Goal: Task Accomplishment & Management: Manage account settings

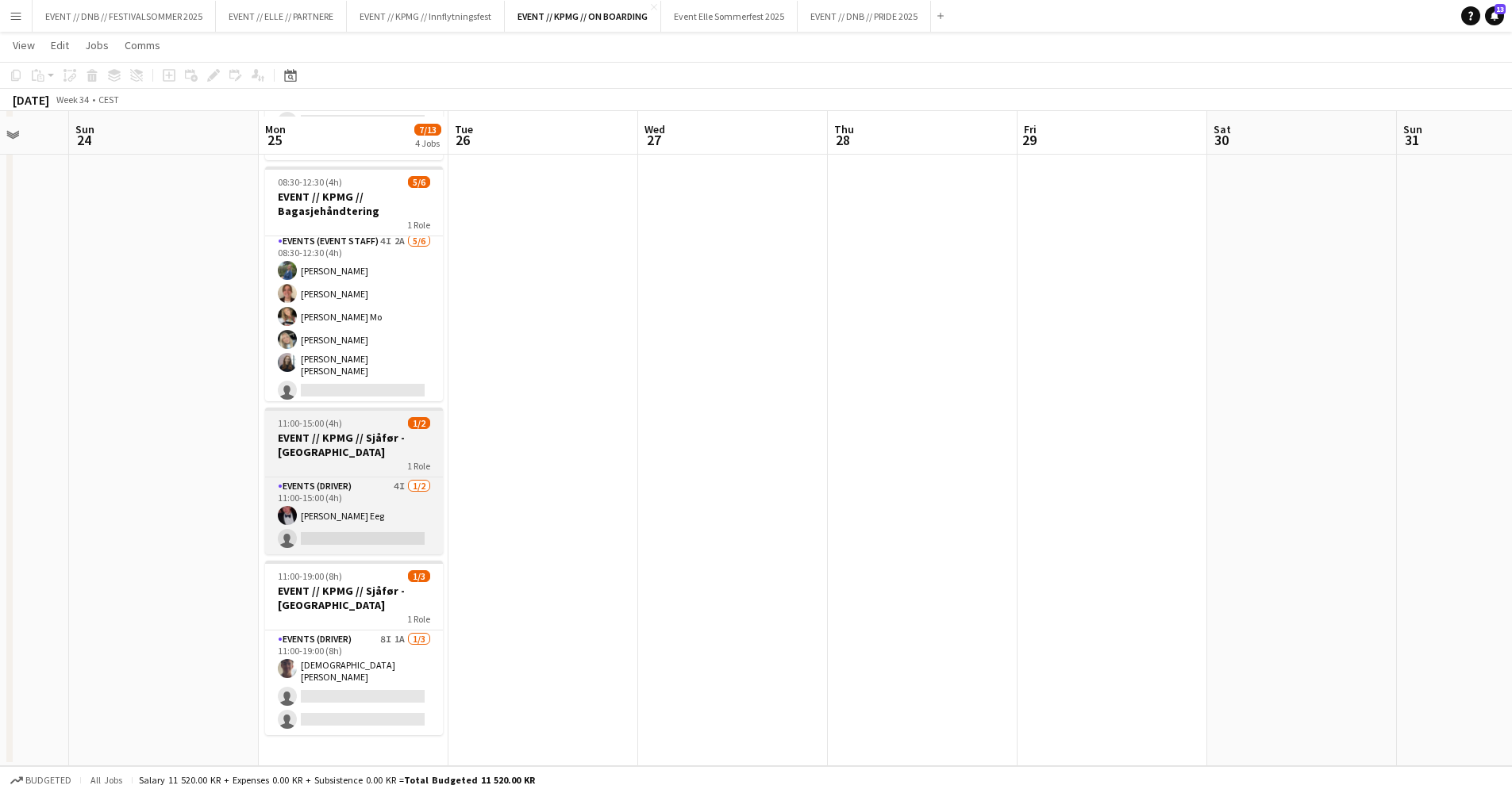
scroll to position [175, 0]
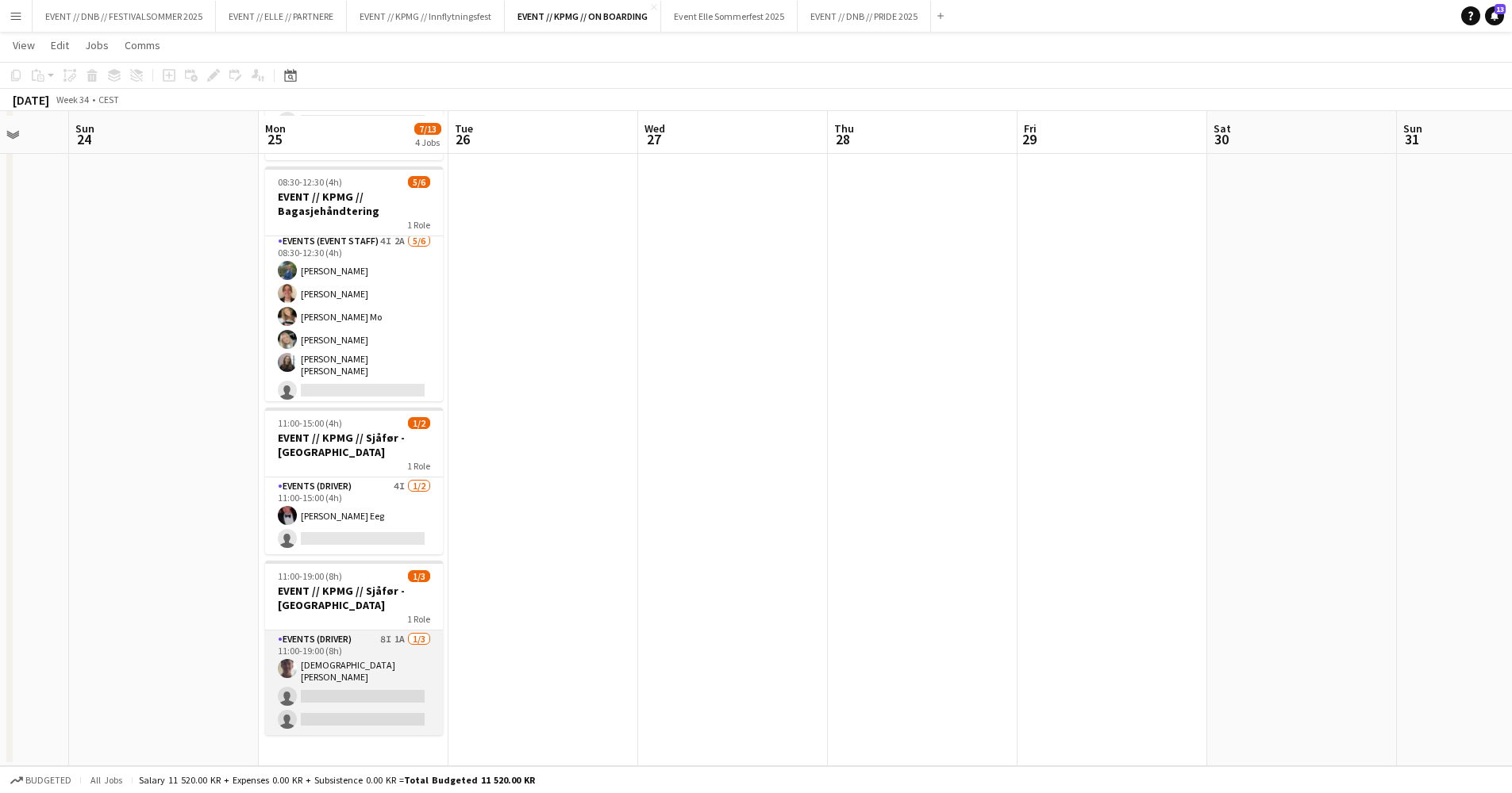
click at [365, 668] on app-card-role "Events (Driver) 8I 1A [DATE] 11:00-19:00 (8h) [DEMOGRAPHIC_DATA][PERSON_NAME] s…" at bounding box center [354, 682] width 178 height 104
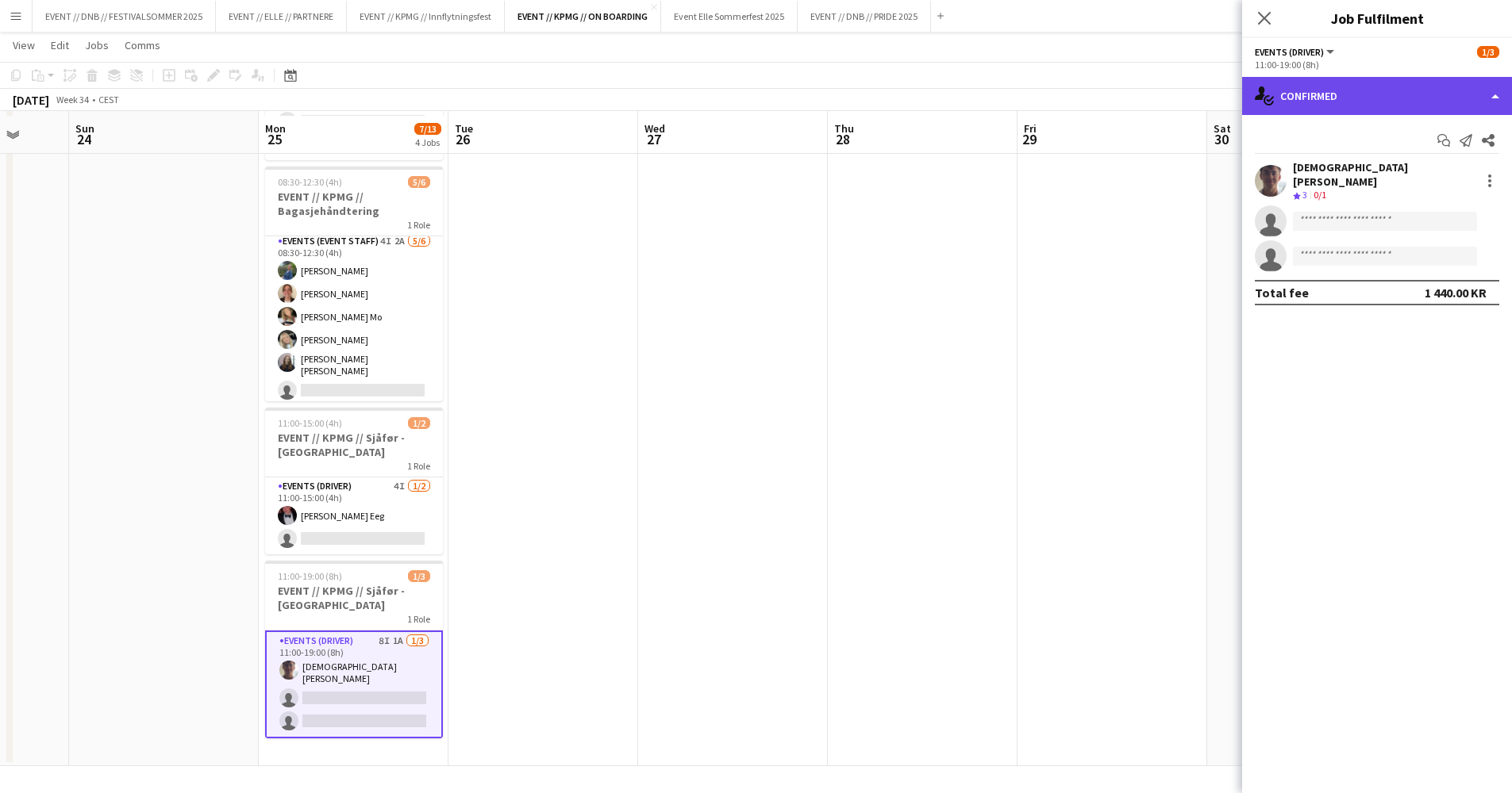
click at [1415, 89] on div "single-neutral-actions-check-2 Confirmed" at bounding box center [1377, 96] width 270 height 38
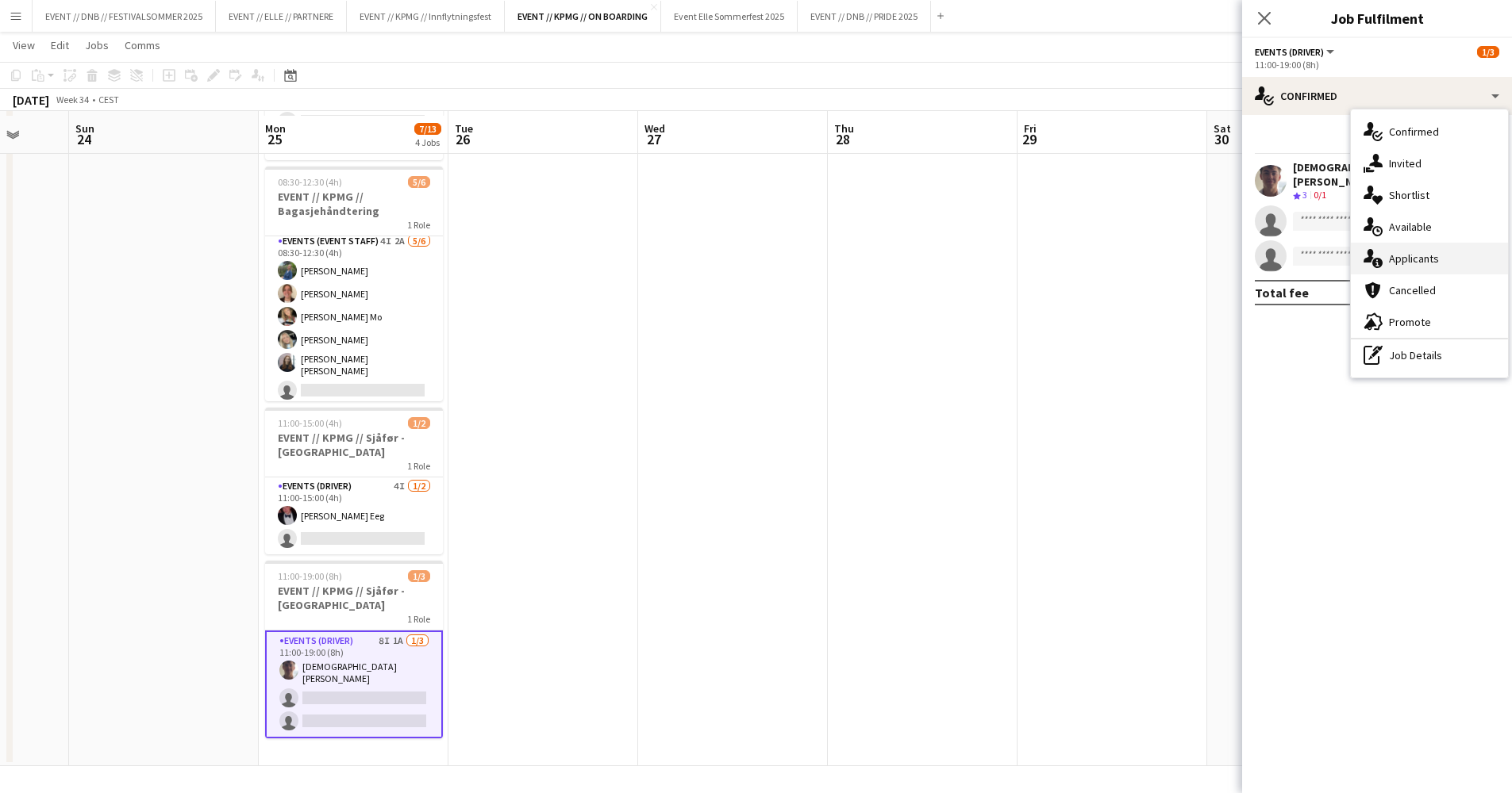
click at [1424, 253] on div "single-neutral-actions-information Applicants" at bounding box center [1429, 258] width 157 height 32
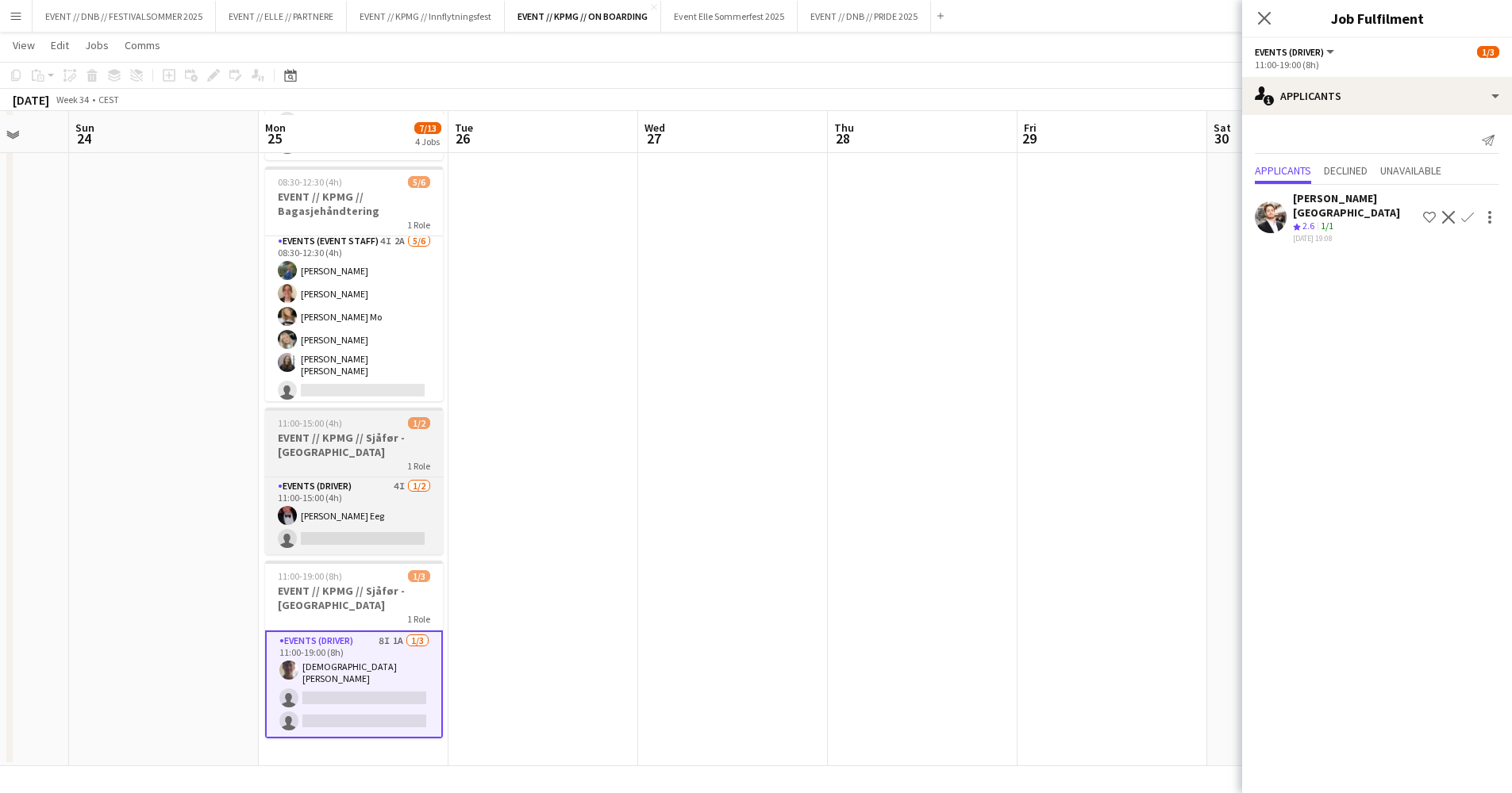
scroll to position [174, 0]
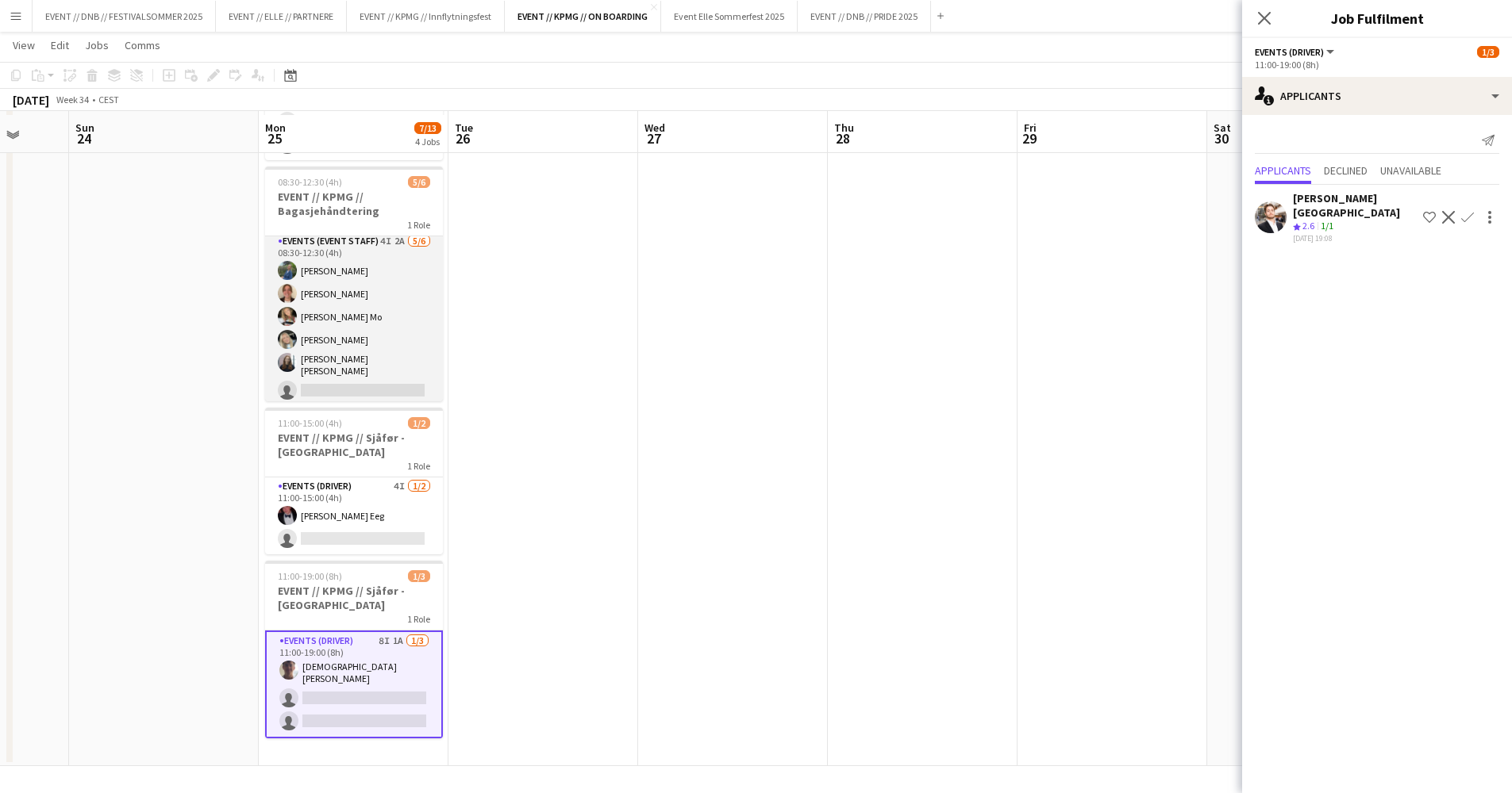
click at [388, 349] on app-card-role "Events (Event Staff) 4I 2A [DATE] 08:30-12:30 (4h) [PERSON_NAME] [PERSON_NAME] …" at bounding box center [354, 319] width 178 height 174
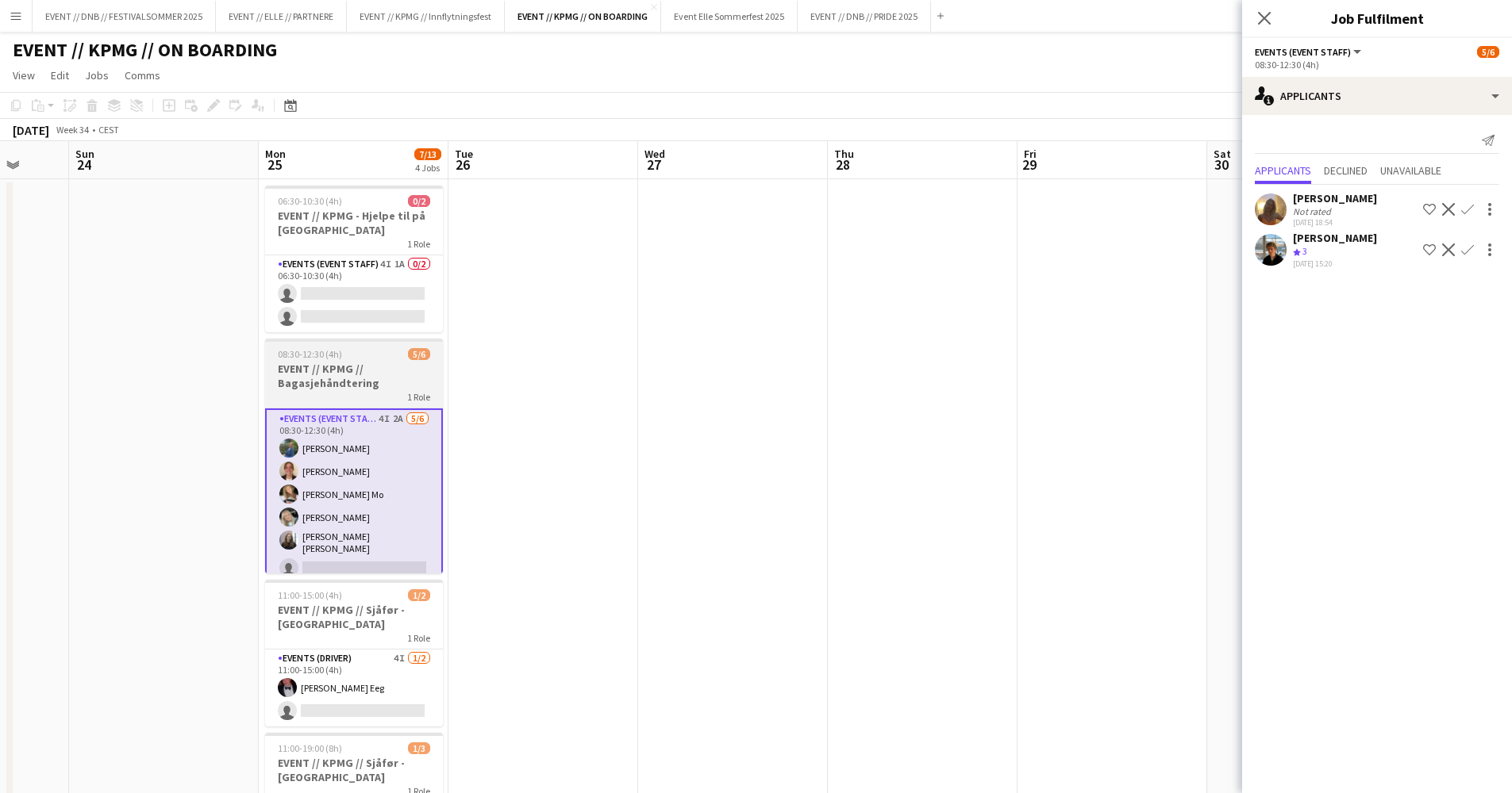
scroll to position [0, 0]
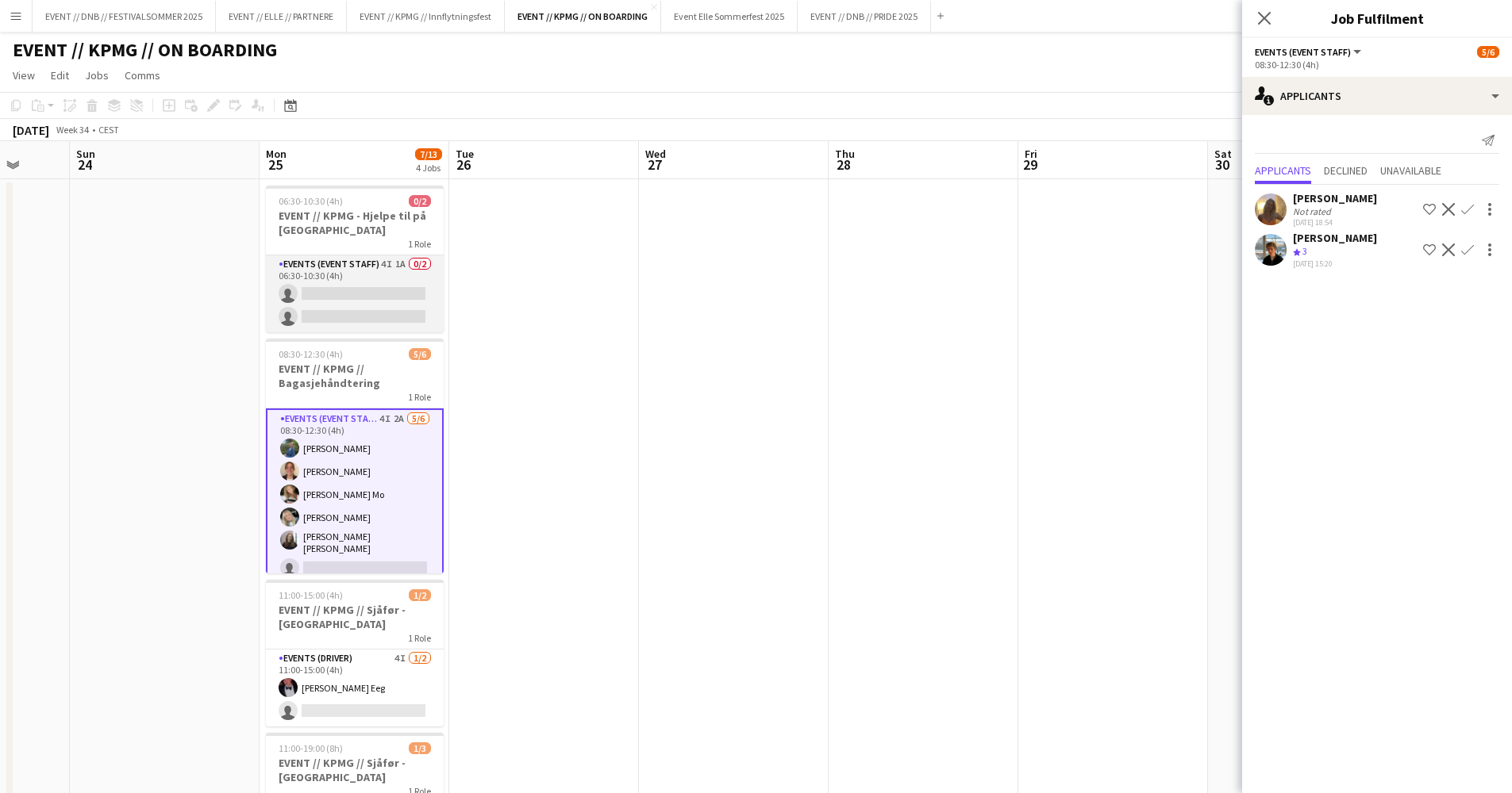
drag, startPoint x: 376, startPoint y: 287, endPoint x: 383, endPoint y: 279, distance: 10.6
click at [378, 286] on app-card-role "Events (Event Staff) 4I 1A 0/2 06:30-10:30 (4h) single-neutral-actions single-n…" at bounding box center [355, 294] width 178 height 77
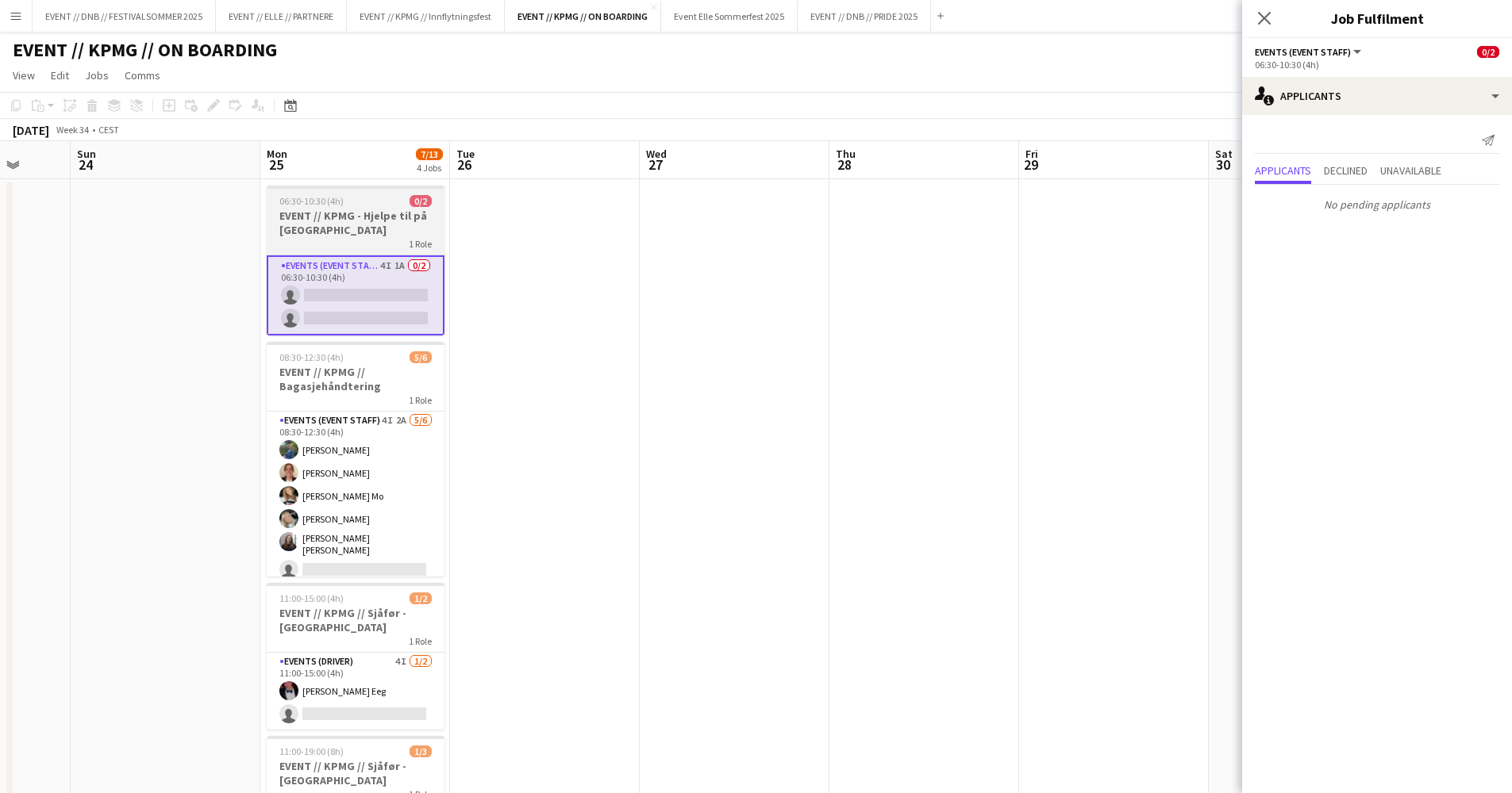
click at [377, 234] on h3 "EVENT // KPMG - Hjelpe til på [GEOGRAPHIC_DATA]" at bounding box center [356, 223] width 178 height 29
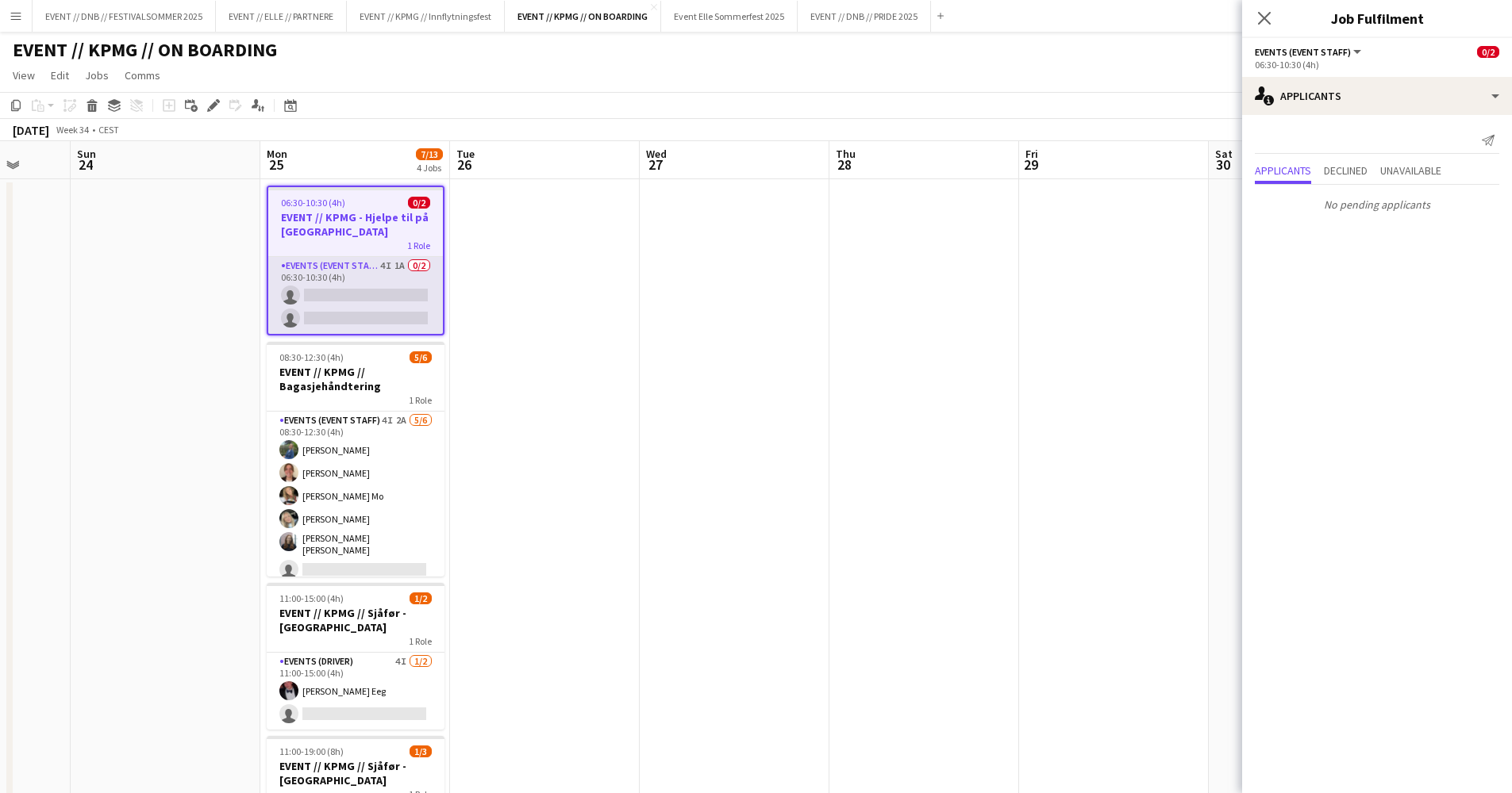
click at [387, 269] on app-card-role "Events (Event Staff) 4I 1A 0/2 06:30-10:30 (4h) single-neutral-actions single-n…" at bounding box center [355, 296] width 174 height 77
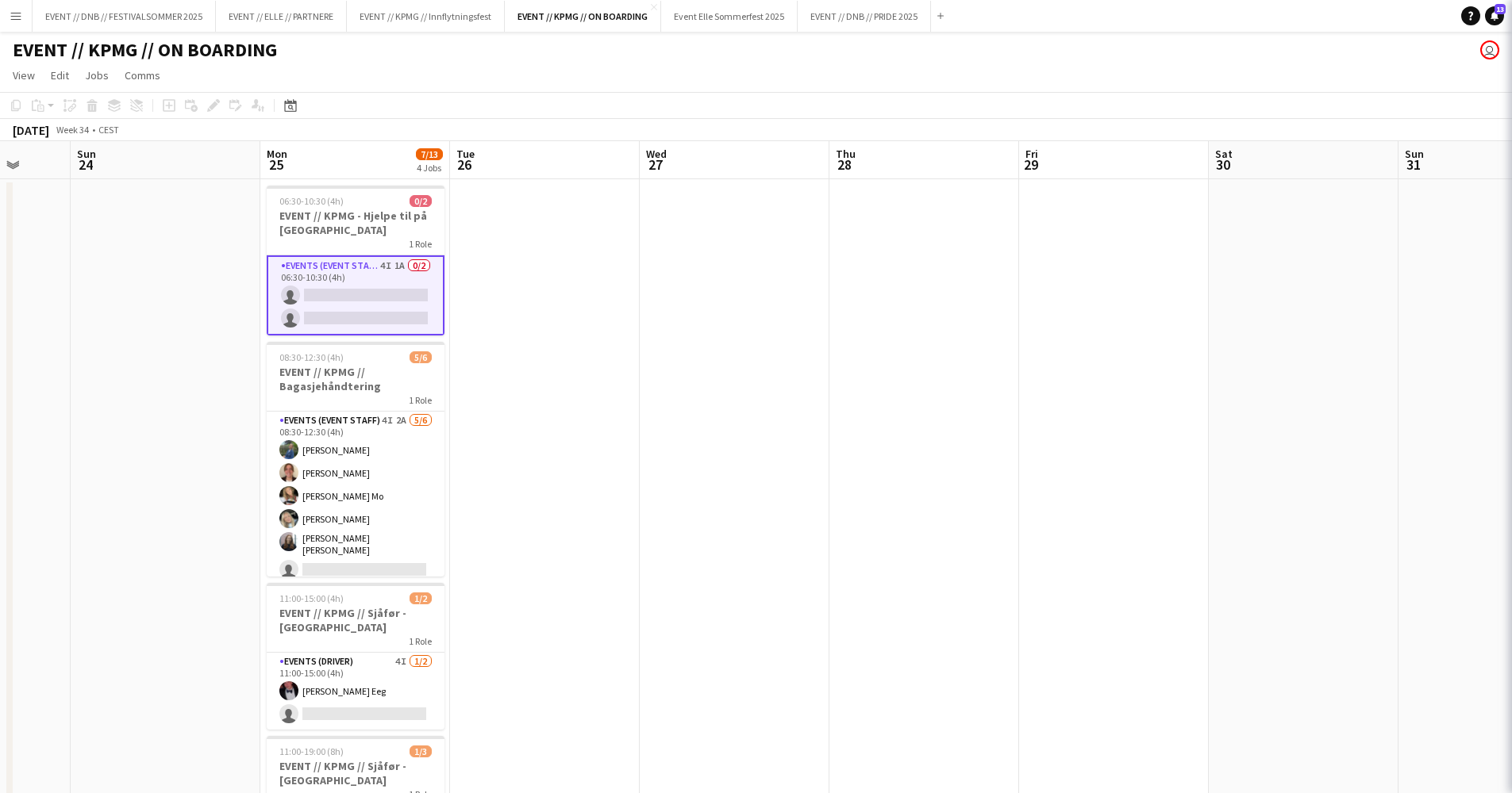
scroll to position [0, 498]
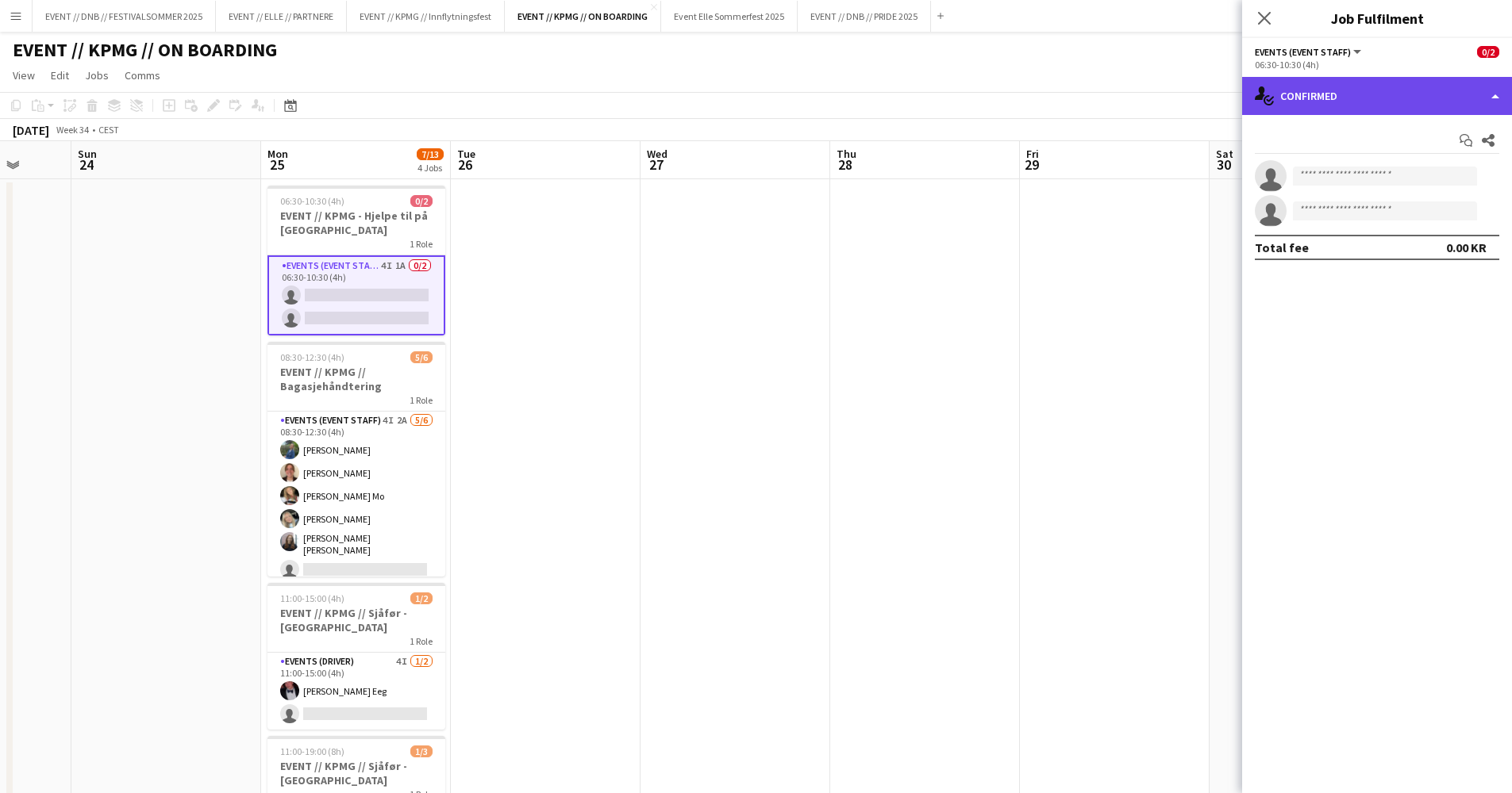
click at [1386, 96] on div "single-neutral-actions-check-2 Confirmed" at bounding box center [1377, 96] width 270 height 38
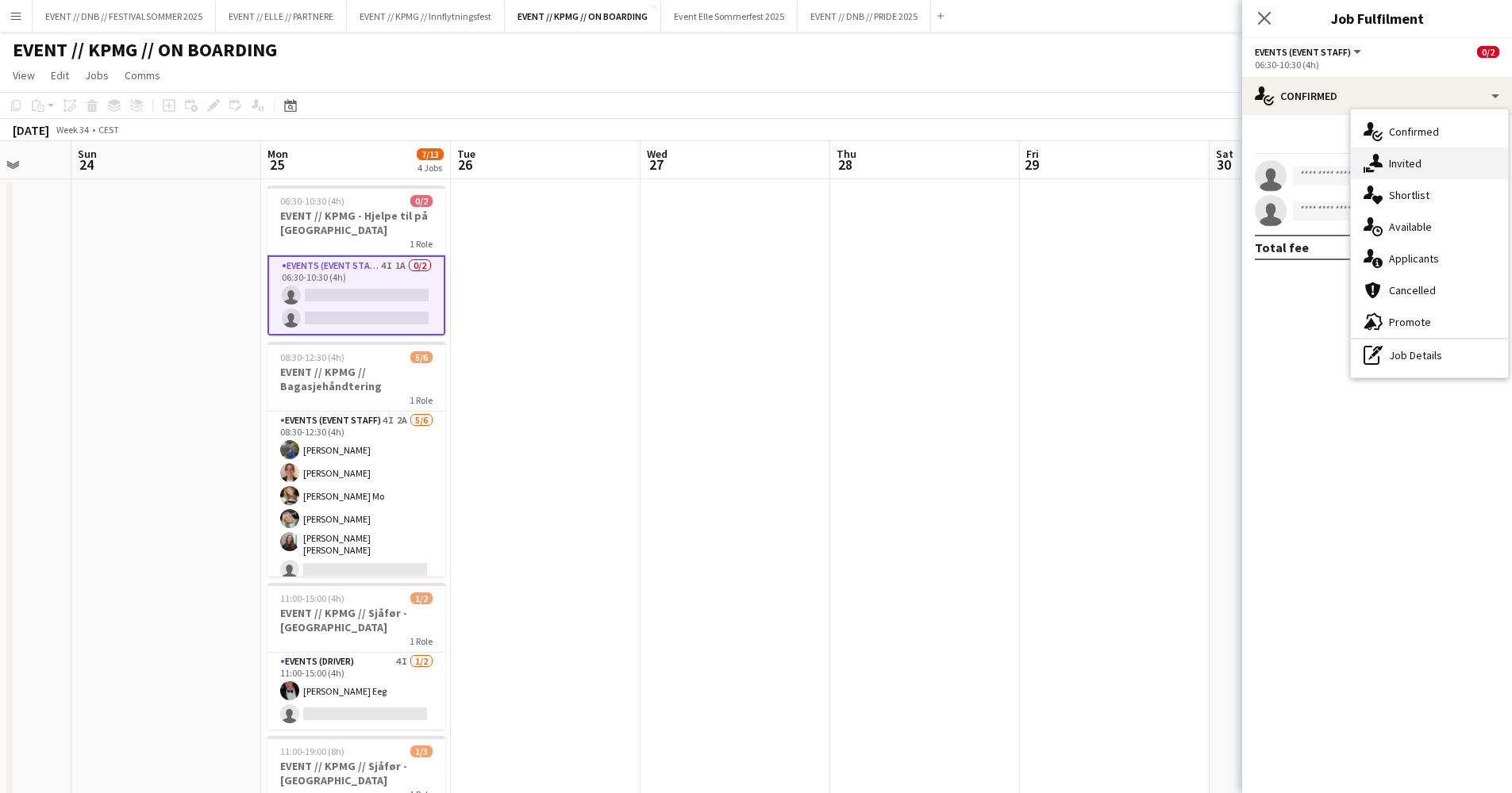
click at [1414, 171] on div "single-neutral-actions-share-1 Invited" at bounding box center [1429, 163] width 157 height 32
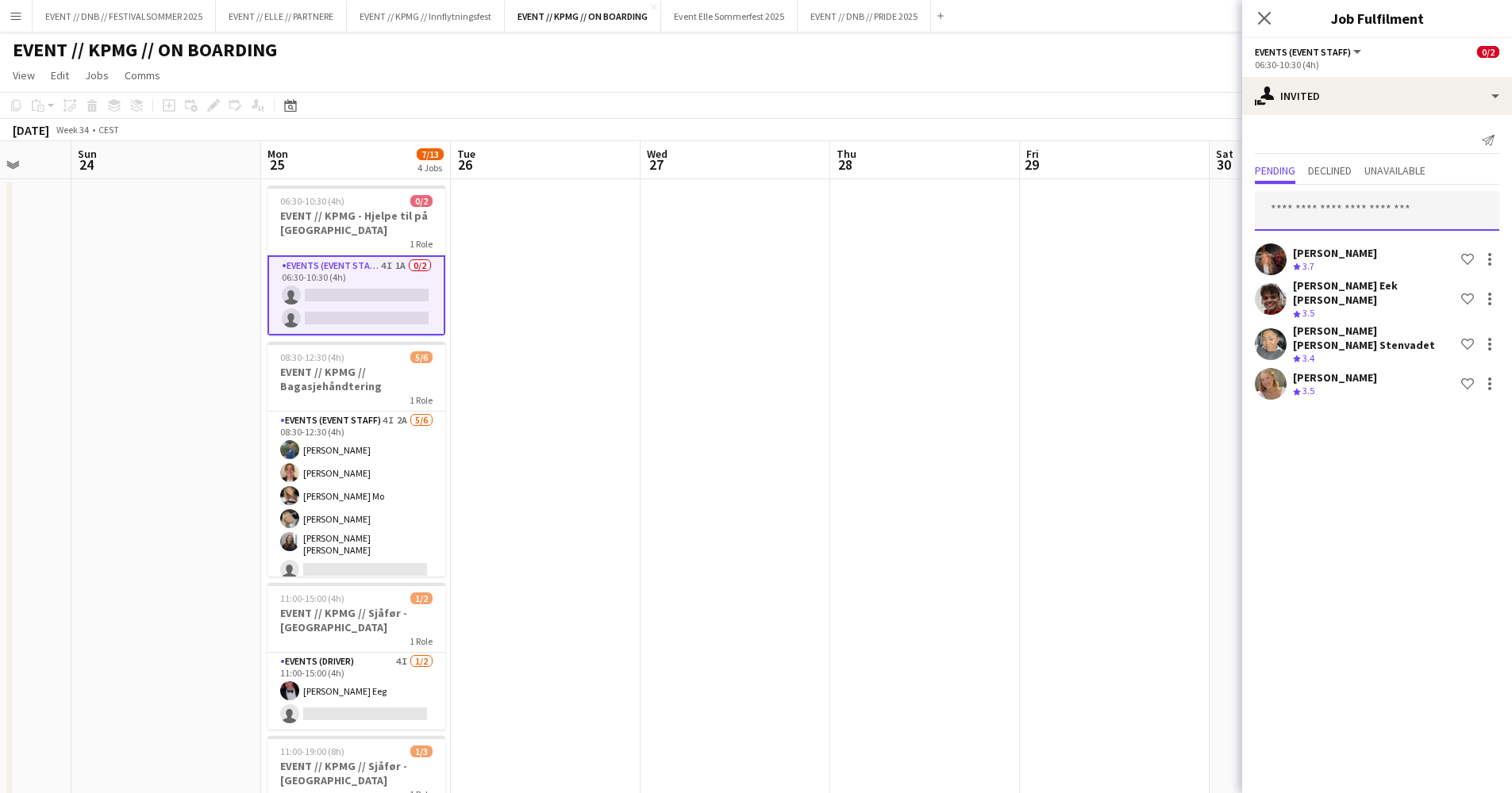
click at [1359, 208] on input "text" at bounding box center [1376, 210] width 244 height 39
type input "*"
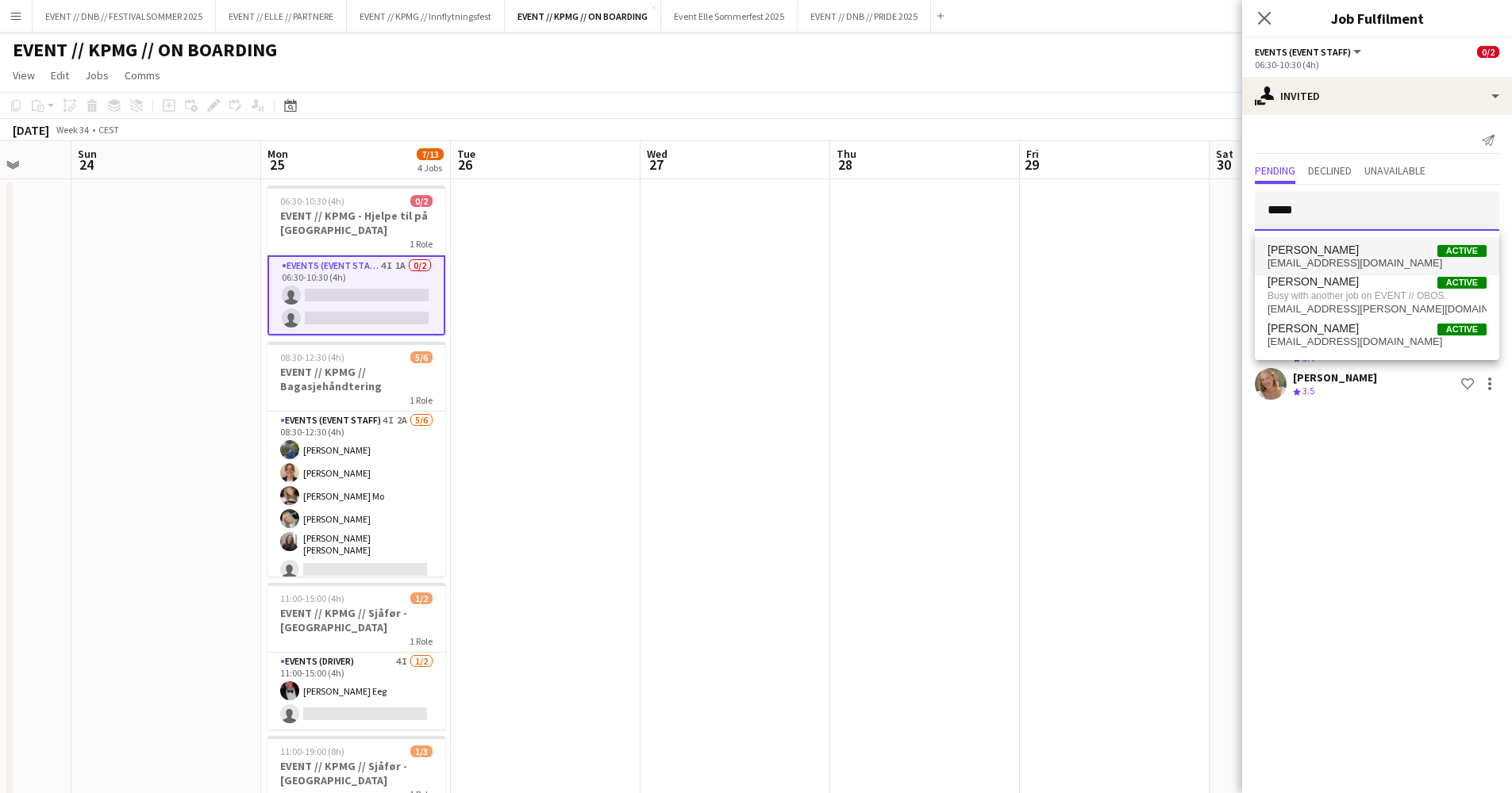
type input "*****"
click at [1310, 243] on mat-option "[PERSON_NAME] Active [EMAIL_ADDRESS][DOMAIN_NAME]" at bounding box center [1376, 256] width 244 height 38
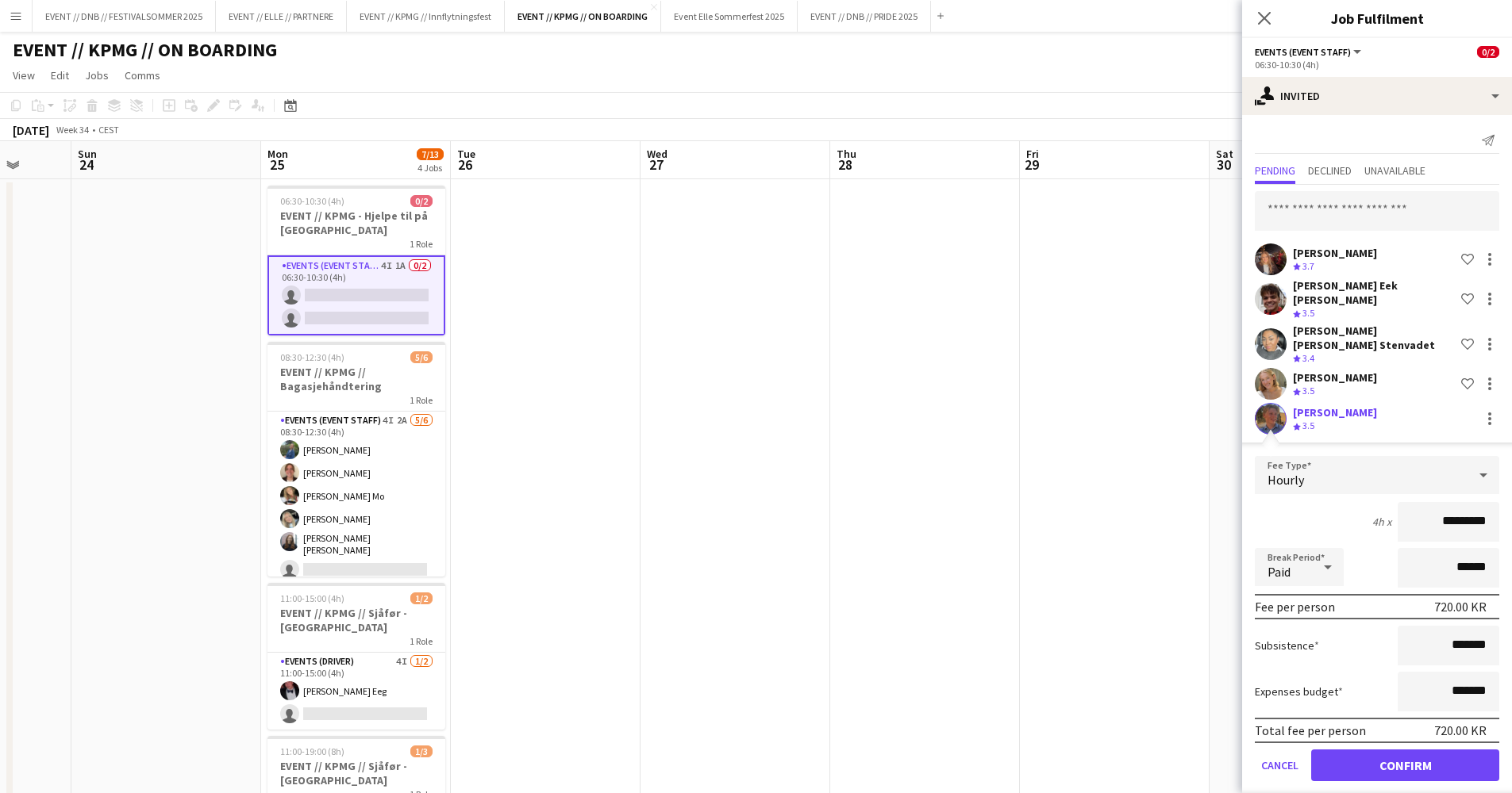
click at [1429, 761] on button "Confirm" at bounding box center [1405, 765] width 189 height 32
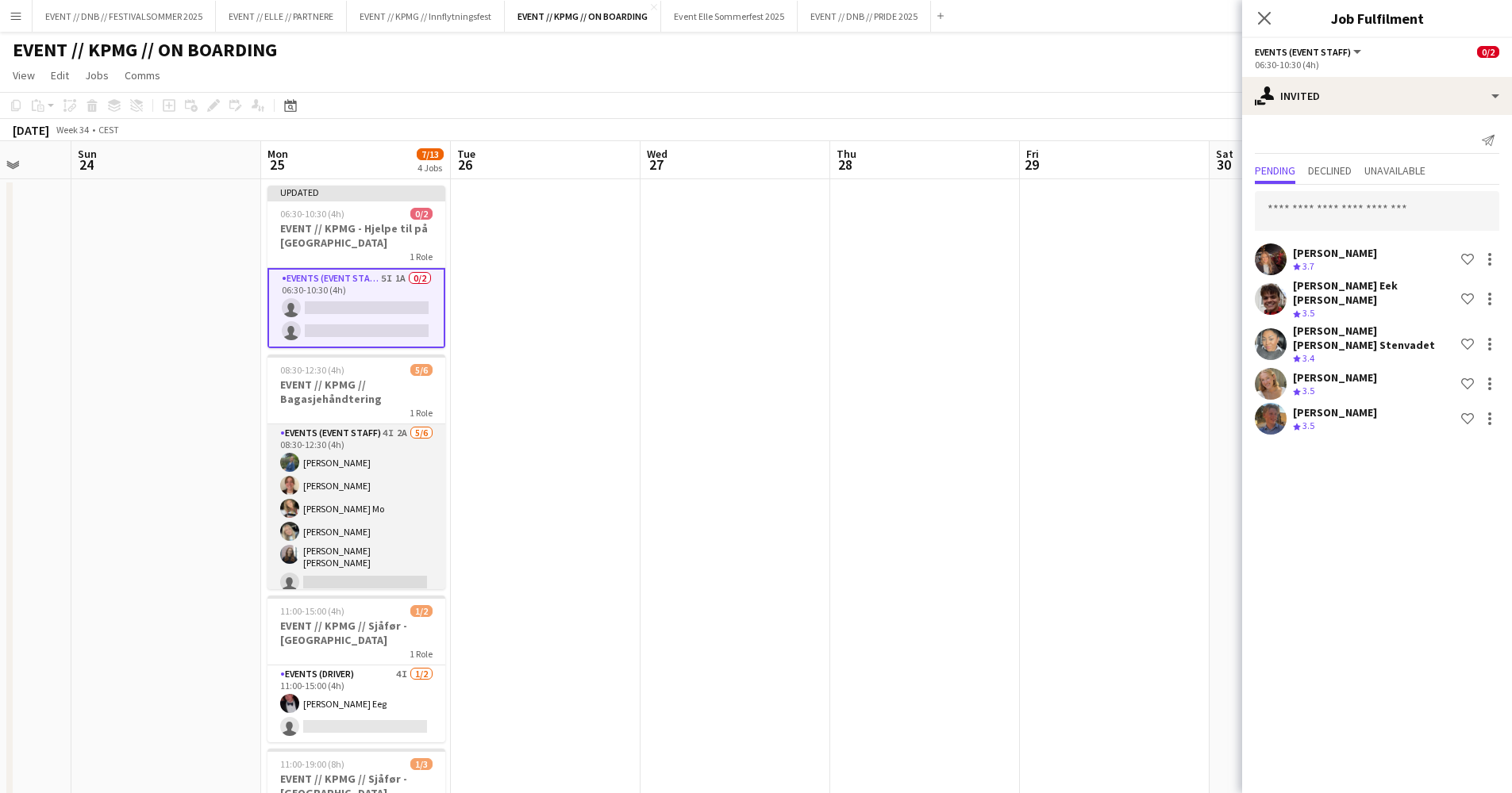
scroll to position [170, 0]
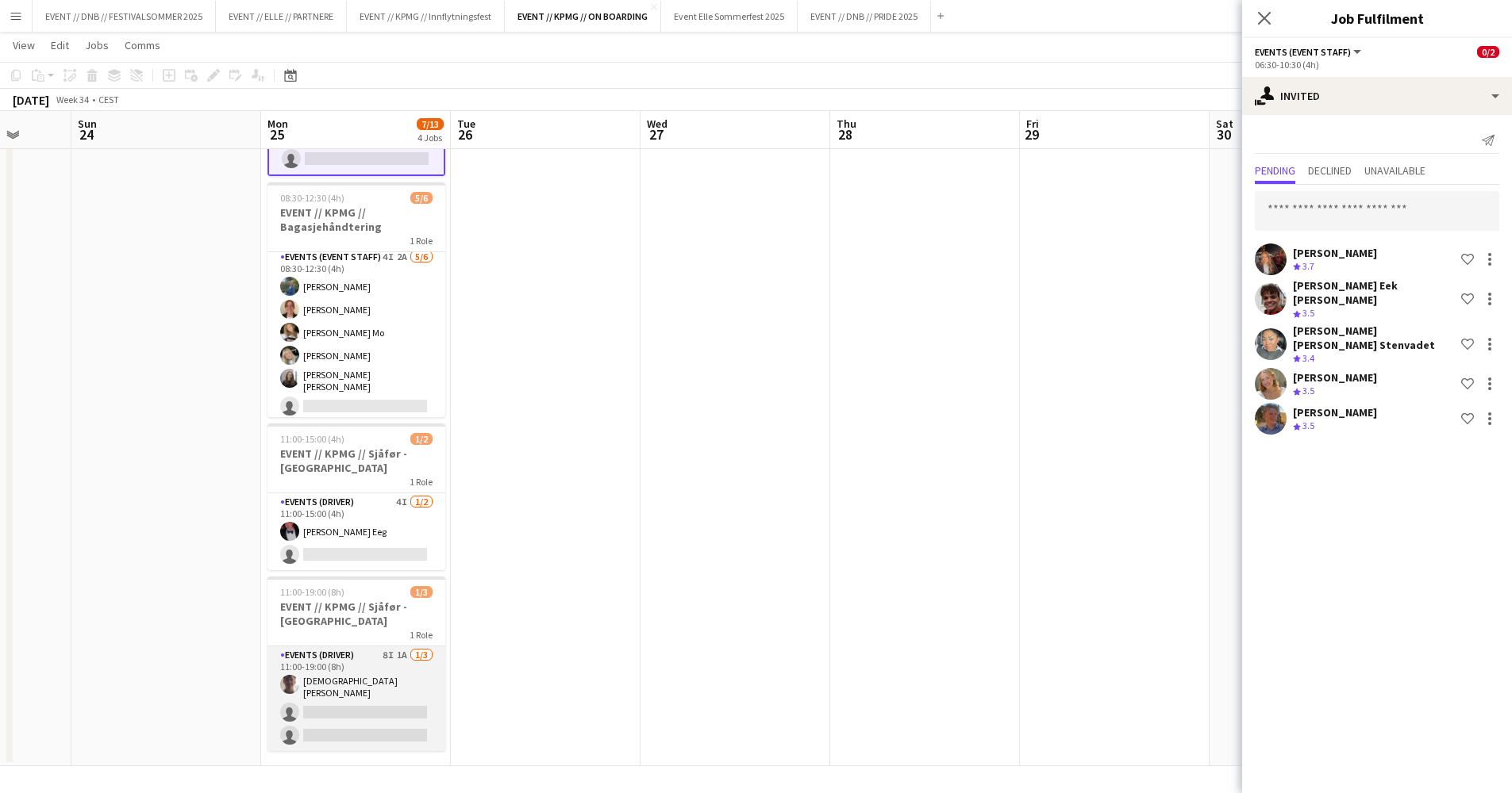
click at [380, 682] on app-card-role "Events (Driver) 8I 1A [DATE] 11:00-19:00 (8h) [DEMOGRAPHIC_DATA][PERSON_NAME] s…" at bounding box center [356, 698] width 178 height 104
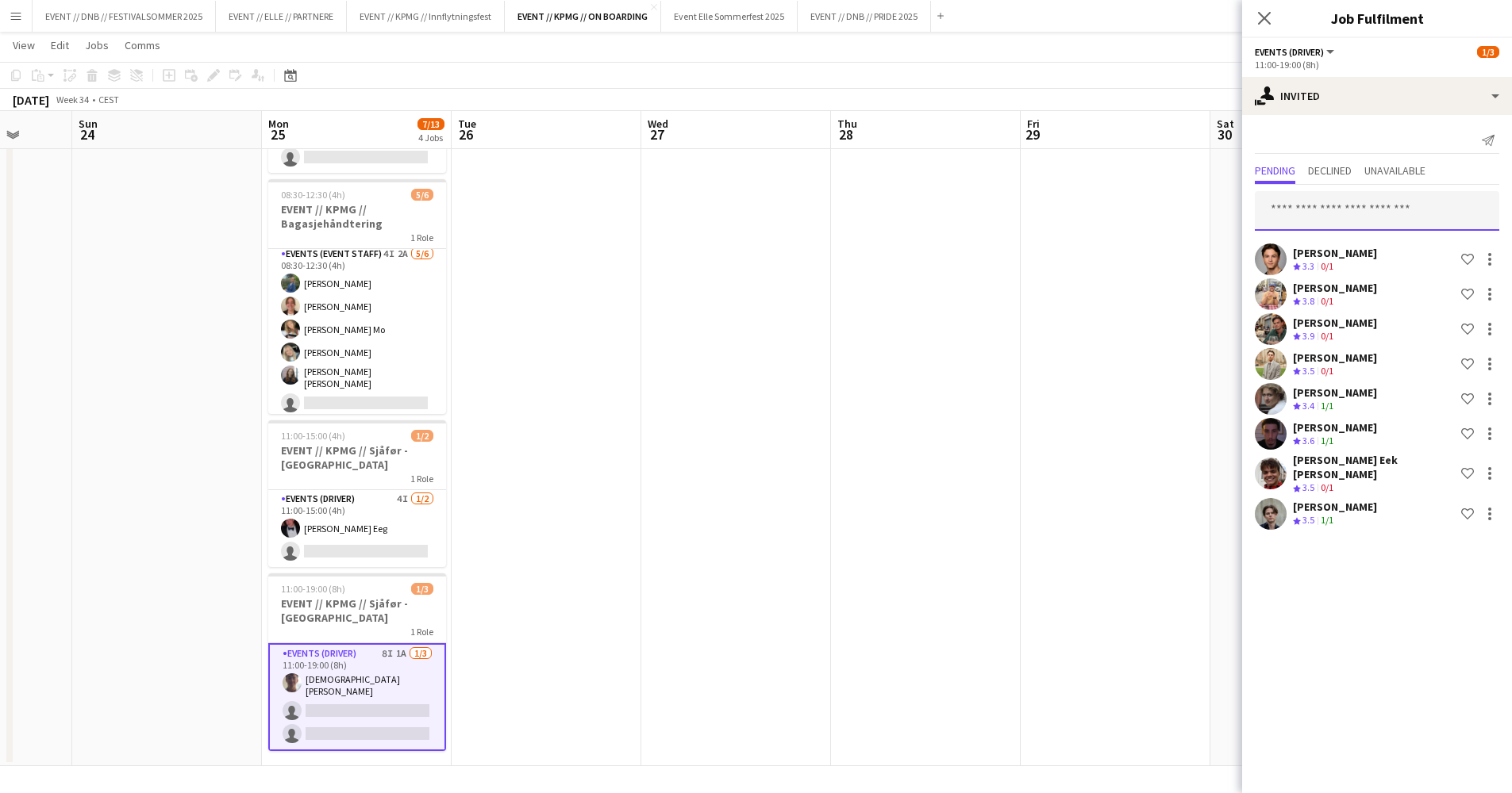
click at [1316, 205] on input "text" at bounding box center [1376, 210] width 244 height 39
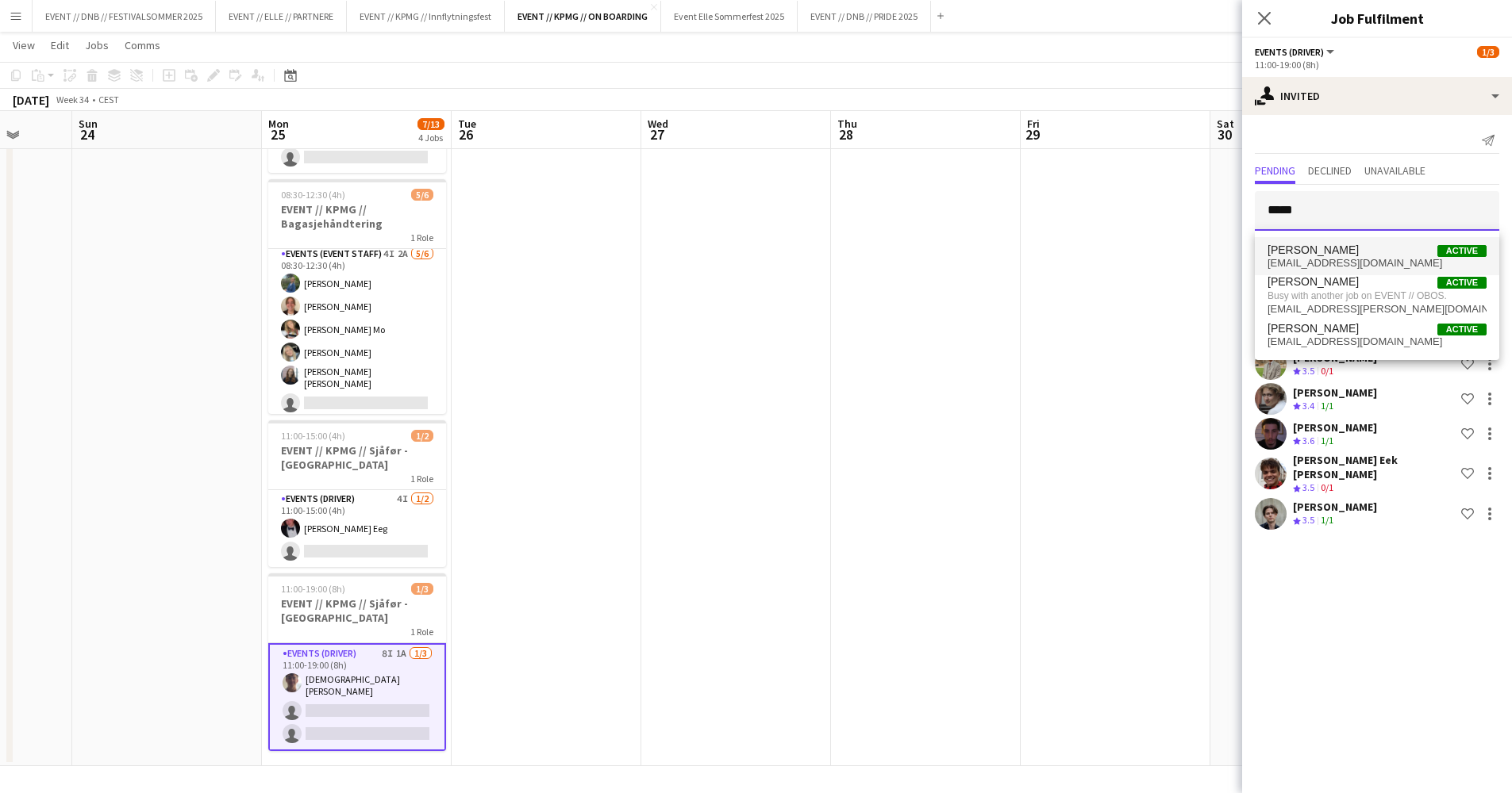
type input "*****"
click at [1387, 248] on span "[PERSON_NAME] Active" at bounding box center [1376, 251] width 219 height 13
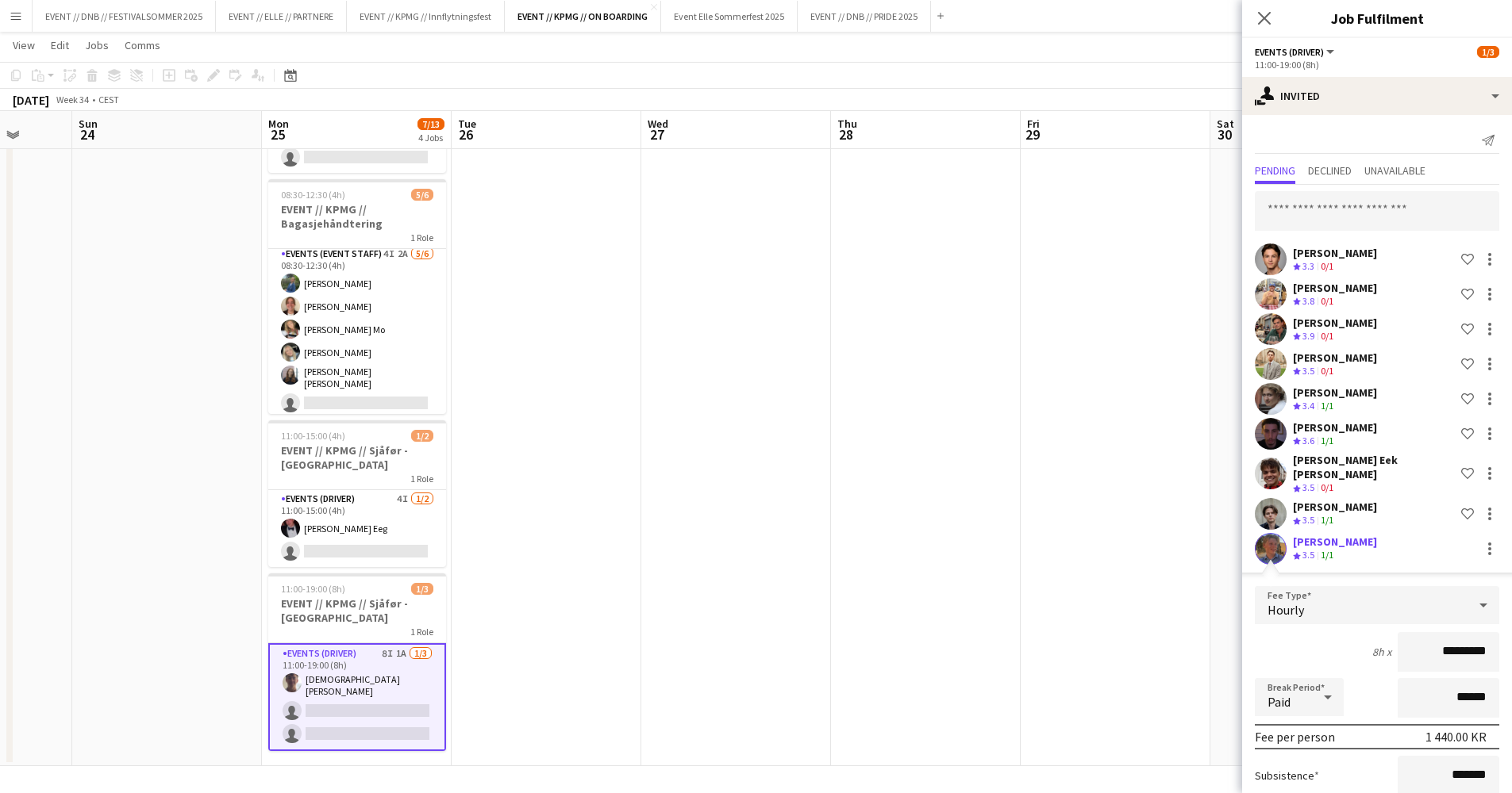
scroll to position [137, 0]
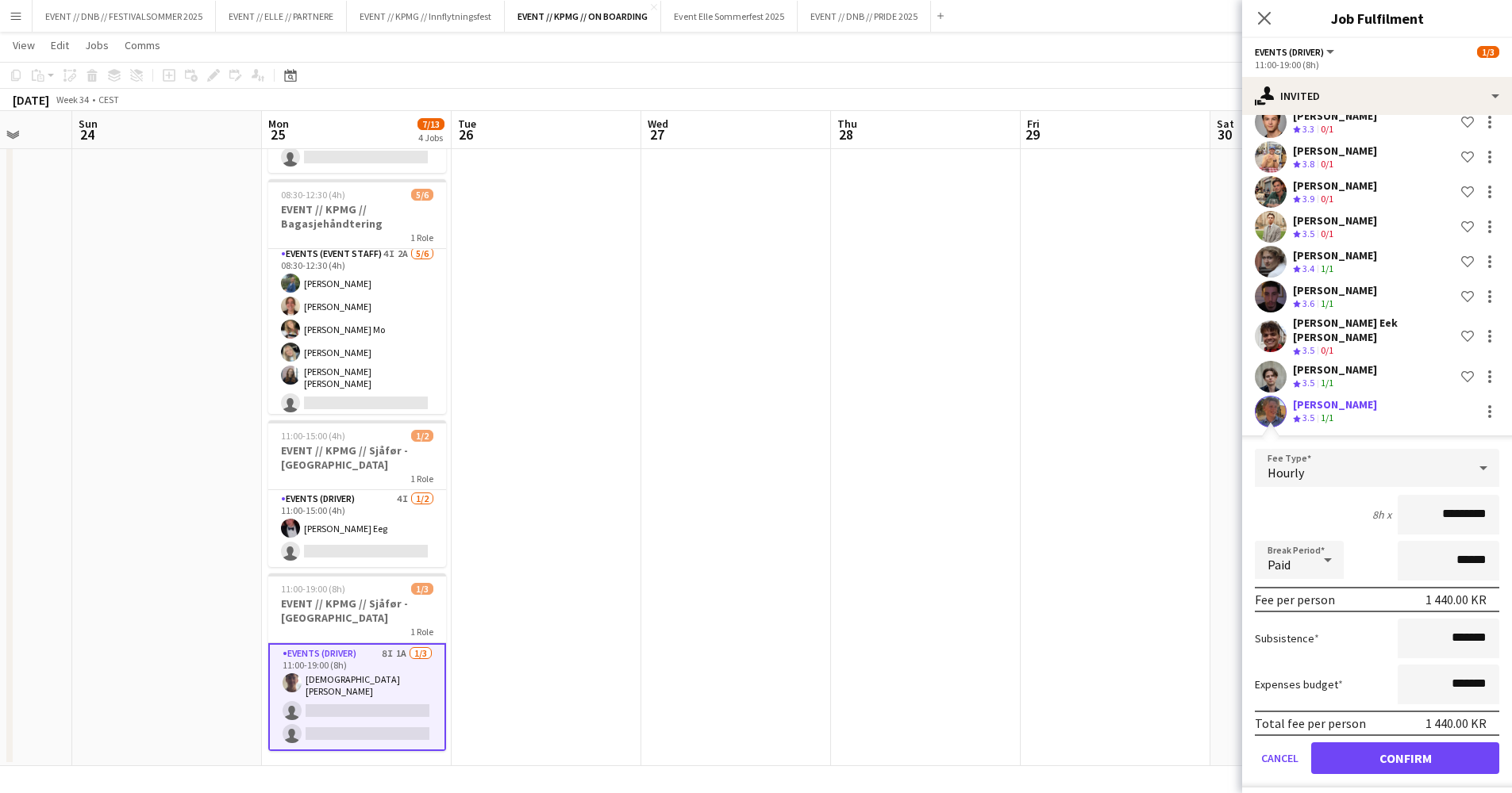
click at [1432, 742] on button "Confirm" at bounding box center [1405, 758] width 189 height 32
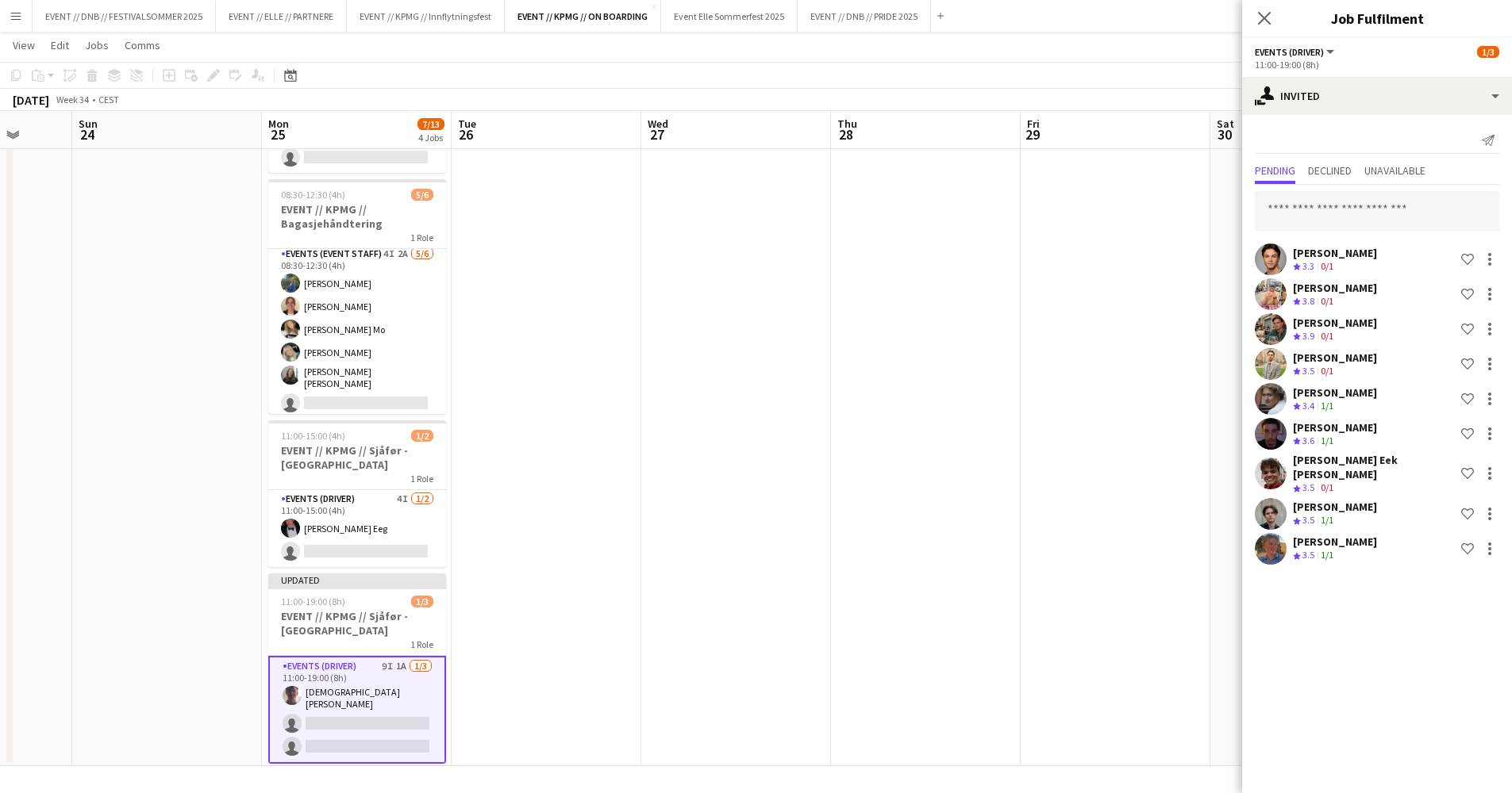
scroll to position [0, 0]
click at [281, 527] on app-card-role "Events (Driver) 4I [DATE] 11:00-15:00 (4h) [PERSON_NAME] Eeg single-neutral-act…" at bounding box center [357, 528] width 178 height 77
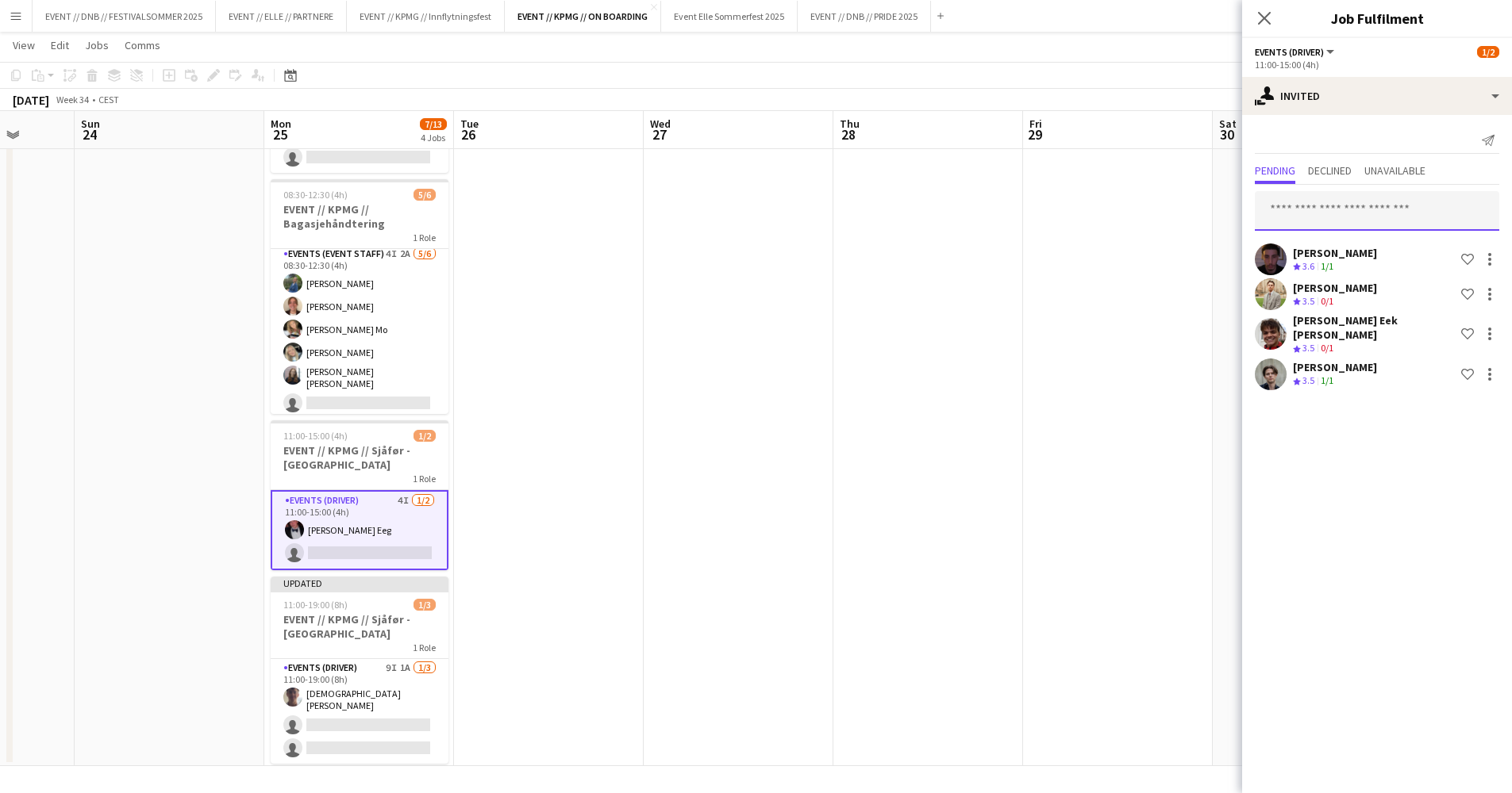
click at [1368, 192] on input "text" at bounding box center [1376, 210] width 244 height 39
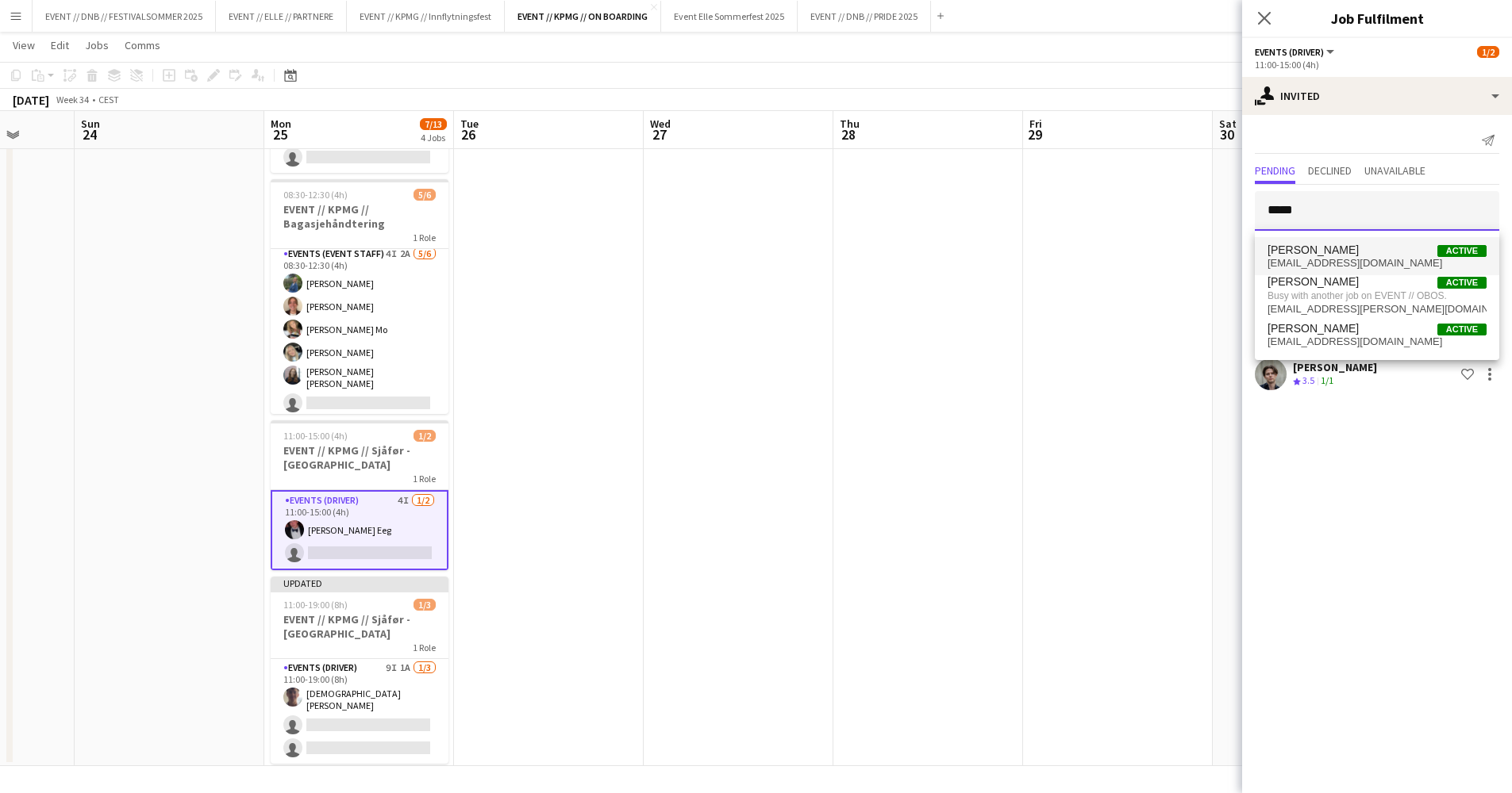
type input "*****"
click at [1373, 262] on span "[EMAIL_ADDRESS][DOMAIN_NAME]" at bounding box center [1376, 263] width 219 height 12
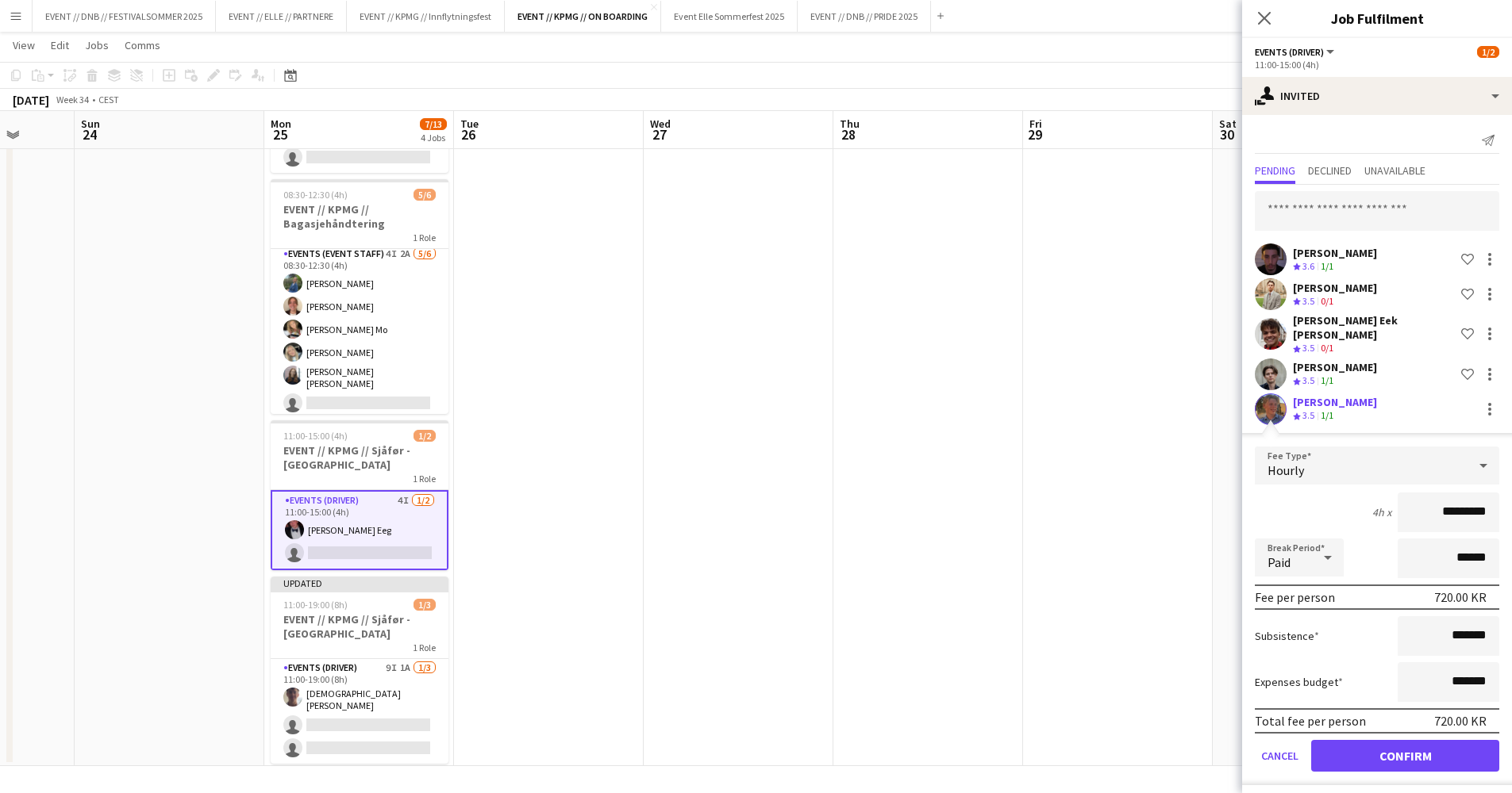
click at [1441, 740] on button "Confirm" at bounding box center [1405, 756] width 189 height 32
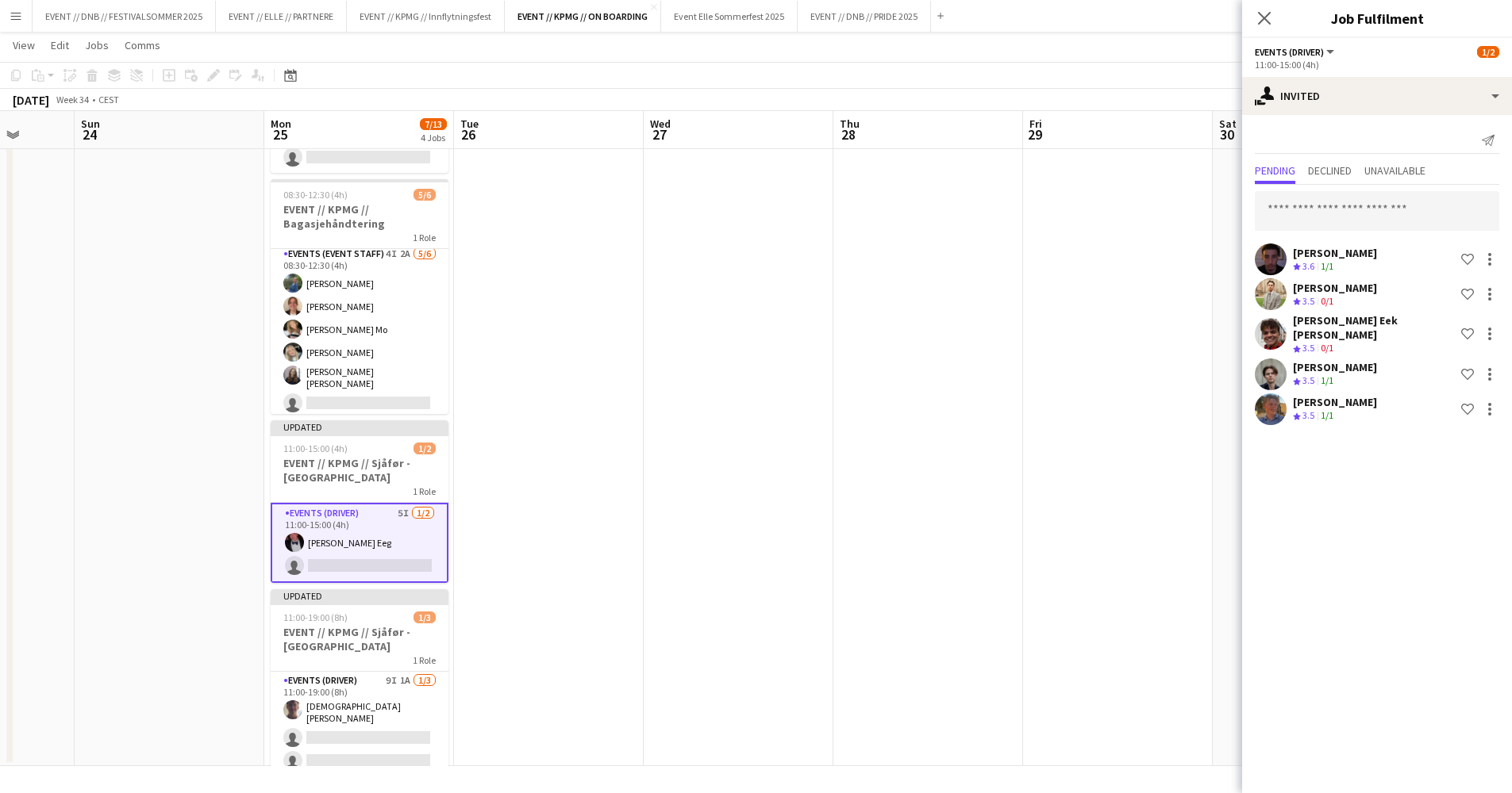
scroll to position [6, 495]
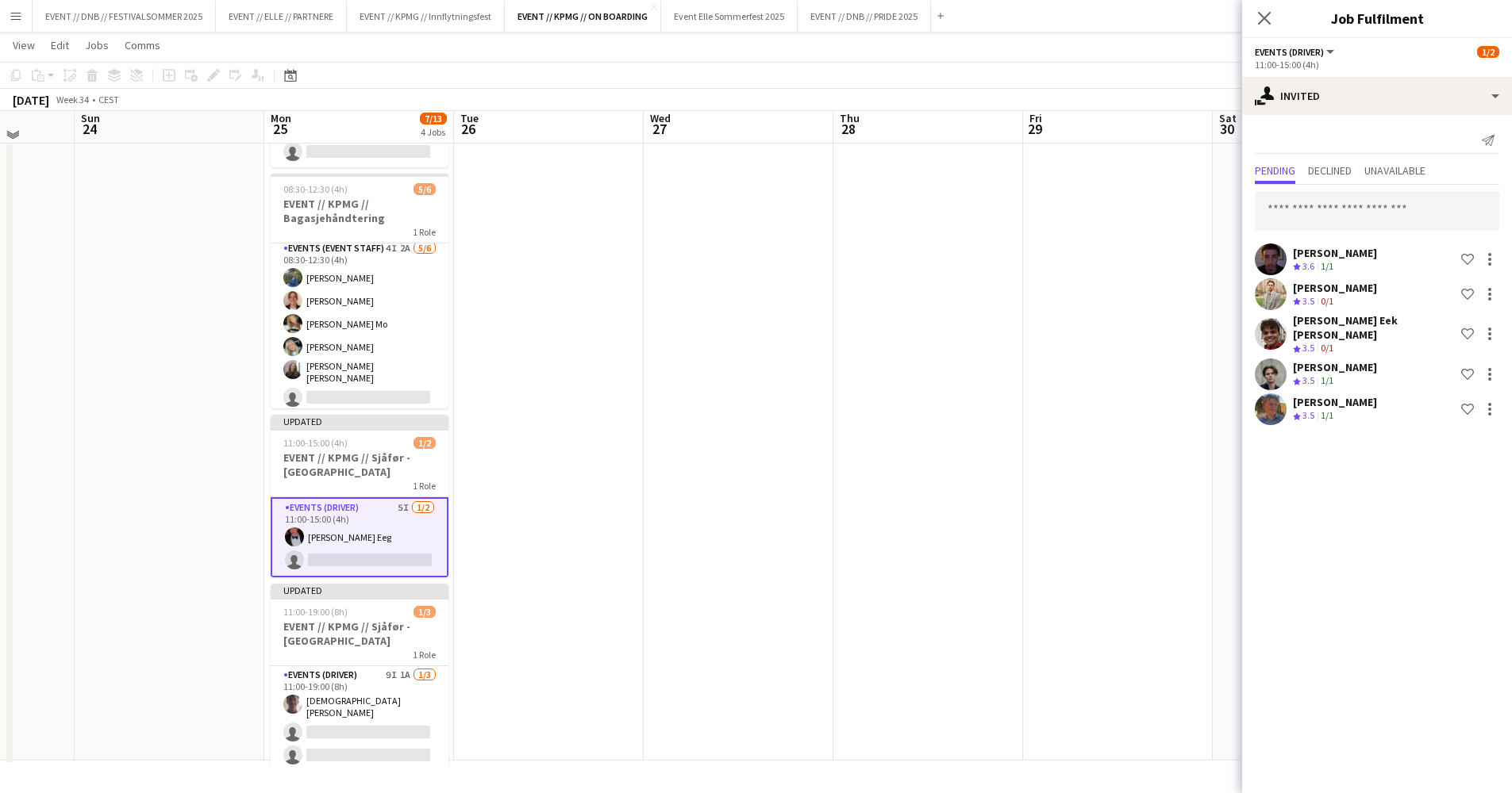
click at [464, 495] on app-date-cell at bounding box center [548, 382] width 189 height 760
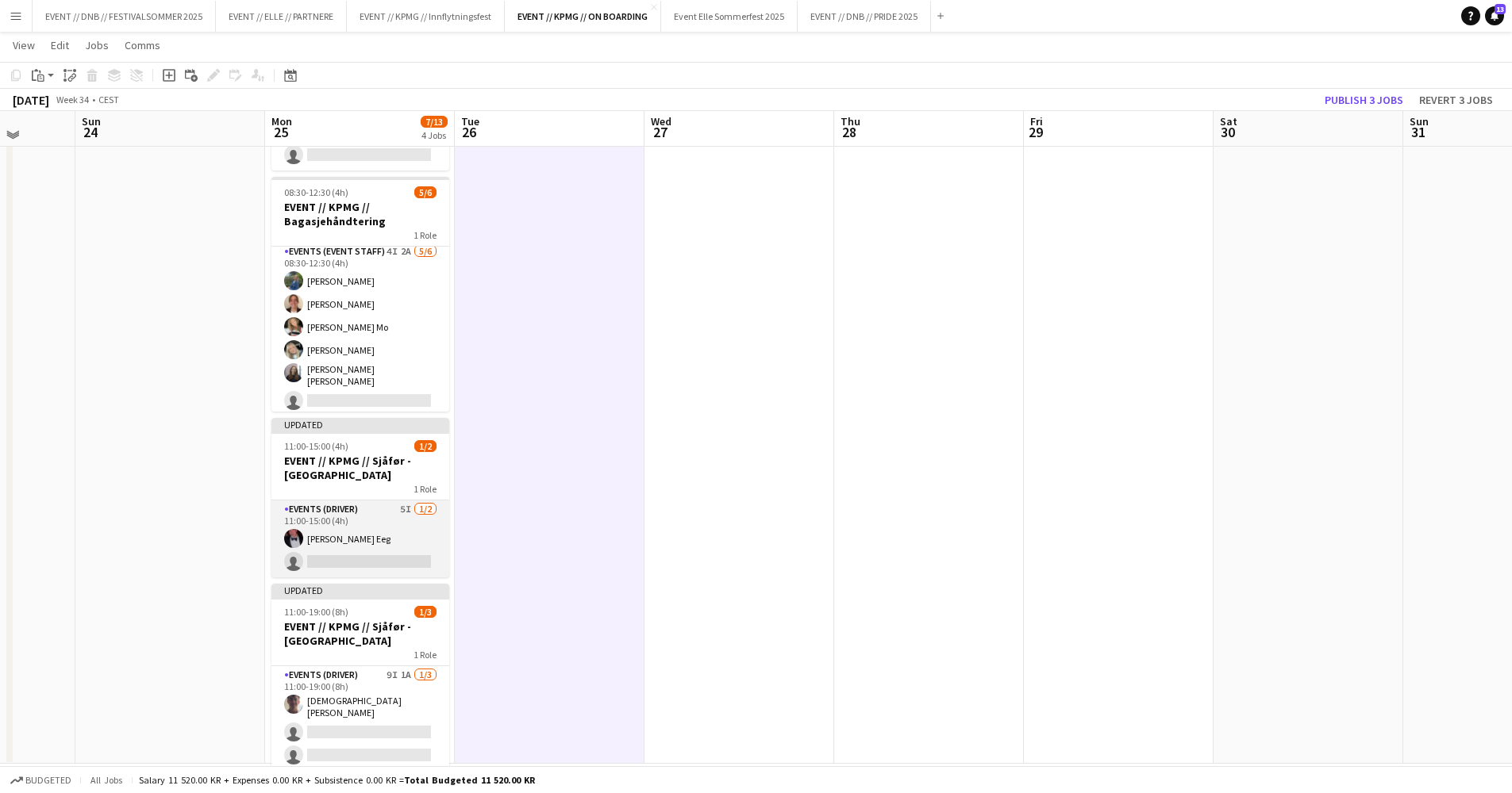
click at [369, 525] on app-card-role "Events (Driver) 5I [DATE] 11:00-15:00 (4h) [PERSON_NAME] Eeg single-neutral-act…" at bounding box center [361, 539] width 178 height 77
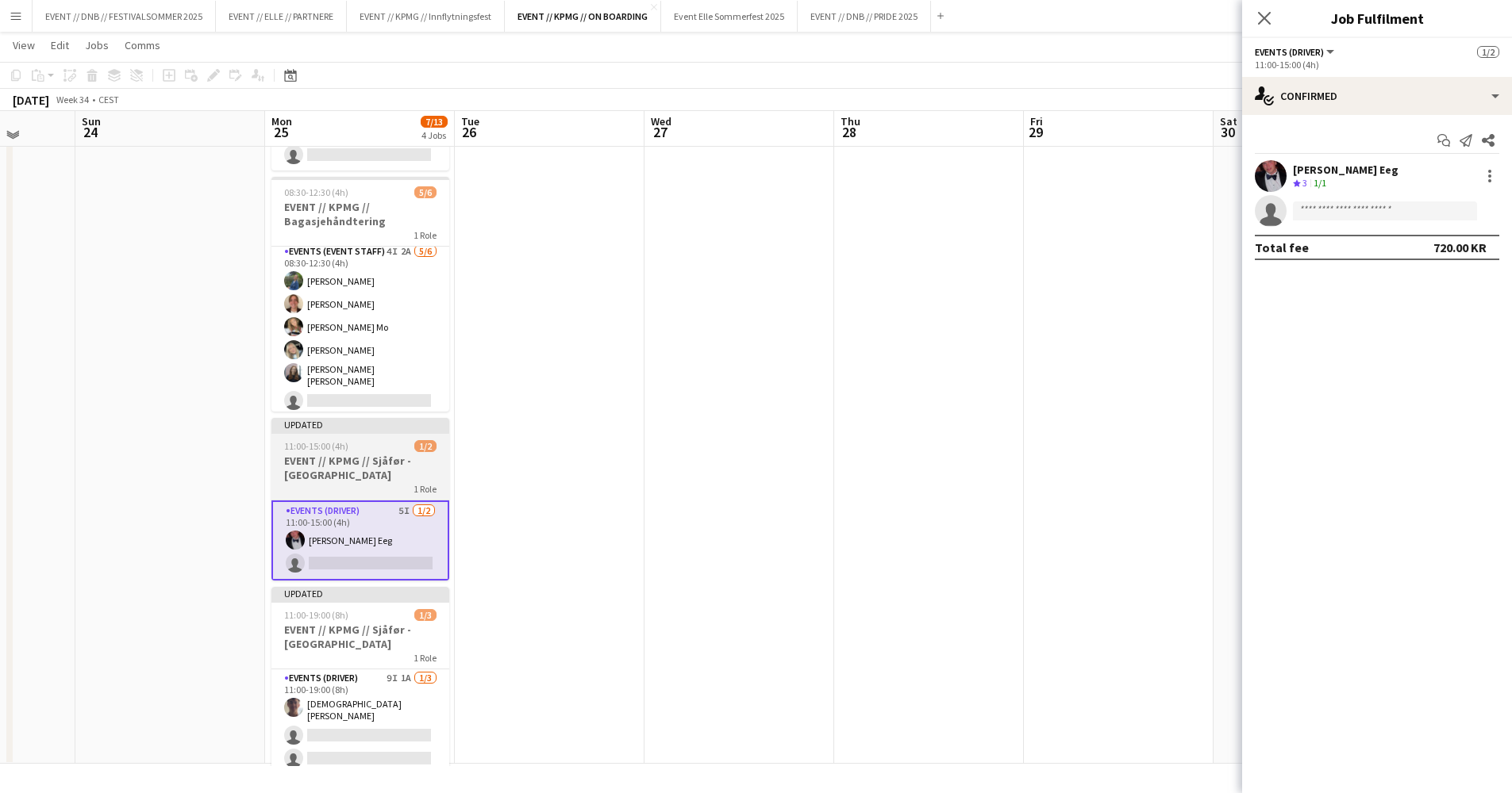
click at [345, 484] on div "1 Role" at bounding box center [361, 488] width 178 height 12
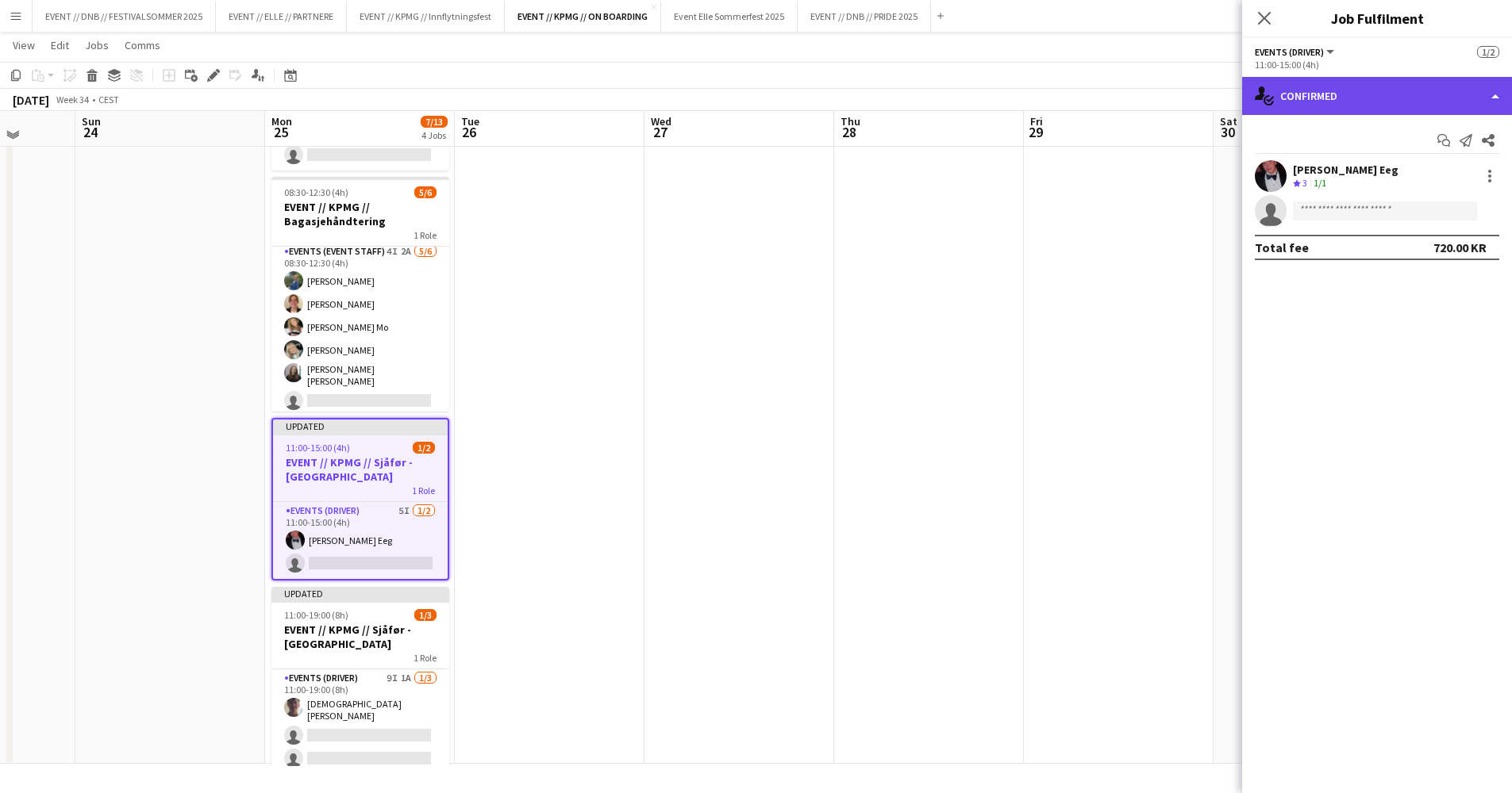
click at [1339, 113] on div "single-neutral-actions-check-2 Confirmed" at bounding box center [1377, 96] width 270 height 38
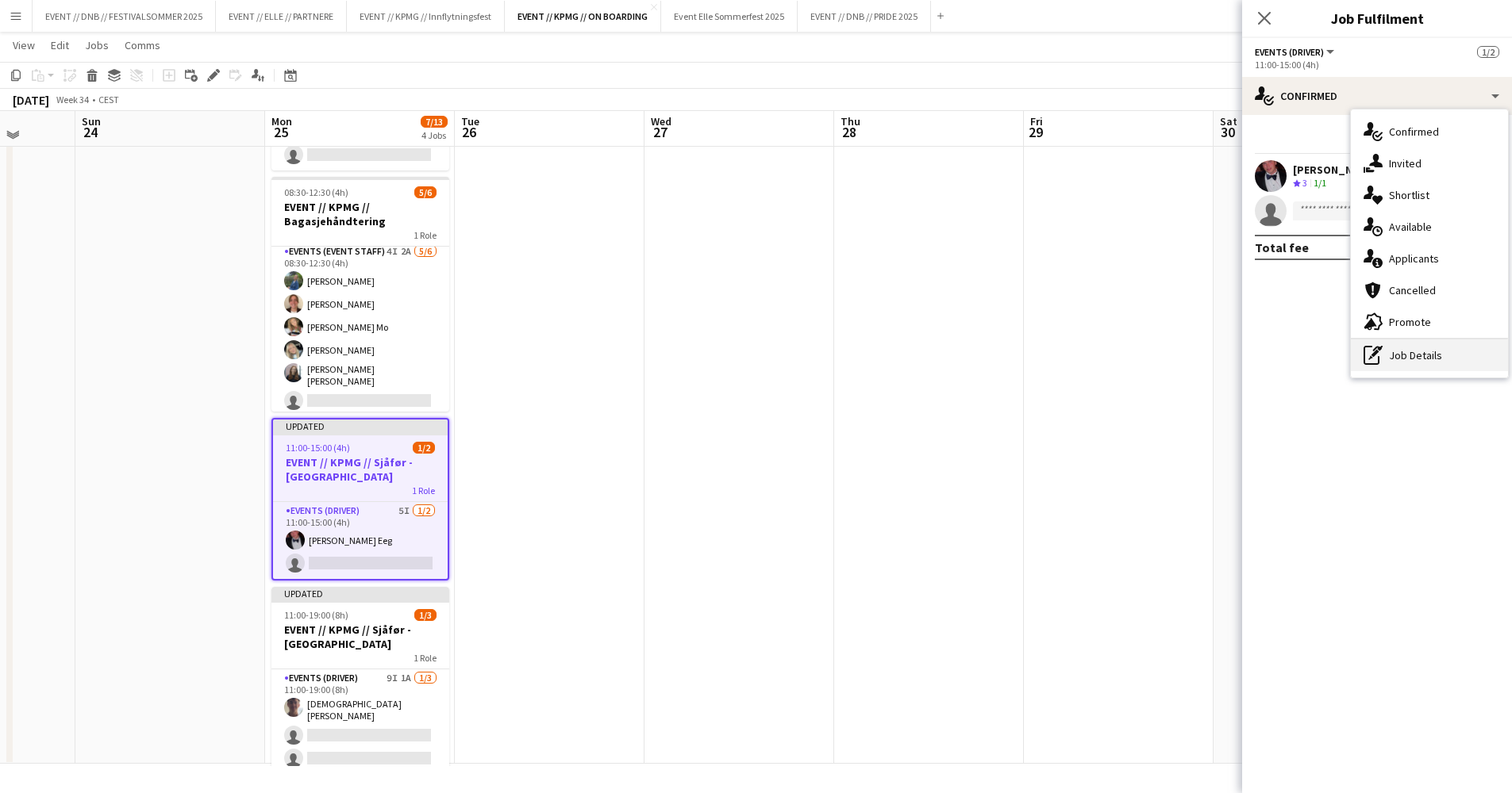
click at [1447, 360] on div "pen-write Job Details" at bounding box center [1429, 355] width 157 height 32
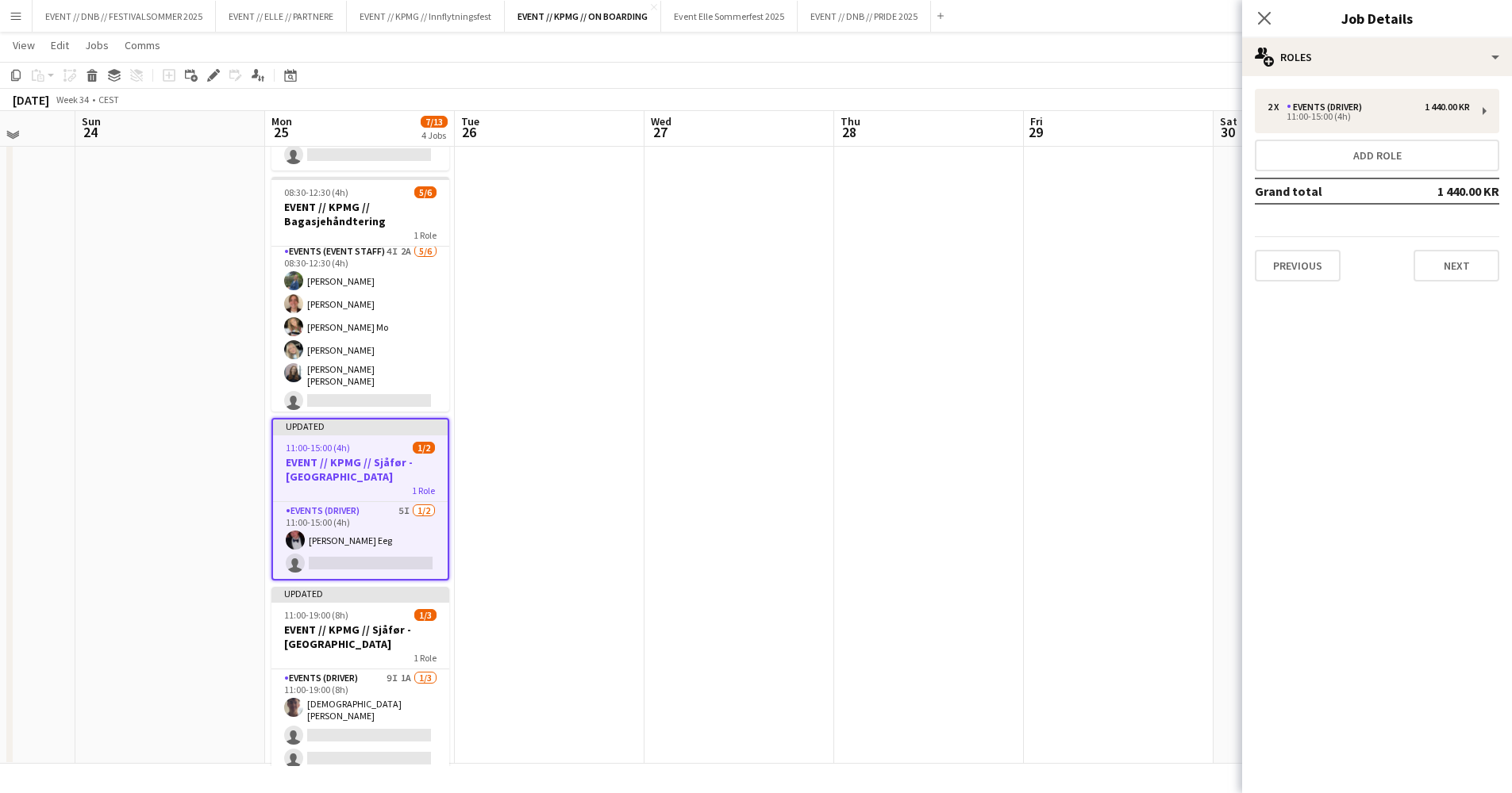
click at [325, 481] on h3 "EVENT // KPMG // Sjåfør - [GEOGRAPHIC_DATA]" at bounding box center [360, 470] width 174 height 29
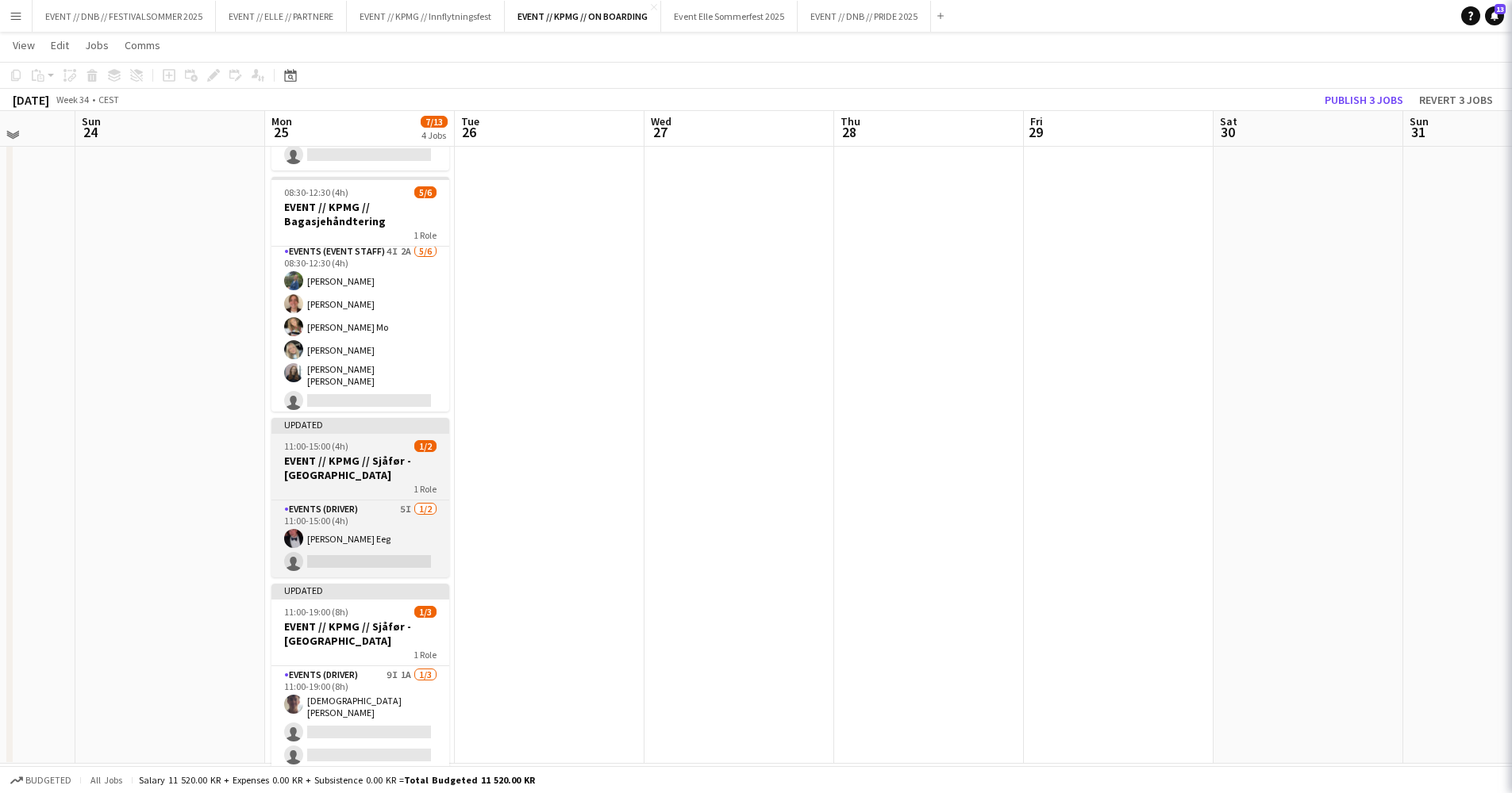
click at [328, 477] on h3 "EVENT // KPMG // Sjåfør - [GEOGRAPHIC_DATA]" at bounding box center [361, 468] width 178 height 29
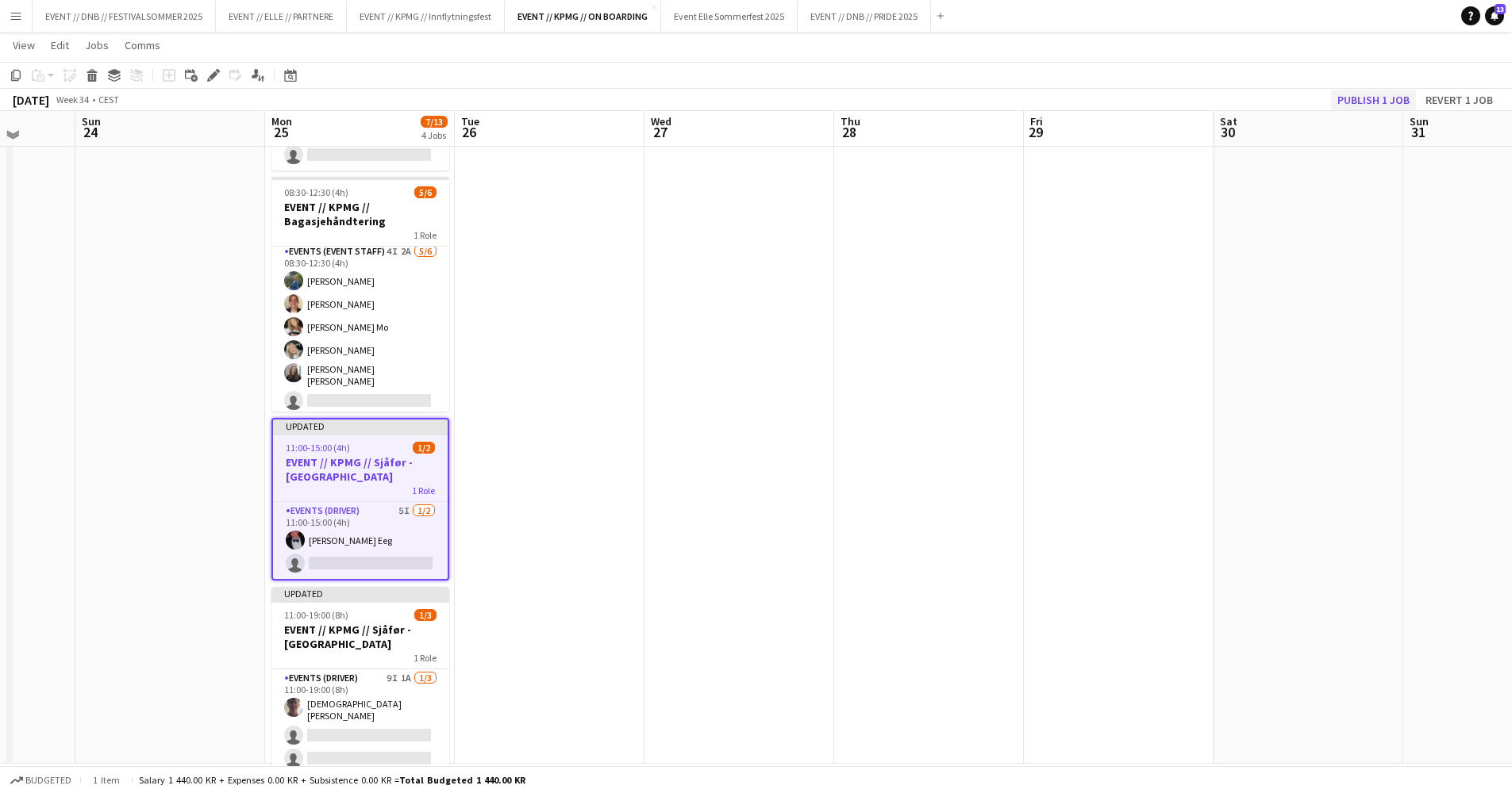
click at [1345, 104] on button "Publish 1 job" at bounding box center [1373, 100] width 85 height 21
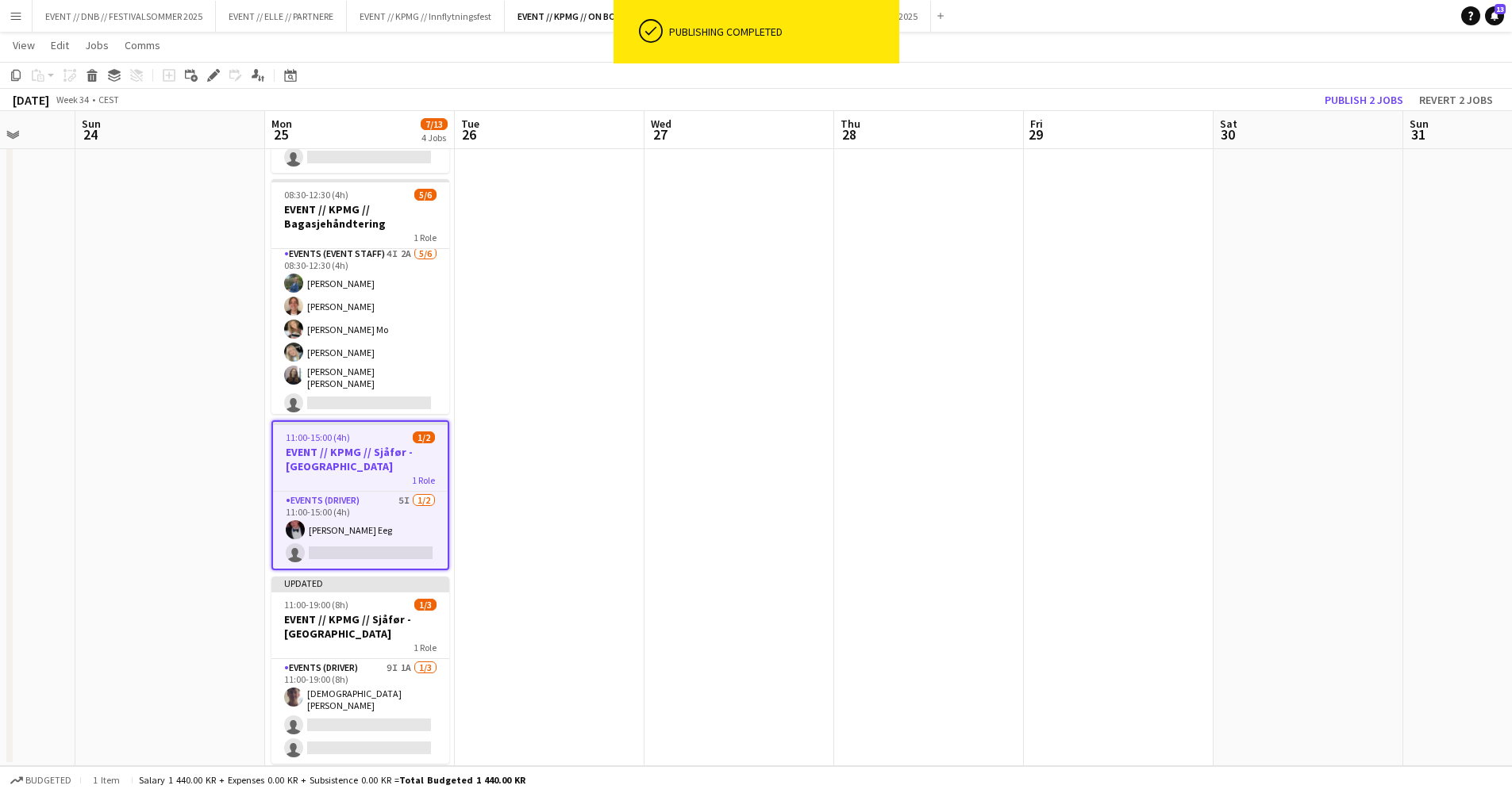
scroll to position [0, 494]
click at [324, 461] on h3 "EVENT // KPMG // Sjåfør - [GEOGRAPHIC_DATA]" at bounding box center [360, 459] width 174 height 29
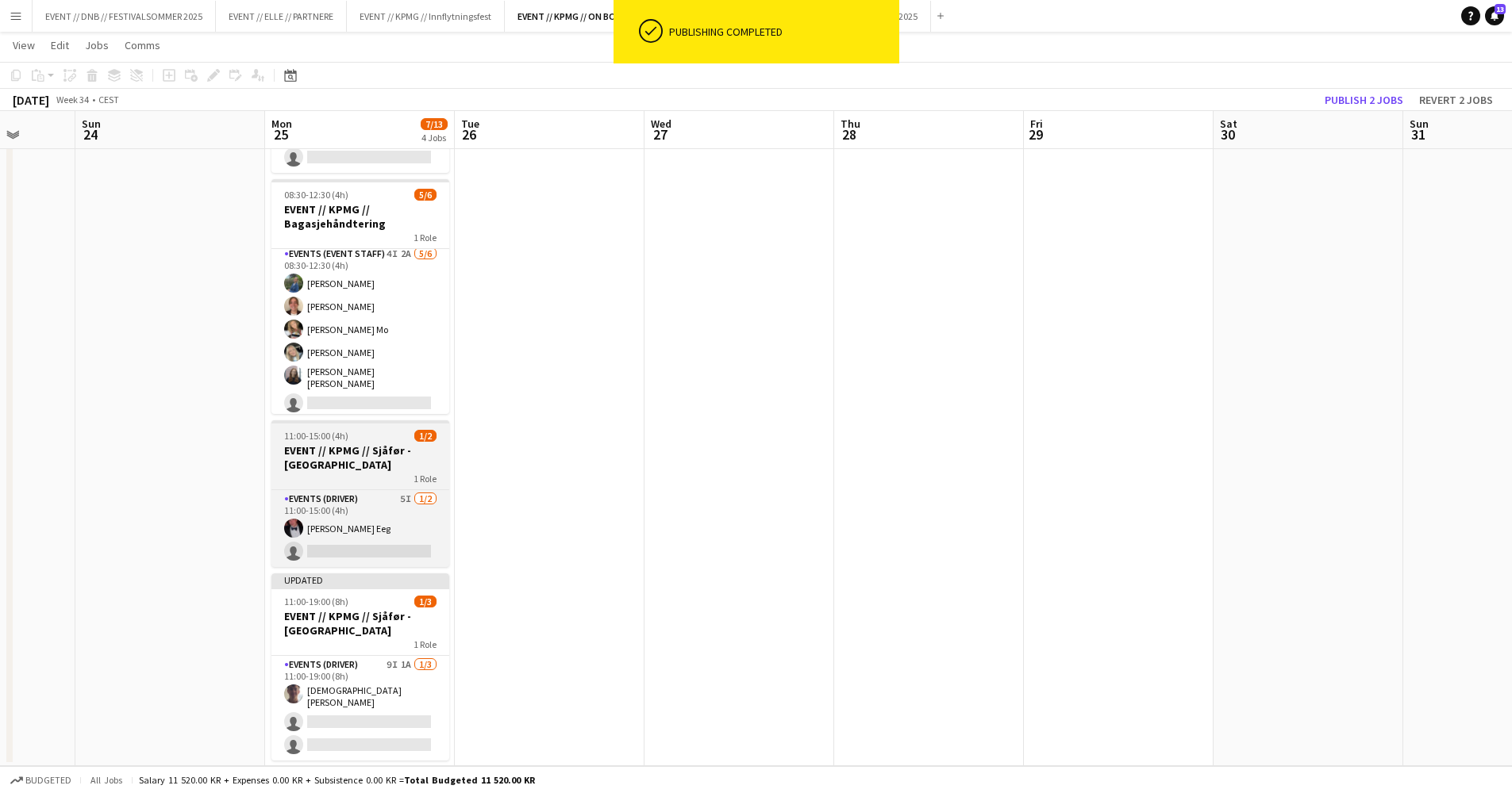
click at [324, 461] on h3 "EVENT // KPMG // Sjåfør - [GEOGRAPHIC_DATA]" at bounding box center [361, 458] width 178 height 29
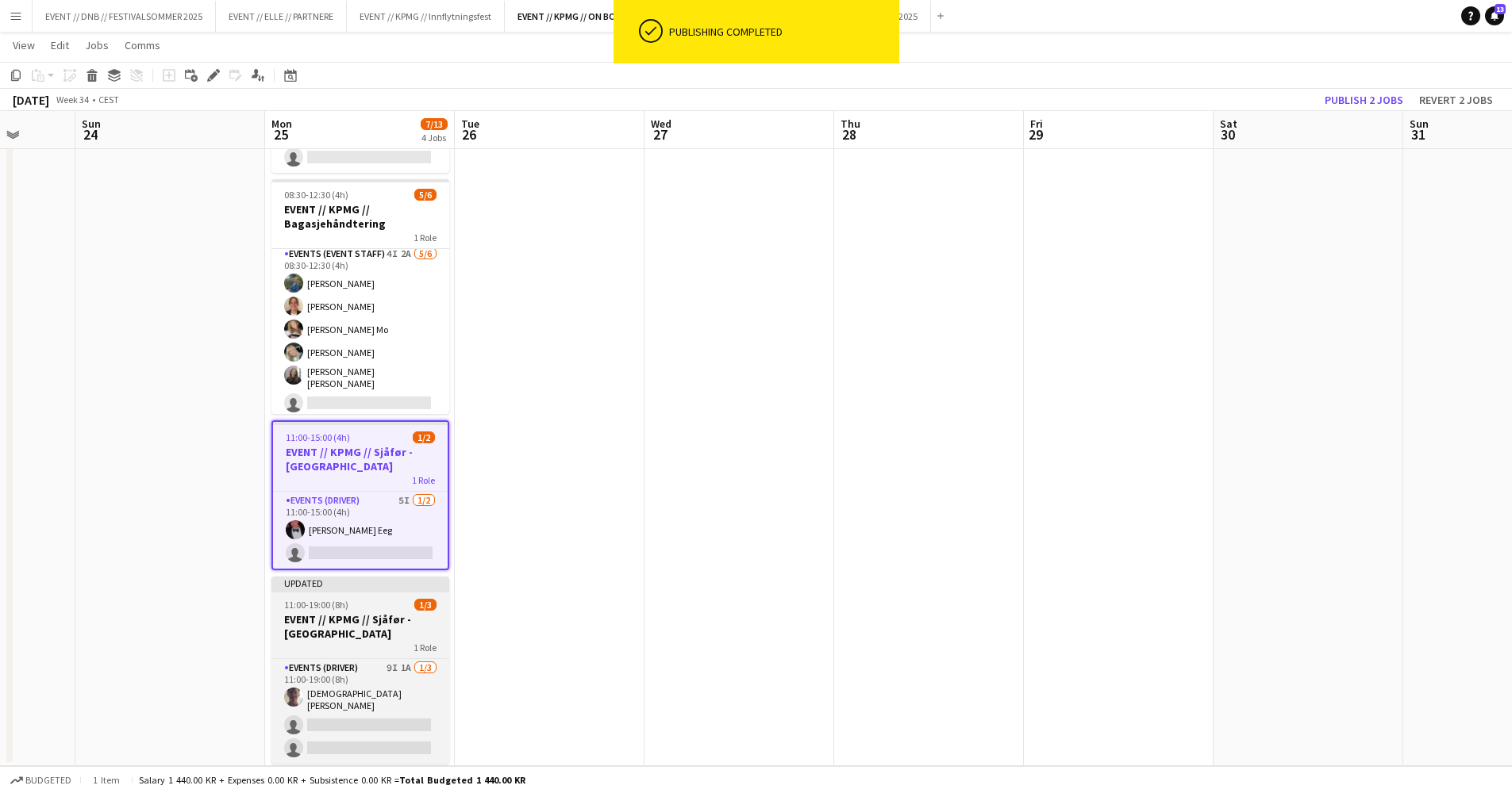
click at [356, 609] on div "11:00-19:00 (8h) 1/3" at bounding box center [361, 605] width 178 height 11
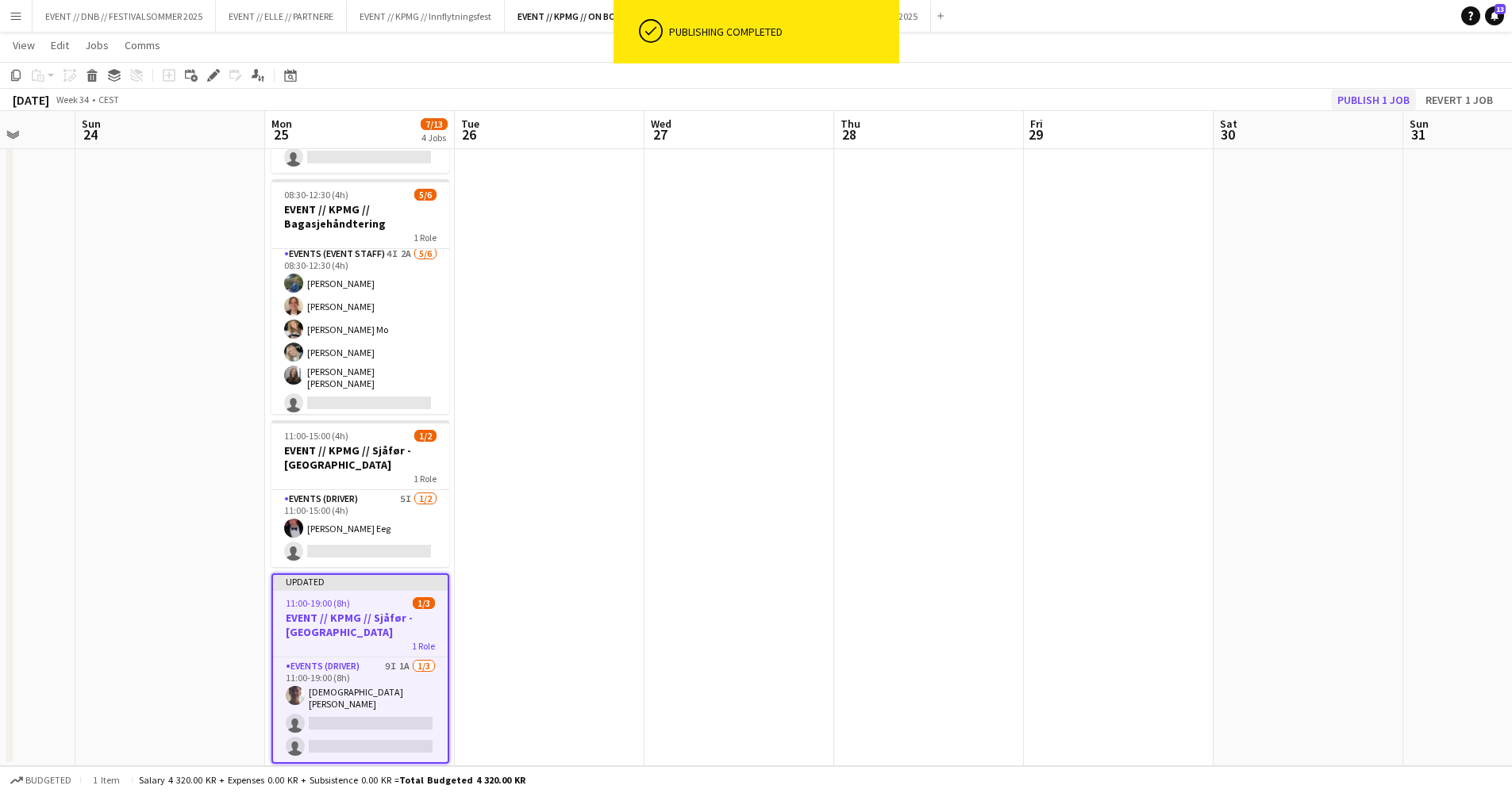
click at [1374, 105] on button "Publish 1 job" at bounding box center [1373, 100] width 85 height 21
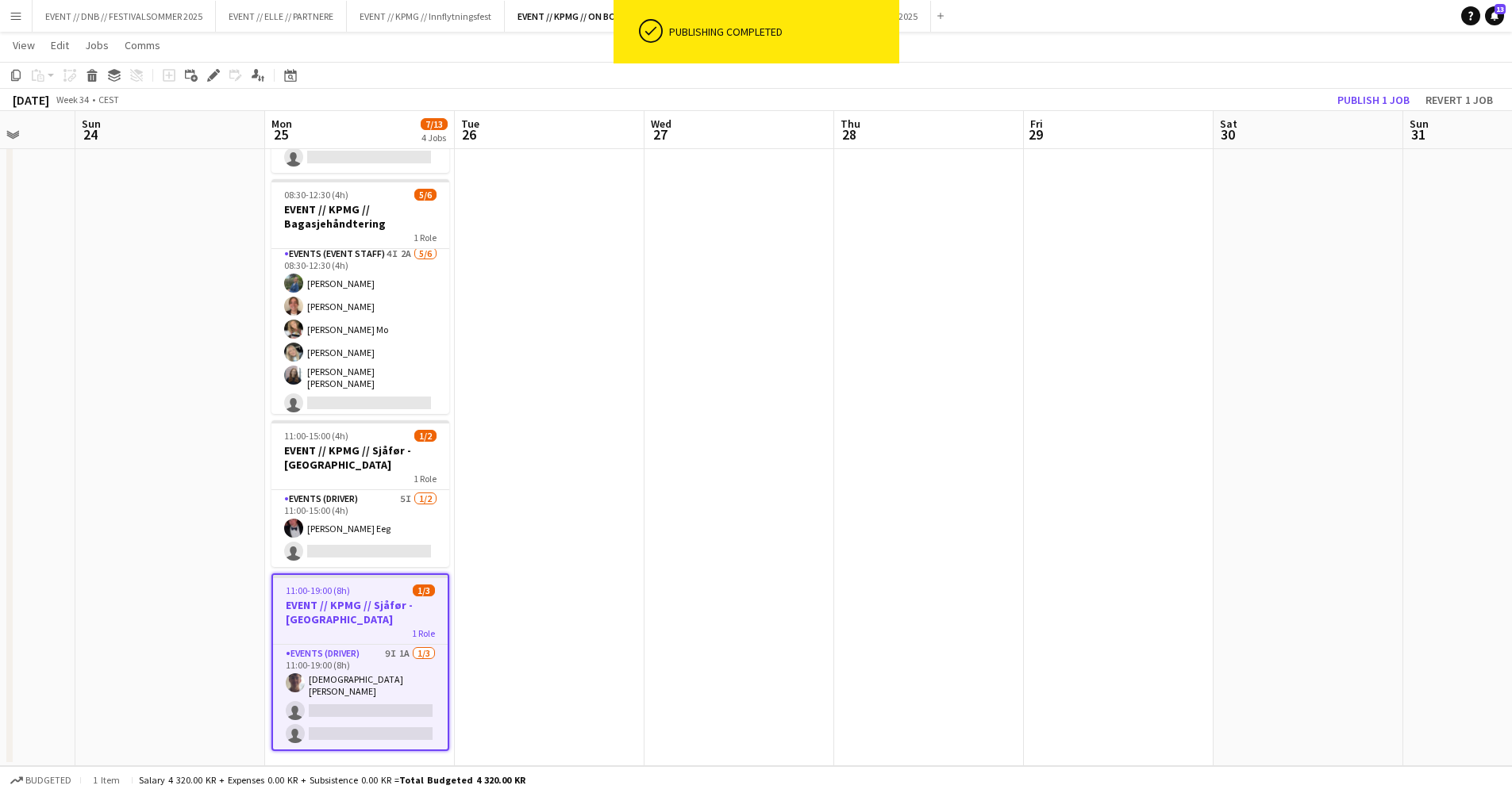
click at [223, 74] on div "Add job Add linked Job Edit Edit linked Job Applicants" at bounding box center [207, 76] width 122 height 19
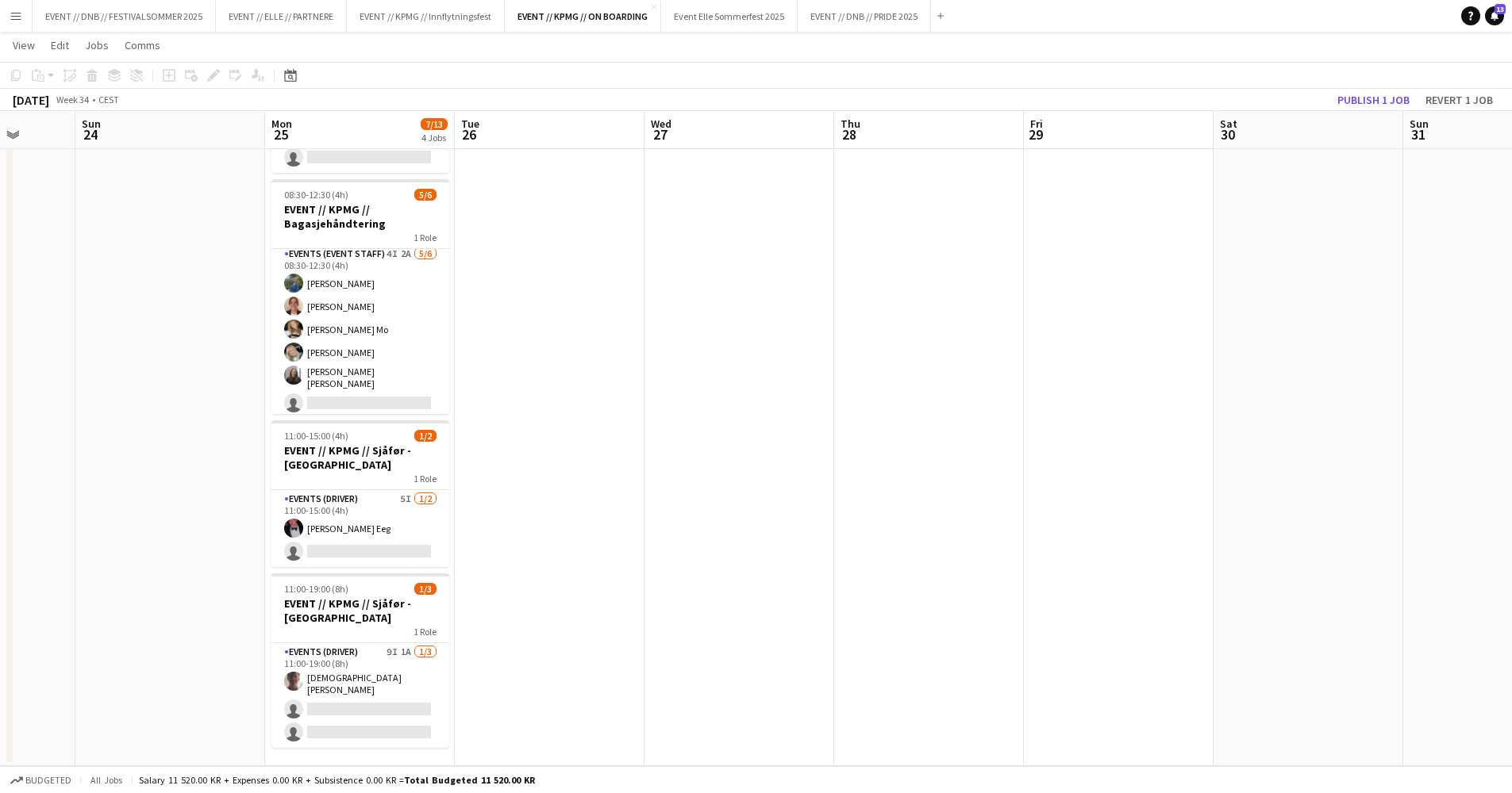
click at [221, 74] on div "Add job Add linked Job Edit Edit linked Job Applicants" at bounding box center [207, 76] width 122 height 19
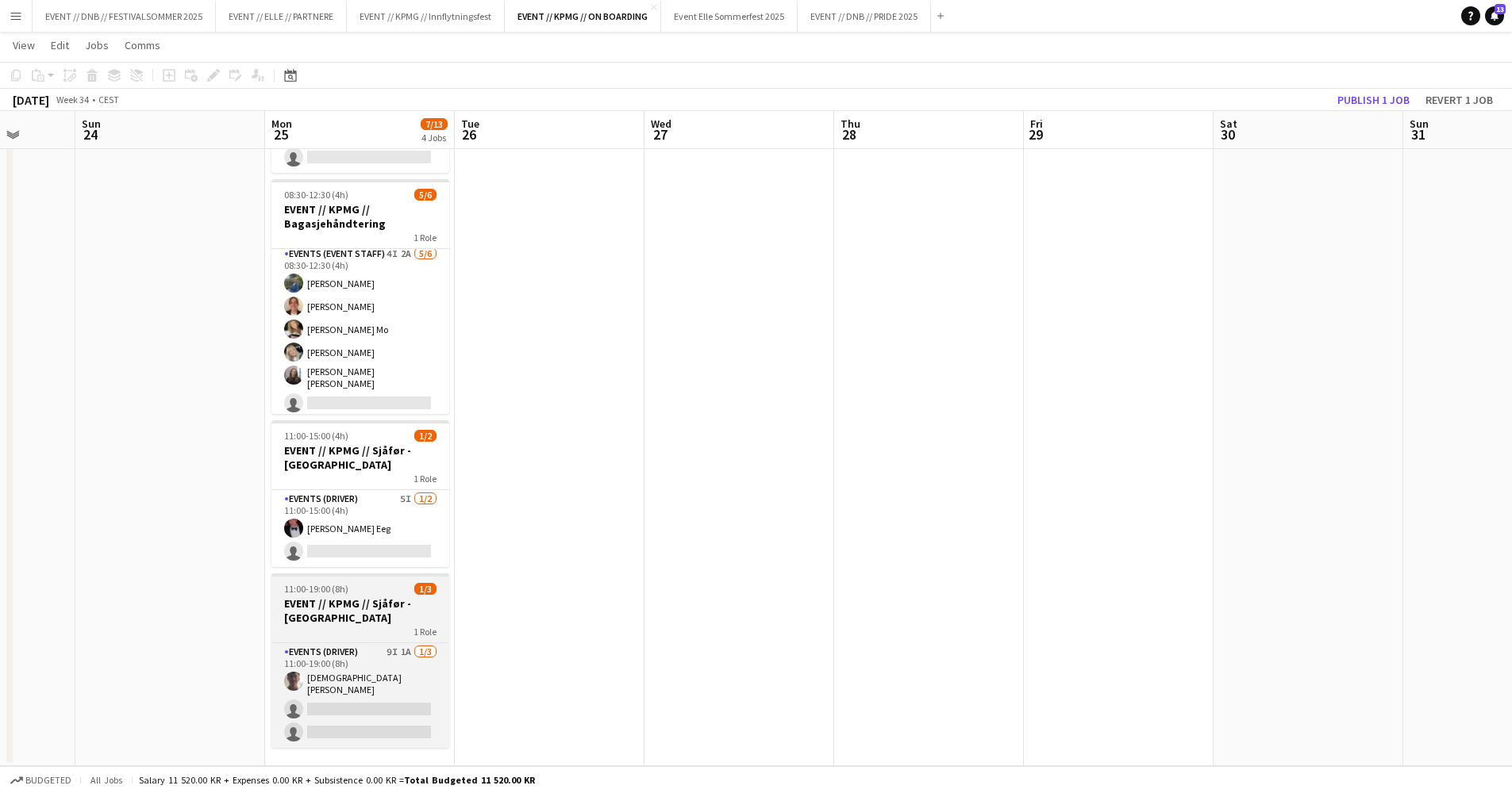
click at [408, 607] on h3 "EVENT // KPMG // Sjåfør - [GEOGRAPHIC_DATA]" at bounding box center [361, 611] width 178 height 29
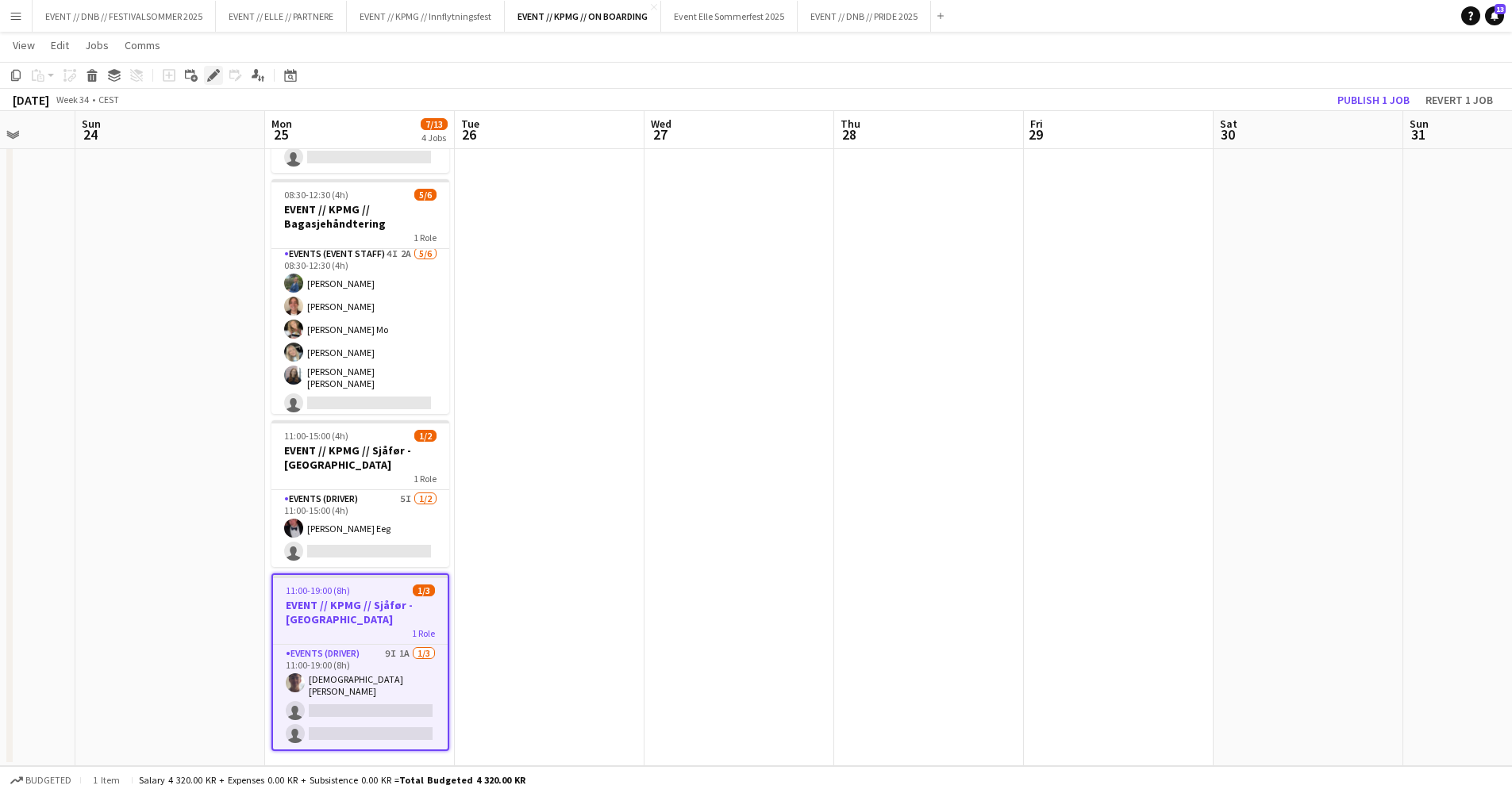
click at [213, 82] on div "Edit" at bounding box center [213, 76] width 19 height 19
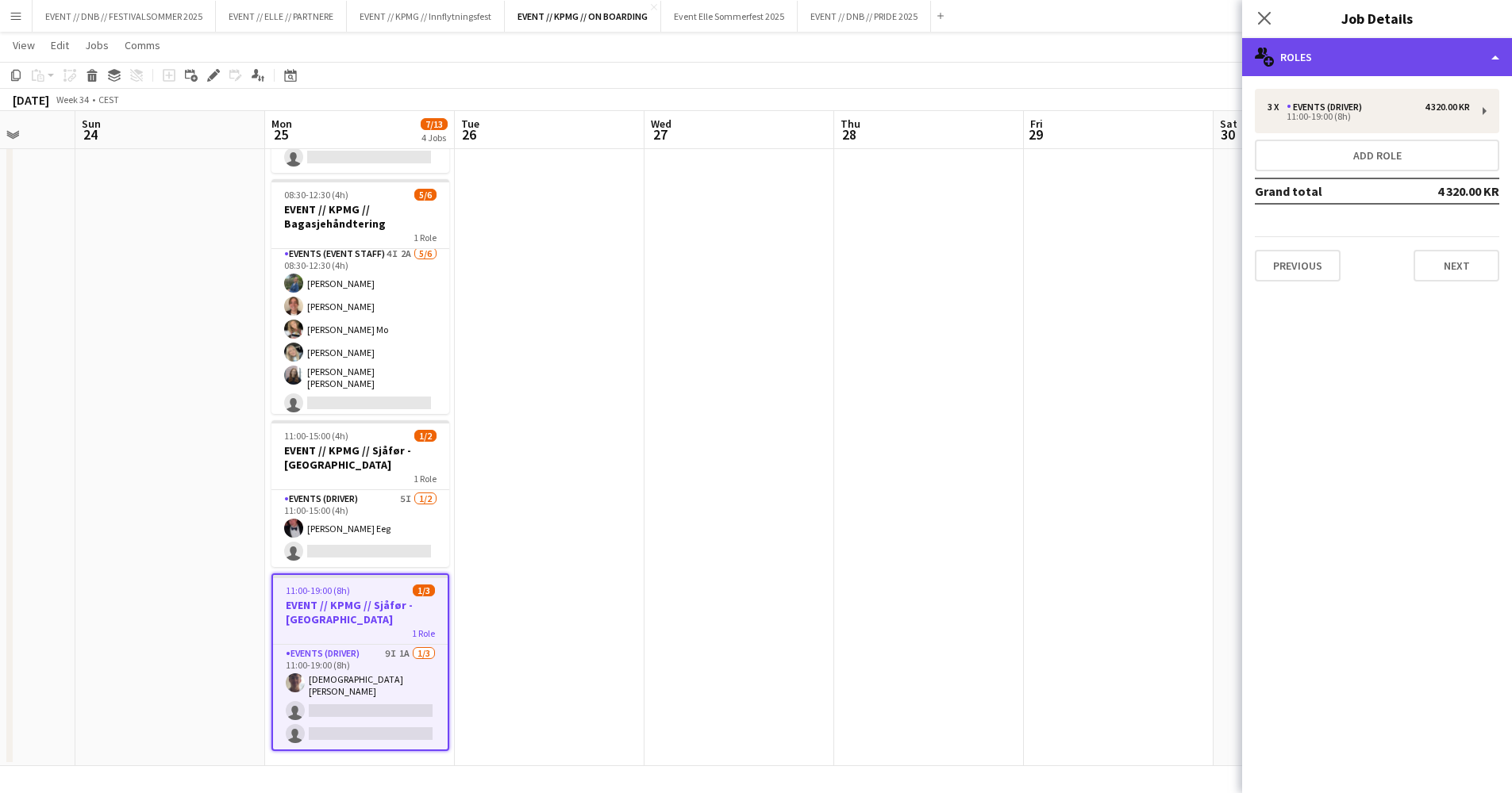
click at [1316, 63] on div "multiple-users-add Roles" at bounding box center [1377, 57] width 270 height 38
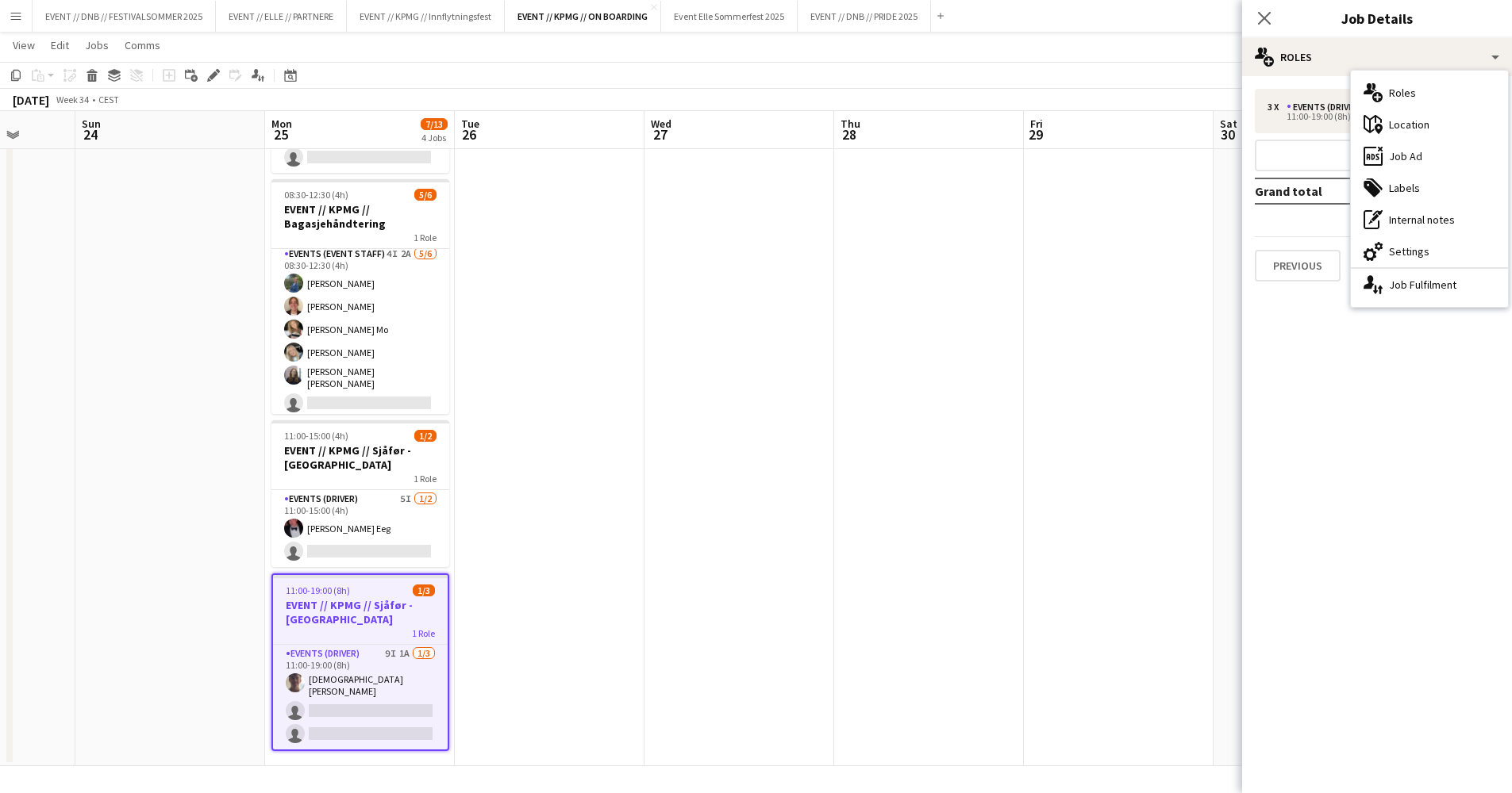
click at [267, 685] on app-date-cell "Updated 06:30-10:30 (4h) 0/2 EVENT // KPMG - Hjelpe til på Gardemoen 1 Role Eve…" at bounding box center [360, 386] width 189 height 760
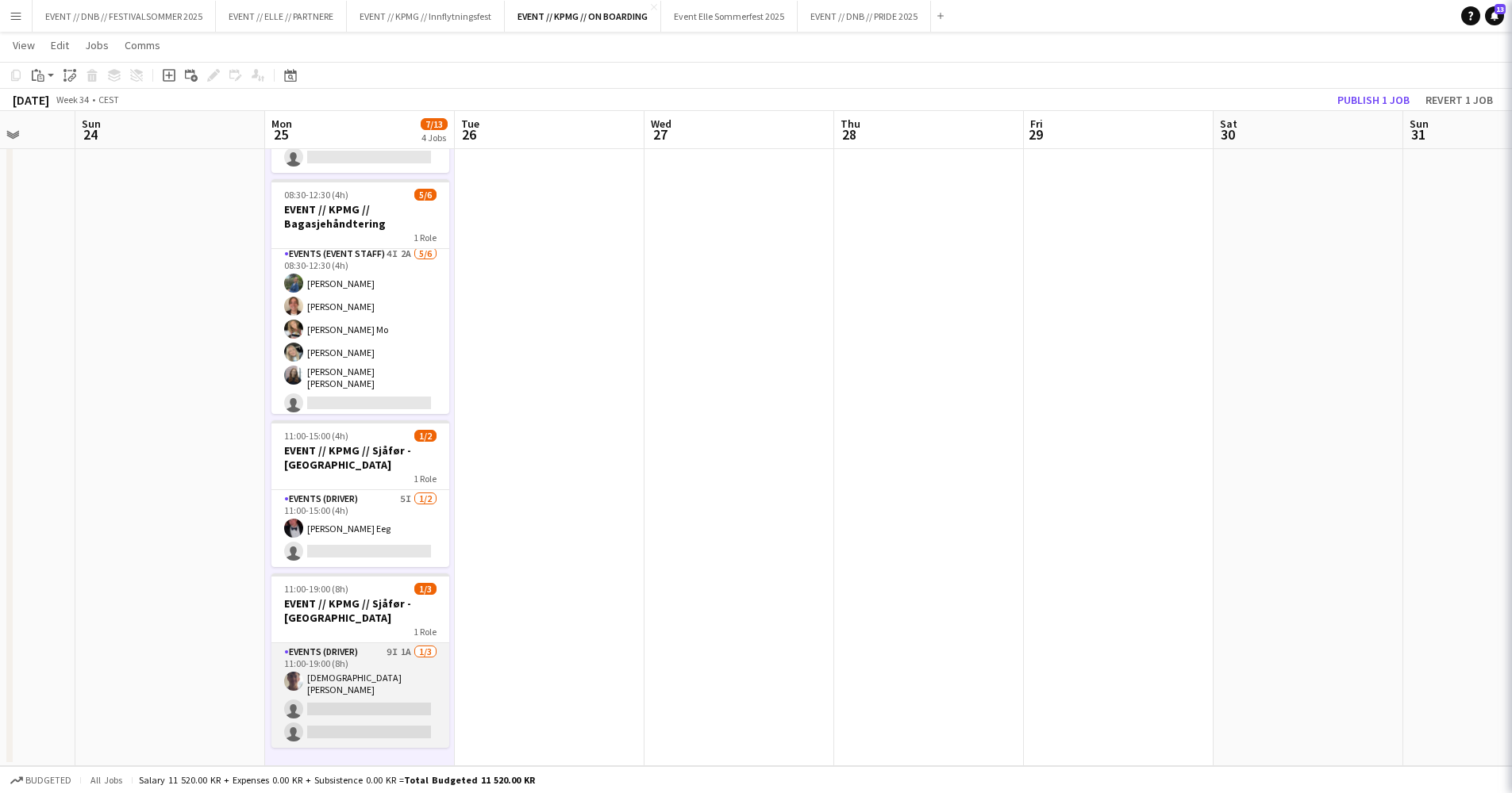
click at [301, 687] on app-card-role "Events (Driver) 9I 1A [DATE] 11:00-19:00 (8h) [DEMOGRAPHIC_DATA][PERSON_NAME] s…" at bounding box center [361, 694] width 178 height 104
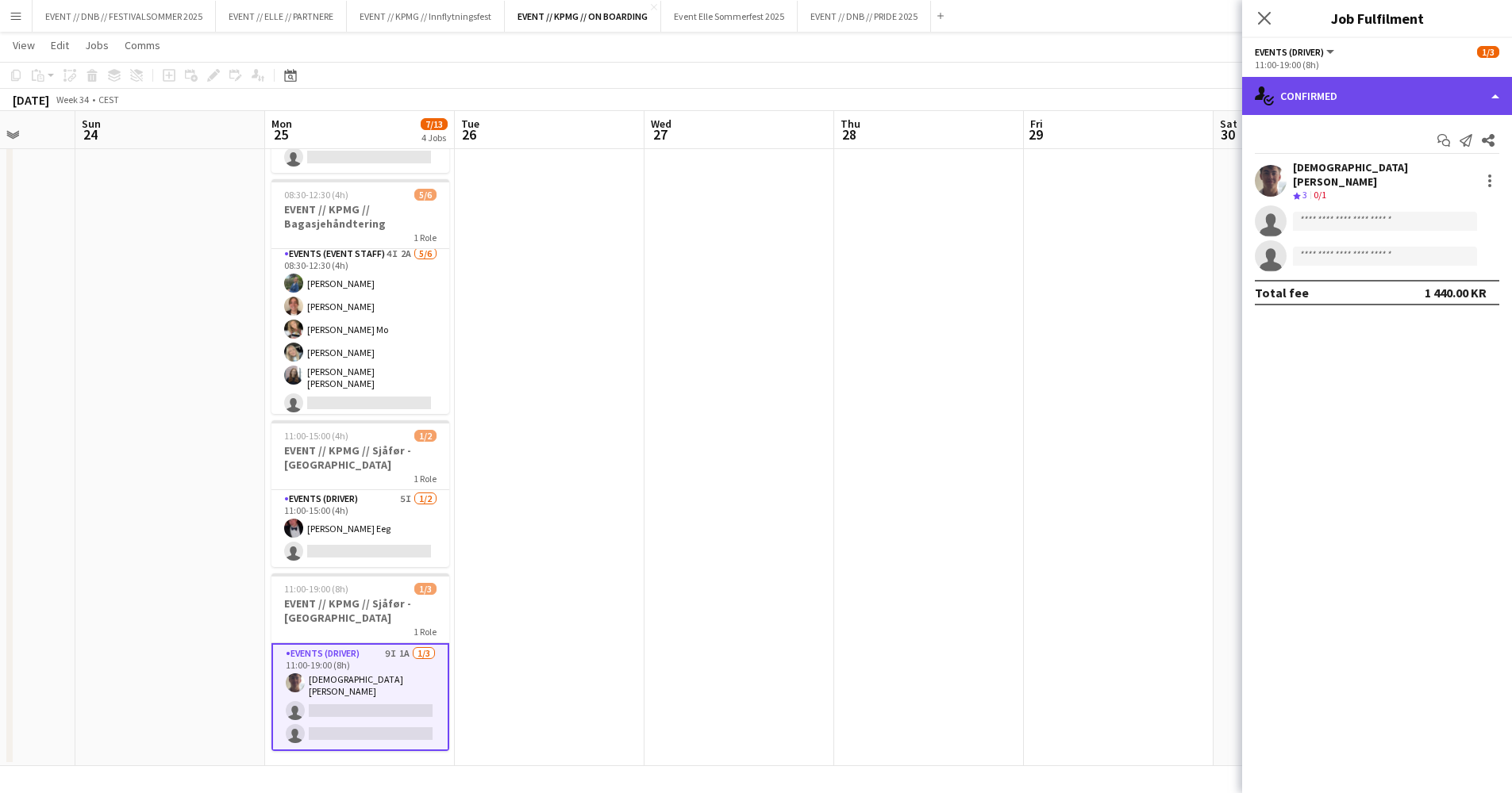
click at [1368, 101] on div "single-neutral-actions-check-2 Confirmed" at bounding box center [1377, 96] width 270 height 38
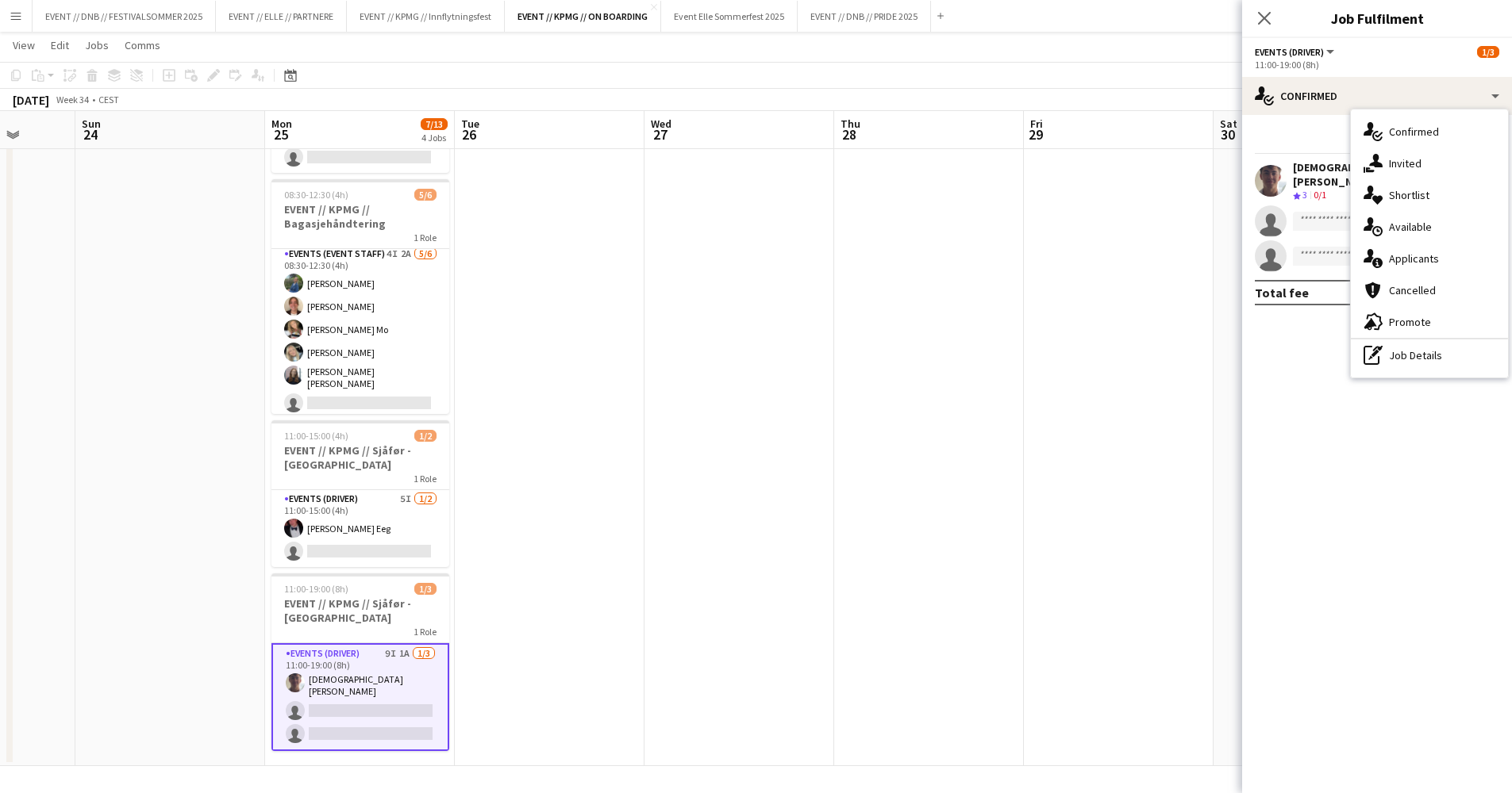
click at [1412, 319] on div "advertising-megaphone Promote" at bounding box center [1429, 321] width 157 height 32
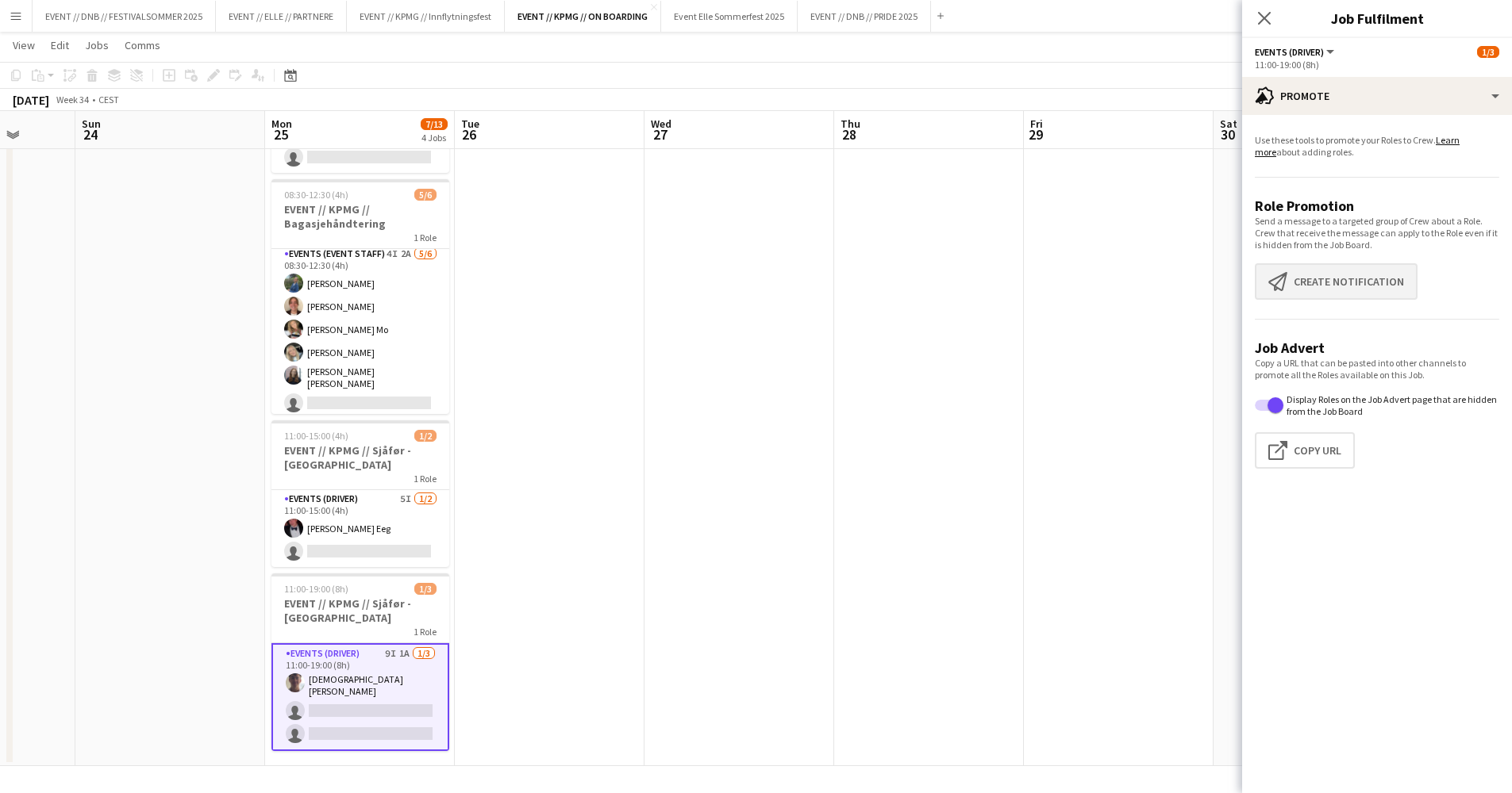
click at [1388, 290] on button "Create notification Create notification" at bounding box center [1336, 281] width 163 height 36
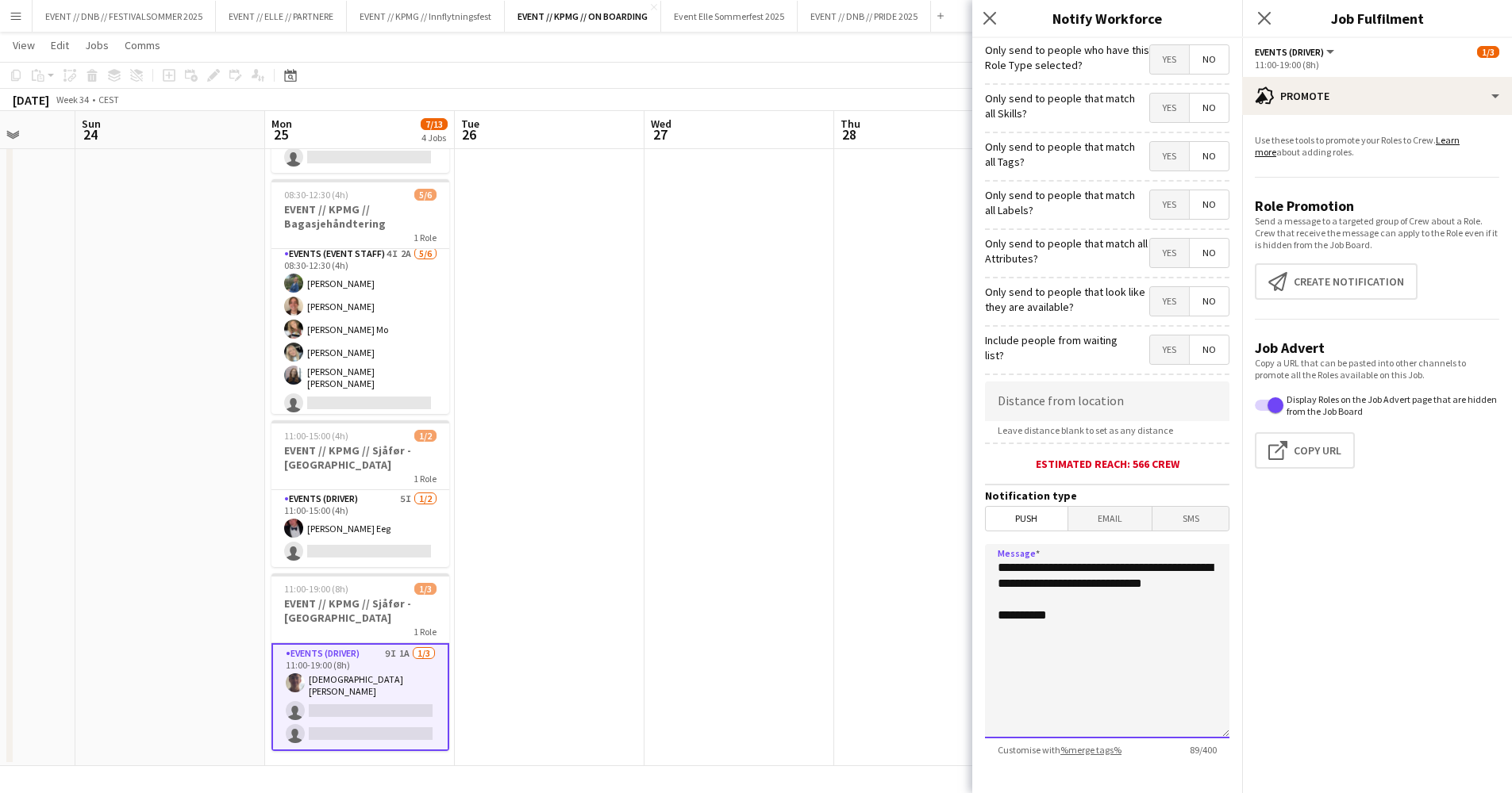
drag, startPoint x: 1110, startPoint y: 665, endPoint x: 875, endPoint y: 509, distance: 282.1
click at [876, 509] on body "Menu Boards Boards Boards All jobs Status Workforce Workforce My Workforce Recr…" at bounding box center [756, 311] width 1512 height 963
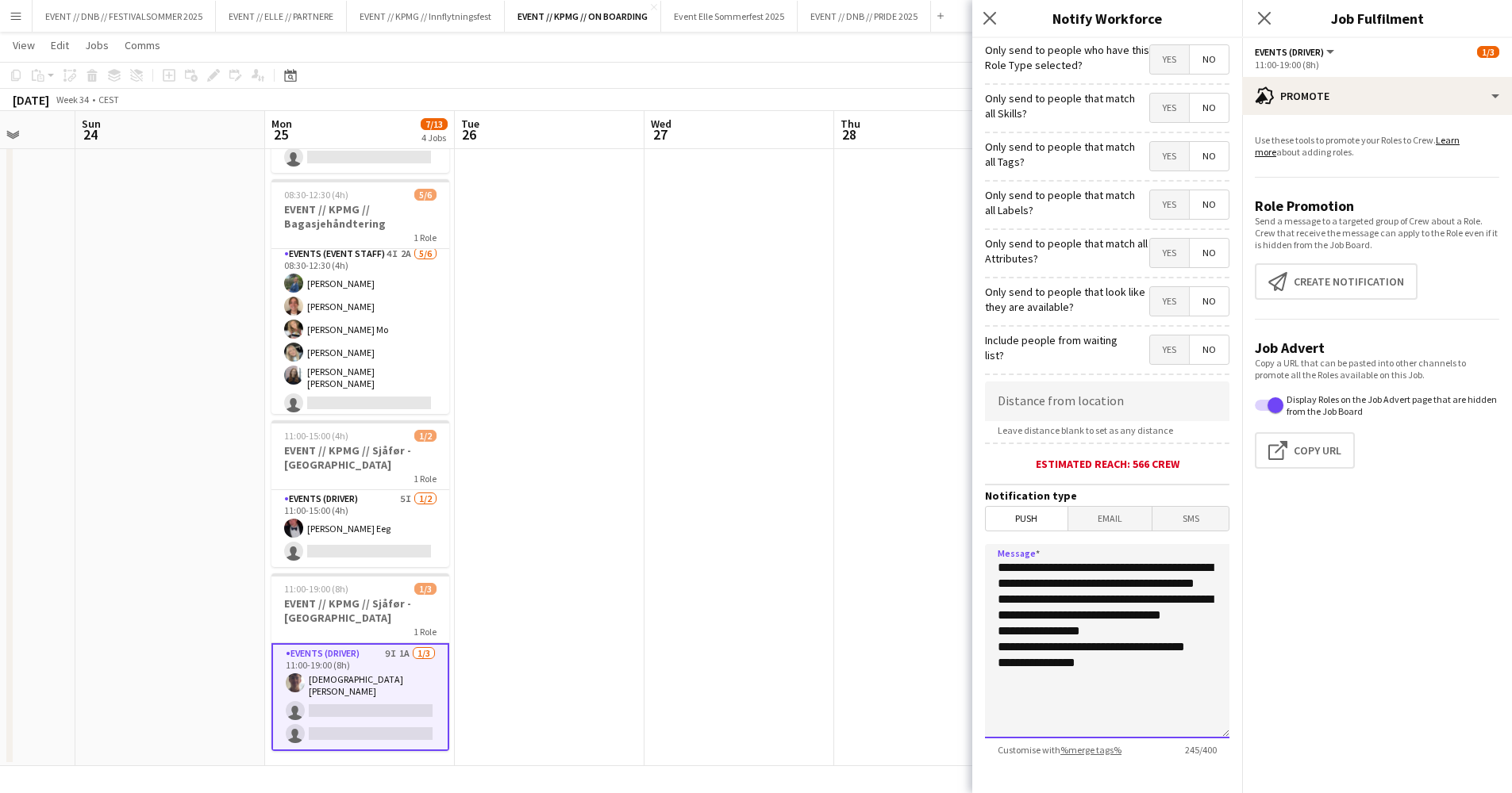
scroll to position [0, 0]
click at [1137, 651] on textarea "**********" at bounding box center [1106, 641] width 244 height 194
click at [1145, 714] on textarea "**********" at bounding box center [1106, 641] width 244 height 194
click at [1142, 717] on textarea "**********" at bounding box center [1106, 641] width 244 height 194
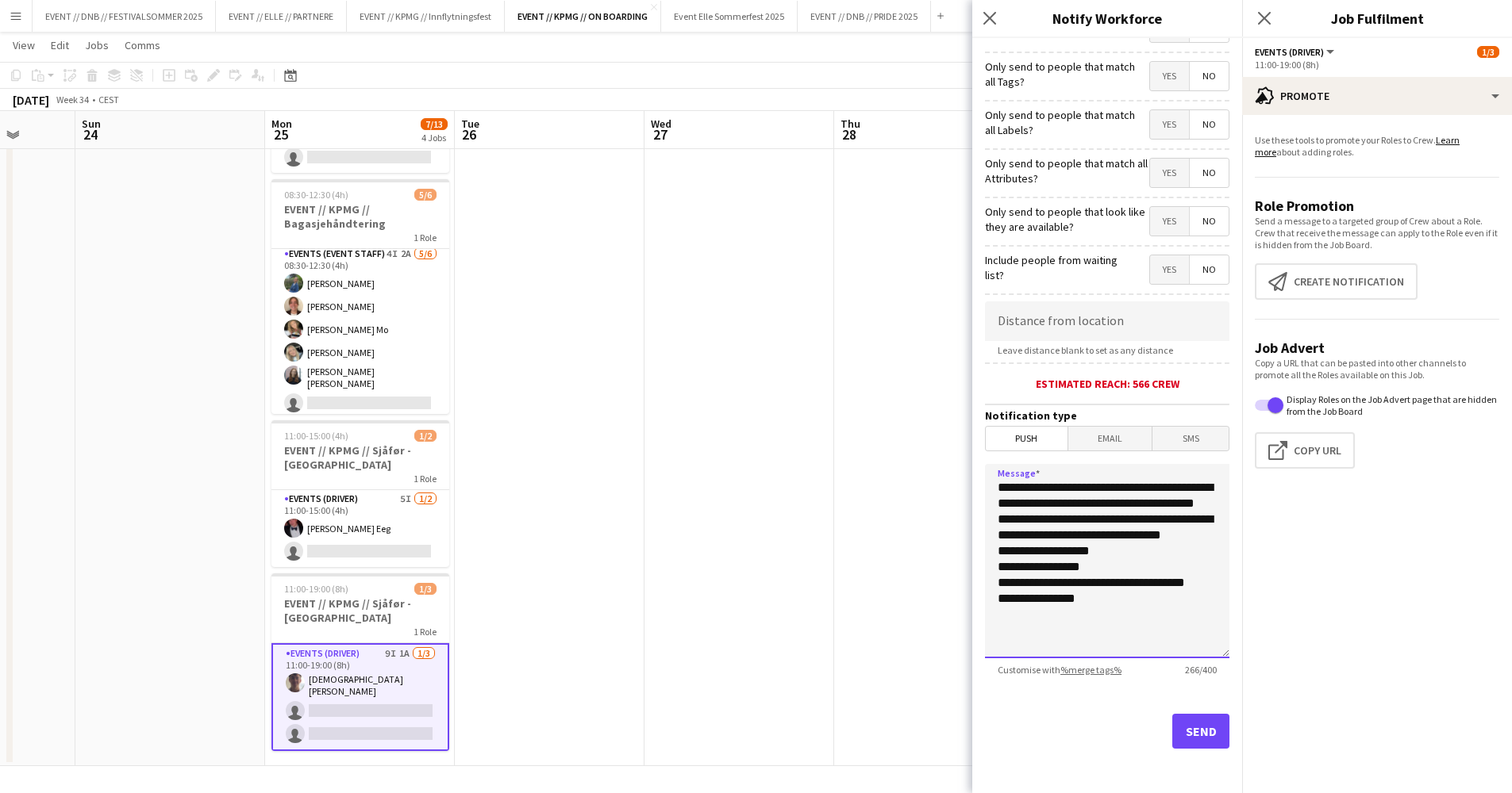
scroll to position [80, 0]
type textarea "**********"
click at [1182, 726] on button "Send" at bounding box center [1201, 731] width 57 height 34
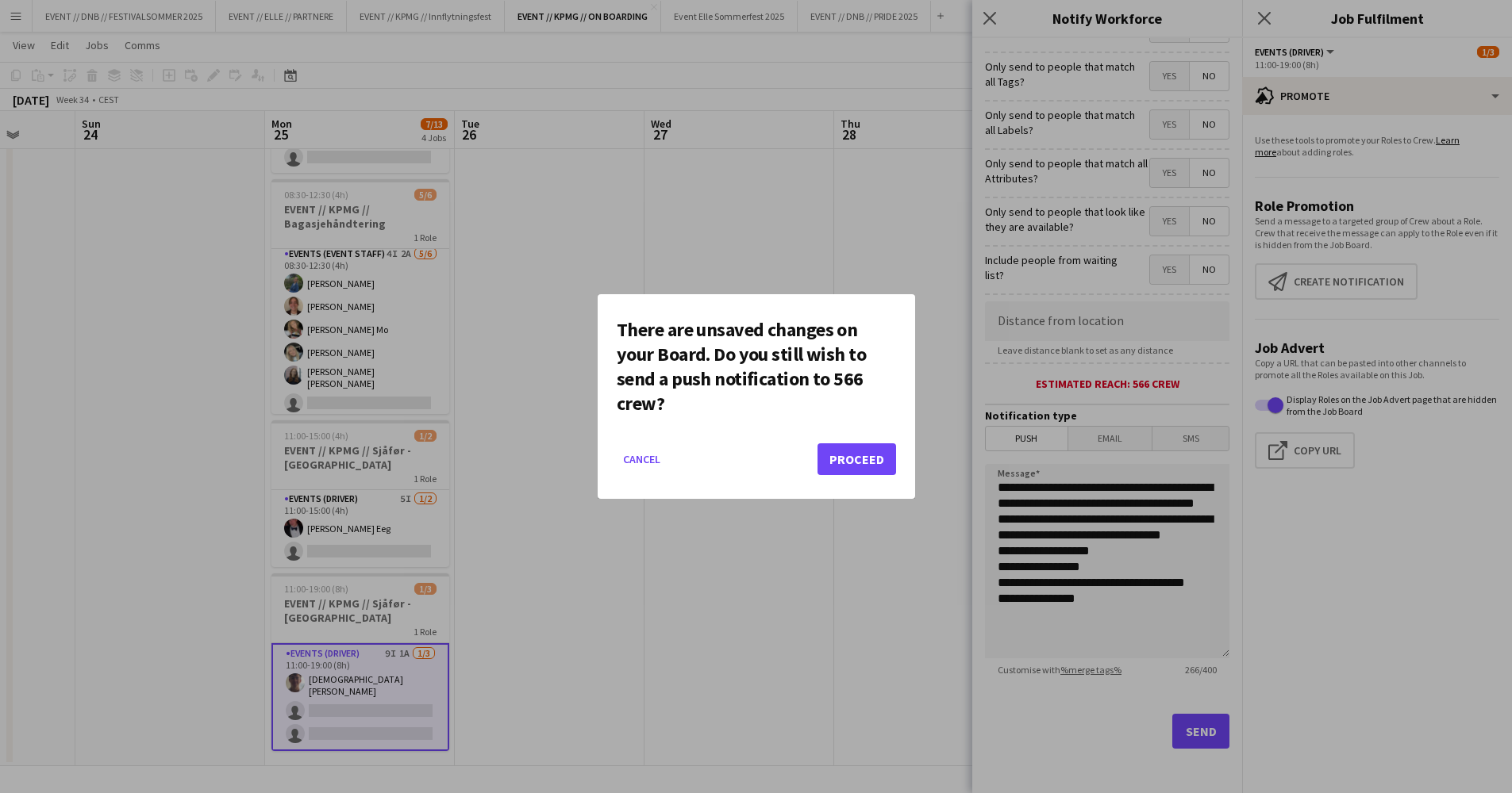
click at [852, 474] on button "Proceed" at bounding box center [856, 459] width 78 height 32
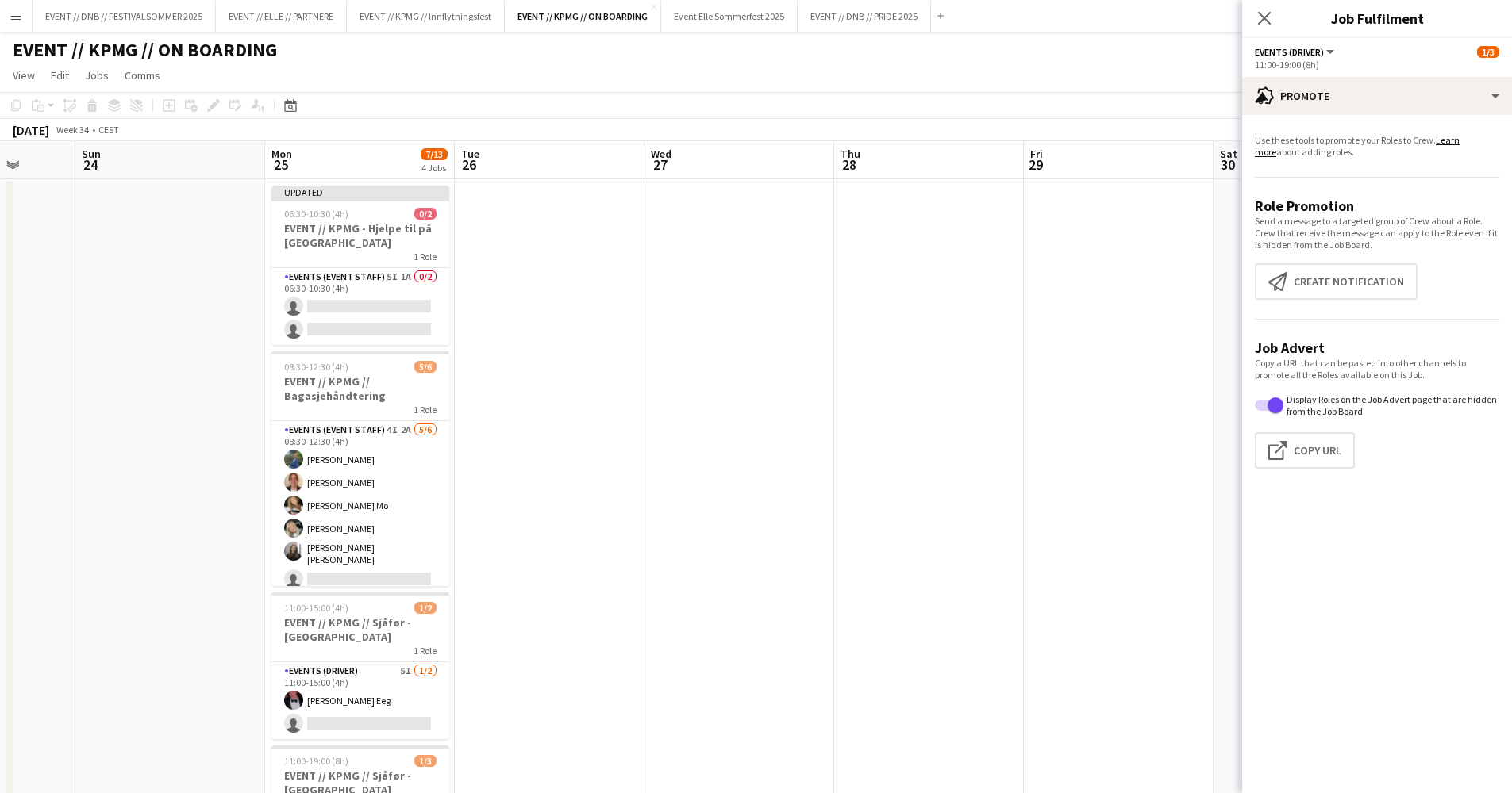
click at [765, 186] on app-date-cell at bounding box center [739, 559] width 189 height 760
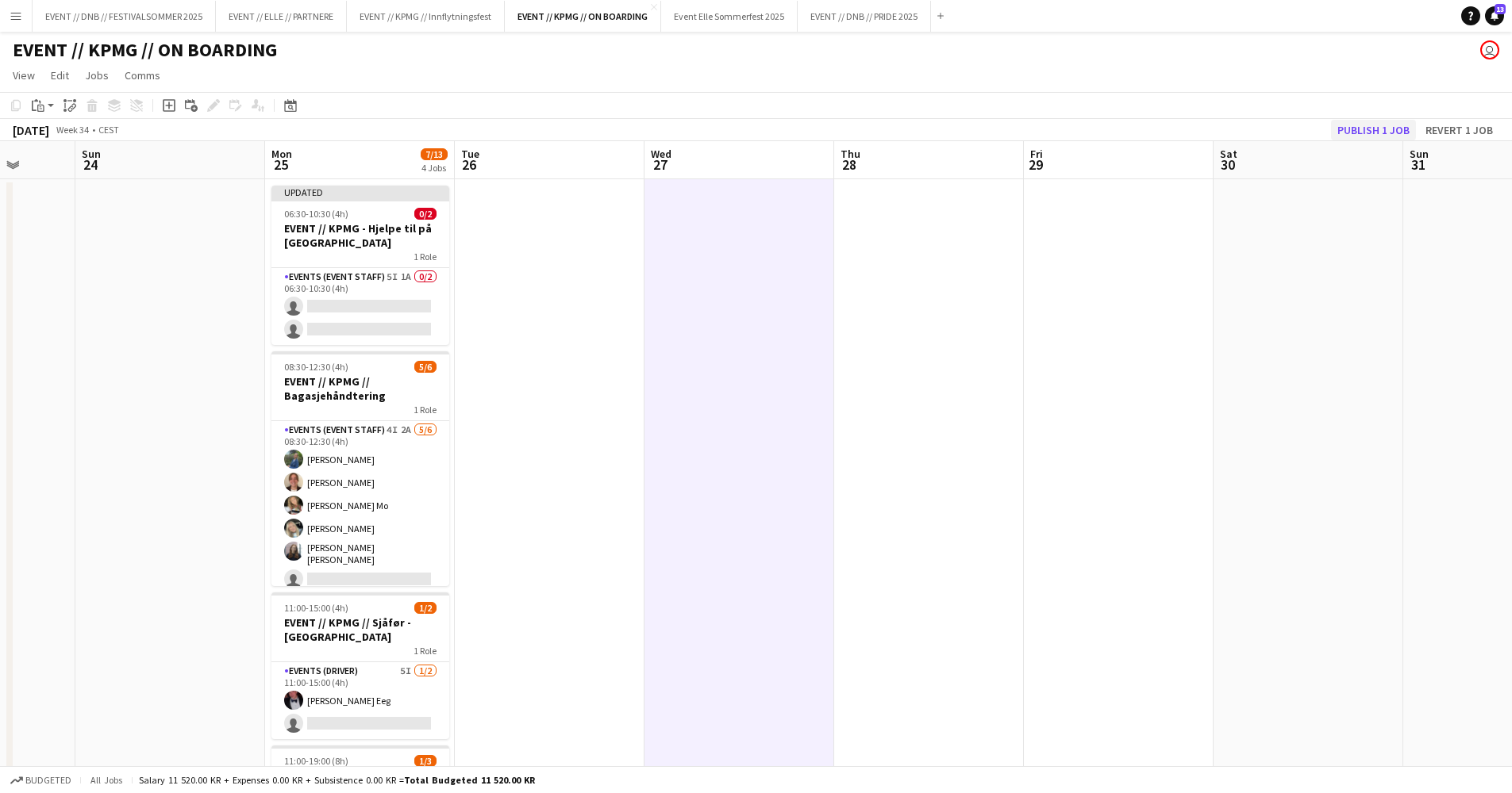
click at [1349, 123] on button "Publish 1 job" at bounding box center [1373, 130] width 85 height 21
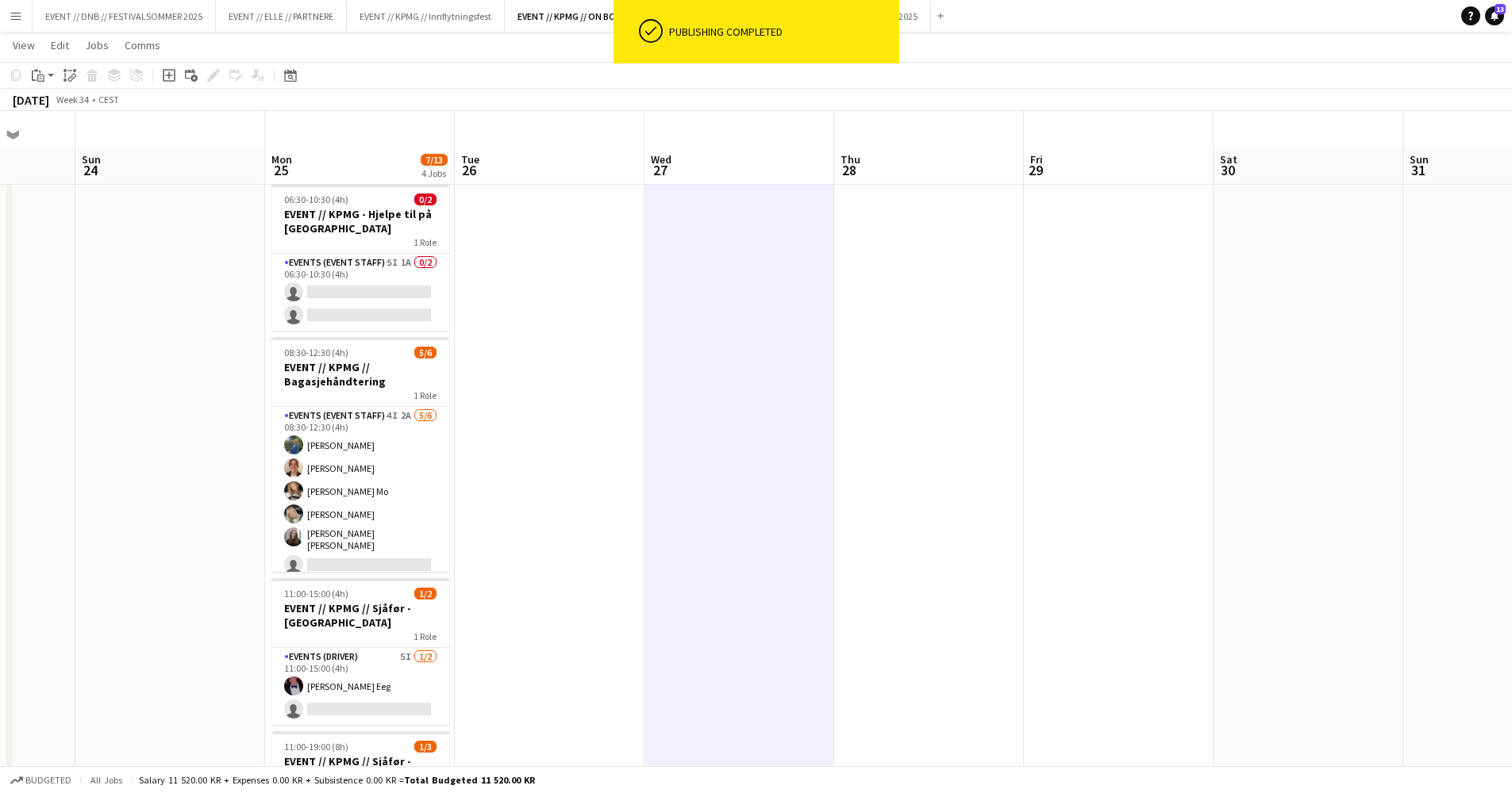
scroll to position [170, 0]
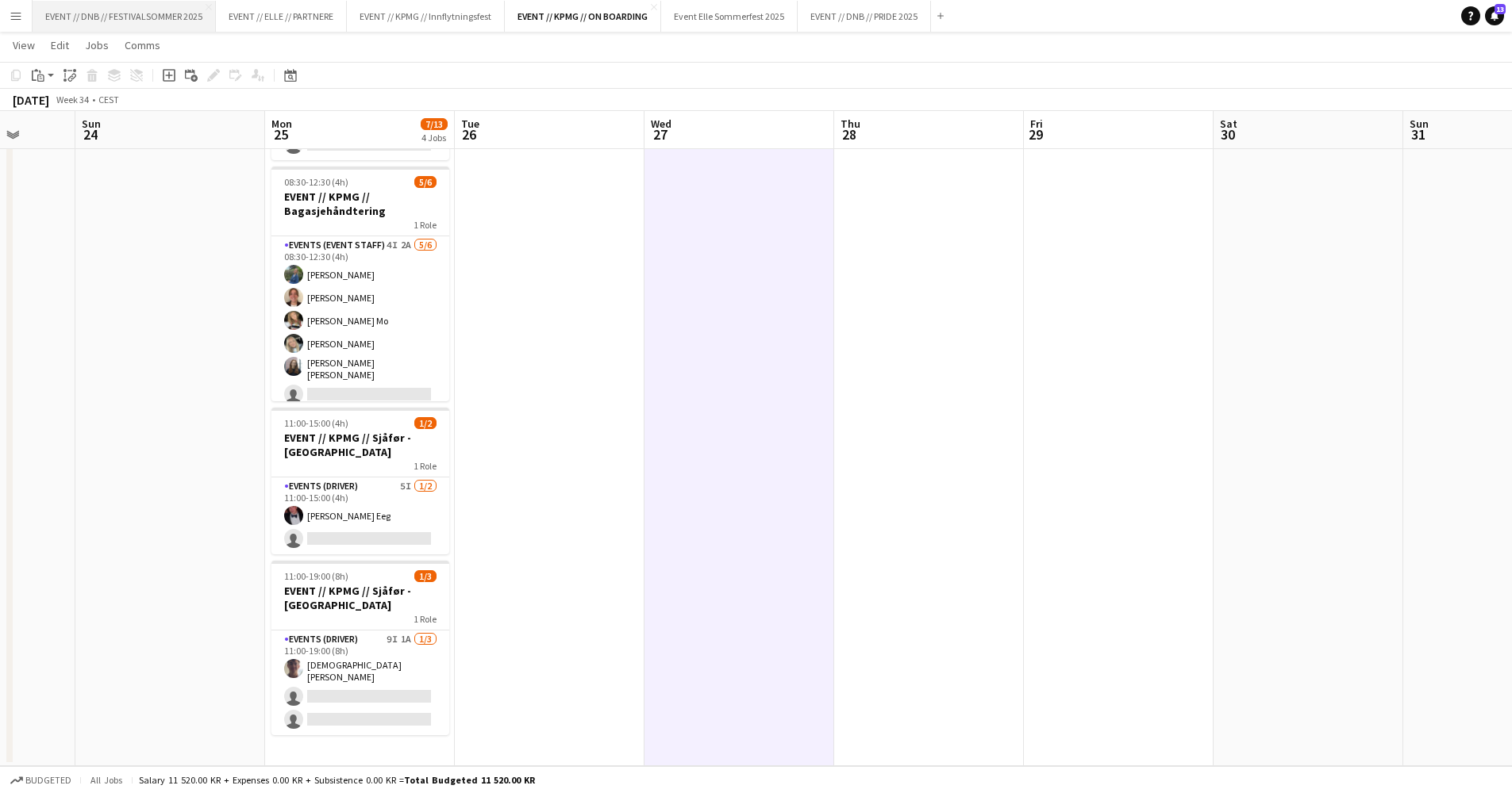
click at [143, 20] on button "EVENT // DNB // FESTIVALSOMMER 2025 Close" at bounding box center [124, 16] width 184 height 31
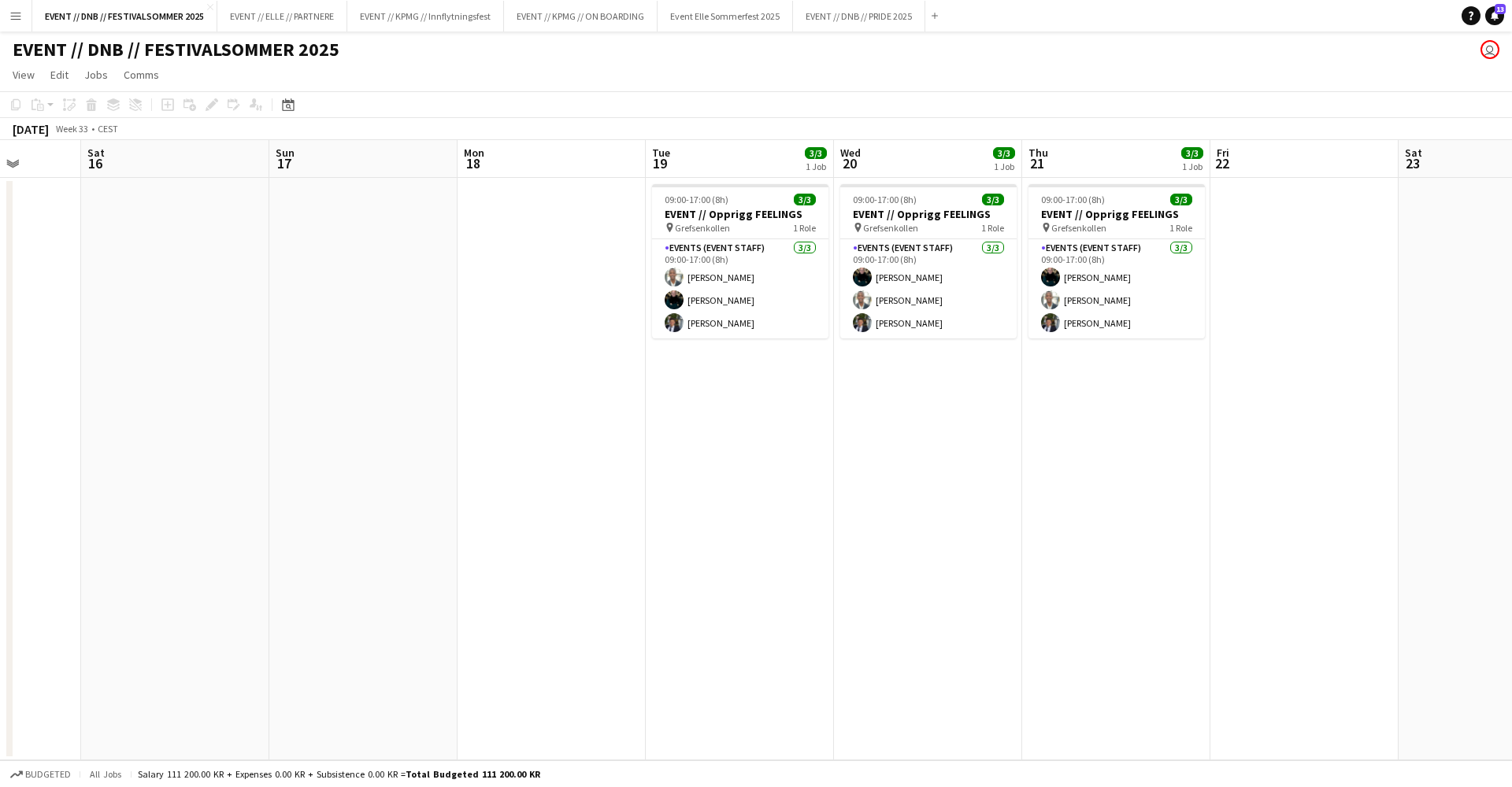
scroll to position [0, 606]
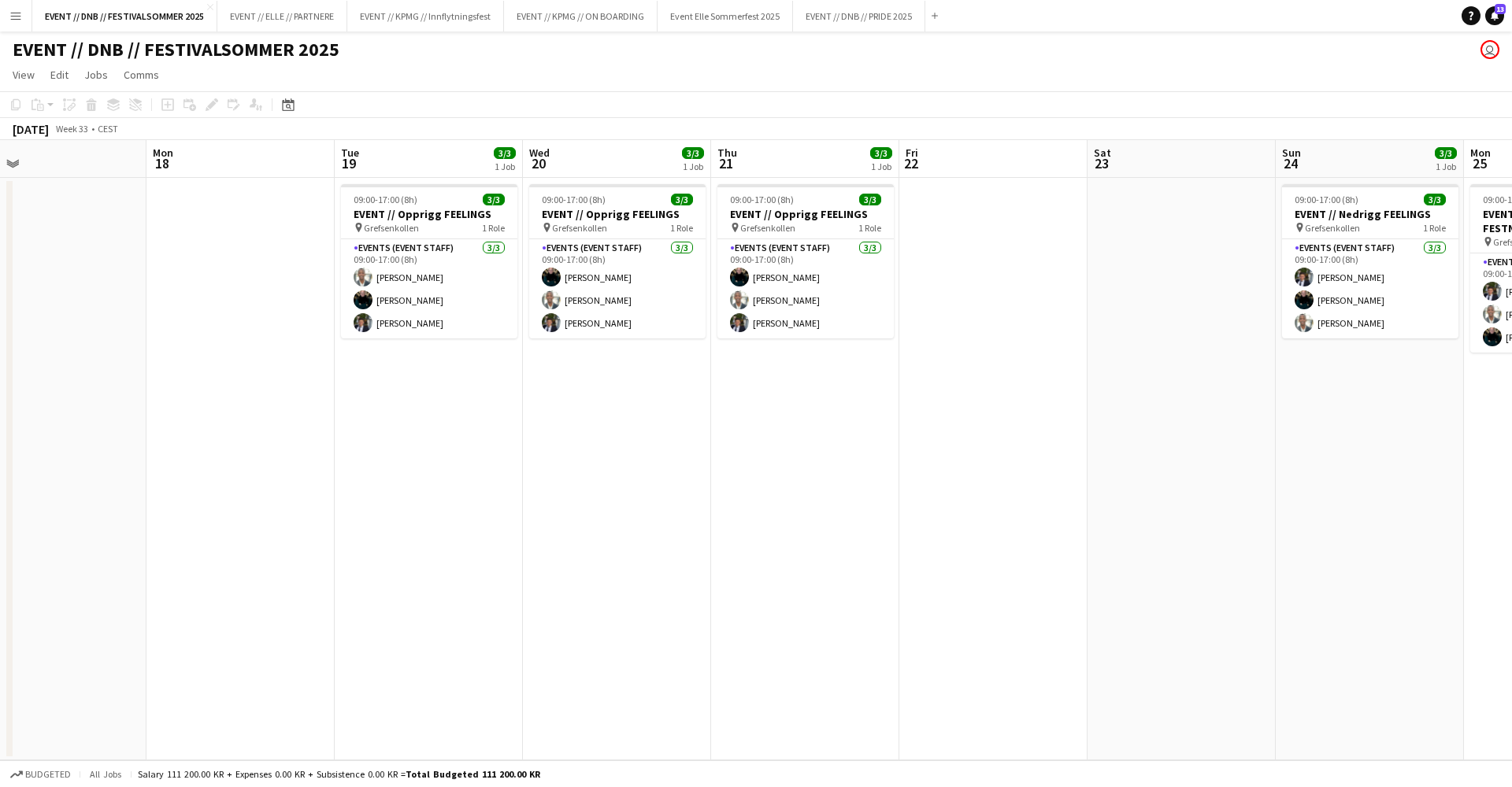
click at [444, 31] on div "EVENT // DNB // FESTIVALSOMMER 2025 user" at bounding box center [756, 47] width 1512 height 30
click at [454, 21] on button "EVENT // KPMG // Innflytningsfest Close" at bounding box center [425, 16] width 157 height 30
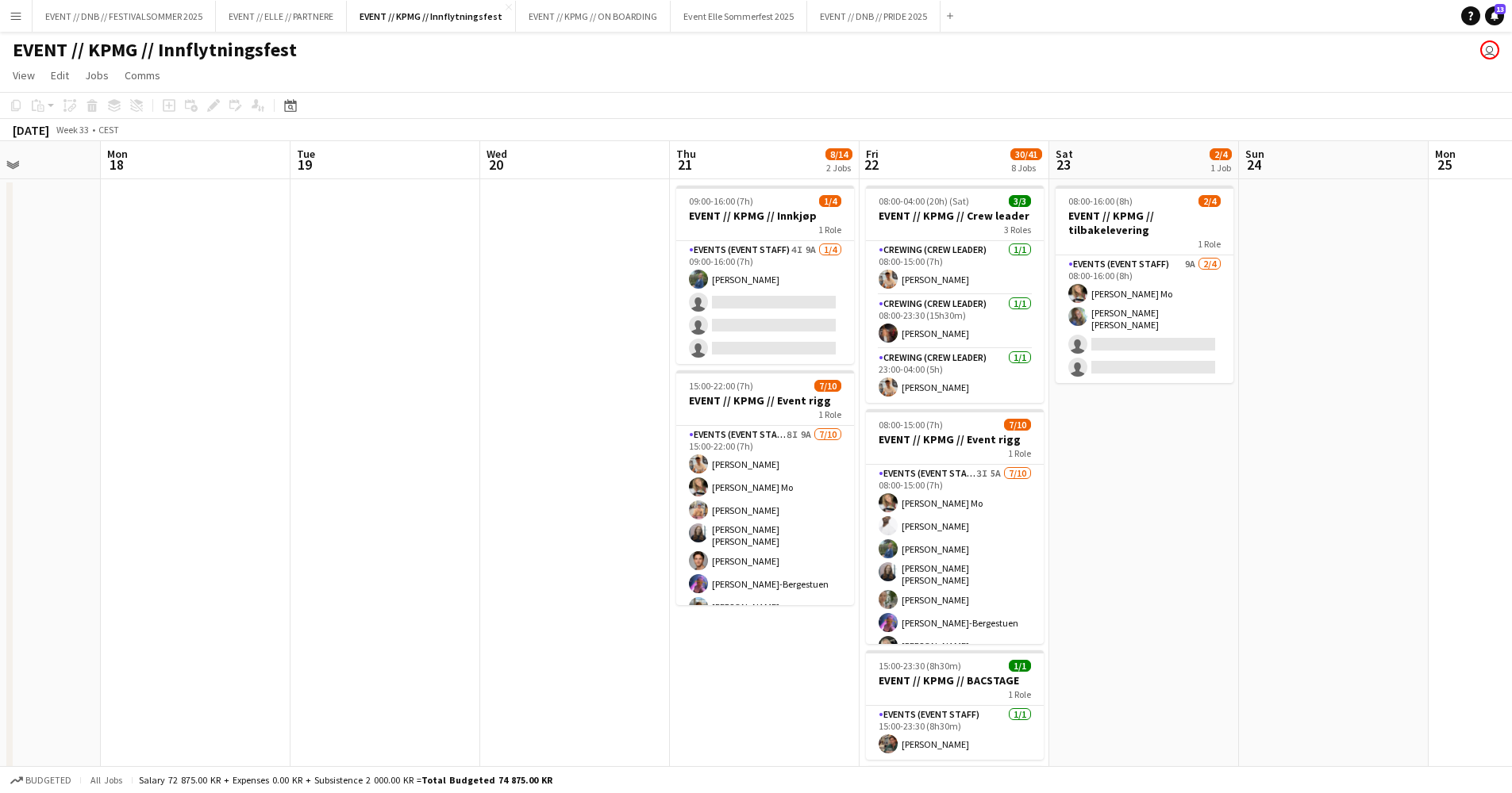
scroll to position [0, 523]
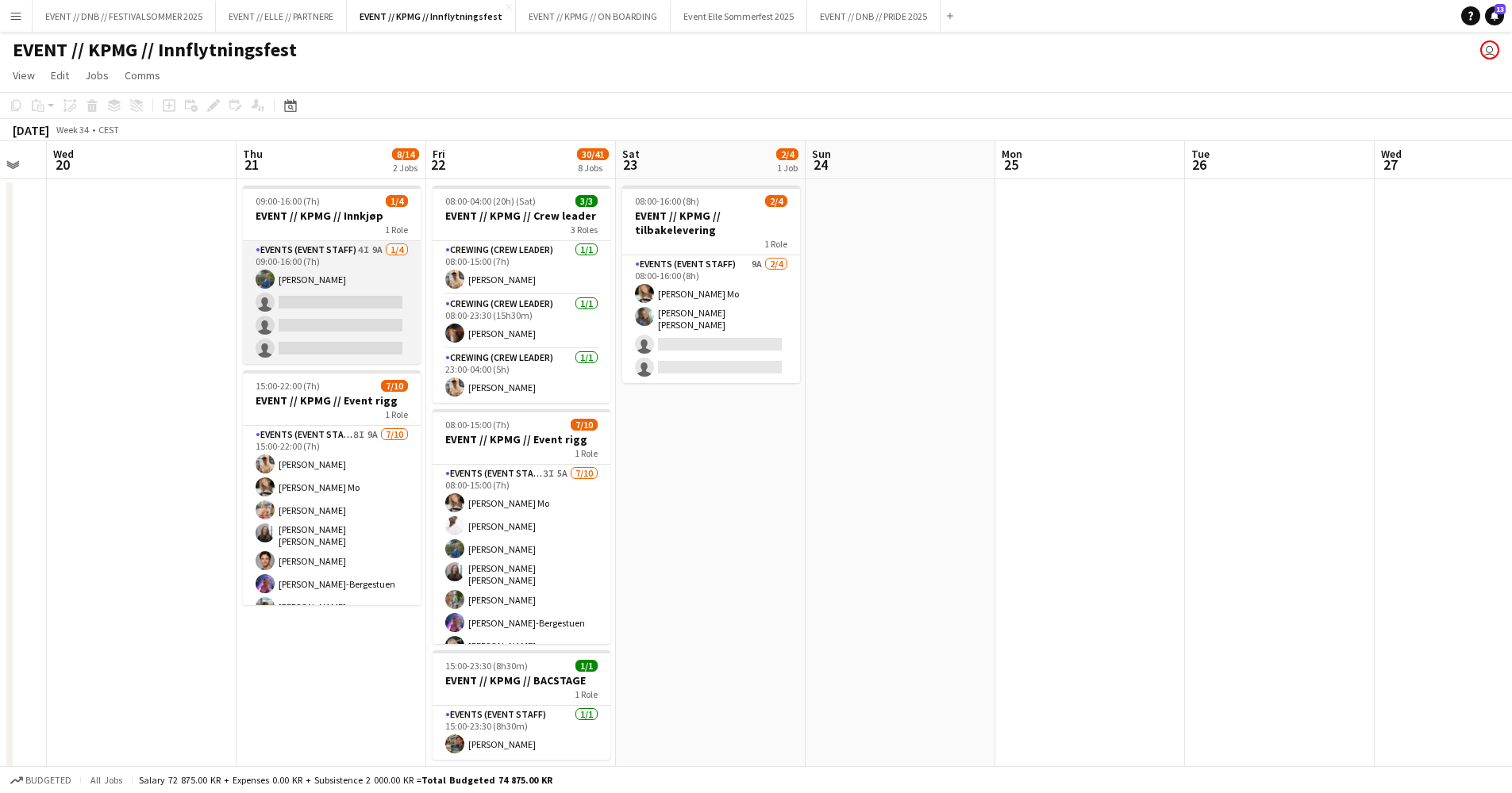
click at [314, 301] on app-card-role "Events (Event Staff) 4I 9A [DATE] 09:00-16:00 (7h) [PERSON_NAME] single-neutral…" at bounding box center [332, 302] width 178 height 123
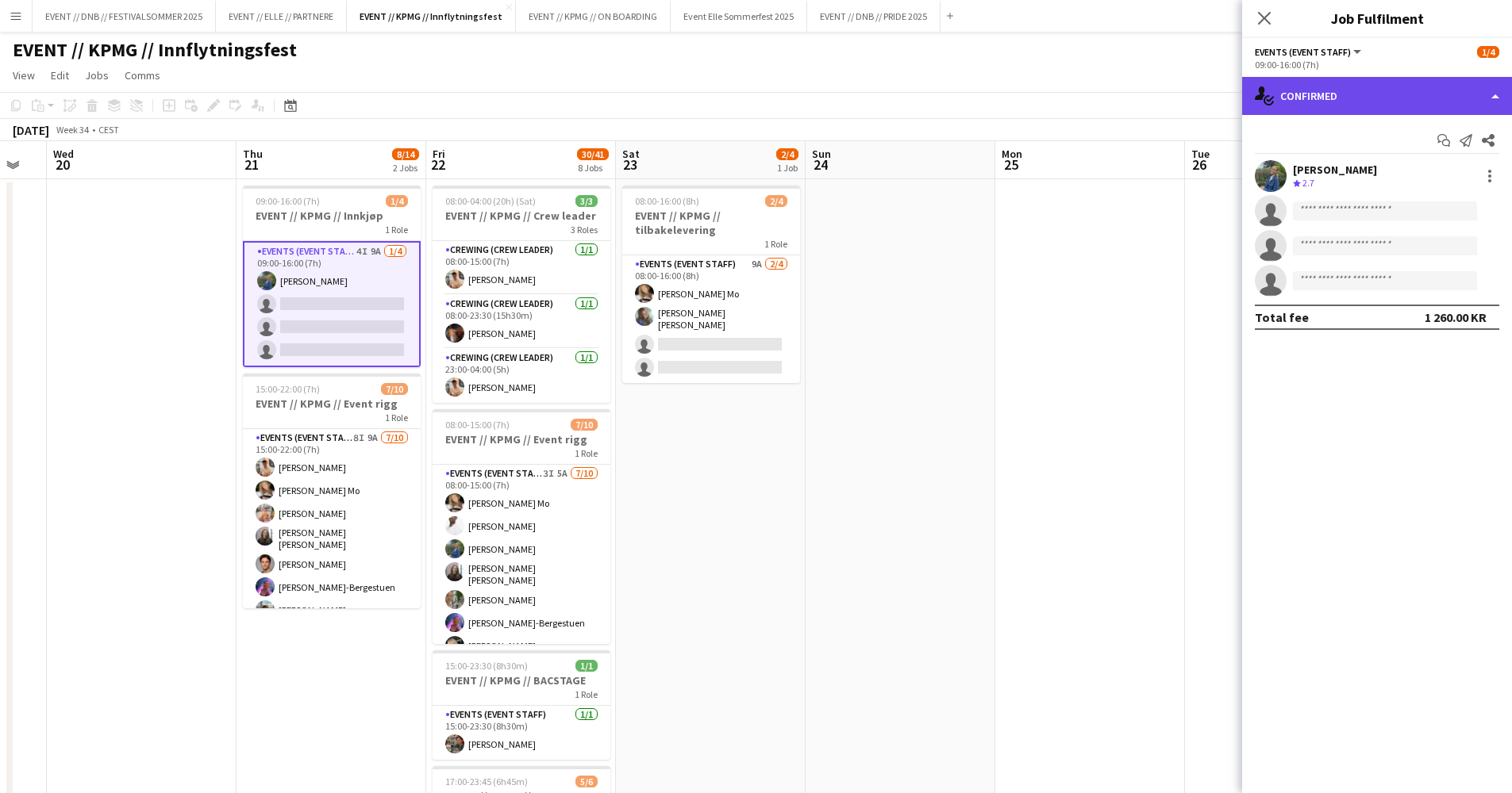
click at [1376, 106] on div "single-neutral-actions-check-2 Confirmed" at bounding box center [1377, 96] width 270 height 38
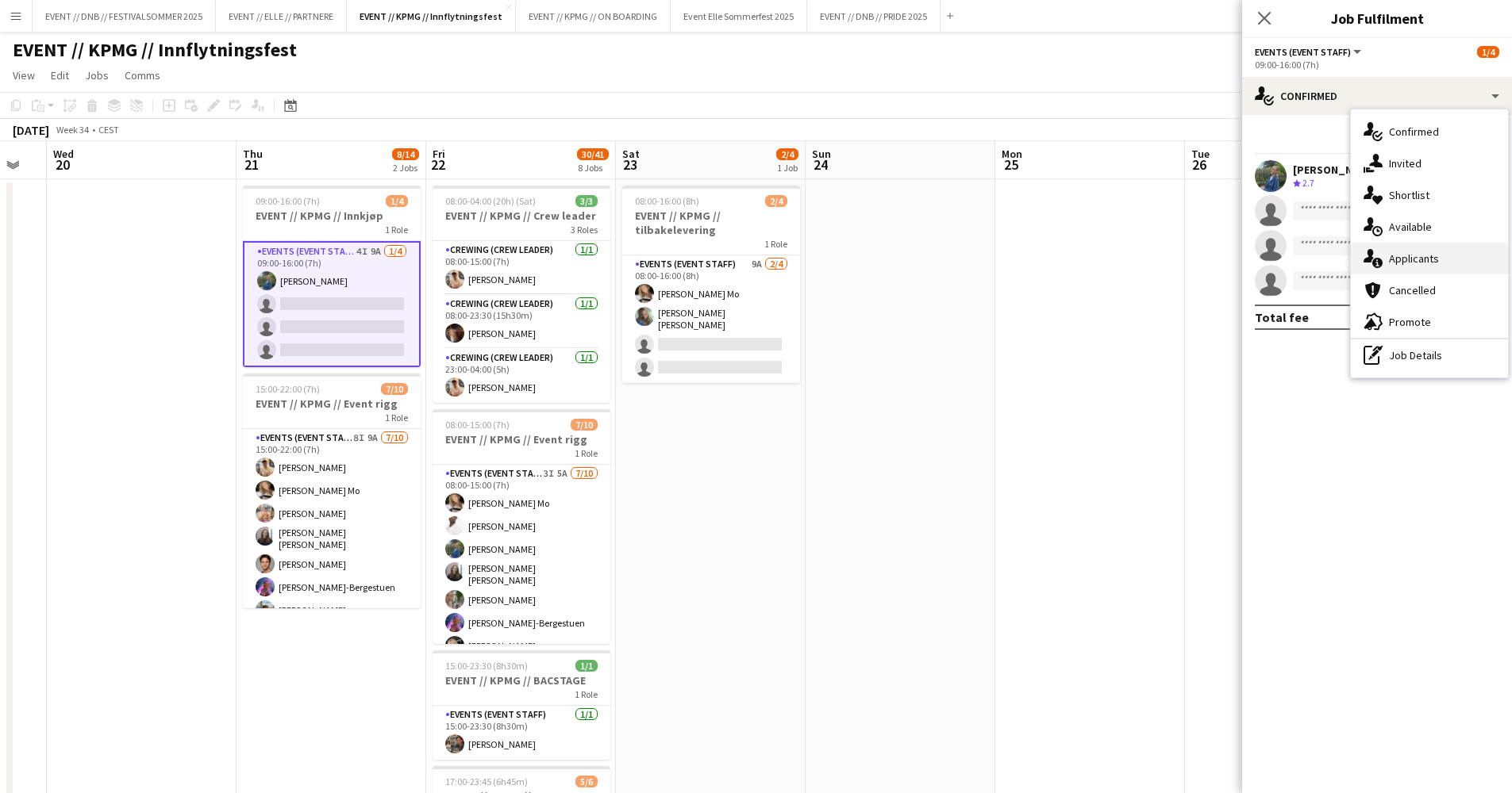
click at [1429, 267] on div "single-neutral-actions-information Applicants" at bounding box center [1429, 258] width 157 height 32
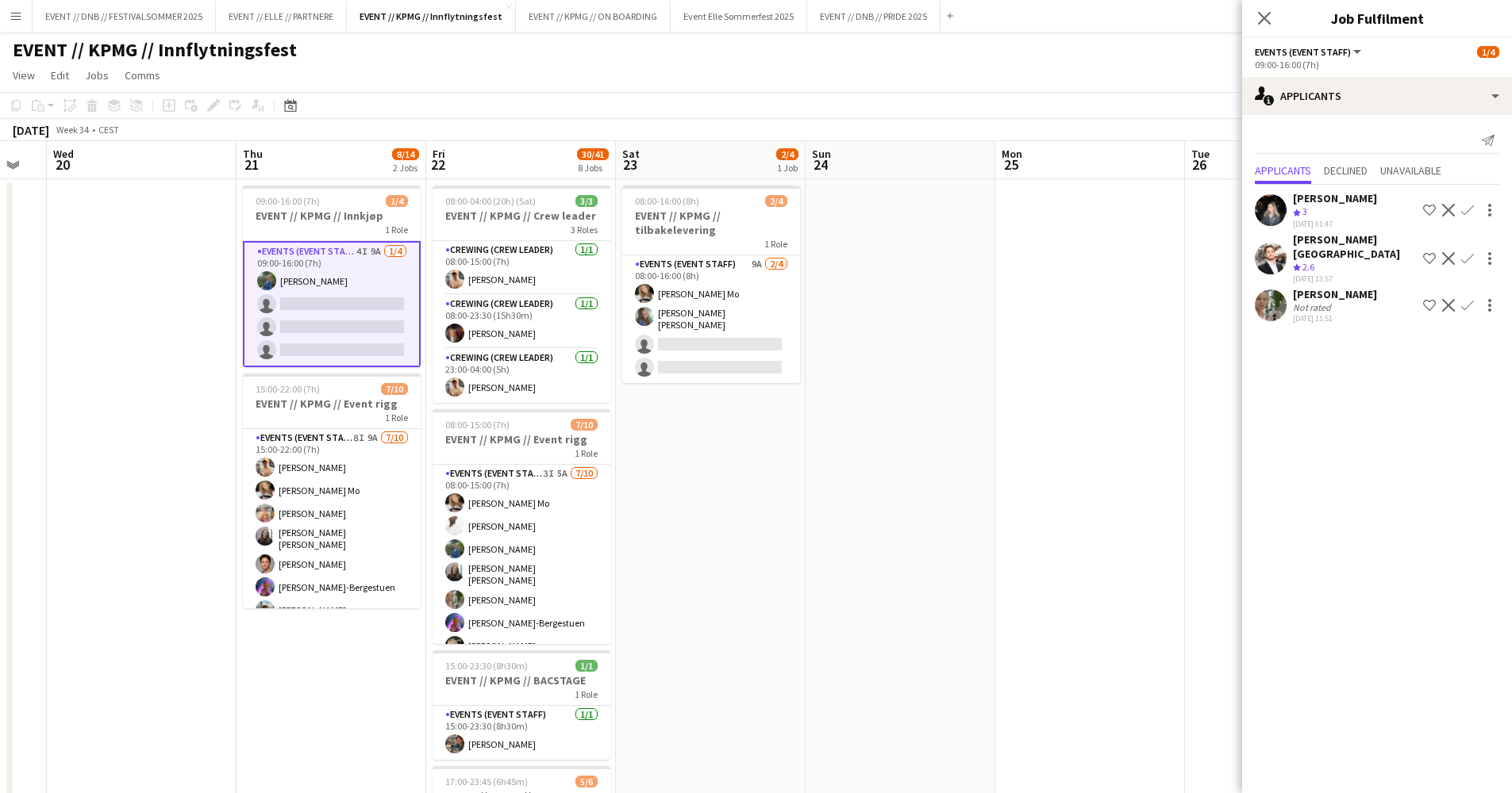
click at [1337, 198] on div "[PERSON_NAME]" at bounding box center [1335, 198] width 84 height 14
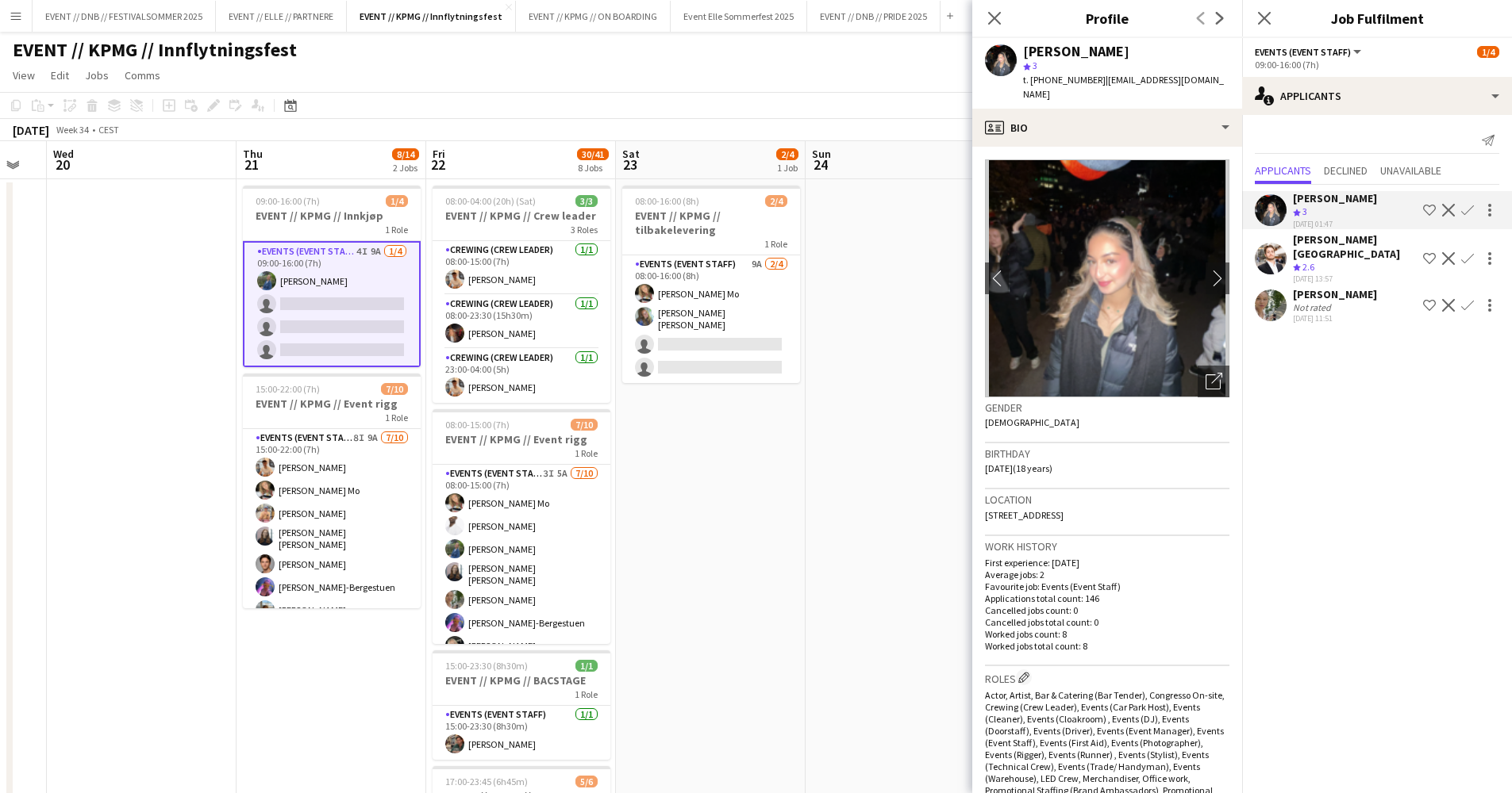
click at [1331, 261] on div "Crew rating 2.6" at bounding box center [1354, 268] width 123 height 13
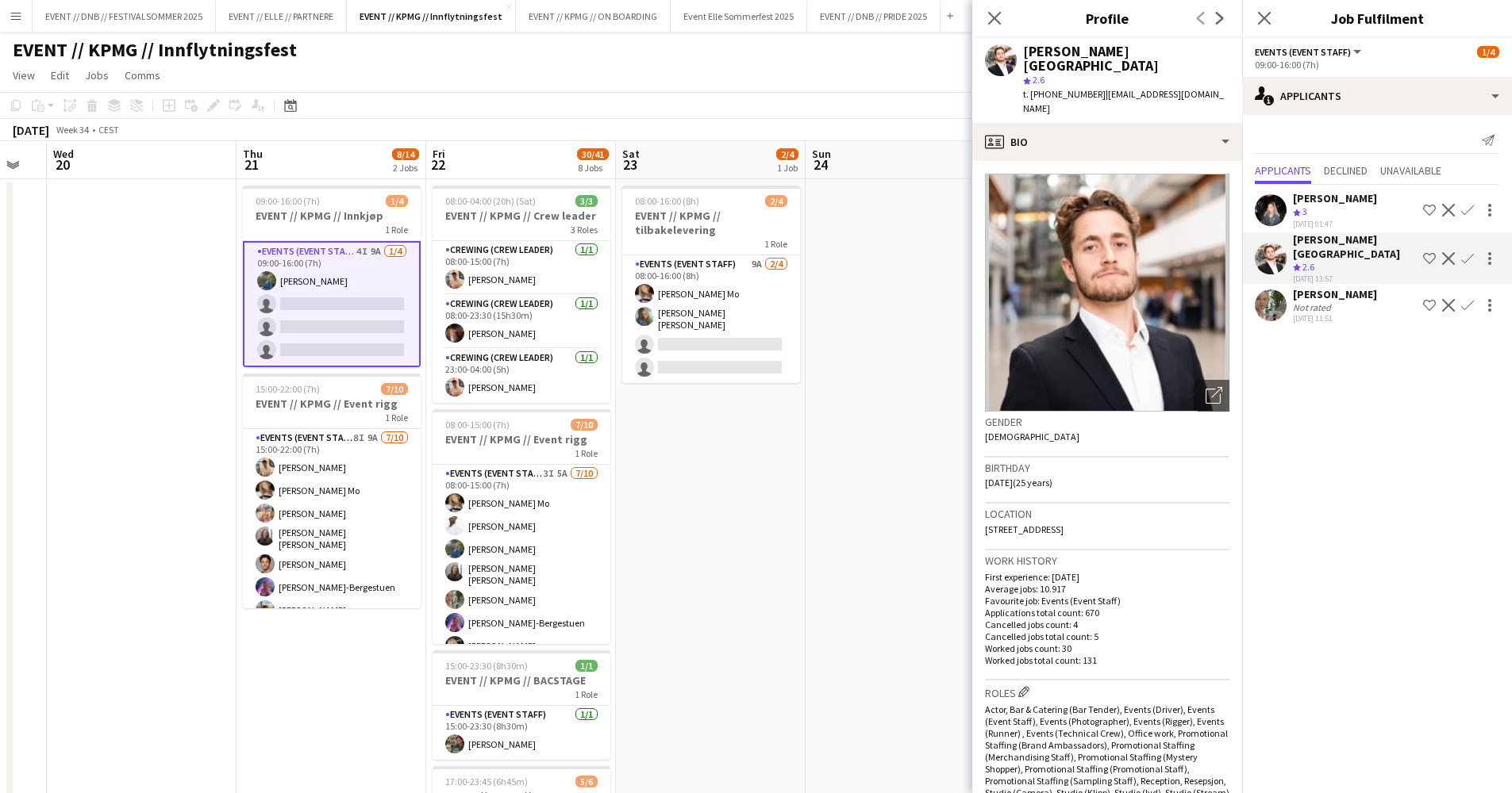
click at [1344, 301] on div "Not rated" at bounding box center [1335, 307] width 84 height 11
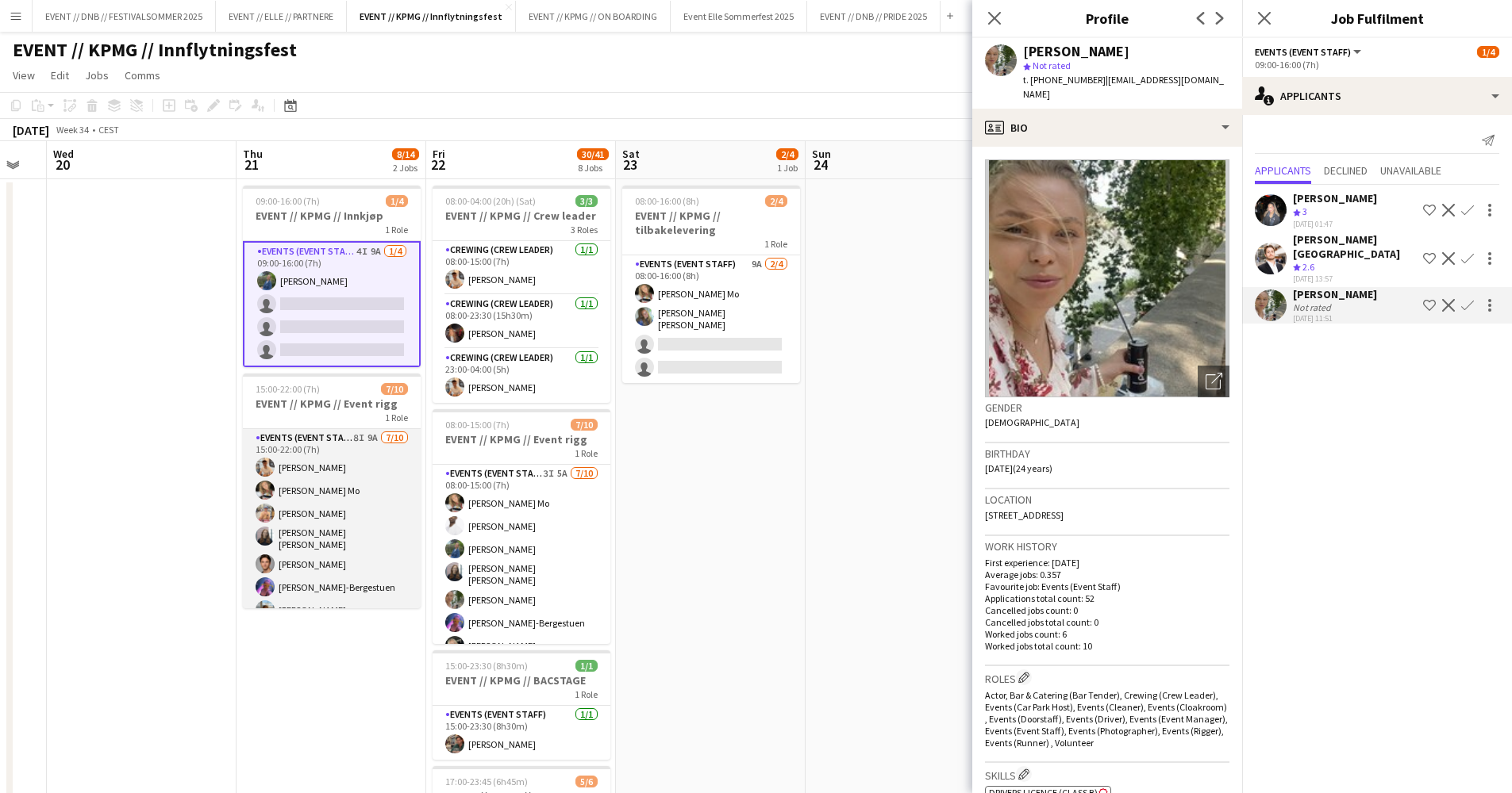
click at [324, 592] on app-card-role "Events (Event Staff) 8I 9A [DATE] 15:00-22:00 (7h) [PERSON_NAME] [PERSON_NAME] …" at bounding box center [332, 562] width 178 height 266
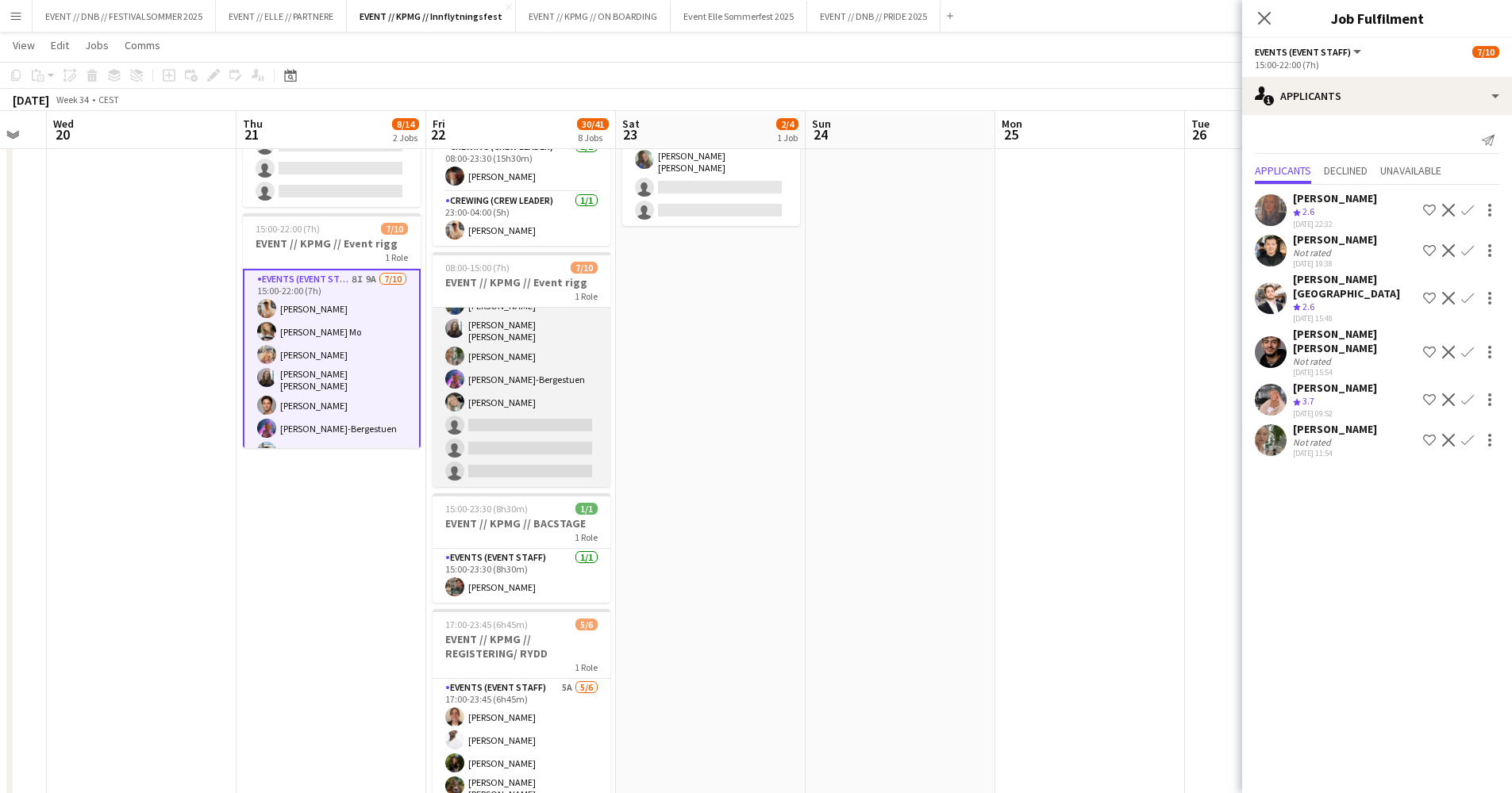
scroll to position [86, 0]
click at [528, 406] on app-card-role "Events (Event Staff) 3I 5A [DATE] 08:00-15:00 (7h) [PERSON_NAME] Mo [PERSON_NAM…" at bounding box center [522, 354] width 178 height 266
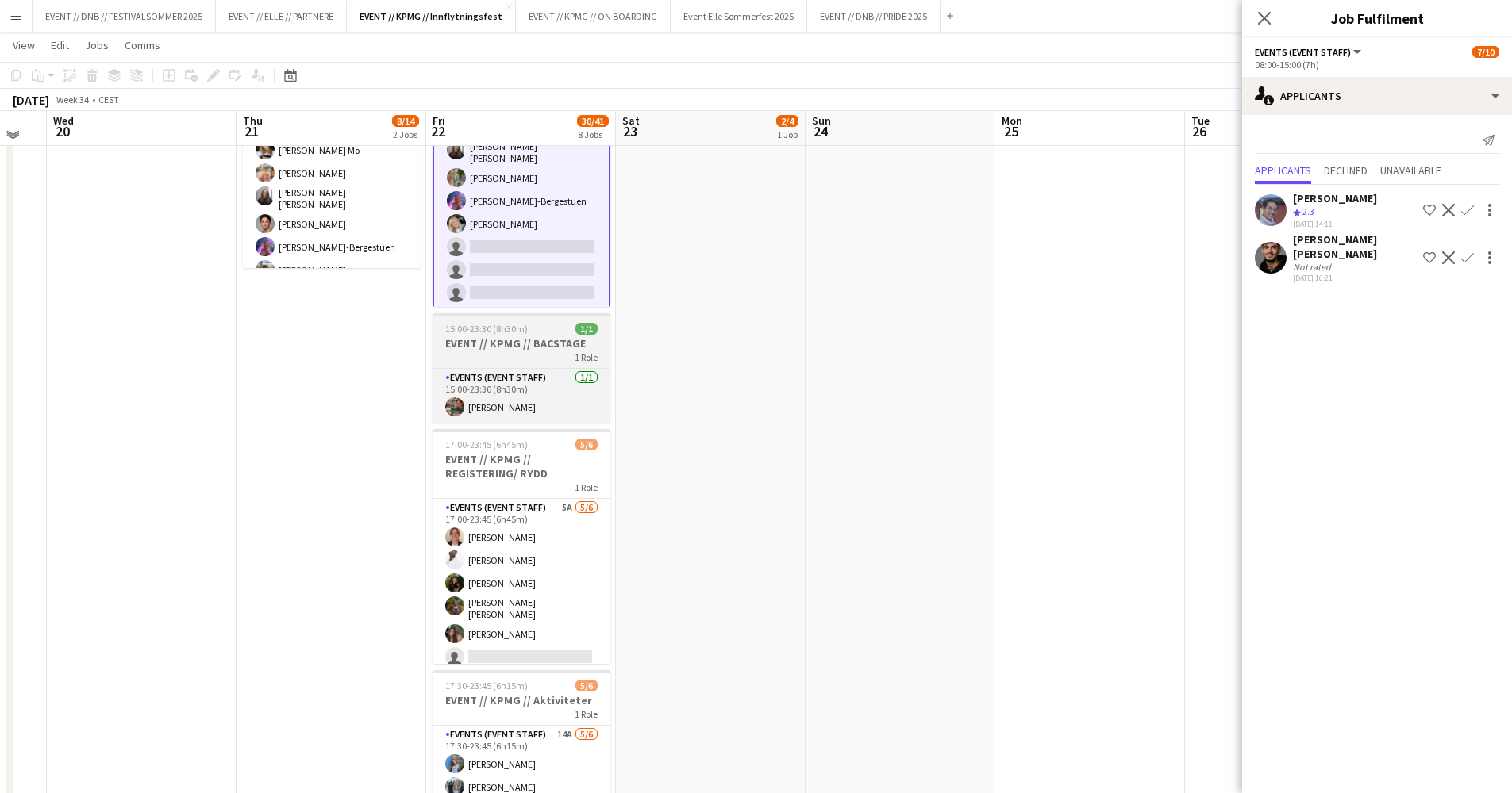
scroll to position [337, 0]
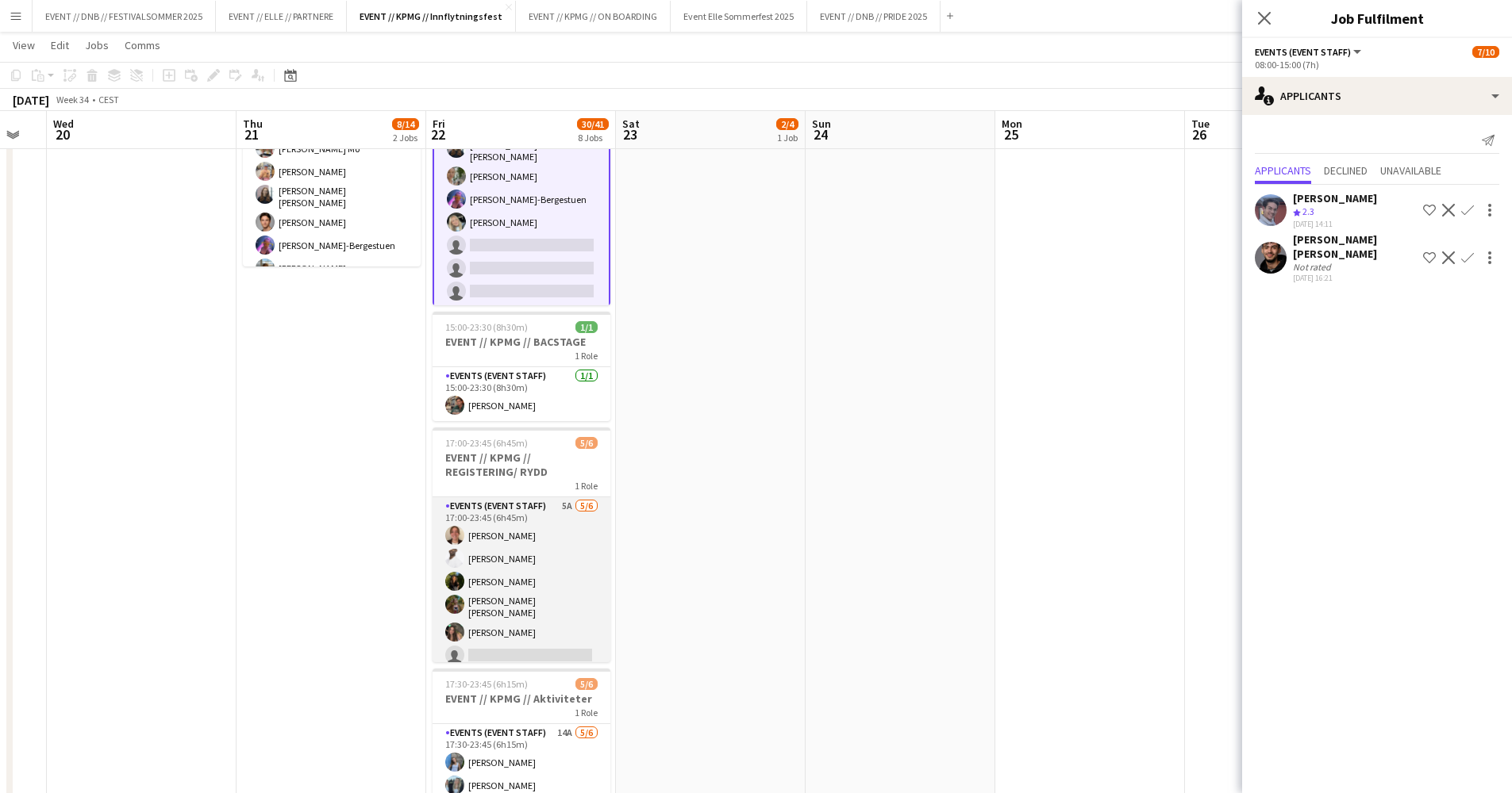
click at [548, 521] on app-card-role "Events (Event Staff) 5A [DATE] 17:00-23:45 (6h45m) [PERSON_NAME] [PERSON_NAME] …" at bounding box center [522, 584] width 178 height 174
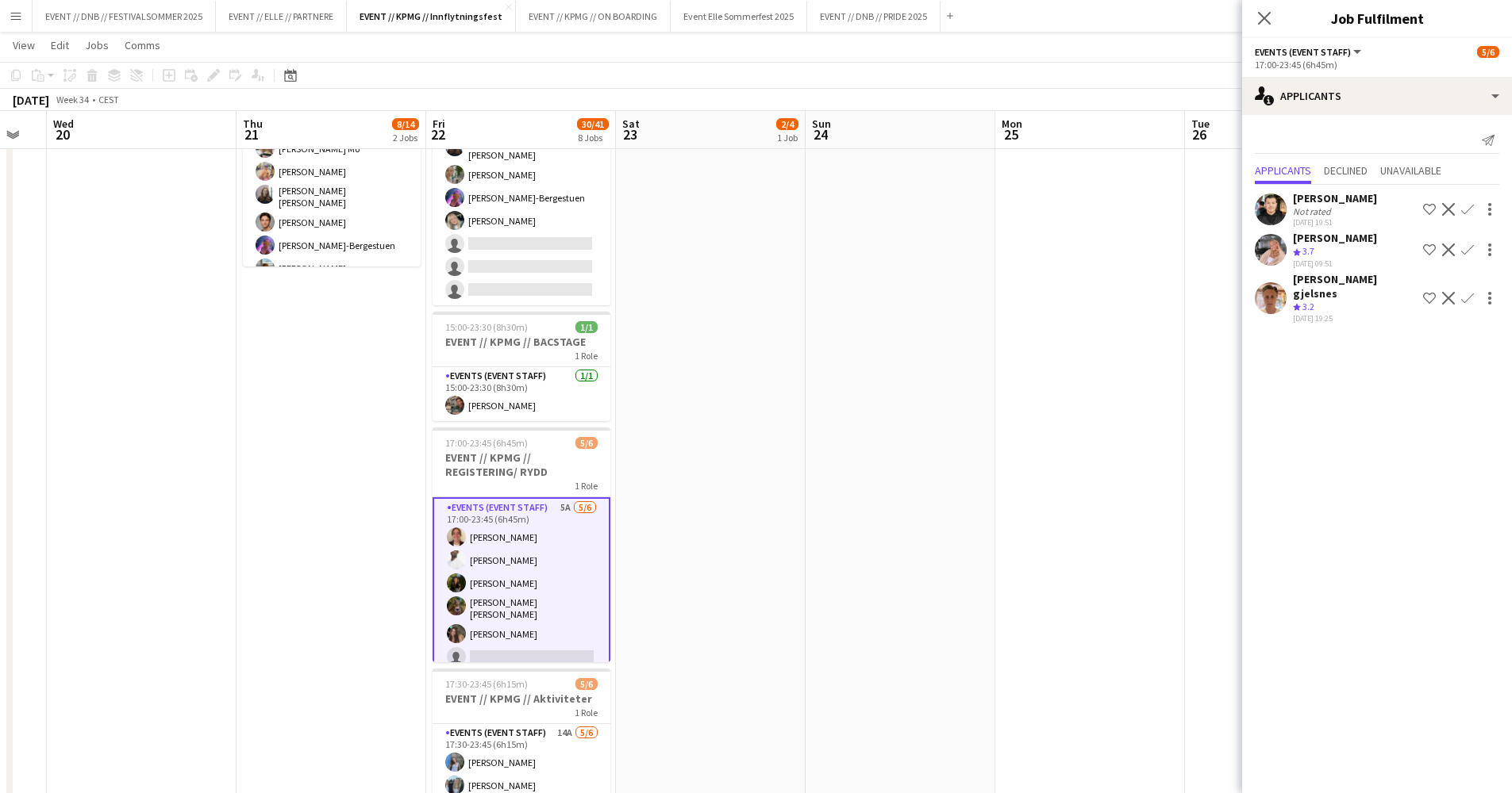
scroll to position [0, 0]
click at [1289, 241] on div "[PERSON_NAME] Crew rating 3.7 [DATE] 09:51 Shortlist crew Decline Confirm" at bounding box center [1377, 250] width 270 height 38
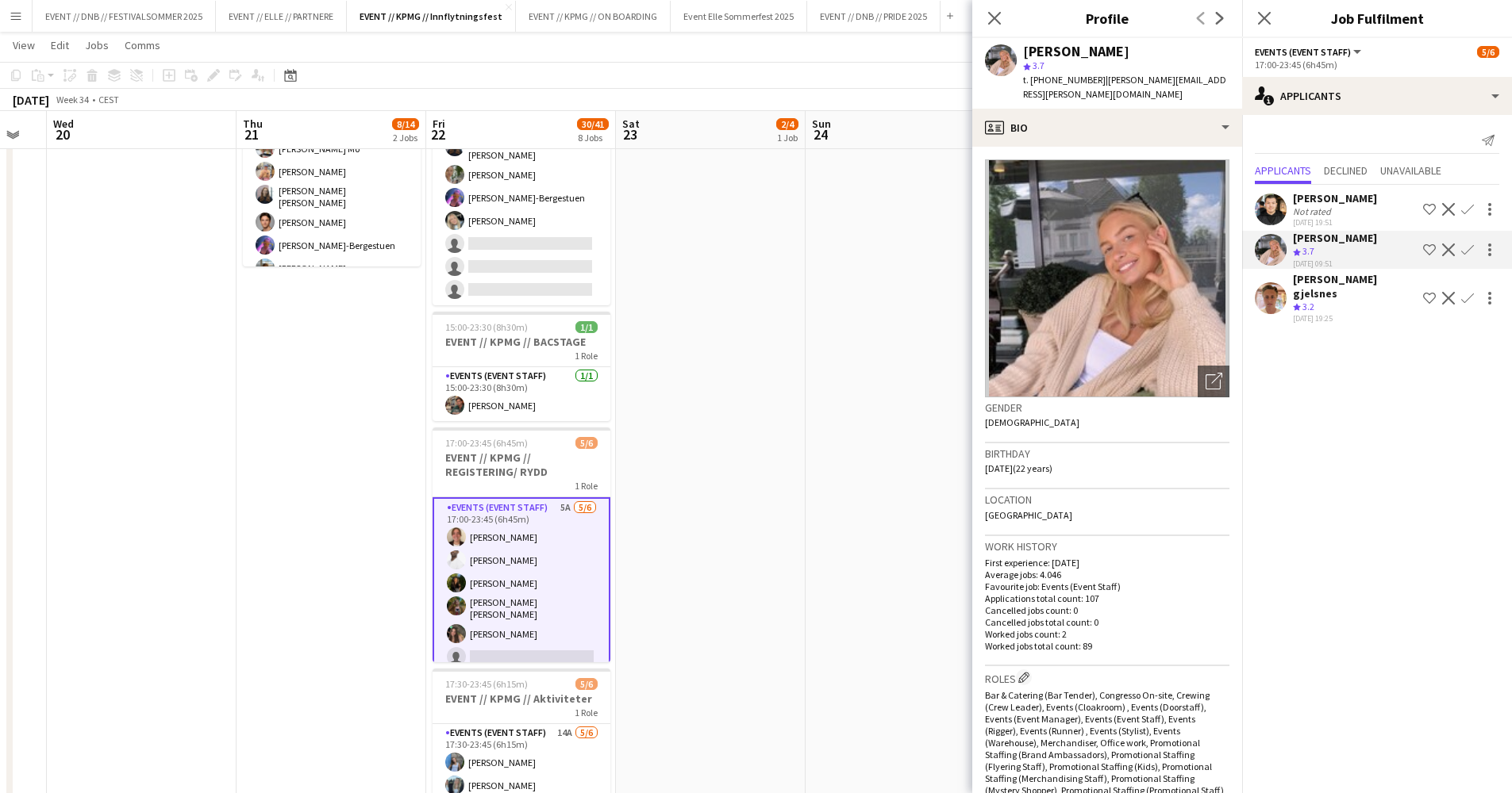
click at [1469, 248] on app-icon "Confirm" at bounding box center [1467, 250] width 12 height 12
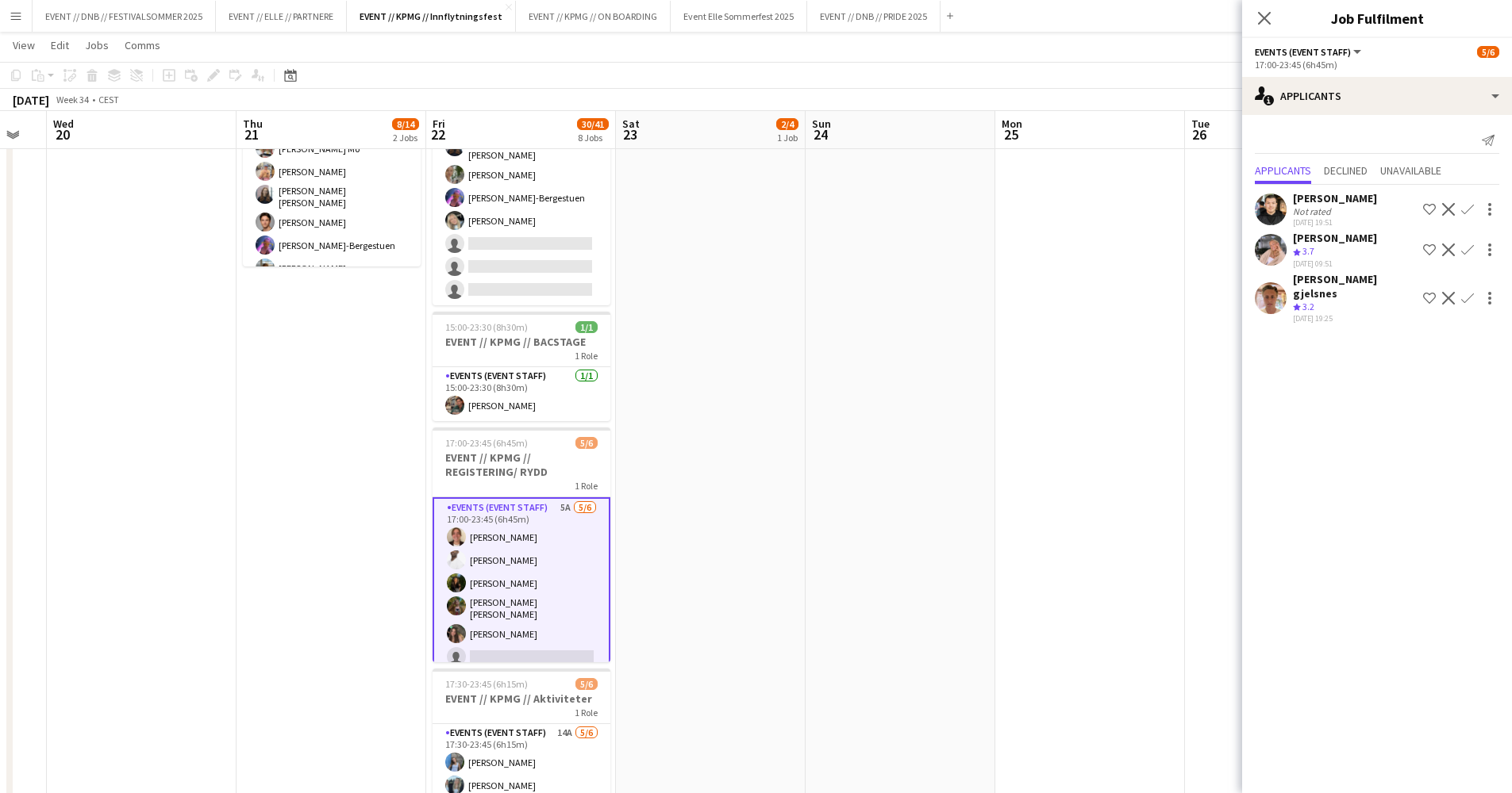
click at [1469, 248] on app-icon "Confirm" at bounding box center [1467, 250] width 12 height 12
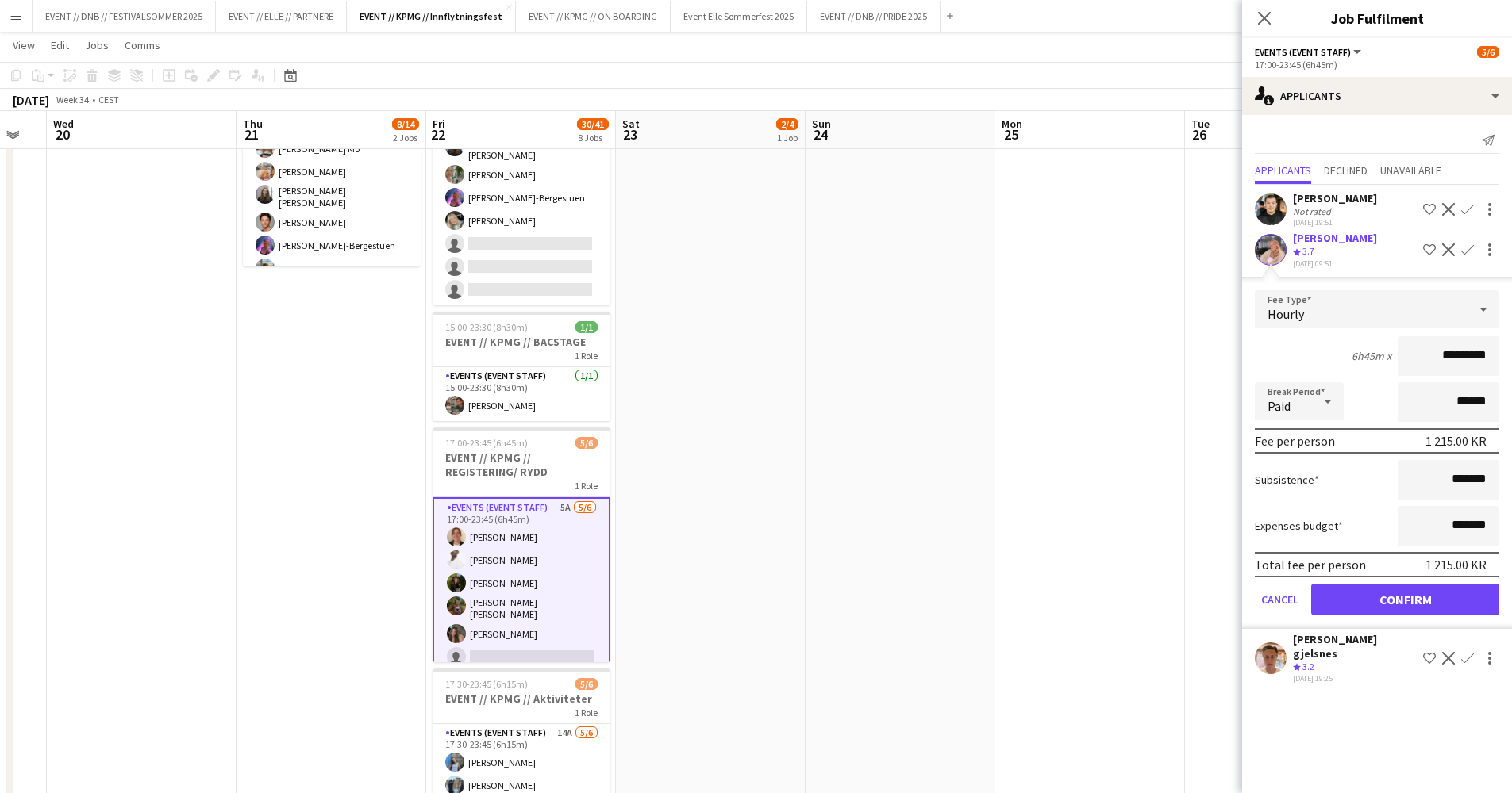
click at [1446, 597] on button "Confirm" at bounding box center [1405, 599] width 189 height 32
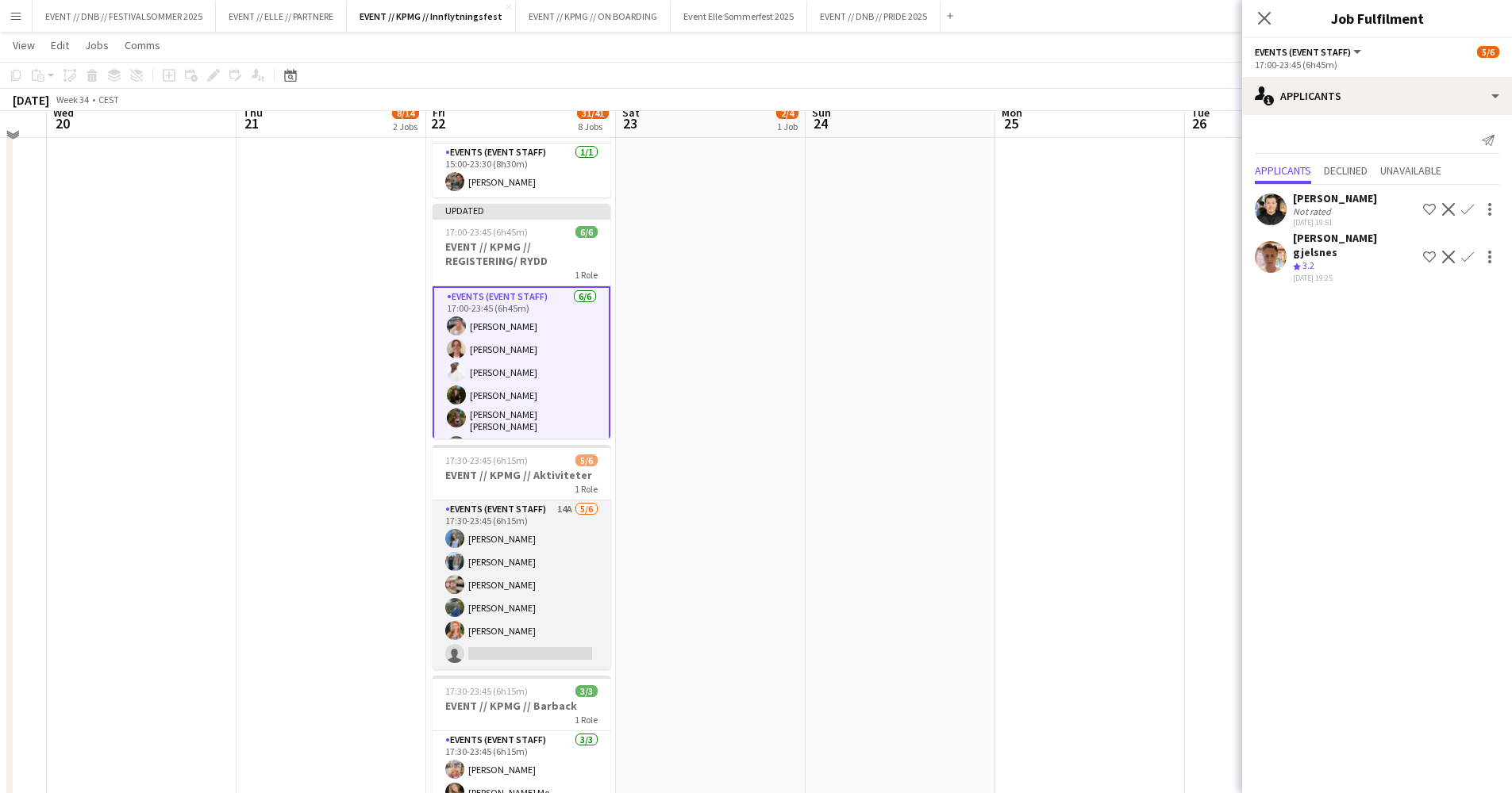
scroll to position [562, 0]
click at [500, 590] on app-card-role "Events (Event Staff) 14A [DATE] 17:30-23:45 (6h15m) [PERSON_NAME] [PERSON_NAME]…" at bounding box center [522, 584] width 178 height 169
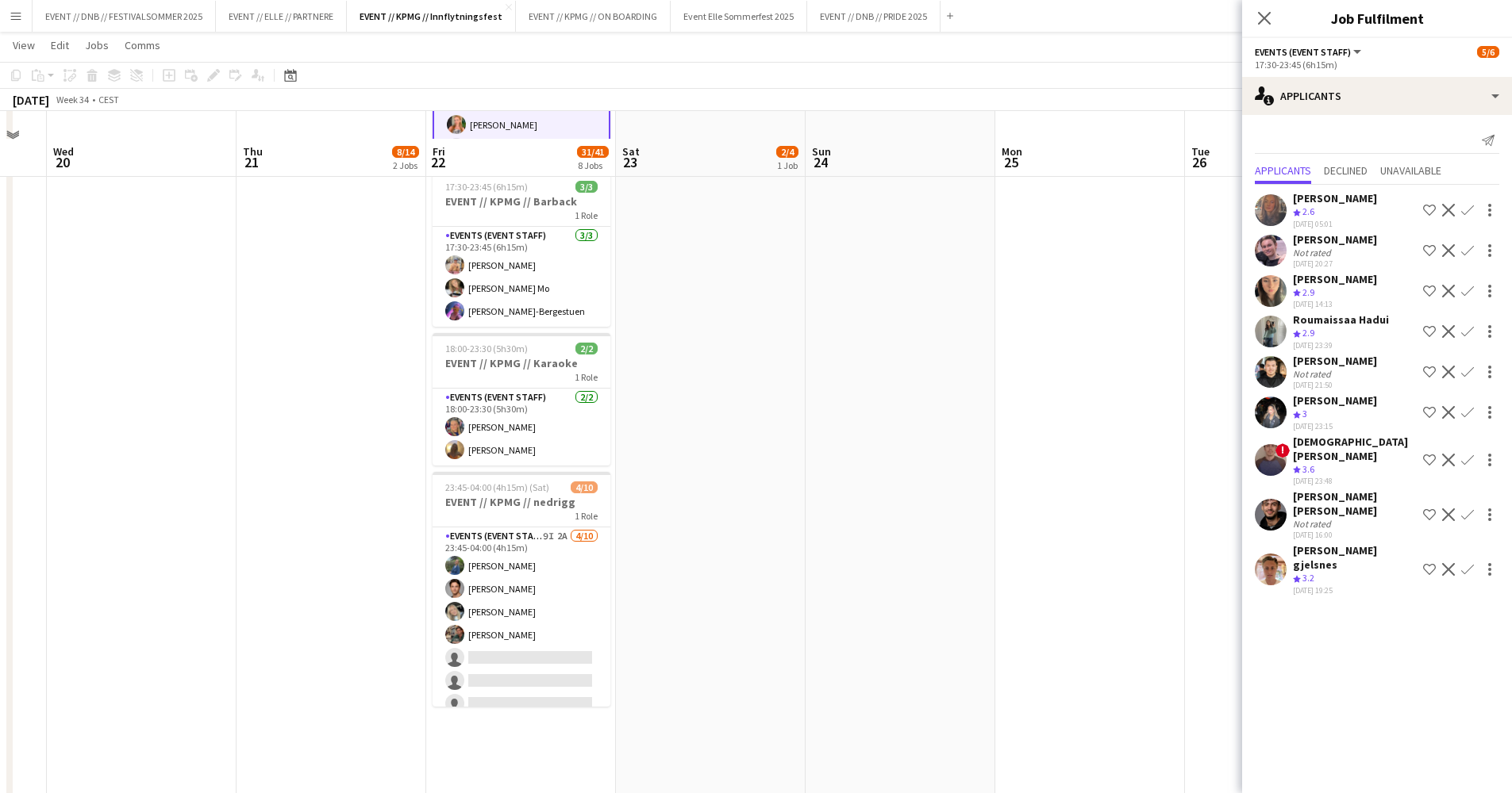
scroll to position [1096, 0]
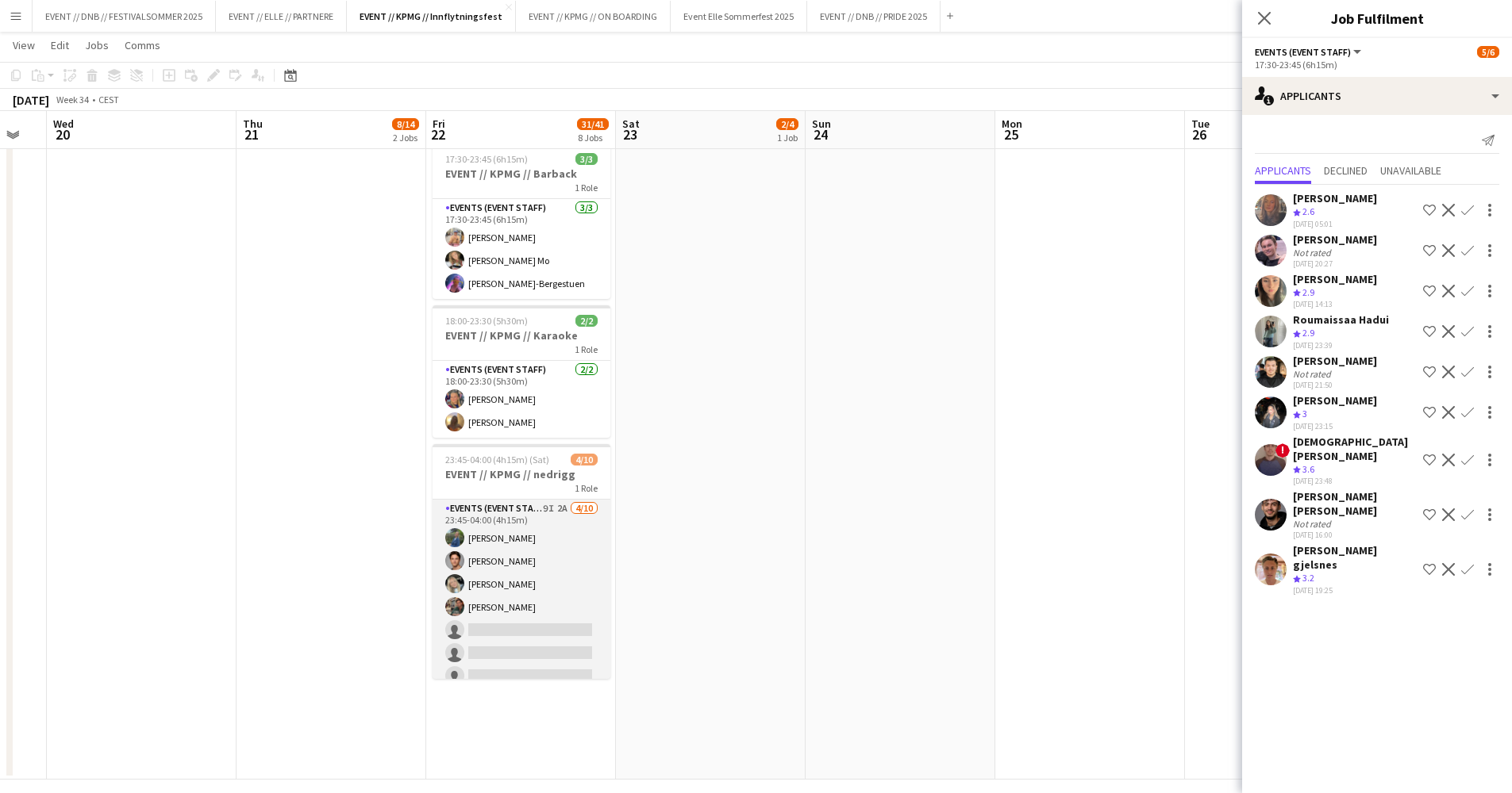
click at [521, 600] on app-card-role "Events (Event Staff) 9I 2A [DATE] 23:45-04:00 (4h15m) [PERSON_NAME] [PERSON_NAM…" at bounding box center [522, 629] width 178 height 261
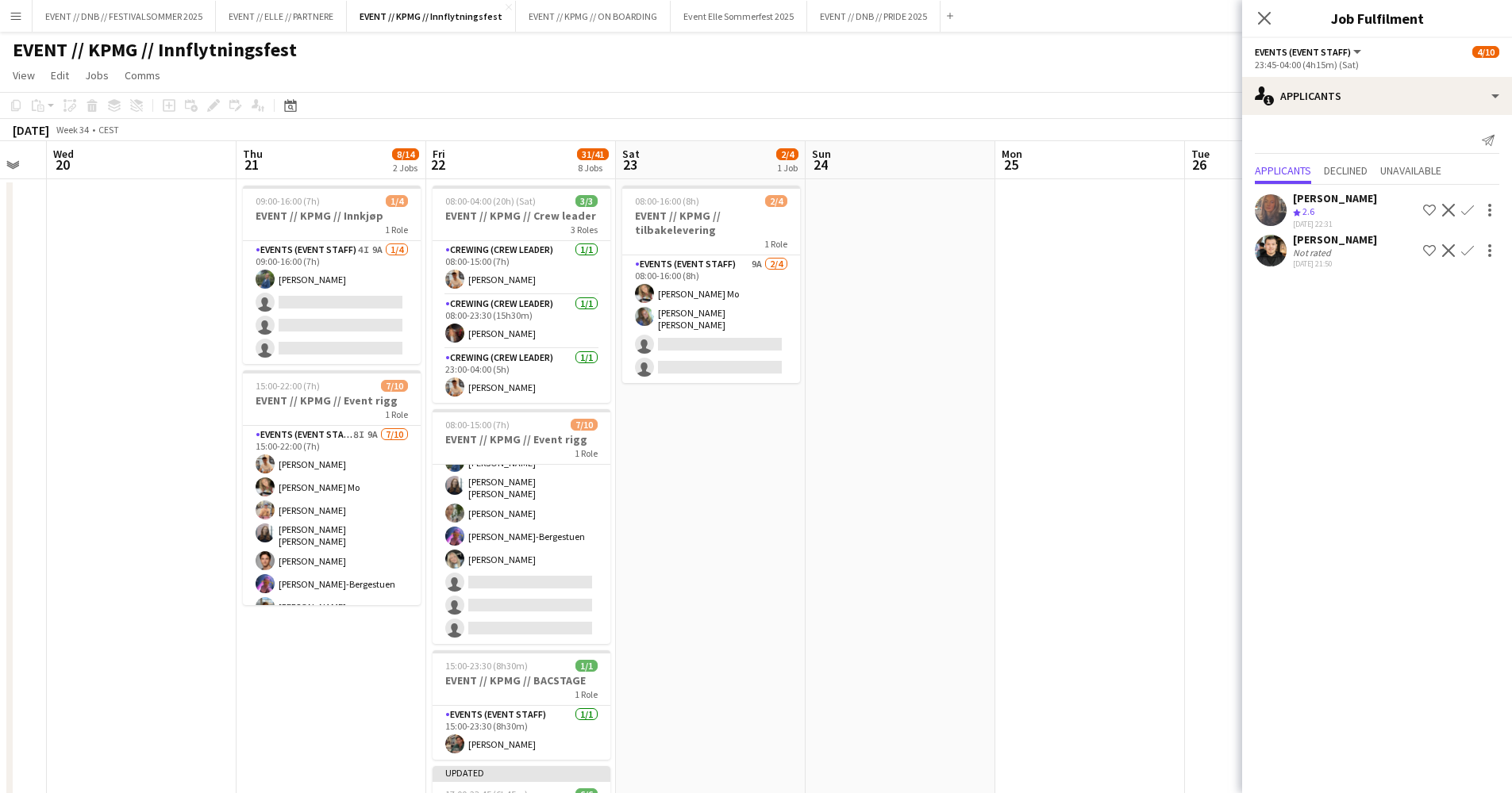
scroll to position [0, 0]
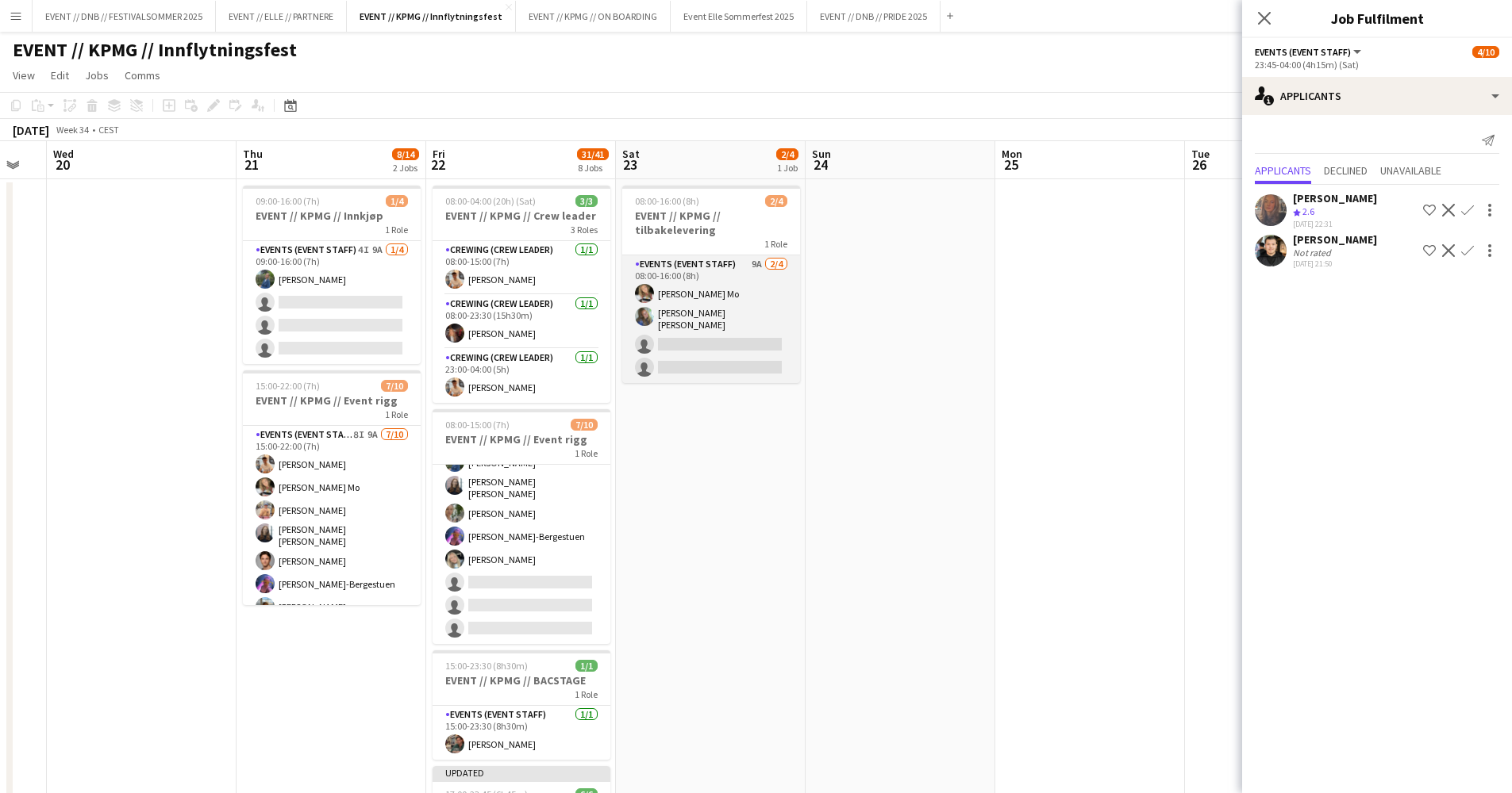
click at [743, 323] on app-card-role "Events (Event Staff) 9A [DATE] 08:00-16:00 (8h) [PERSON_NAME] Mo [PERSON_NAME] …" at bounding box center [711, 319] width 178 height 127
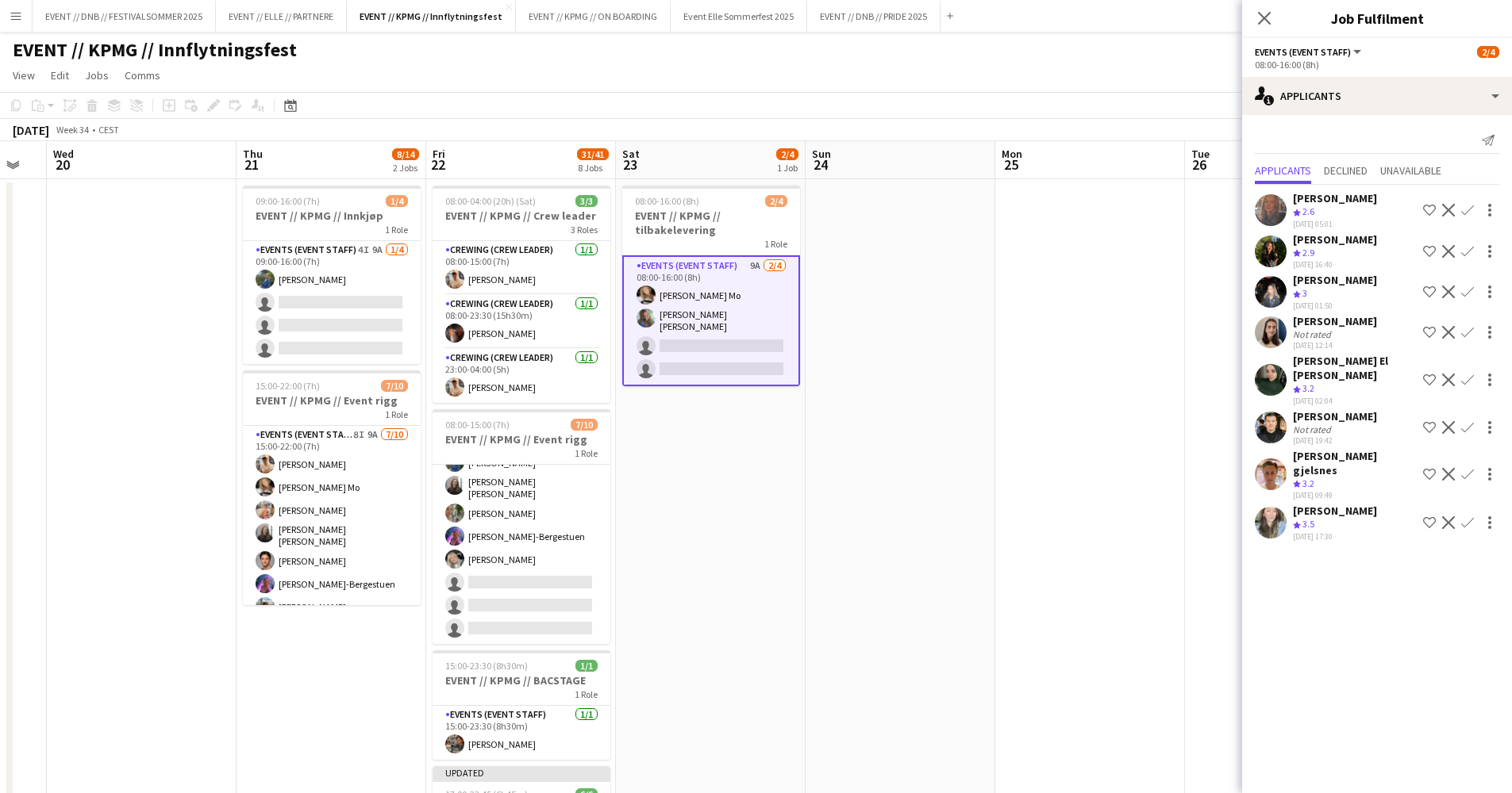
click at [1332, 504] on div "[PERSON_NAME]" at bounding box center [1335, 511] width 84 height 14
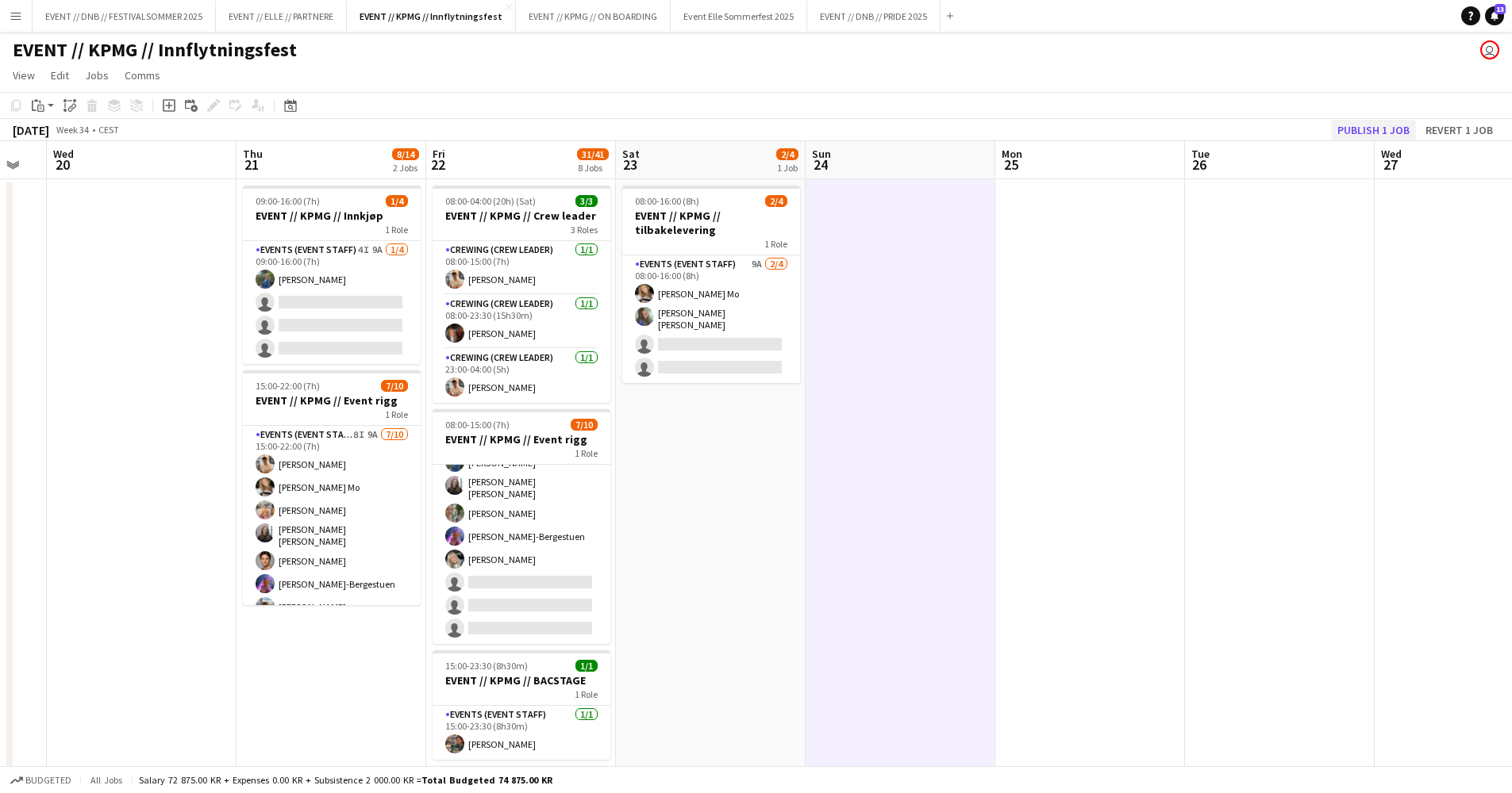
click at [1359, 132] on button "Publish 1 job" at bounding box center [1373, 130] width 85 height 21
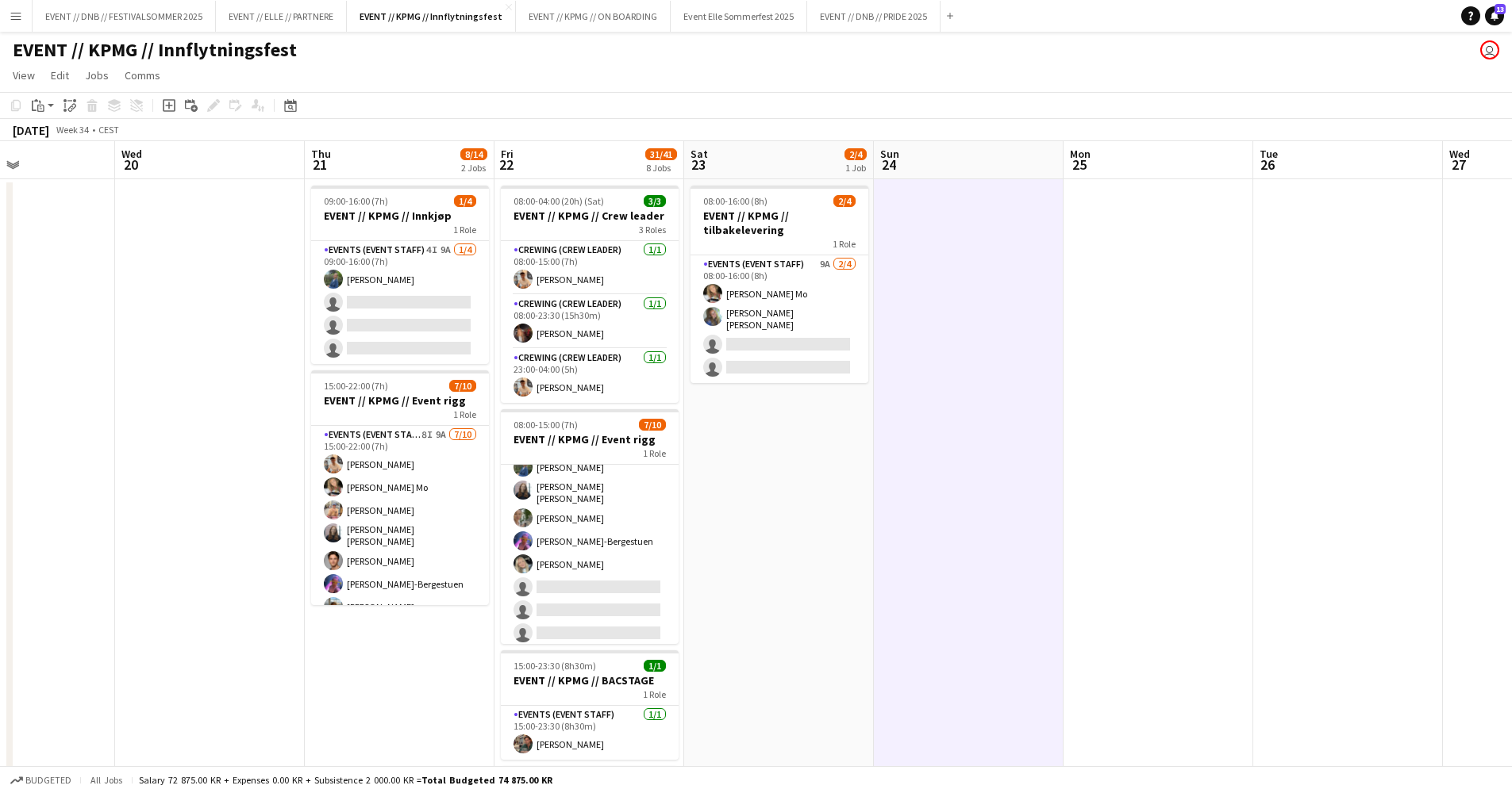
scroll to position [21, 0]
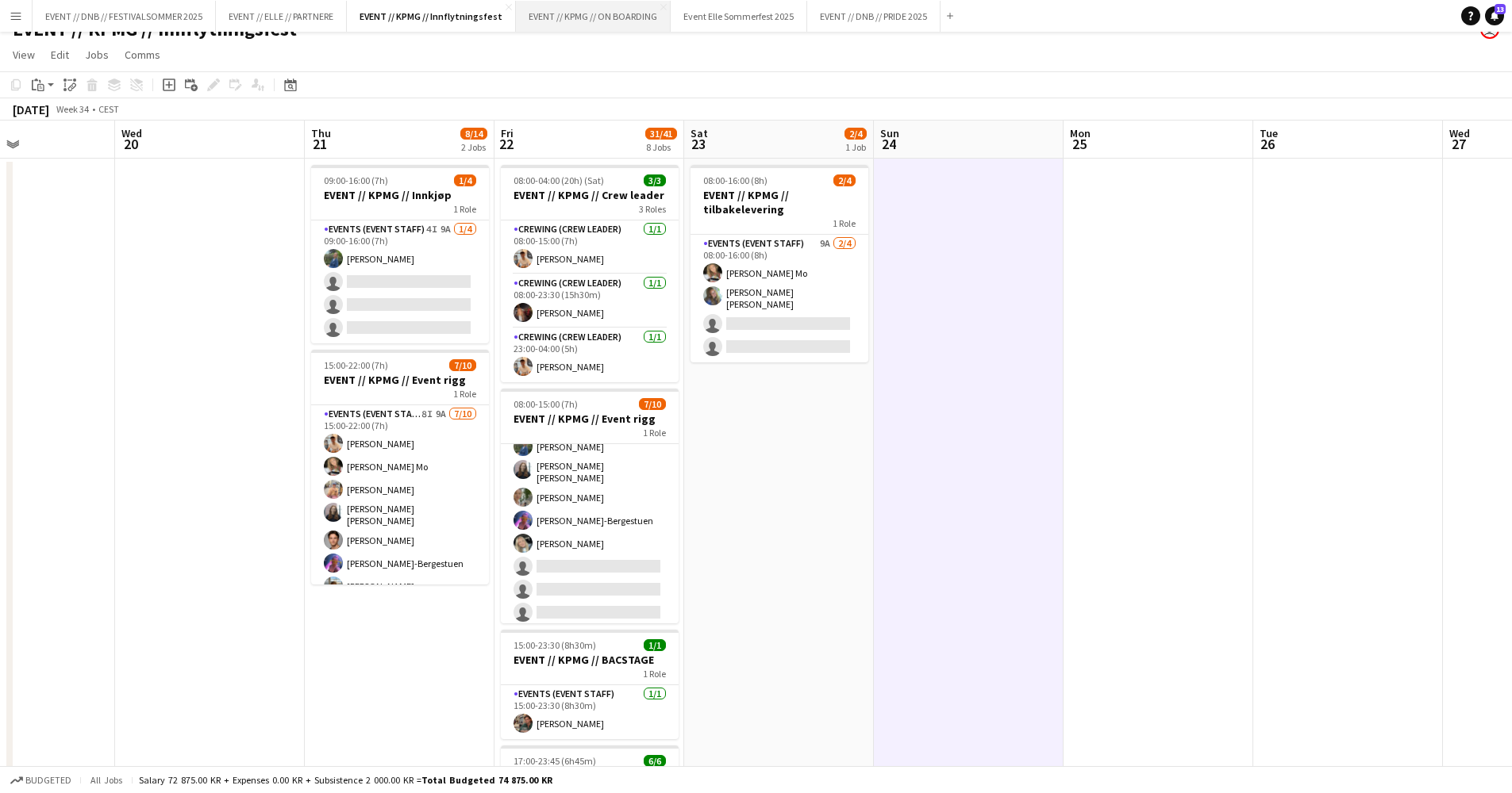
click at [614, 11] on button "EVENT // KPMG // ON BOARDING Close" at bounding box center [593, 16] width 155 height 31
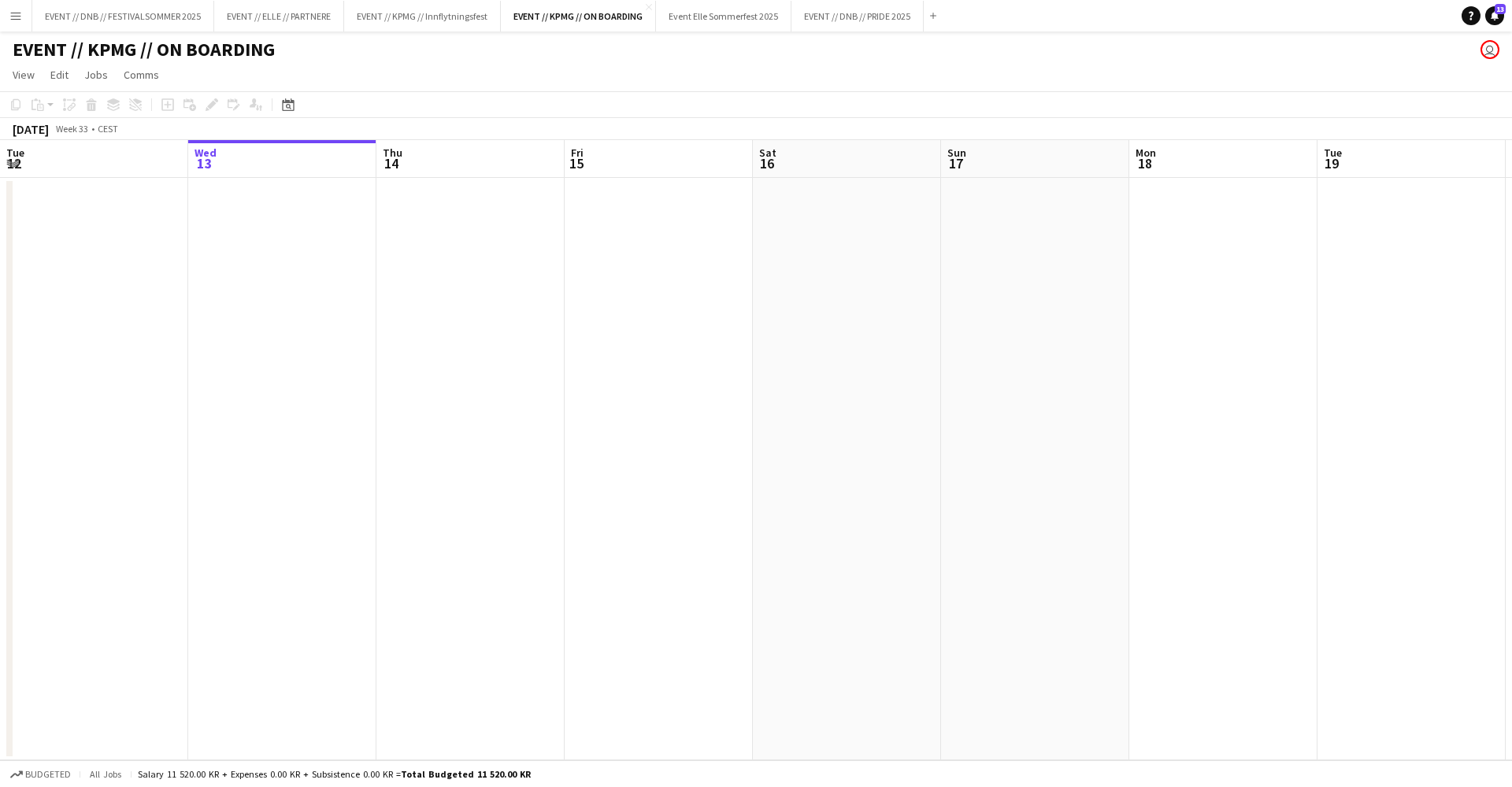
scroll to position [0, 448]
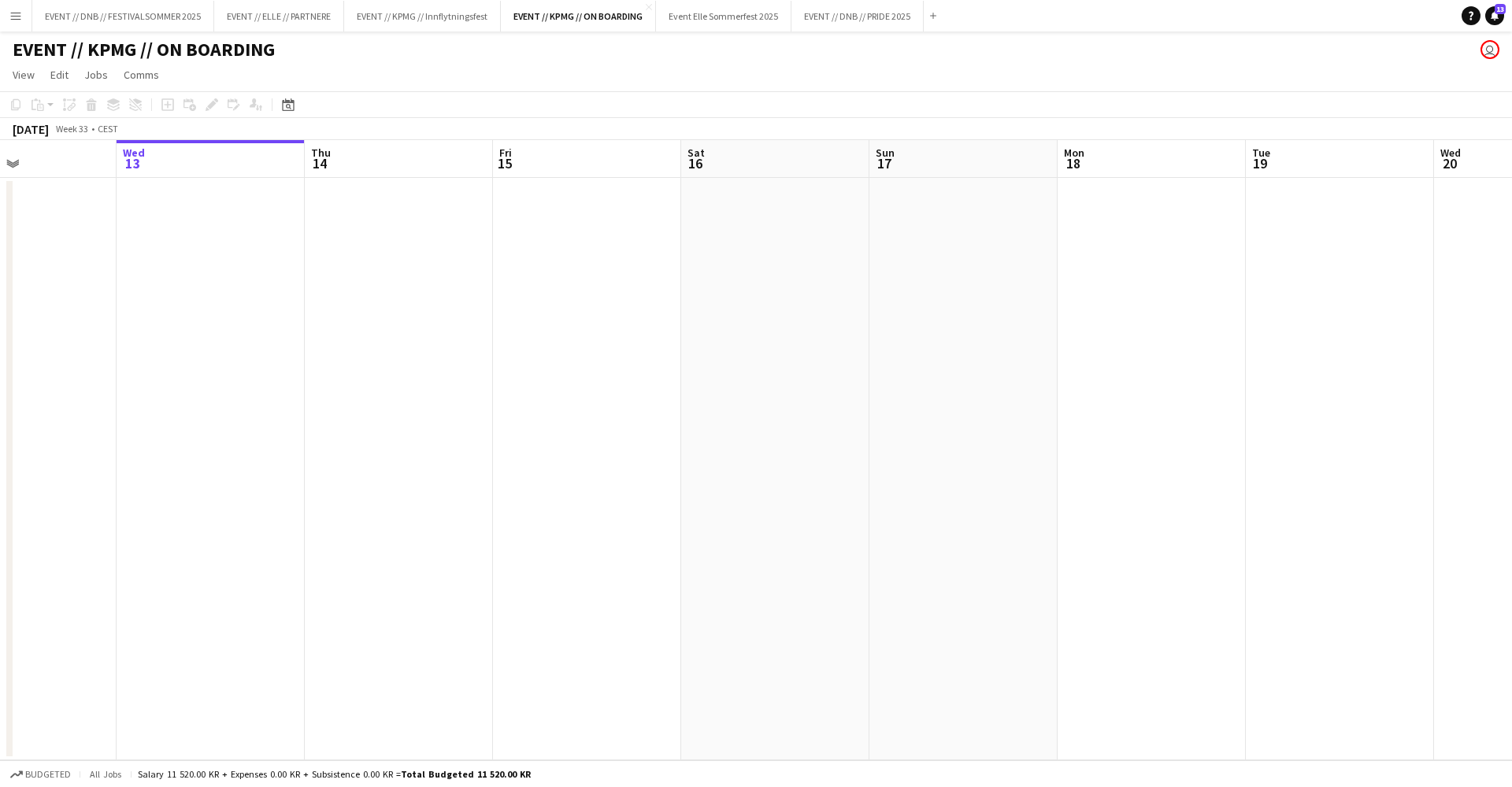
click at [196, 452] on app-calendar-viewport "Sun 10 Mon 11 Tue 12 Wed 13 Thu 14 Fri 15 Sat 16 Sun 17 Mon 18 Tue 19 Wed 20 Th…" at bounding box center [756, 450] width 1512 height 620
click at [460, 26] on button "EVENT // KPMG // Innflytningsfest Close" at bounding box center [422, 16] width 157 height 30
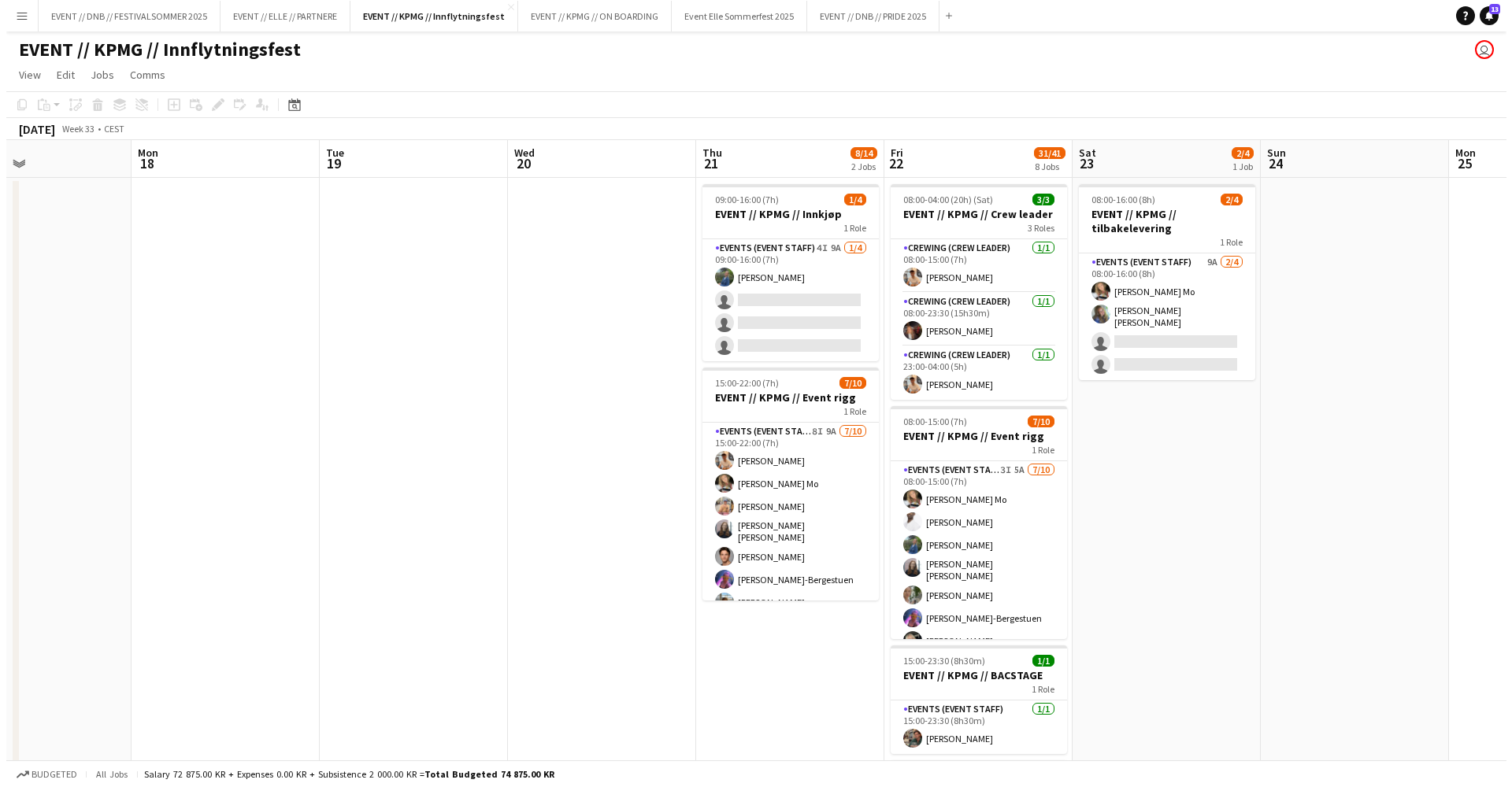
scroll to position [0, 476]
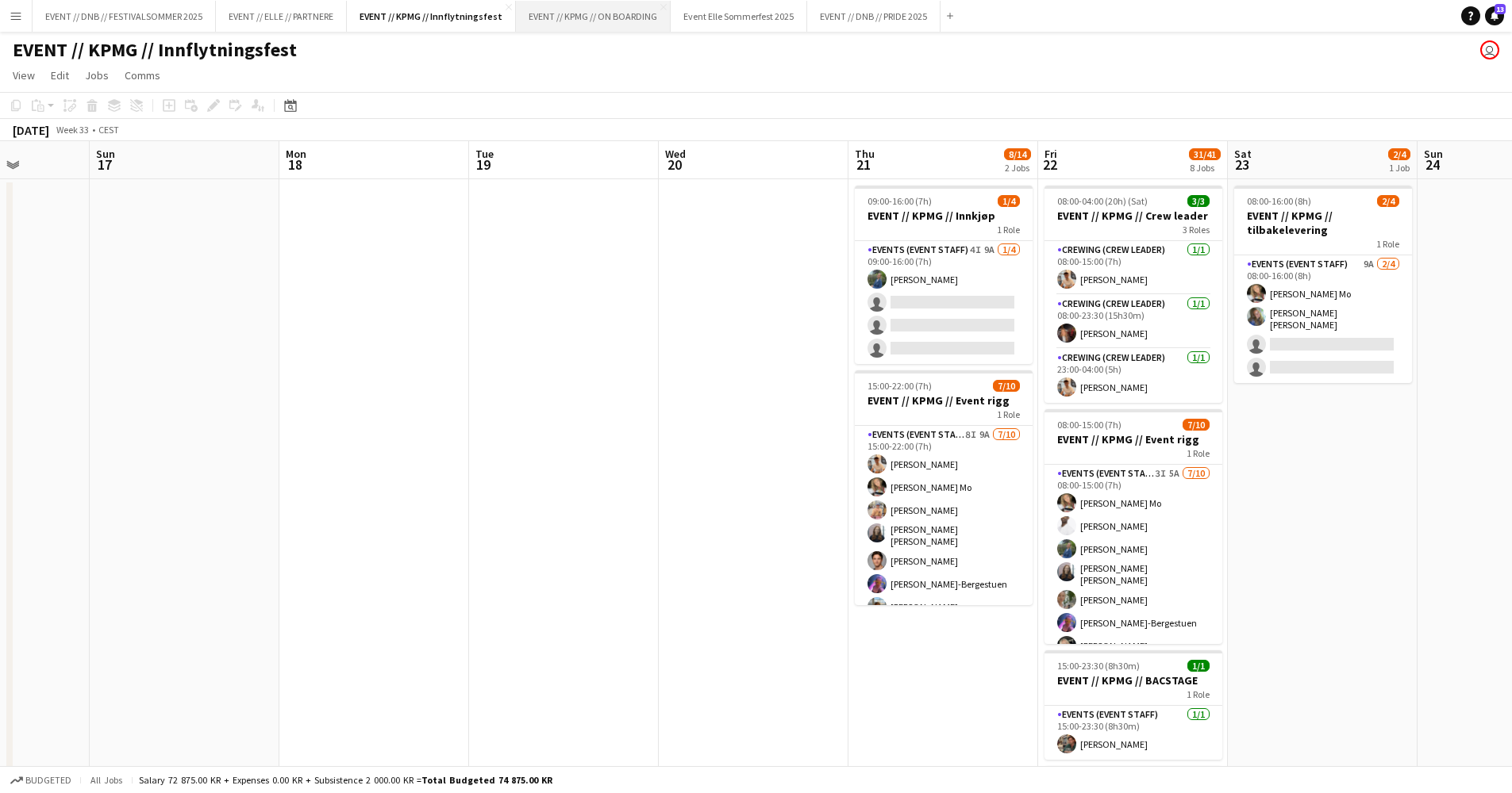
click at [583, 5] on button "EVENT // KPMG // ON BOARDING Close" at bounding box center [593, 16] width 155 height 31
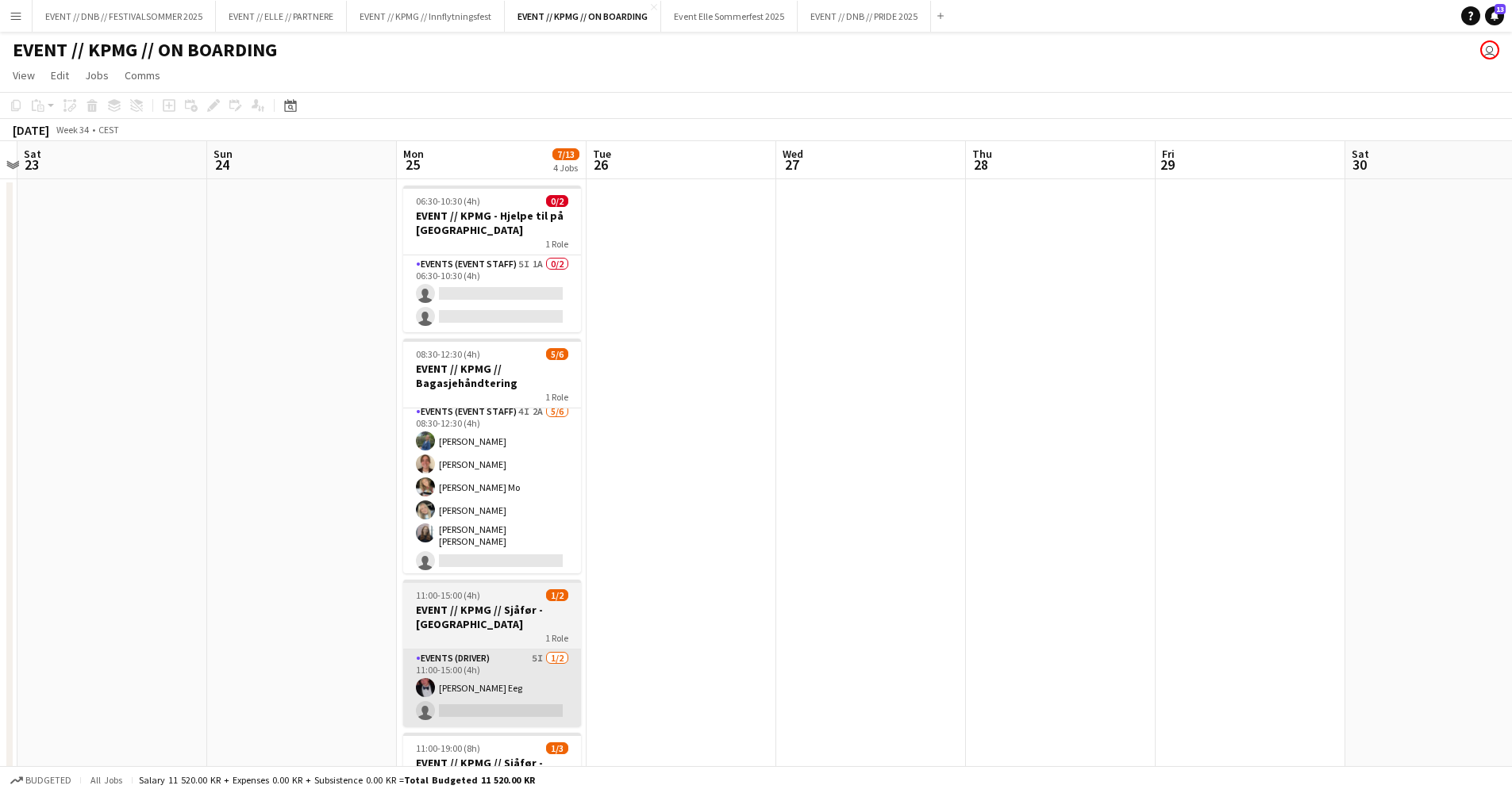
scroll to position [4, 0]
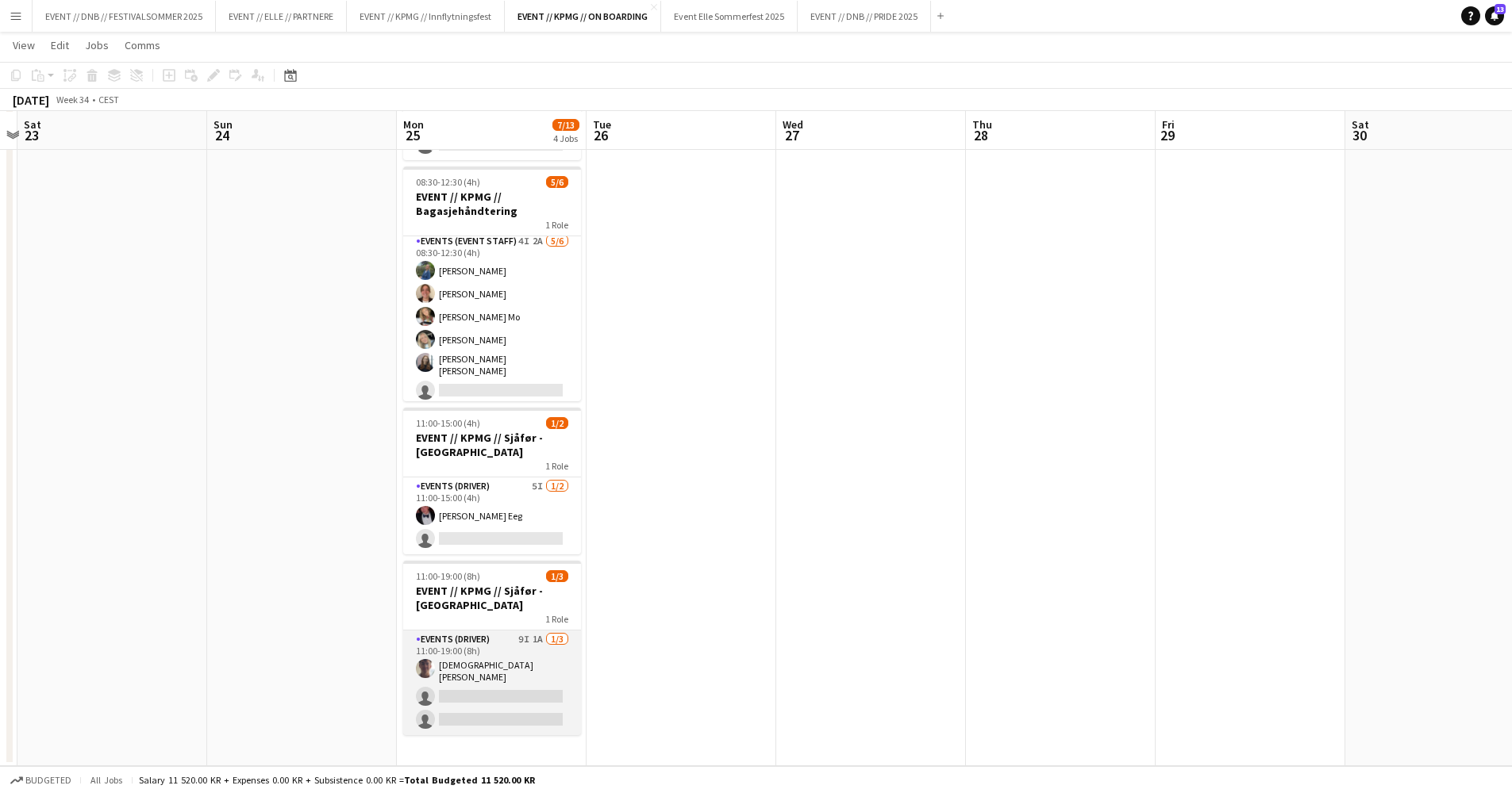
click at [502, 648] on app-card-role "Events (Driver) 9I 1A [DATE] 11:00-19:00 (8h) [DEMOGRAPHIC_DATA][PERSON_NAME] s…" at bounding box center [492, 682] width 178 height 104
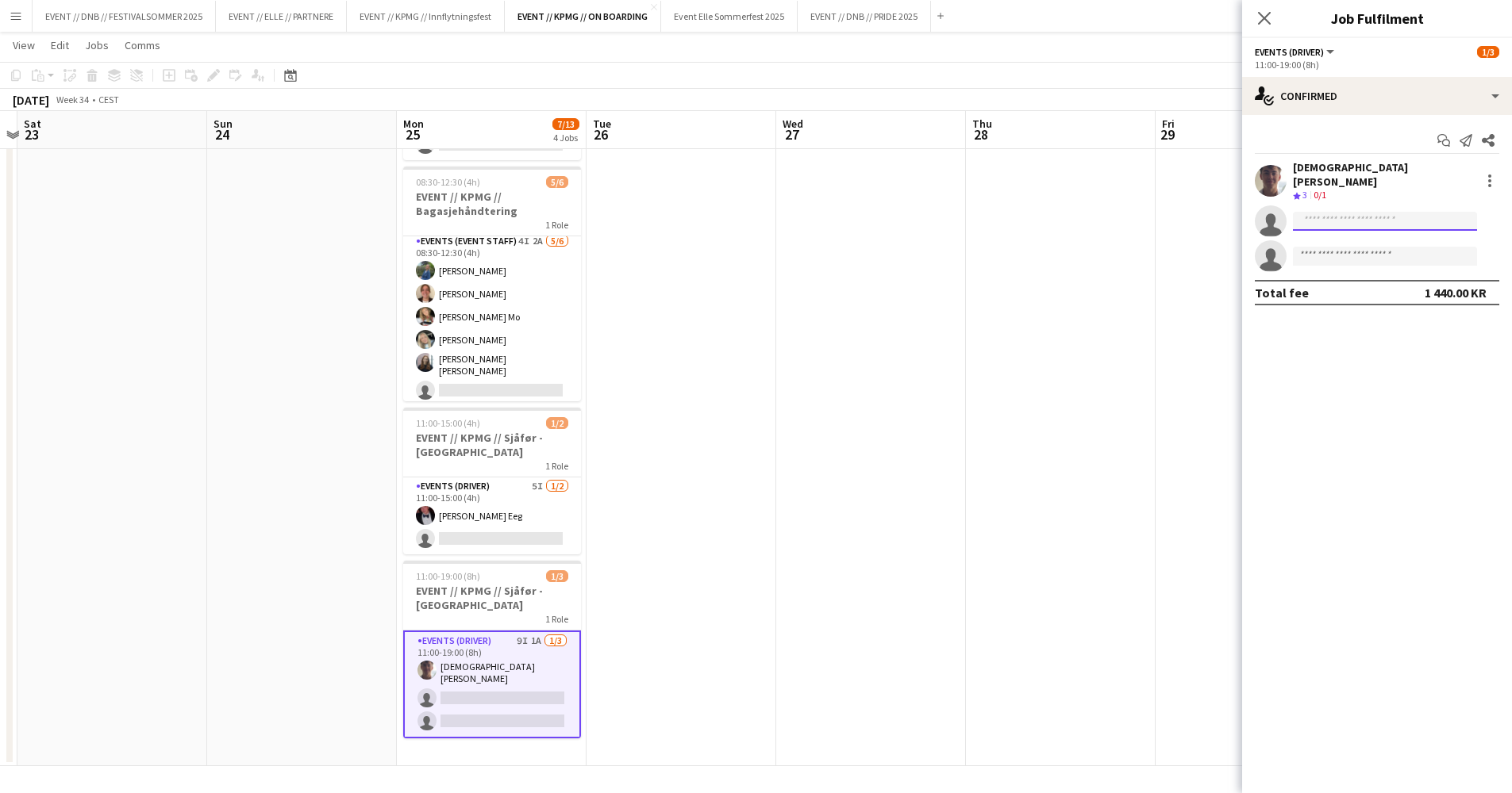
click at [1359, 211] on input at bounding box center [1385, 221] width 184 height 19
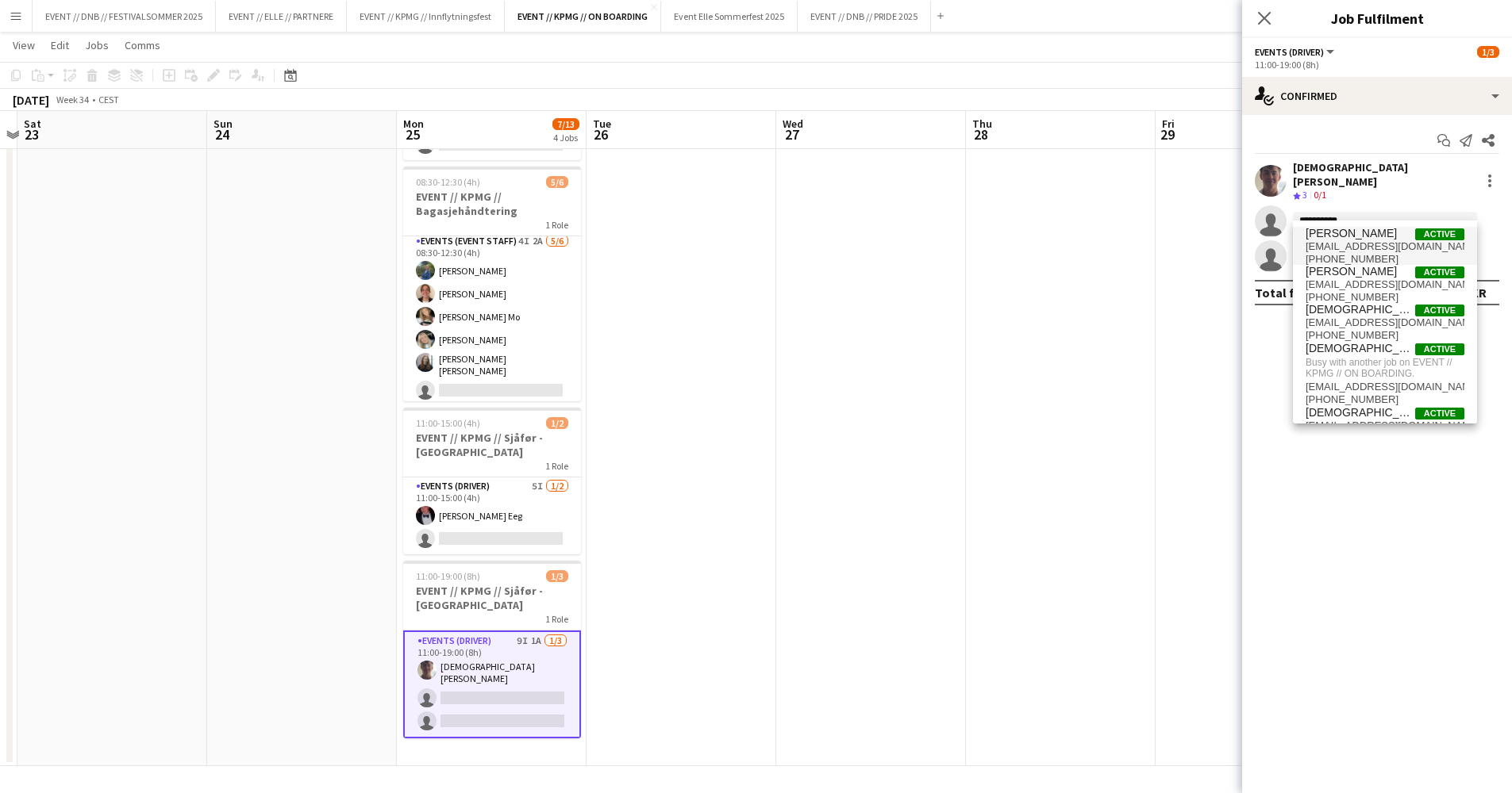
type input "*********"
click at [1359, 237] on span "[PERSON_NAME]" at bounding box center [1350, 233] width 91 height 13
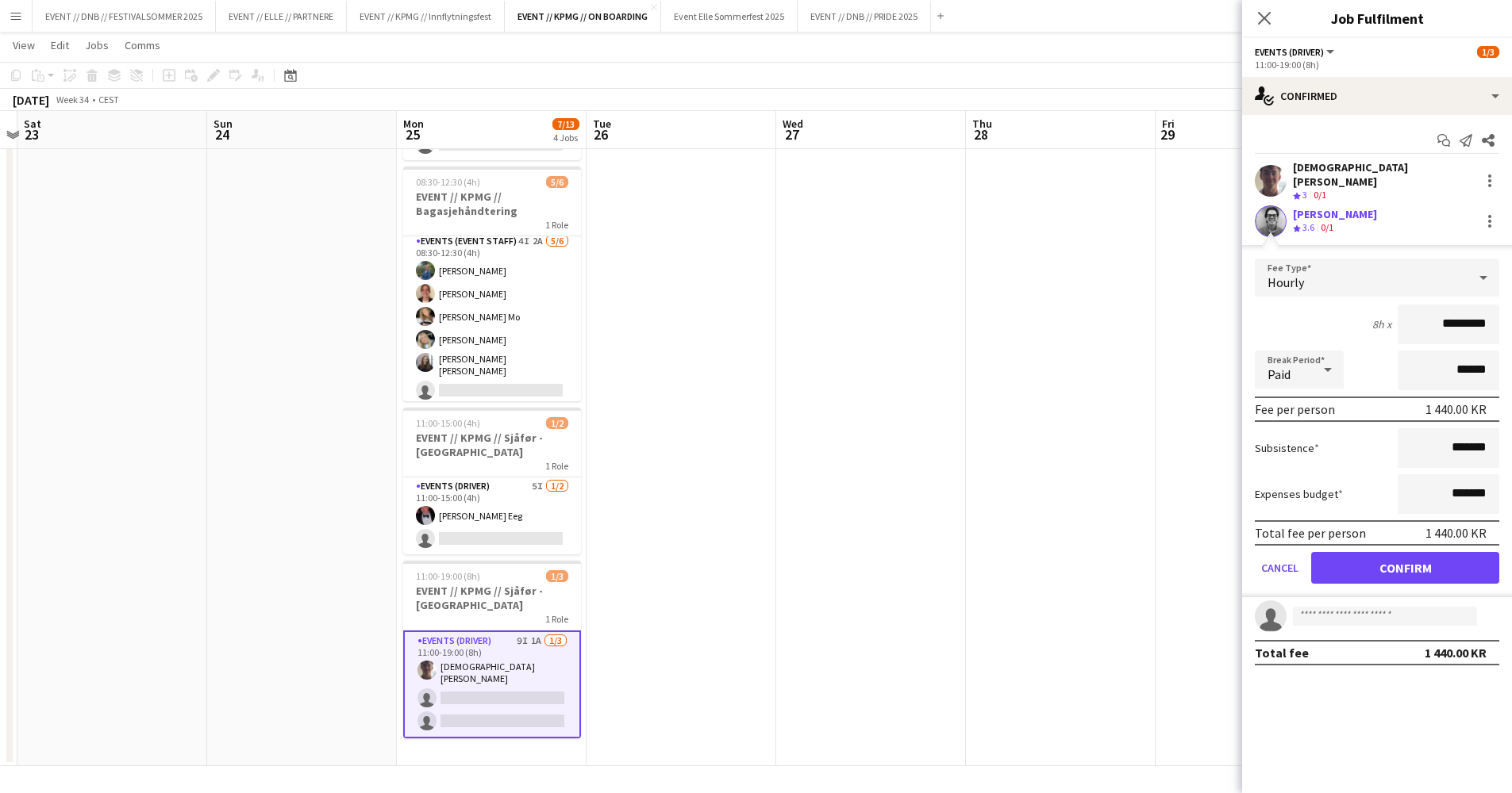
click at [1285, 206] on div at bounding box center [1270, 221] width 32 height 32
click at [1263, 209] on app-user-avatar at bounding box center [1270, 221] width 32 height 32
click at [1275, 209] on app-user-avatar at bounding box center [1270, 221] width 32 height 32
click at [1322, 209] on div "[PERSON_NAME]" at bounding box center [1335, 213] width 84 height 14
click at [1276, 207] on app-user-avatar at bounding box center [1270, 221] width 32 height 32
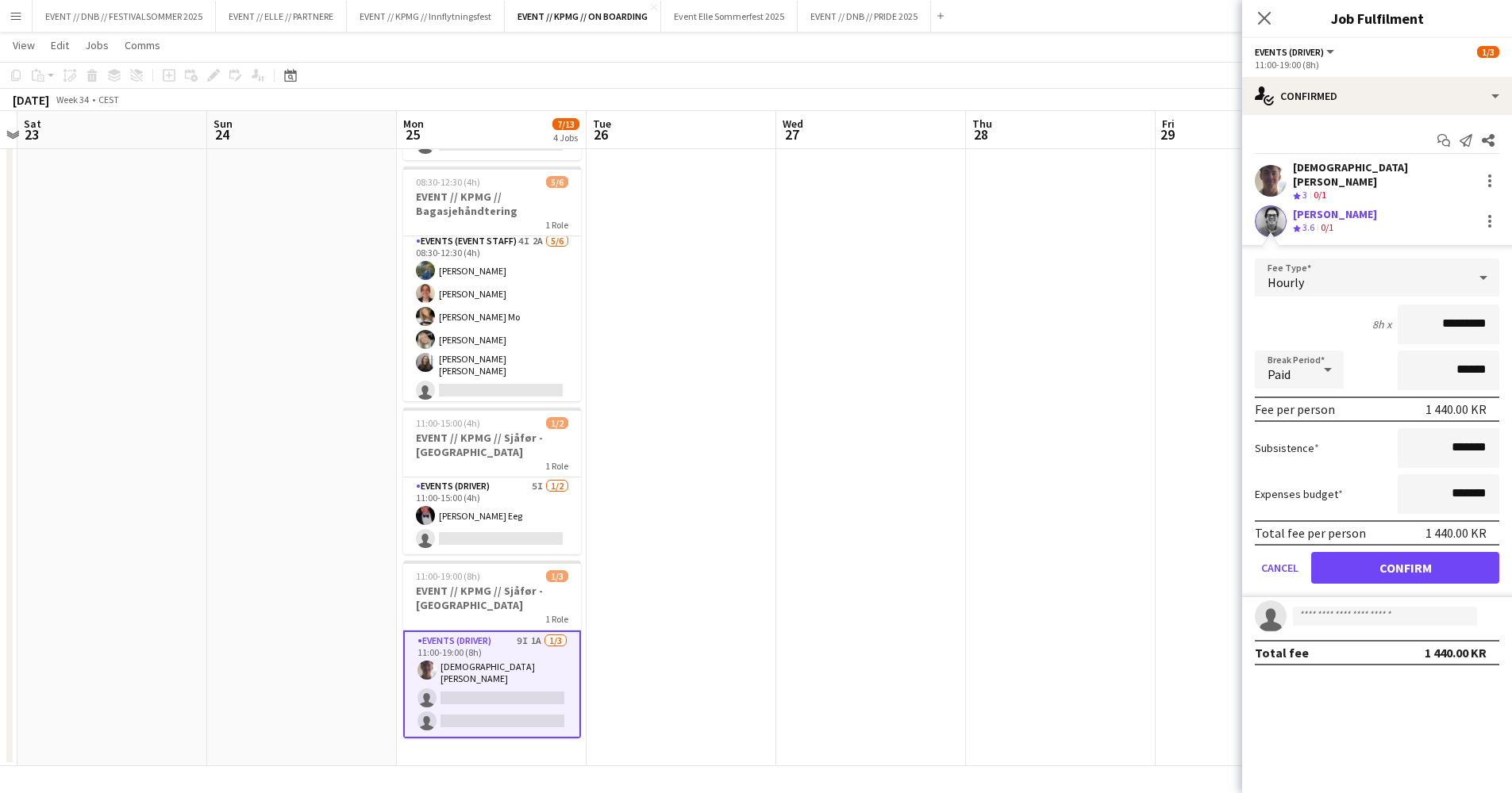
click at [1402, 559] on button "Confirm" at bounding box center [1405, 567] width 189 height 32
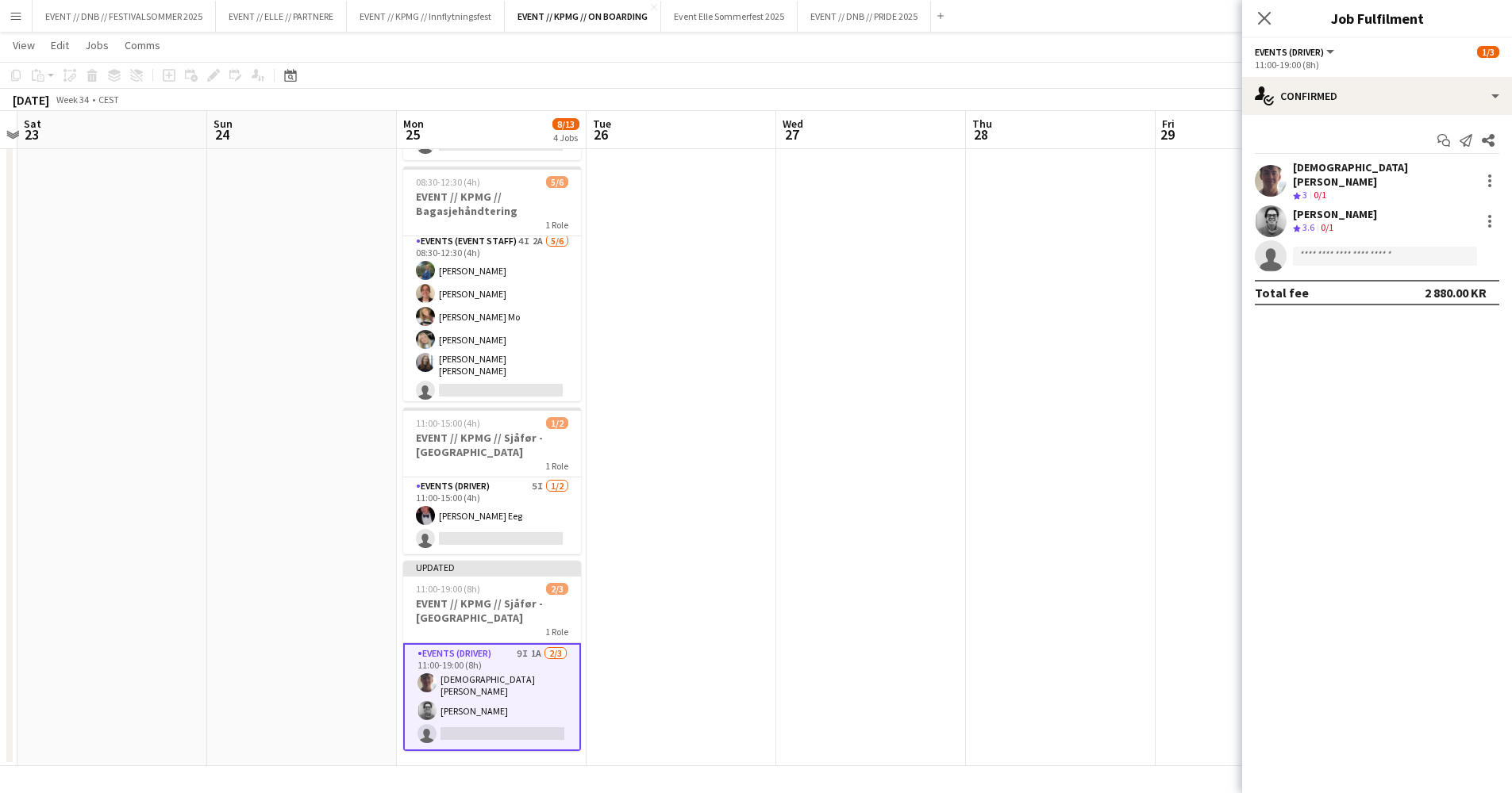
click at [1279, 208] on app-user-avatar at bounding box center [1270, 221] width 32 height 32
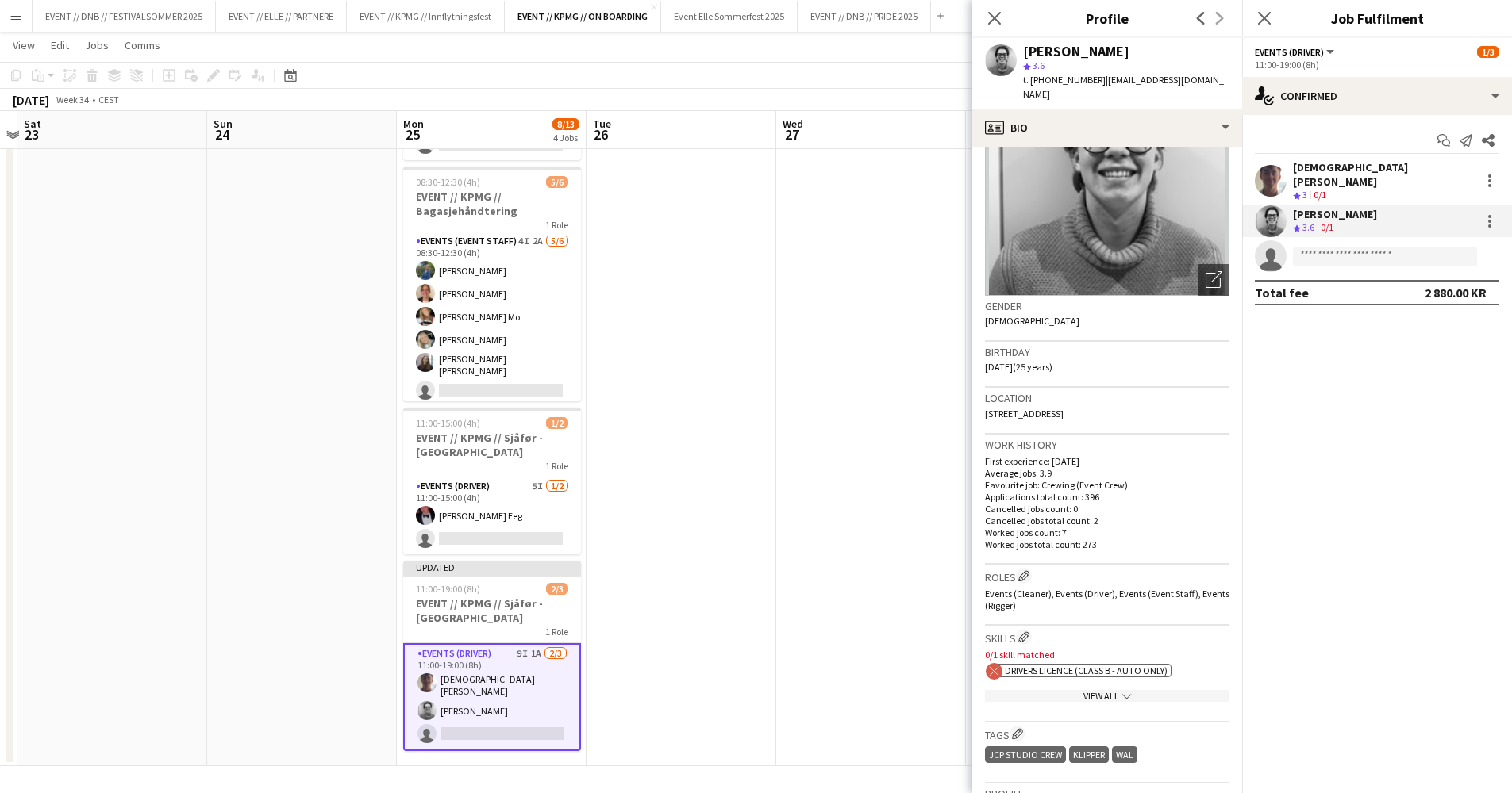
scroll to position [0, 0]
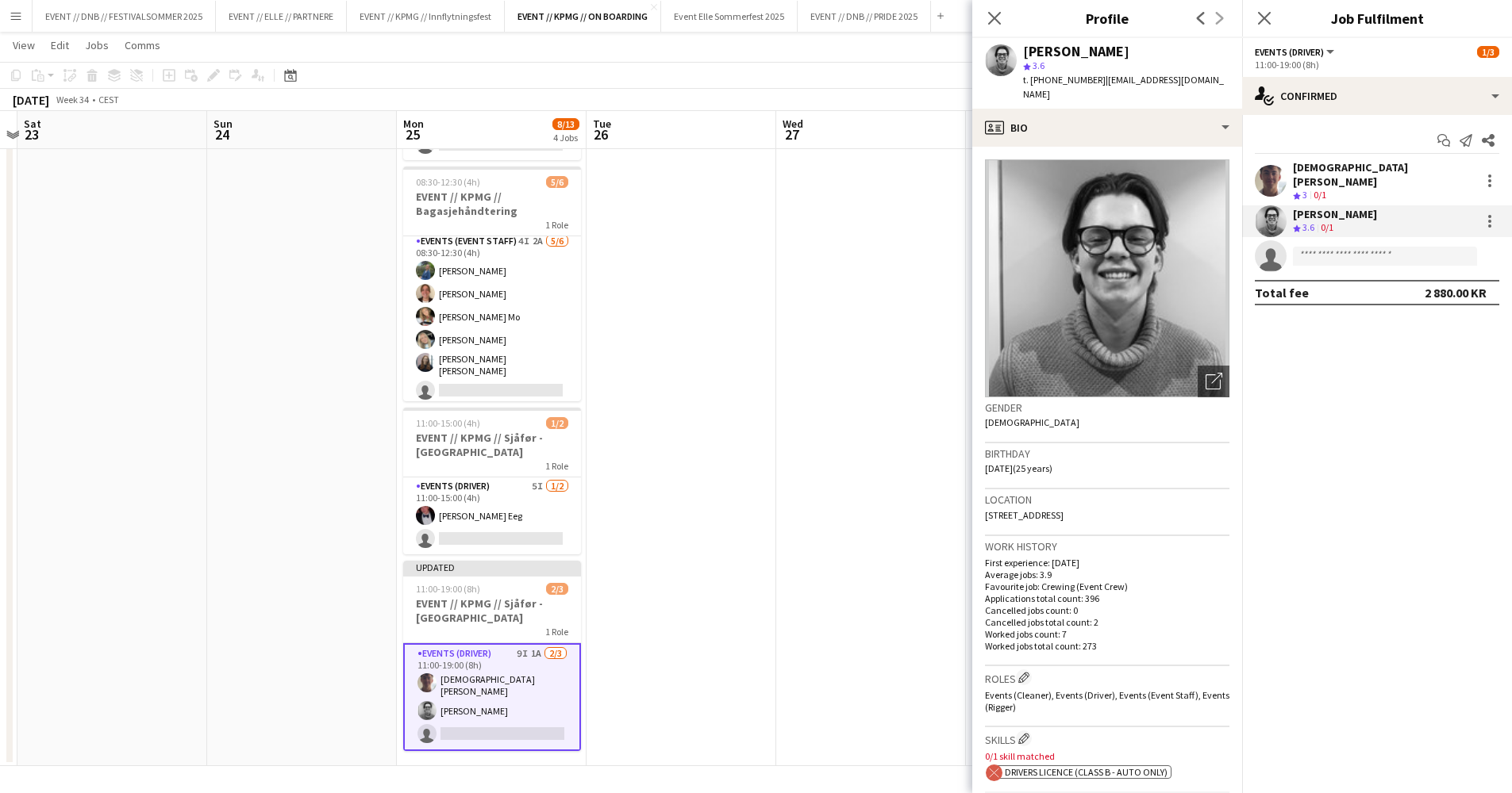
click at [745, 415] on app-date-cell at bounding box center [681, 386] width 189 height 760
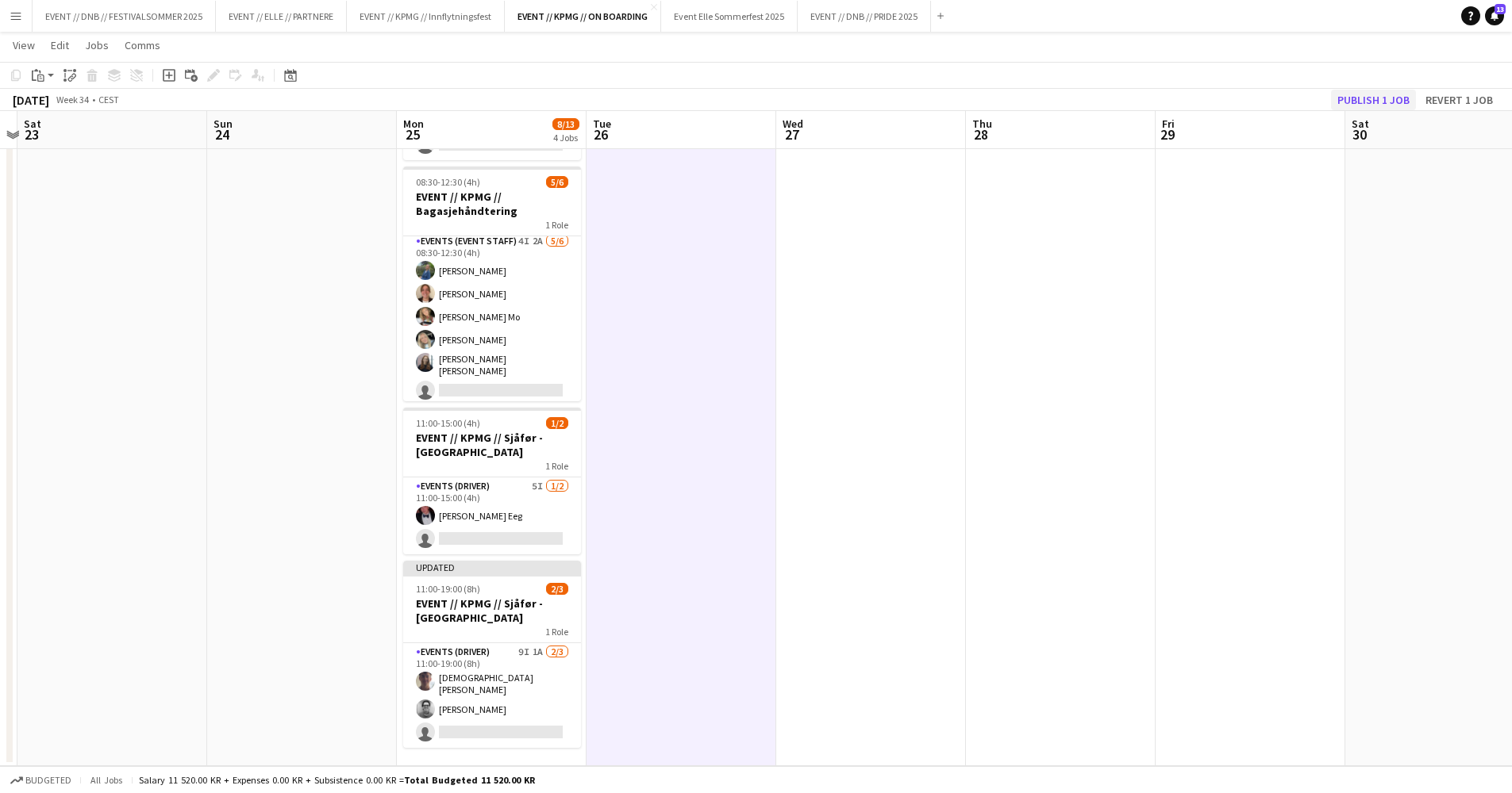
click at [1397, 104] on button "Publish 1 job" at bounding box center [1373, 100] width 85 height 21
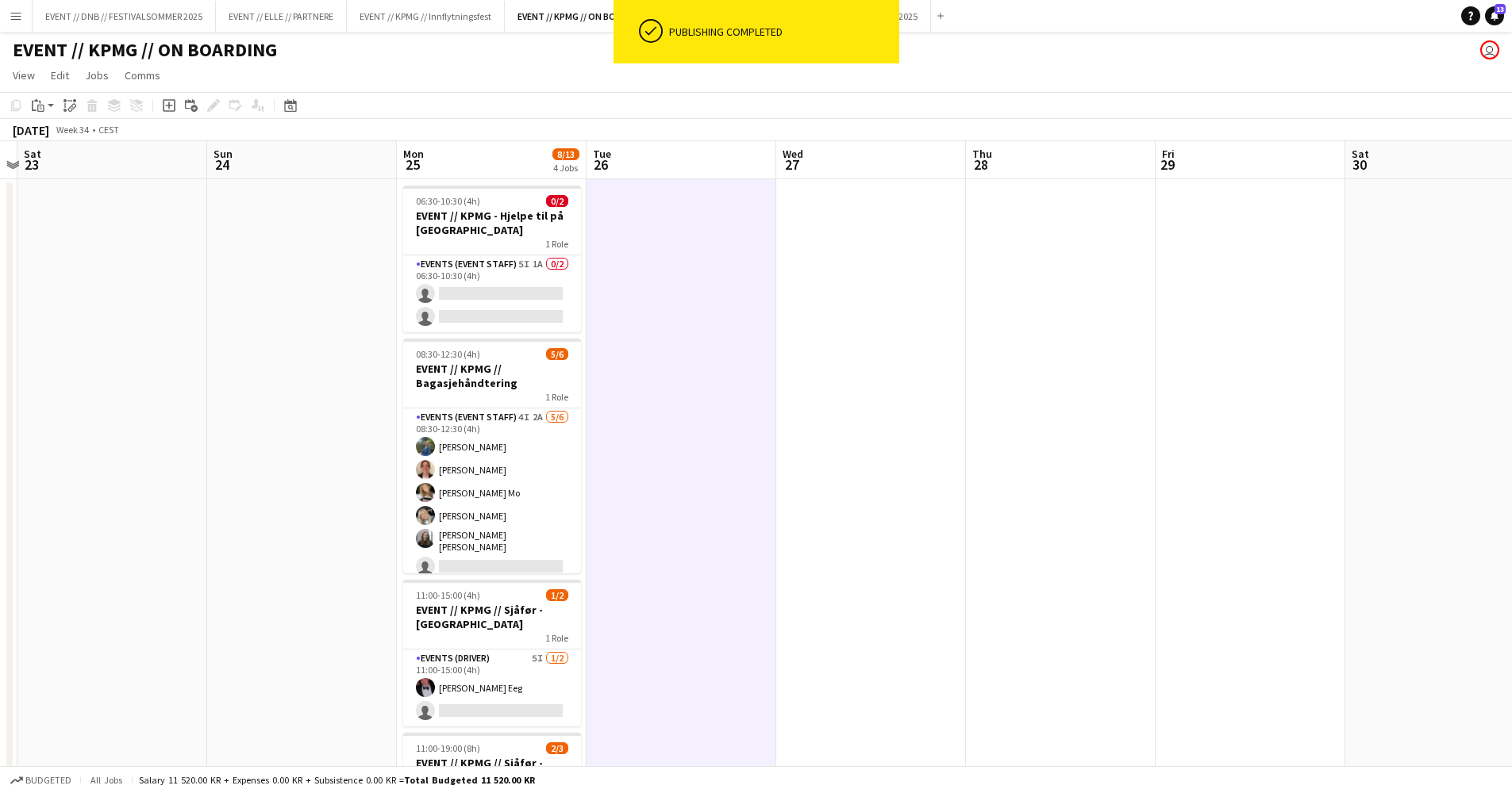
click at [982, 332] on app-date-cell at bounding box center [1060, 559] width 189 height 760
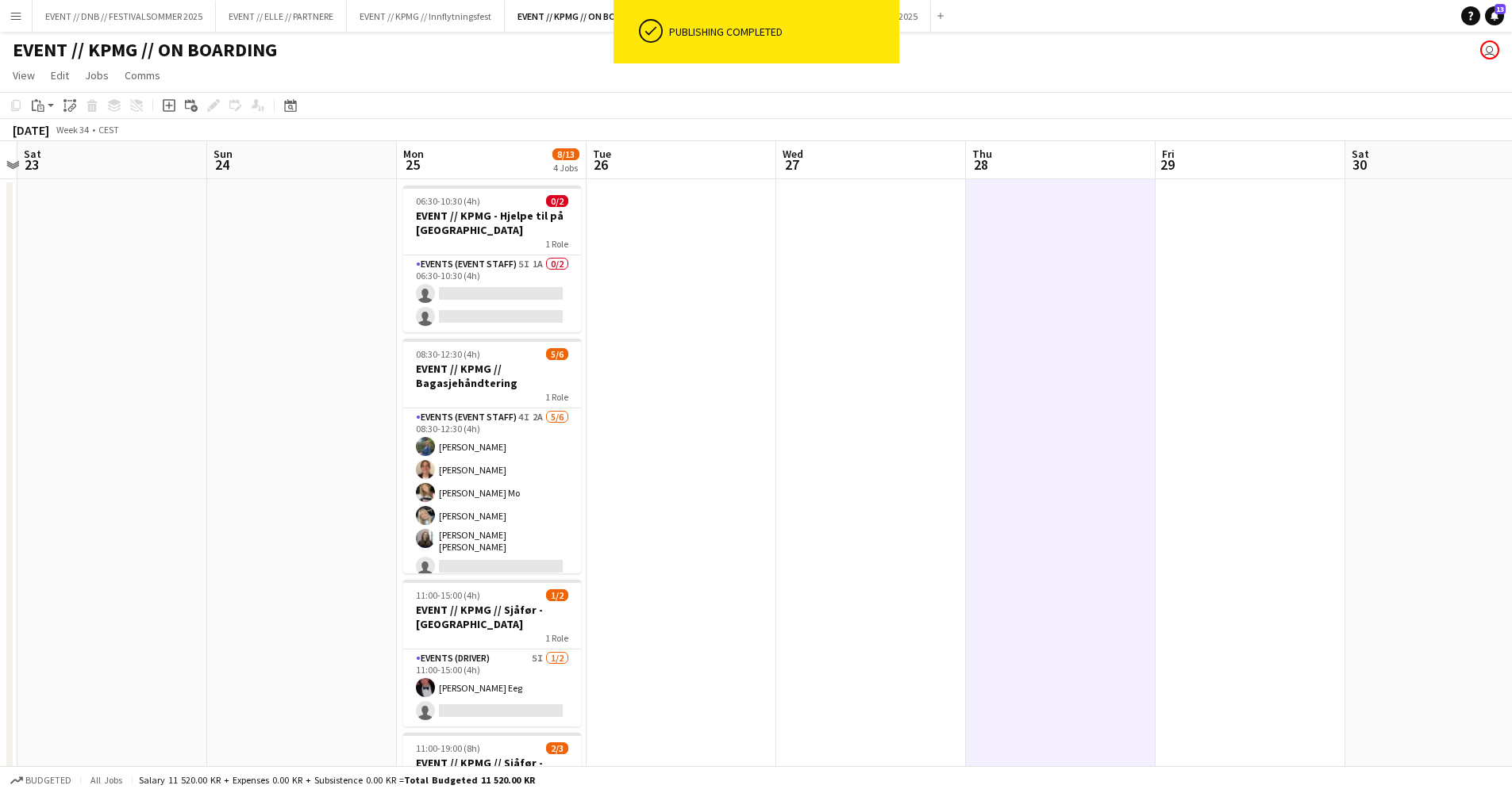
click at [787, 349] on app-date-cell at bounding box center [871, 559] width 189 height 760
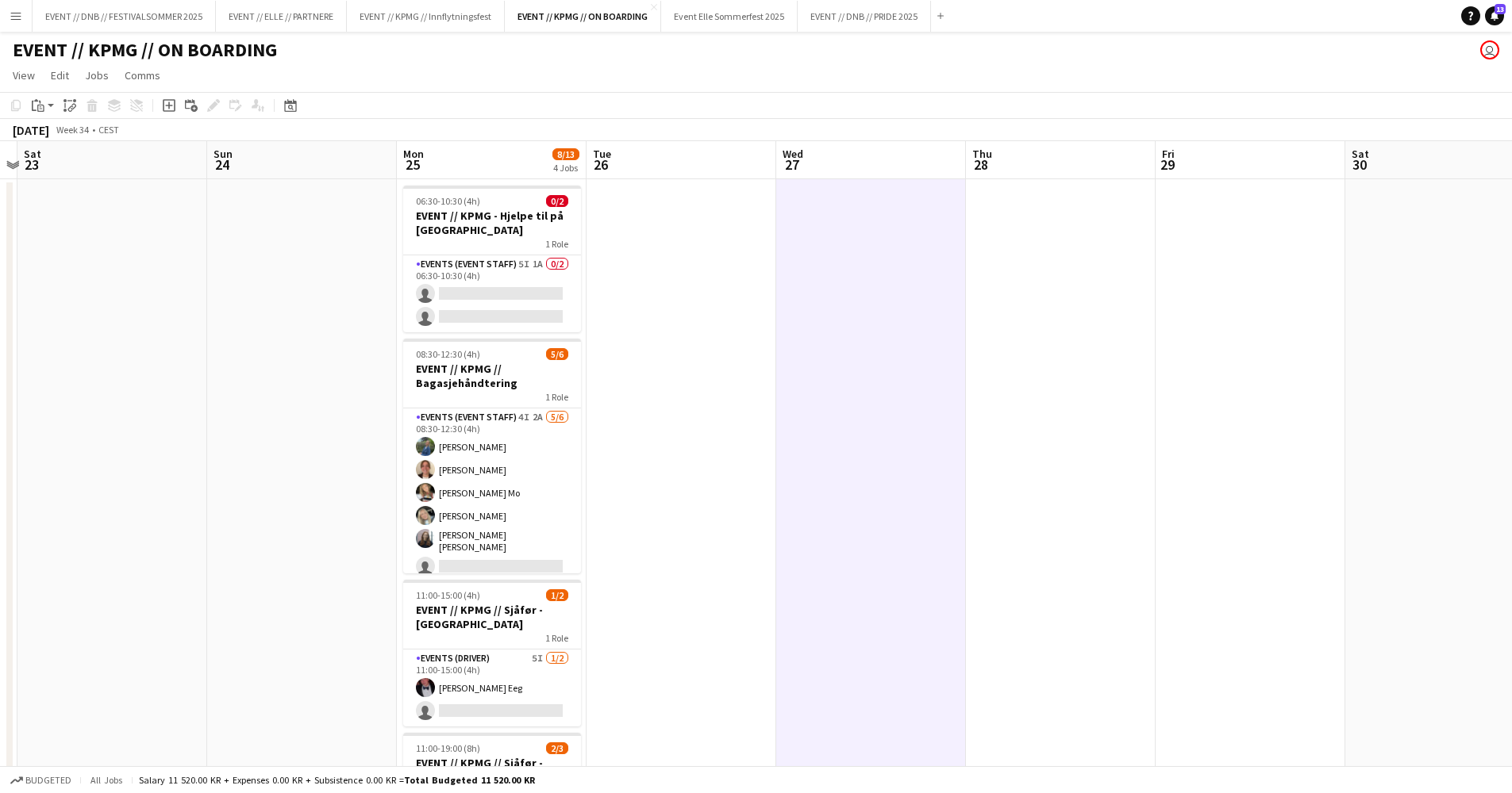
scroll to position [0, 550]
click at [318, 317] on app-date-cell at bounding box center [302, 559] width 189 height 760
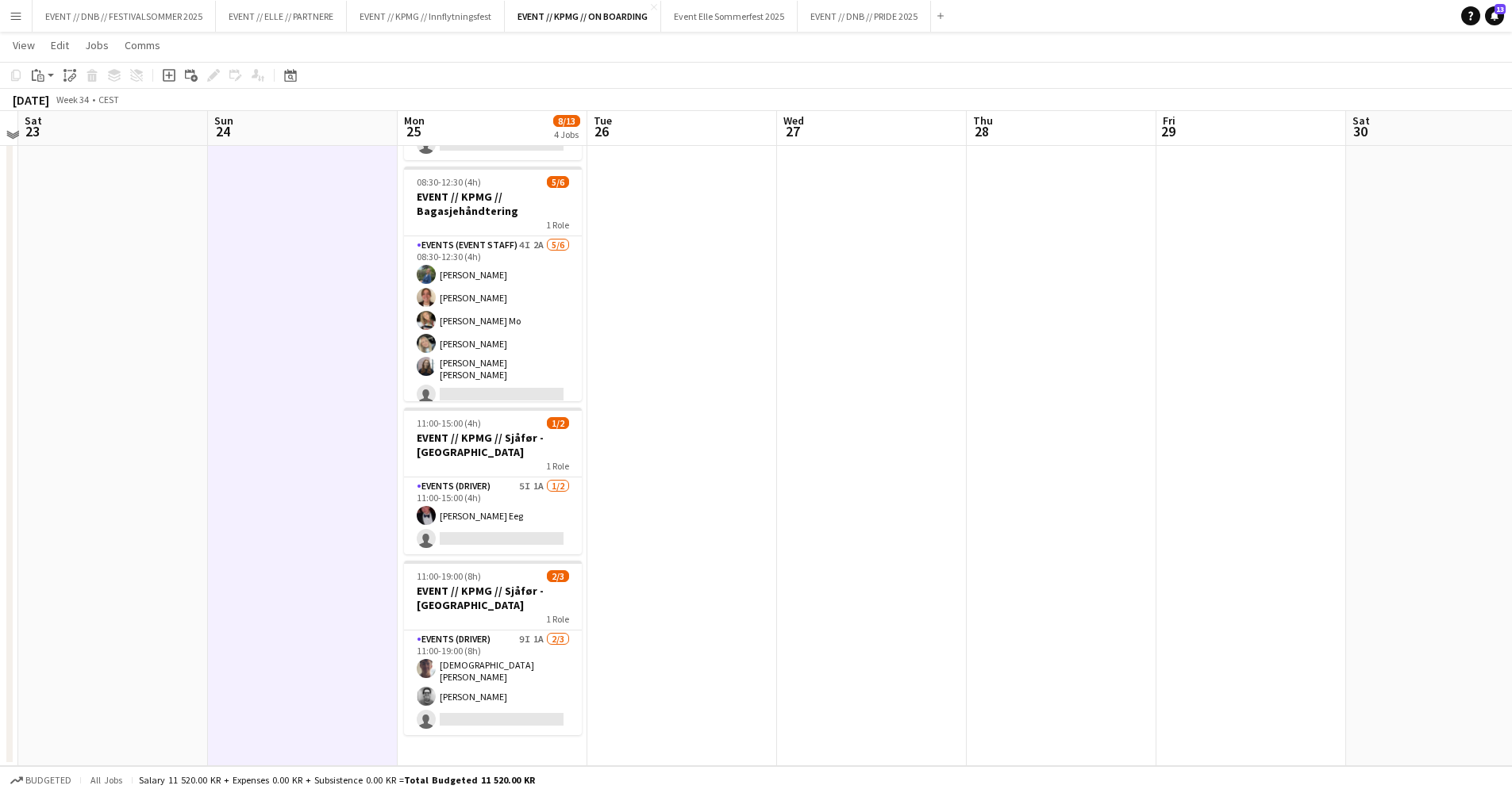
scroll to position [0, 0]
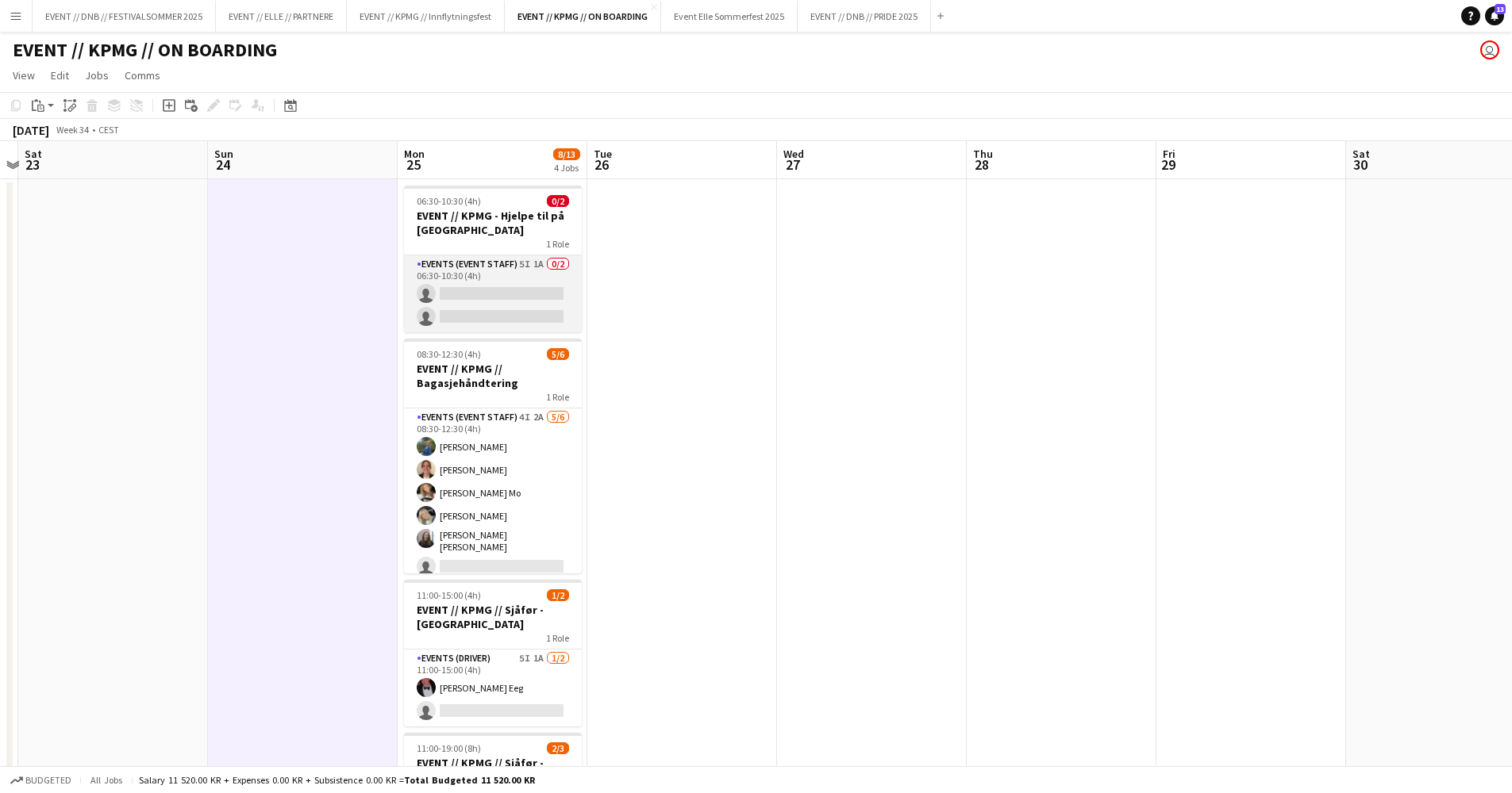
click at [495, 269] on app-card-role "Events (Event Staff) 5I 1A 0/2 06:30-10:30 (4h) single-neutral-actions single-n…" at bounding box center [493, 294] width 178 height 77
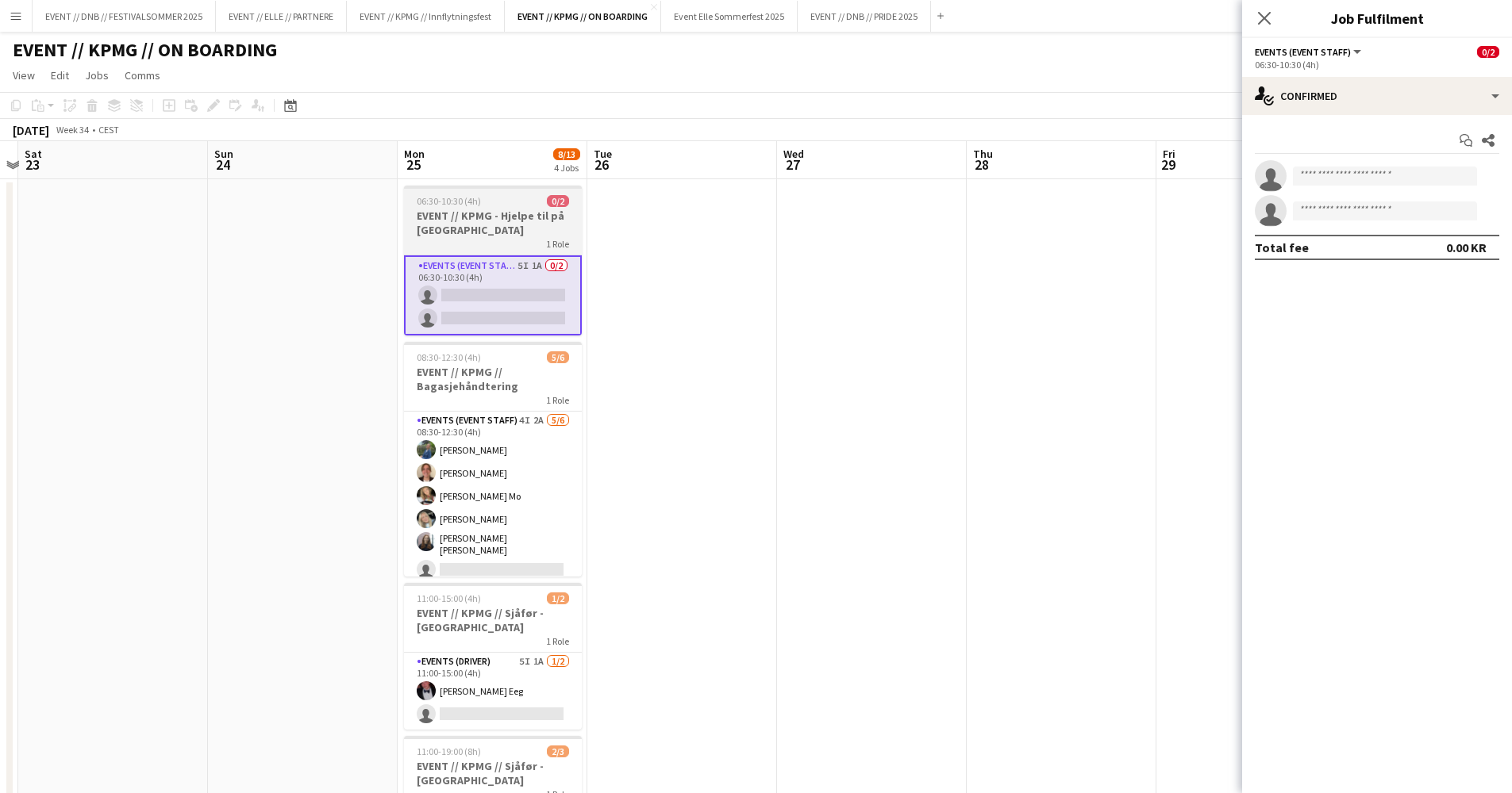
click at [495, 242] on div "1 Role" at bounding box center [493, 243] width 178 height 12
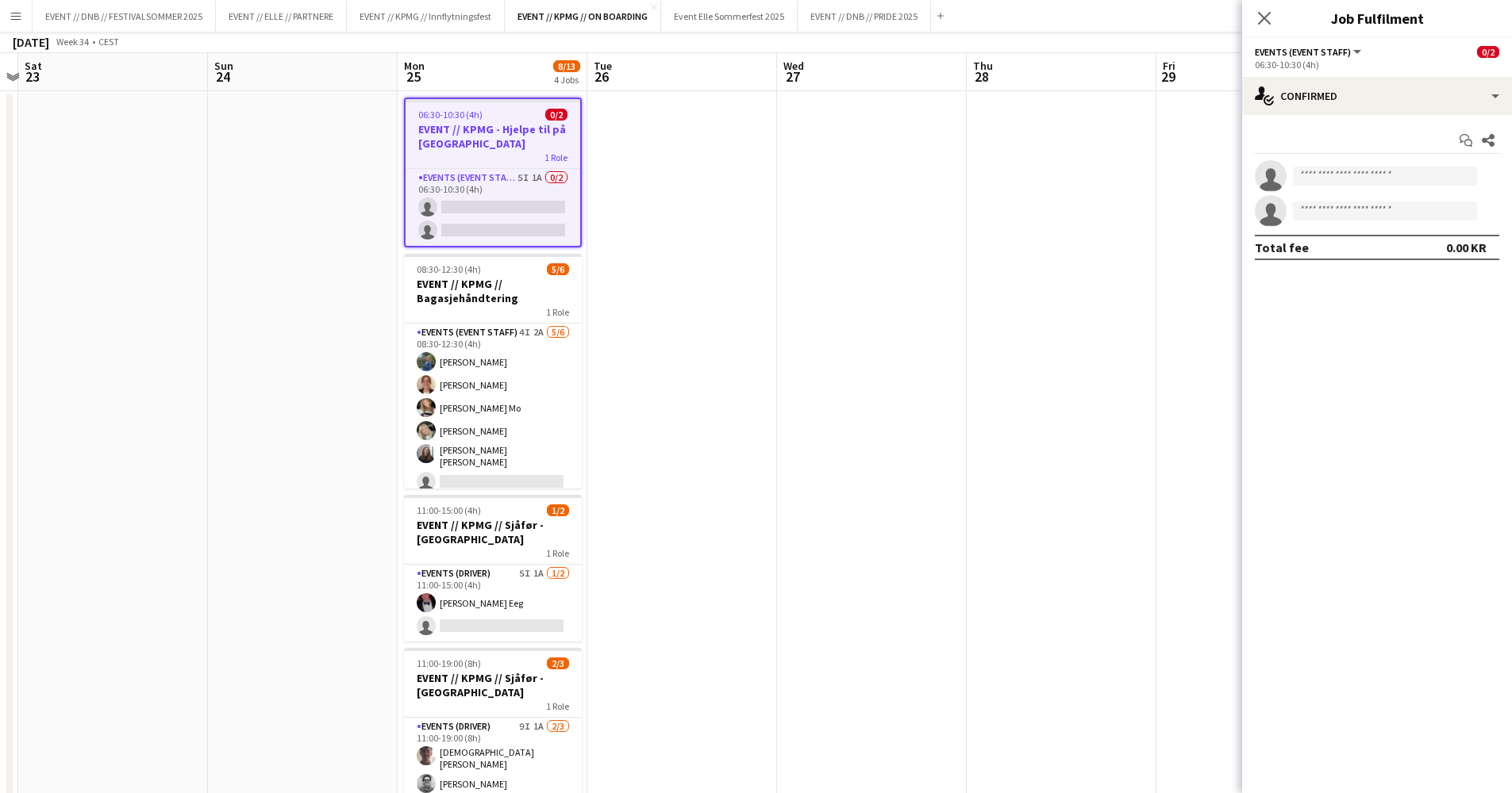
scroll to position [170, 0]
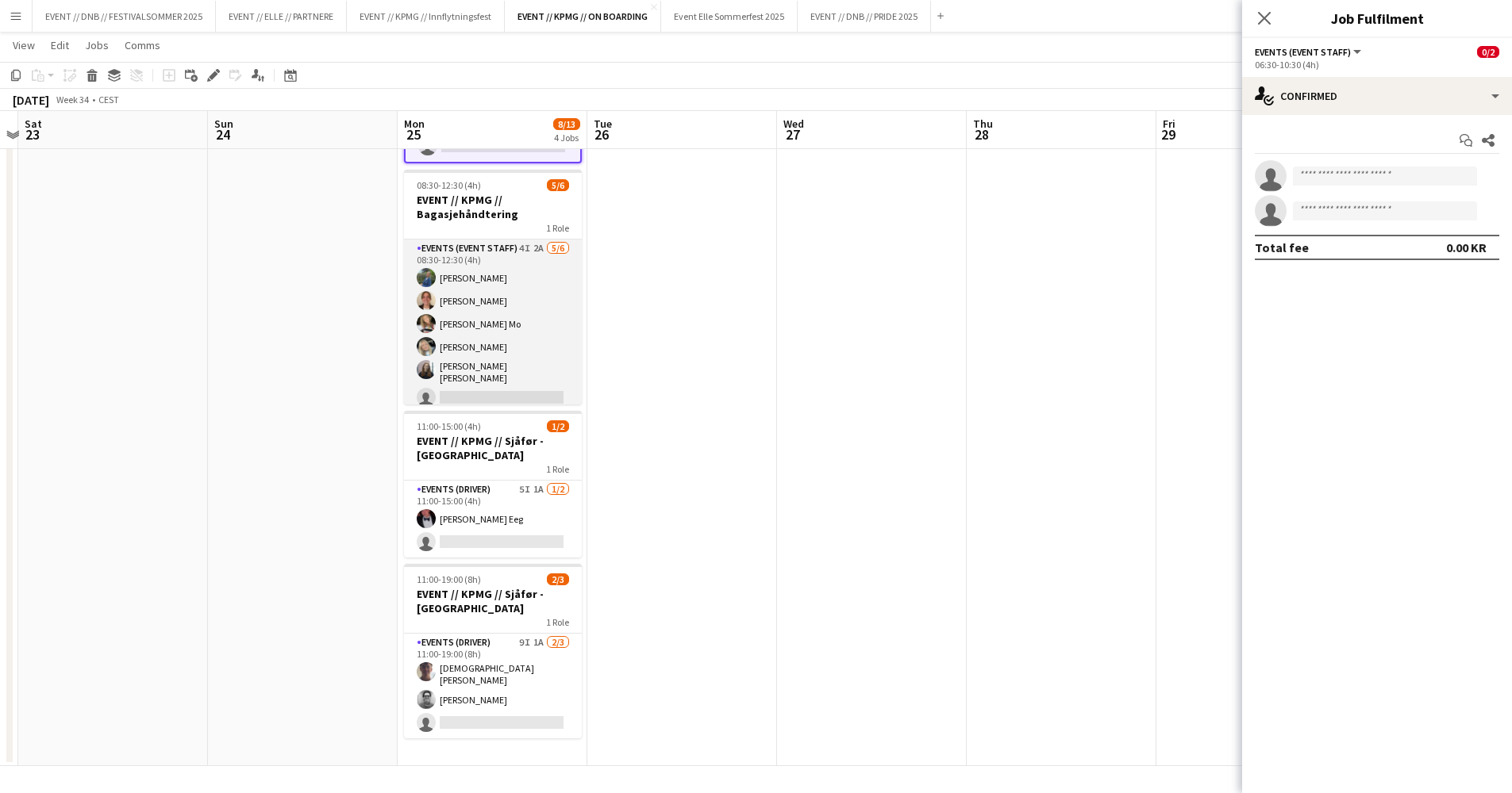
click at [434, 362] on app-card-role "Events (Event Staff) 4I 2A [DATE] 08:30-12:30 (4h) [PERSON_NAME] [PERSON_NAME] …" at bounding box center [493, 326] width 178 height 174
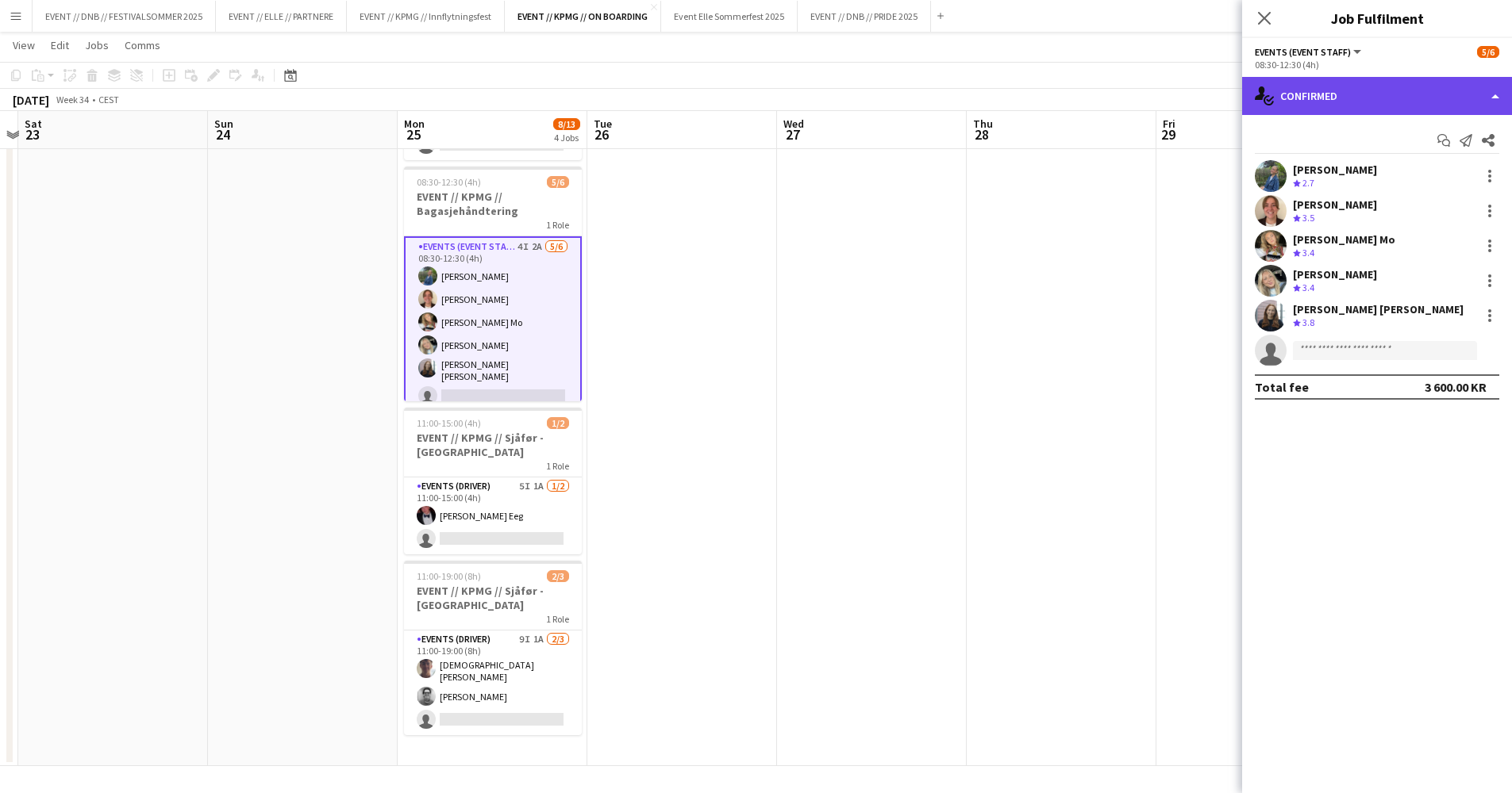
click at [1316, 99] on div "single-neutral-actions-check-2 Confirmed" at bounding box center [1377, 96] width 270 height 38
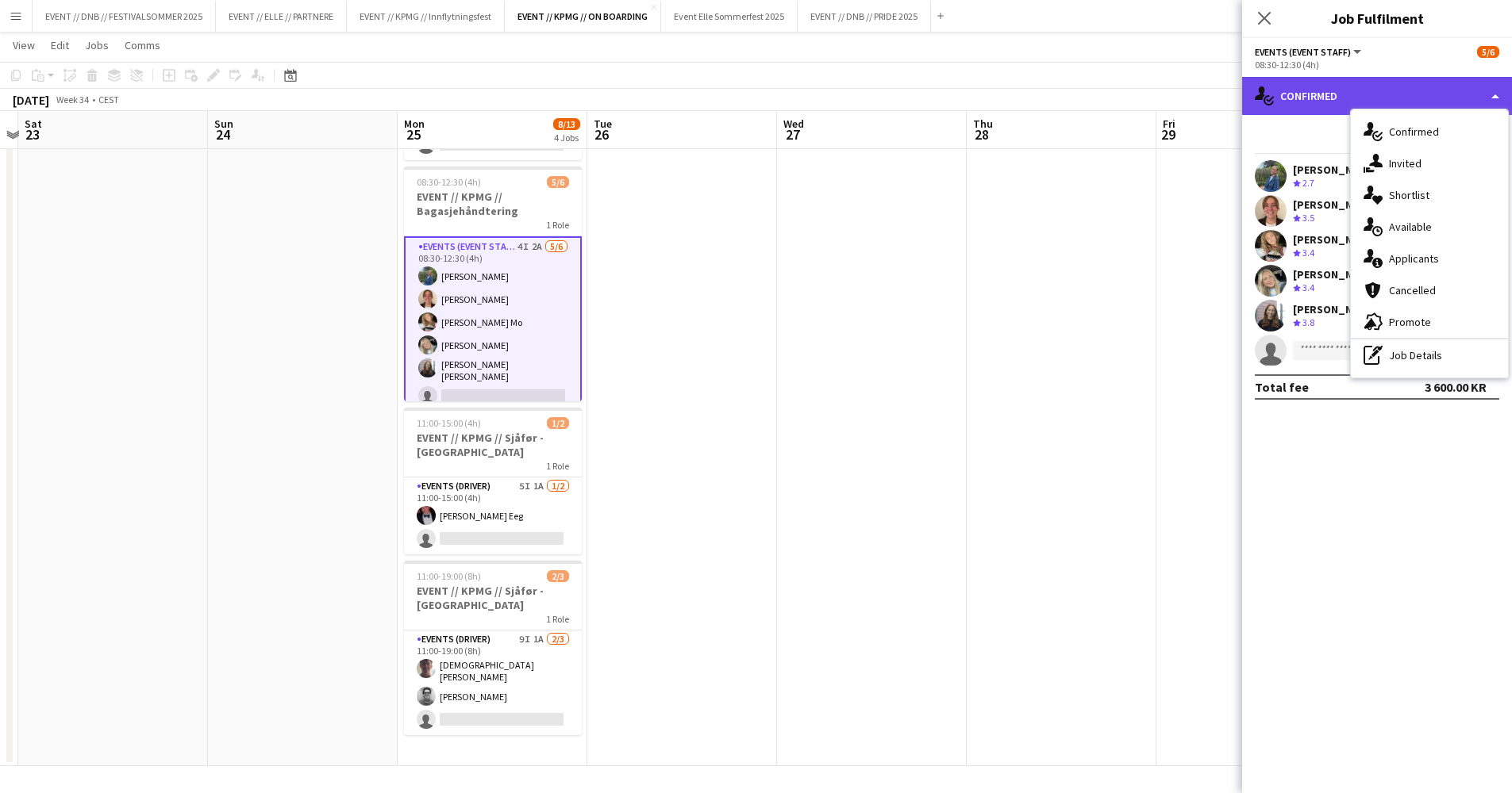
click at [1321, 101] on div "single-neutral-actions-check-2 Confirmed" at bounding box center [1377, 96] width 270 height 38
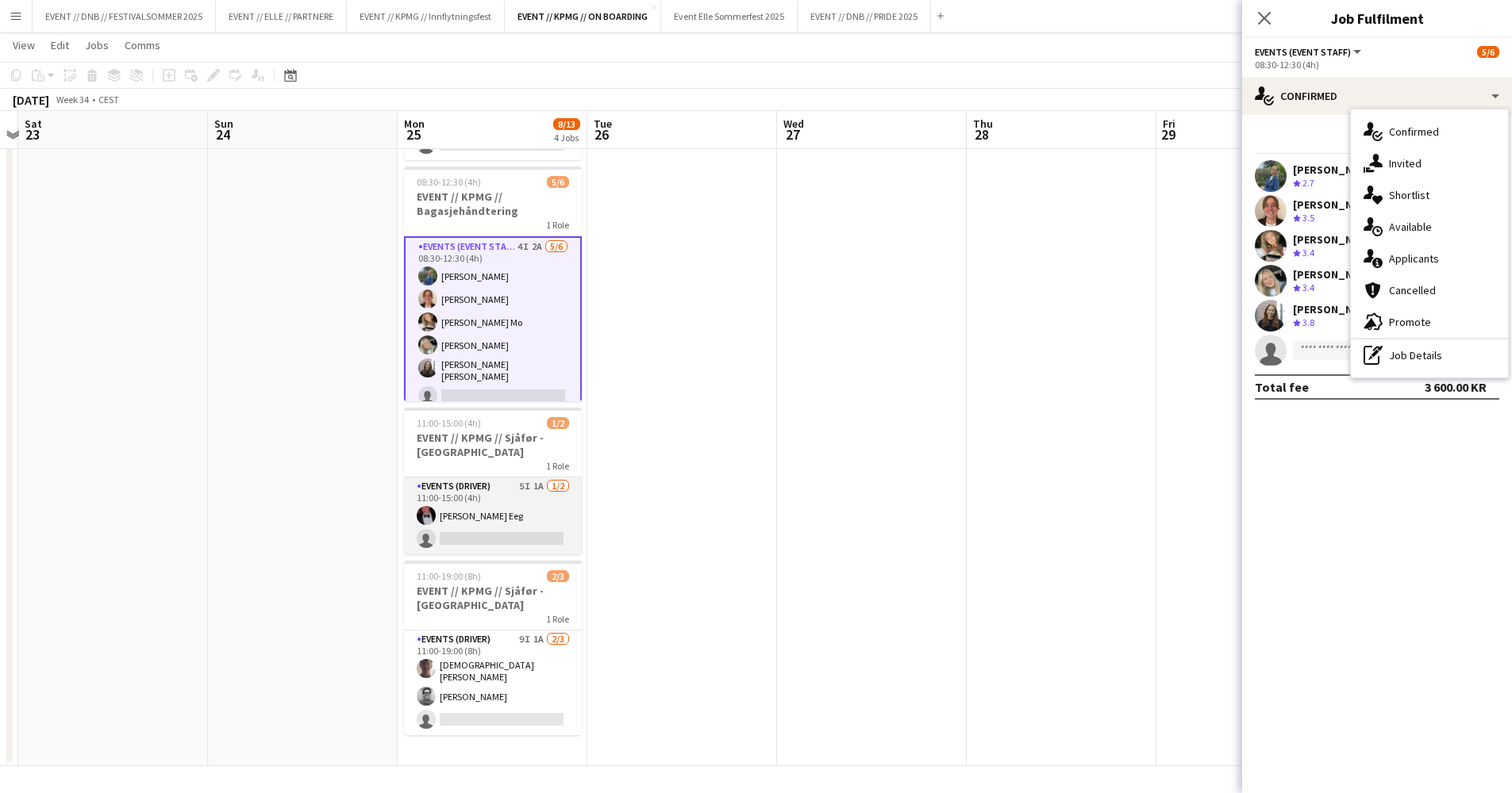
click at [537, 511] on app-card-role "Events (Driver) 5I 1A [DATE] 11:00-15:00 (4h) [PERSON_NAME] Eeg single-neutral-…" at bounding box center [493, 516] width 178 height 77
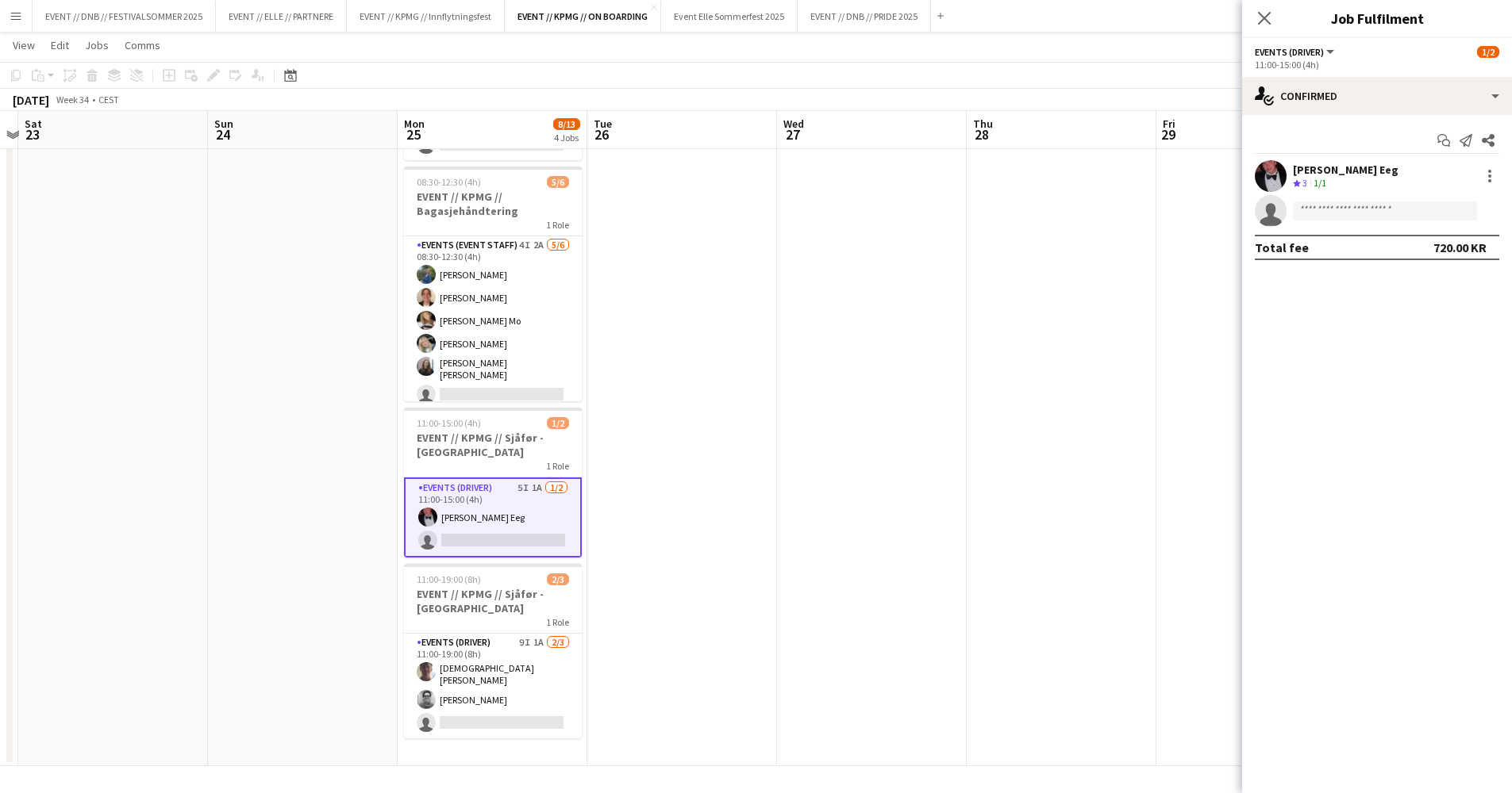
click at [1382, 187] on div "[PERSON_NAME] Eeg Crew rating 3 1/1" at bounding box center [1377, 175] width 270 height 32
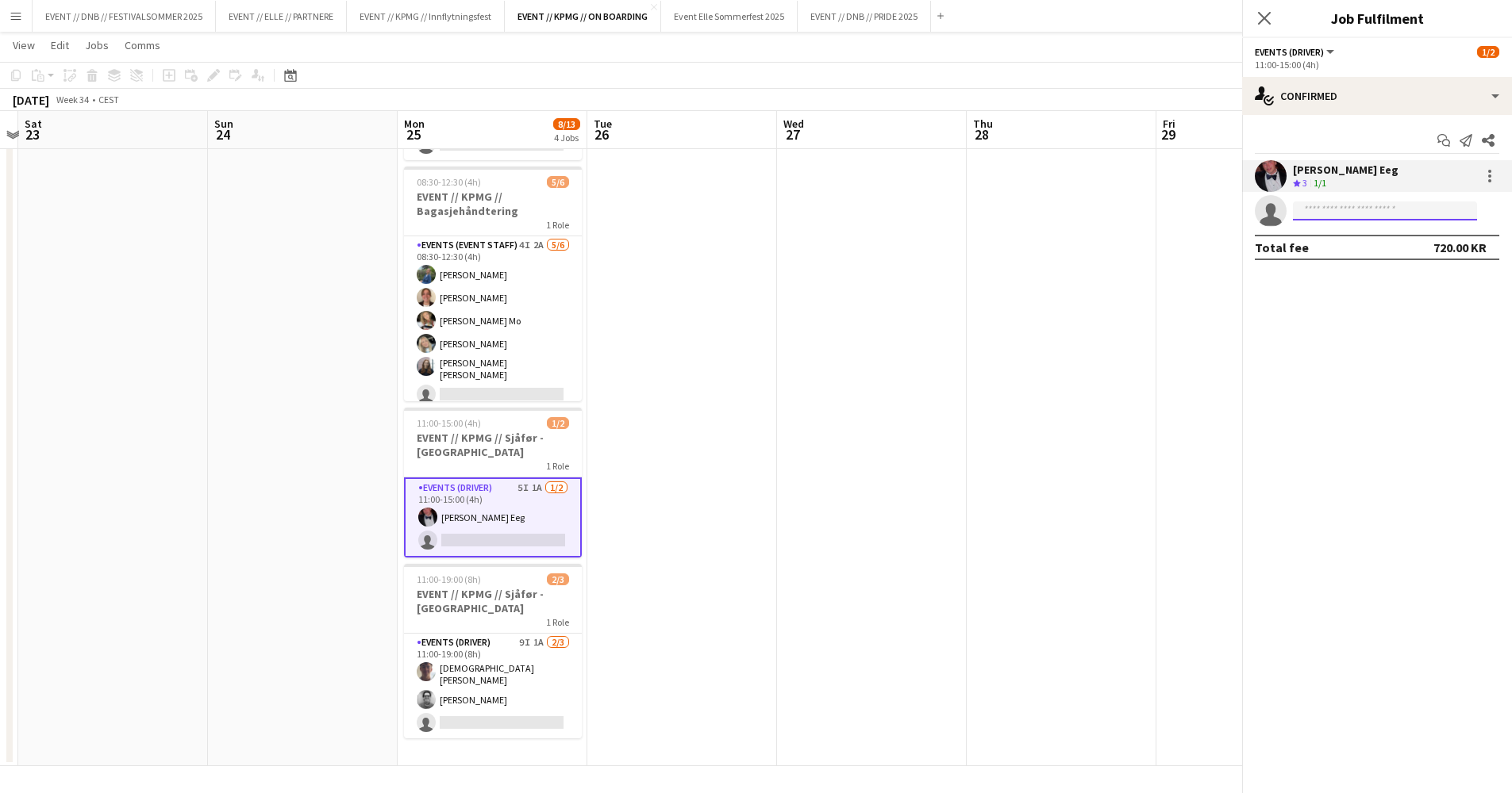
click at [1394, 205] on input at bounding box center [1385, 211] width 184 height 19
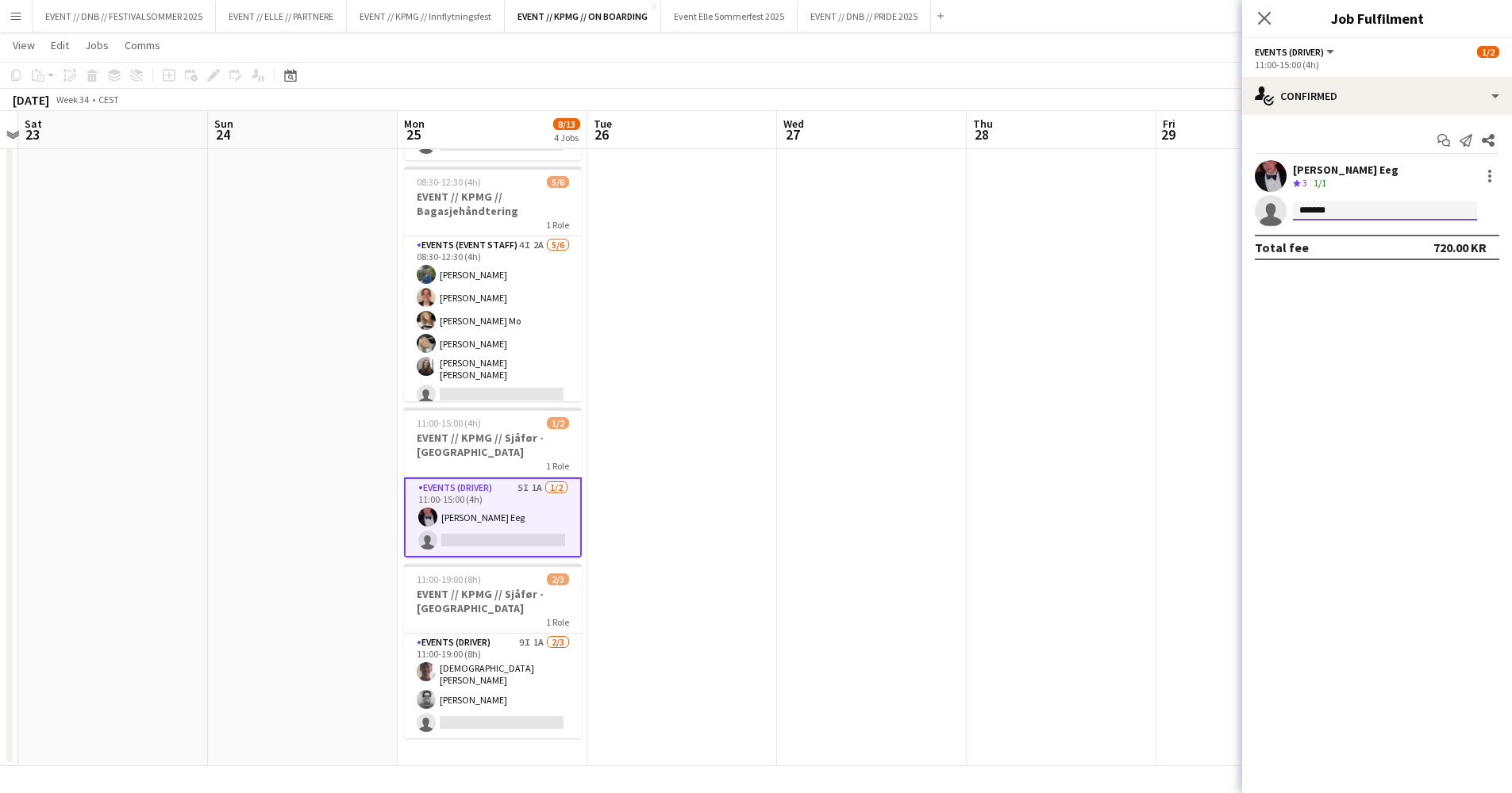
type input "********"
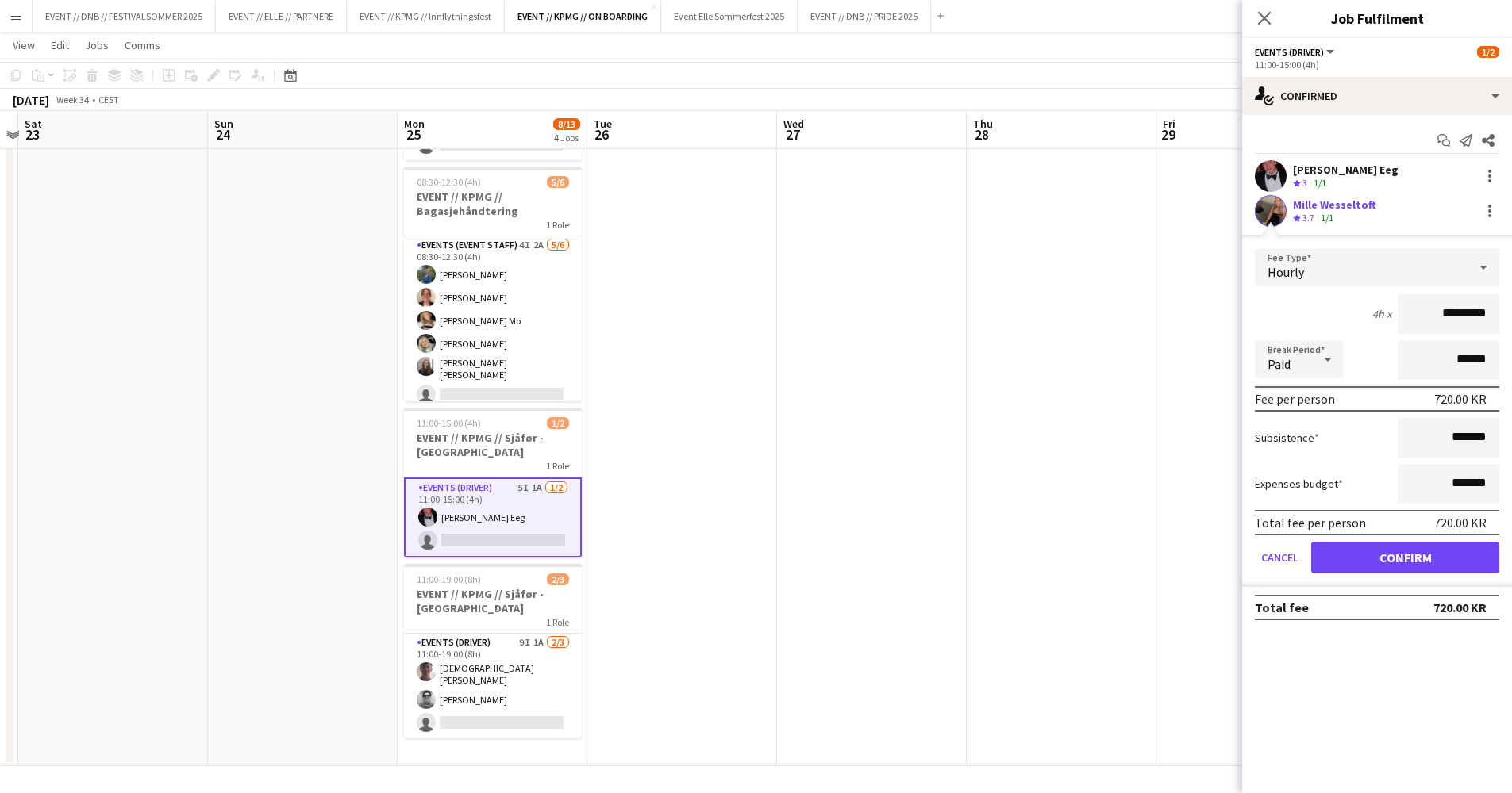
click at [1279, 202] on app-user-avatar at bounding box center [1270, 210] width 32 height 32
click at [1311, 211] on span "3.7" at bounding box center [1308, 217] width 11 height 11
click at [1266, 204] on app-user-avatar at bounding box center [1270, 210] width 32 height 32
click at [1487, 211] on div at bounding box center [1489, 211] width 19 height 19
click at [1401, 206] on div at bounding box center [756, 396] width 1512 height 793
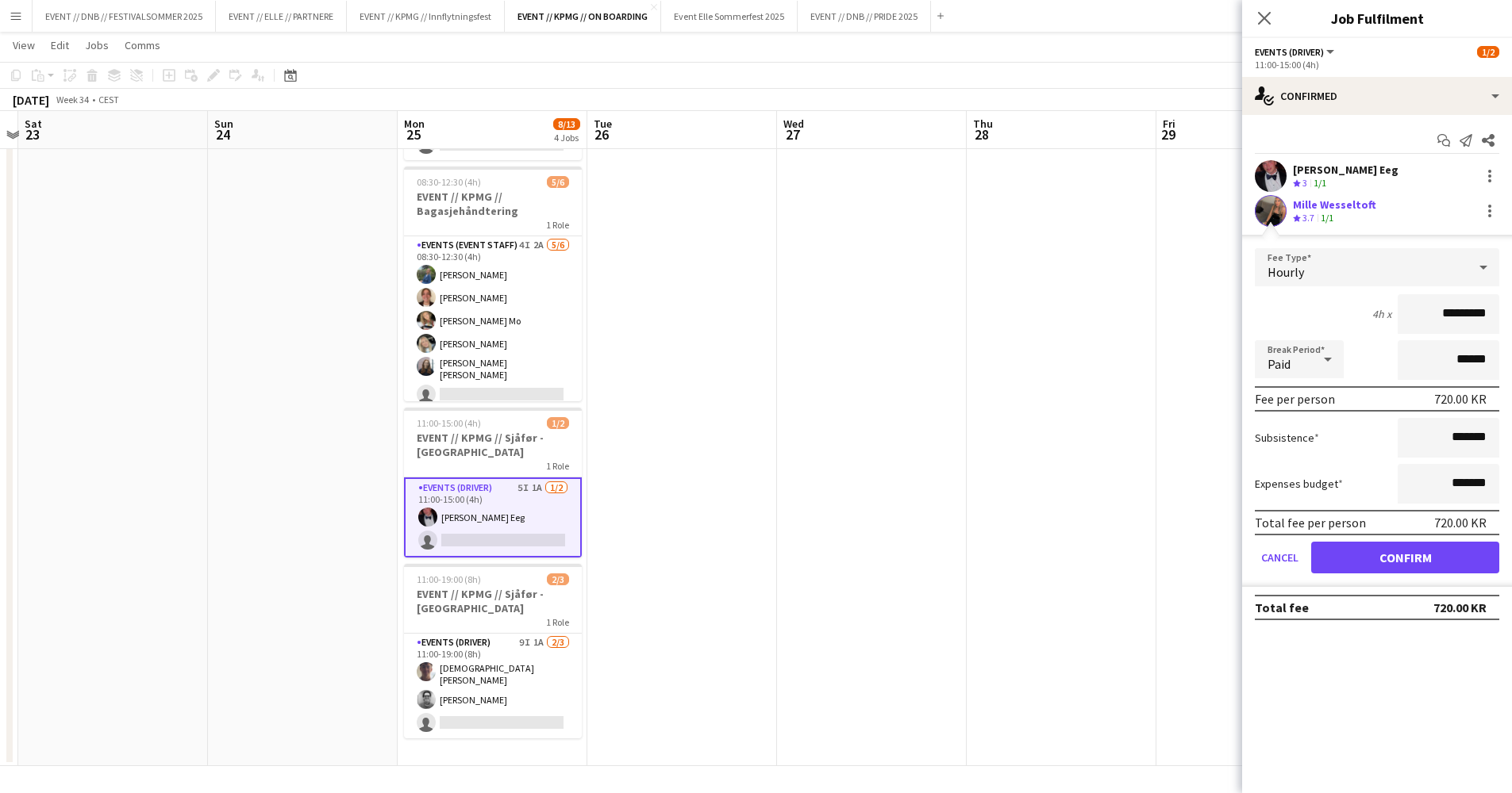
click at [1319, 215] on div "1/1" at bounding box center [1326, 218] width 19 height 13
click at [1333, 212] on app-skills-label "1/1" at bounding box center [1326, 217] width 12 height 11
click at [1355, 211] on div "Mille Wesseltoft" at bounding box center [1334, 204] width 83 height 14
click at [1279, 206] on app-user-avatar at bounding box center [1270, 210] width 32 height 32
click at [1399, 548] on button "Confirm" at bounding box center [1405, 557] width 189 height 32
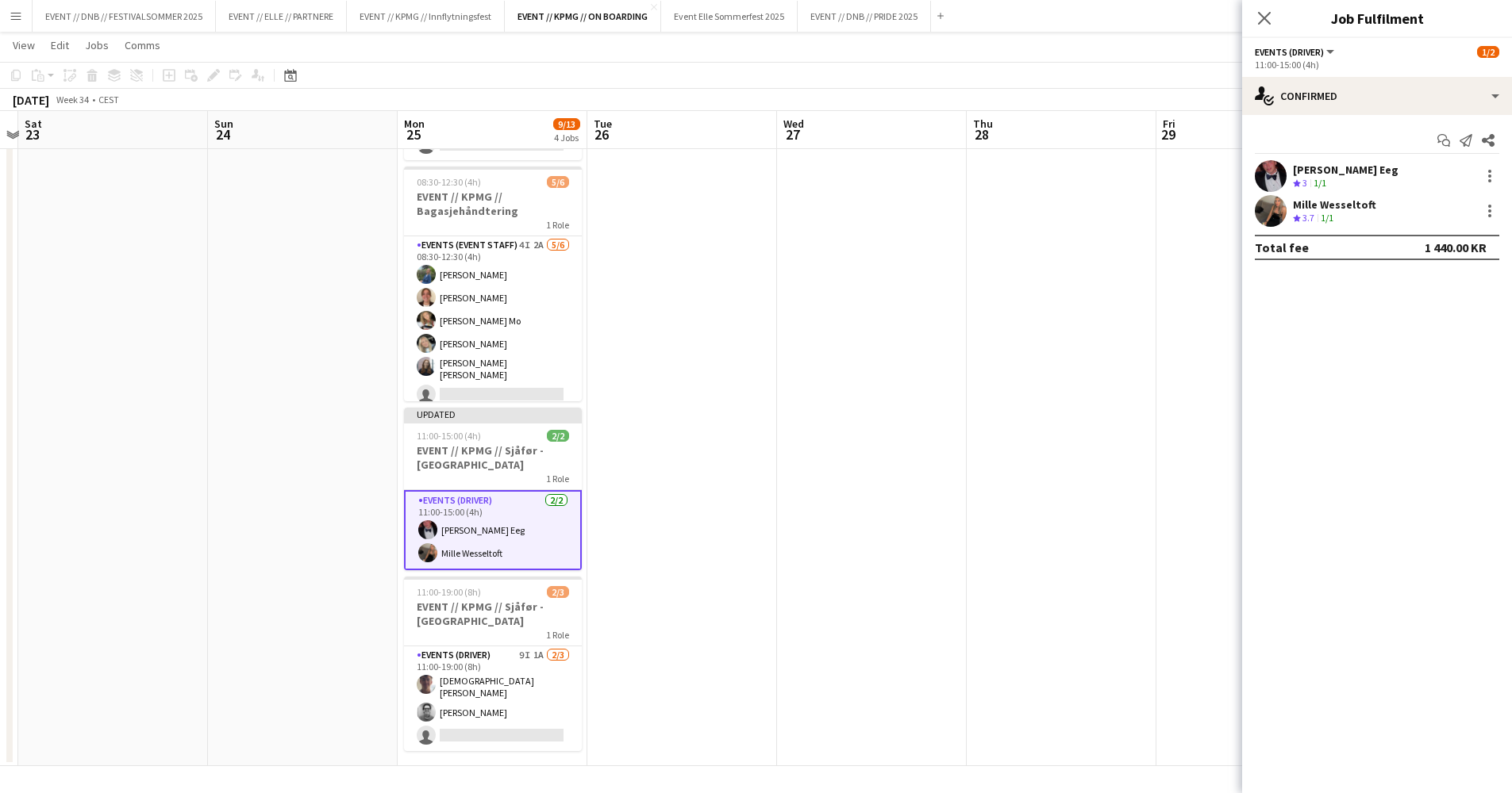
click at [1341, 211] on div "Crew rating 3.7 1/1" at bounding box center [1334, 218] width 83 height 13
click at [443, 553] on app-card-role "Events (Driver) [DATE] 11:00-15:00 (4h) [PERSON_NAME] Eeg Mille Wesseltoft" at bounding box center [493, 530] width 178 height 80
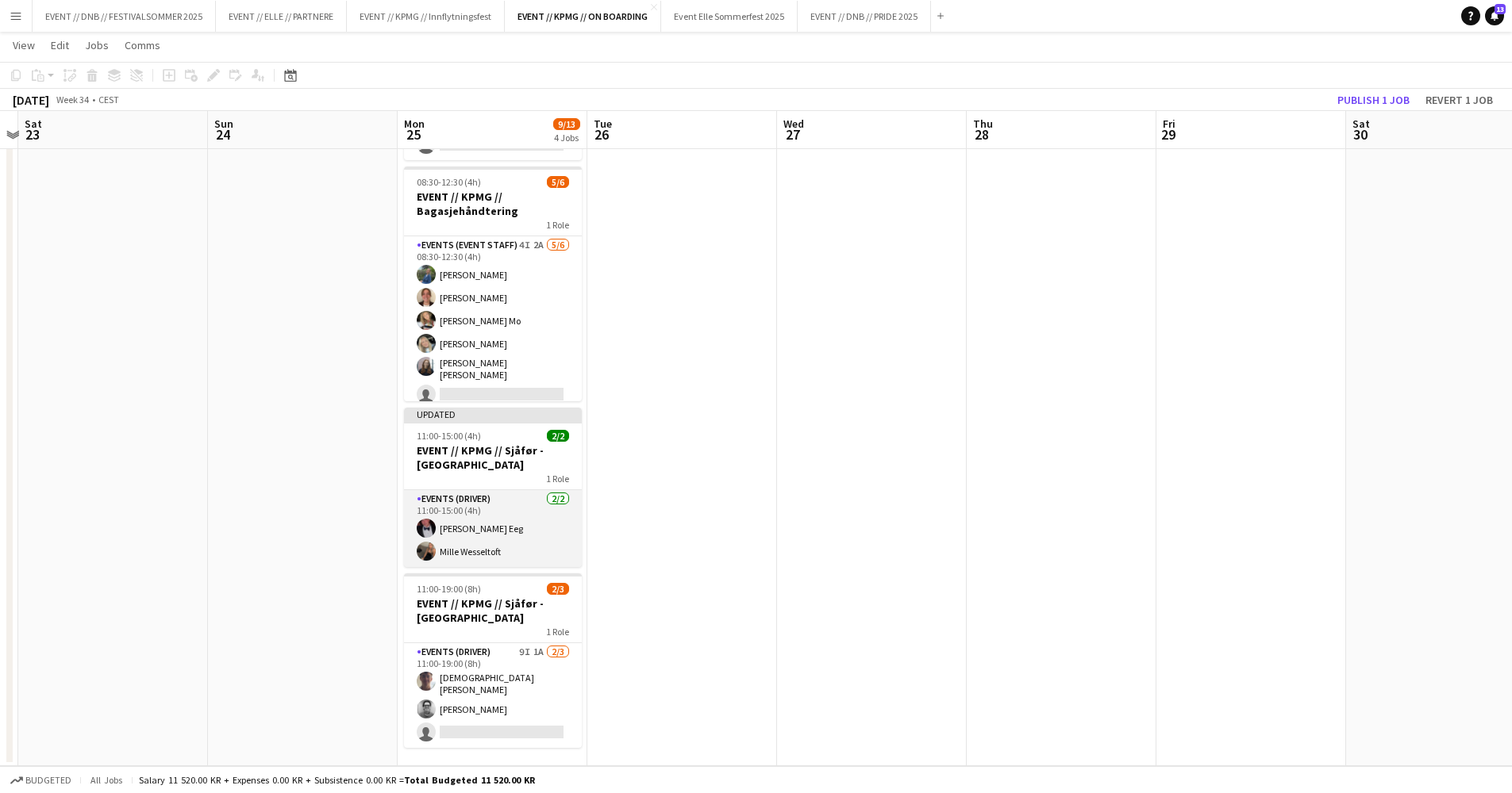
click at [456, 558] on app-card-role "Events (Driver) [DATE] 11:00-15:00 (4h) [PERSON_NAME] Eeg Mille Wesseltoft" at bounding box center [493, 528] width 178 height 77
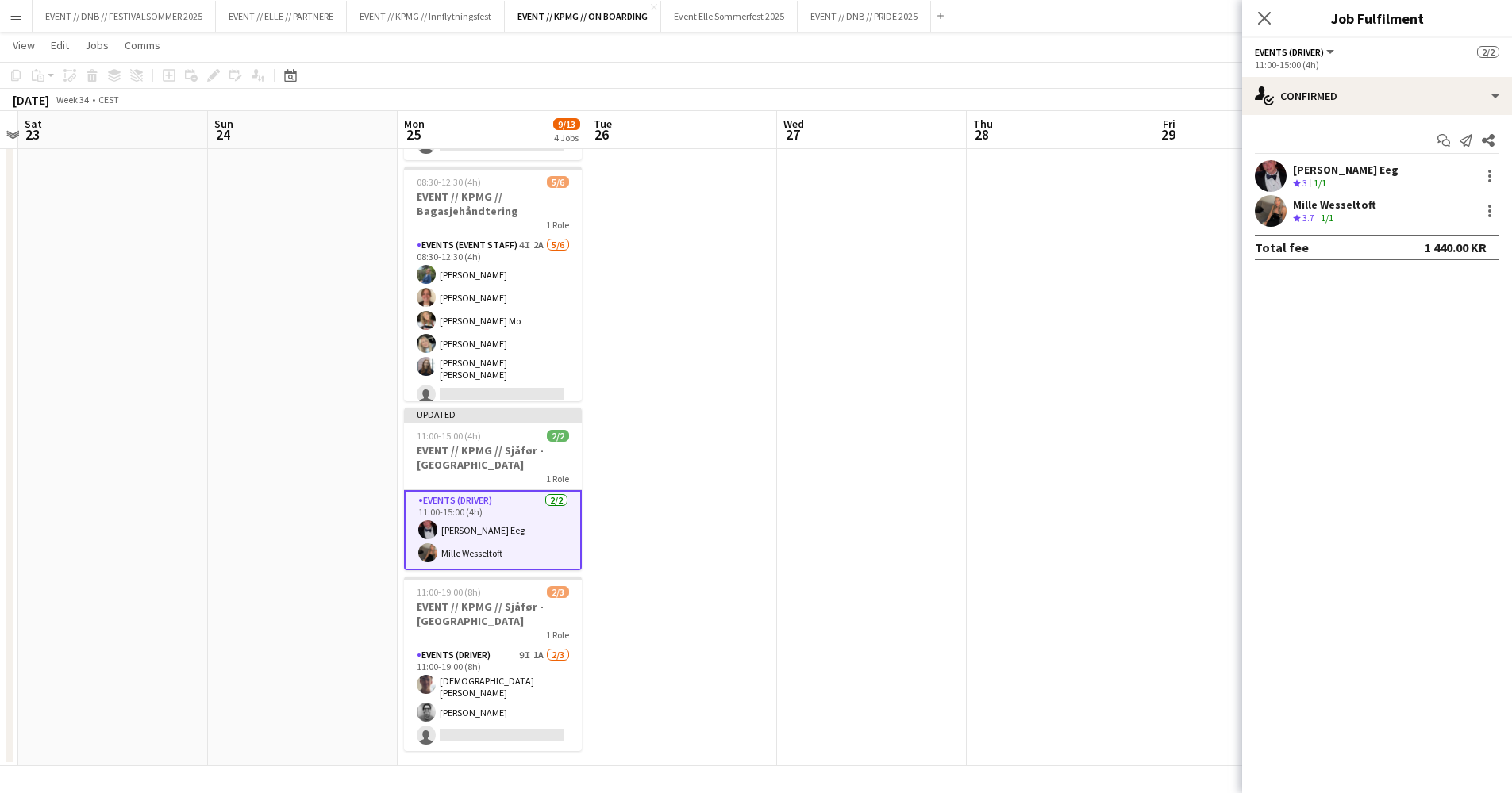
click at [1300, 202] on div "Mille Wesseltoft" at bounding box center [1334, 204] width 83 height 14
click at [1248, 203] on div "Mille Wesseltoft Crew rating 3.7 1/1" at bounding box center [1377, 210] width 270 height 32
click at [1269, 207] on app-user-avatar at bounding box center [1270, 210] width 32 height 32
click at [1289, 176] on div "[PERSON_NAME] Eeg Crew rating 3 1/1" at bounding box center [1377, 175] width 270 height 32
click at [1338, 172] on div "[PERSON_NAME] Eeg Crew rating 3 1/1" at bounding box center [1377, 175] width 270 height 32
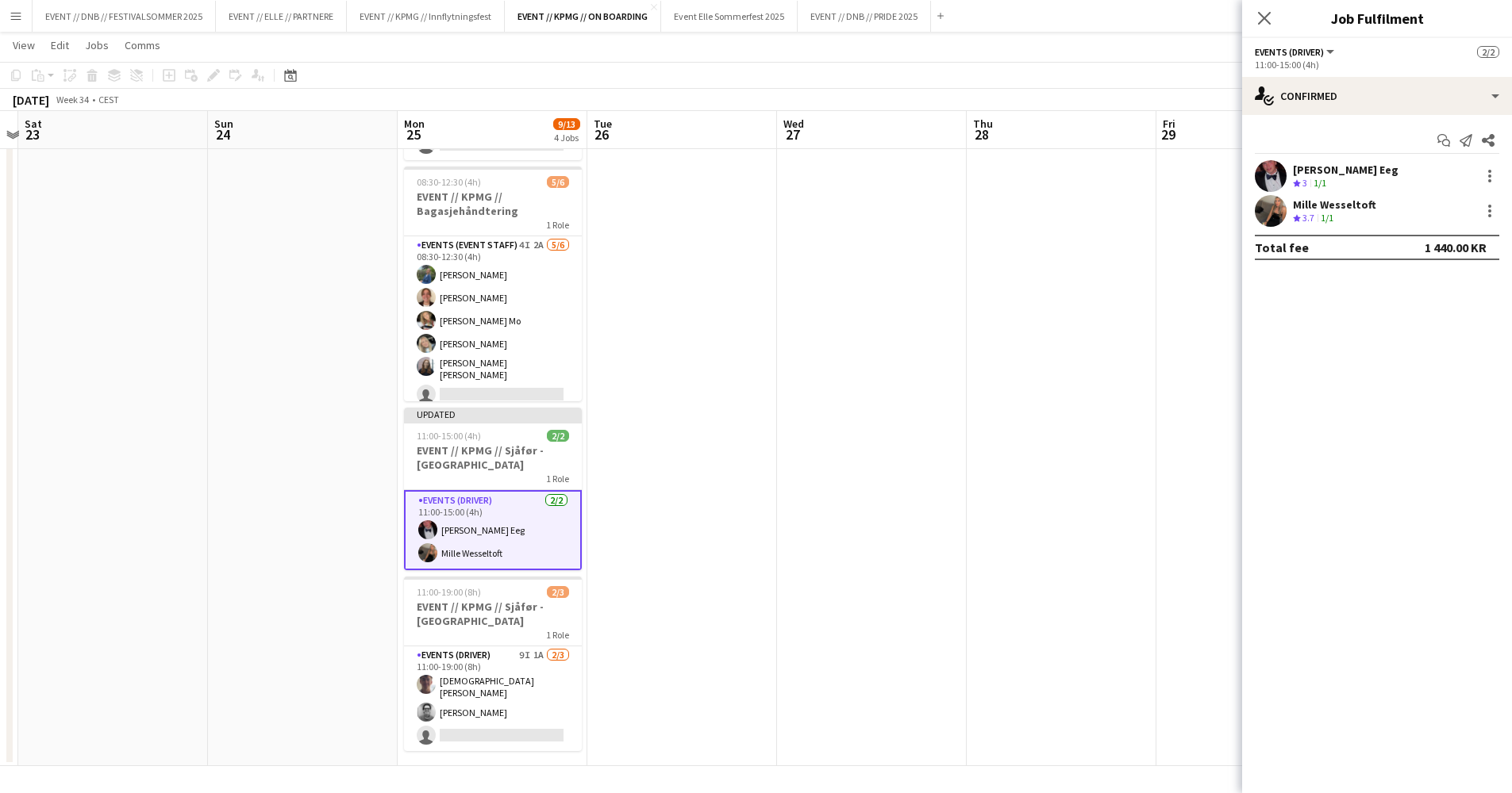
click at [1324, 172] on div "[PERSON_NAME] Eeg" at bounding box center [1345, 169] width 105 height 14
click at [1326, 205] on div "Mille Wesseltoft" at bounding box center [1334, 204] width 83 height 14
click at [1261, 203] on app-user-avatar at bounding box center [1270, 210] width 32 height 32
click at [1490, 221] on div "Mille Wesseltoft Crew rating 3.7 1/1" at bounding box center [1377, 210] width 270 height 32
click at [1487, 218] on div at bounding box center [1489, 211] width 19 height 19
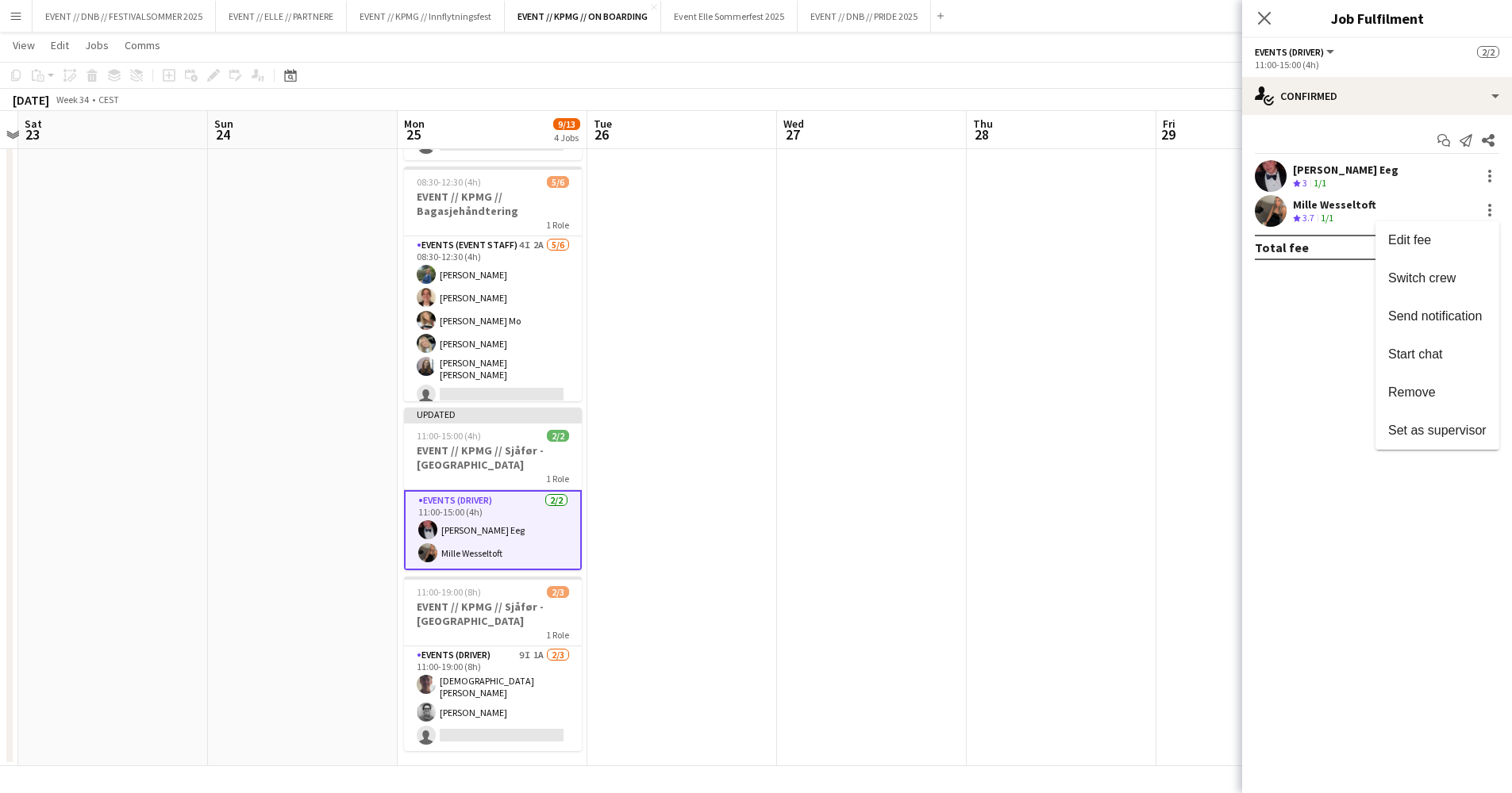
click at [1373, 204] on div at bounding box center [756, 396] width 1512 height 793
click at [1345, 205] on div "Mille Wesseltoft" at bounding box center [1334, 204] width 83 height 14
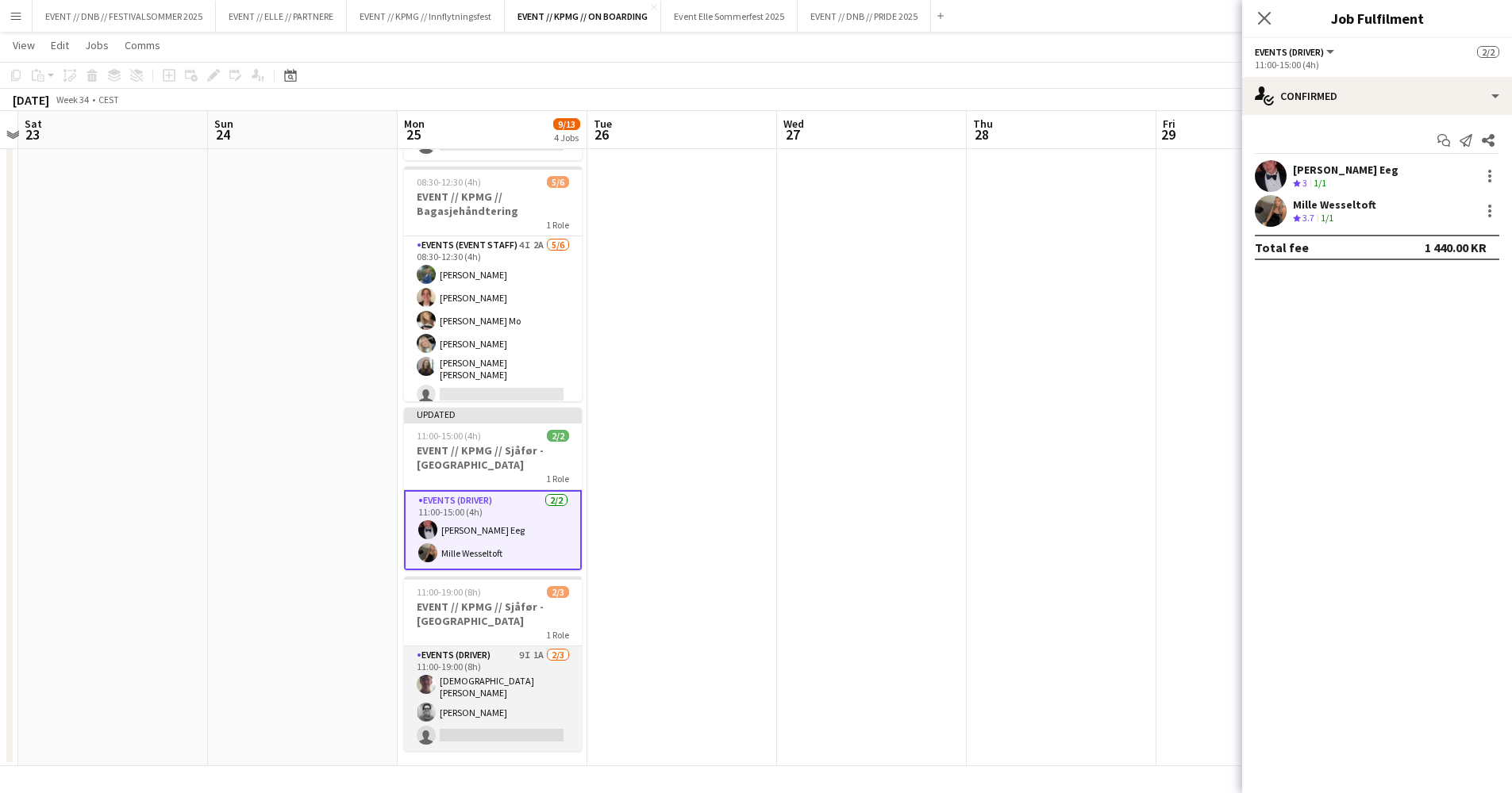
click at [487, 671] on app-card-role "Events (Driver) 9I 1A [DATE] 11:00-19:00 (8h) [PERSON_NAME] Tohje [DEMOGRAPHIC_…" at bounding box center [493, 698] width 178 height 104
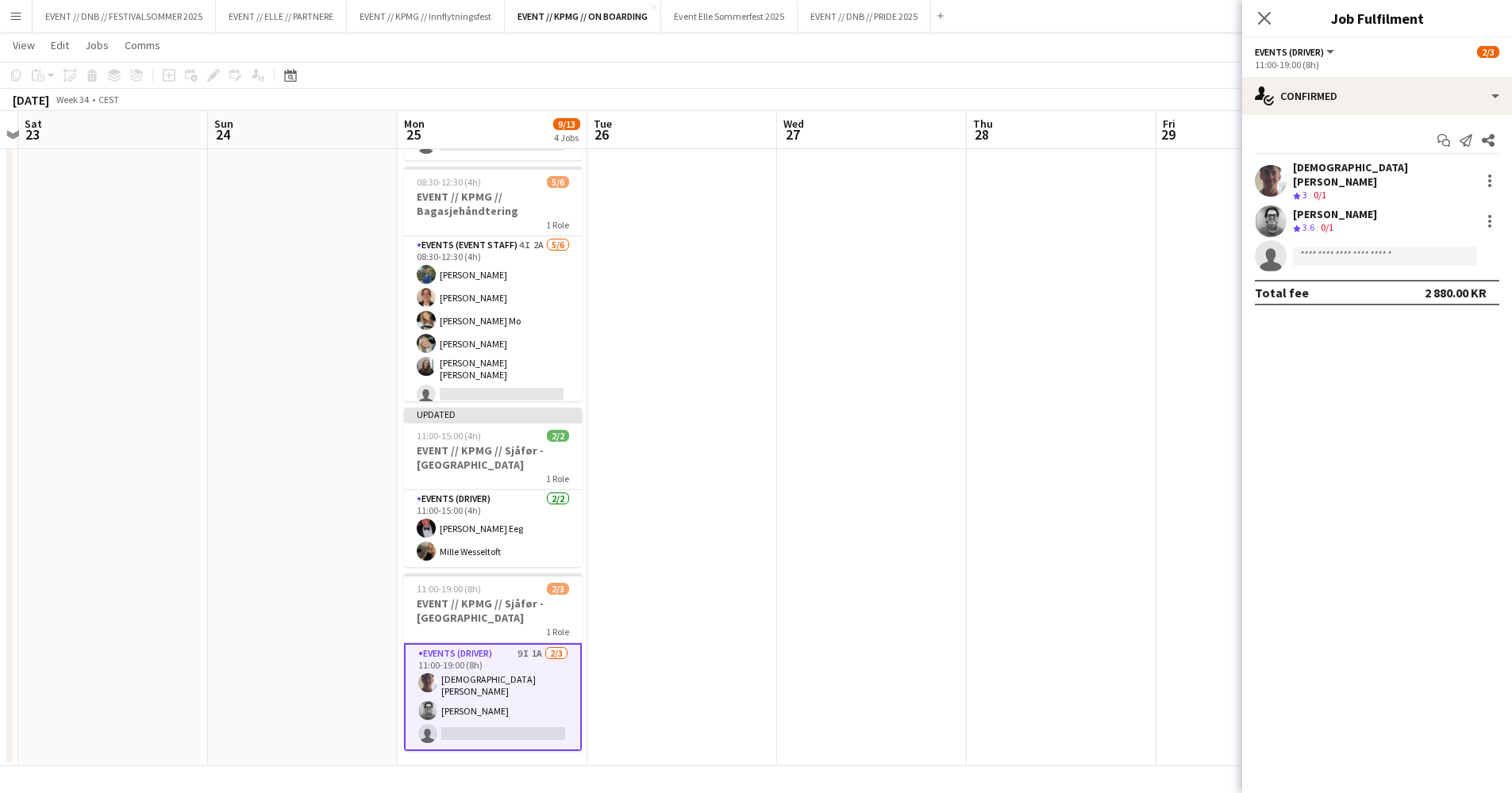
click at [1269, 211] on app-user-avatar at bounding box center [1270, 221] width 32 height 32
click at [1306, 207] on div "[PERSON_NAME]" at bounding box center [1335, 213] width 84 height 14
click at [439, 531] on app-card-role "Events (Driver) [DATE] 11:00-15:00 (4h) [PERSON_NAME] Eeg Mille Wesseltoft" at bounding box center [493, 528] width 178 height 77
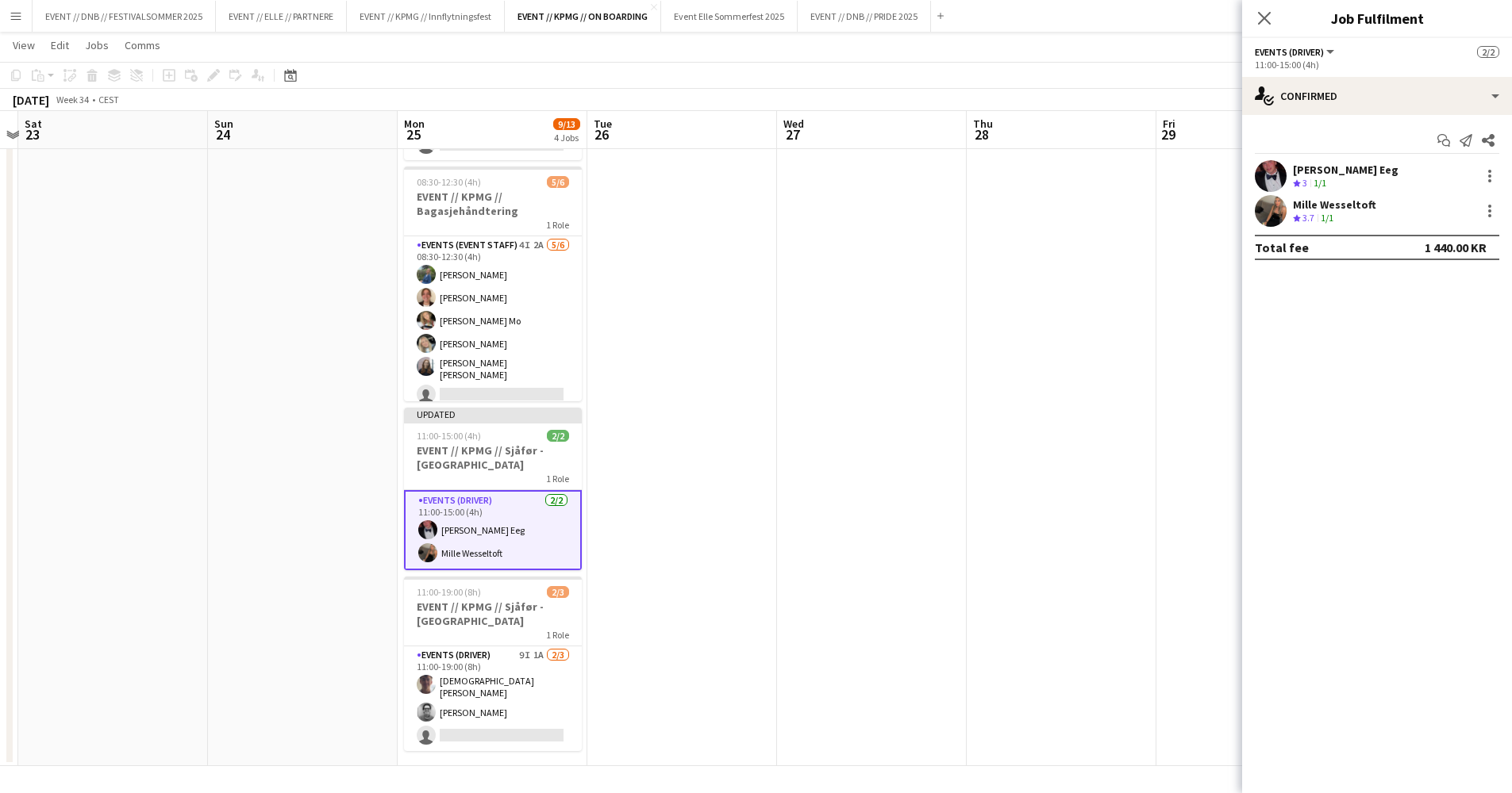
click at [1318, 202] on div "Mille Wesseltoft" at bounding box center [1334, 204] width 83 height 14
click at [1254, 203] on div "Mille Wesseltoft Crew rating 3.7 1/1" at bounding box center [1377, 210] width 270 height 32
click at [1022, 278] on app-date-cell at bounding box center [1061, 386] width 189 height 760
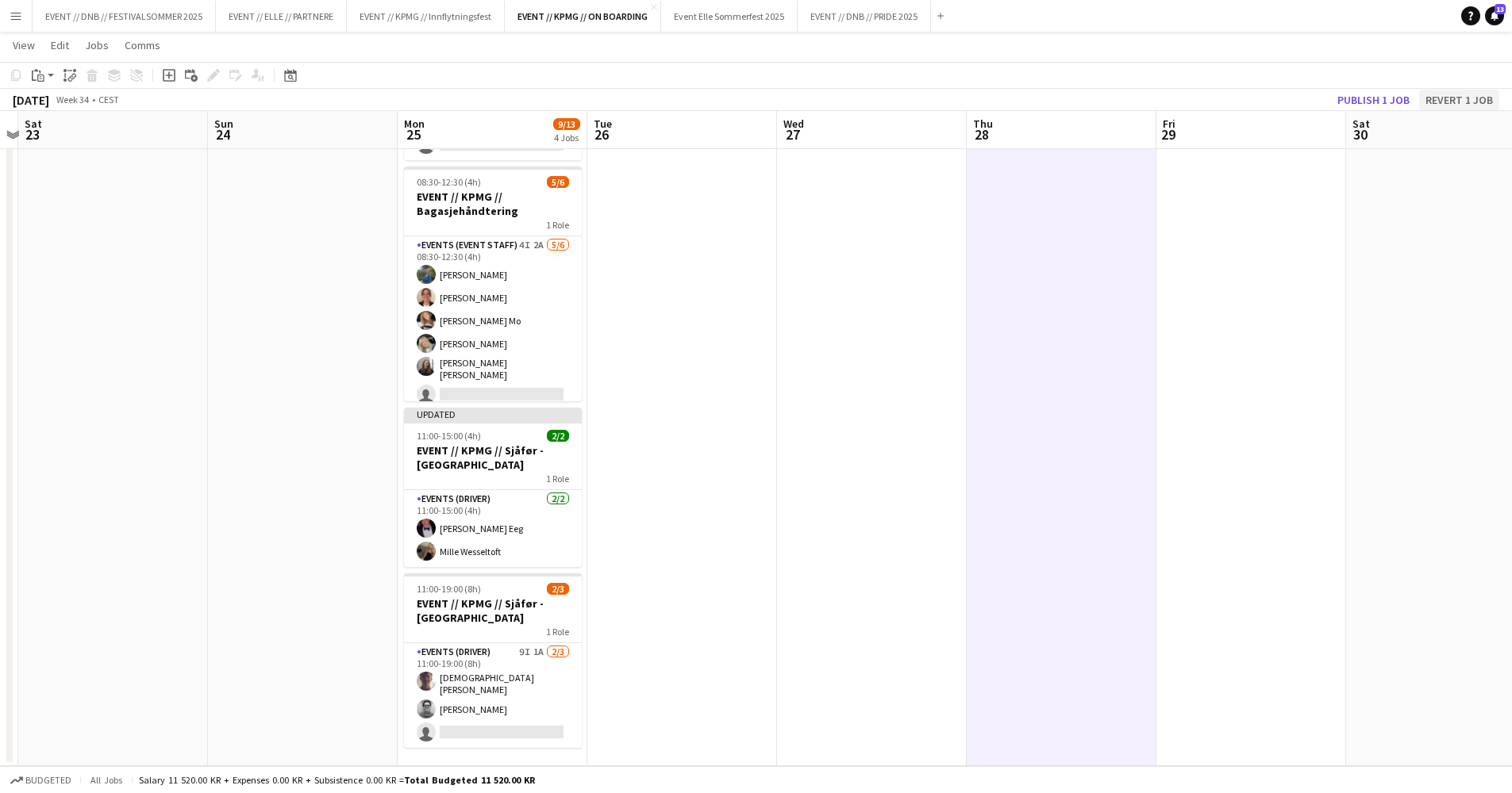
click at [1427, 92] on button "Revert 1 job" at bounding box center [1459, 100] width 80 height 21
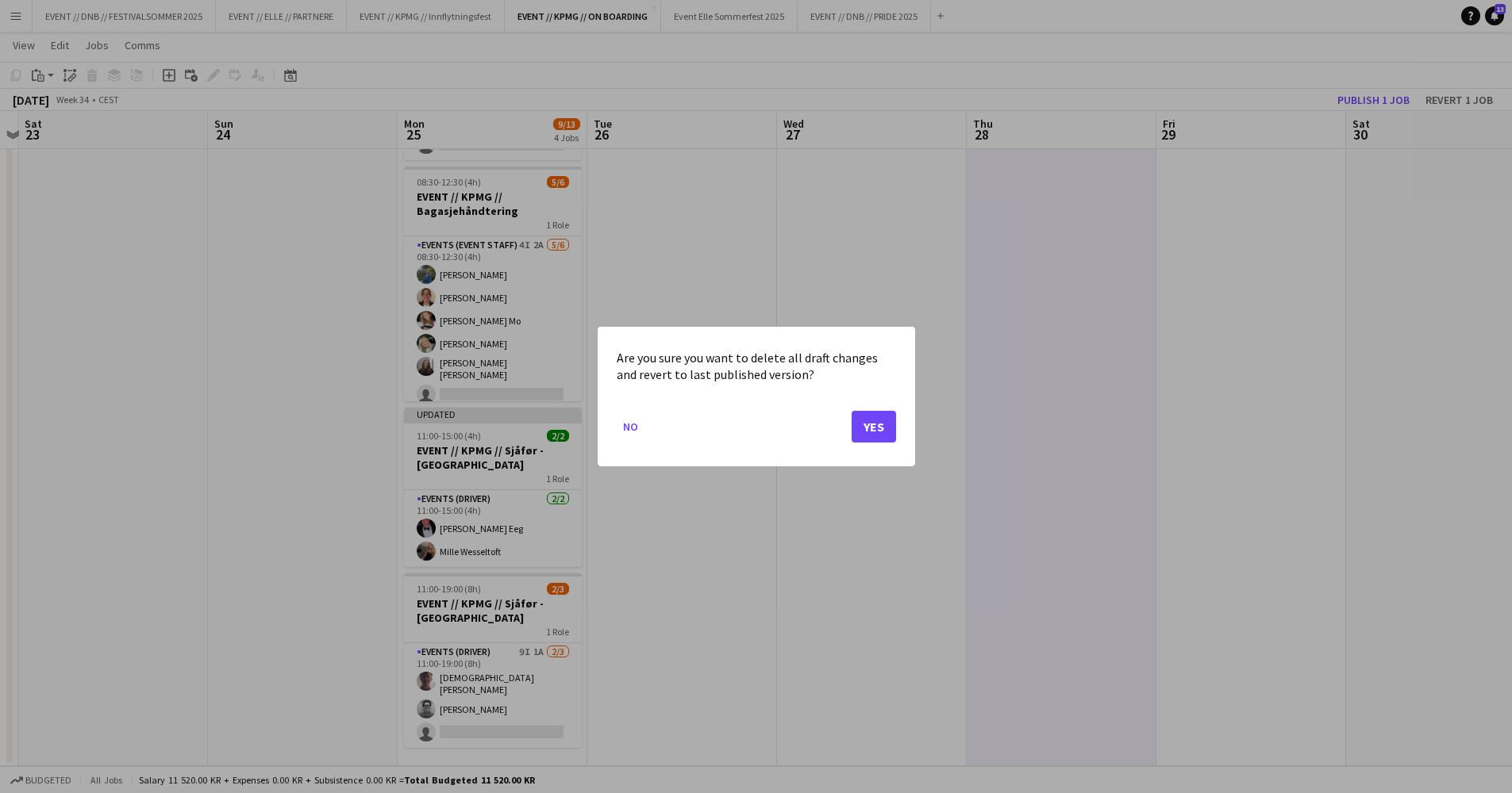
scroll to position [0, 0]
click at [873, 427] on button "Yes" at bounding box center [874, 427] width 44 height 32
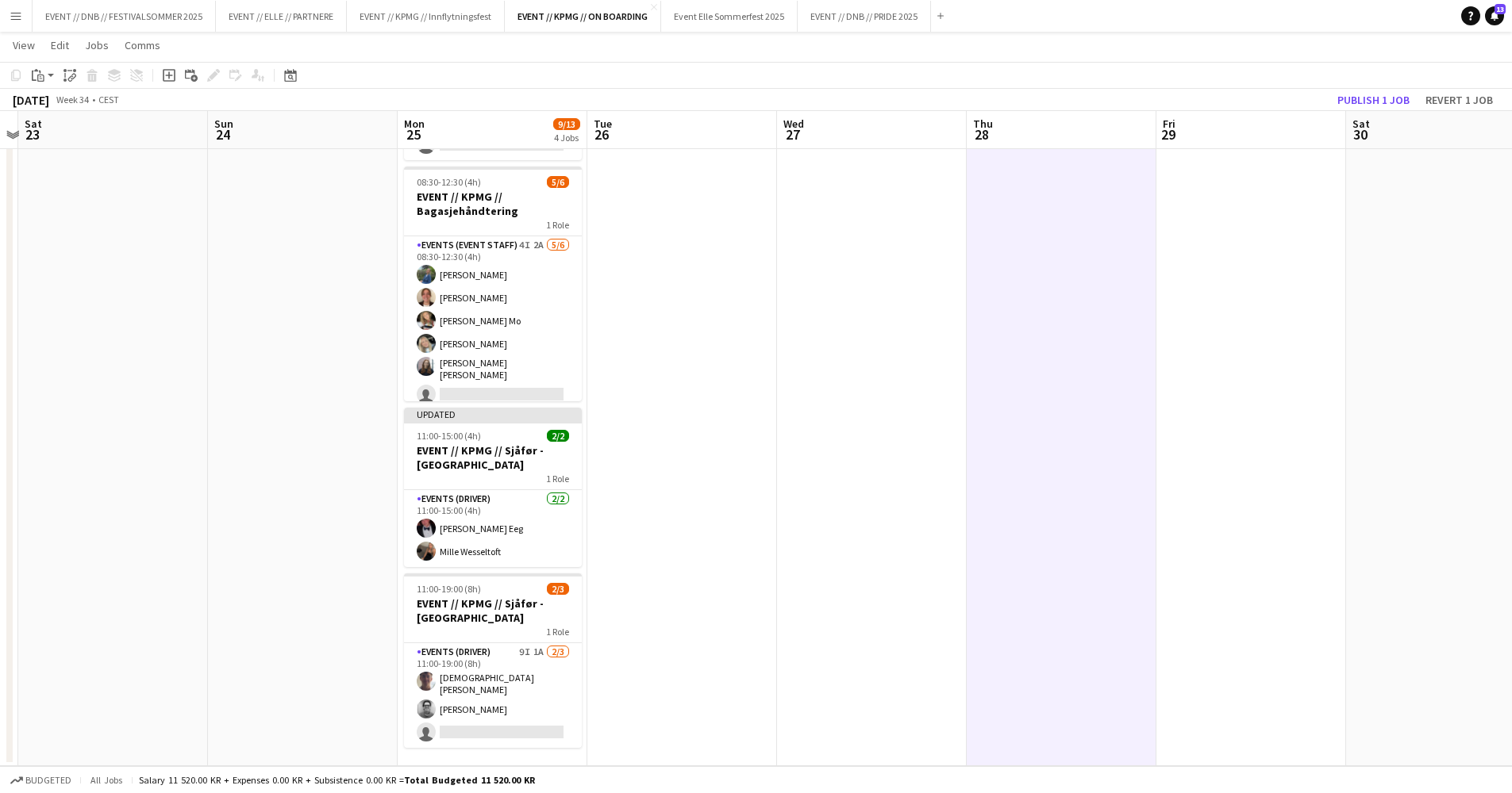
scroll to position [170, 0]
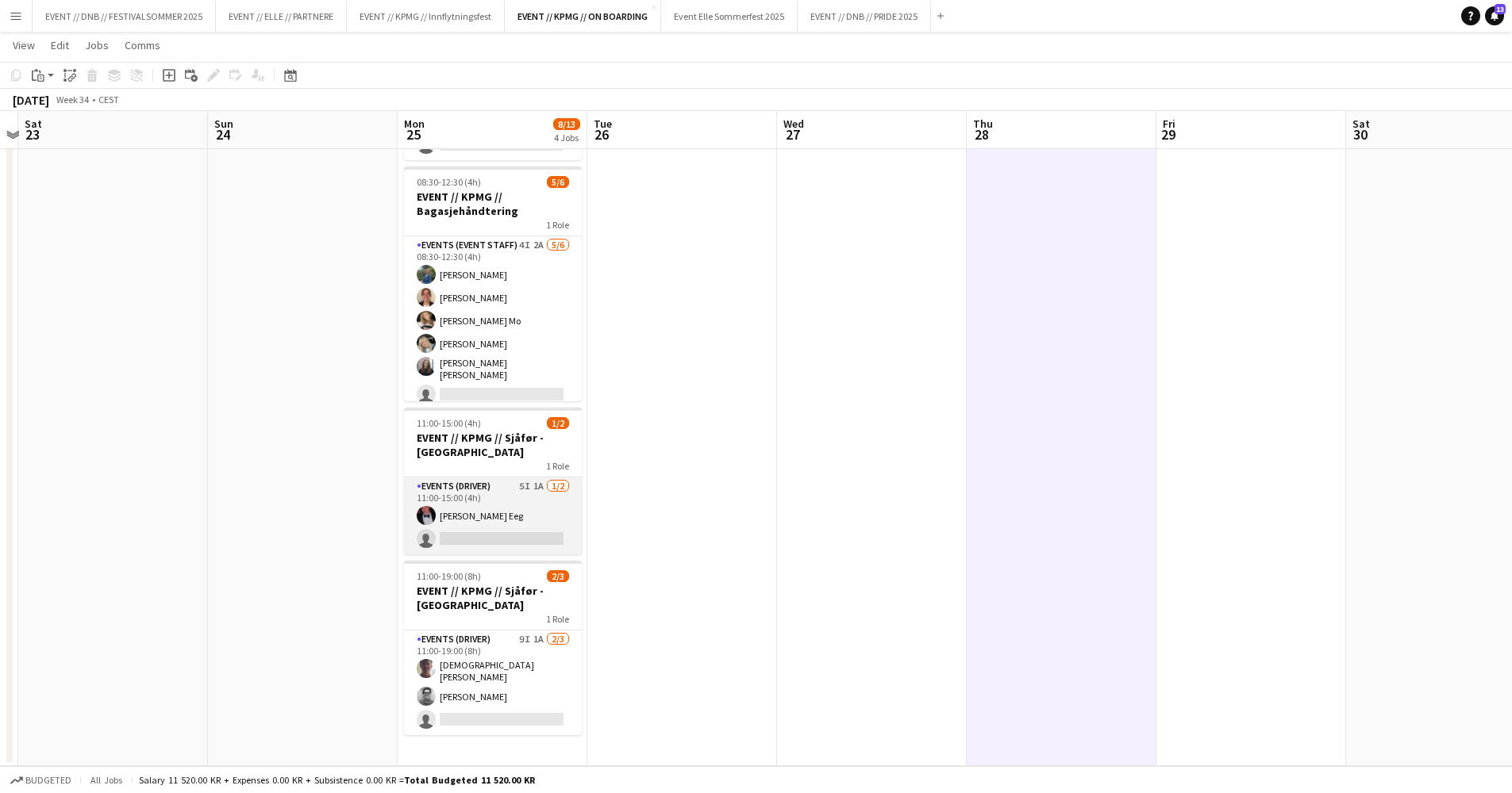
click at [545, 521] on app-card-role "Events (Driver) 5I 1A [DATE] 11:00-15:00 (4h) [PERSON_NAME] Eeg single-neutral-…" at bounding box center [493, 516] width 178 height 77
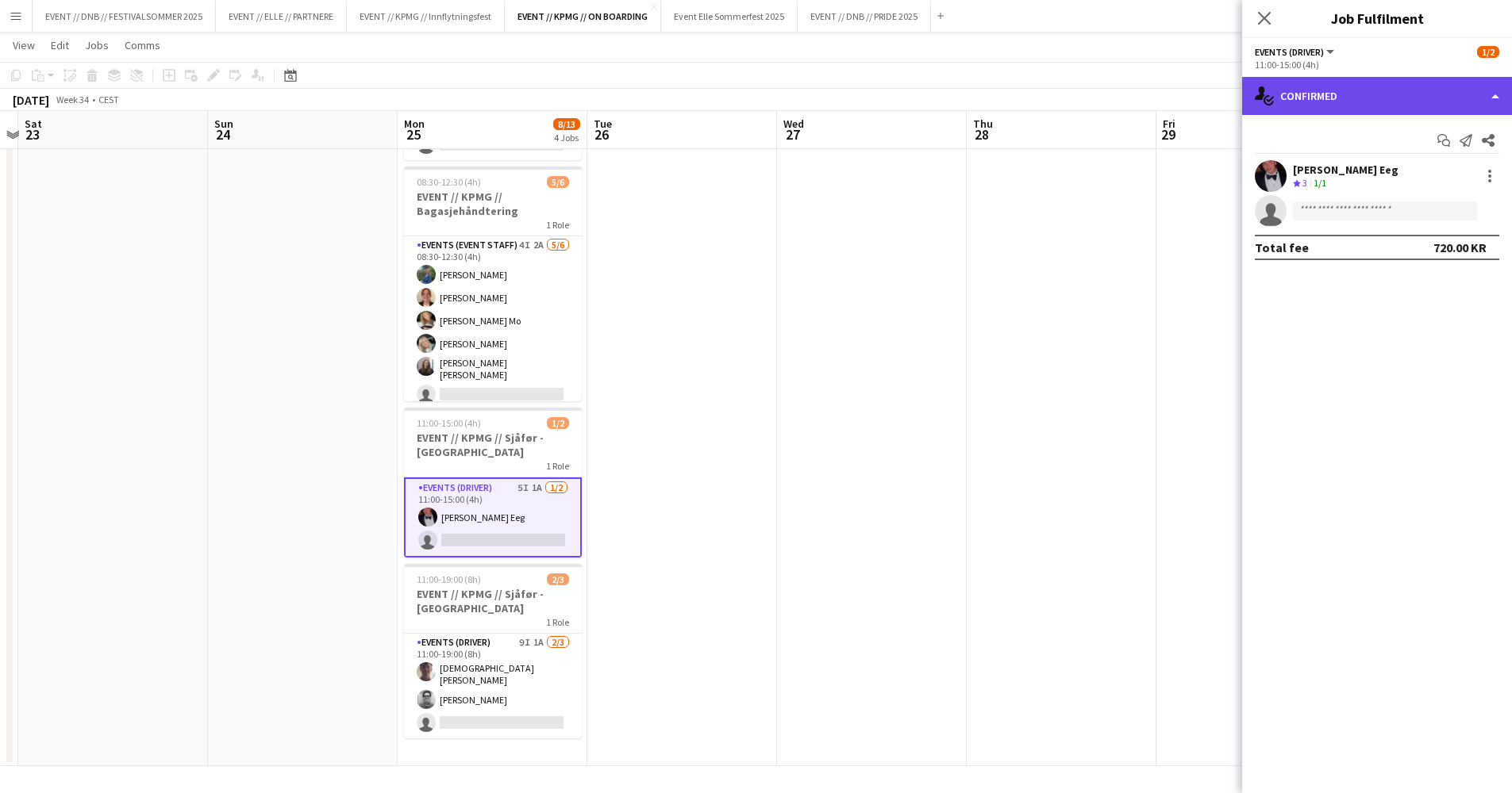
click at [1341, 90] on div "single-neutral-actions-check-2 Confirmed" at bounding box center [1377, 96] width 270 height 38
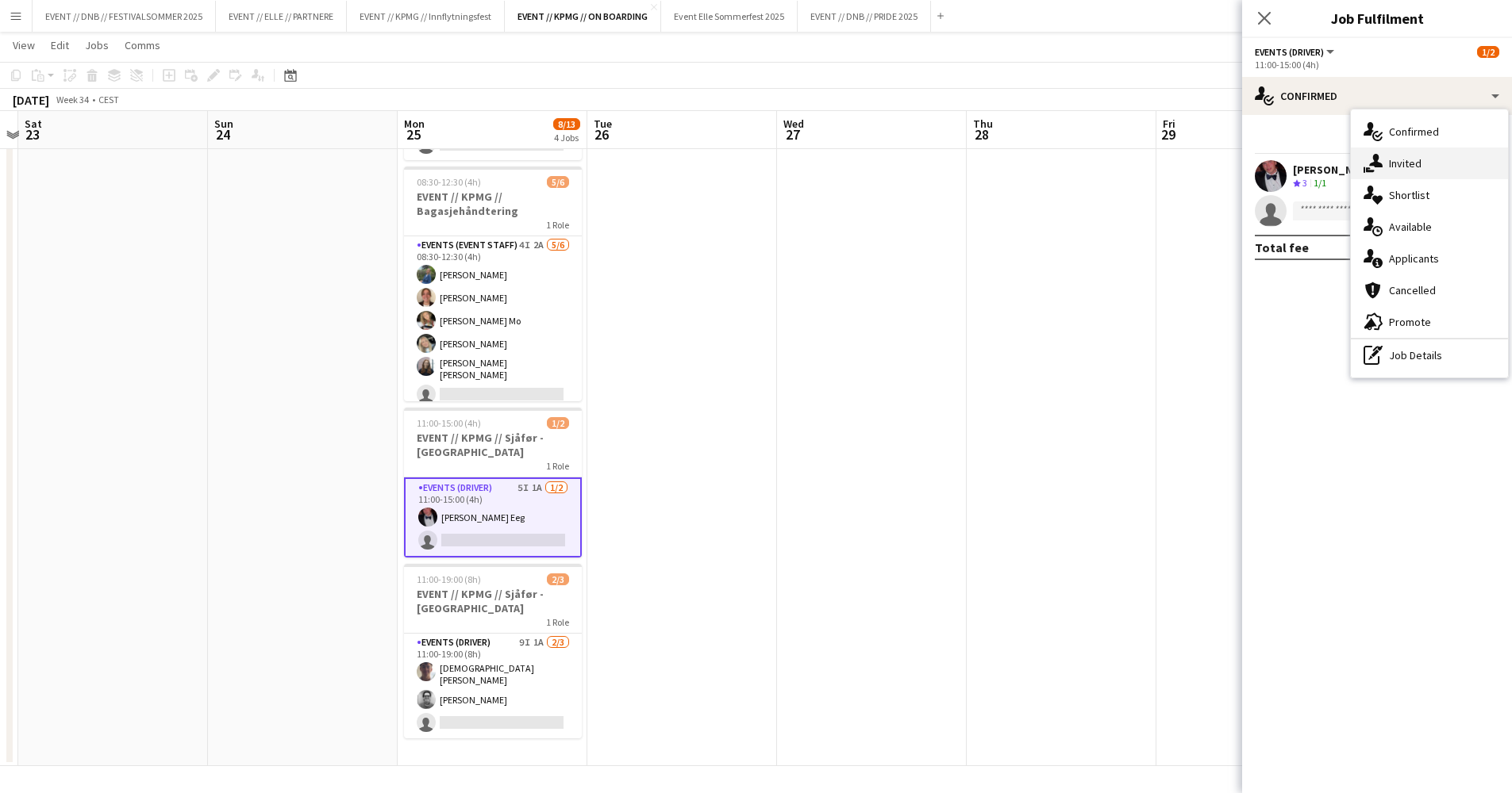
click at [1393, 158] on div "single-neutral-actions-share-1 Invited" at bounding box center [1429, 163] width 157 height 32
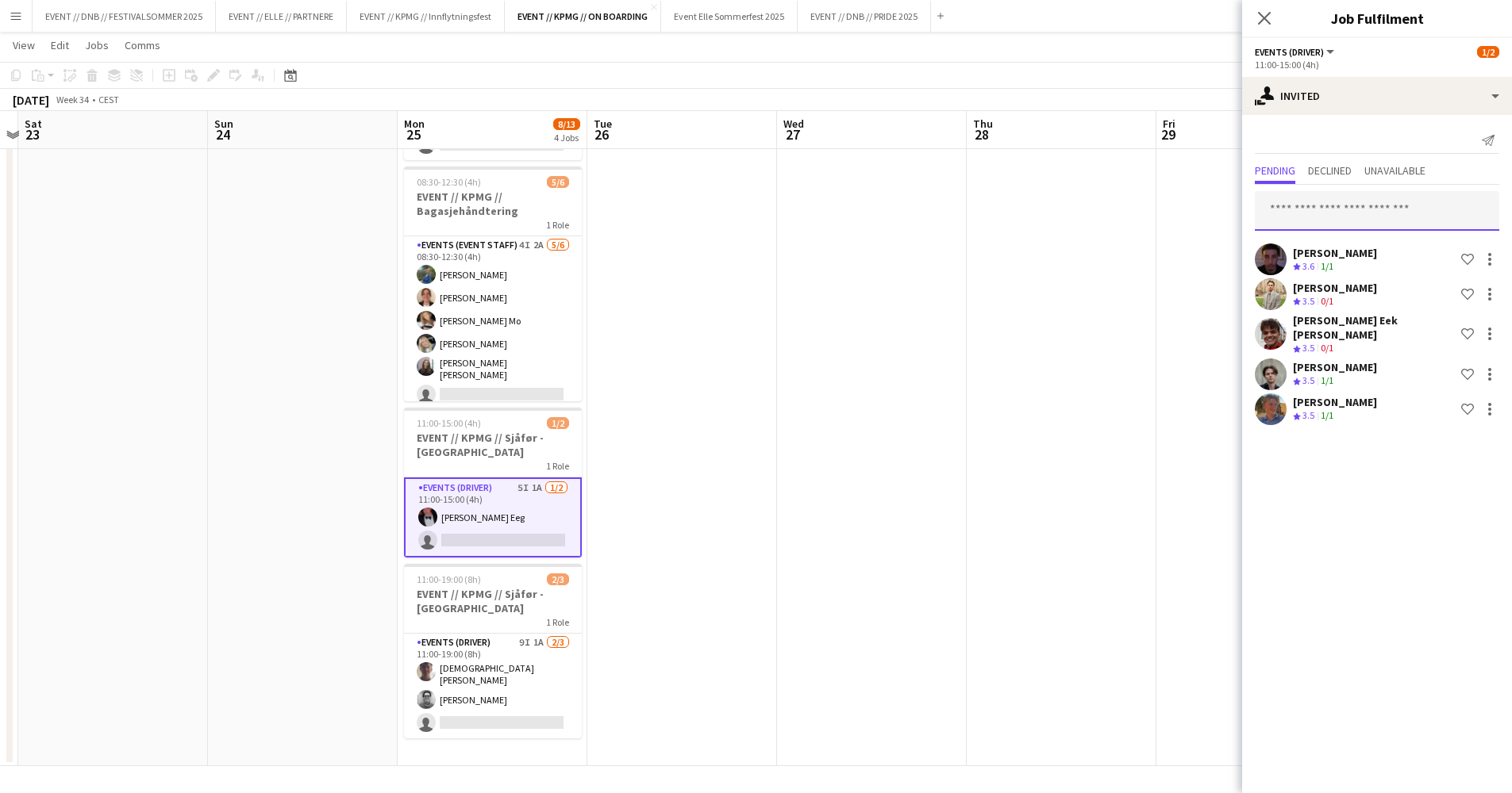
click at [1356, 197] on input "text" at bounding box center [1376, 210] width 244 height 39
type input "********"
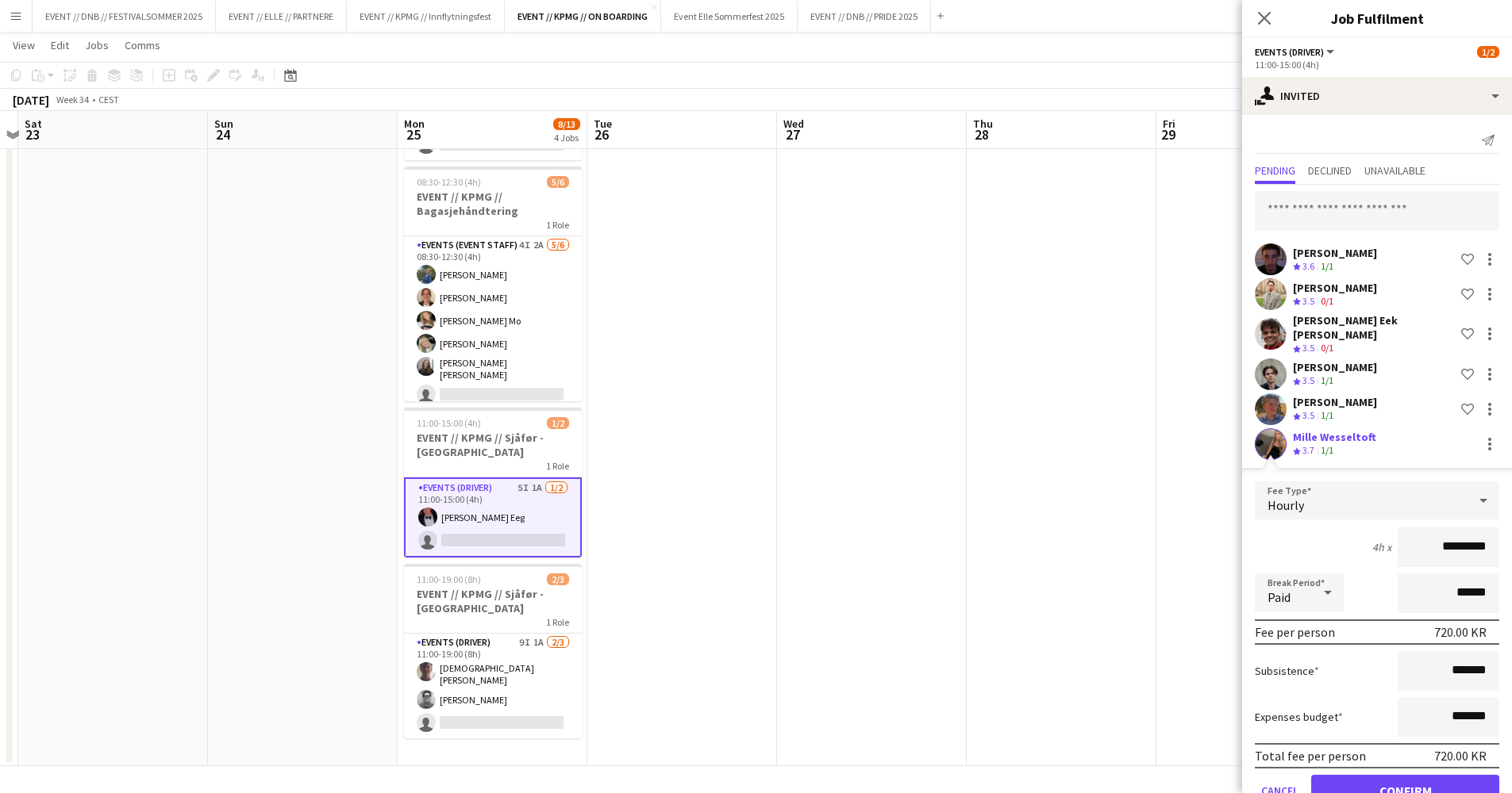
click at [1276, 429] on app-user-avatar at bounding box center [1270, 444] width 32 height 32
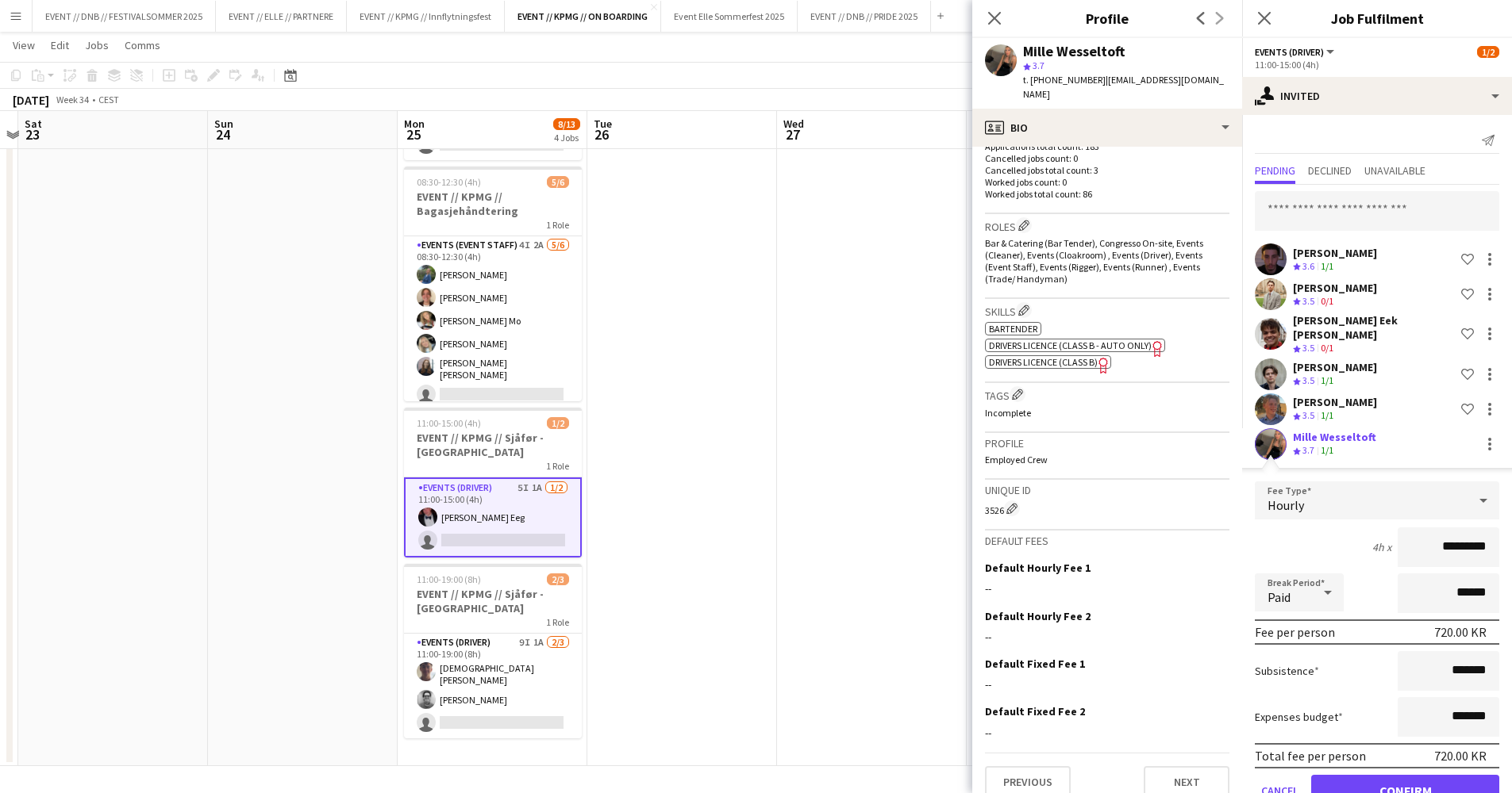
scroll to position [452, 0]
click at [862, 462] on app-date-cell at bounding box center [872, 386] width 189 height 760
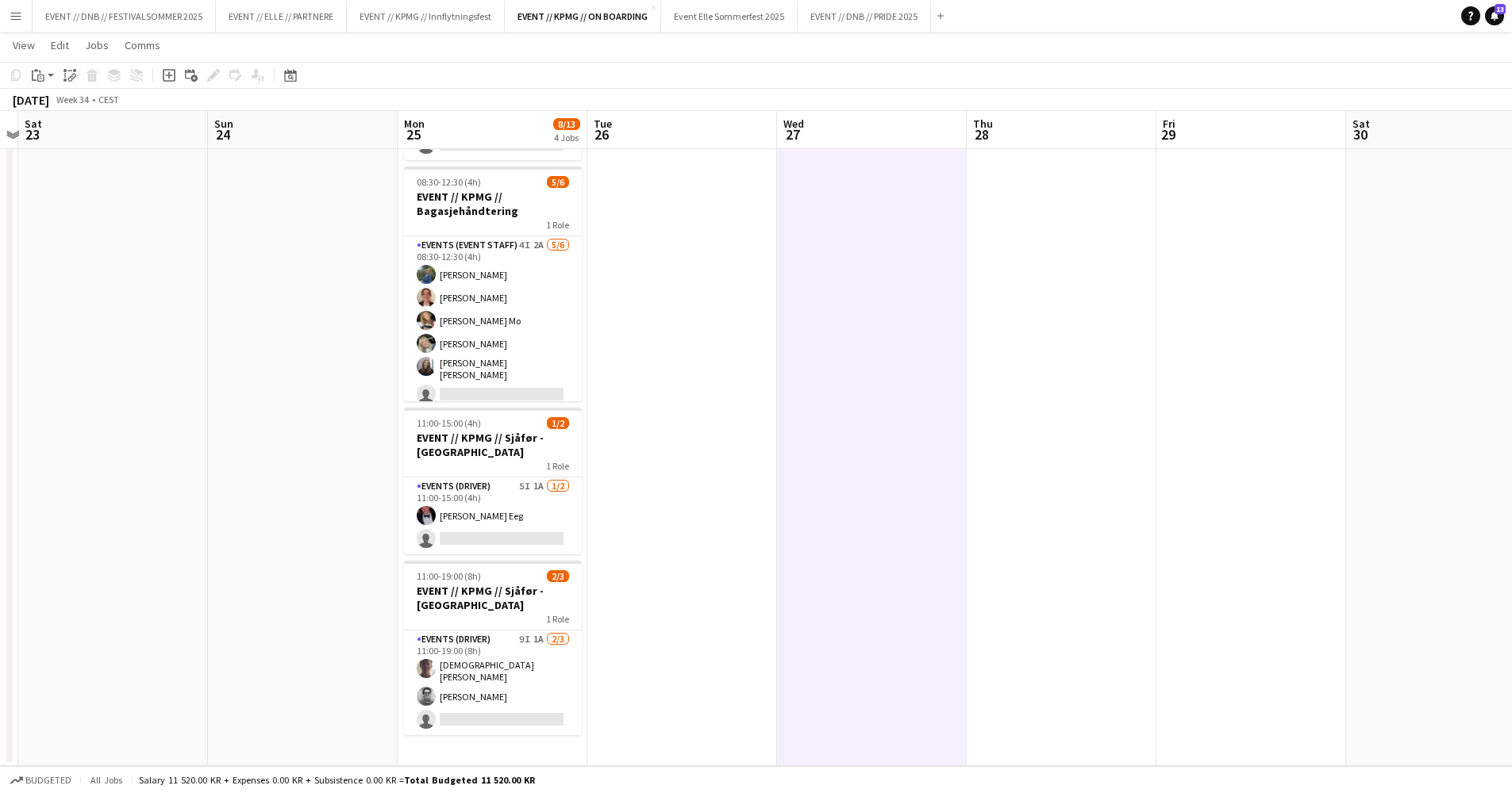
click at [1084, 376] on app-date-cell at bounding box center [1061, 386] width 189 height 760
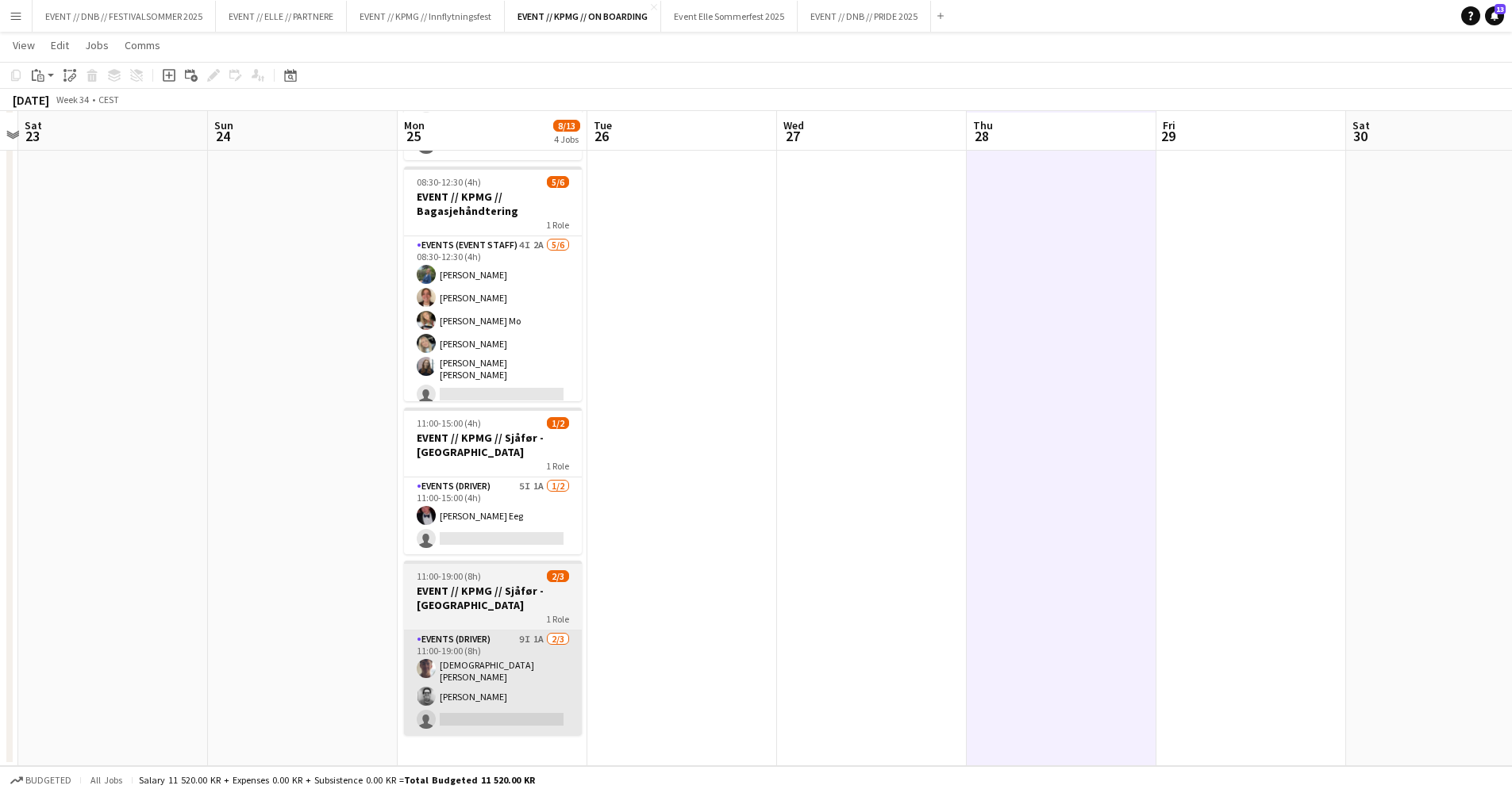
scroll to position [170, 0]
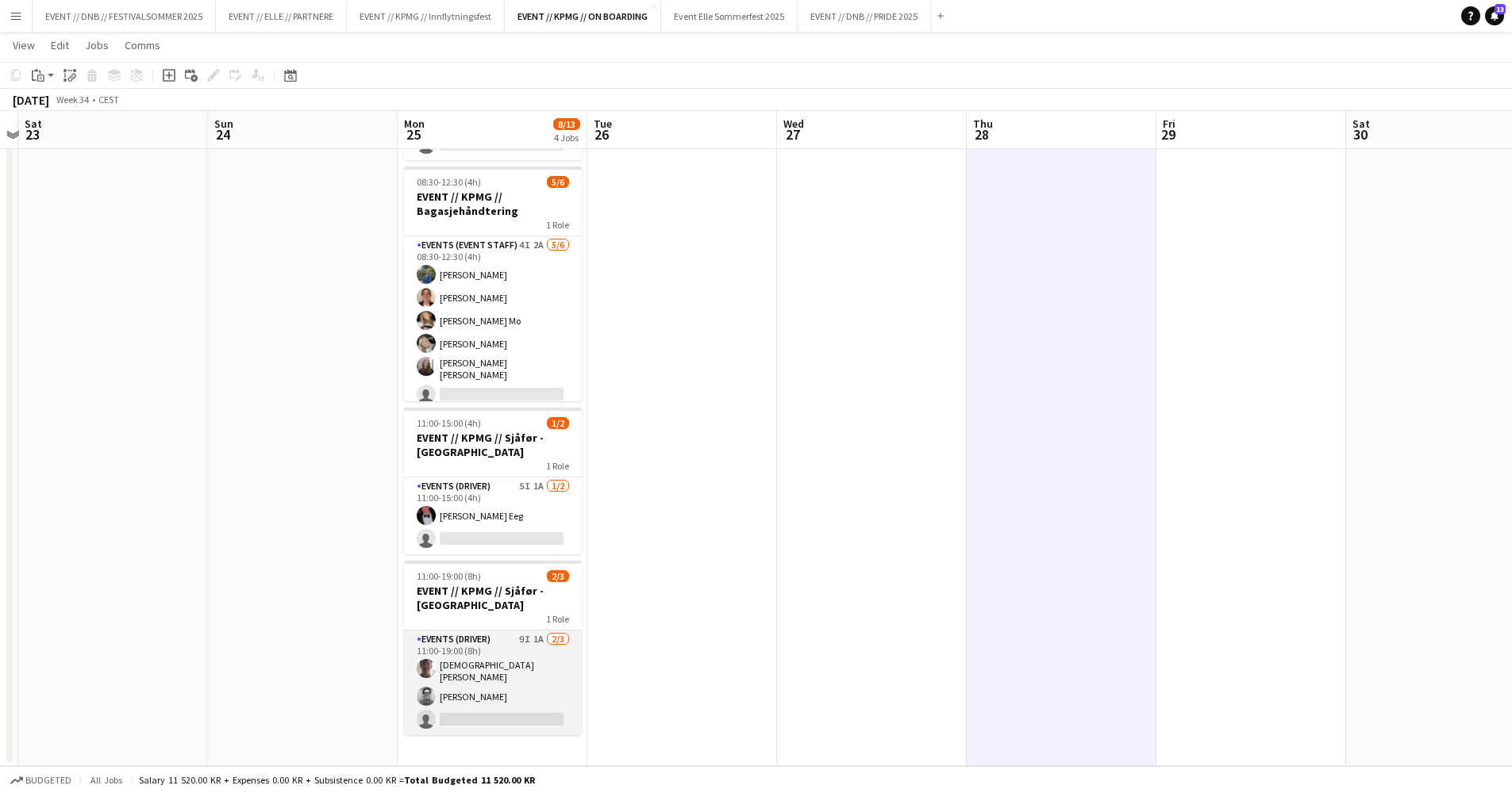
click at [519, 671] on app-card-role "Events (Driver) 9I 1A [DATE] 11:00-19:00 (8h) [PERSON_NAME] Tohje [DEMOGRAPHIC_…" at bounding box center [493, 682] width 178 height 104
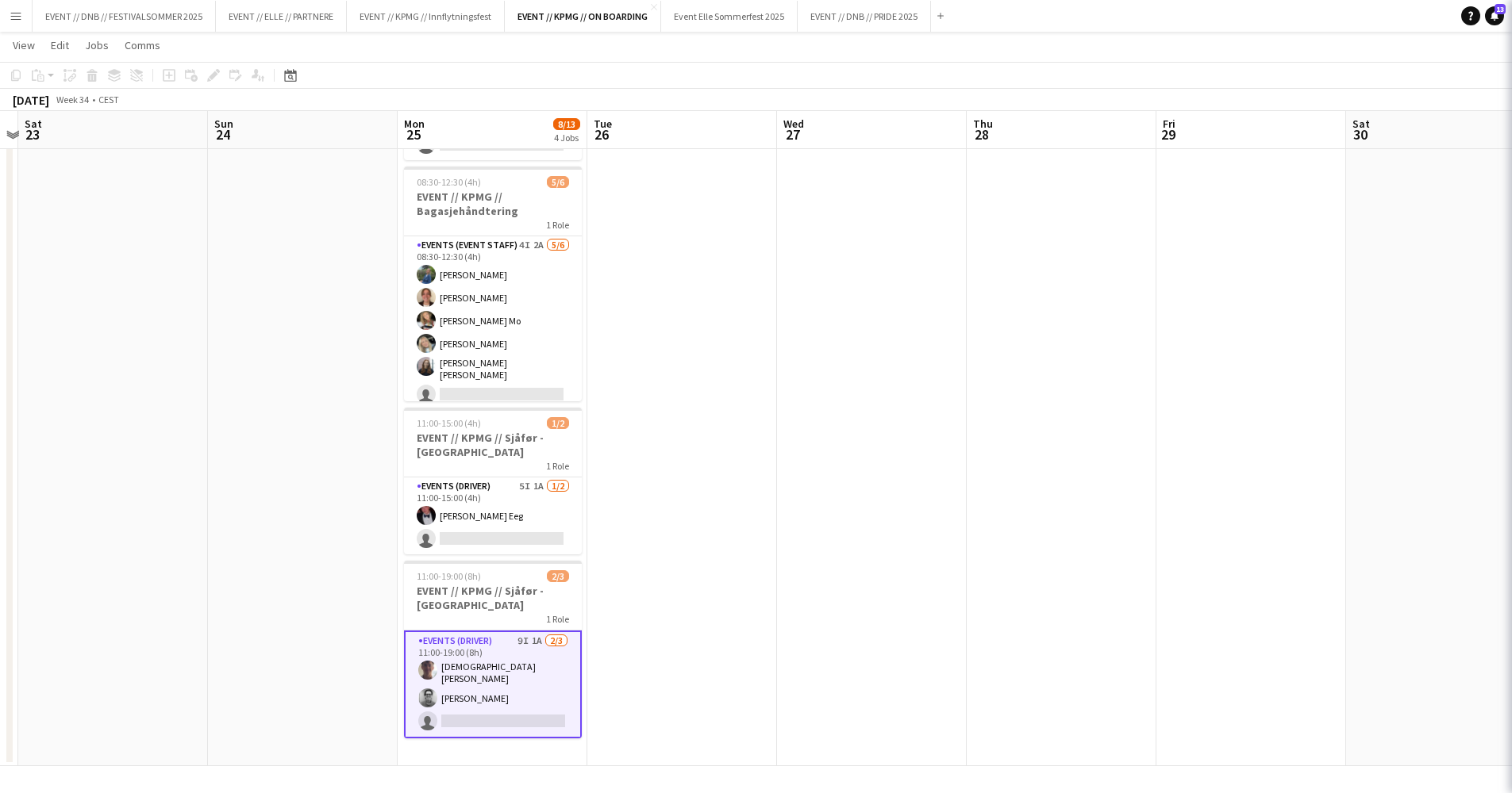
scroll to position [0, 550]
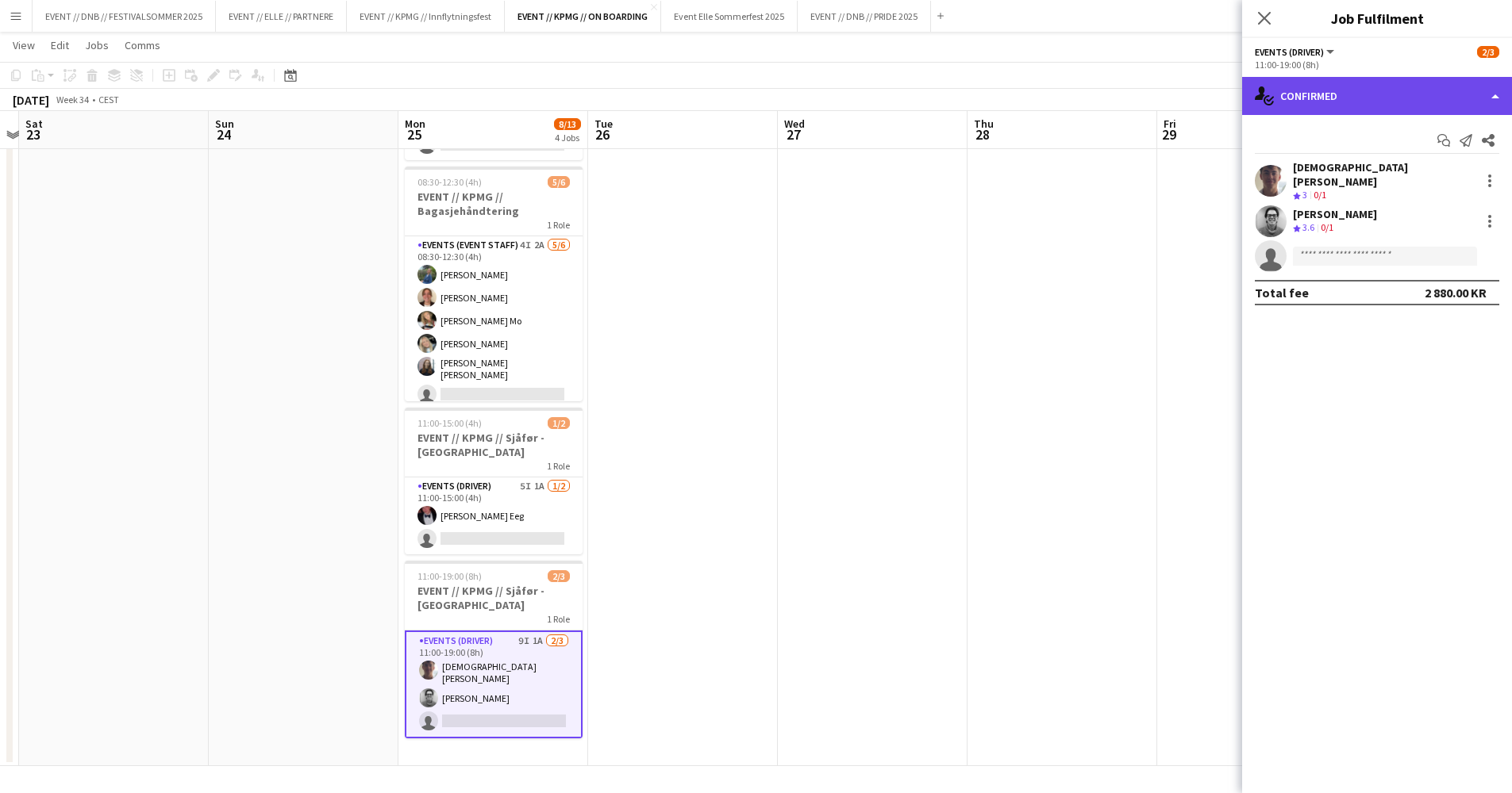
click at [1292, 91] on div "single-neutral-actions-check-2 Confirmed" at bounding box center [1377, 96] width 270 height 38
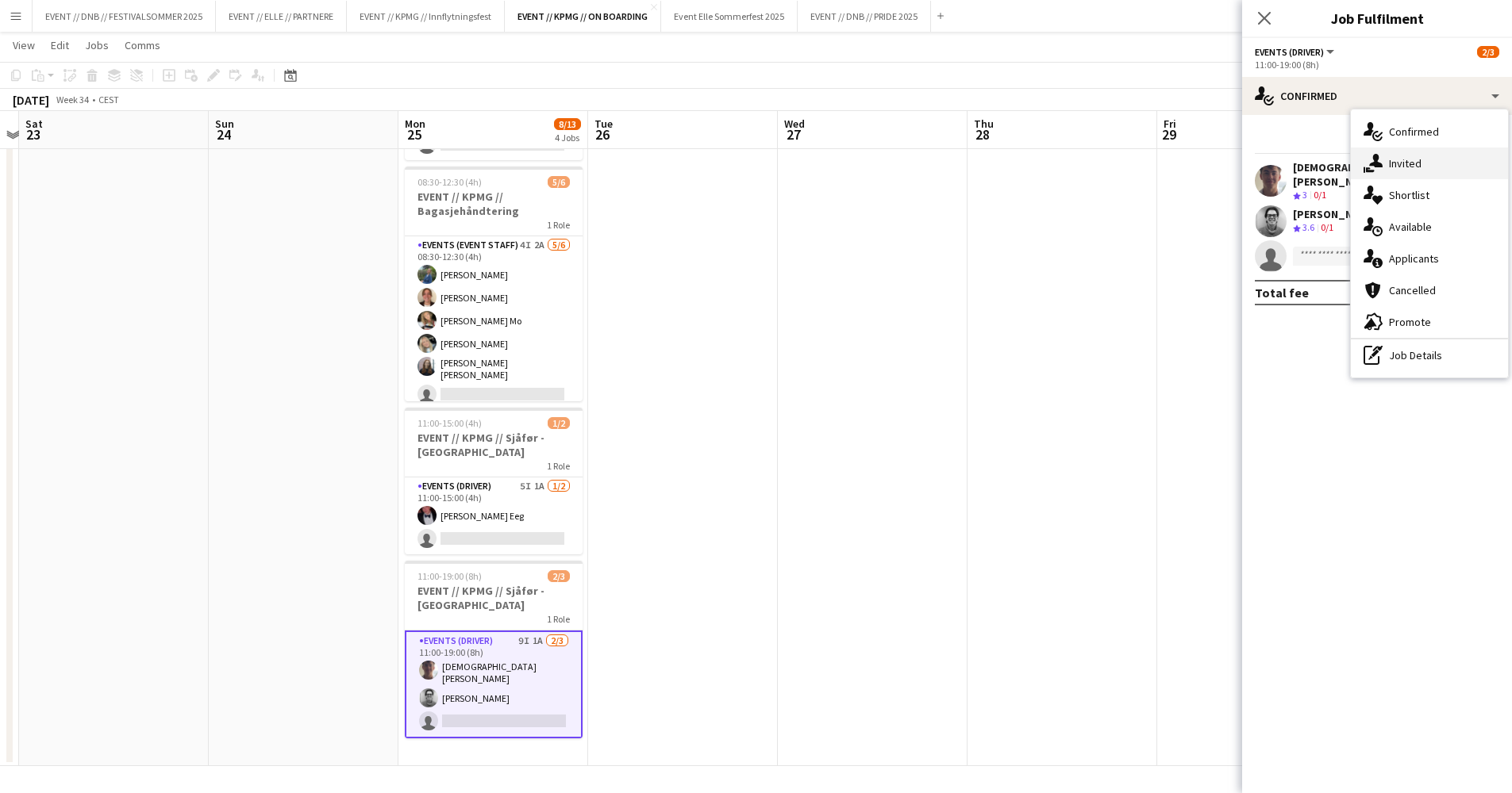
click at [1376, 162] on icon at bounding box center [1375, 161] width 13 height 13
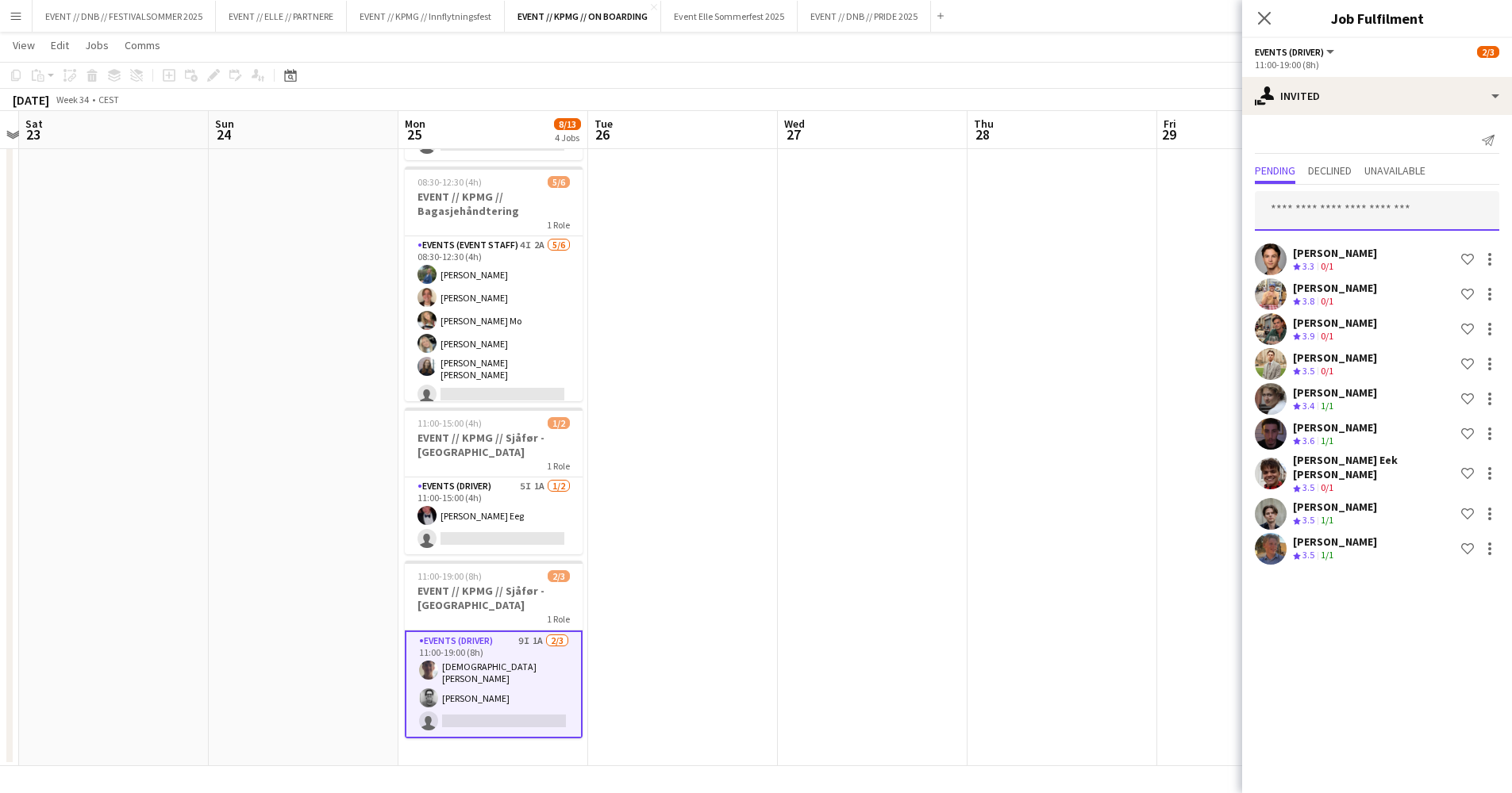
click at [1344, 209] on input "text" at bounding box center [1376, 210] width 244 height 39
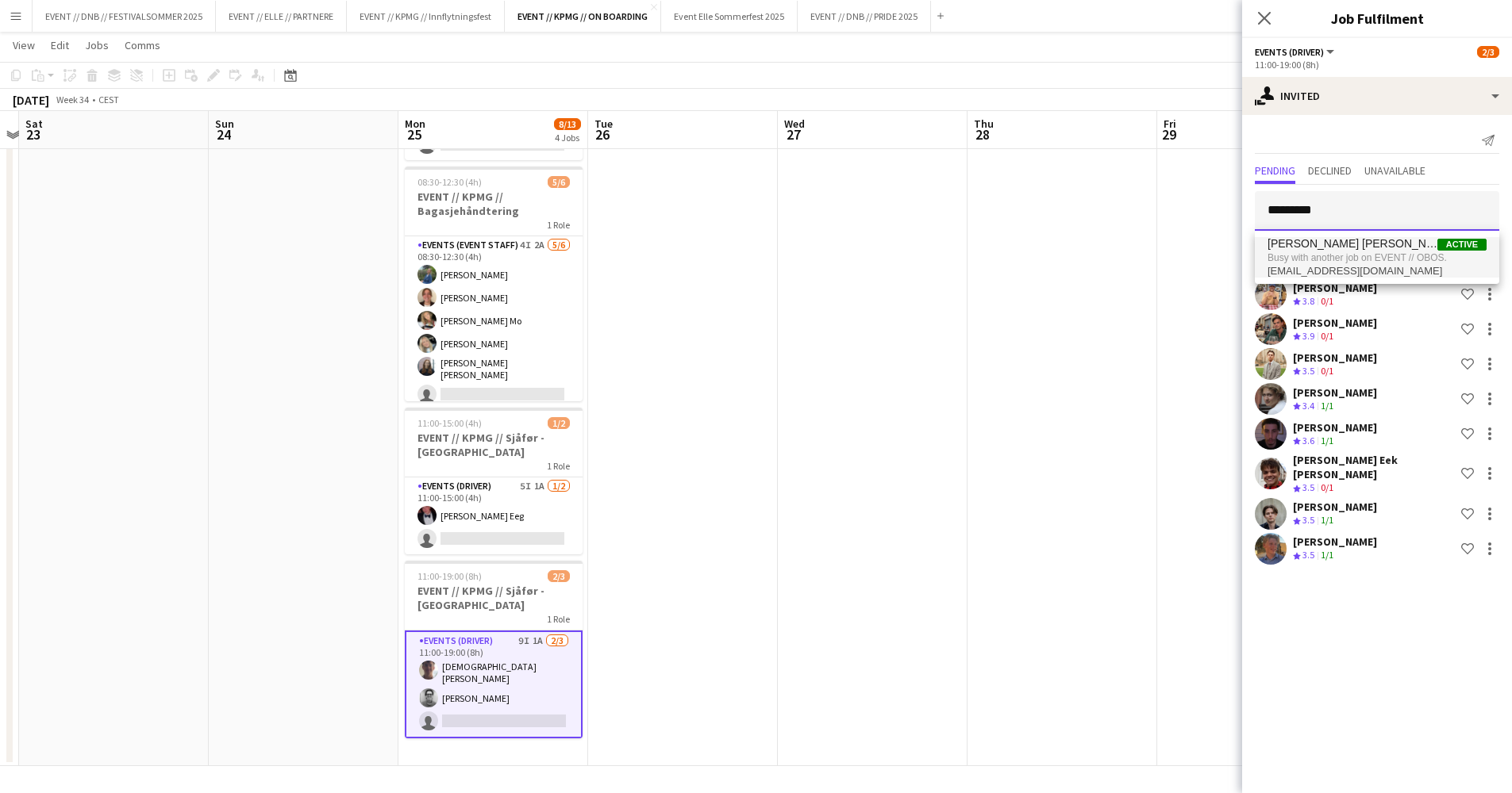
type input "*********"
click at [1395, 262] on span "Busy with another job on EVENT // OBOS." at bounding box center [1376, 257] width 219 height 14
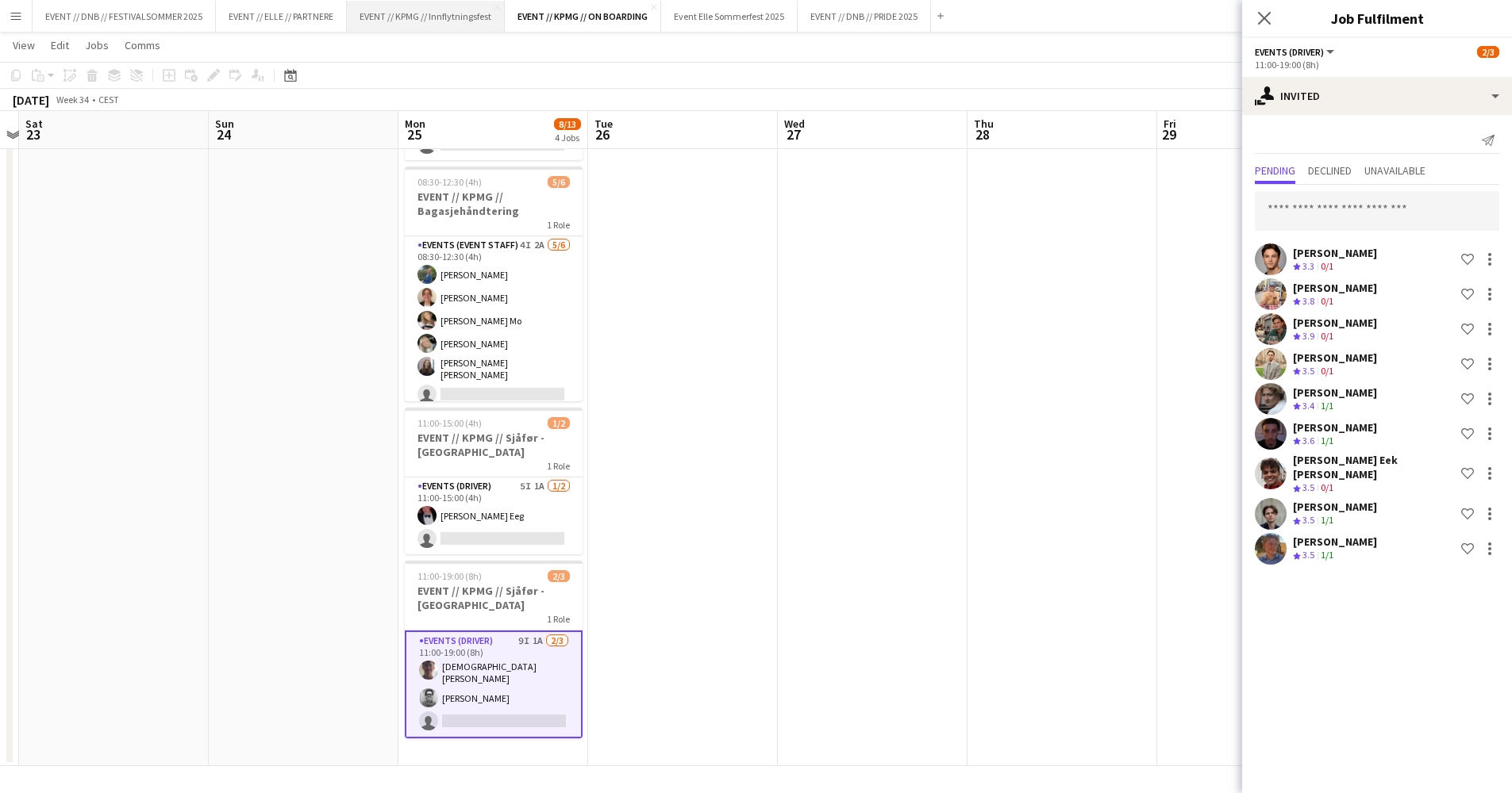
click at [448, 24] on button "EVENT // KPMG // Innflytningsfest Close" at bounding box center [425, 16] width 158 height 31
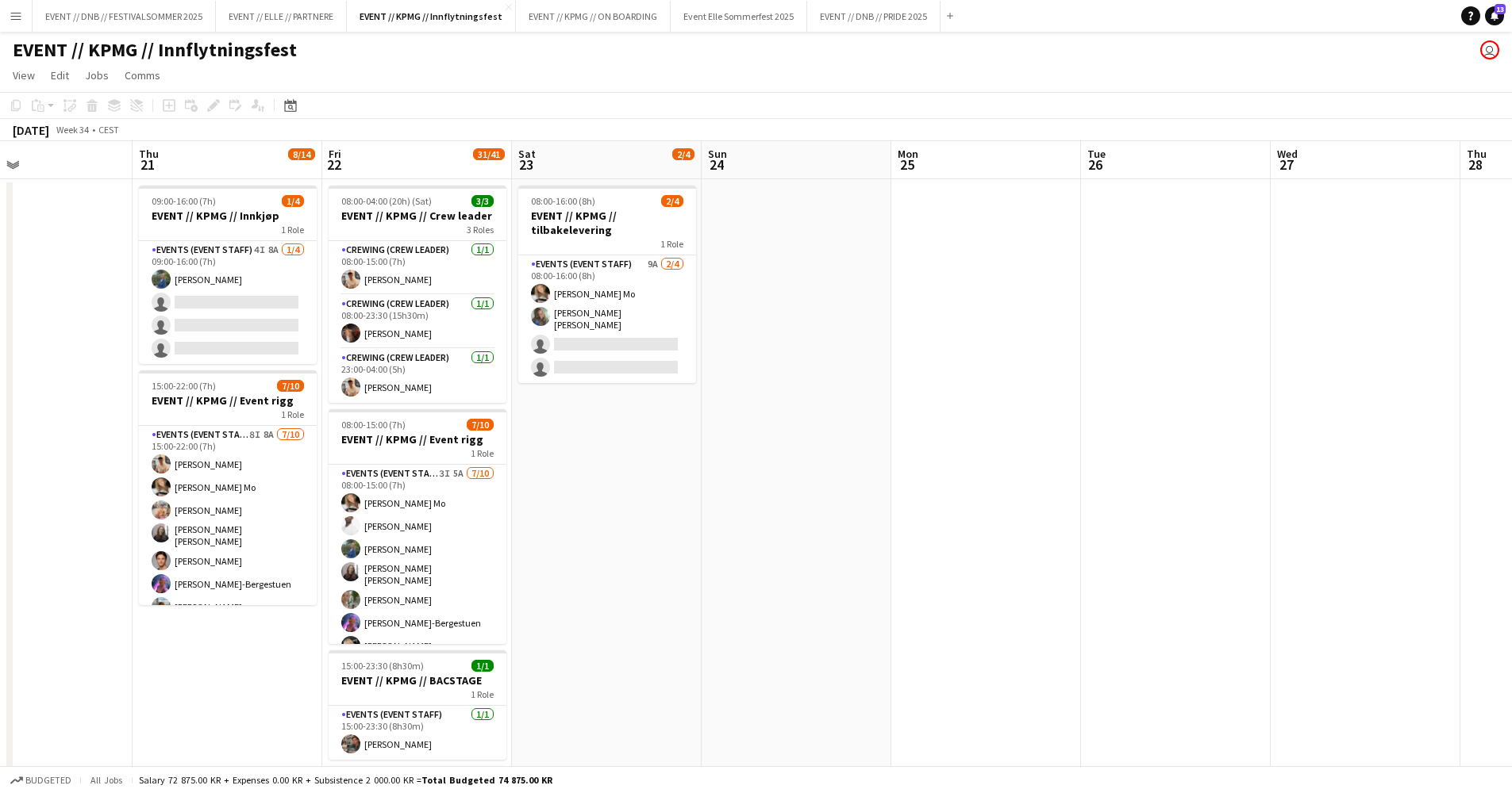
scroll to position [0, 409]
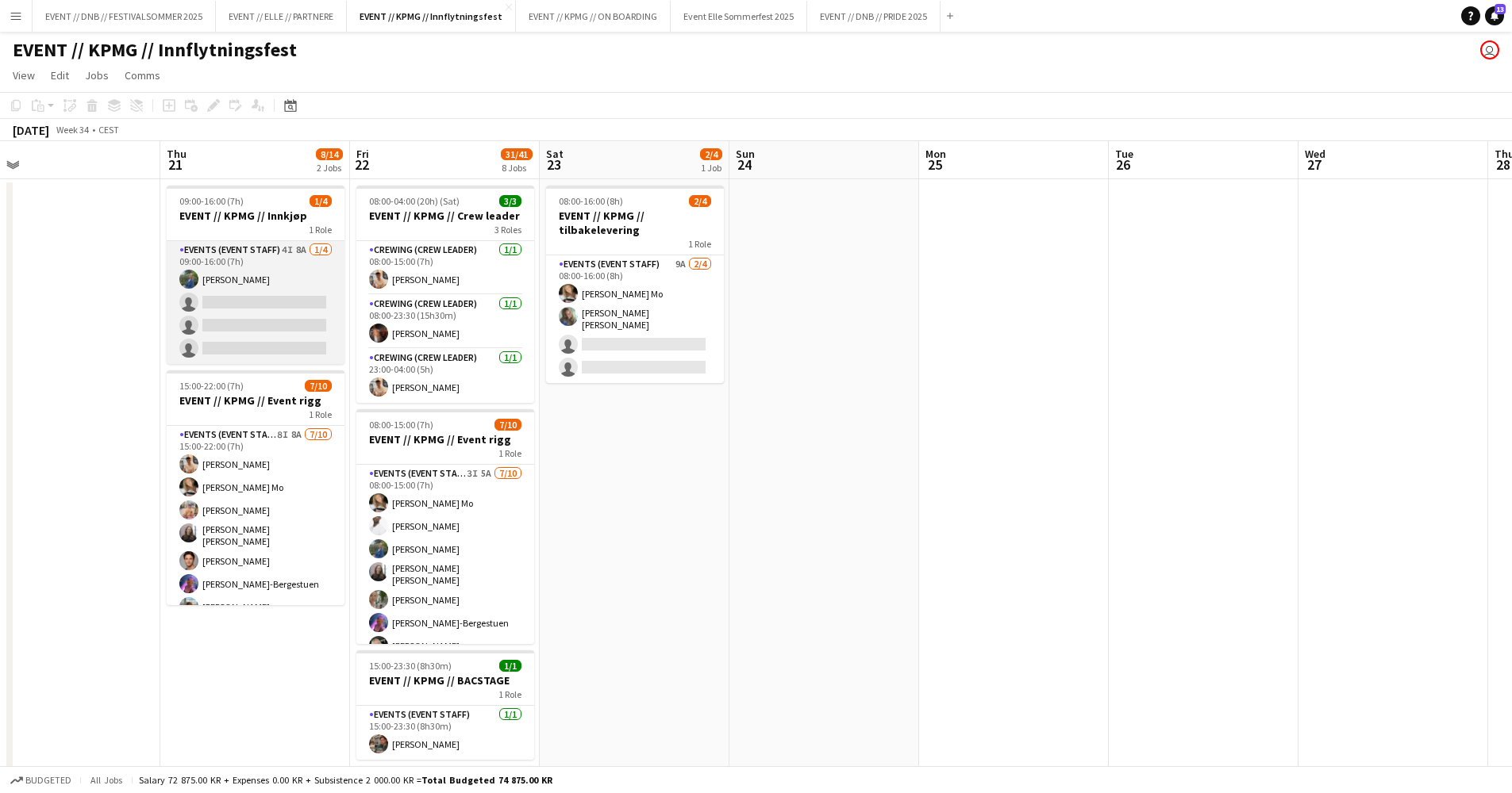
click at [312, 313] on app-card-role "Events (Event Staff) 4I 8A [DATE] 09:00-16:00 (7h) [PERSON_NAME] single-neutral…" at bounding box center [256, 302] width 178 height 123
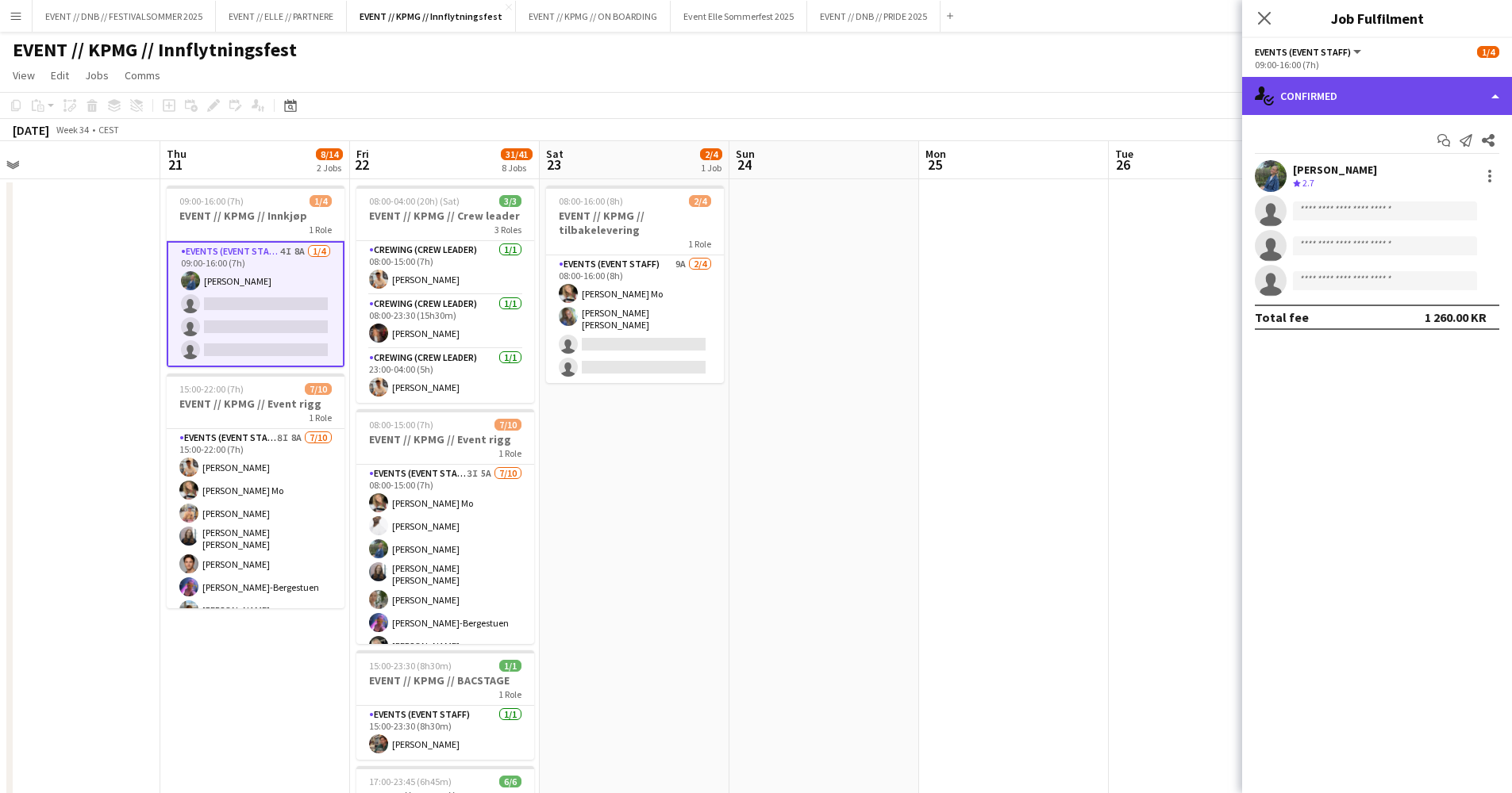
click at [1303, 96] on div "single-neutral-actions-check-2 Confirmed" at bounding box center [1377, 96] width 270 height 38
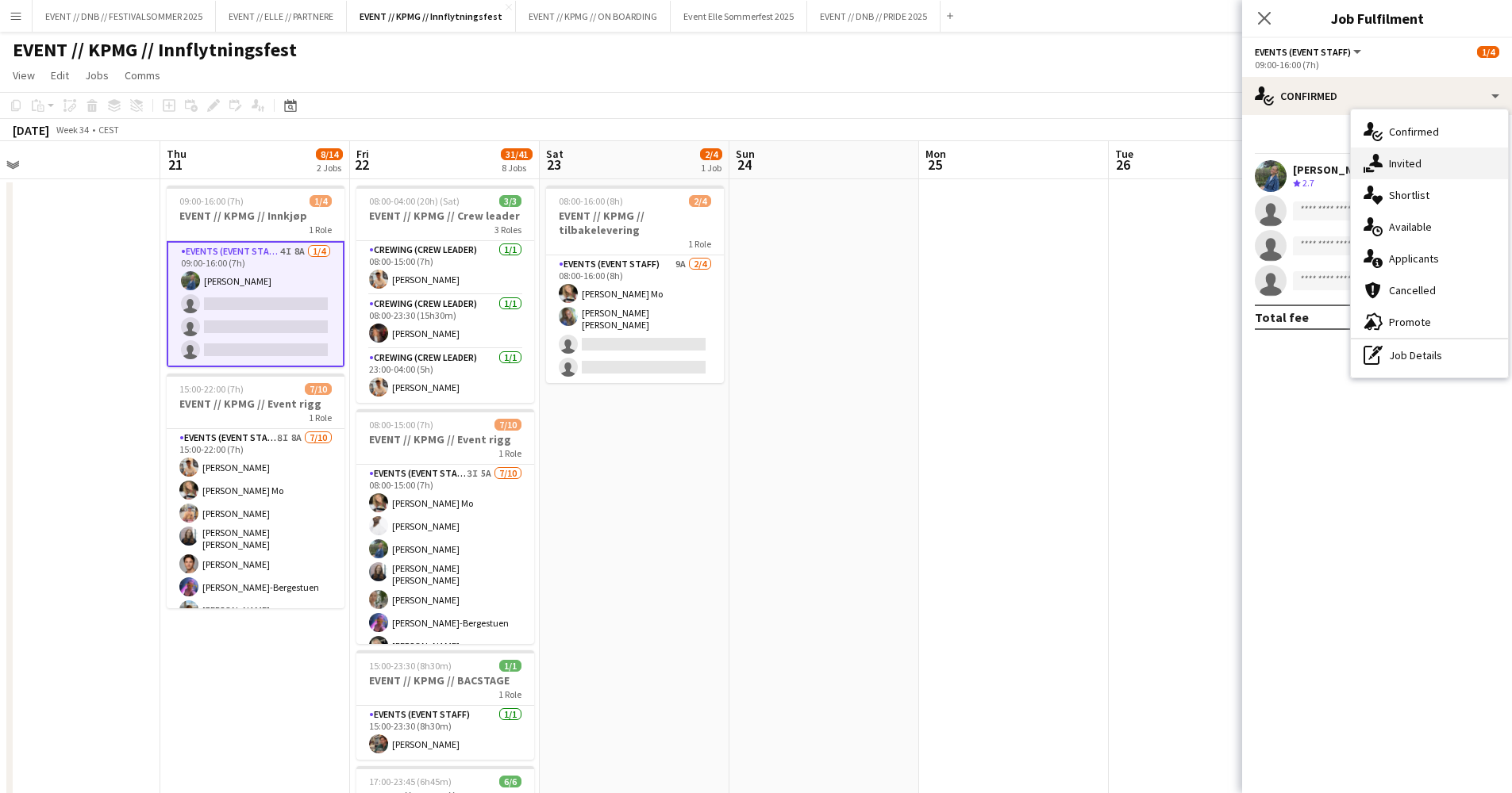
click at [1389, 156] on div "single-neutral-actions-share-1 Invited" at bounding box center [1429, 163] width 157 height 32
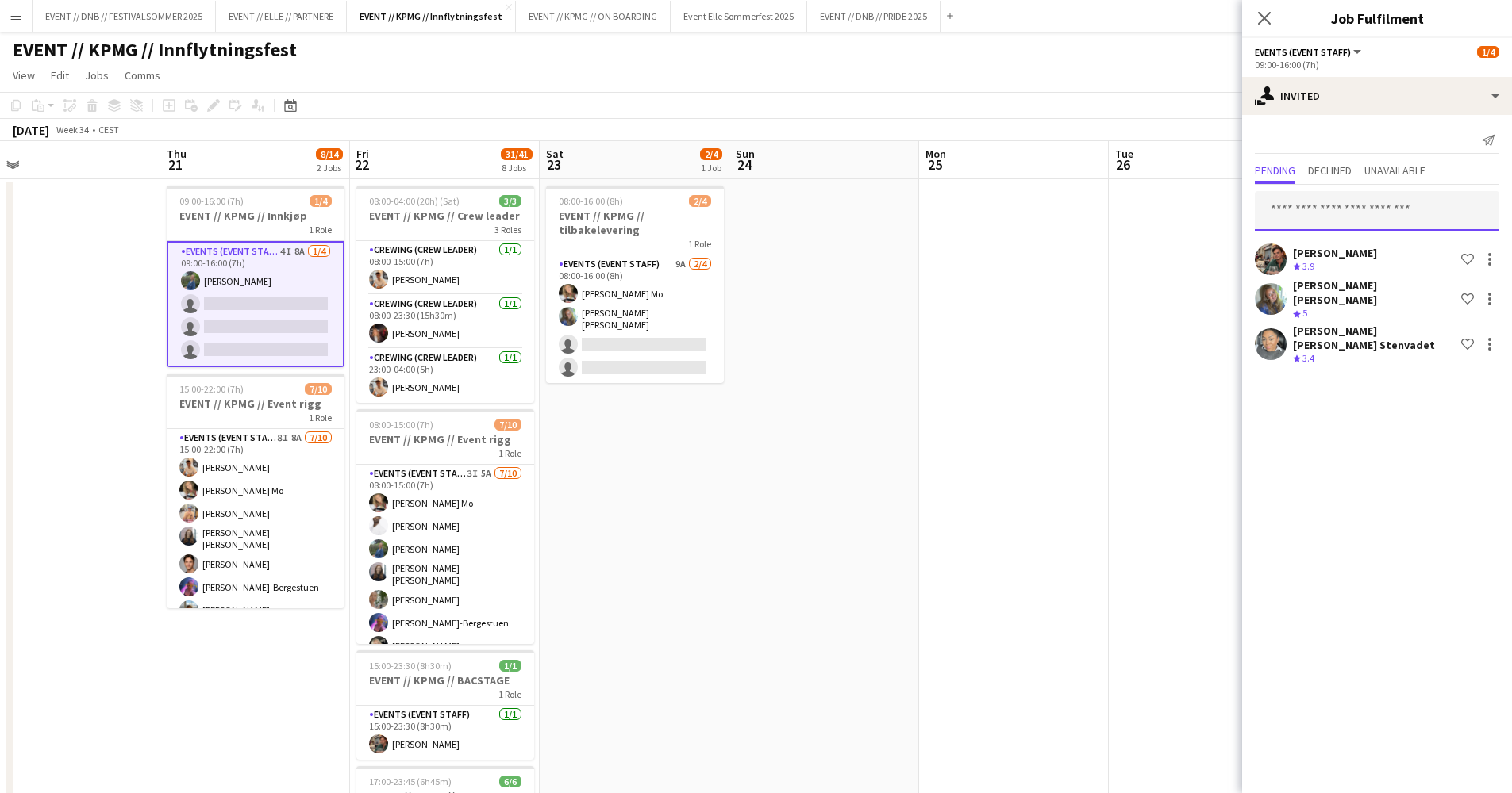
click at [1354, 209] on input "text" at bounding box center [1376, 210] width 244 height 39
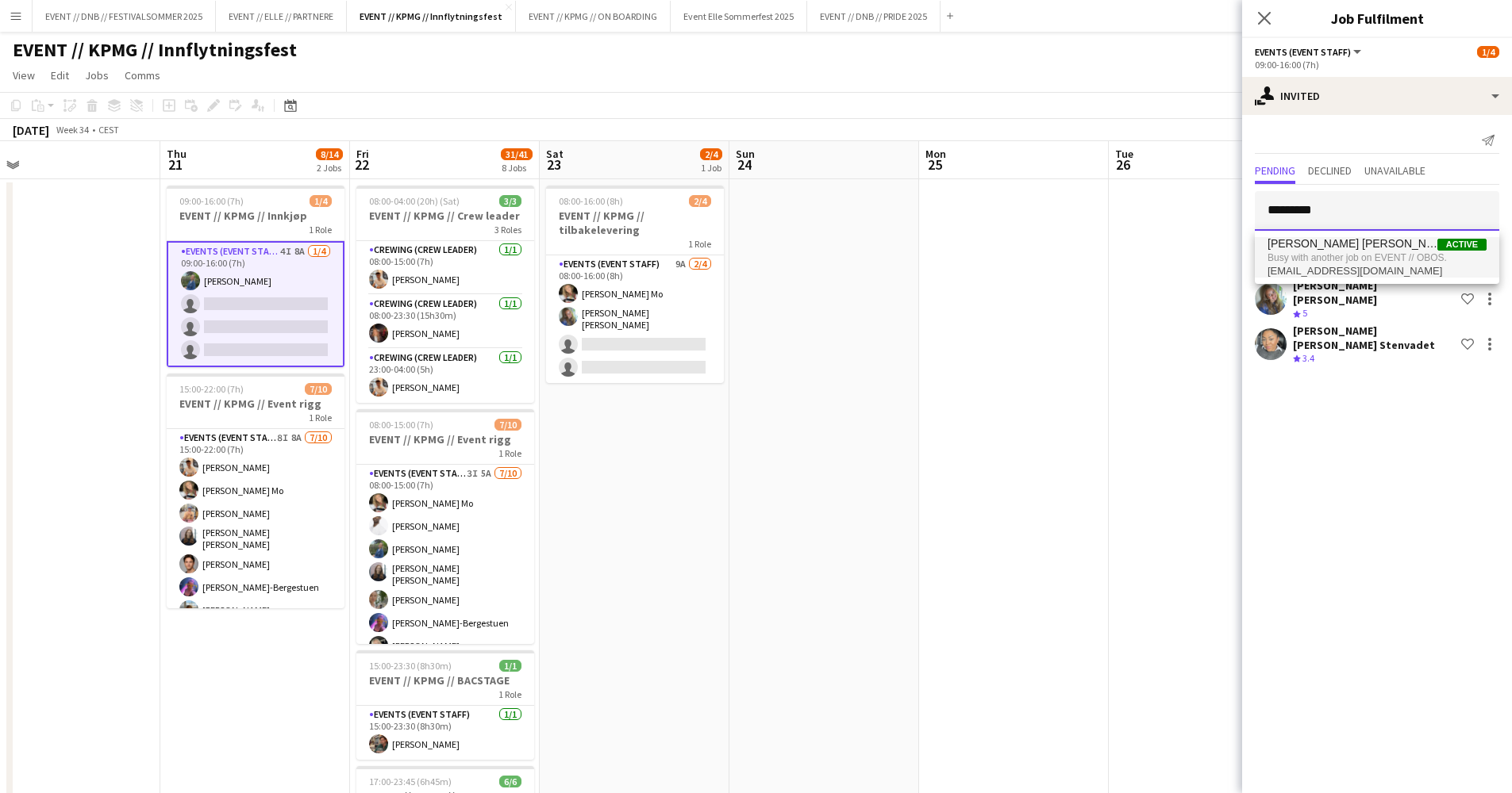
type input "*********"
click at [1359, 248] on span "[PERSON_NAME] [PERSON_NAME] Active" at bounding box center [1376, 244] width 219 height 13
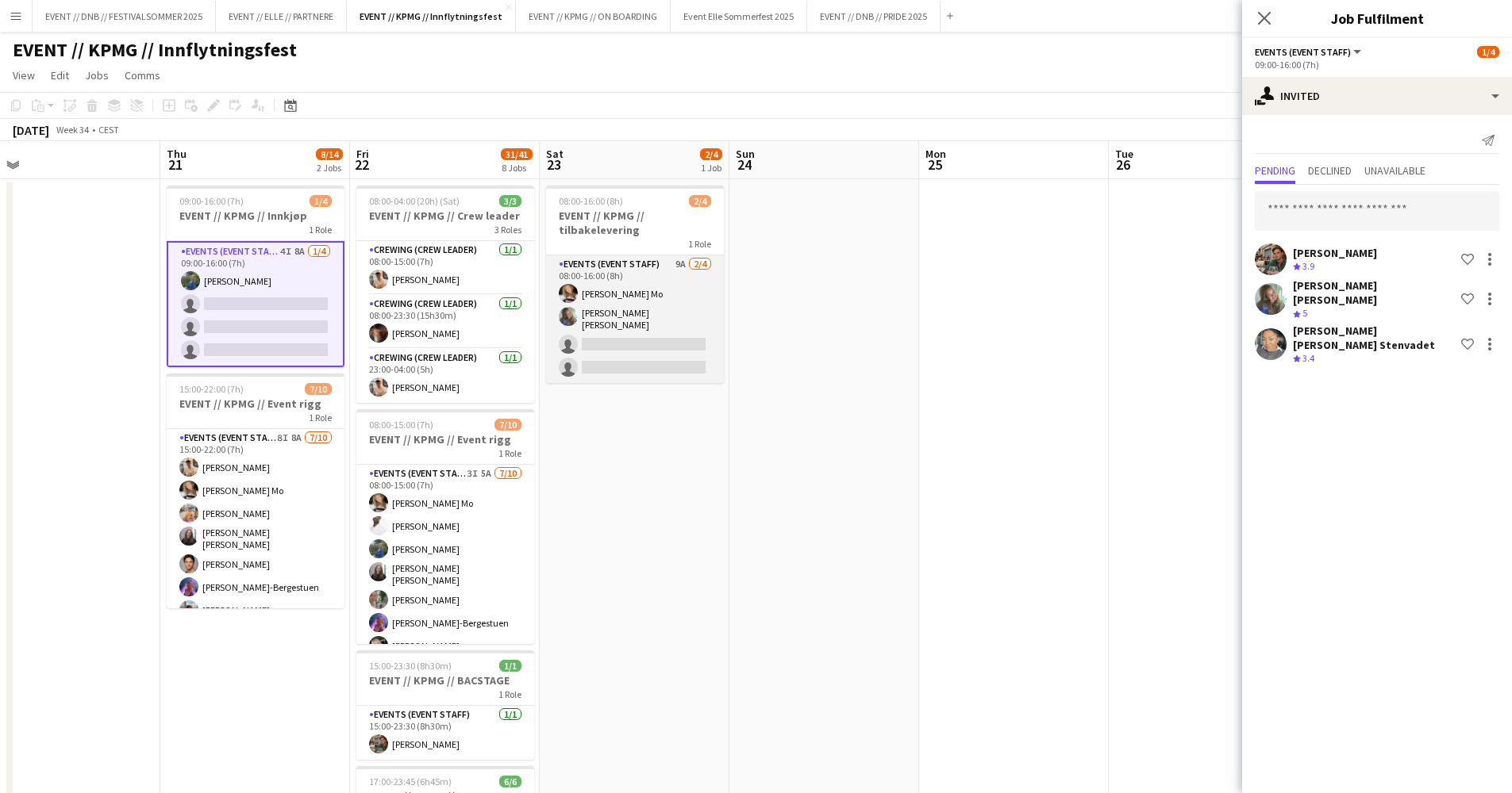
click at [713, 315] on app-card-role "Events (Event Staff) 9A [DATE] 08:00-16:00 (8h) [PERSON_NAME] Mo [PERSON_NAME] …" at bounding box center [634, 319] width 178 height 127
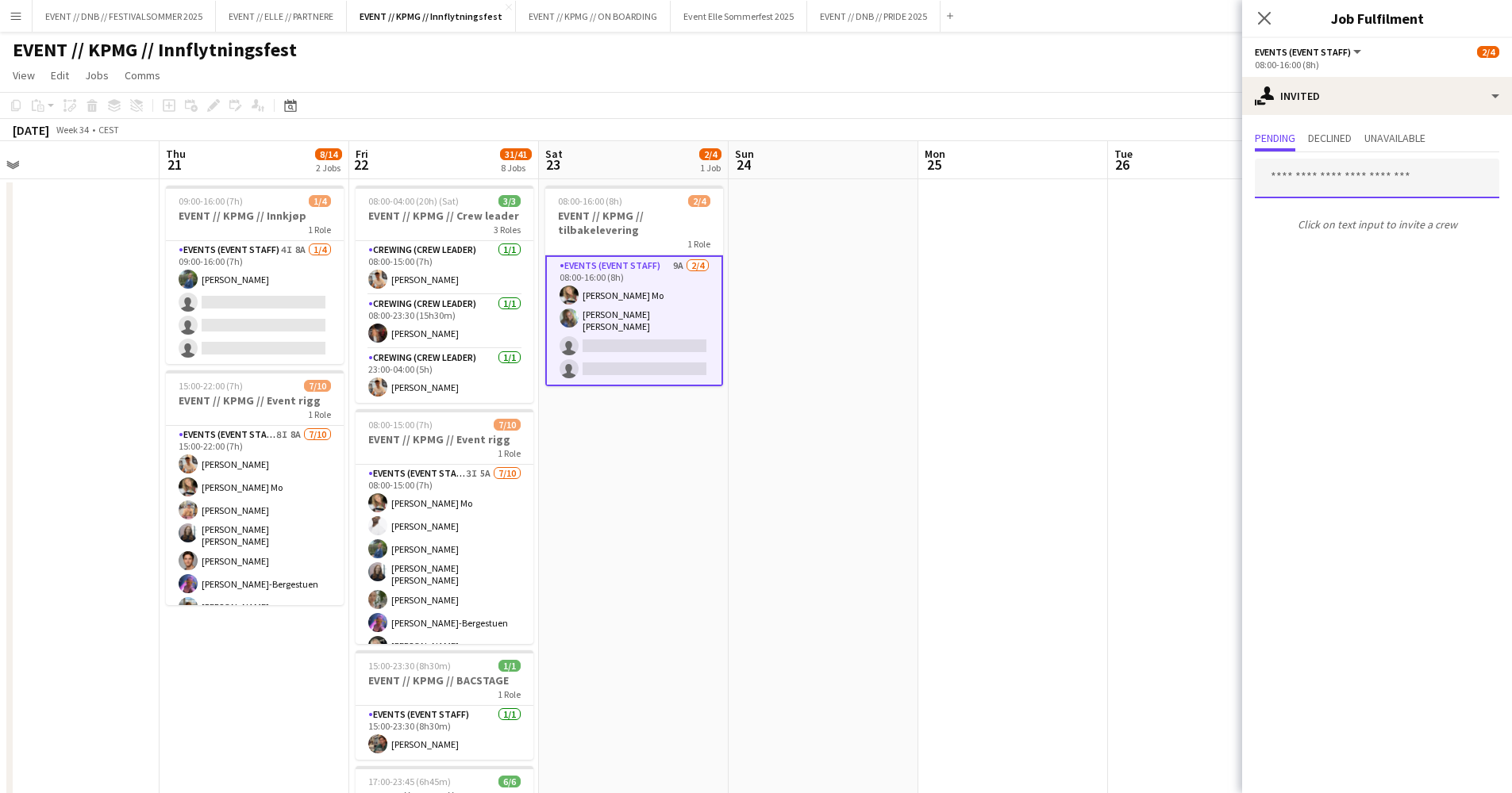
click at [1348, 167] on input "text" at bounding box center [1376, 178] width 244 height 39
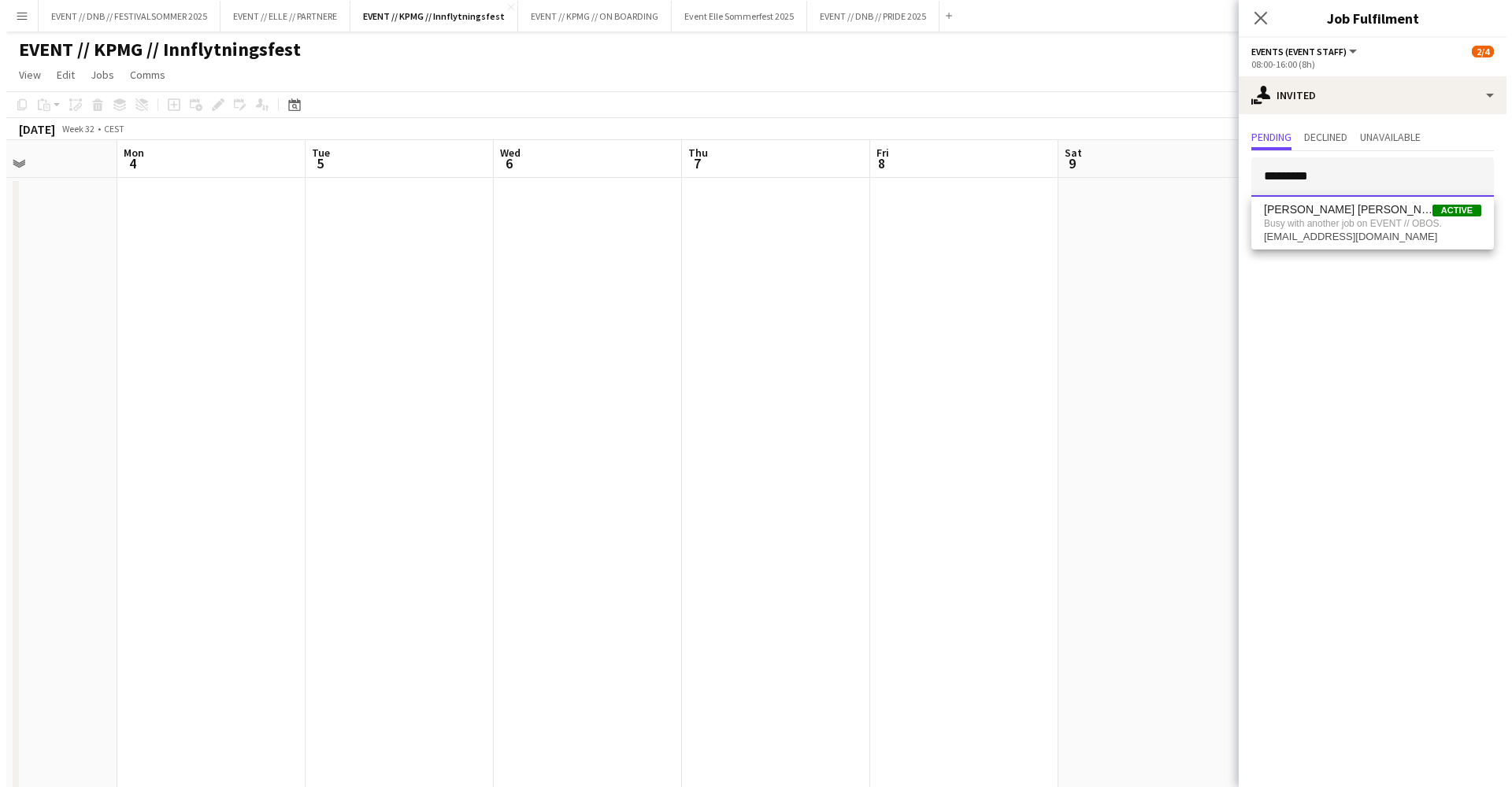
scroll to position [0, 322]
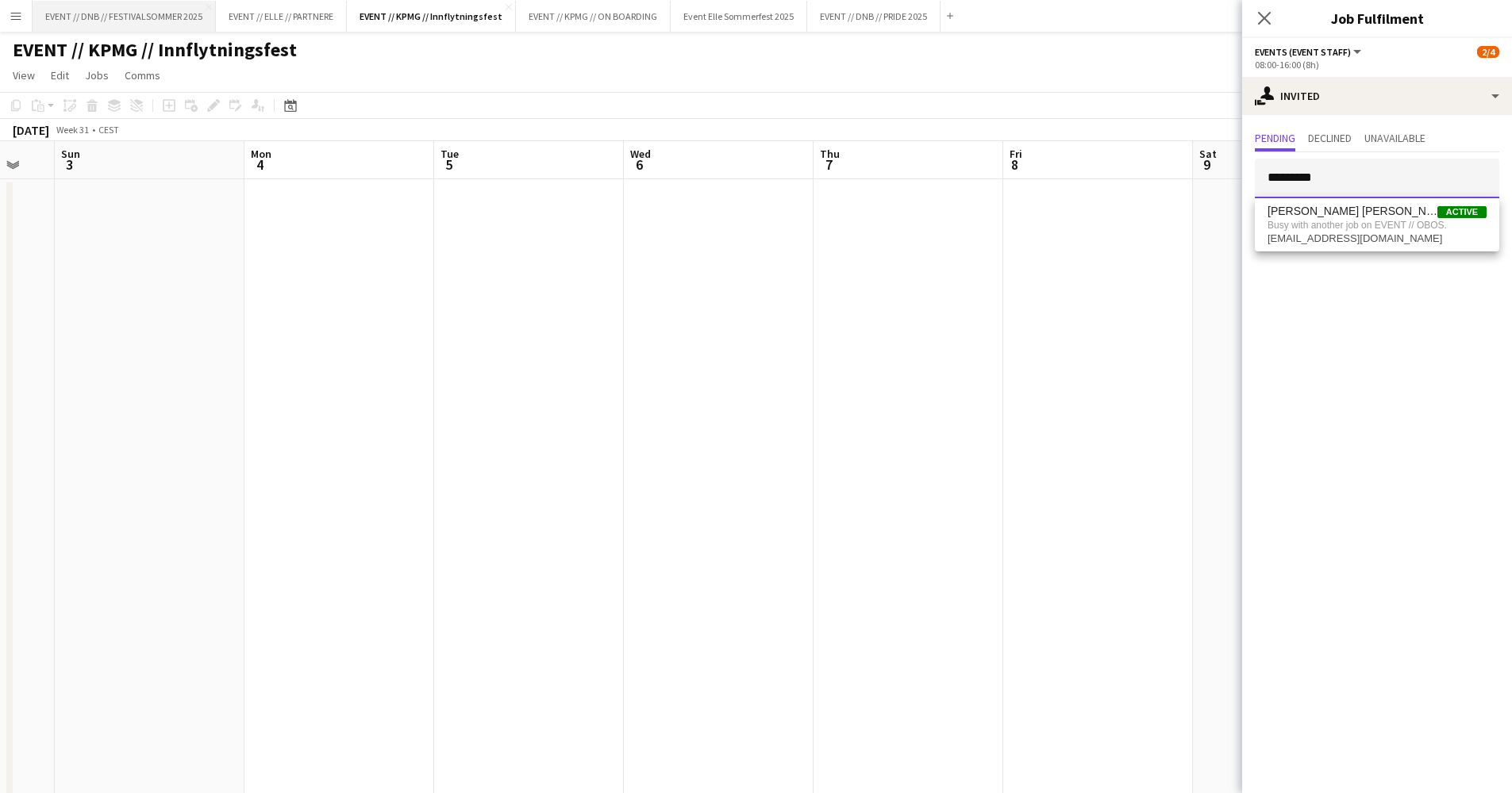
type input "*********"
click at [108, 3] on button "EVENT // DNB // FESTIVALSOMMER 2025 Close" at bounding box center [124, 16] width 184 height 31
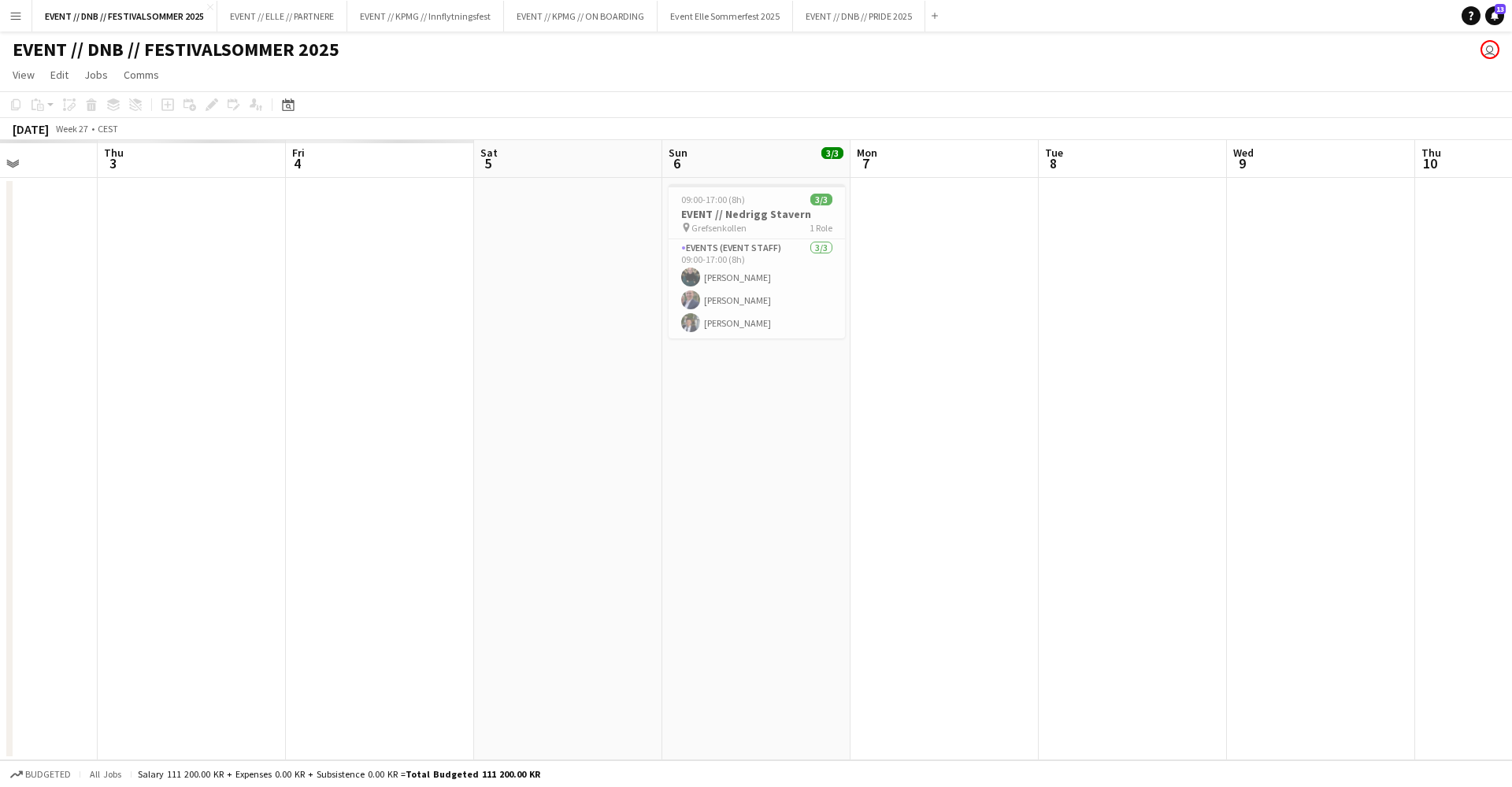
scroll to position [0, 390]
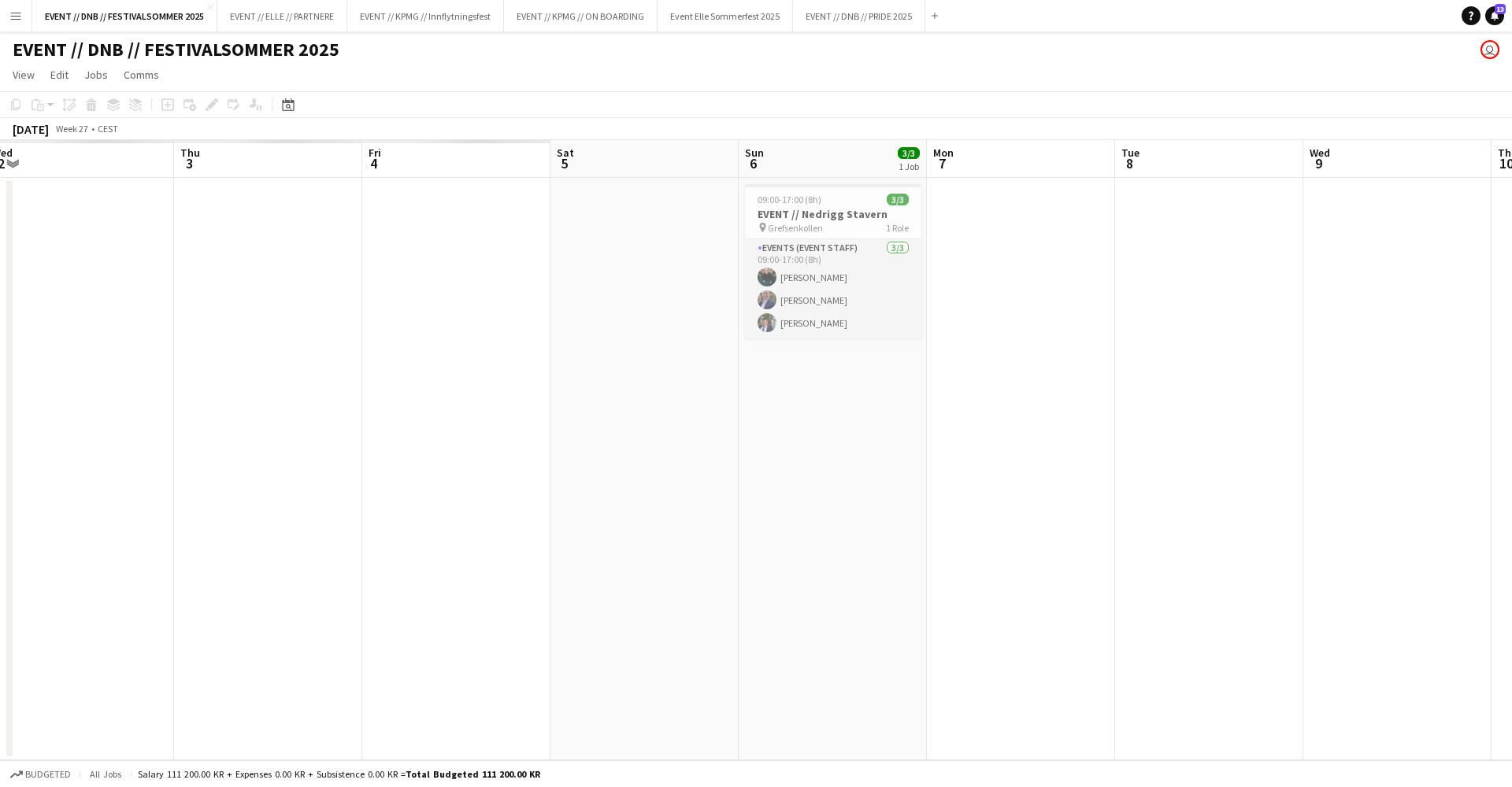
click at [811, 258] on app-card-role "Events (Event Staff) [DATE] 09:00-17:00 (8h) [PERSON_NAME] [PERSON_NAME] [PERSO…" at bounding box center [833, 289] width 177 height 99
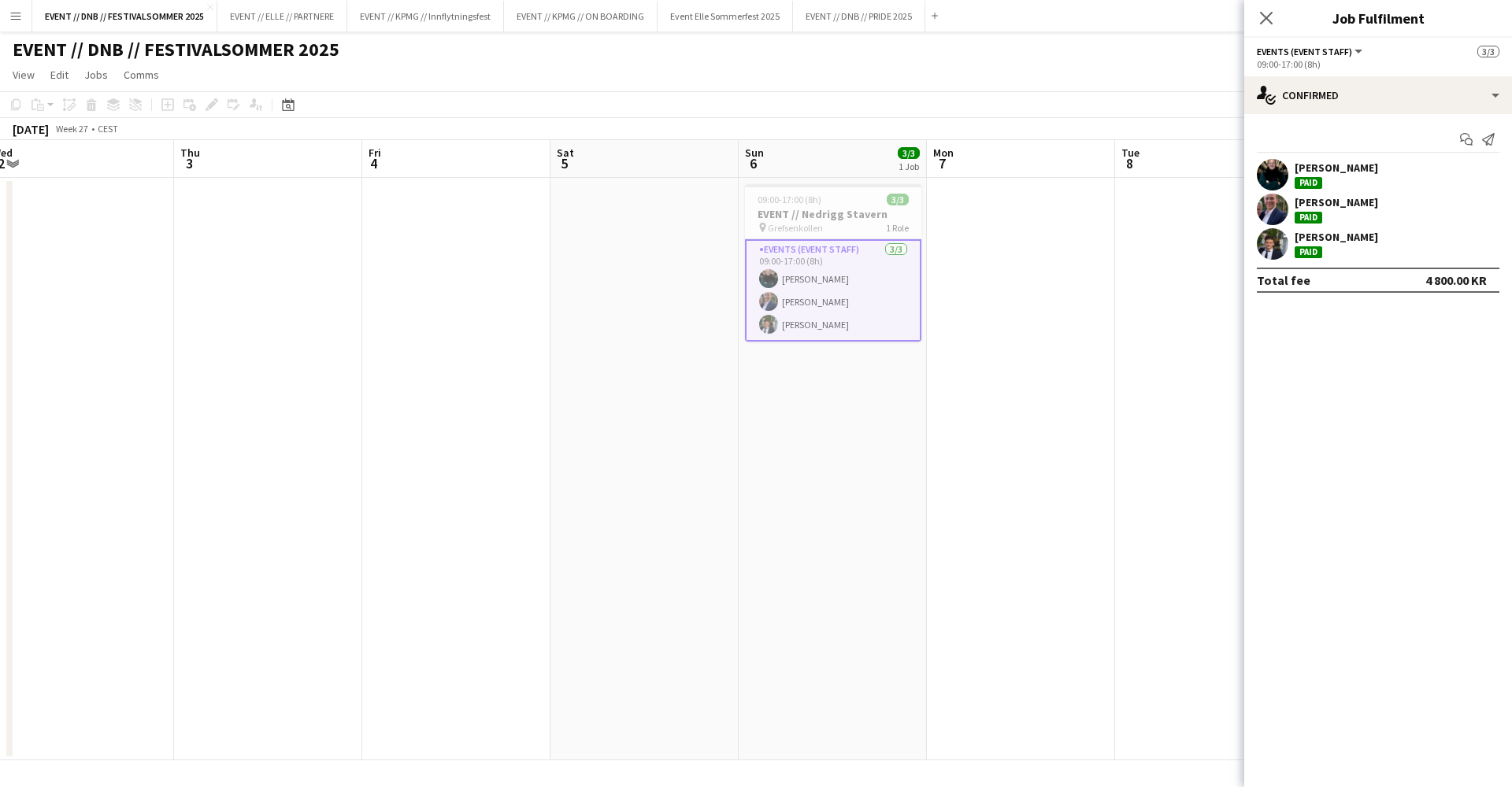
click at [1365, 70] on app-options-switcher "Events (Event Staff) All roles Events (Event Staff) [DATE] 09:00-17:00 (8h)" at bounding box center [1378, 57] width 268 height 39
click at [1367, 84] on div "single-neutral-actions-check-2 Confirmed" at bounding box center [1378, 95] width 268 height 38
click at [1408, 155] on div "single-neutral-actions-share-1 Invited" at bounding box center [1430, 161] width 156 height 31
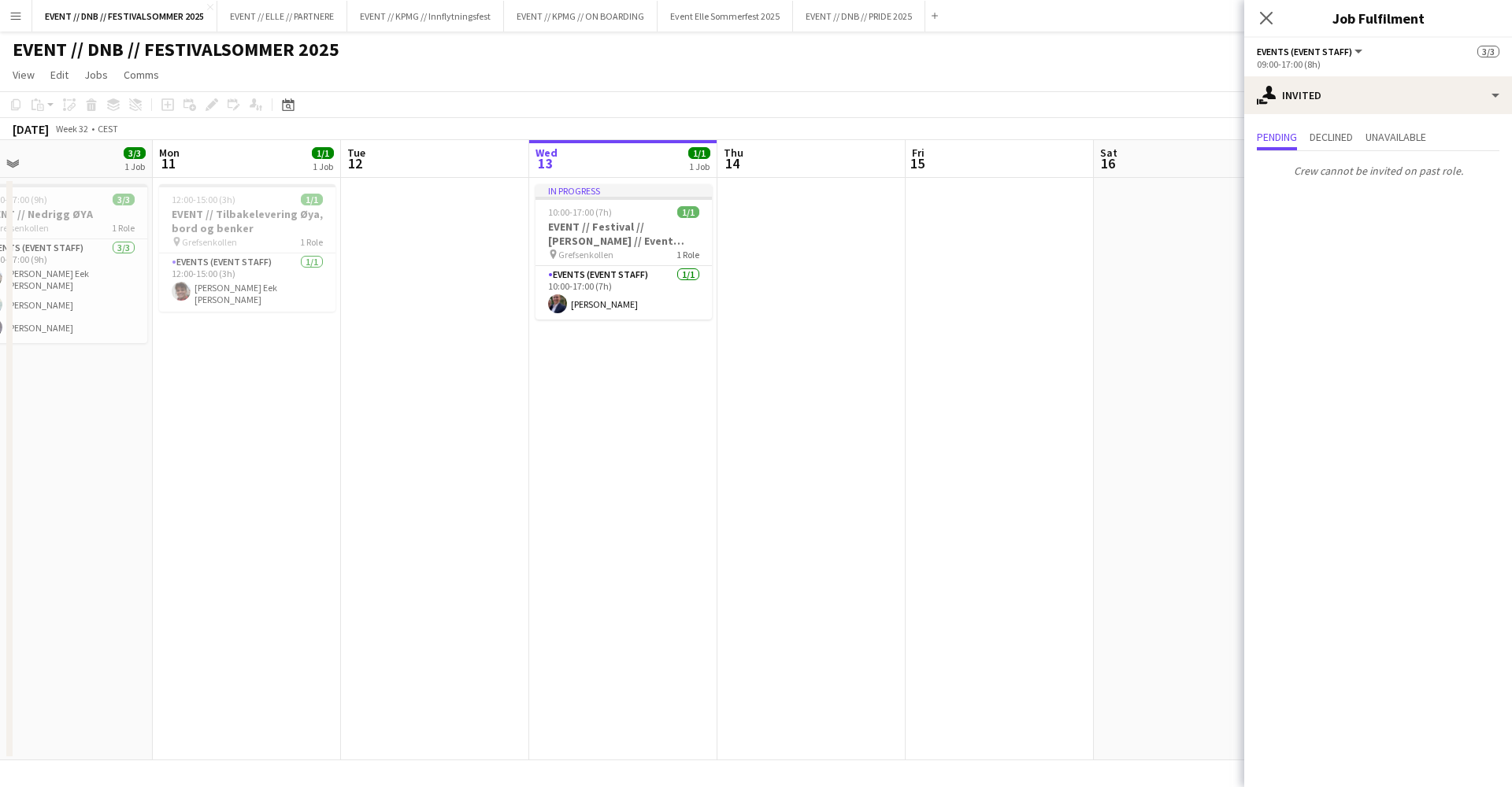
scroll to position [0, 611]
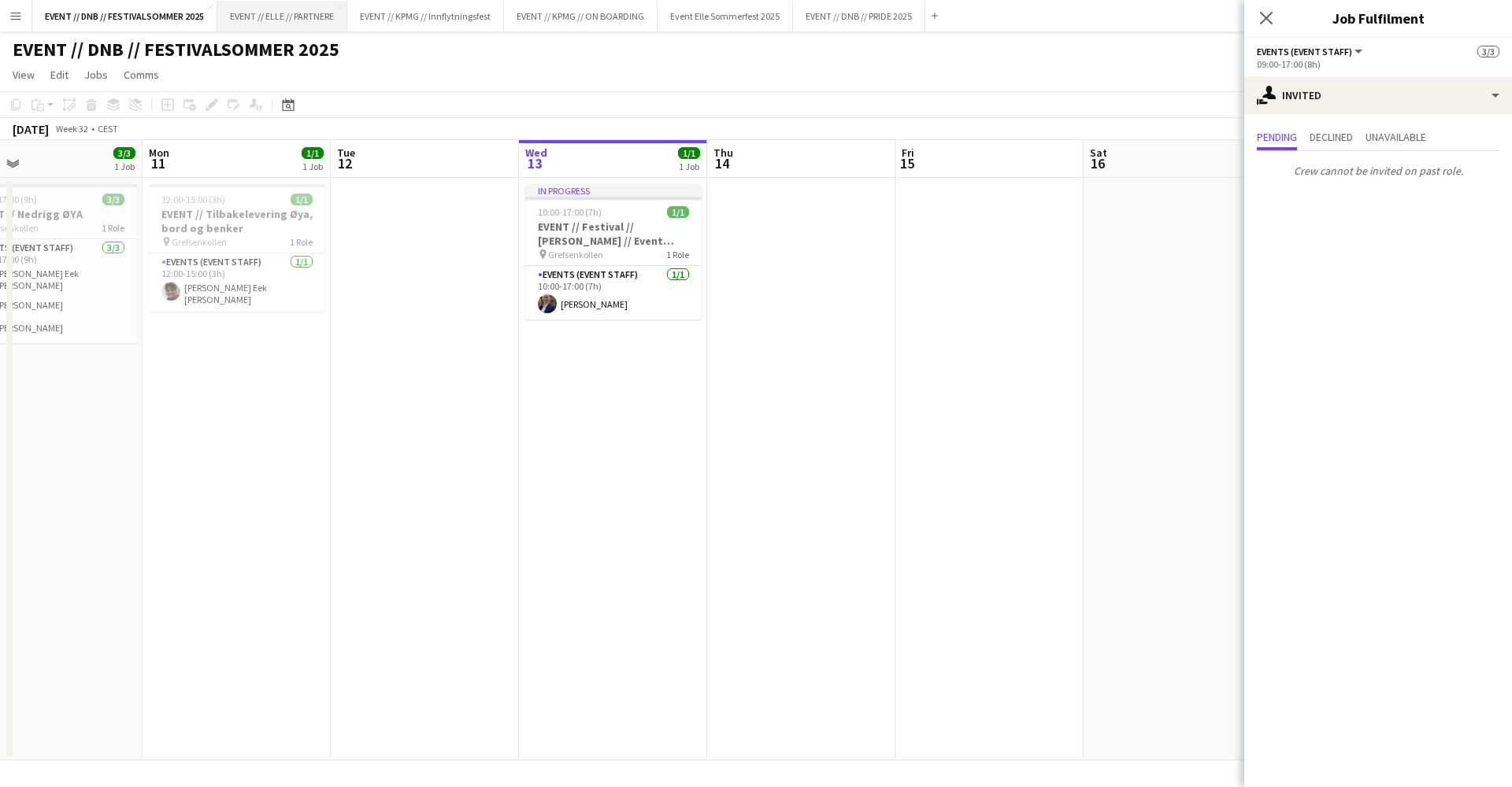
click at [319, 21] on button "EVENT // ELLE // PARTNERE Close" at bounding box center [282, 16] width 130 height 30
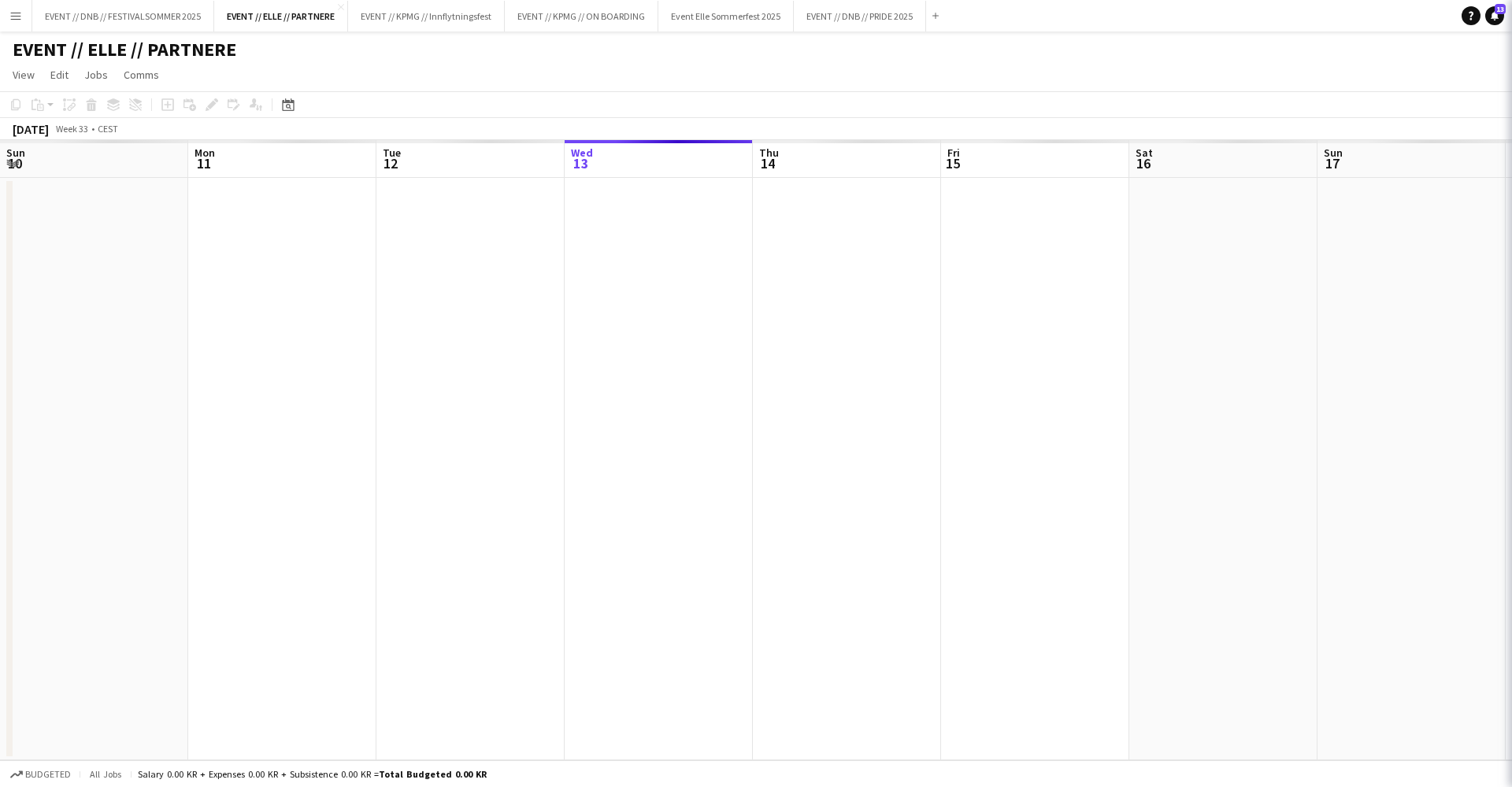
scroll to position [0, 376]
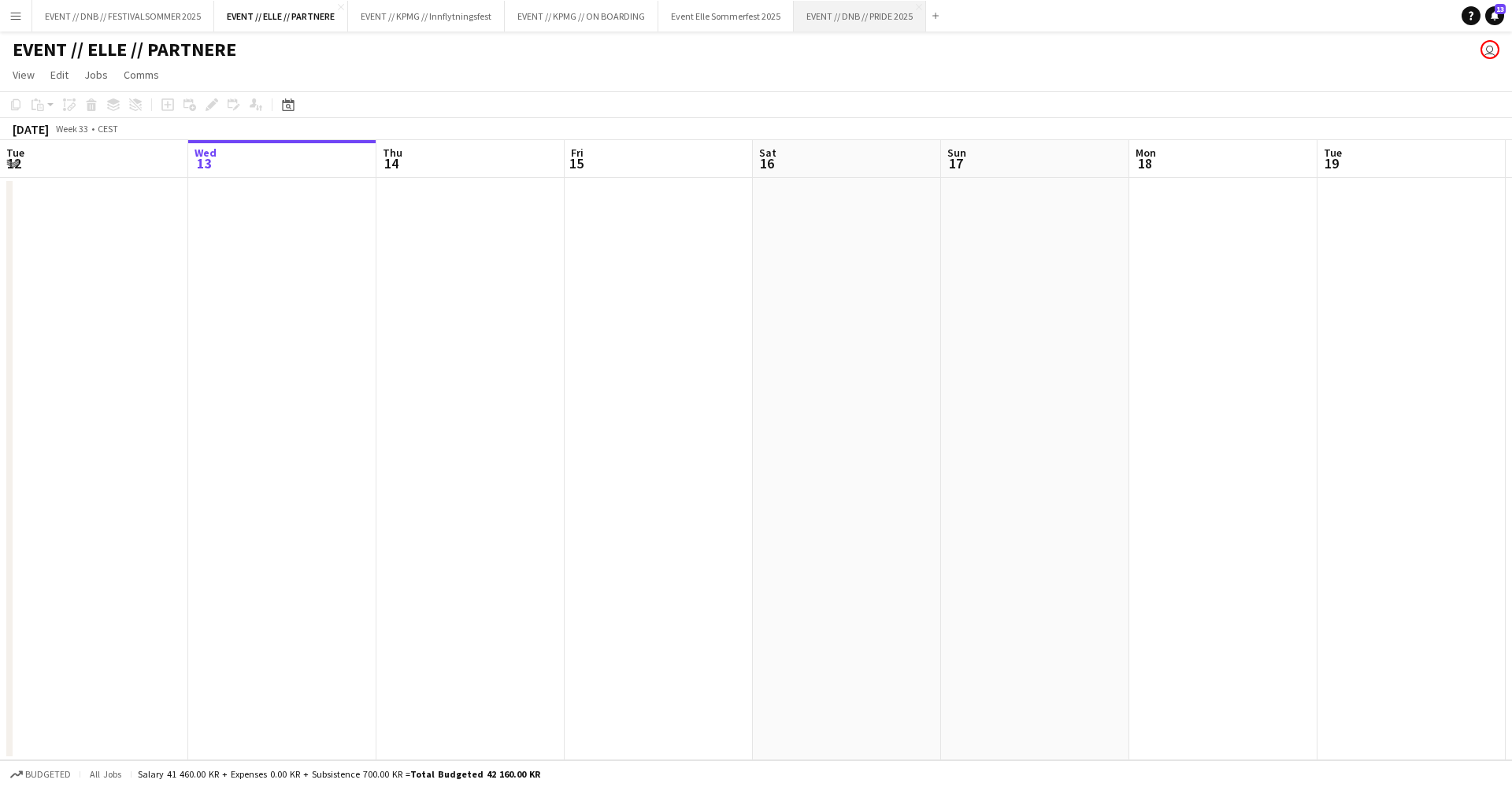
click at [872, 21] on button "EVENT // DNB // PRIDE 2025 Close" at bounding box center [860, 16] width 132 height 30
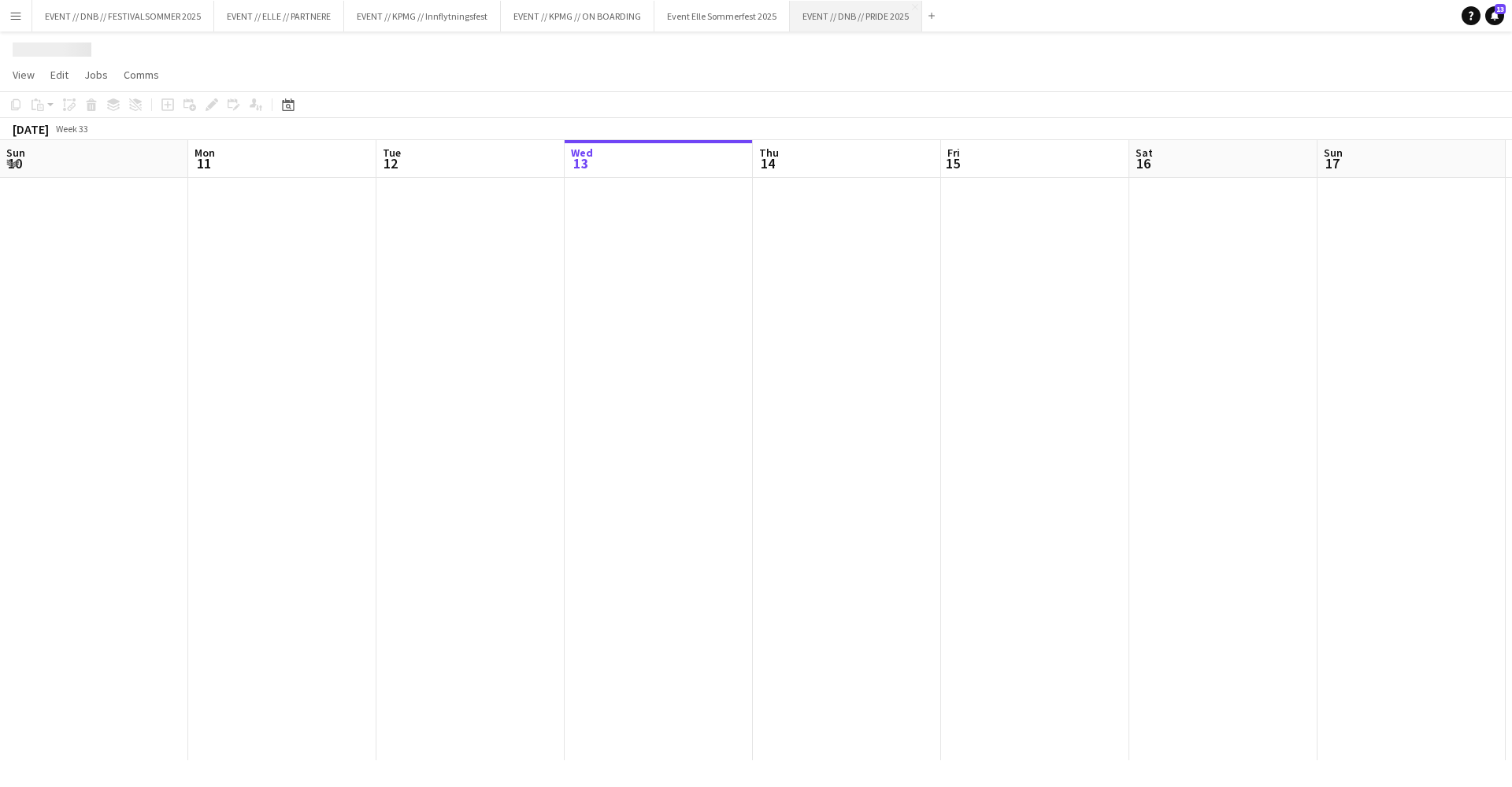
scroll to position [0, 376]
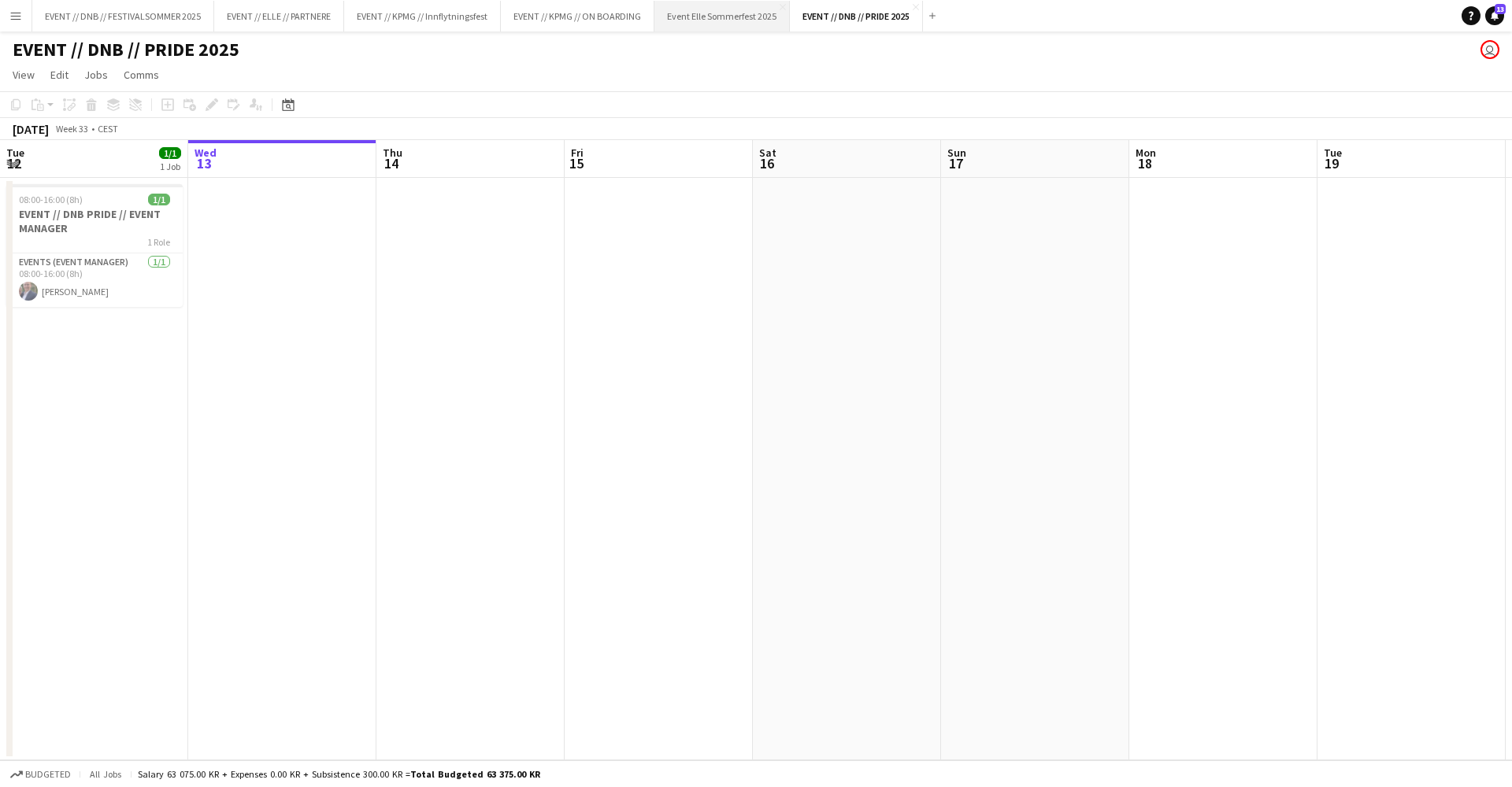
click at [719, 16] on button "Event Elle Sommerfest 2025 Close" at bounding box center [722, 16] width 136 height 30
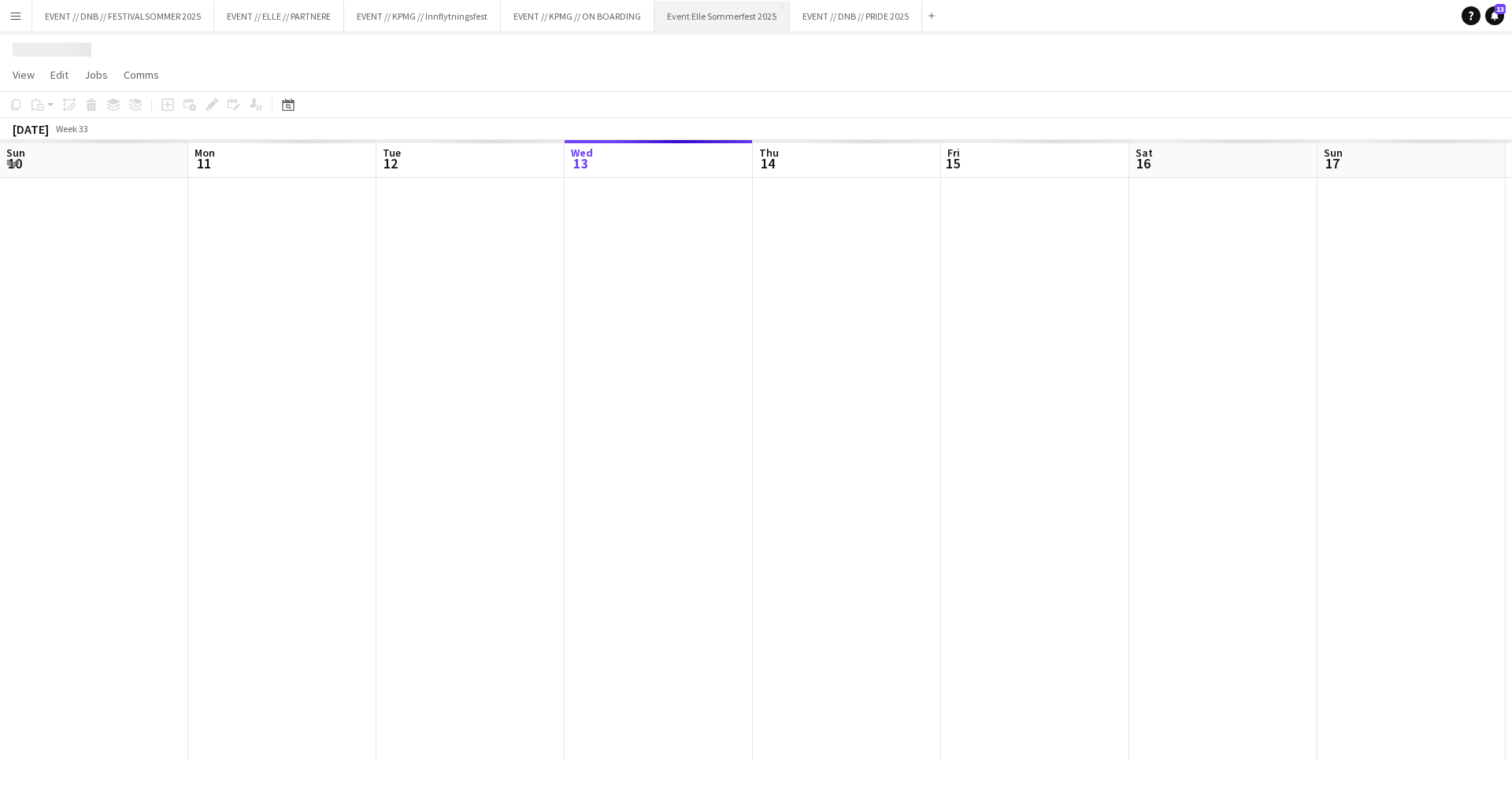
scroll to position [0, 376]
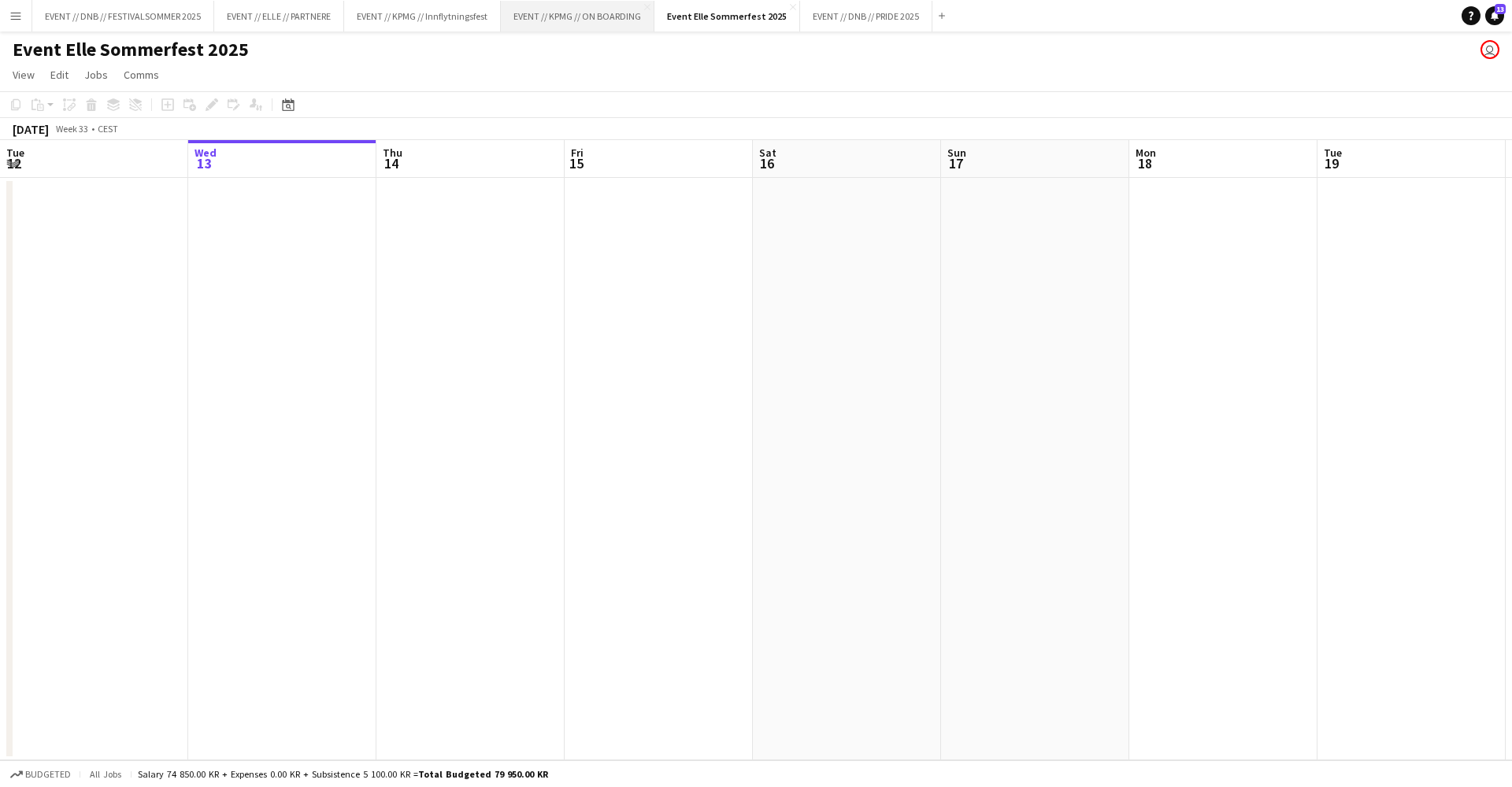
click at [606, 20] on button "EVENT // KPMG // ON BOARDING Close" at bounding box center [577, 16] width 154 height 30
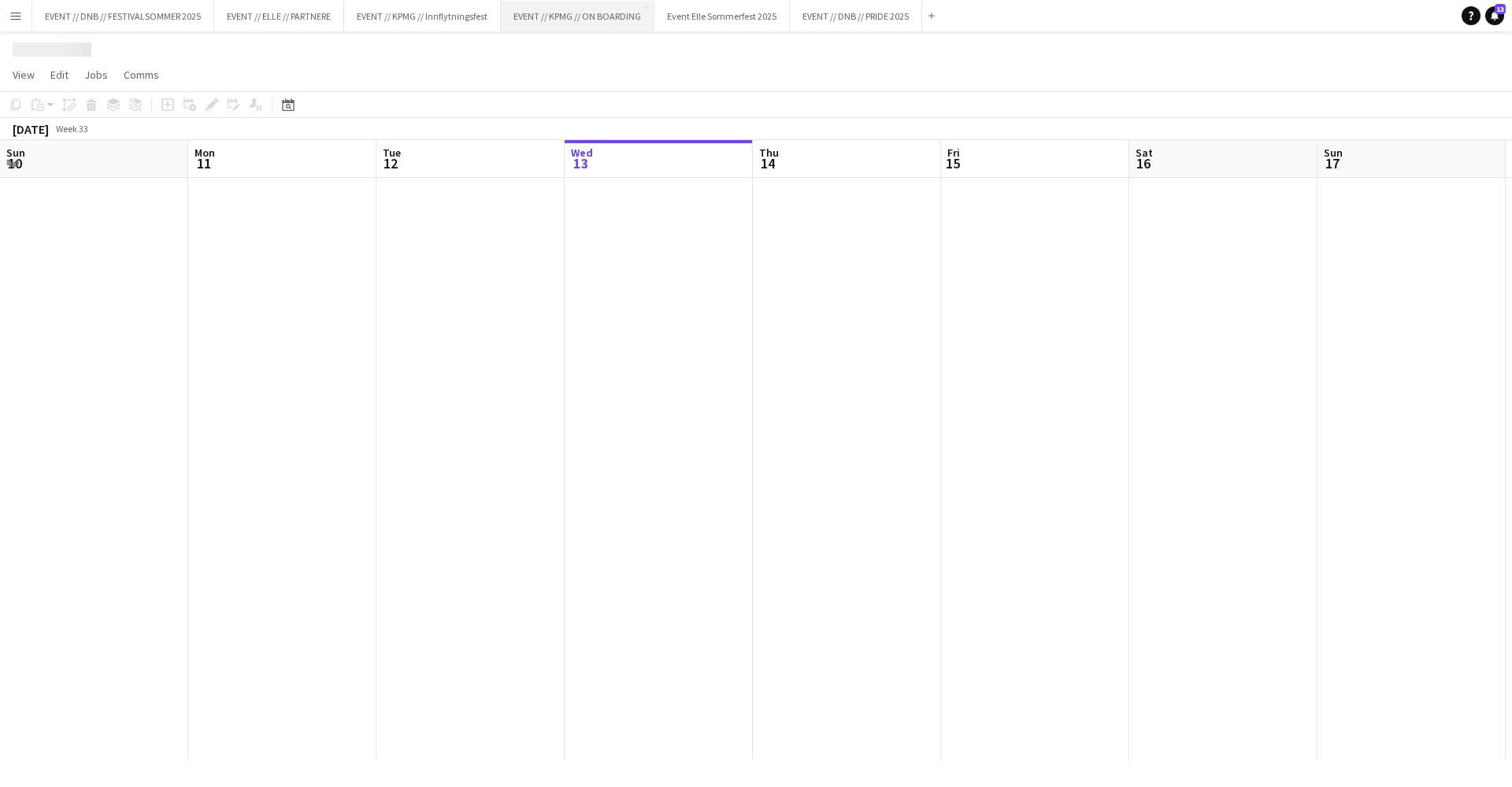
scroll to position [0, 376]
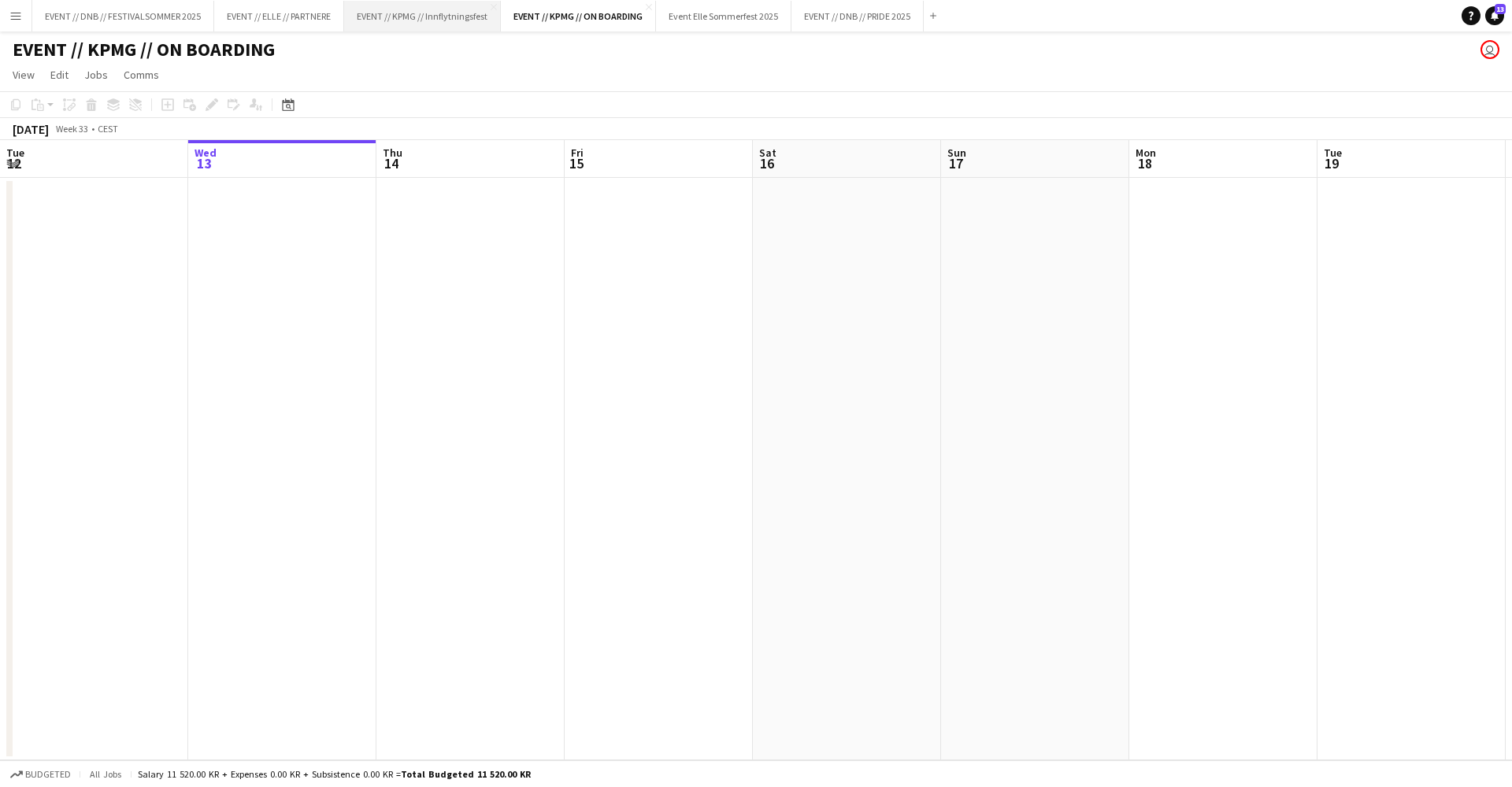
click at [412, 12] on button "EVENT // KPMG // Innflytningsfest Close" at bounding box center [422, 16] width 157 height 30
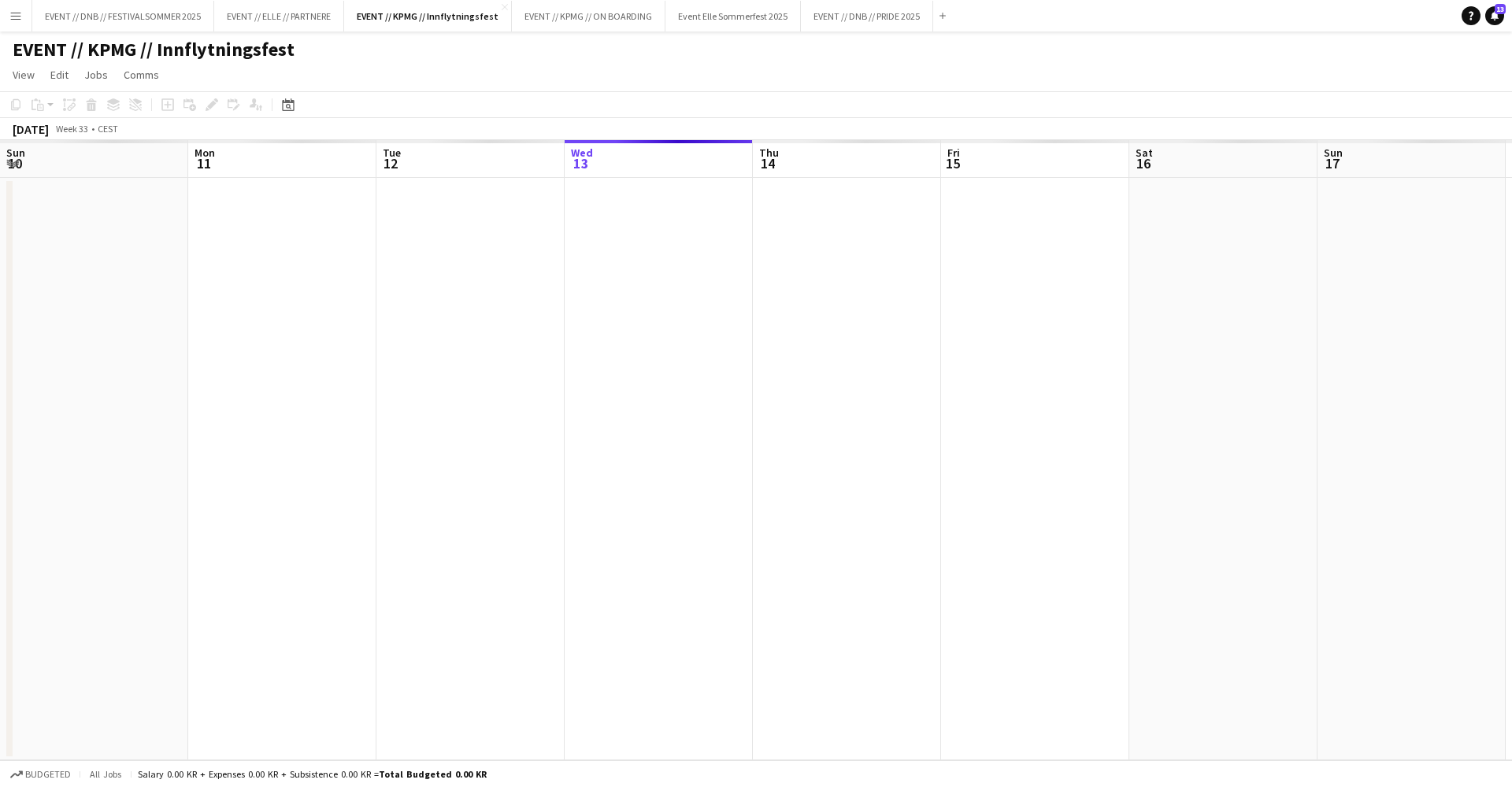
scroll to position [0, 376]
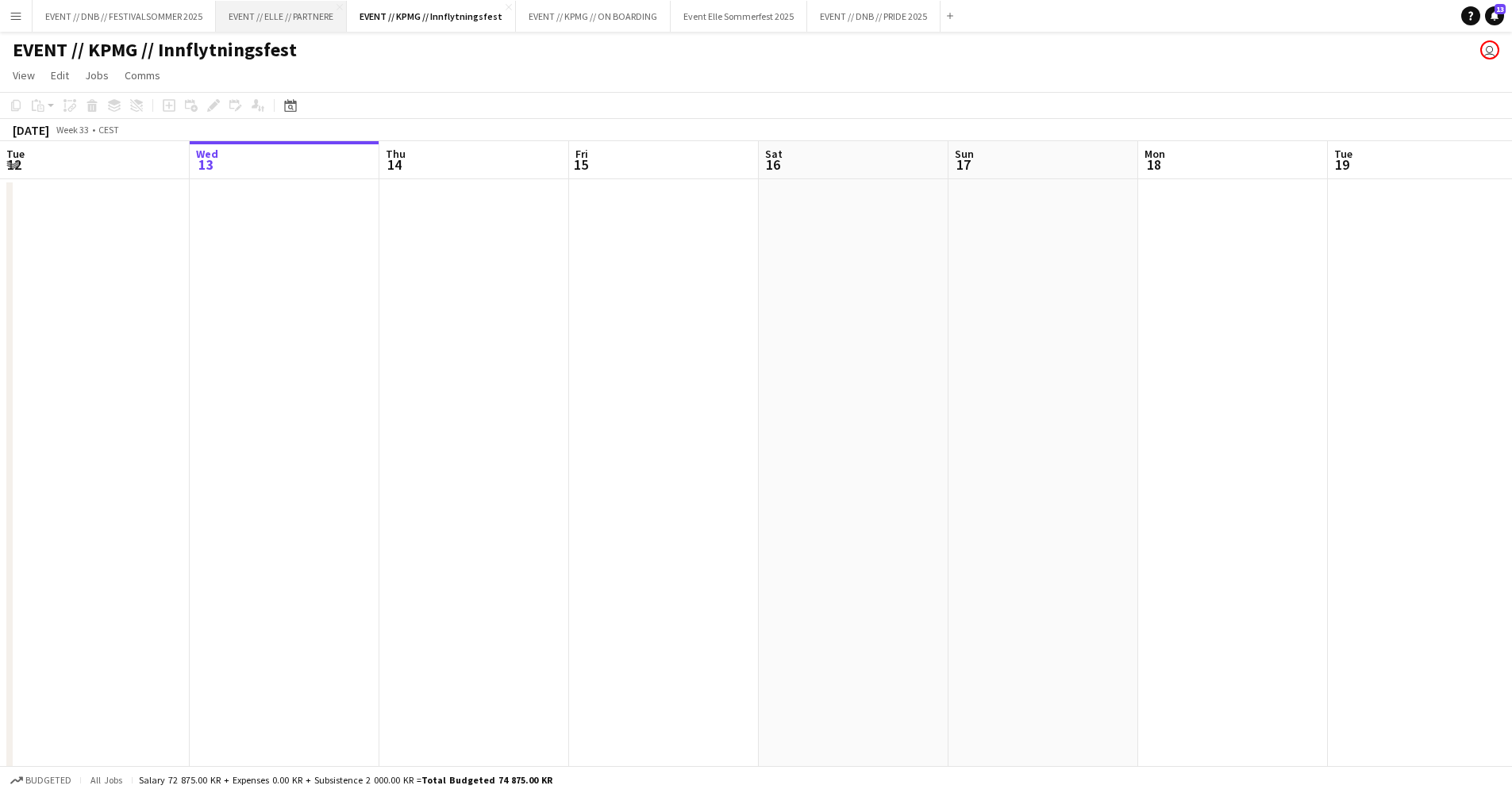
click at [312, 22] on button "EVENT // ELLE // PARTNERE Close" at bounding box center [281, 16] width 131 height 31
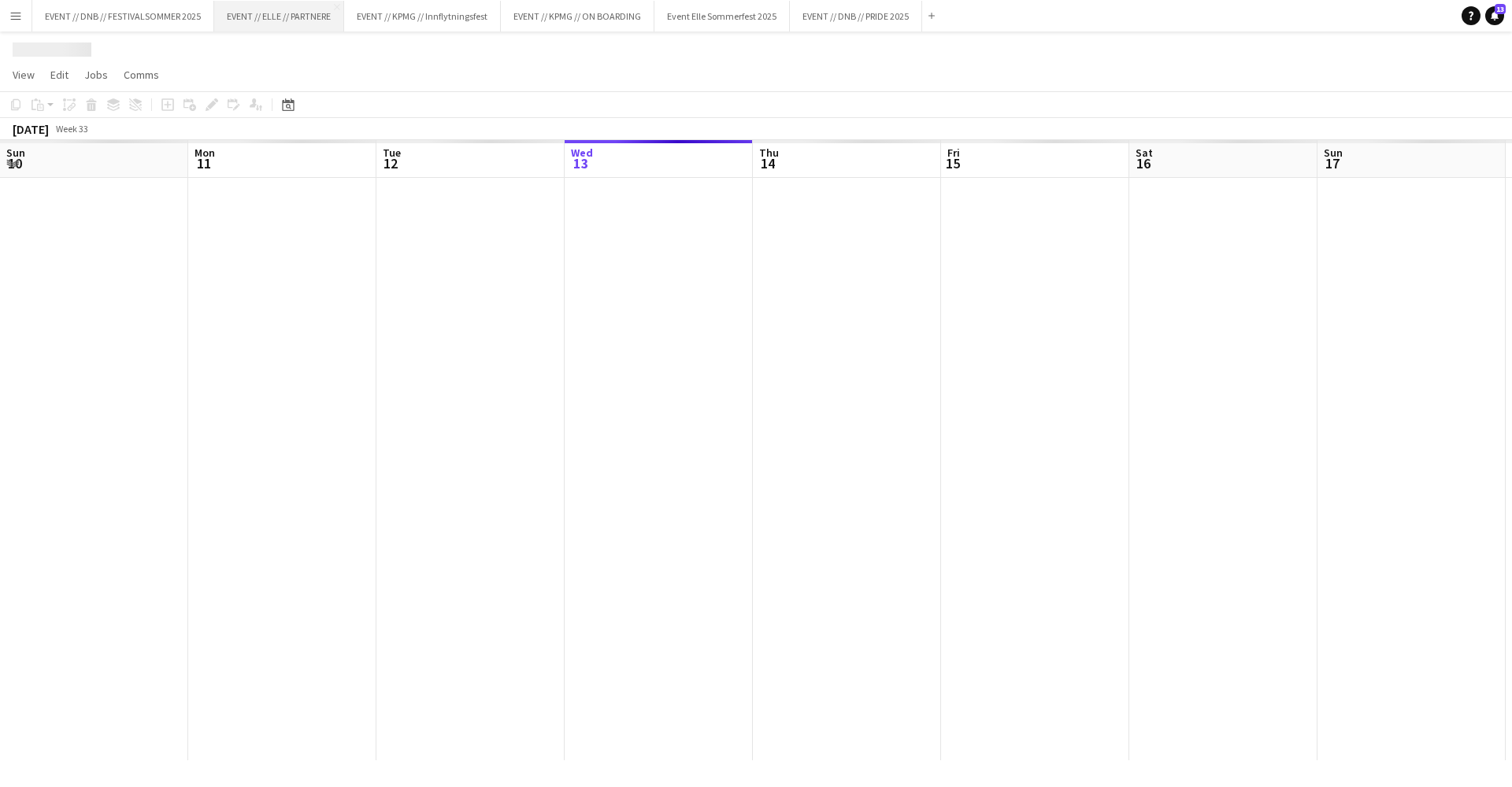
scroll to position [0, 376]
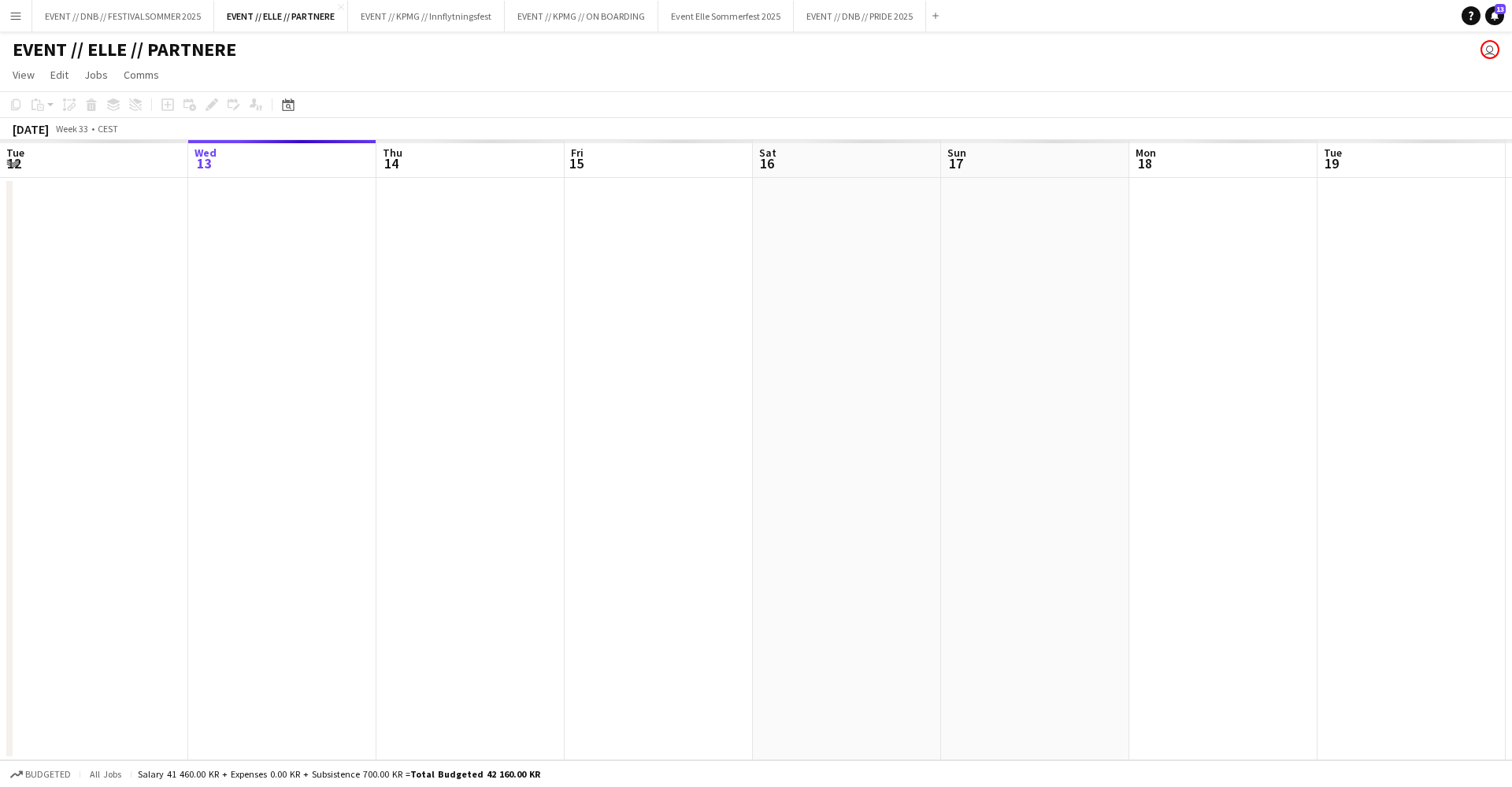
click at [123, 40] on h1 "EVENT // ELLE // PARTNERE" at bounding box center [123, 49] width 223 height 24
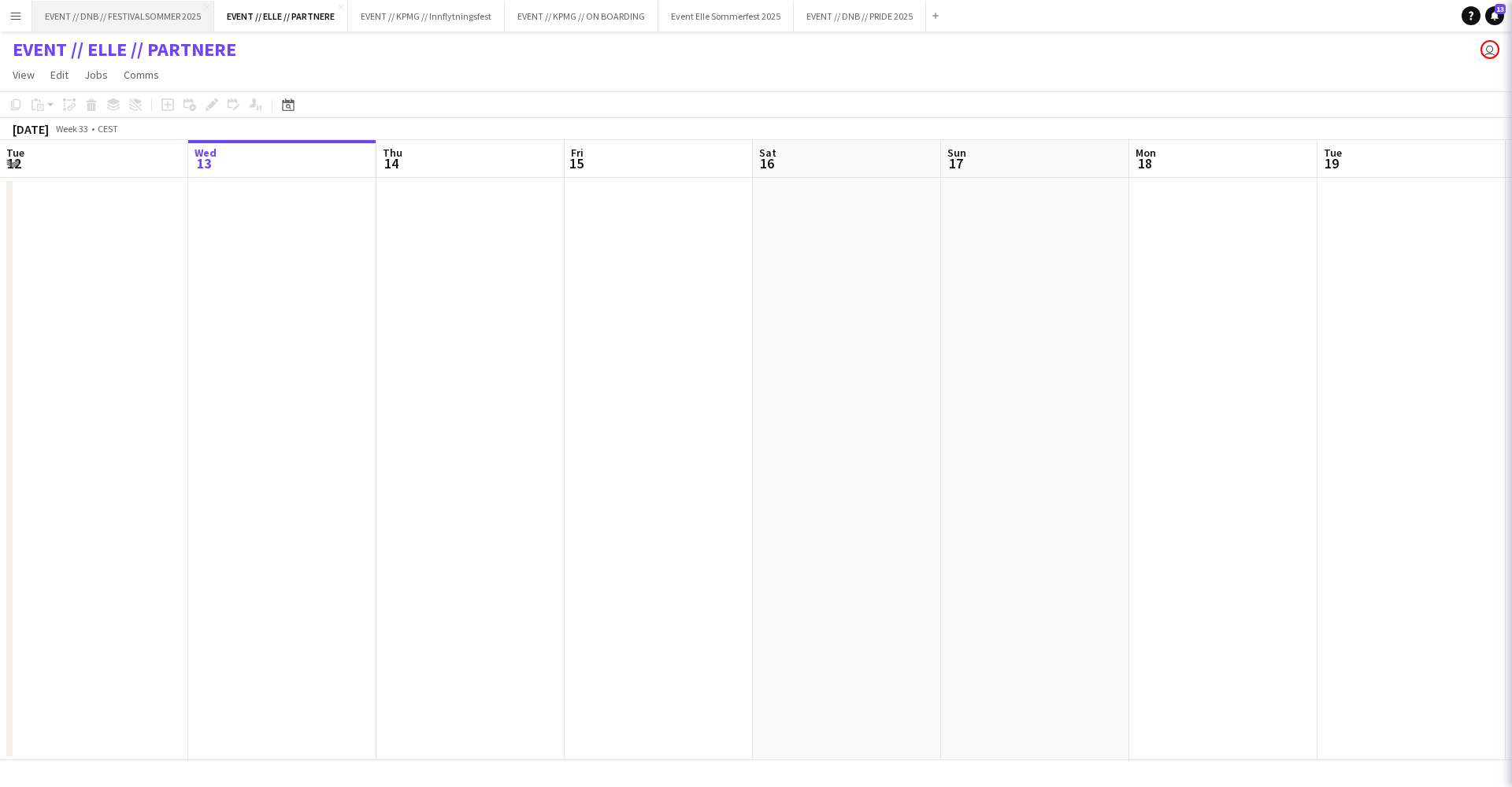
click at [141, 20] on button "EVENT // DNB // FESTIVALSOMMER 2025 Close" at bounding box center [123, 16] width 182 height 30
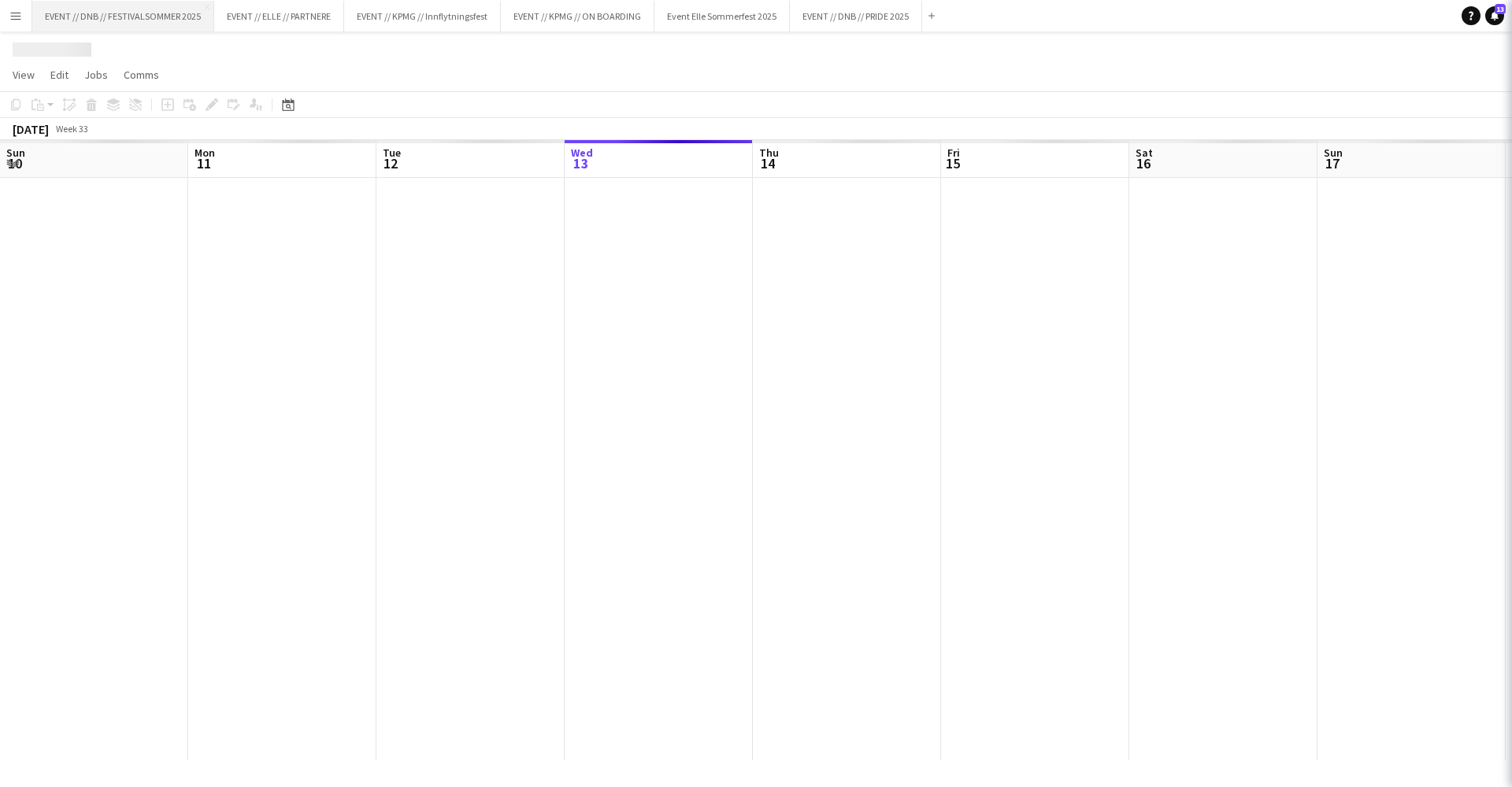
scroll to position [0, 376]
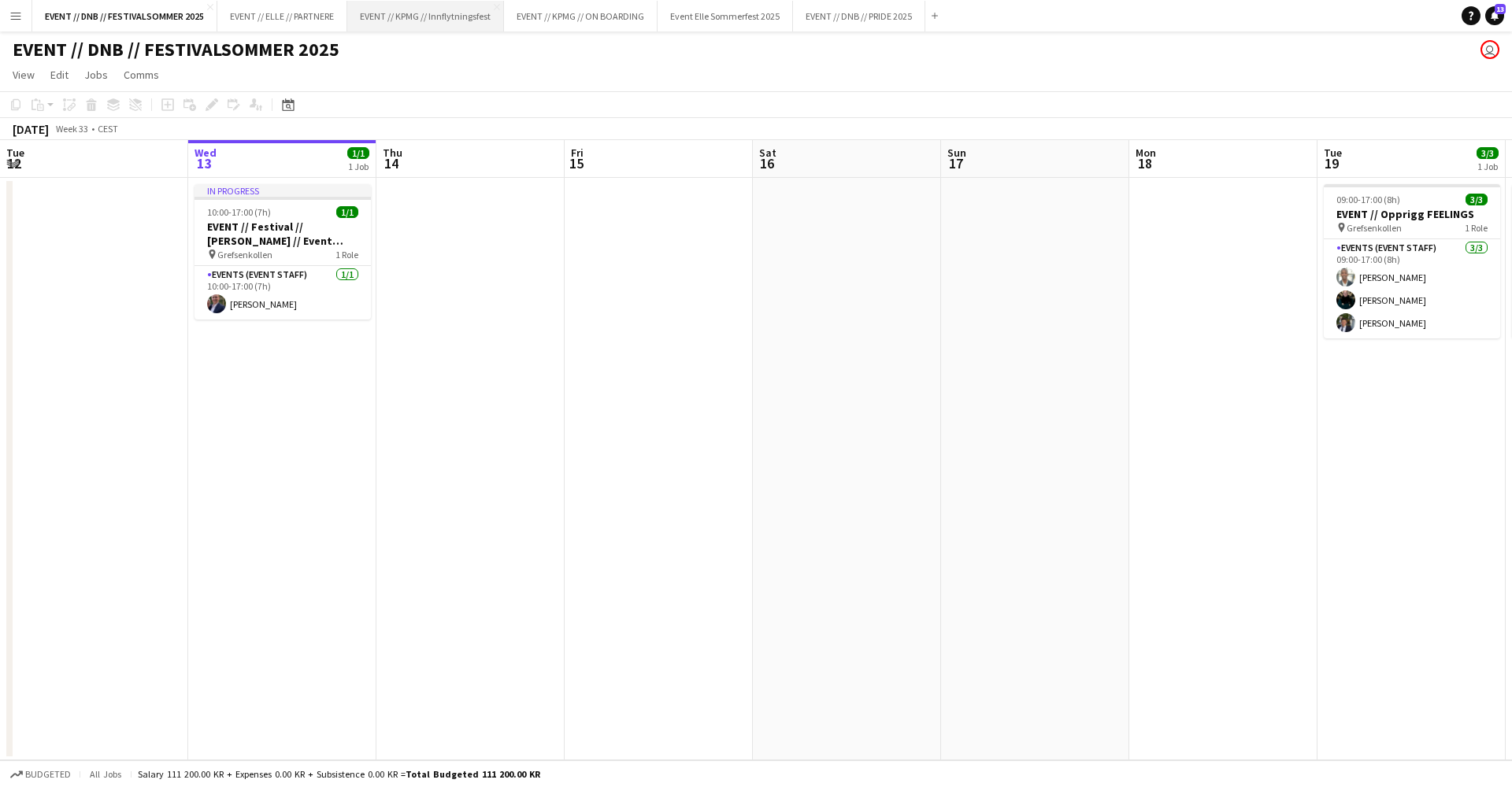
click at [452, 21] on button "EVENT // KPMG // Innflytningsfest Close" at bounding box center [425, 16] width 157 height 30
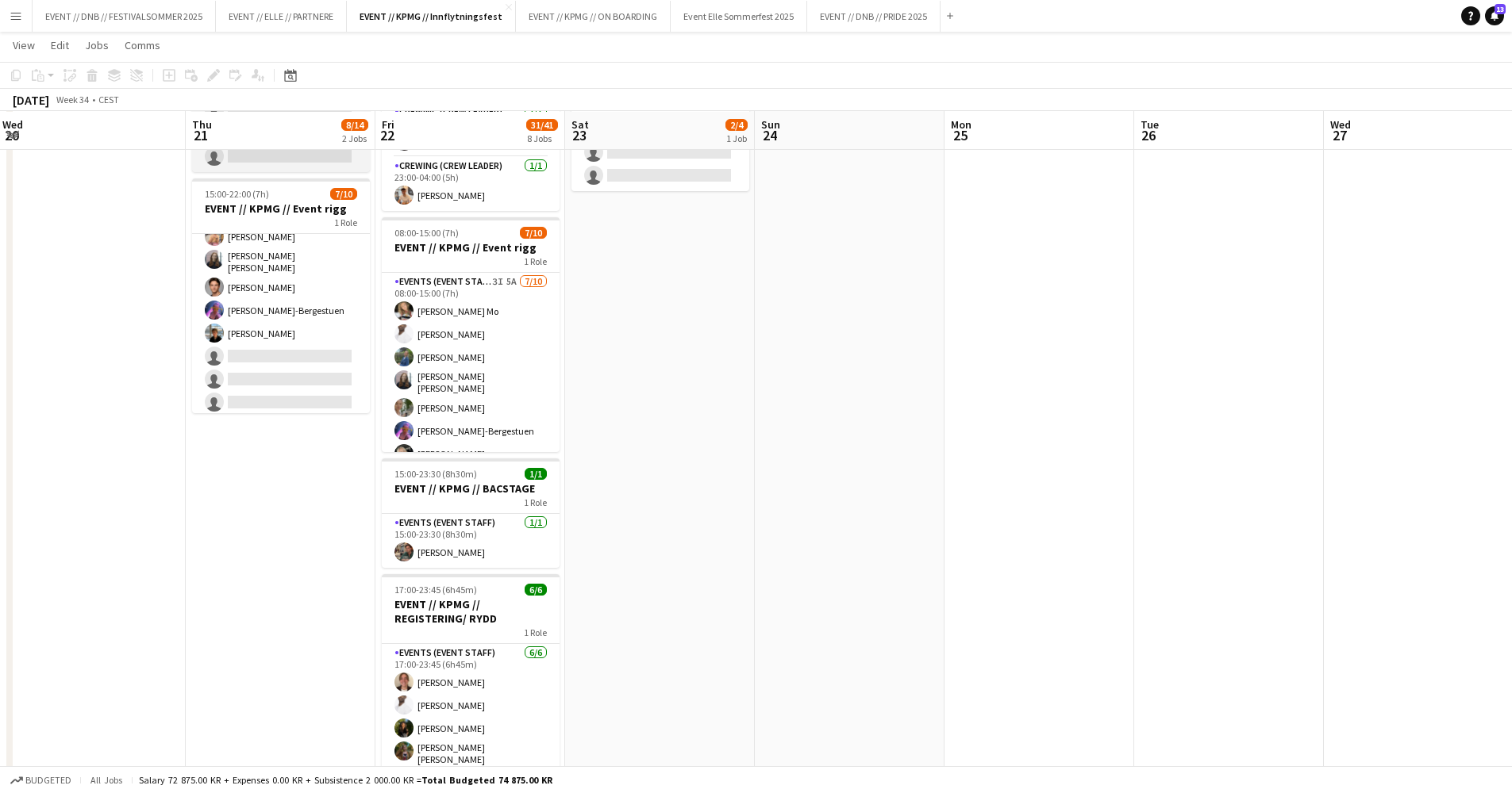
scroll to position [191, 0]
click at [295, 11] on button "EVENT // ELLE // PARTNERE Close" at bounding box center [281, 16] width 131 height 31
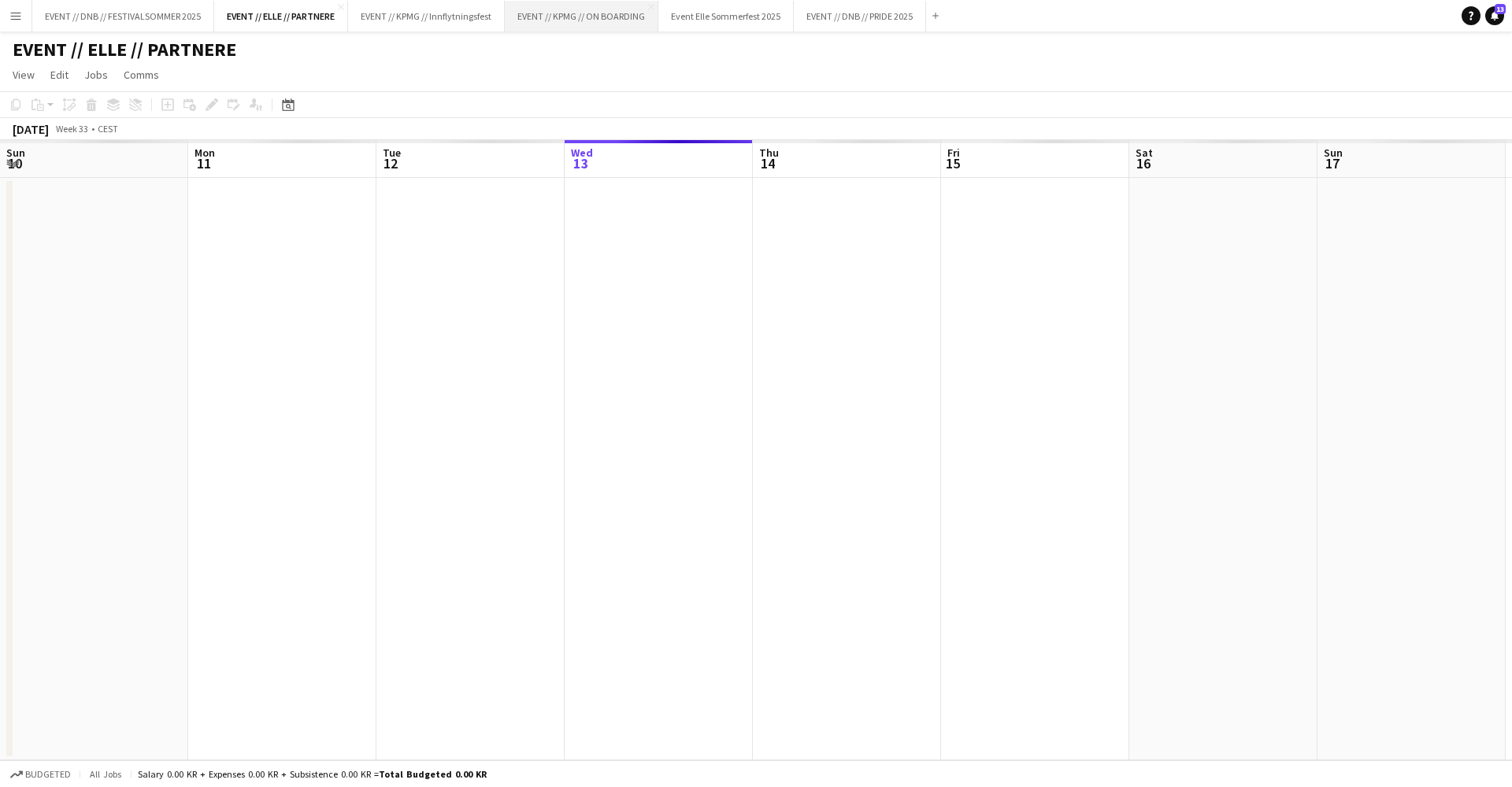
scroll to position [0, 376]
click at [576, 15] on button "EVENT // KPMG // ON BOARDING Close" at bounding box center [582, 16] width 154 height 30
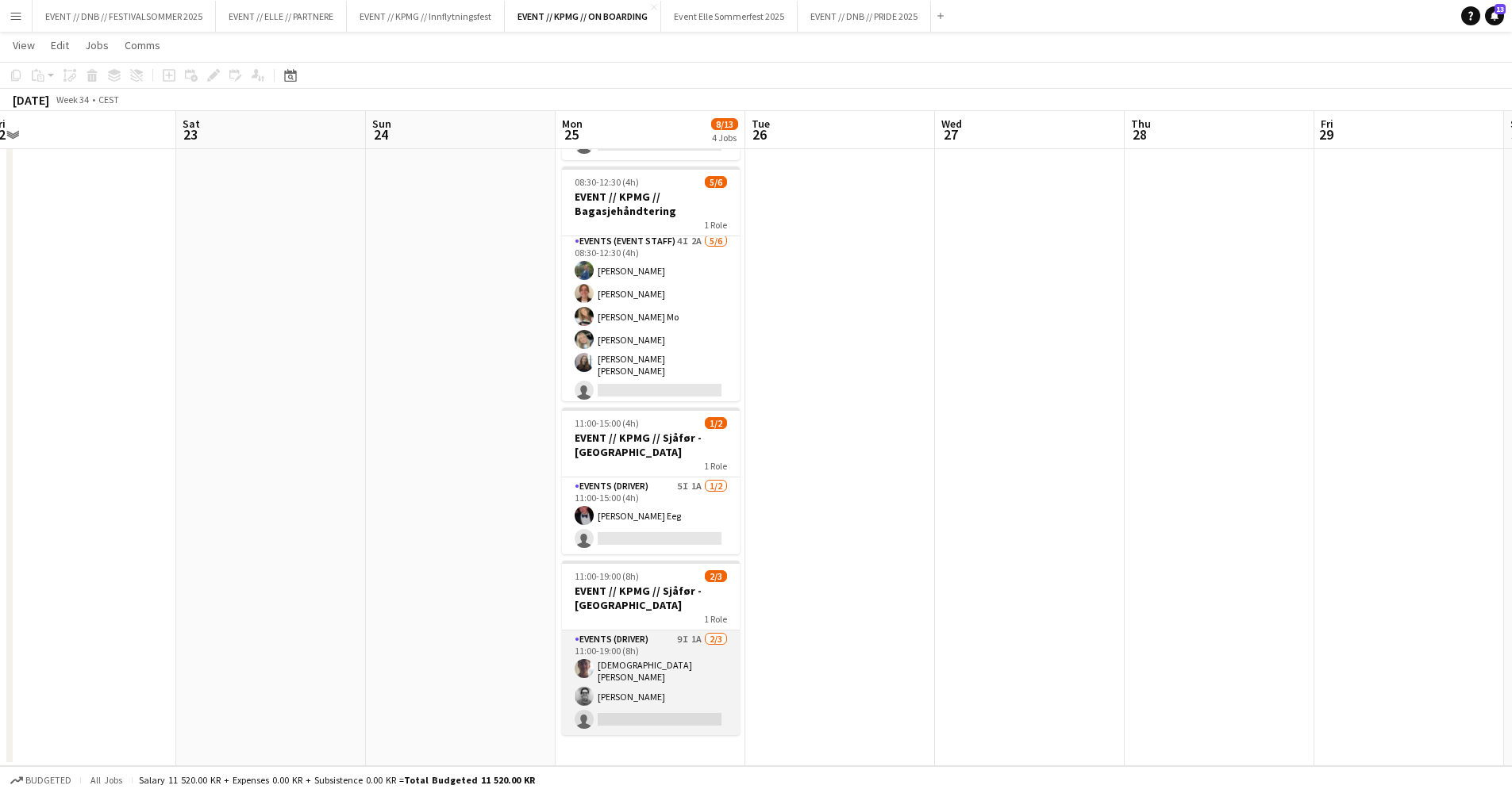
scroll to position [170, 0]
click at [694, 675] on app-card-role "Events (Driver) 9I 1A [DATE] 11:00-19:00 (8h) [PERSON_NAME] Tohje [DEMOGRAPHIC_…" at bounding box center [651, 682] width 178 height 104
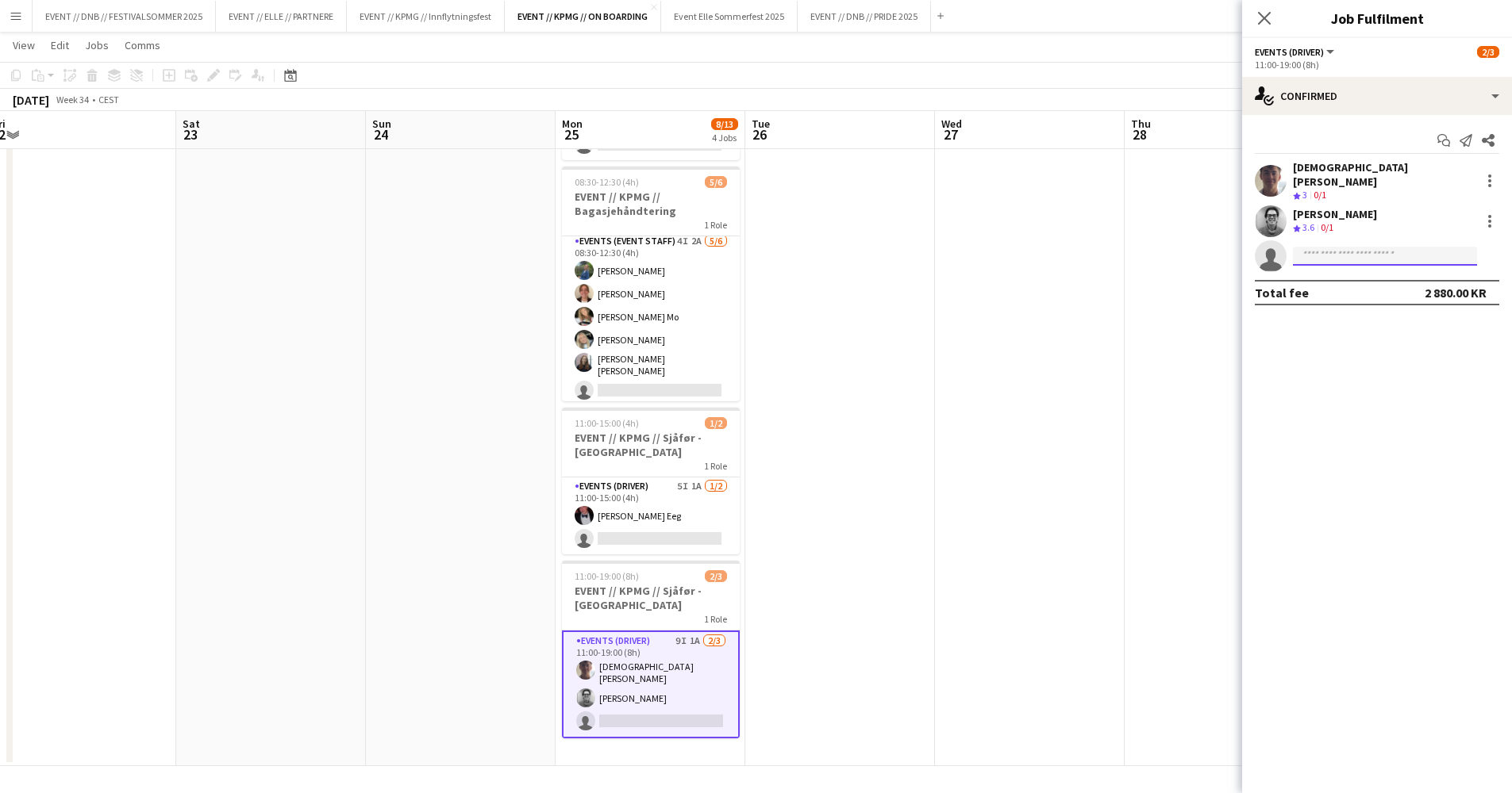
click at [1296, 247] on input at bounding box center [1385, 256] width 184 height 19
type input "*********"
click at [1317, 272] on span "[PERSON_NAME] [PERSON_NAME]" at bounding box center [1360, 269] width 109 height 13
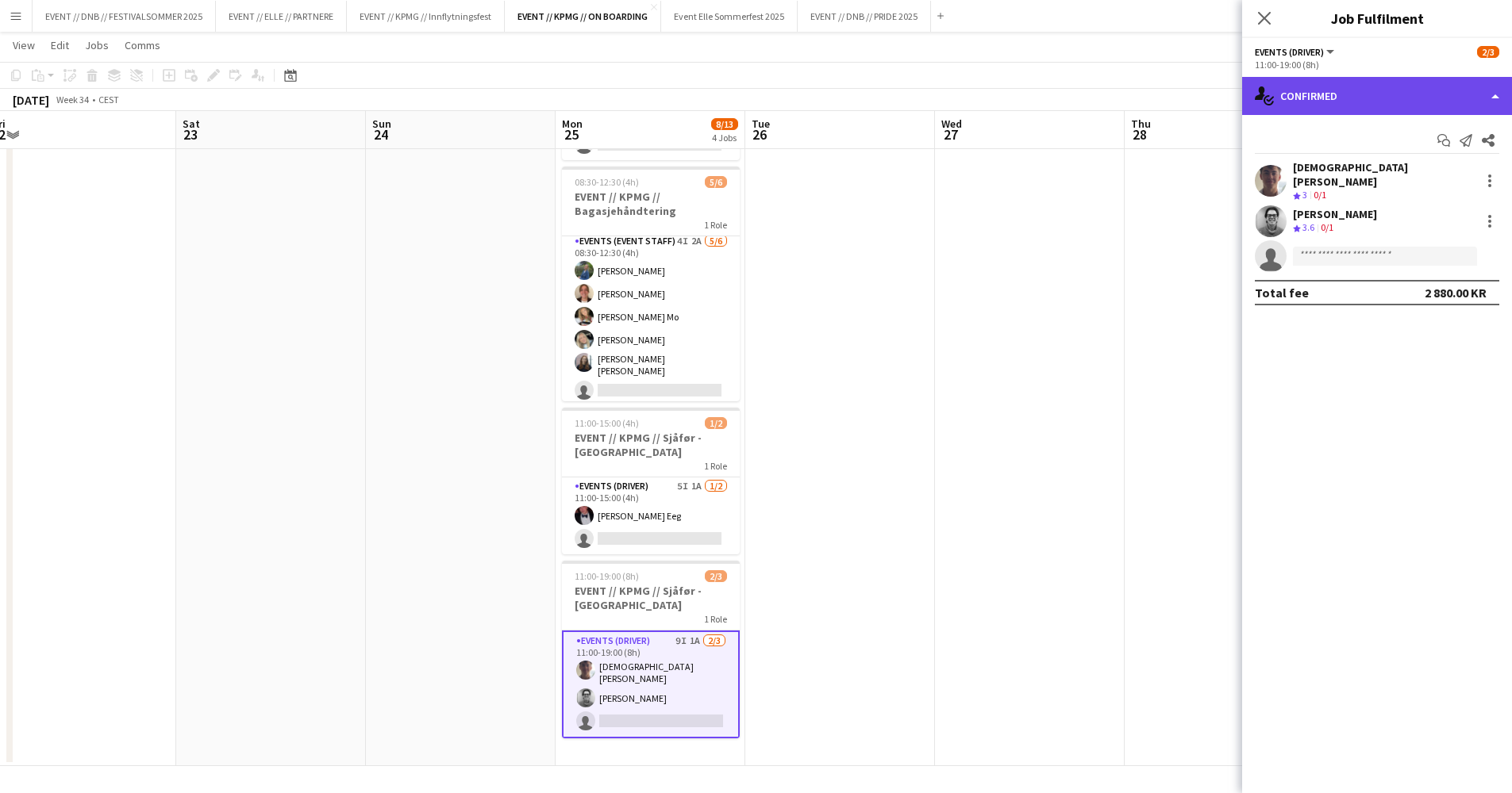
click at [1360, 112] on div "single-neutral-actions-check-2 Confirmed" at bounding box center [1377, 96] width 270 height 38
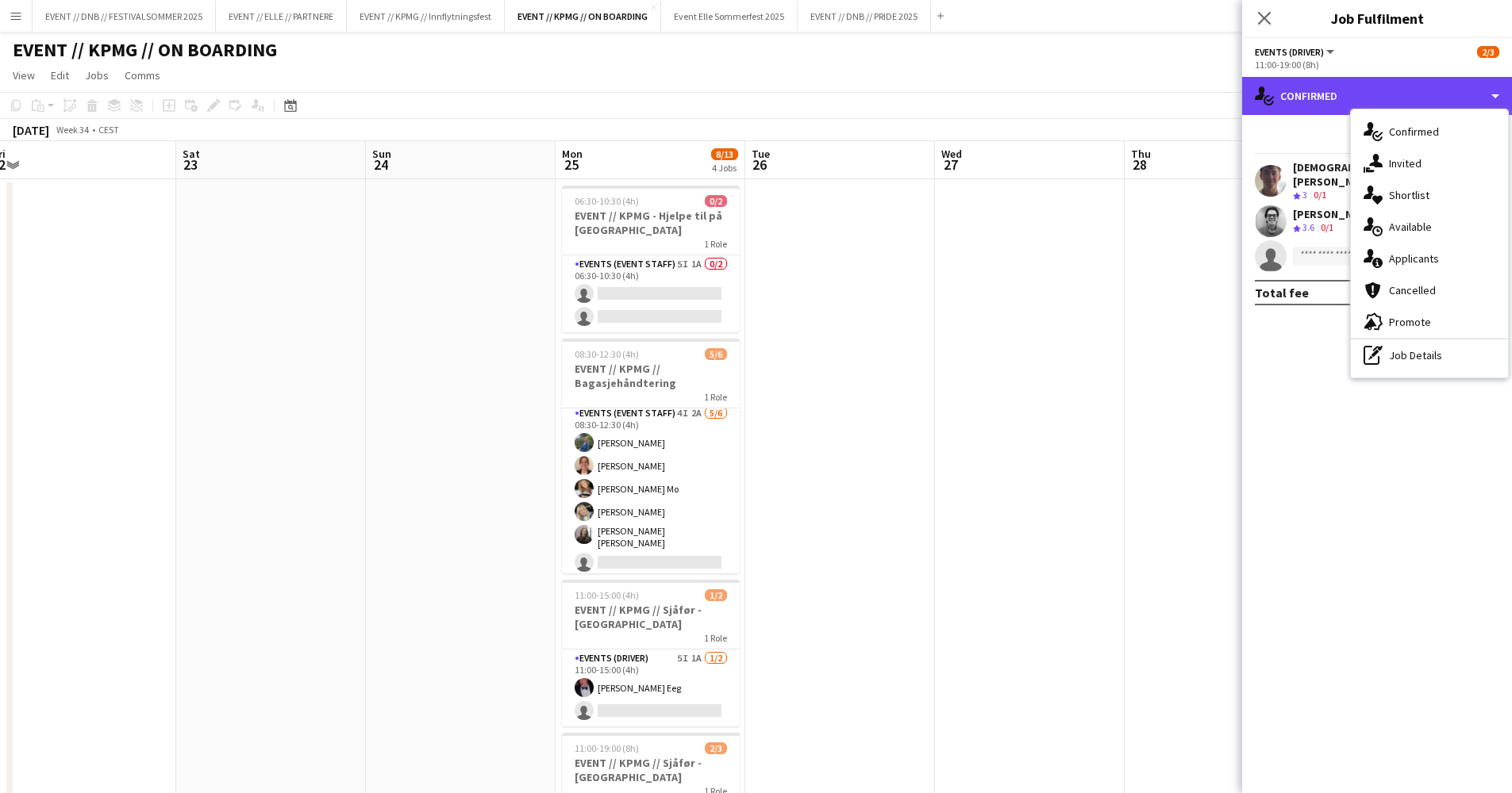
scroll to position [0, 0]
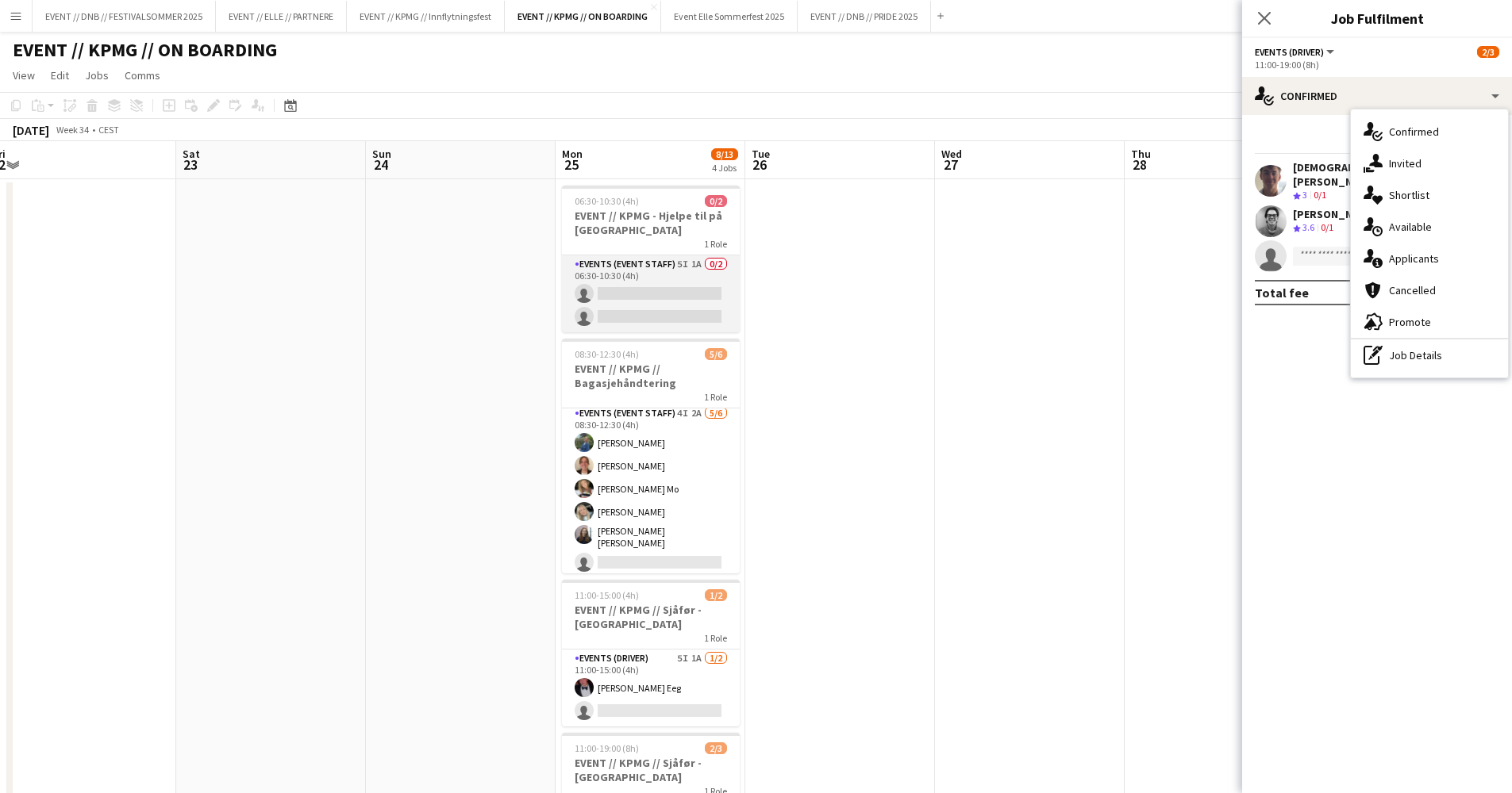
click at [623, 272] on app-card-role "Events (Event Staff) 5I 1A 0/2 06:30-10:30 (4h) single-neutral-actions single-n…" at bounding box center [651, 294] width 178 height 77
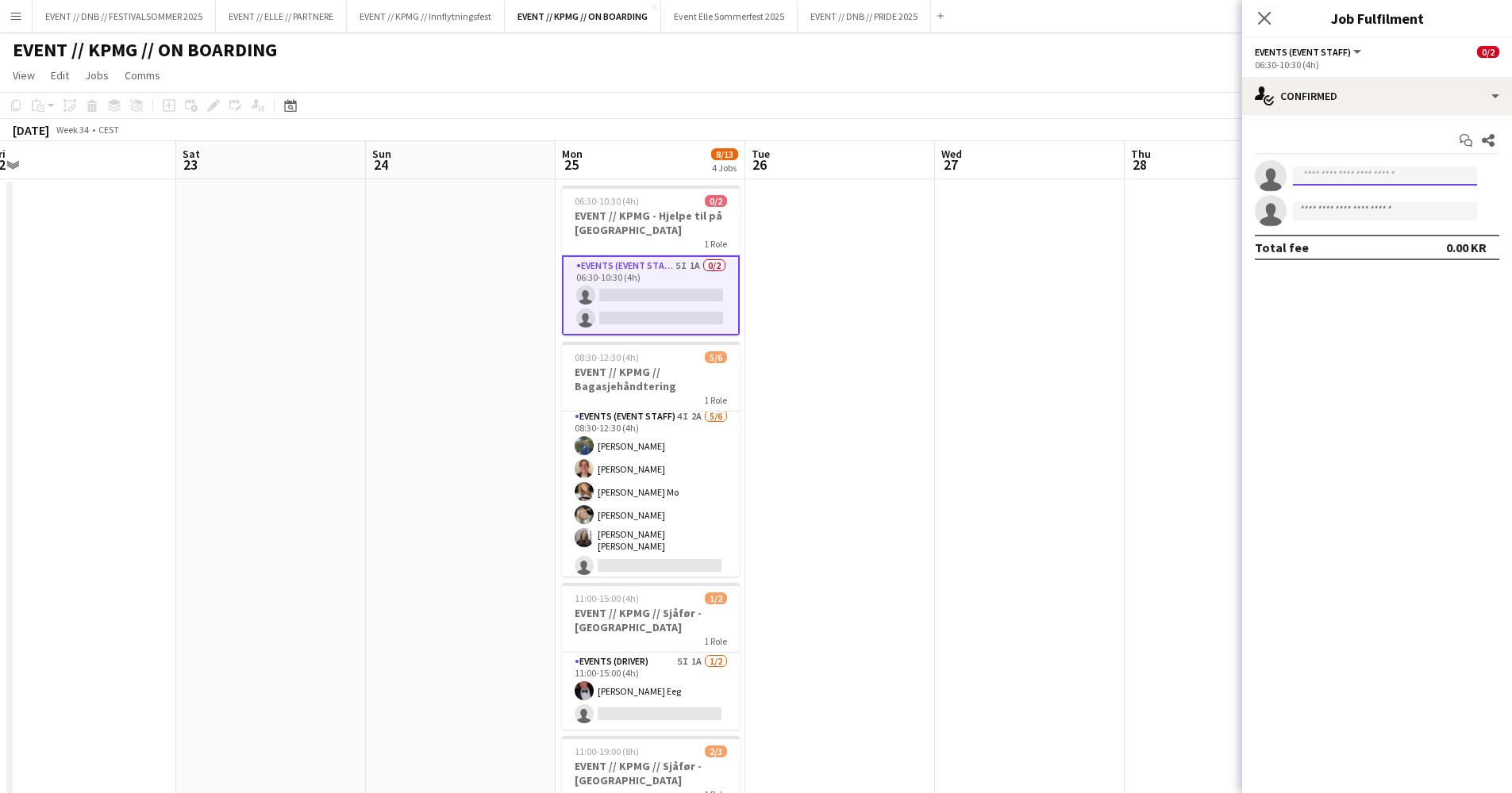
click at [1322, 181] on input at bounding box center [1385, 176] width 184 height 19
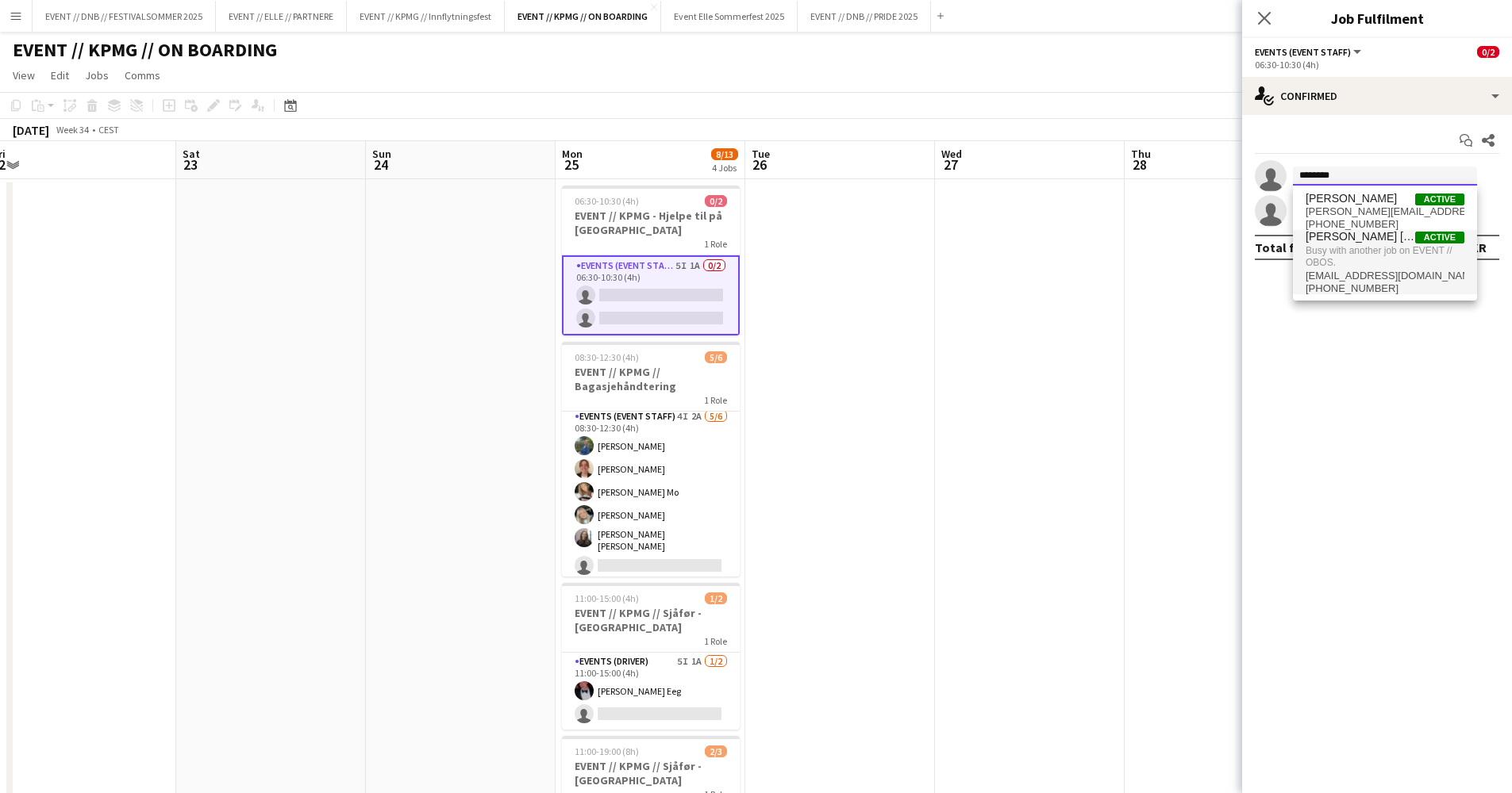
type input "*******"
click at [1323, 264] on span "Busy with another job on EVENT // OBOS." at bounding box center [1385, 256] width 159 height 26
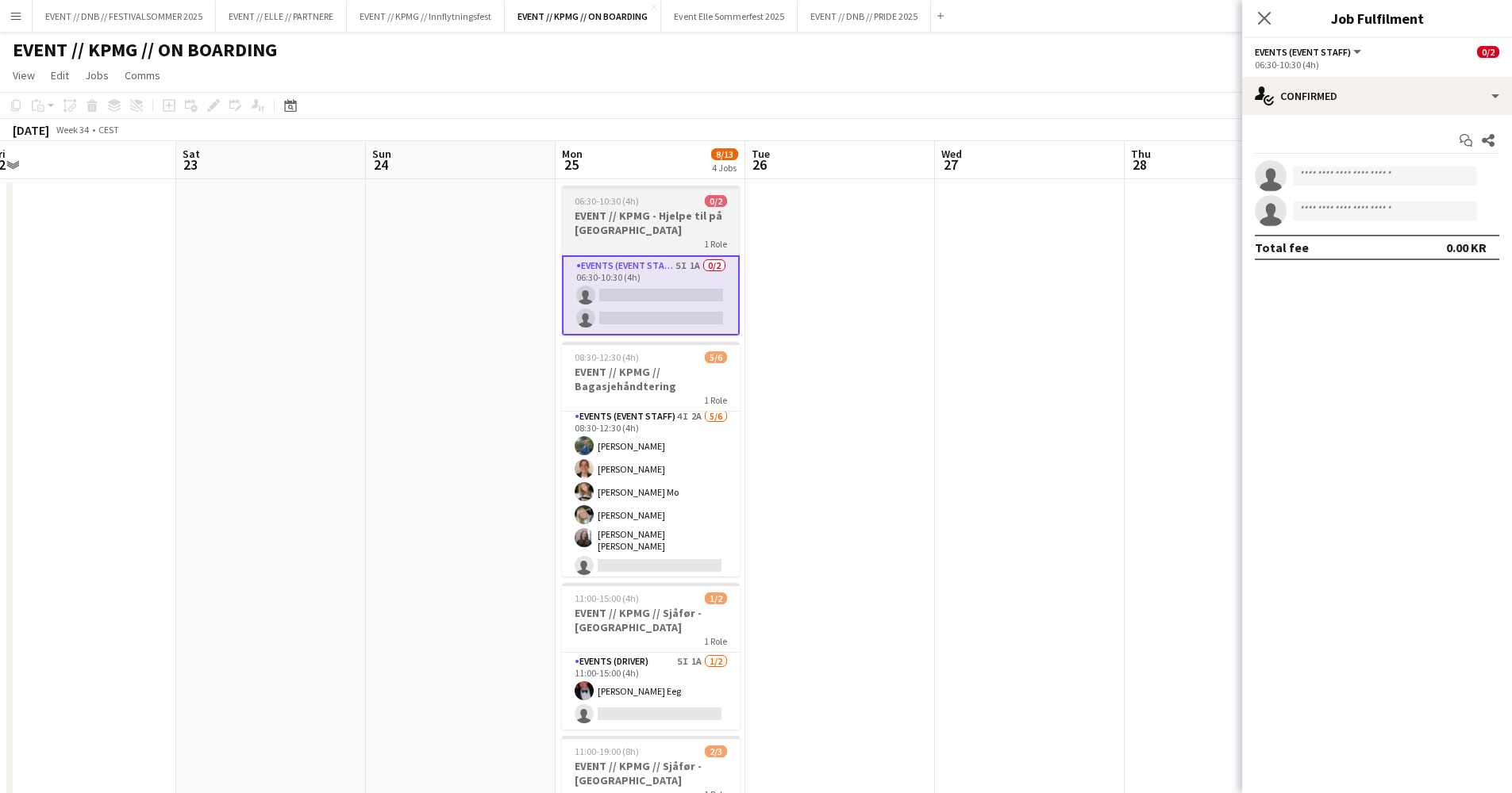
click at [659, 193] on app-job-card "06:30-10:30 (4h) 0/2 EVENT // KPMG - Hjelpe til på Gardemoen 1 Role Events (Eve…" at bounding box center [651, 260] width 178 height 150
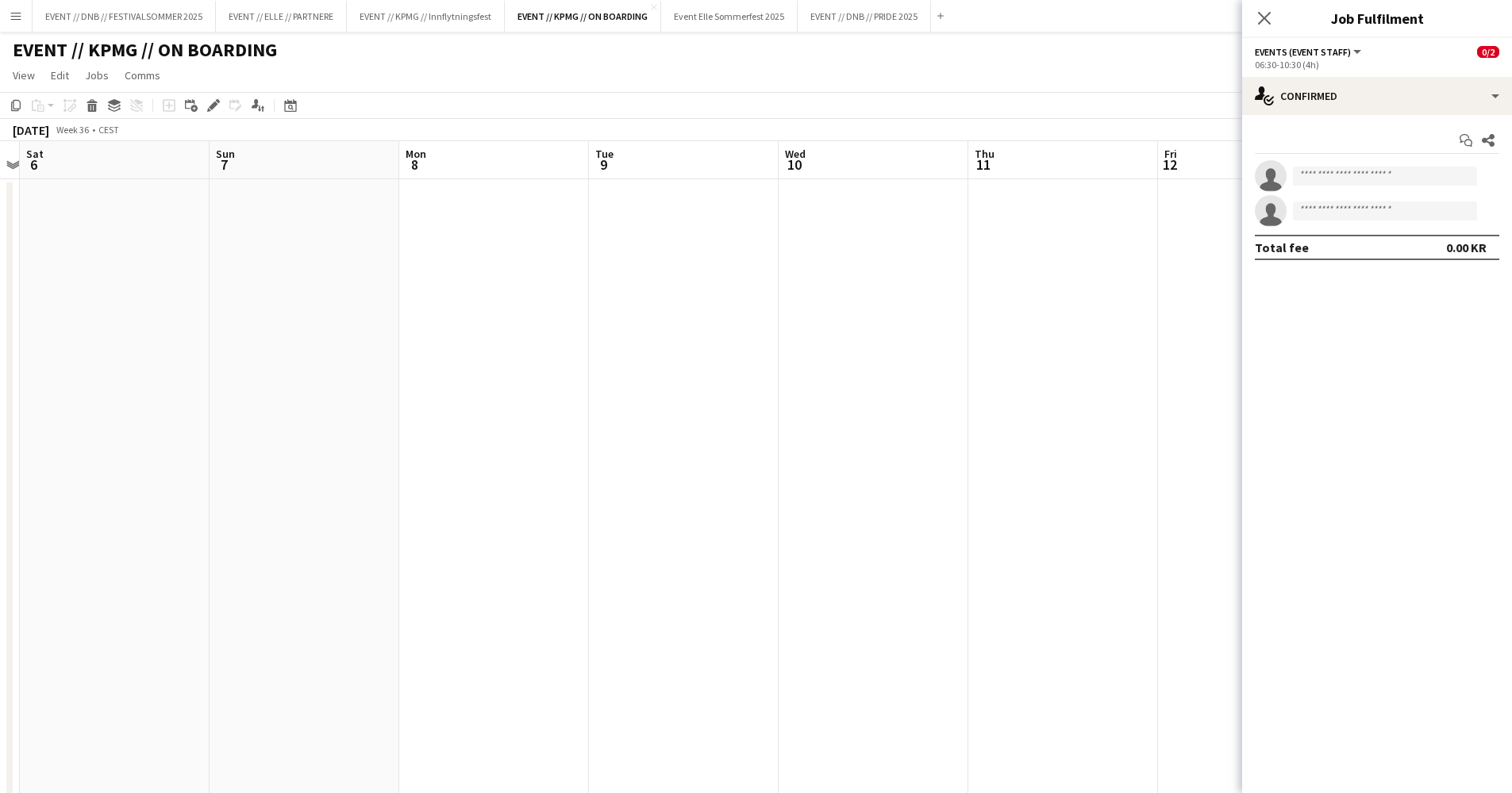
scroll to position [0, 568]
click at [834, 241] on app-date-cell at bounding box center [855, 559] width 189 height 760
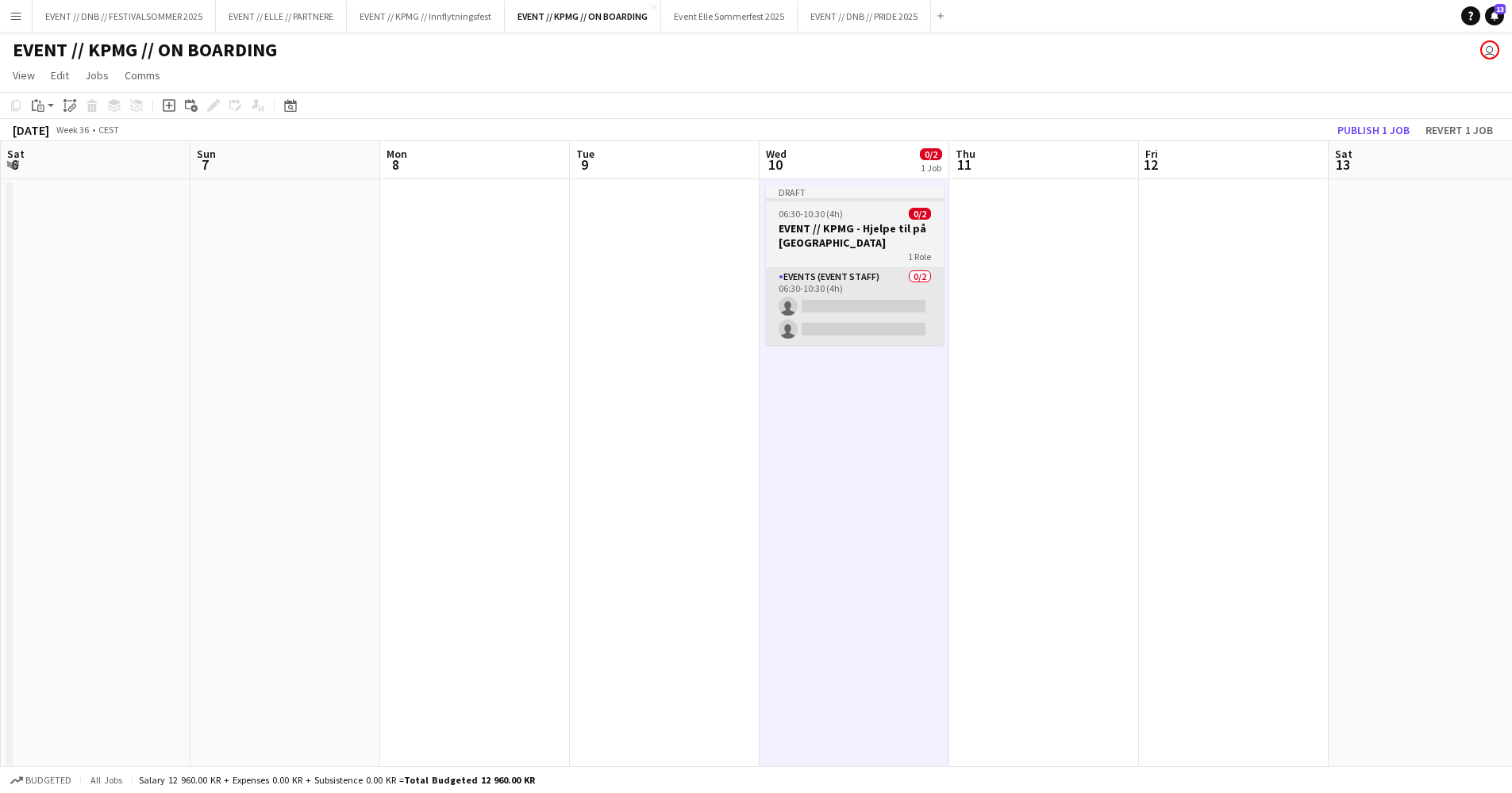
click at [874, 279] on app-card-role "Events (Event Staff) 0/2 06:30-10:30 (4h) single-neutral-actions single-neutral…" at bounding box center [855, 306] width 178 height 77
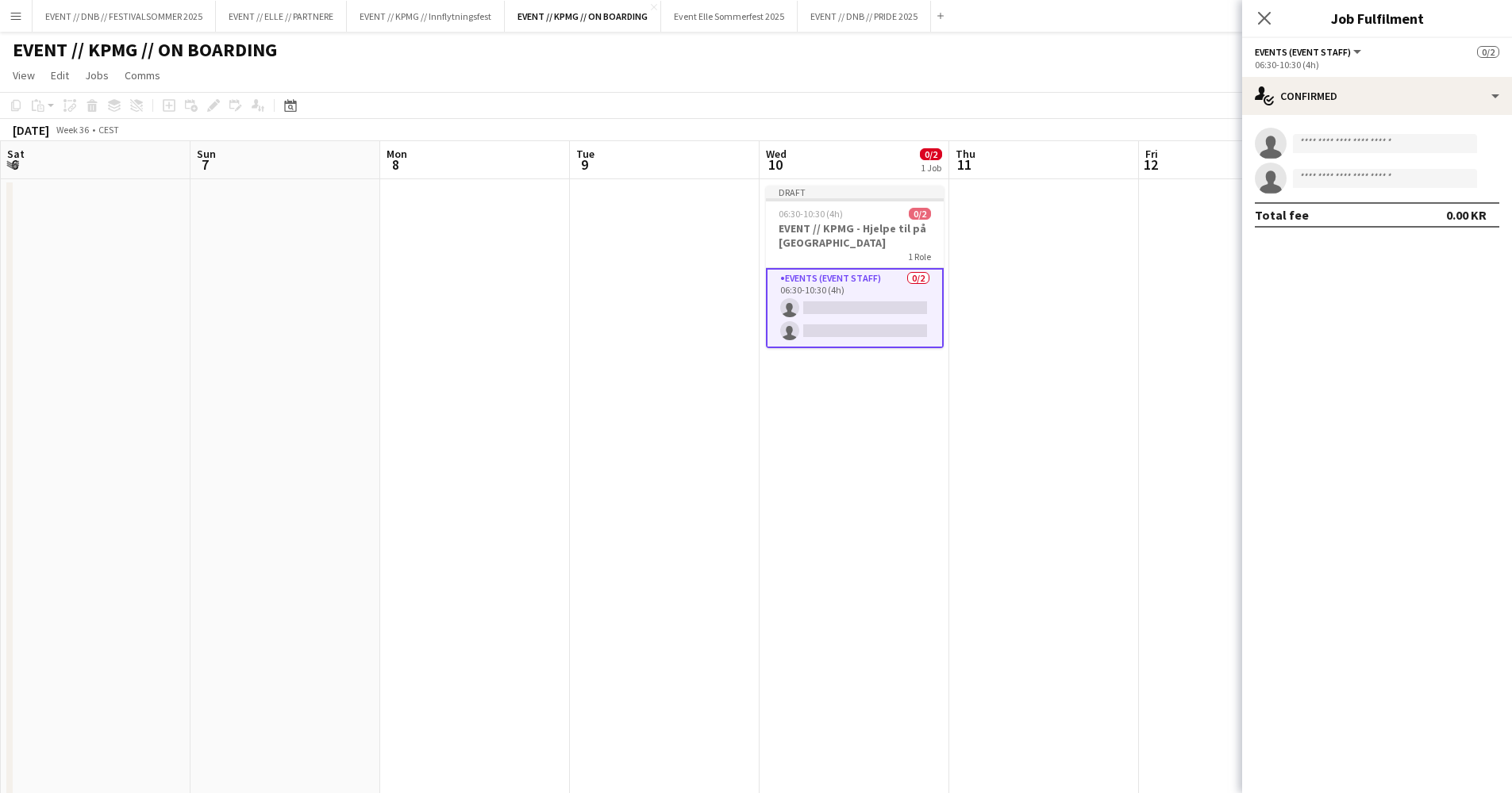
click at [1377, 154] on app-invite-slot "single-neutral-actions" at bounding box center [1377, 143] width 270 height 32
click at [1391, 116] on div "single-neutral-actions single-neutral-actions Total fee 0.00 KR" at bounding box center [1377, 177] width 270 height 125
click at [1401, 110] on div "single-neutral-actions-check-2 Confirmed" at bounding box center [1377, 96] width 270 height 38
click at [1401, 162] on div "single-neutral-actions-share-1 Invited" at bounding box center [1429, 163] width 157 height 32
click at [1361, 169] on input "text" at bounding box center [1376, 178] width 244 height 39
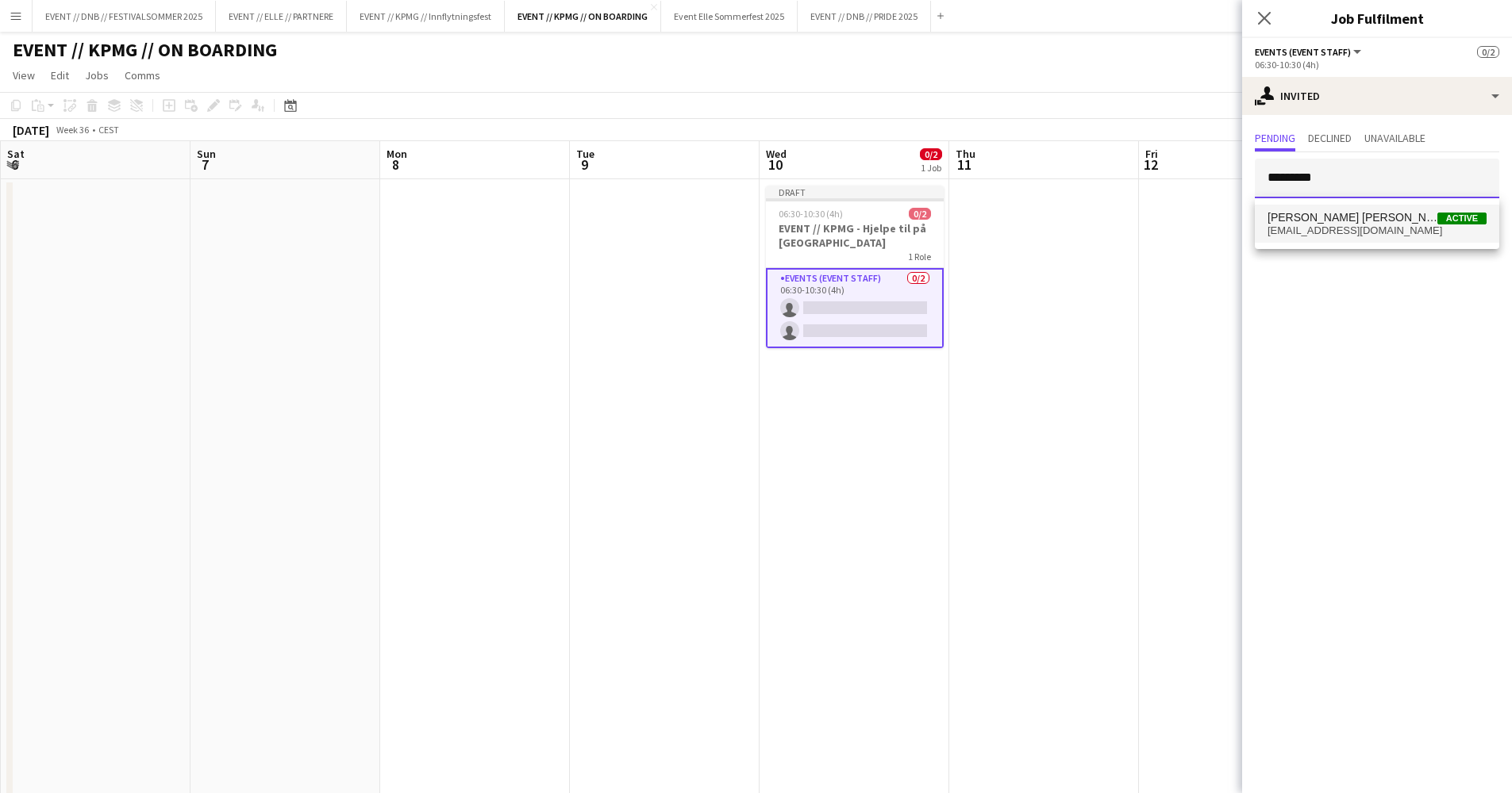
type input "*********"
click at [1354, 205] on mat-option "[PERSON_NAME] [PERSON_NAME] Active [EMAIL_ADDRESS][DOMAIN_NAME]" at bounding box center [1376, 224] width 244 height 38
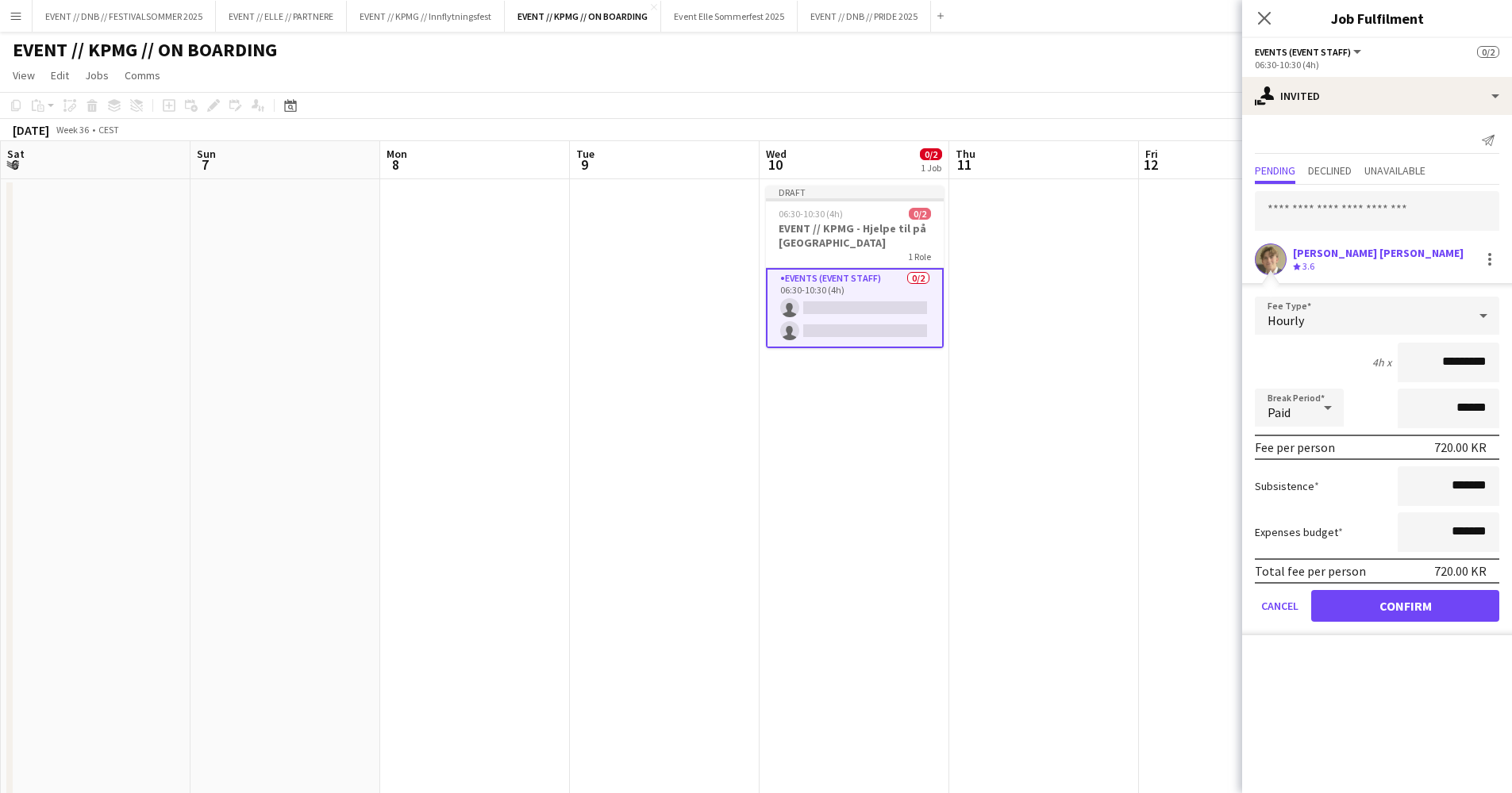
click at [1273, 251] on app-user-avatar at bounding box center [1270, 259] width 32 height 32
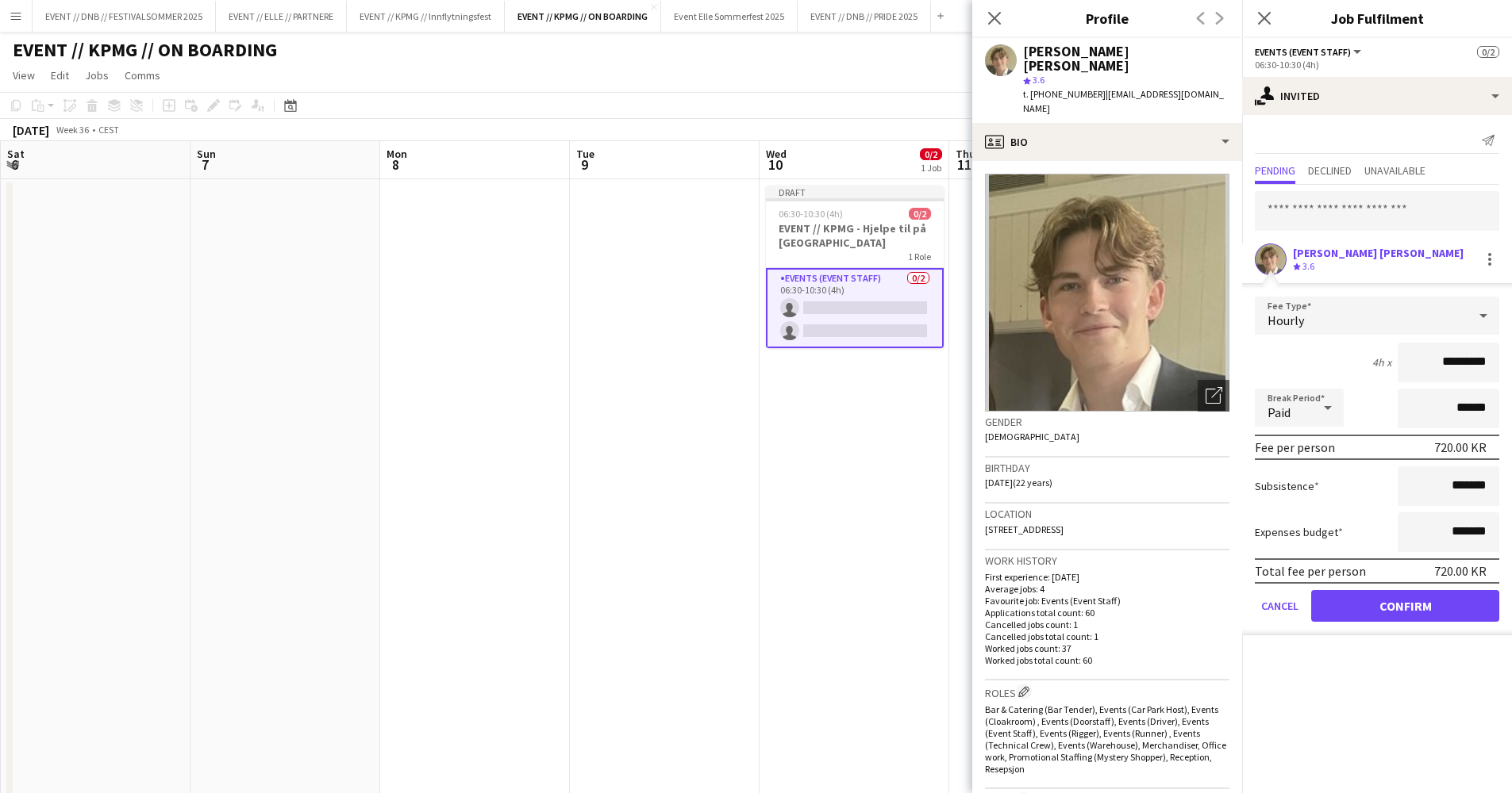
click at [960, 368] on app-date-cell at bounding box center [1044, 559] width 189 height 760
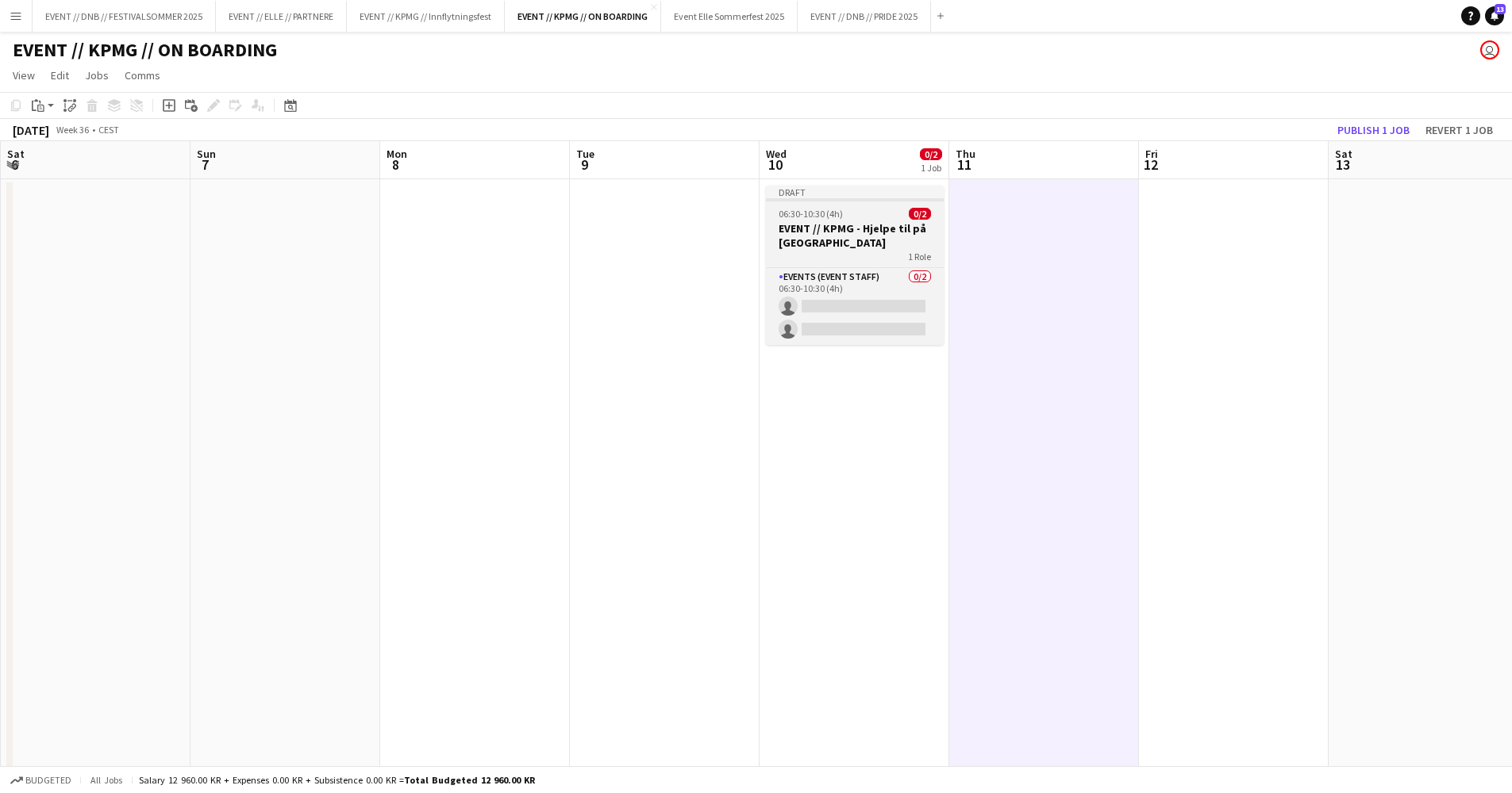
click at [886, 238] on h3 "EVENT // KPMG - Hjelpe til på [GEOGRAPHIC_DATA]" at bounding box center [855, 235] width 178 height 29
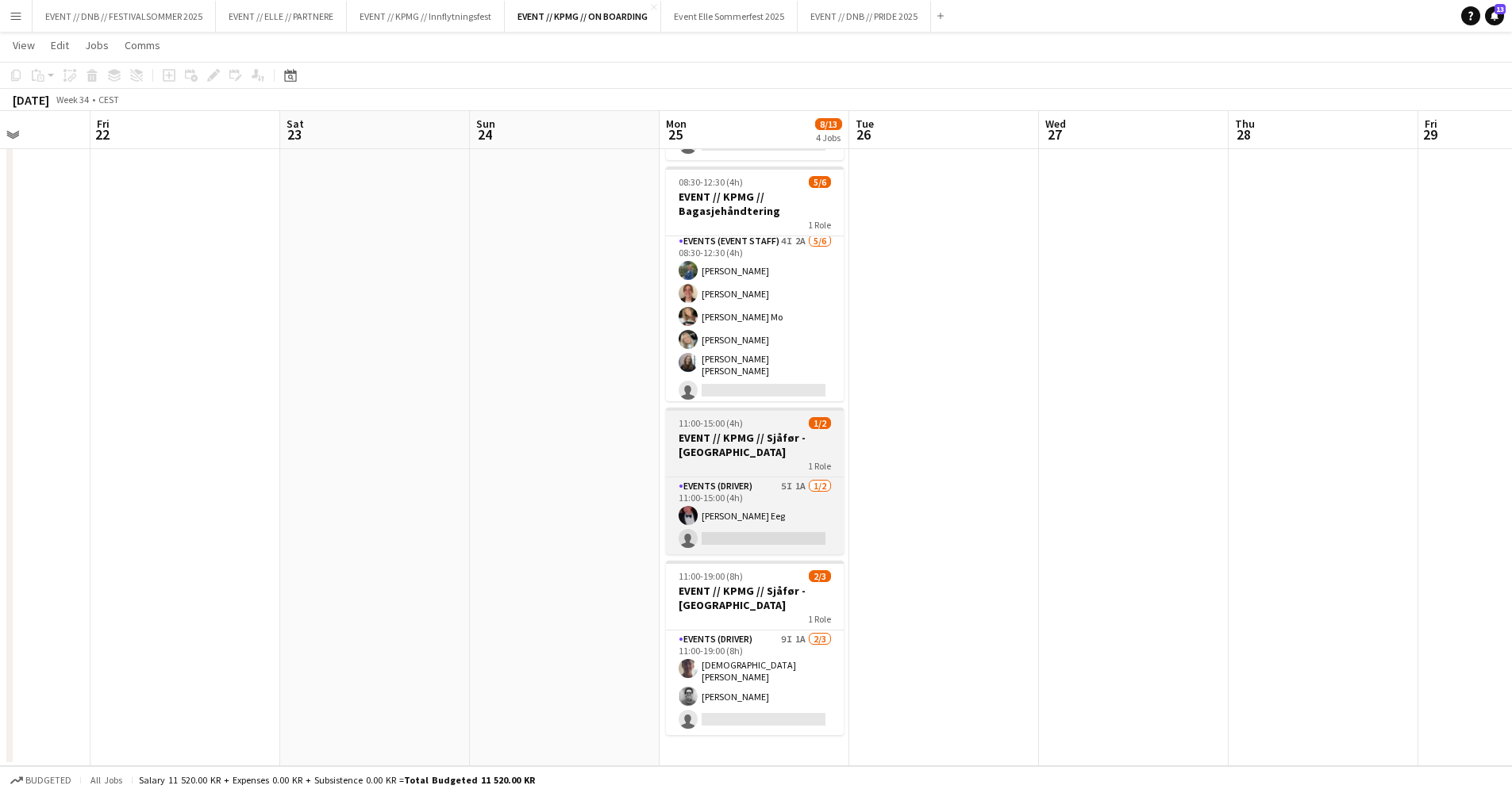
scroll to position [170, 0]
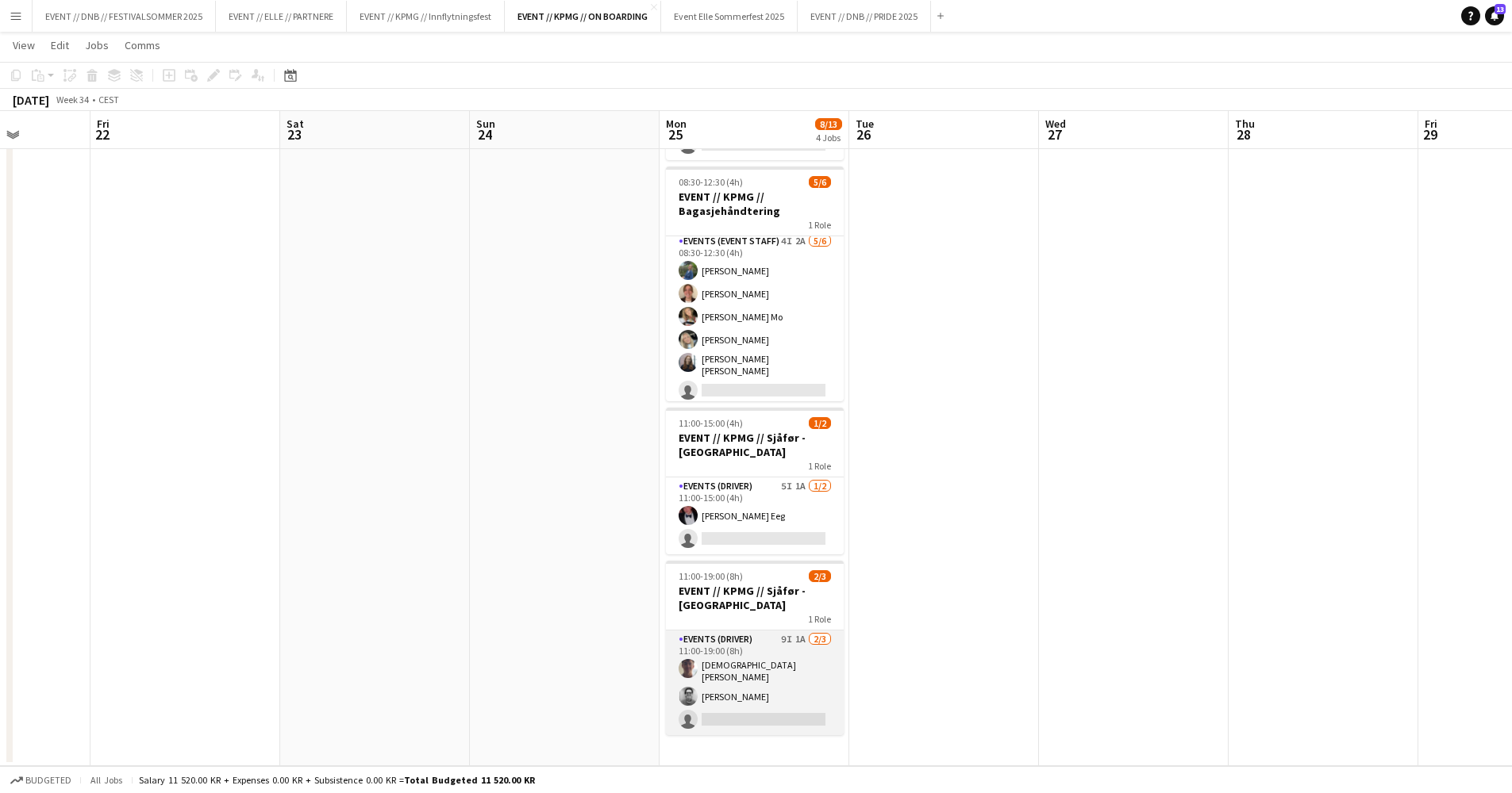
click at [741, 680] on app-card-role "Events (Driver) 9I 1A [DATE] 11:00-19:00 (8h) [PERSON_NAME] Tohje [DEMOGRAPHIC_…" at bounding box center [755, 682] width 178 height 104
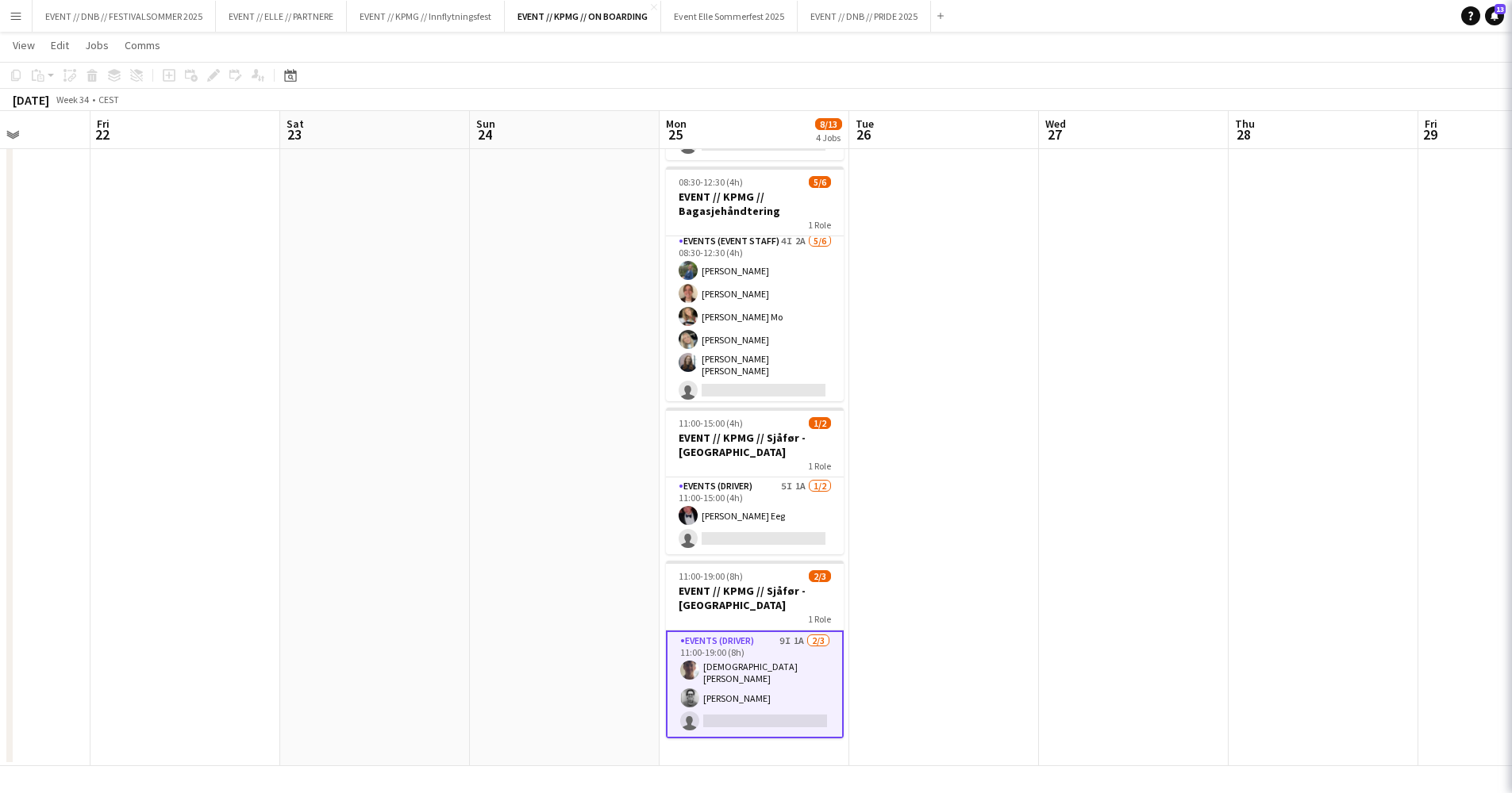
scroll to position [0, 479]
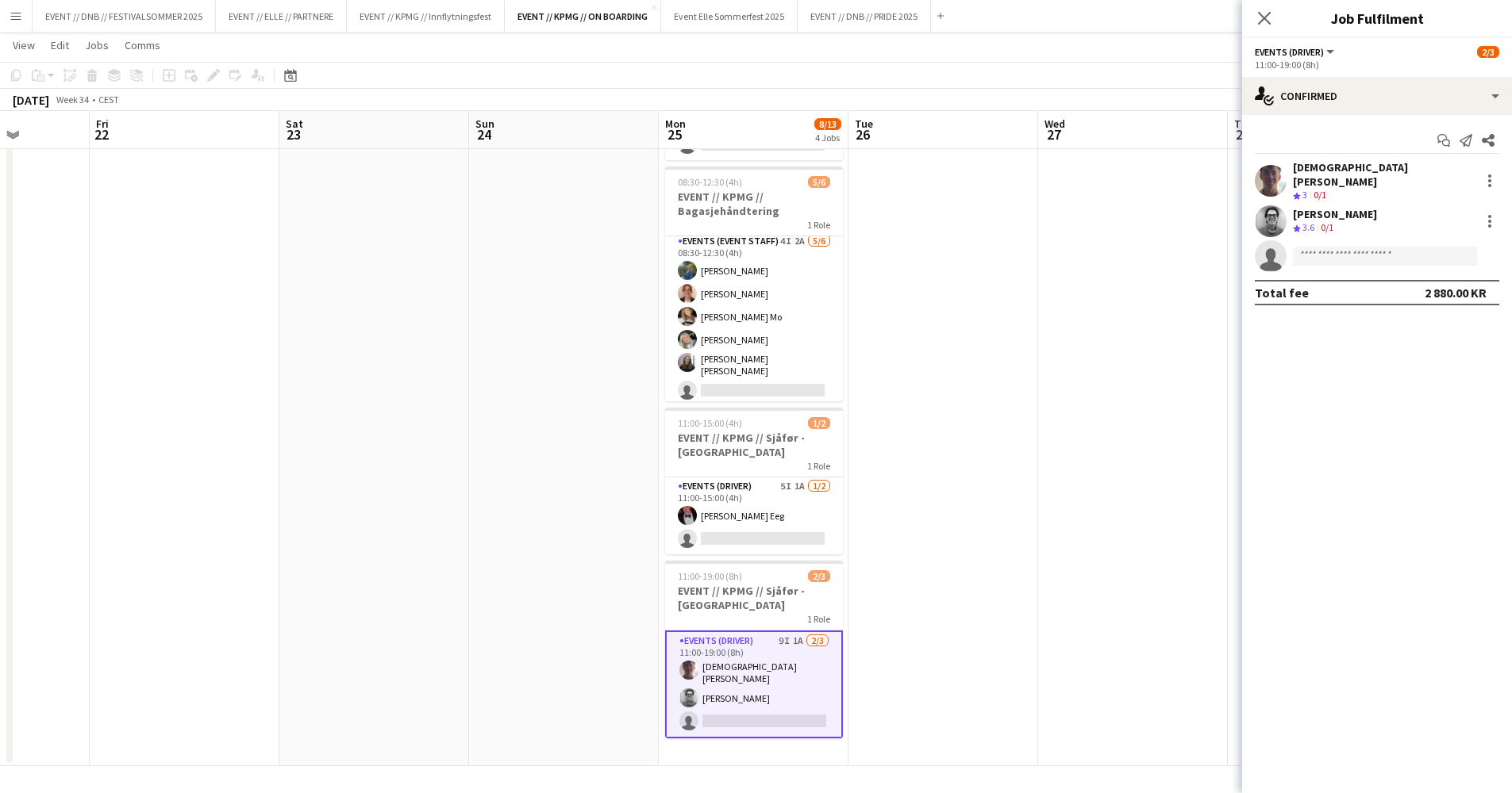
click at [1387, 255] on app-invite-slot "single-neutral-actions" at bounding box center [1377, 255] width 270 height 32
click at [1384, 253] on input at bounding box center [1385, 256] width 184 height 19
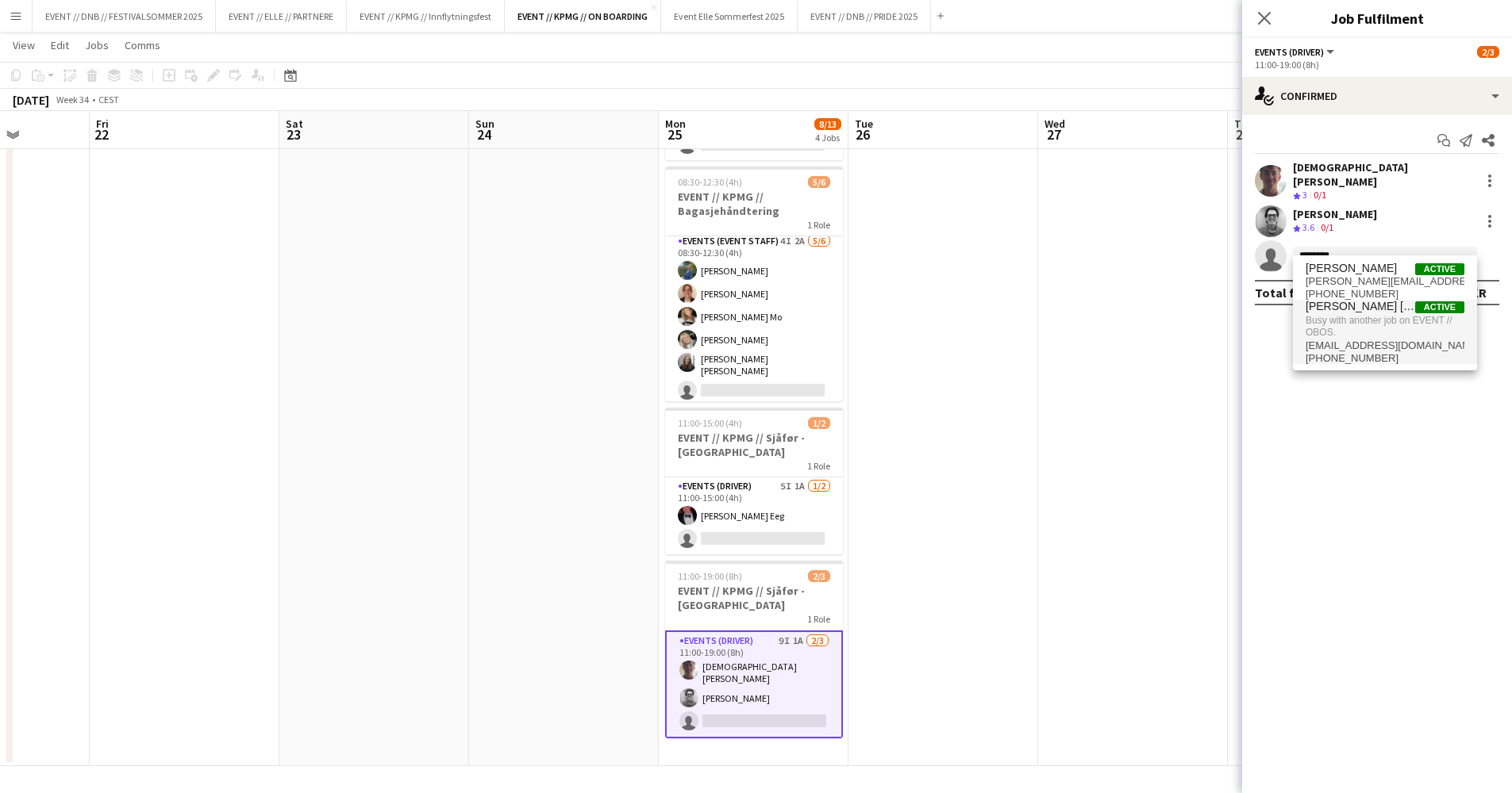
type input "*******"
click at [886, 525] on app-date-cell at bounding box center [943, 386] width 189 height 760
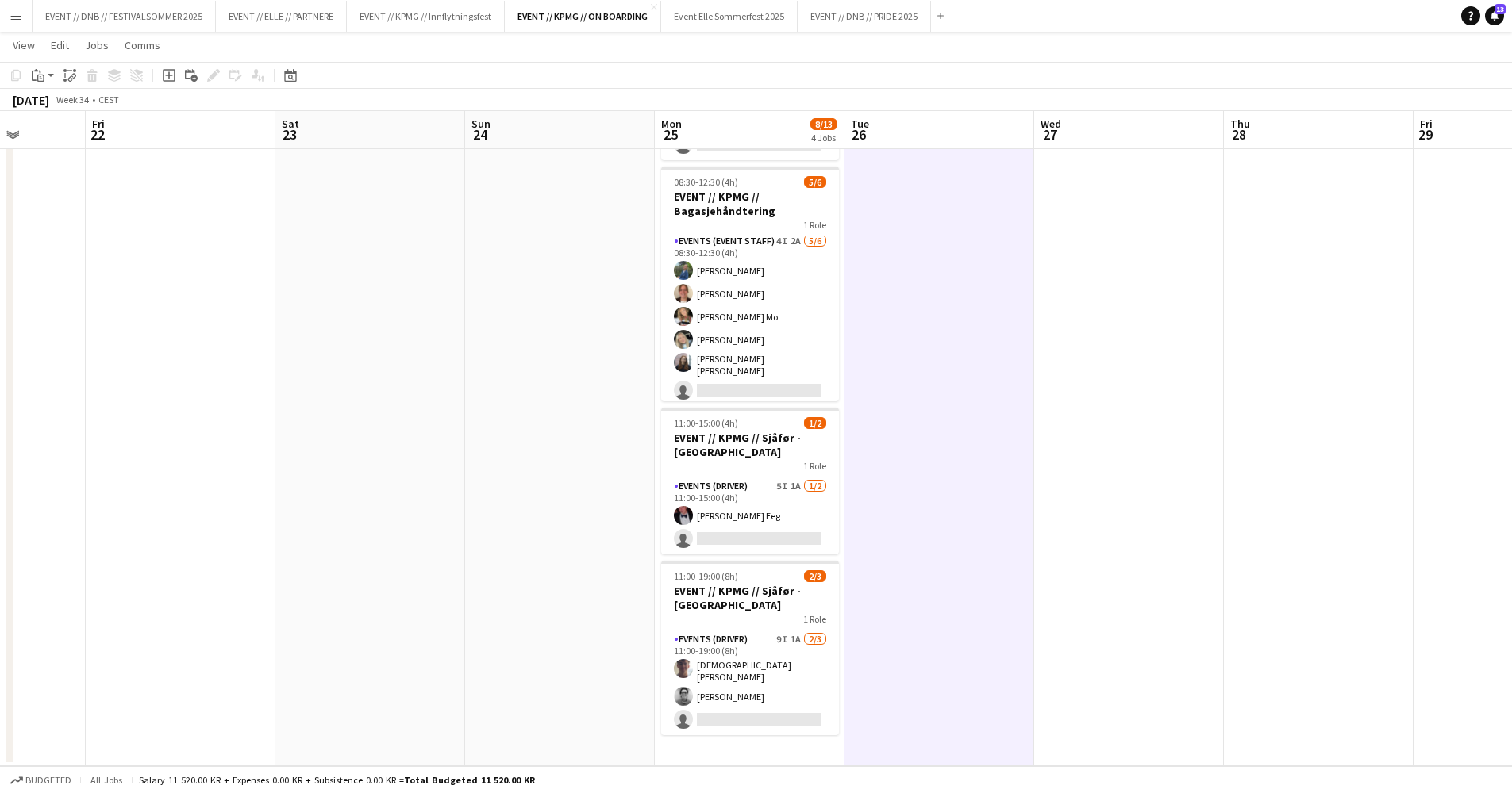
click at [1078, 476] on app-date-cell at bounding box center [1128, 386] width 189 height 760
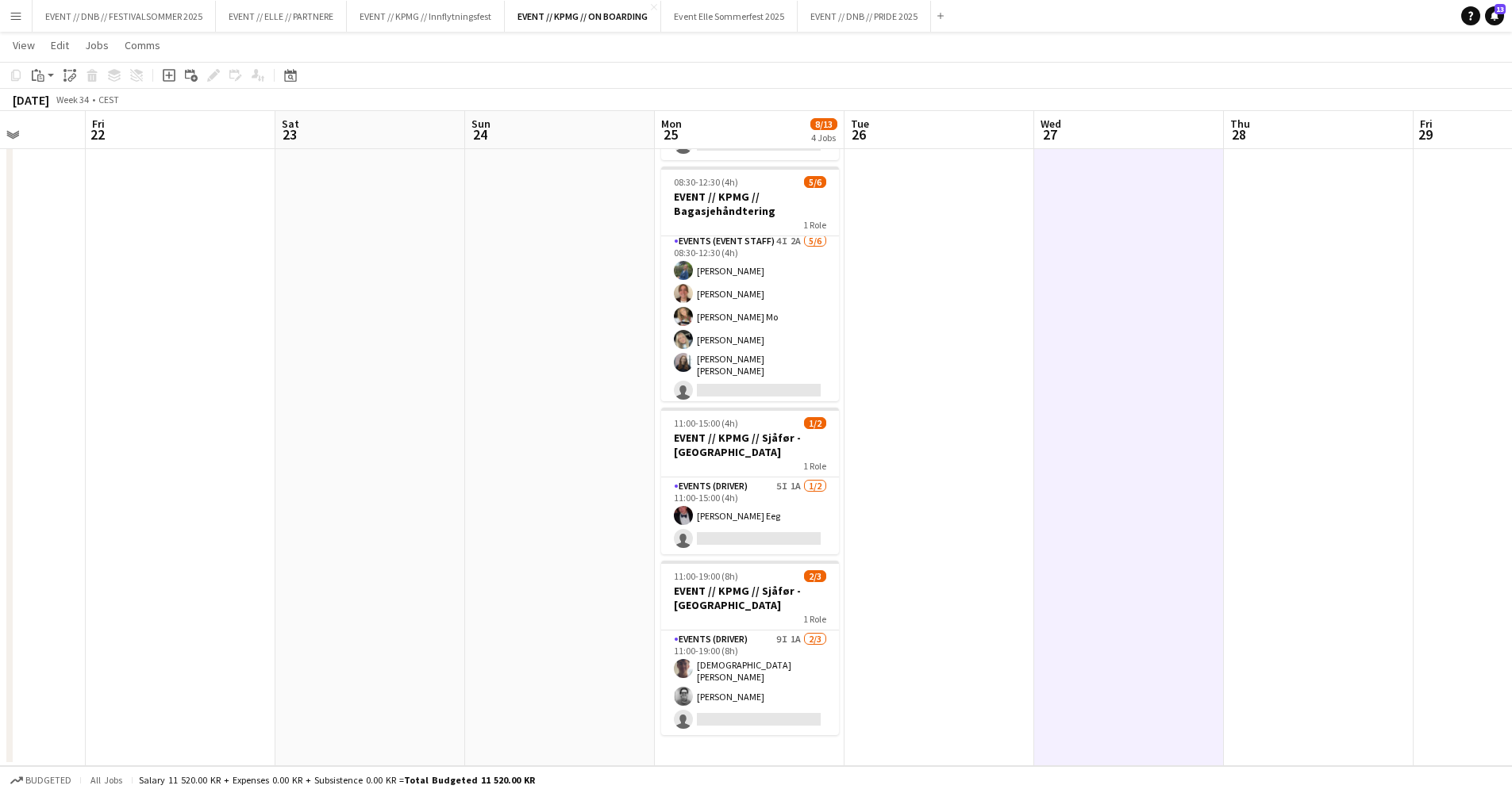
click at [579, 469] on app-date-cell at bounding box center [560, 386] width 189 height 760
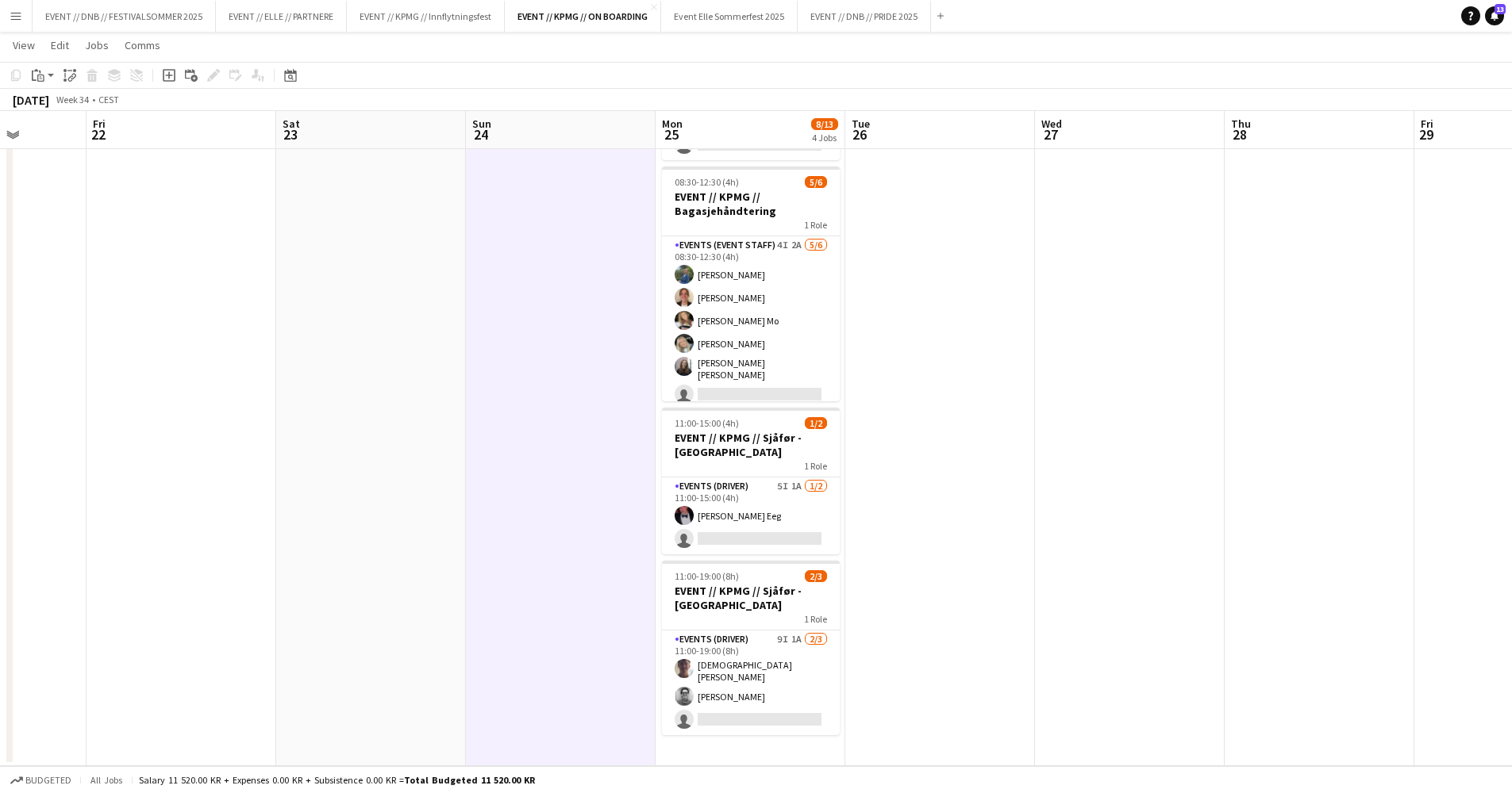
scroll to position [170, 0]
click at [768, 694] on app-card-role "Events (Driver) 9I 1A [DATE] 11:00-19:00 (8h) [PERSON_NAME] Tohje [DEMOGRAPHIC_…" at bounding box center [751, 682] width 178 height 104
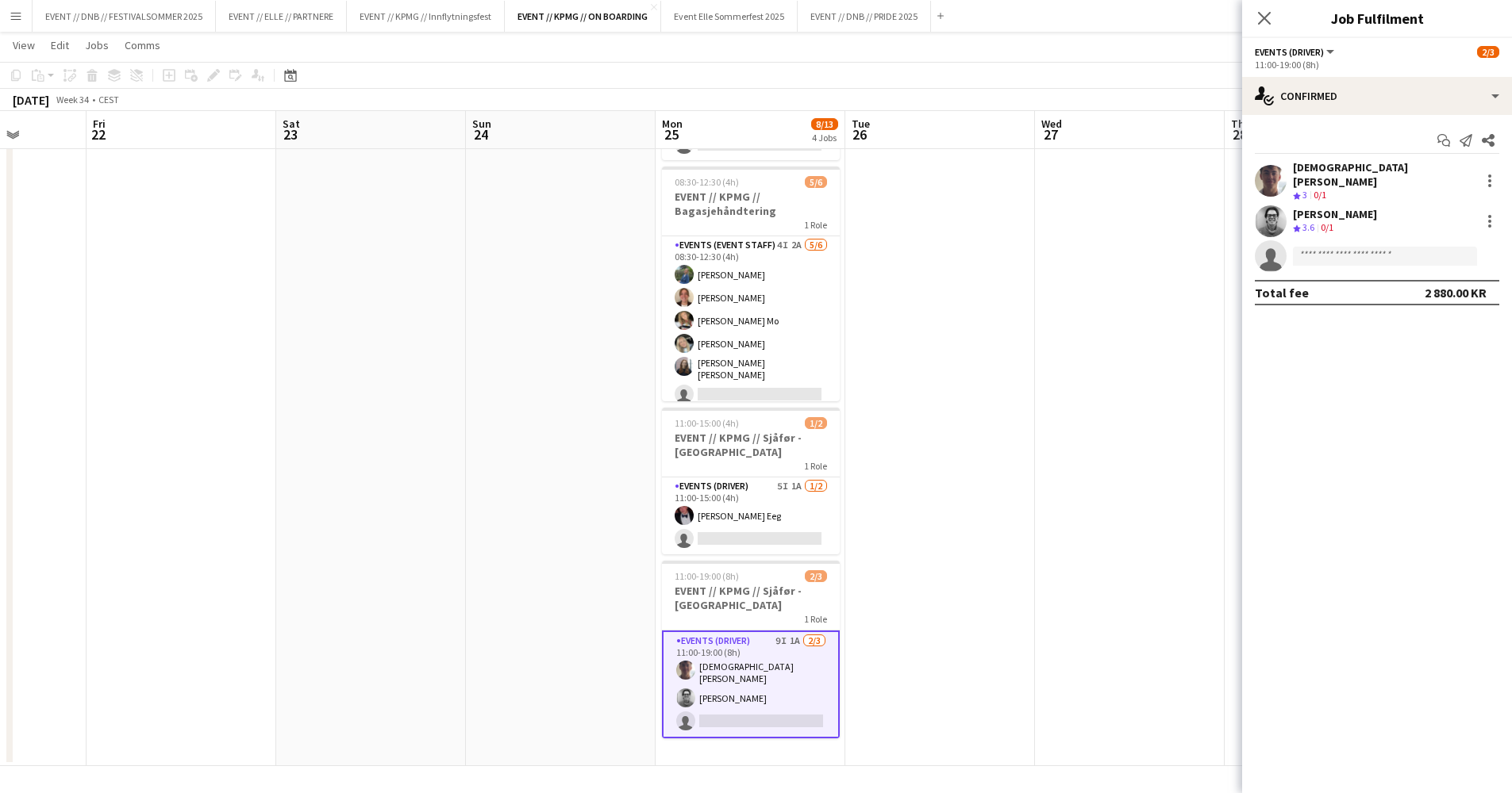
click at [734, 593] on h3 "EVENT // KPMG // Sjåfør - [GEOGRAPHIC_DATA]" at bounding box center [751, 598] width 178 height 29
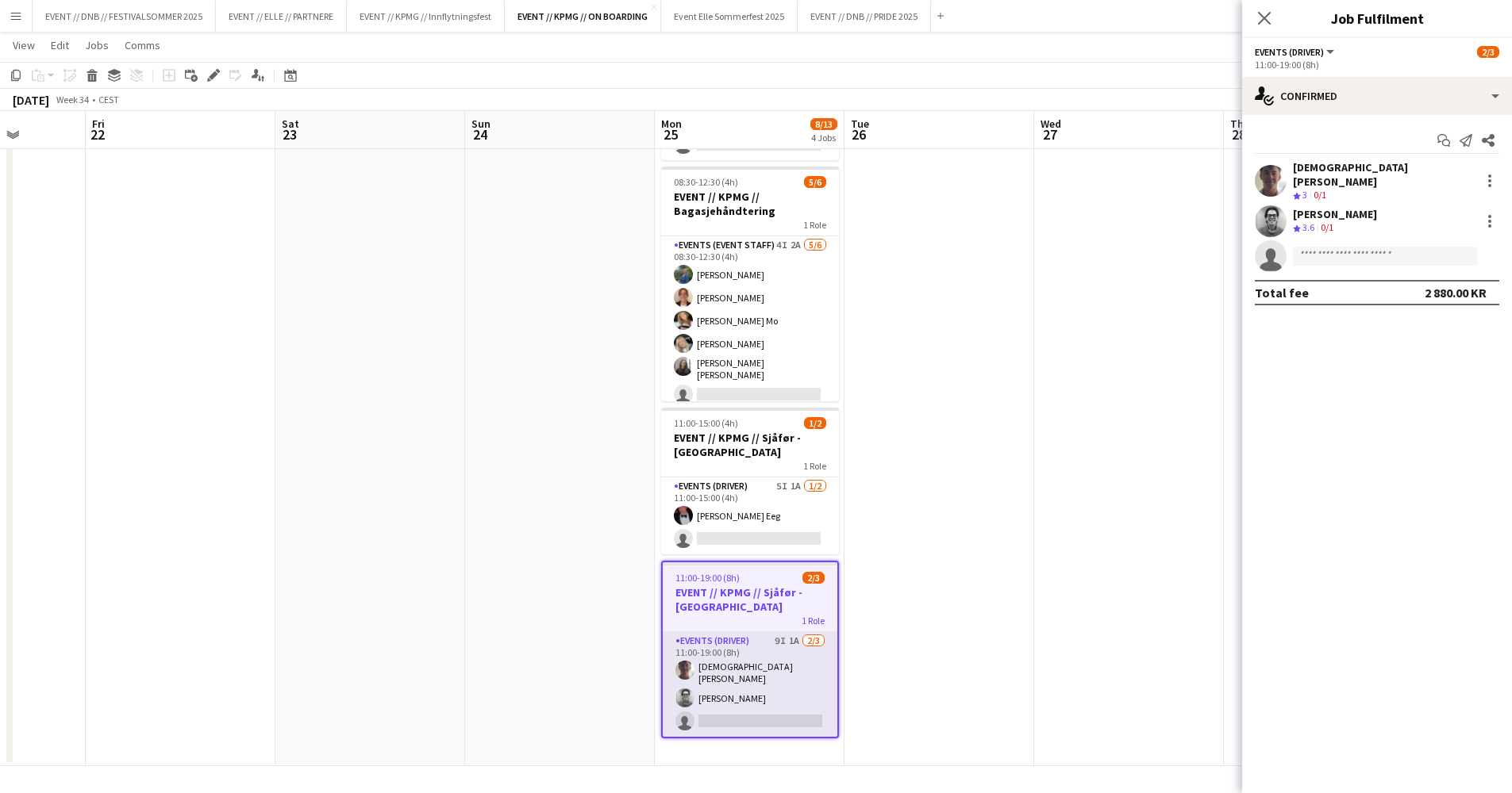
click at [749, 667] on app-card-role "Events (Driver) 9I 1A [DATE] 11:00-19:00 (8h) [PERSON_NAME] Tohje [DEMOGRAPHIC_…" at bounding box center [749, 684] width 174 height 104
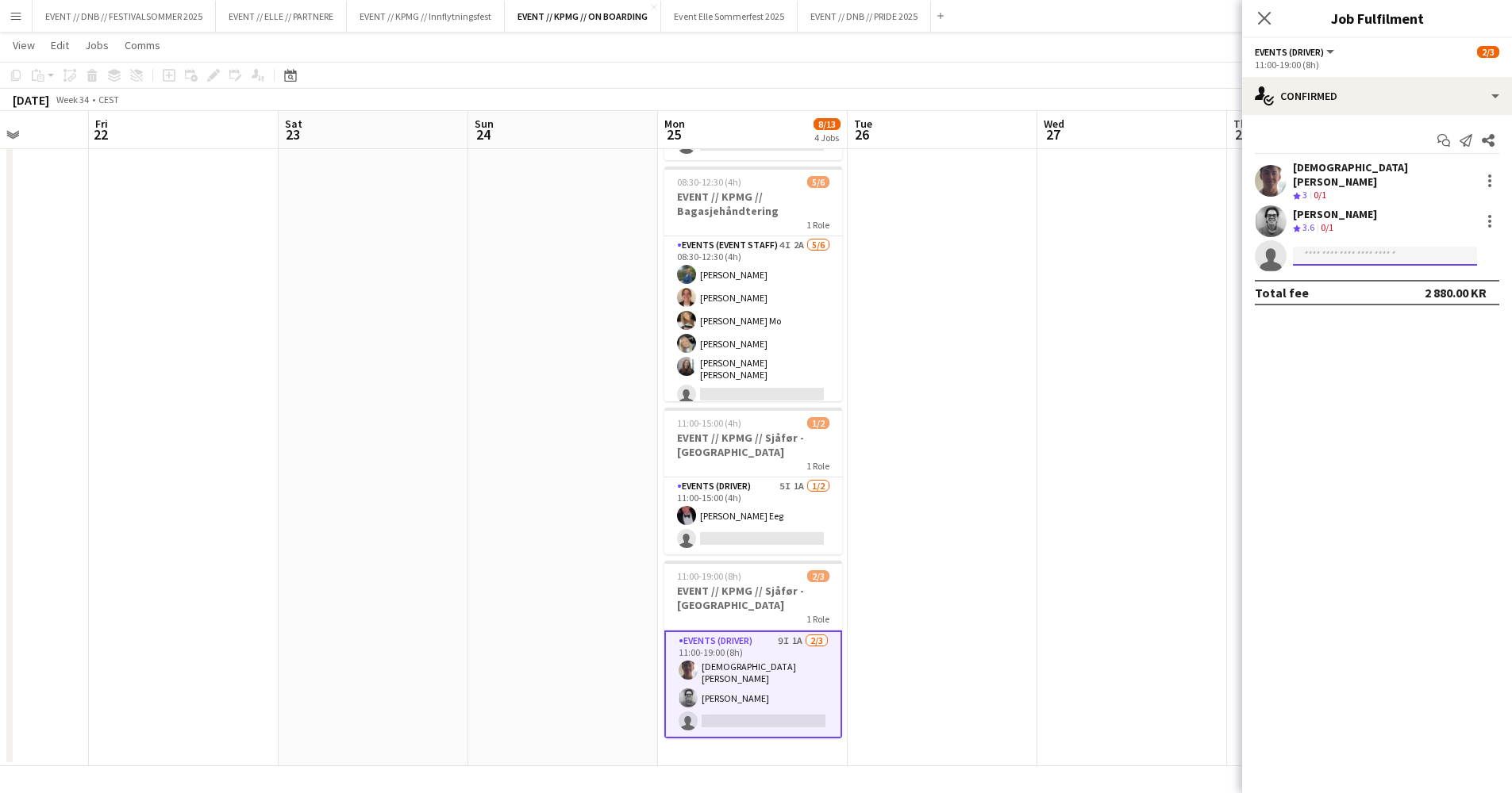
click at [1372, 247] on input at bounding box center [1385, 256] width 184 height 19
type input "*******"
click at [1029, 227] on app-date-cell at bounding box center [943, 386] width 189 height 760
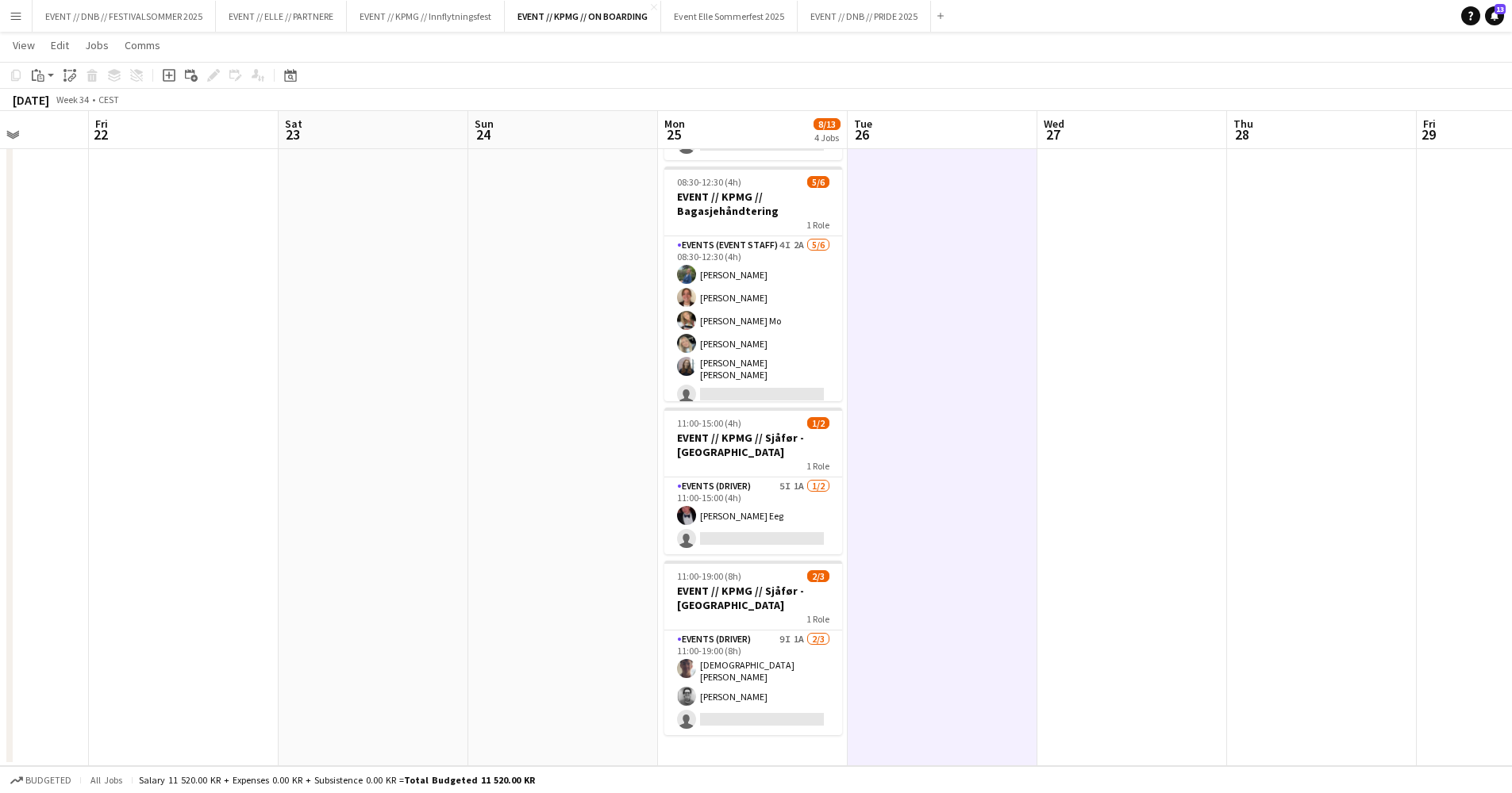
scroll to position [0, 0]
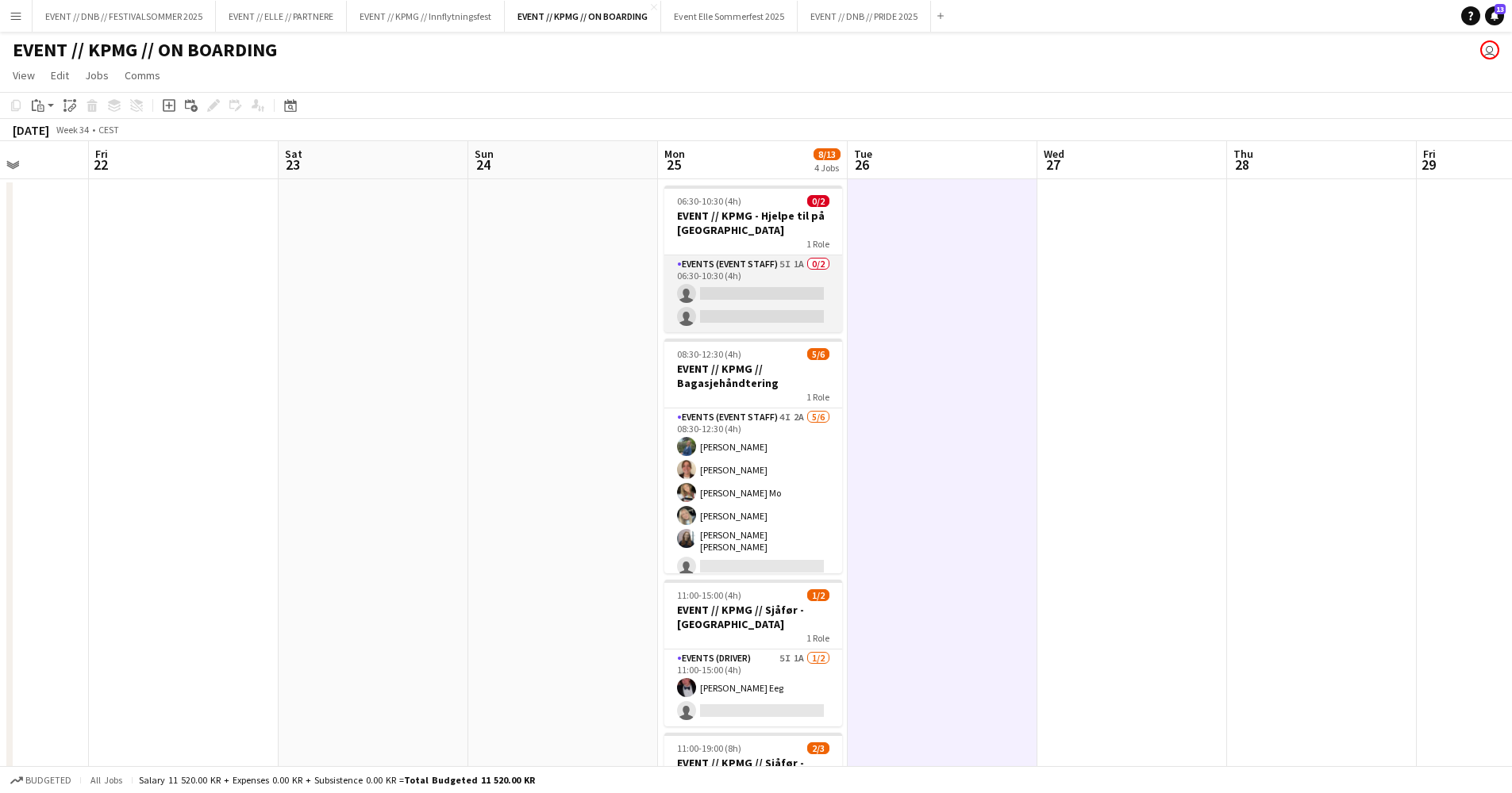
click at [767, 275] on app-card-role "Events (Event Staff) 5I 1A 0/2 06:30-10:30 (4h) single-neutral-actions single-n…" at bounding box center [753, 294] width 178 height 77
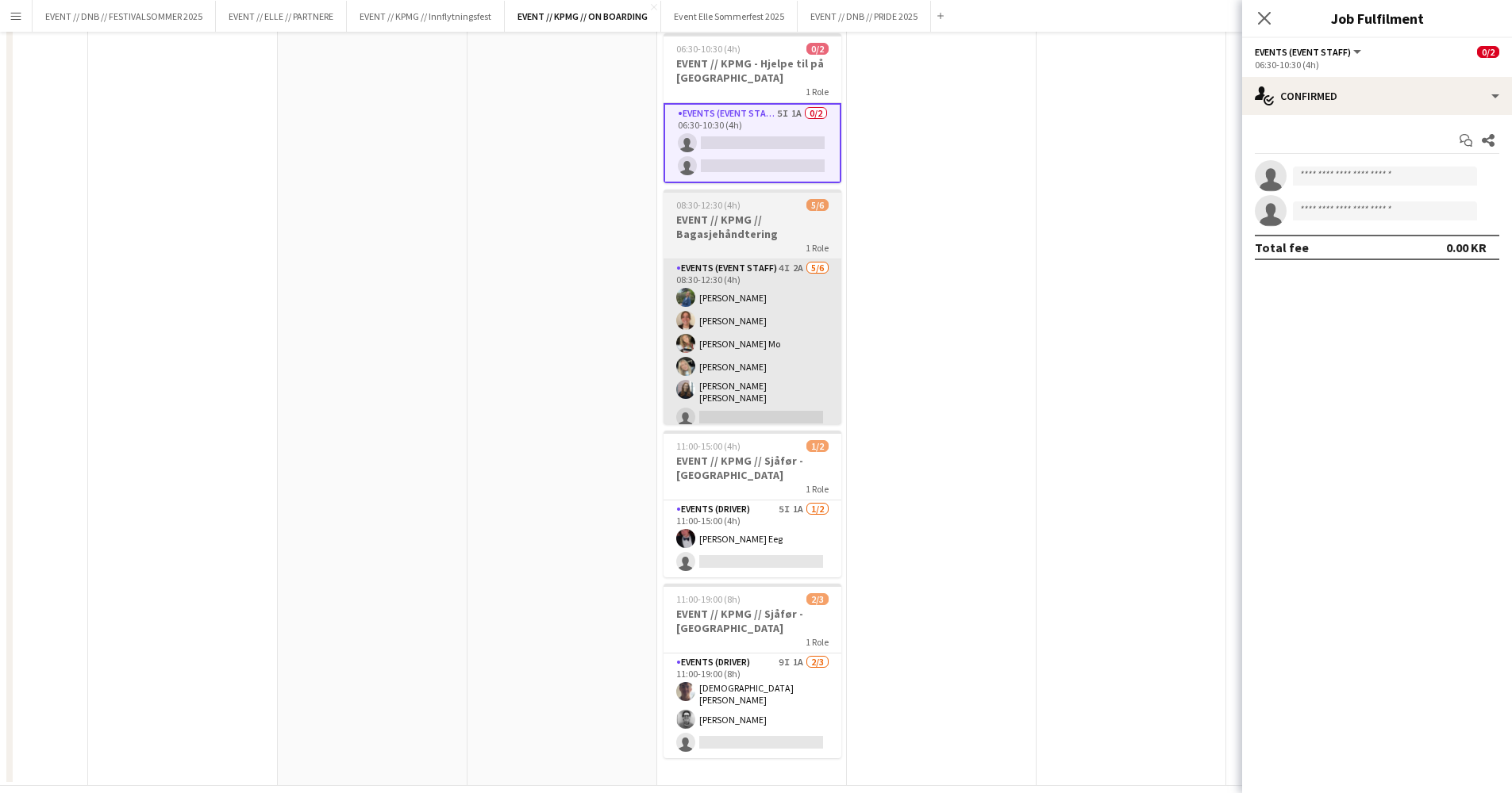
scroll to position [4, 0]
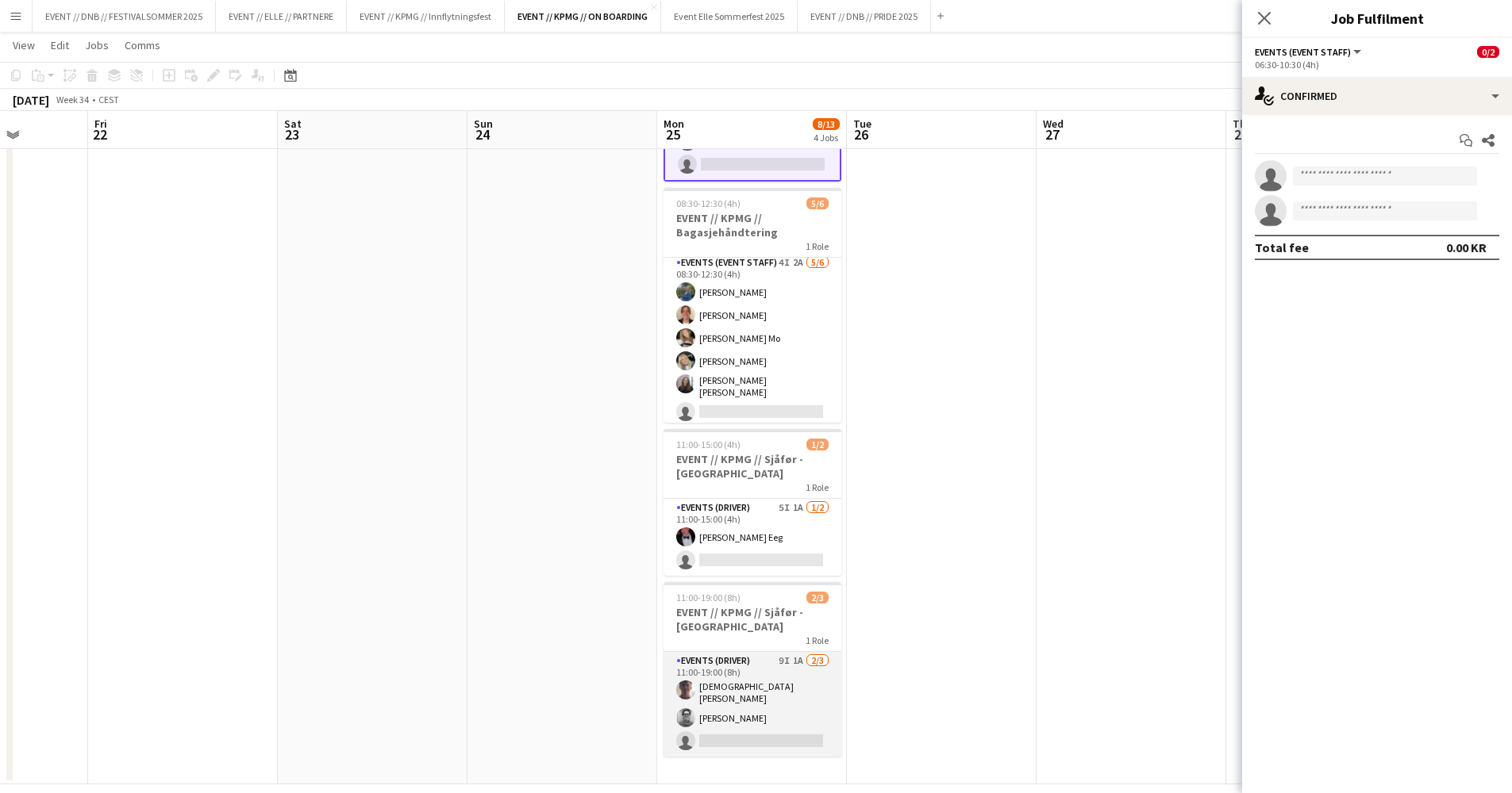
click at [757, 713] on app-card-role "Events (Driver) 9I 1A [DATE] 11:00-19:00 (8h) [PERSON_NAME] Tohje [DEMOGRAPHIC_…" at bounding box center [752, 704] width 178 height 104
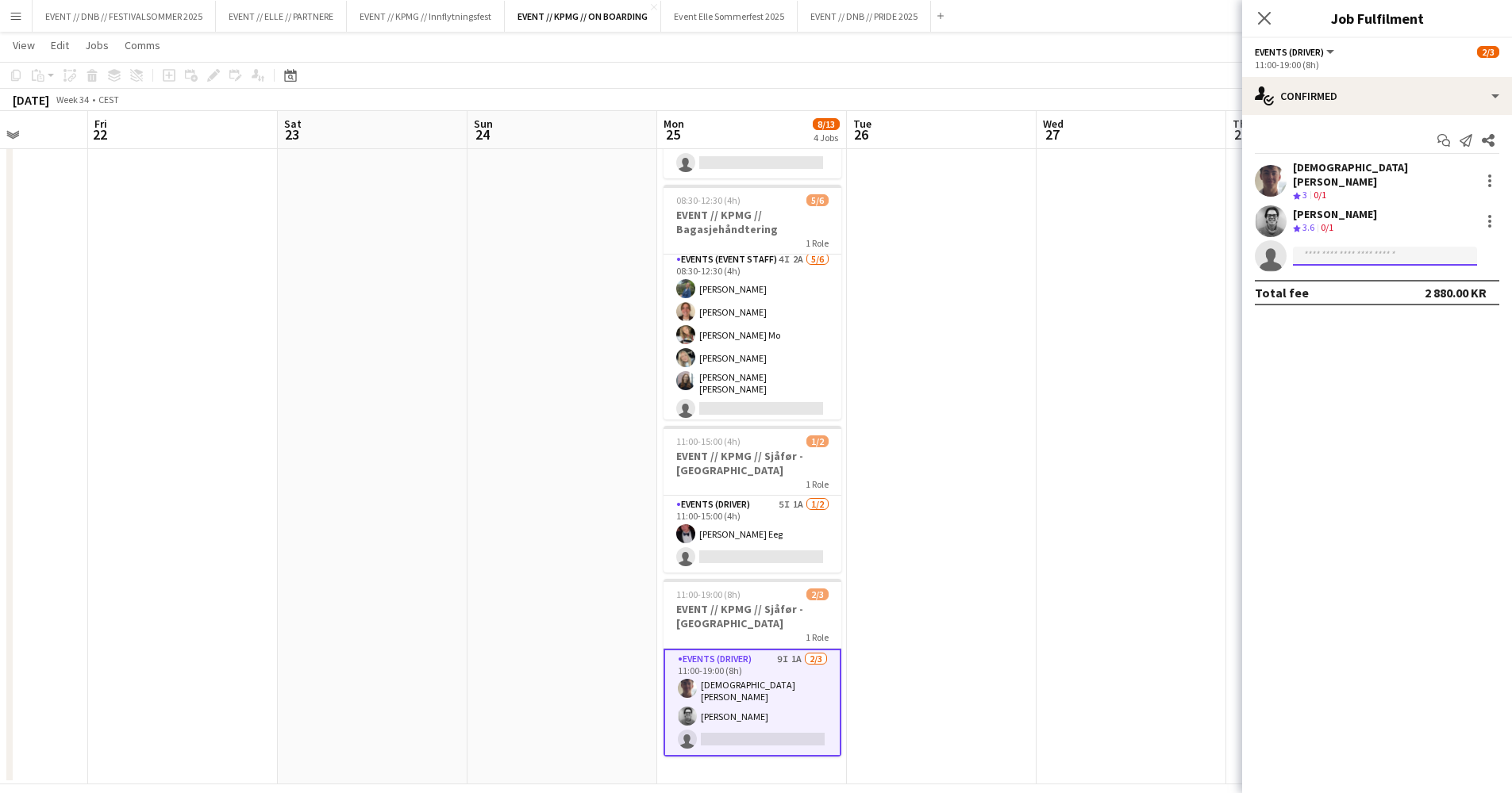
click at [1397, 249] on input at bounding box center [1385, 256] width 184 height 19
type input "****"
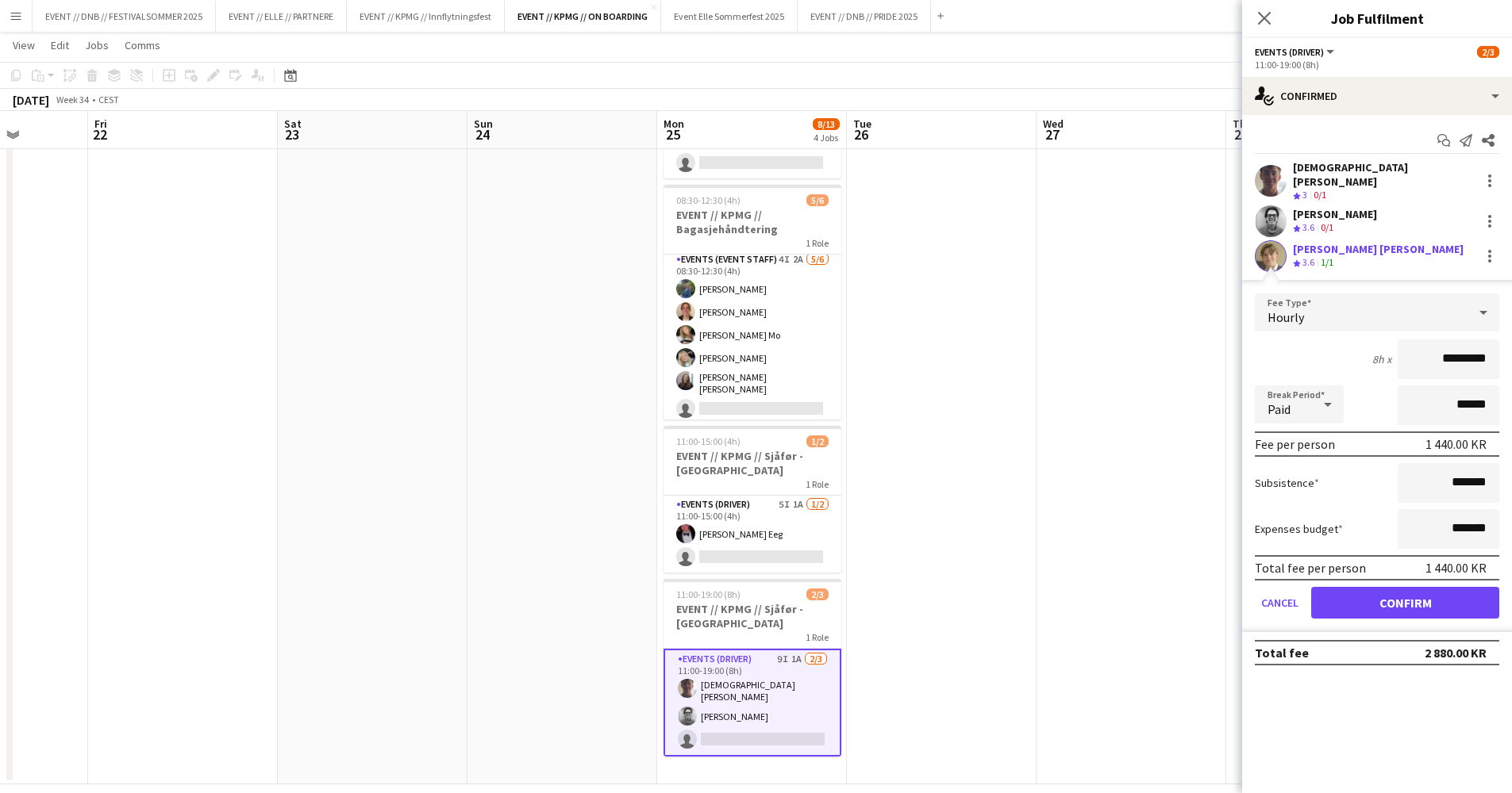
click at [1288, 243] on div "[PERSON_NAME] [PERSON_NAME] Crew rating 3.6 1/1" at bounding box center [1377, 255] width 270 height 32
click at [1271, 243] on app-user-avatar at bounding box center [1270, 255] width 32 height 32
click at [1337, 244] on div "[PERSON_NAME] [PERSON_NAME]" at bounding box center [1378, 249] width 170 height 14
click at [1383, 597] on button "Confirm" at bounding box center [1405, 603] width 189 height 32
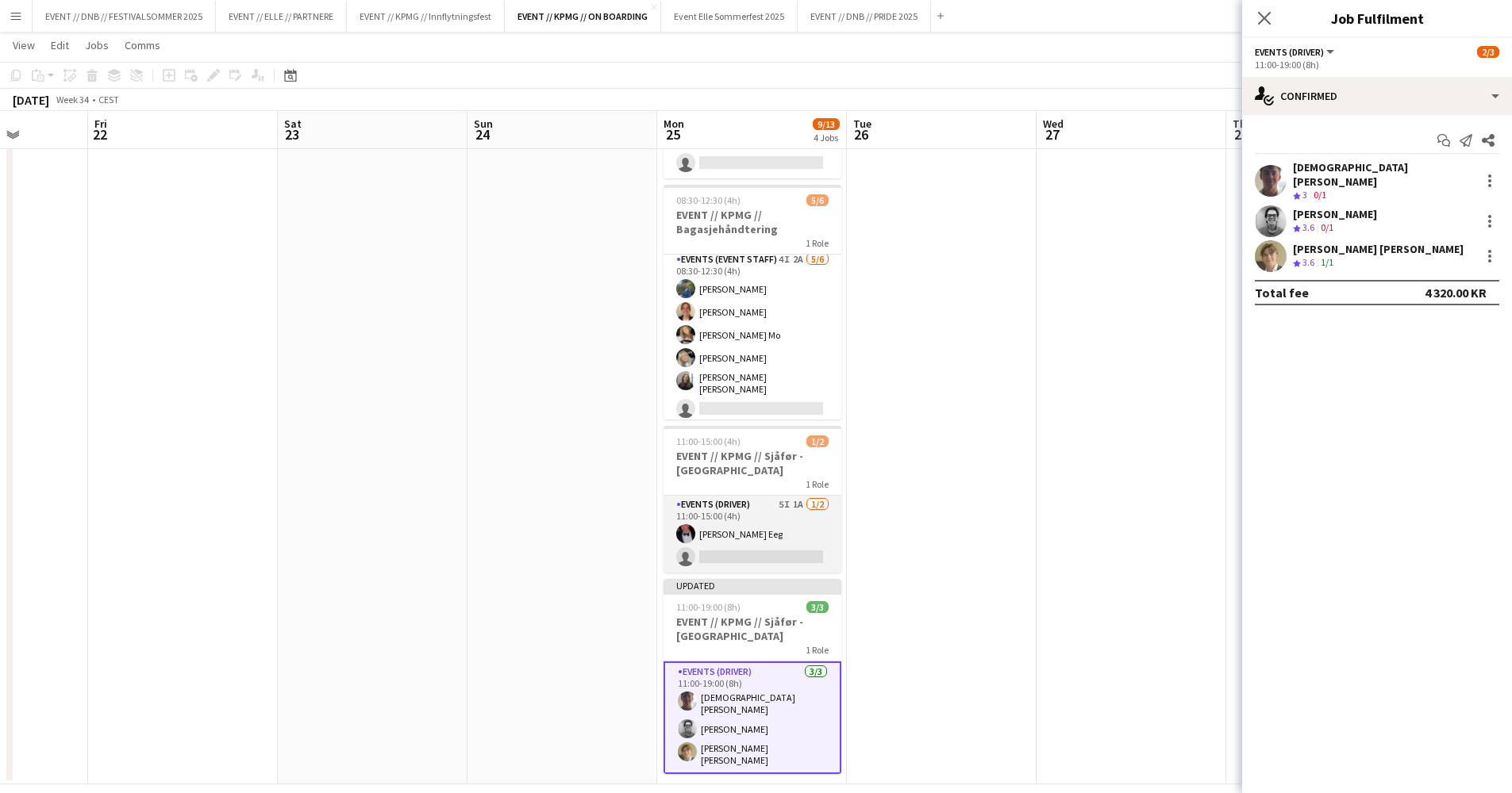
click at [720, 518] on app-card-role "Events (Driver) 5I 1A [DATE] 11:00-15:00 (4h) [PERSON_NAME] Eeg single-neutral-…" at bounding box center [752, 534] width 178 height 77
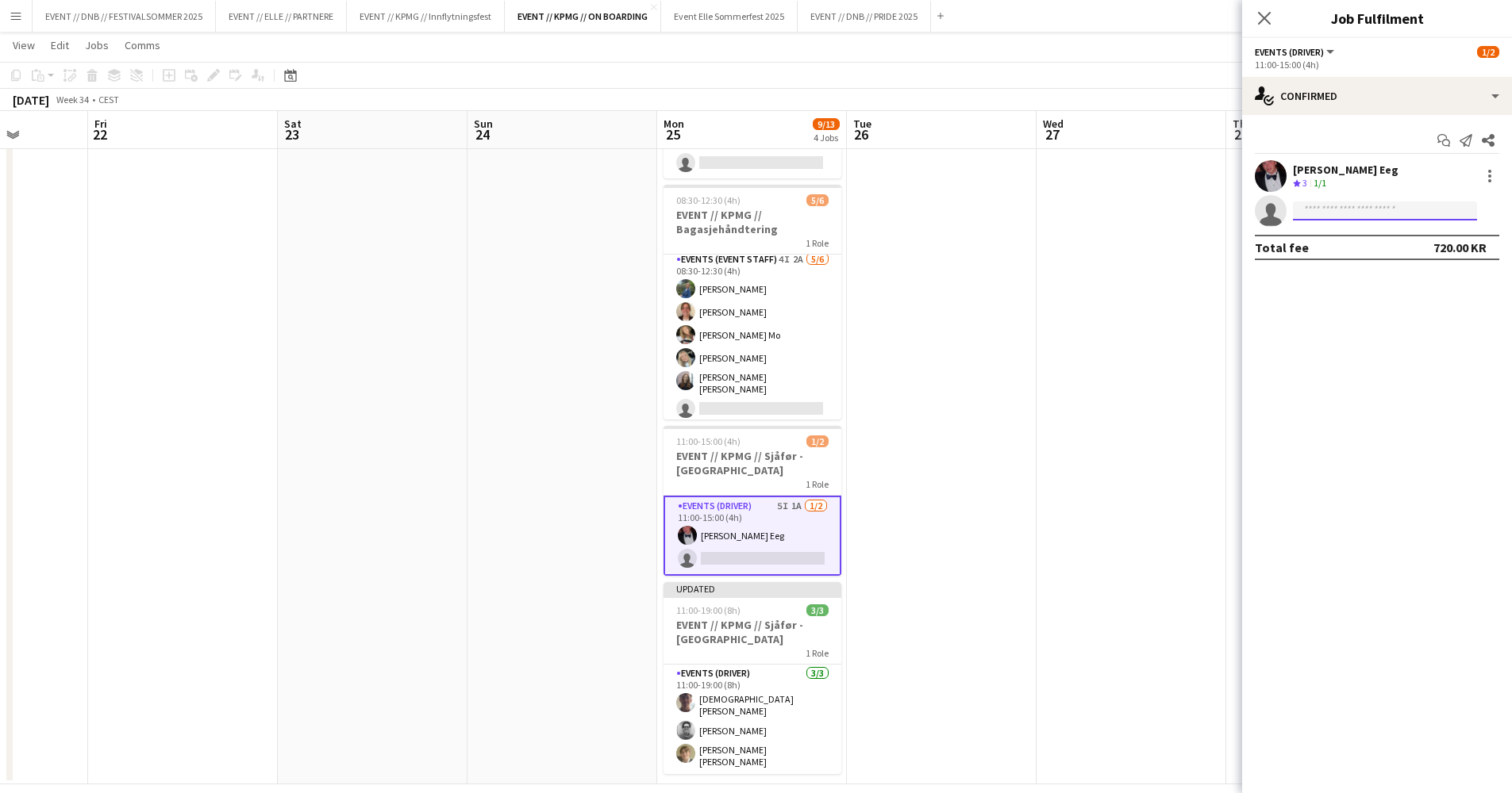
click at [1381, 207] on input at bounding box center [1385, 211] width 184 height 19
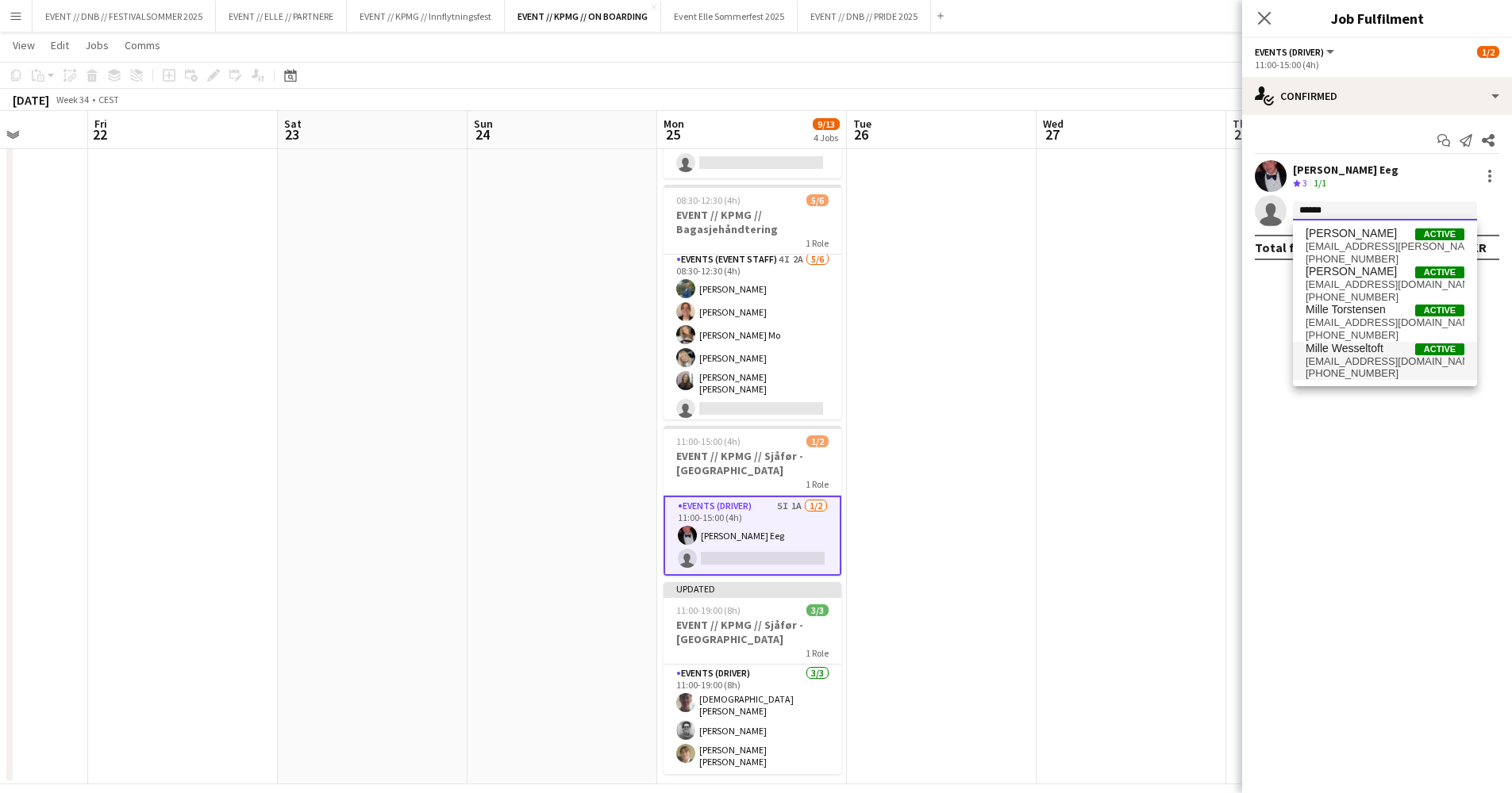
type input "*****"
click at [1382, 351] on span "Mille Wesseltoft" at bounding box center [1344, 348] width 78 height 13
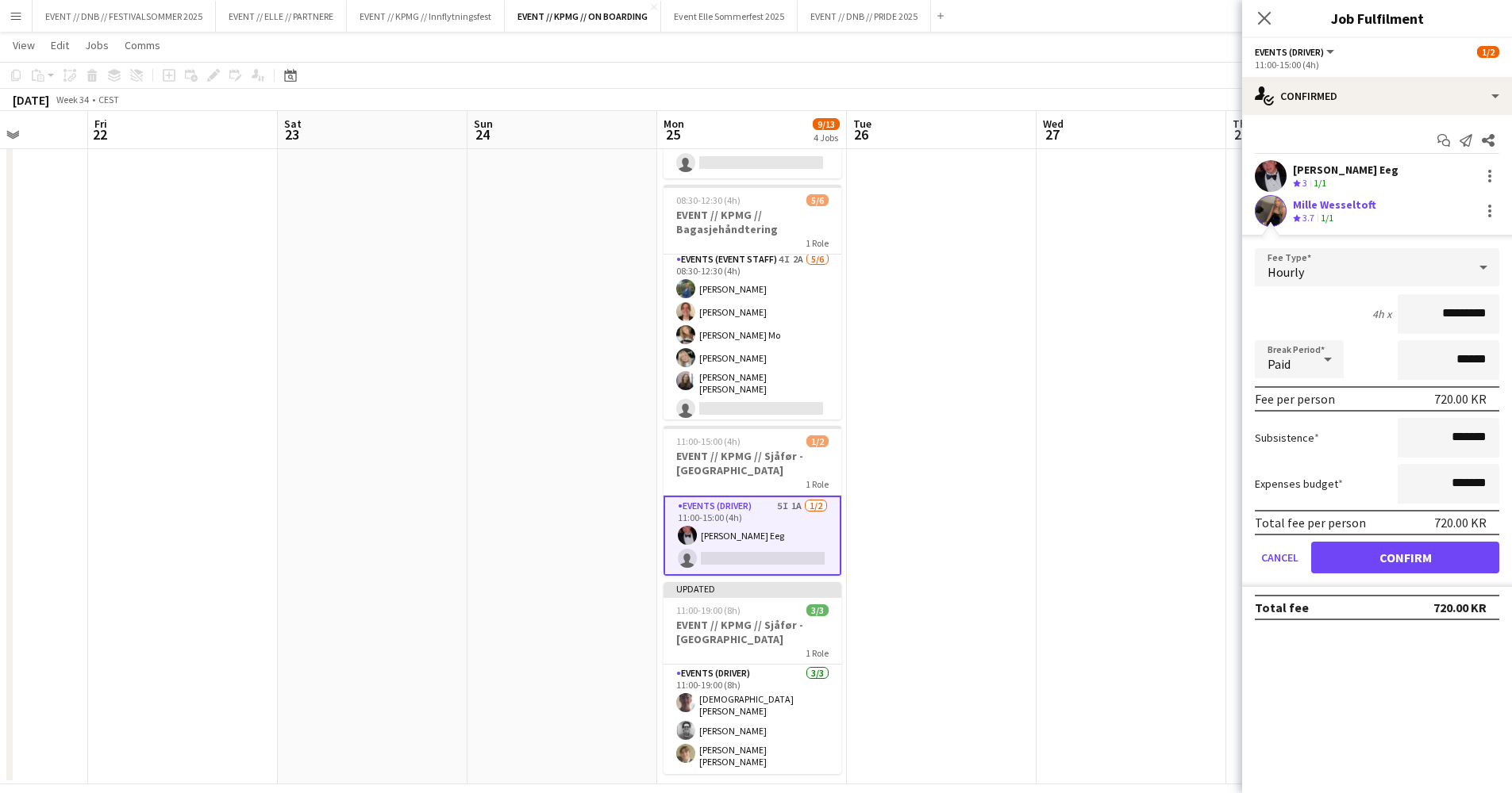
click at [1305, 203] on div "Mille Wesseltoft" at bounding box center [1334, 204] width 83 height 14
click at [1282, 207] on app-user-avatar at bounding box center [1270, 210] width 32 height 32
click at [1456, 553] on button "Confirm" at bounding box center [1405, 557] width 189 height 32
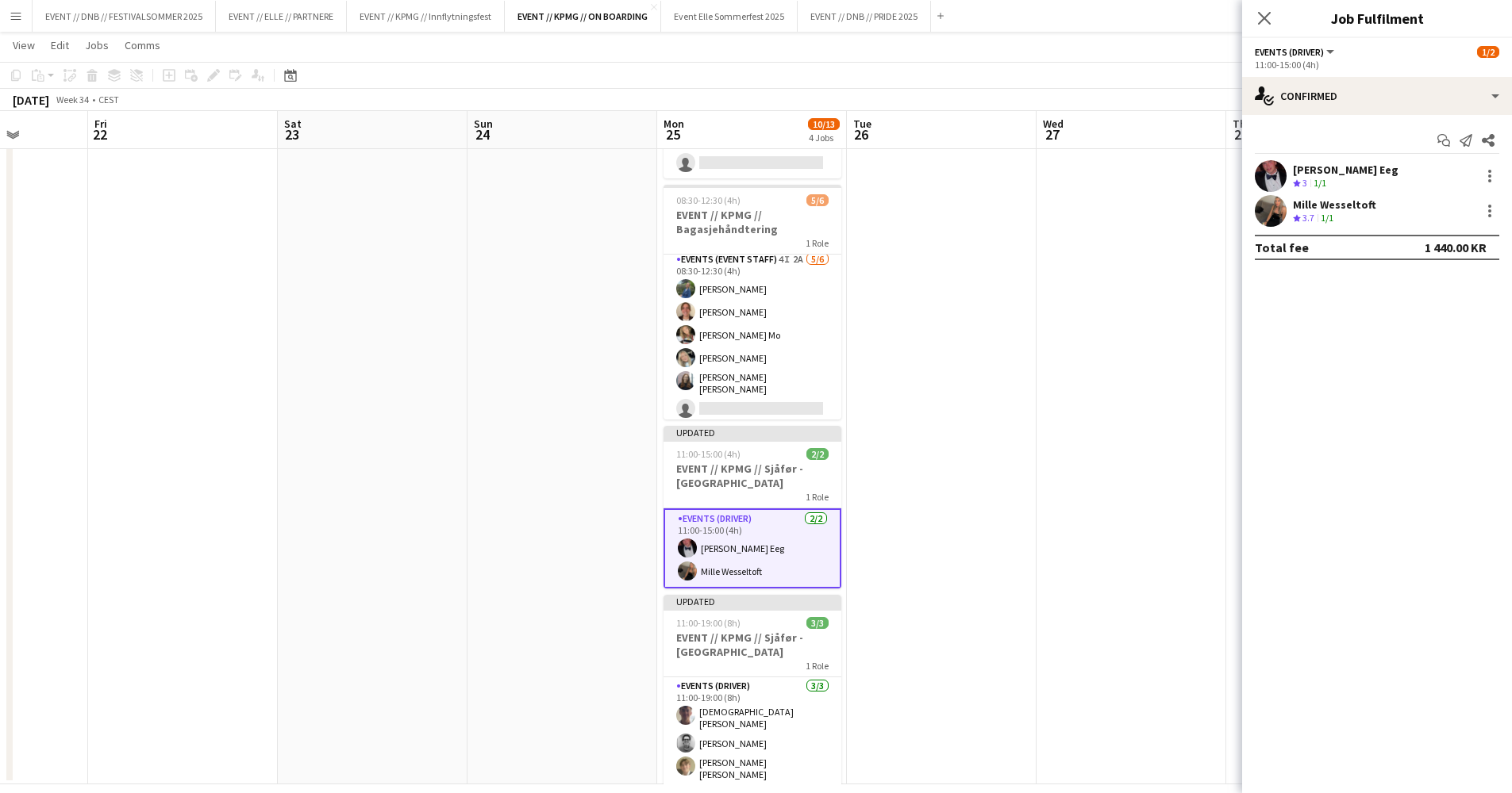
click at [1122, 468] on app-date-cell at bounding box center [1131, 406] width 189 height 760
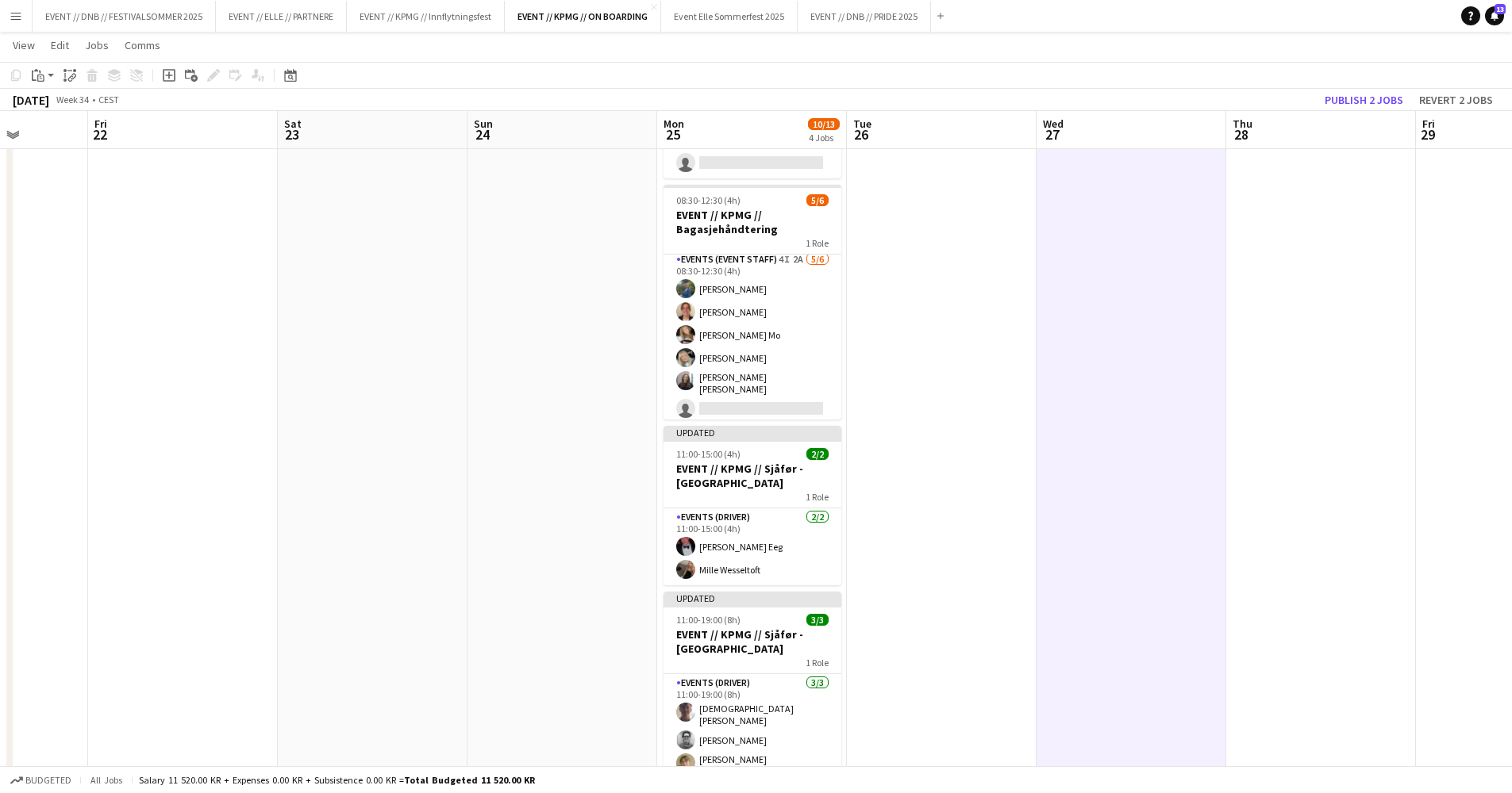
click at [1391, 106] on button "Publish 2 jobs" at bounding box center [1363, 100] width 91 height 21
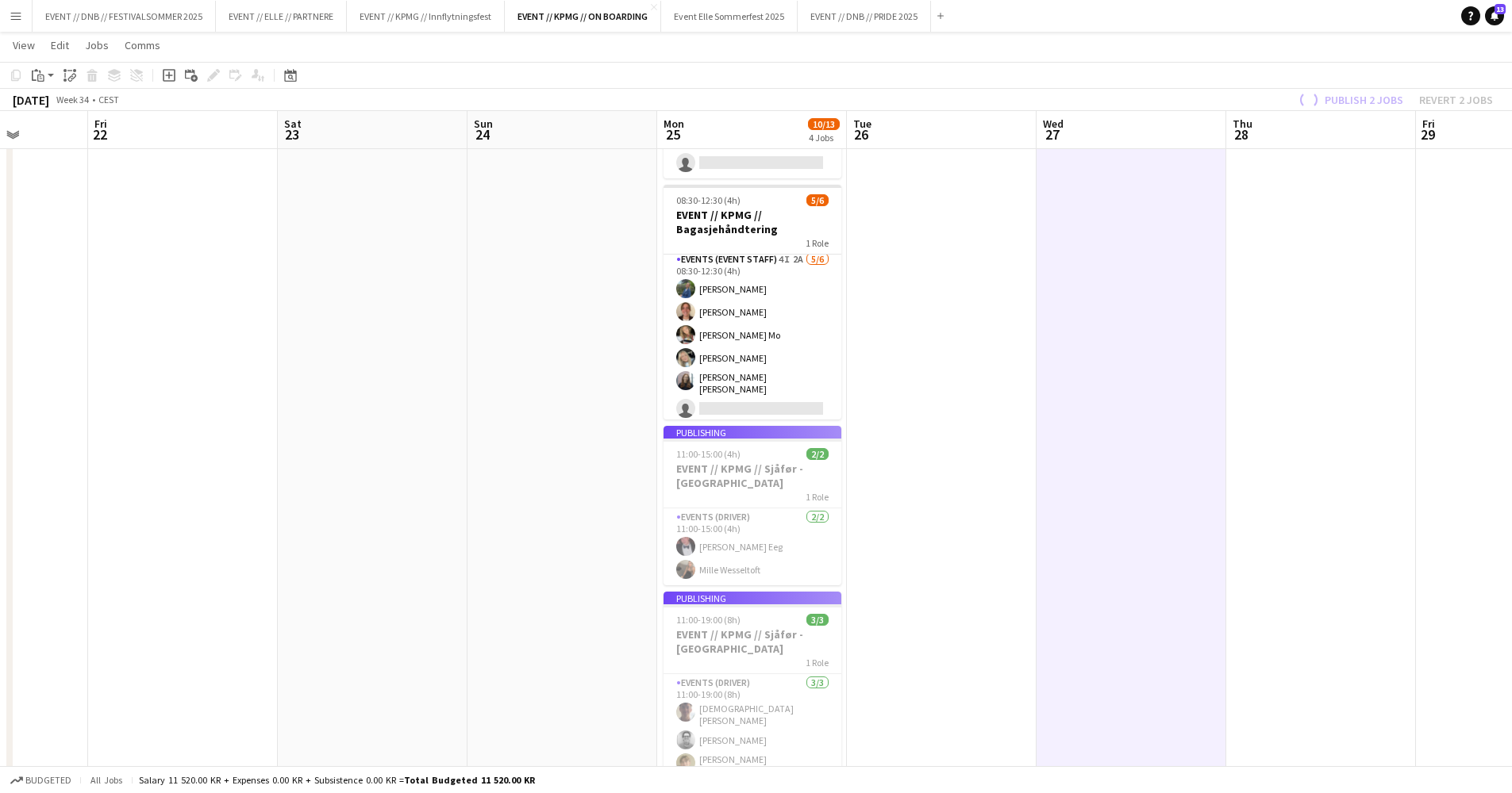
scroll to position [170, 0]
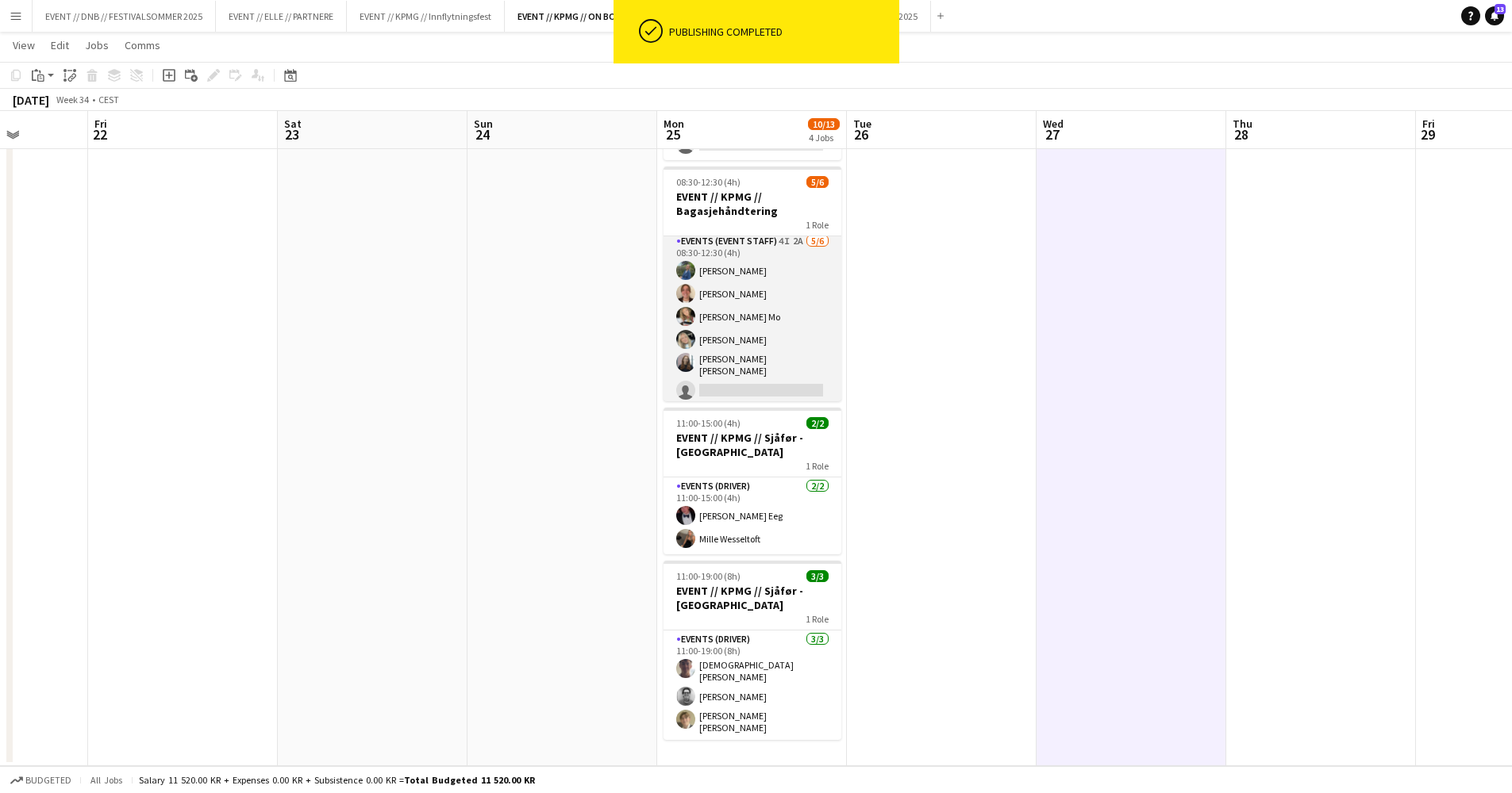
click at [732, 337] on app-card-role "Events (Event Staff) 4I 2A [DATE] 08:30-12:30 (4h) [PERSON_NAME] [PERSON_NAME] …" at bounding box center [752, 319] width 178 height 174
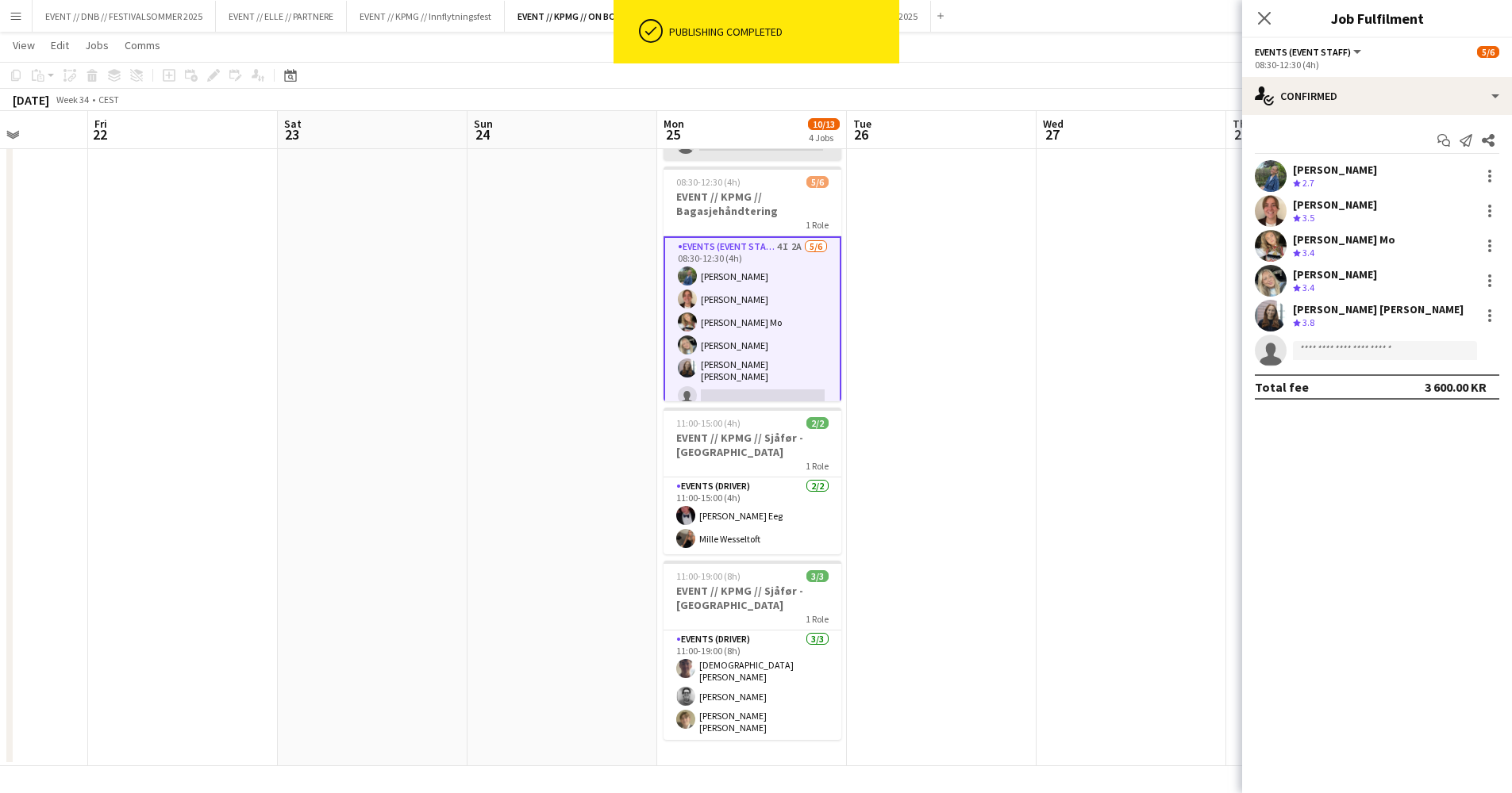
scroll to position [0, 0]
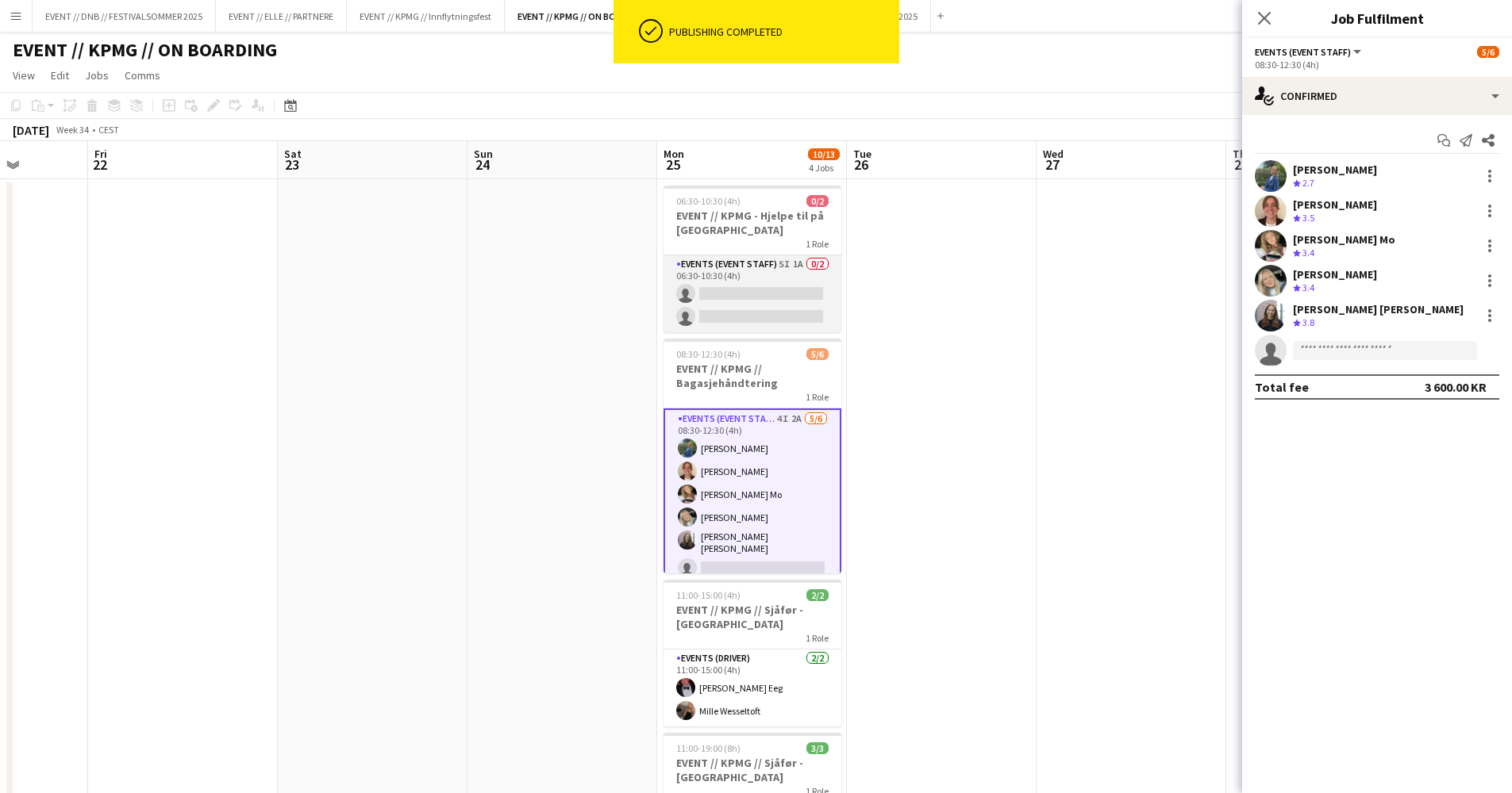
click at [788, 311] on app-card-role "Events (Event Staff) 5I 1A 0/2 06:30-10:30 (4h) single-neutral-actions single-n…" at bounding box center [752, 294] width 178 height 77
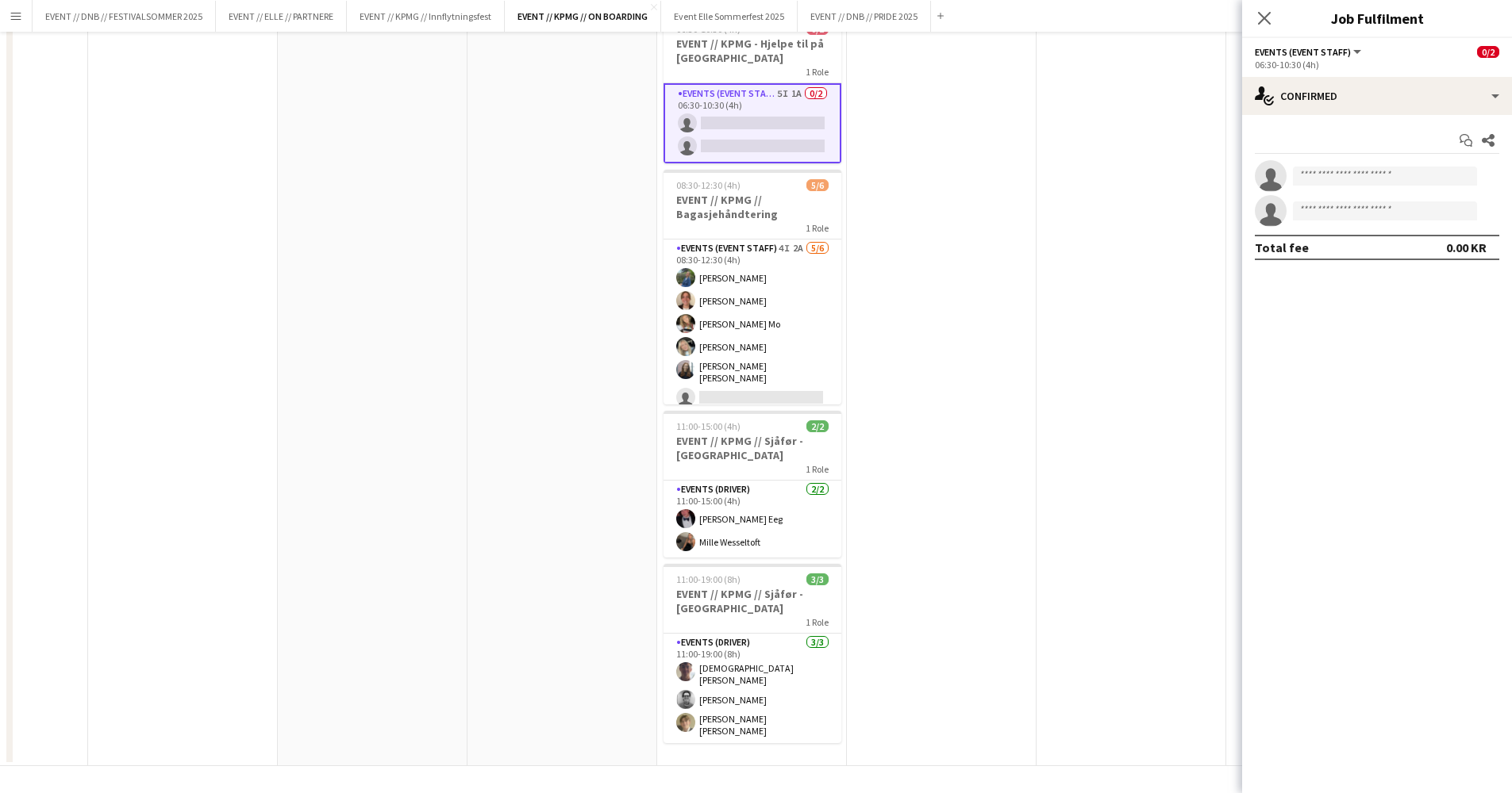
scroll to position [178, 0]
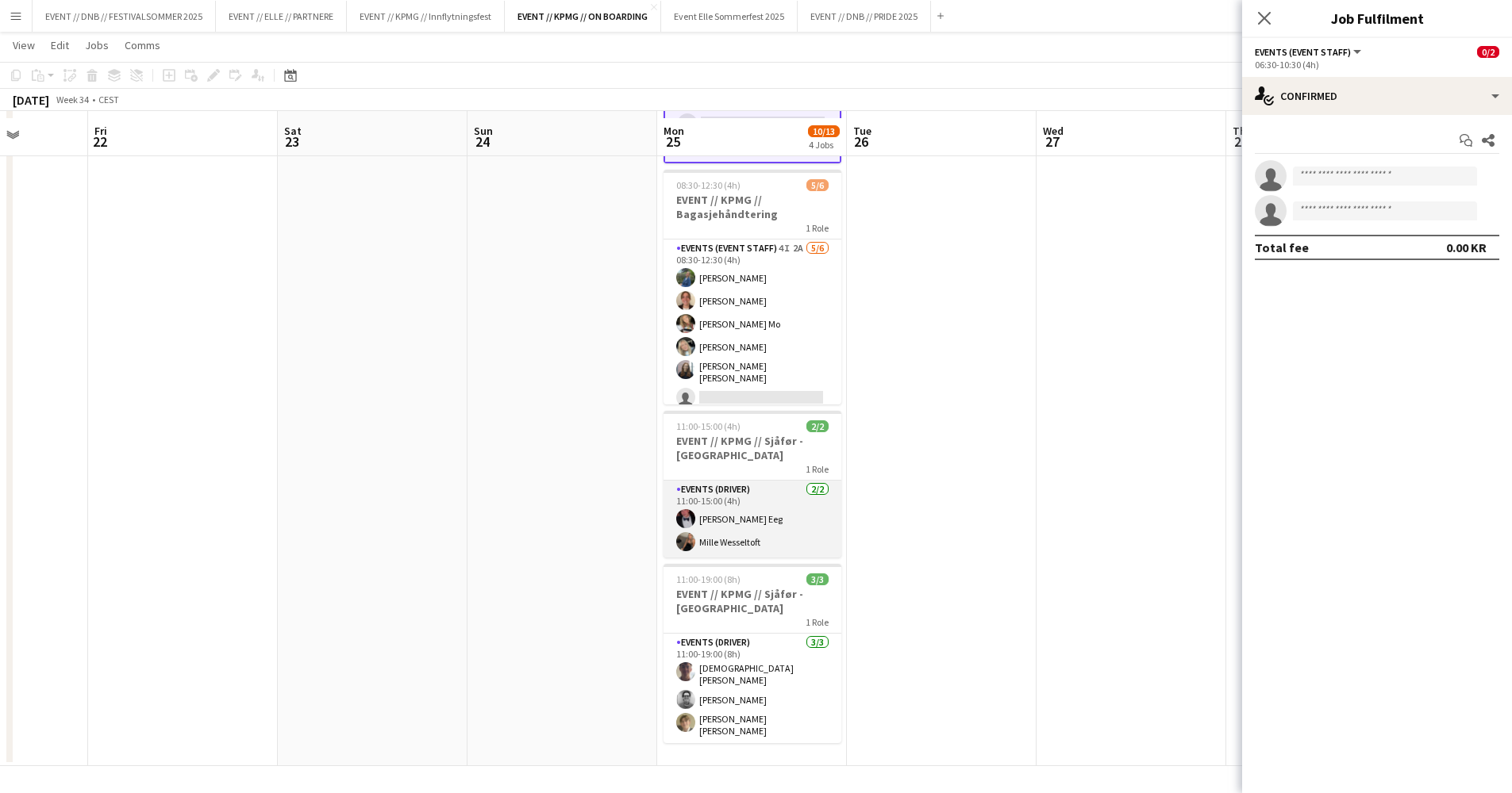
click at [701, 525] on app-card-role "Events (Driver) [DATE] 11:00-15:00 (4h) [PERSON_NAME] Eeg Mille Wesseltoft" at bounding box center [752, 518] width 178 height 77
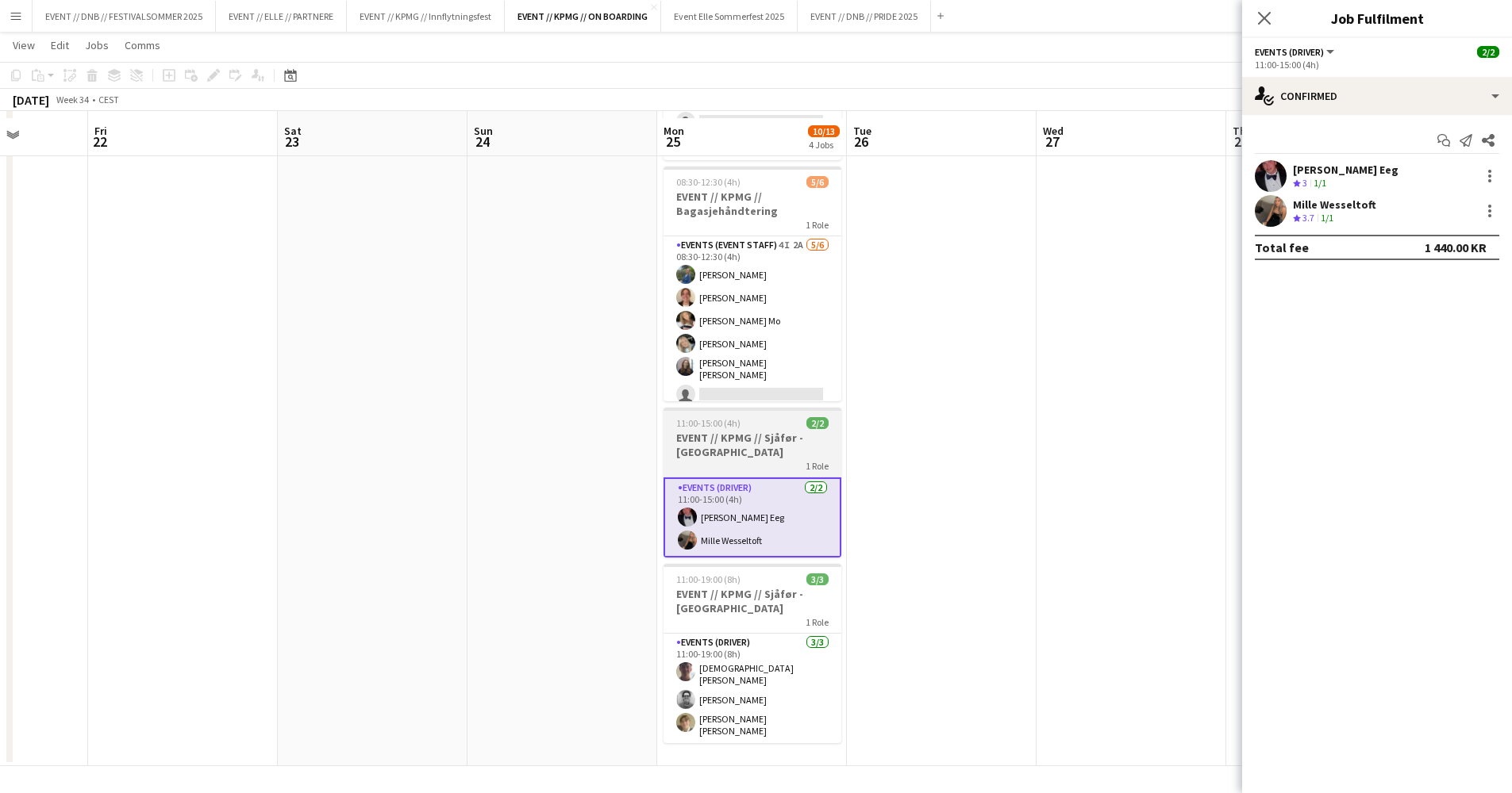
click at [710, 441] on h3 "EVENT // KPMG // Sjåfør - [GEOGRAPHIC_DATA]" at bounding box center [752, 445] width 178 height 29
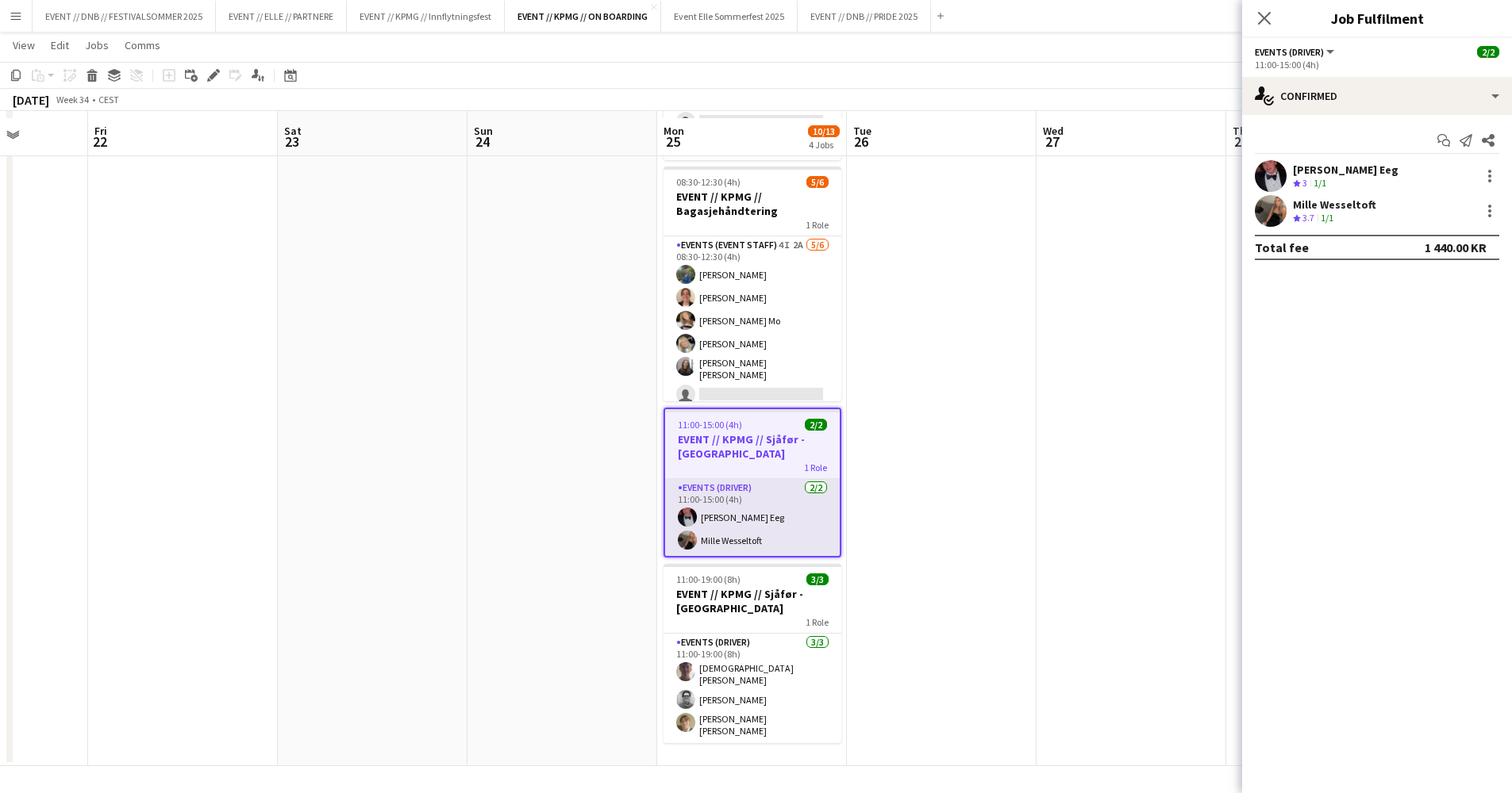
click at [750, 499] on app-card-role "Events (Driver) [DATE] 11:00-15:00 (4h) [PERSON_NAME] Eeg Mille Wesseltoft" at bounding box center [752, 518] width 174 height 77
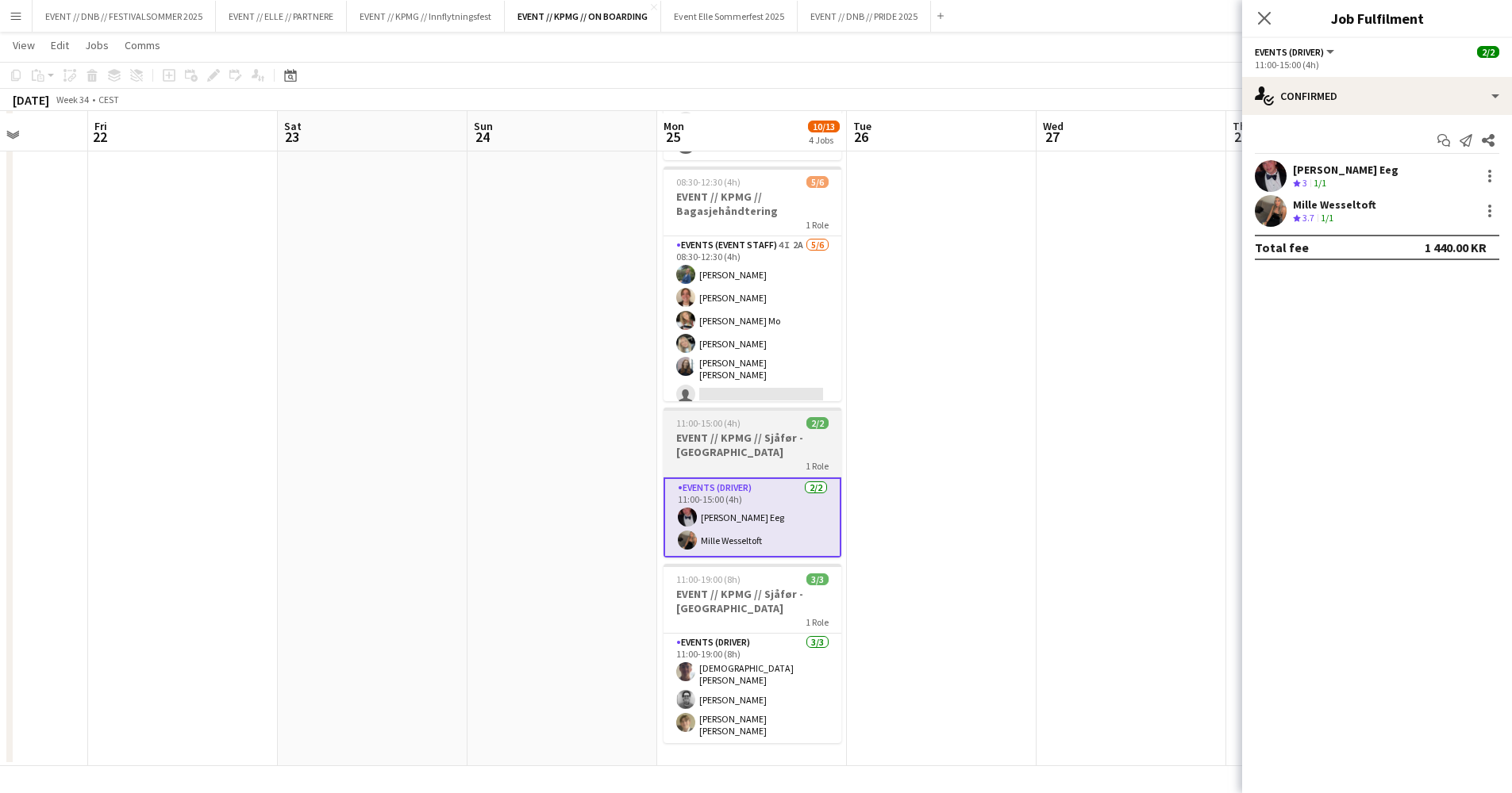
scroll to position [171, 0]
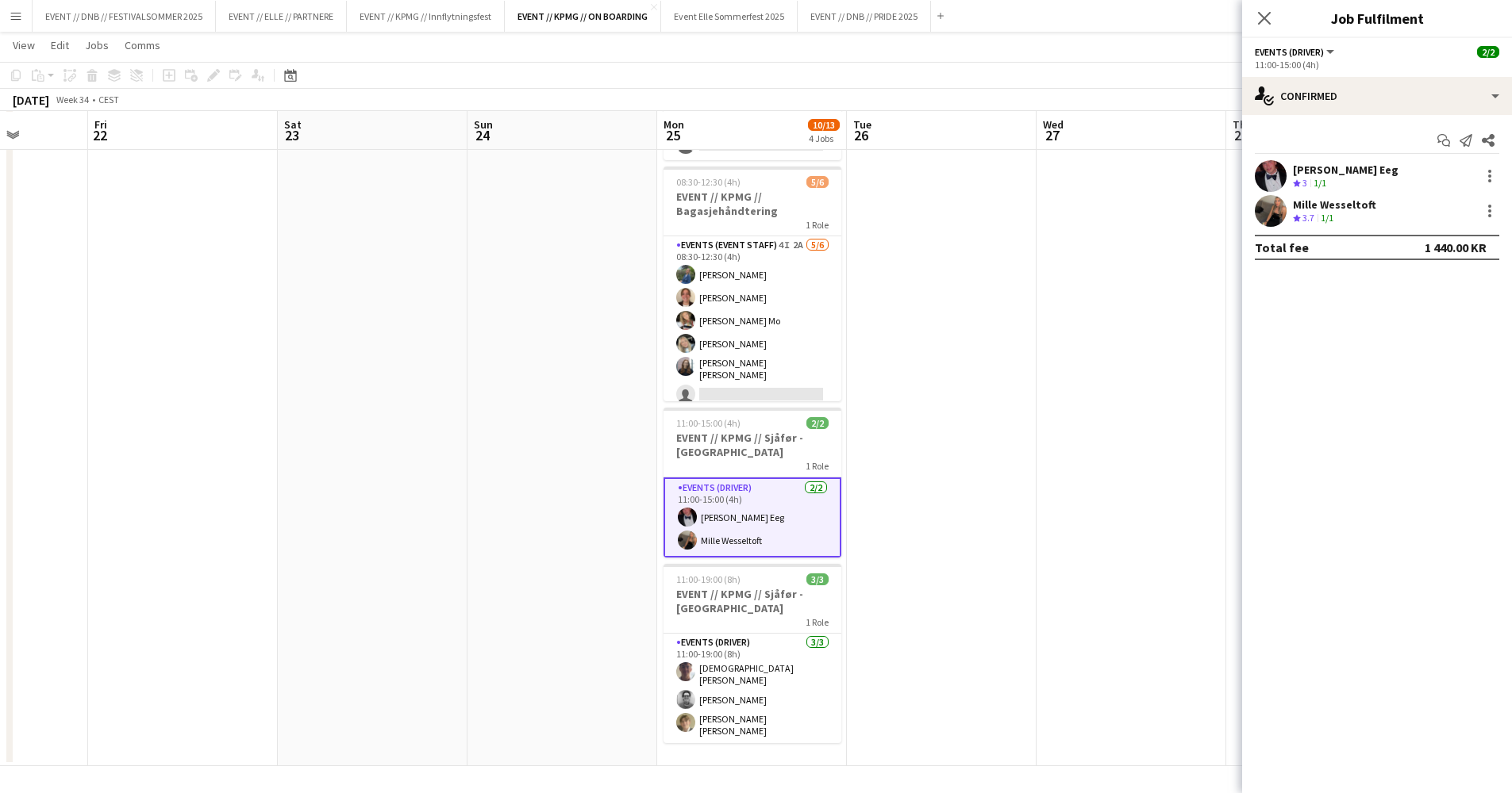
click at [895, 415] on app-date-cell at bounding box center [942, 386] width 189 height 760
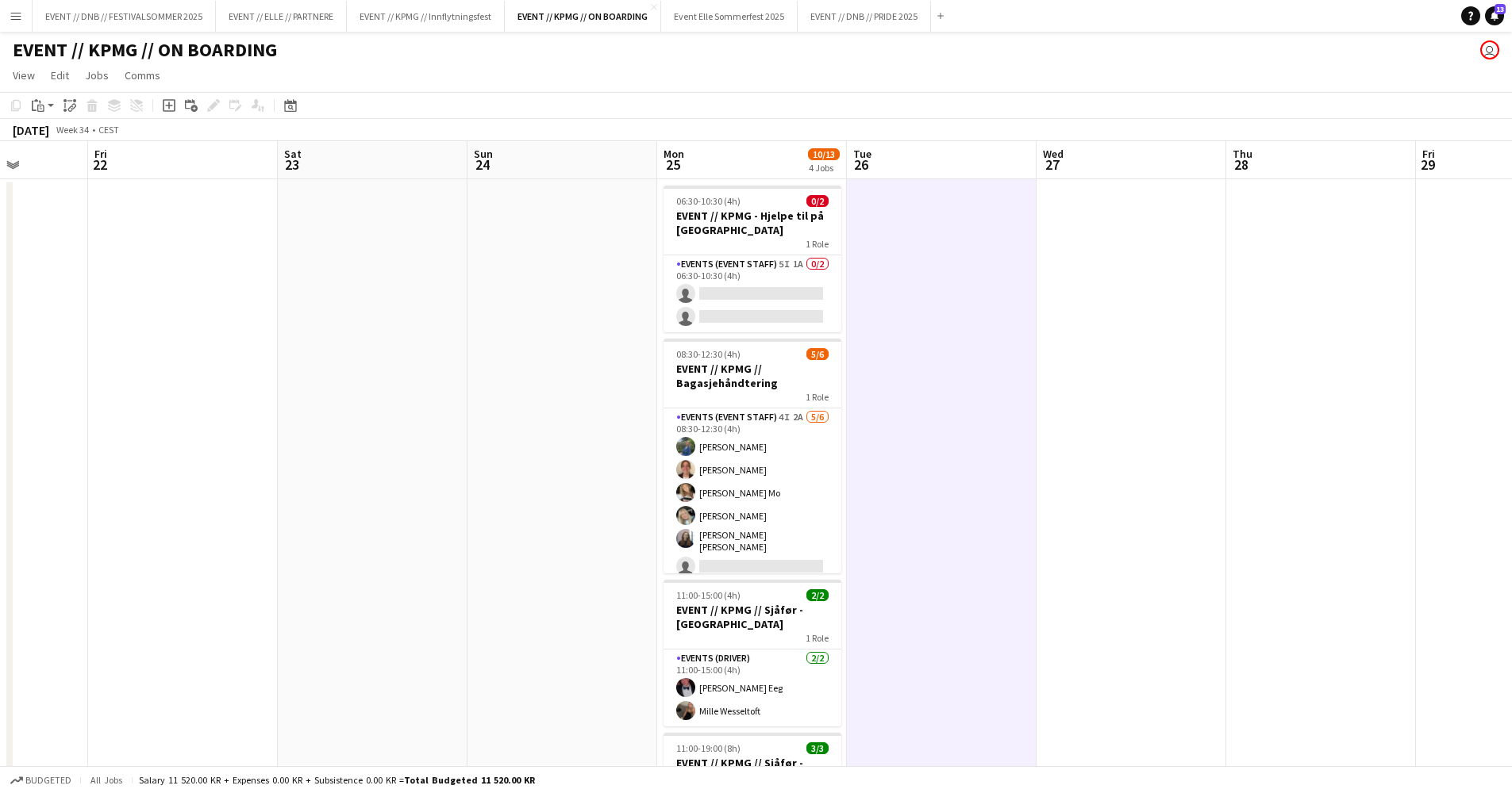
scroll to position [0, 0]
click at [1188, 519] on app-date-cell at bounding box center [1131, 559] width 189 height 760
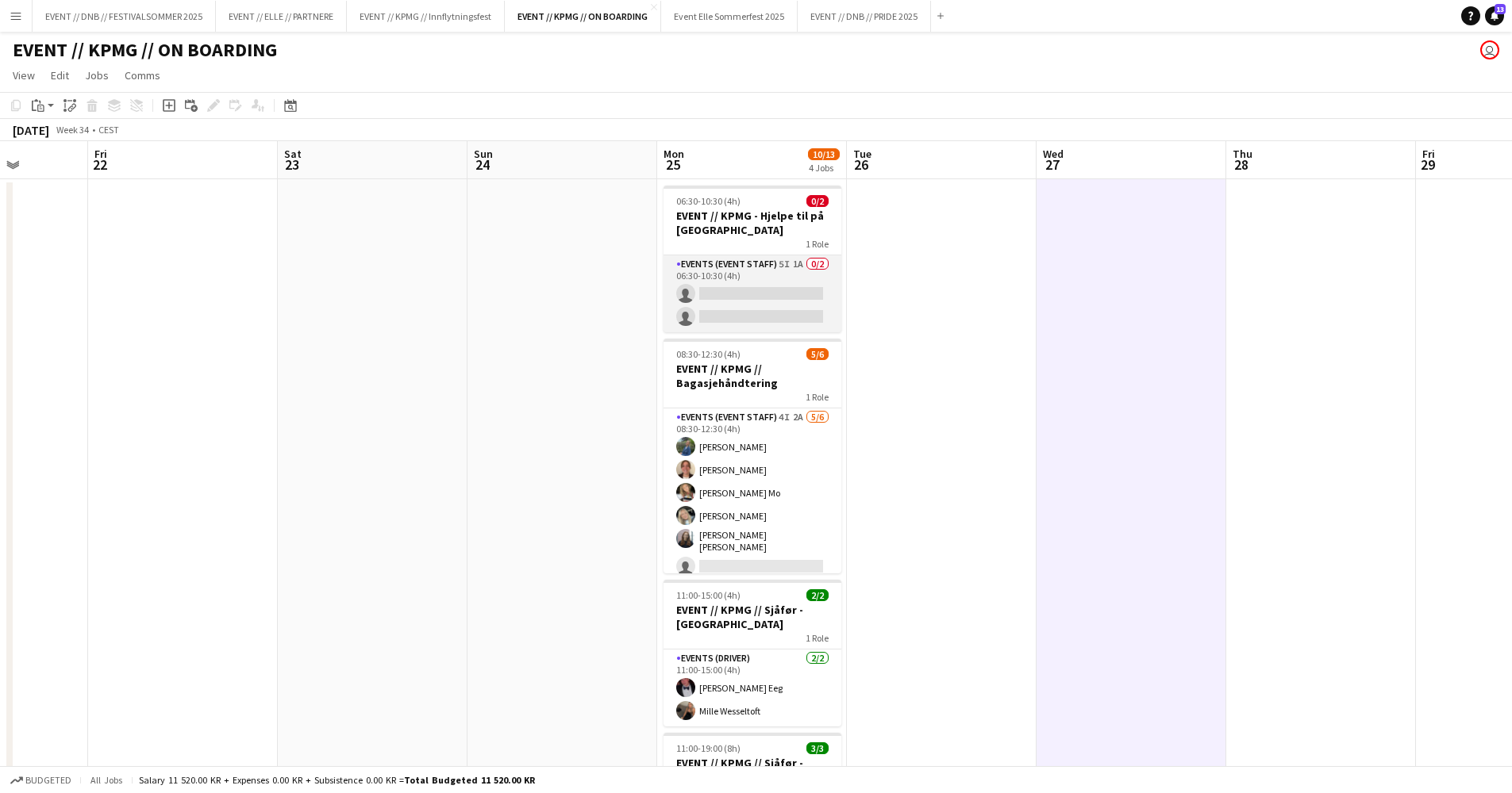
click at [754, 306] on app-card-role "Events (Event Staff) 5I 1A 0/2 06:30-10:30 (4h) single-neutral-actions single-n…" at bounding box center [752, 294] width 178 height 77
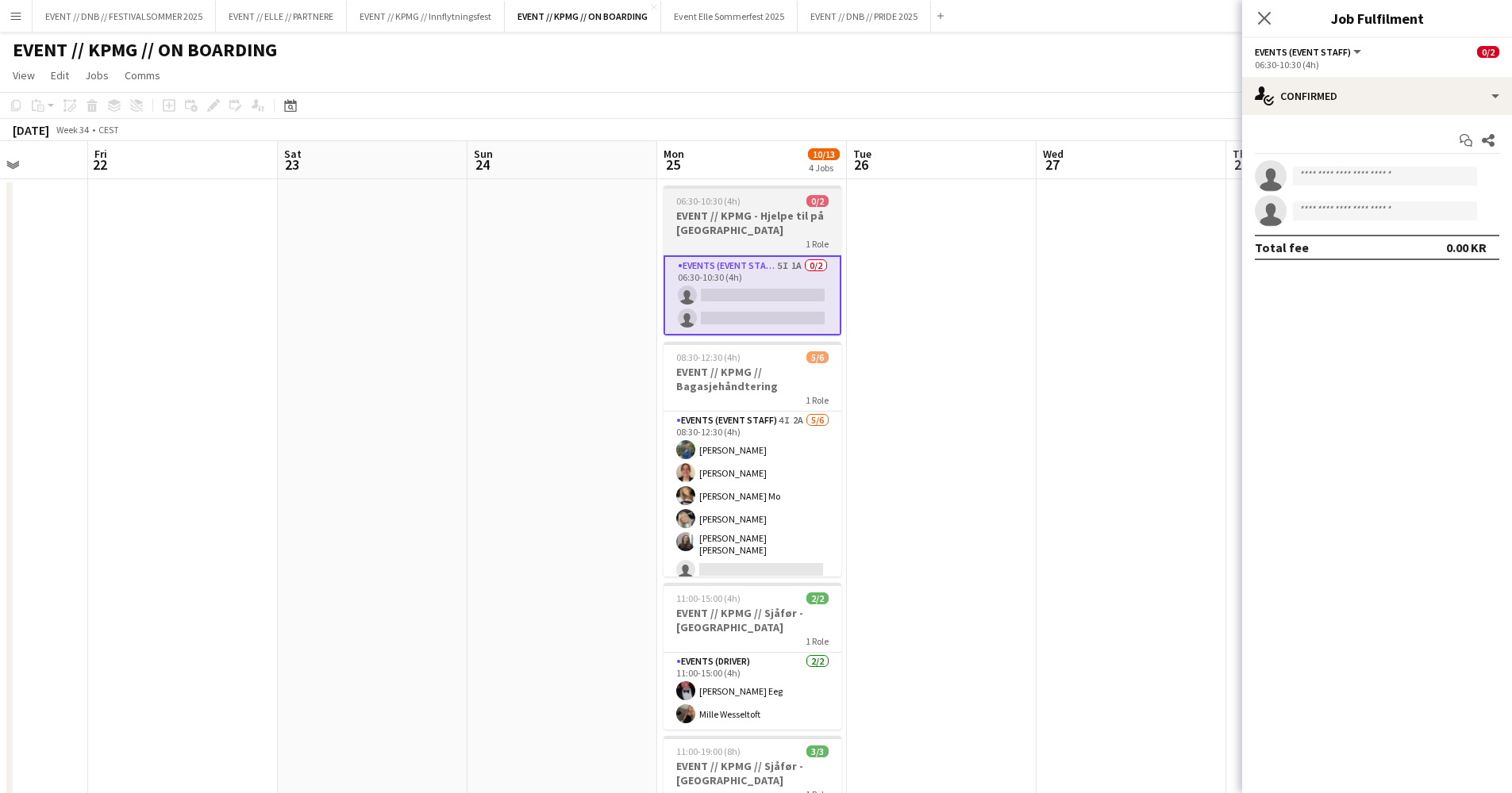
click at [761, 249] on div "1 Role" at bounding box center [752, 243] width 178 height 12
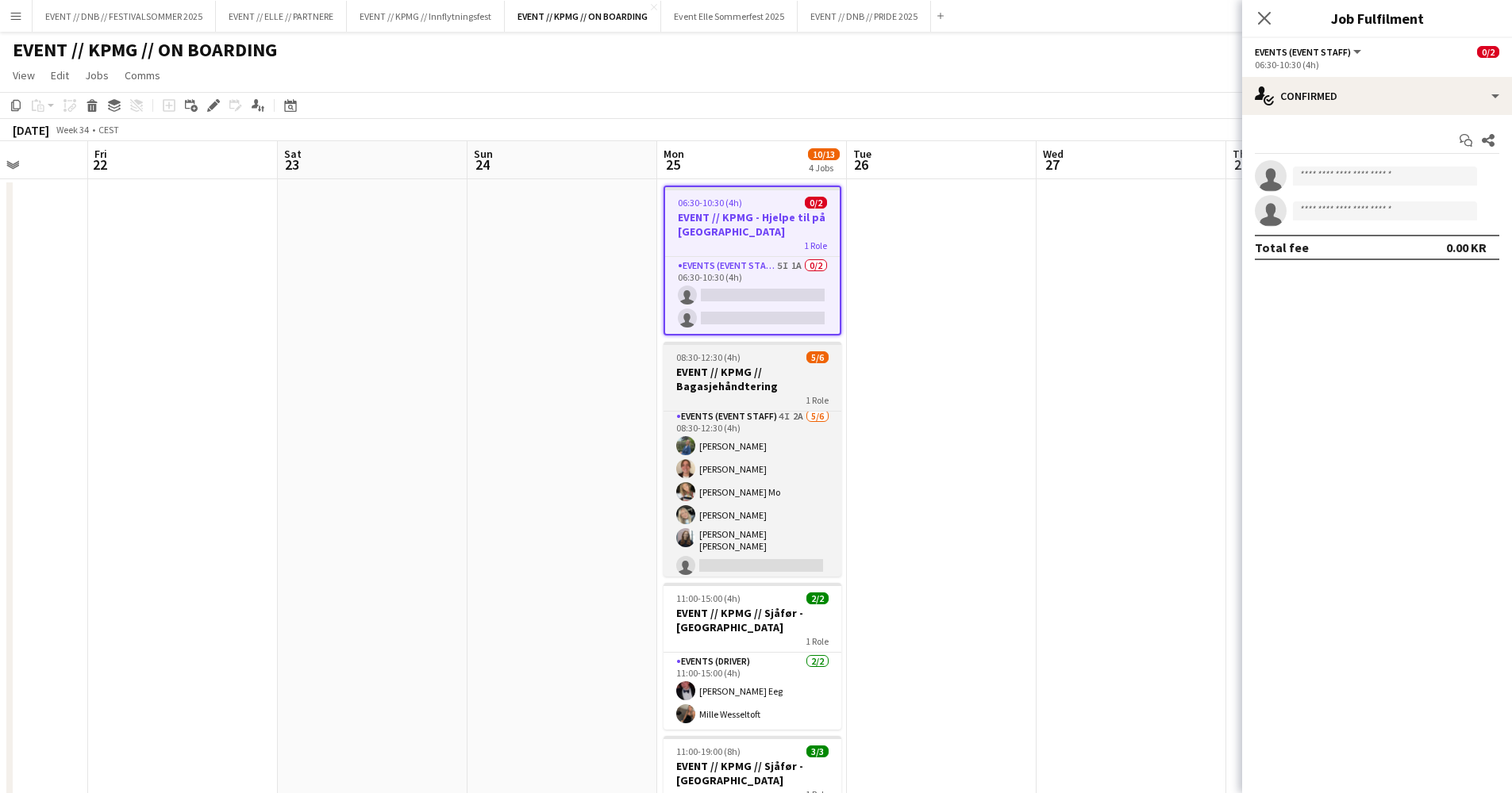
scroll to position [29, 0]
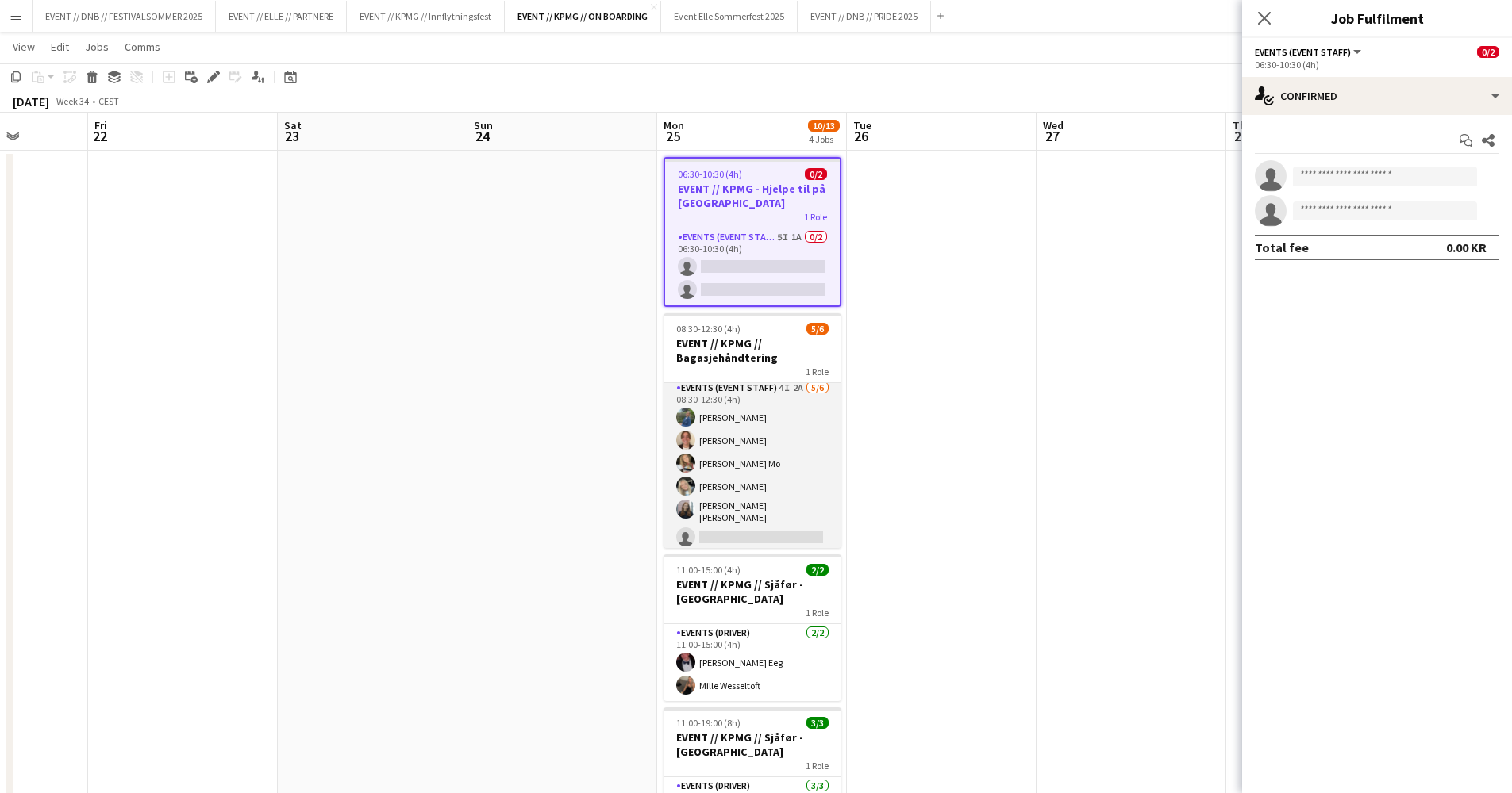
click at [787, 441] on app-card-role "Events (Event Staff) 4I 2A [DATE] 08:30-12:30 (4h) [PERSON_NAME] [PERSON_NAME] …" at bounding box center [752, 466] width 178 height 174
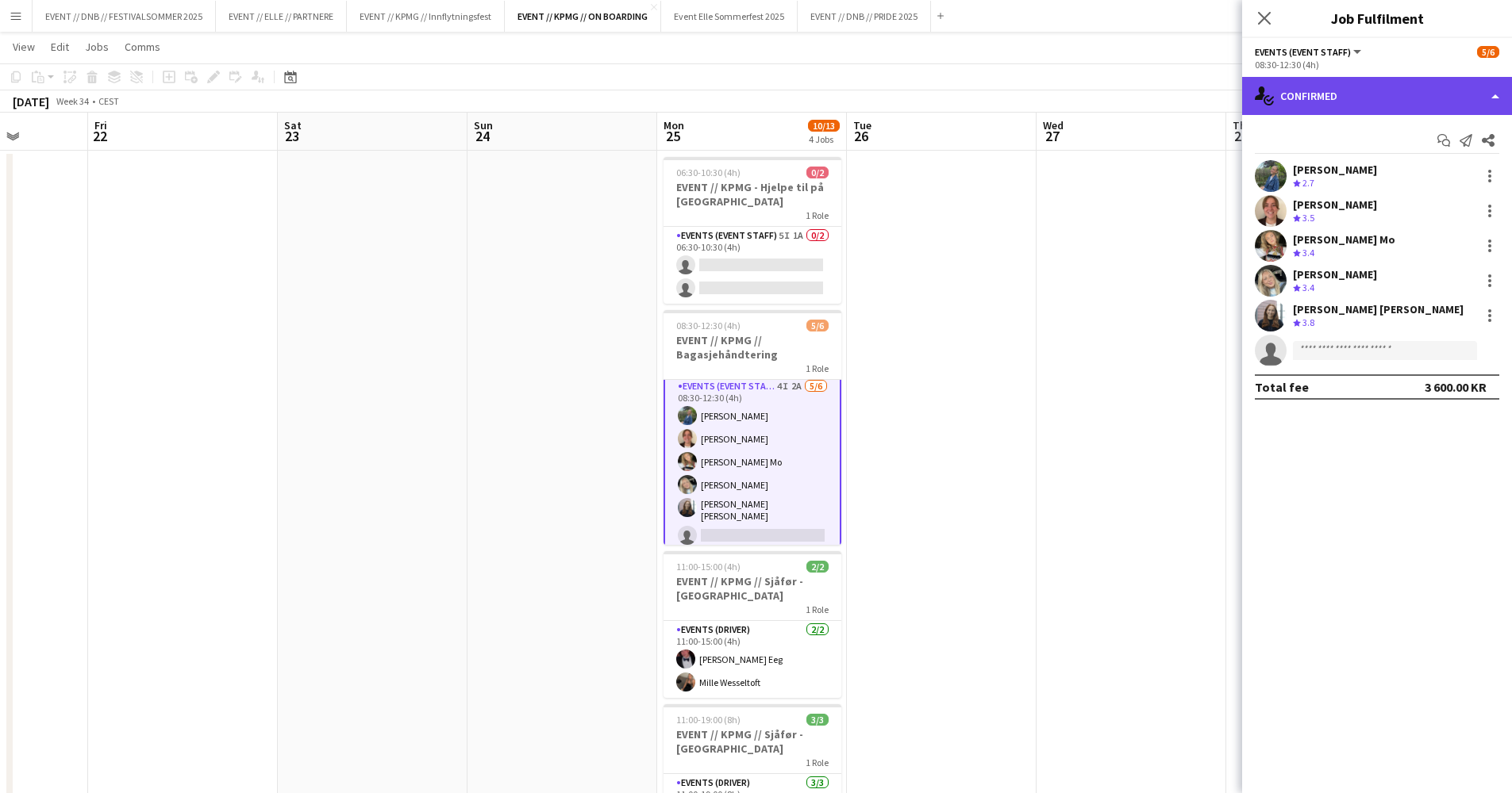
click at [1364, 104] on div "single-neutral-actions-check-2 Confirmed" at bounding box center [1377, 96] width 270 height 38
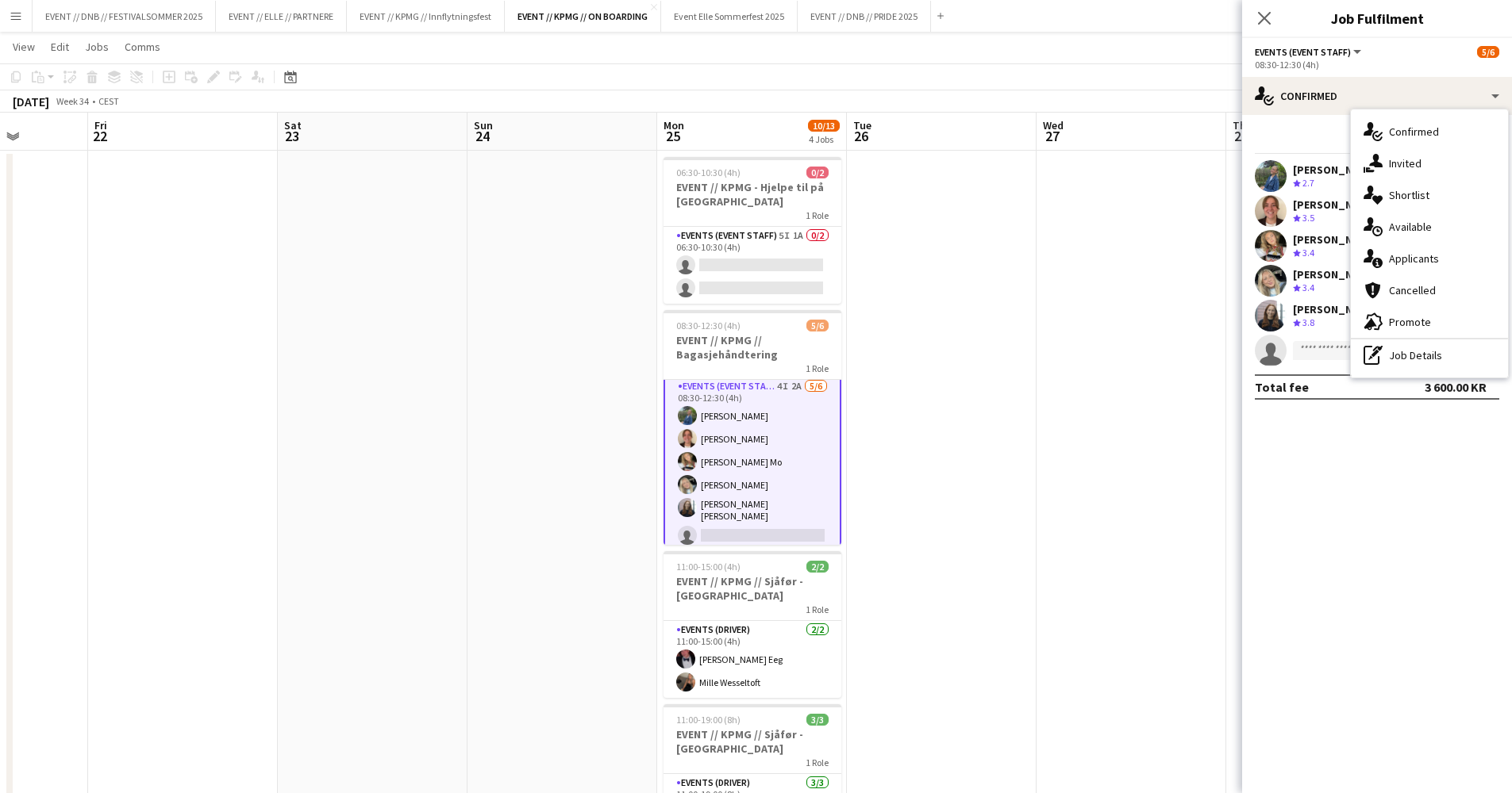
click at [1387, 163] on div "single-neutral-actions-share-1 Invited" at bounding box center [1429, 163] width 157 height 32
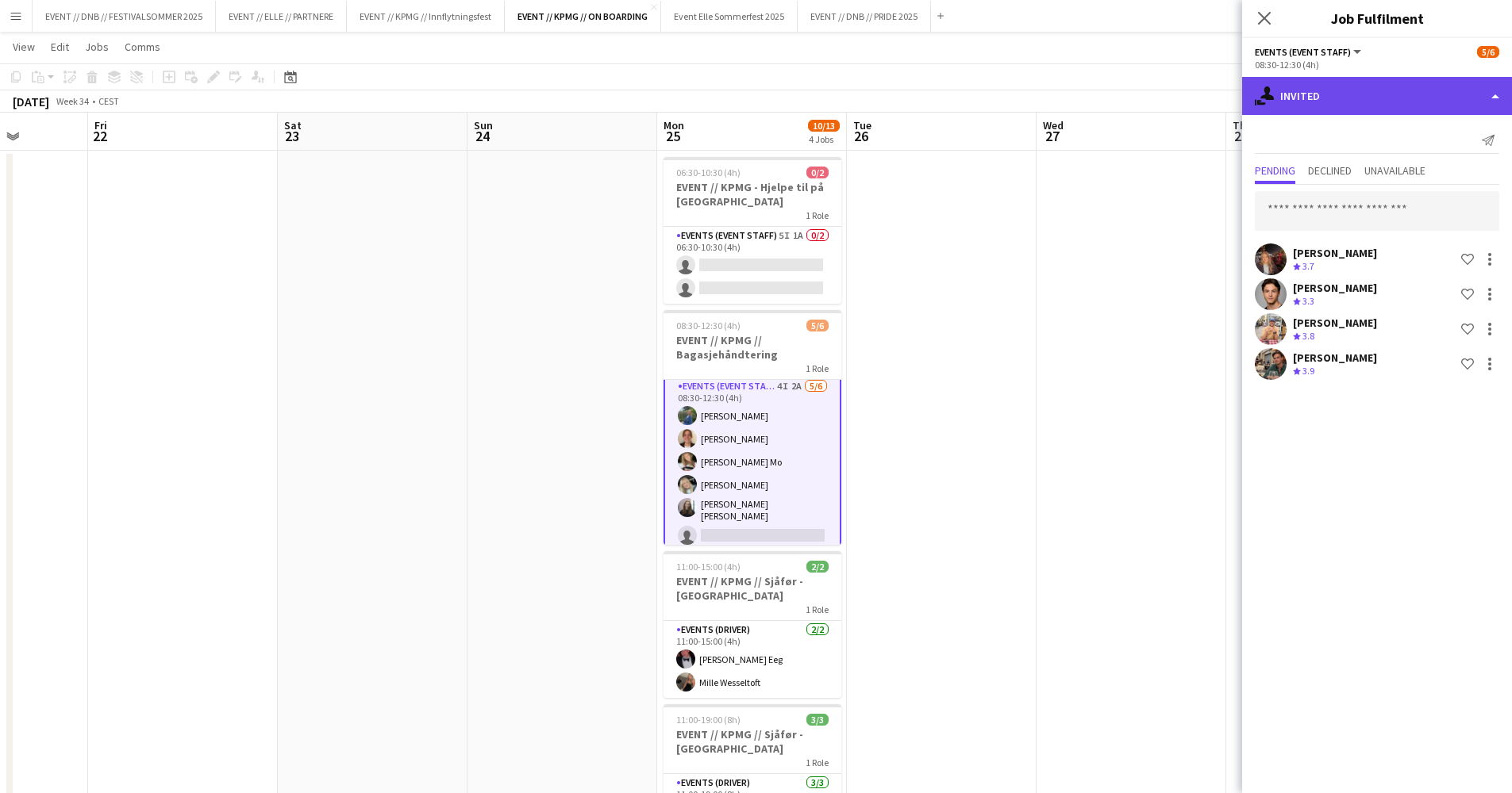
click at [1345, 89] on div "single-neutral-actions-share-1 Invited" at bounding box center [1377, 96] width 270 height 38
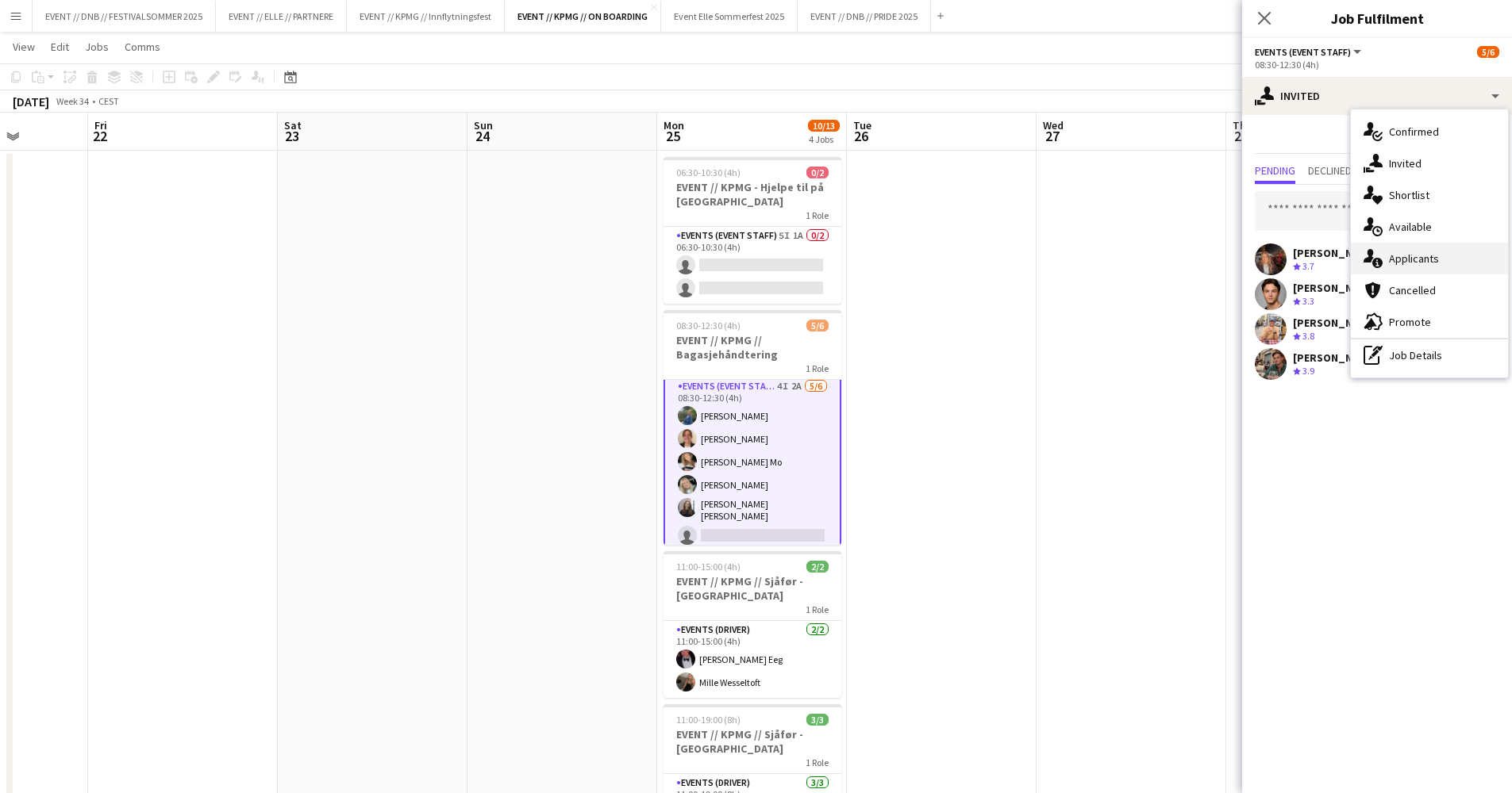
click at [1438, 265] on div "single-neutral-actions-information Applicants" at bounding box center [1429, 258] width 157 height 32
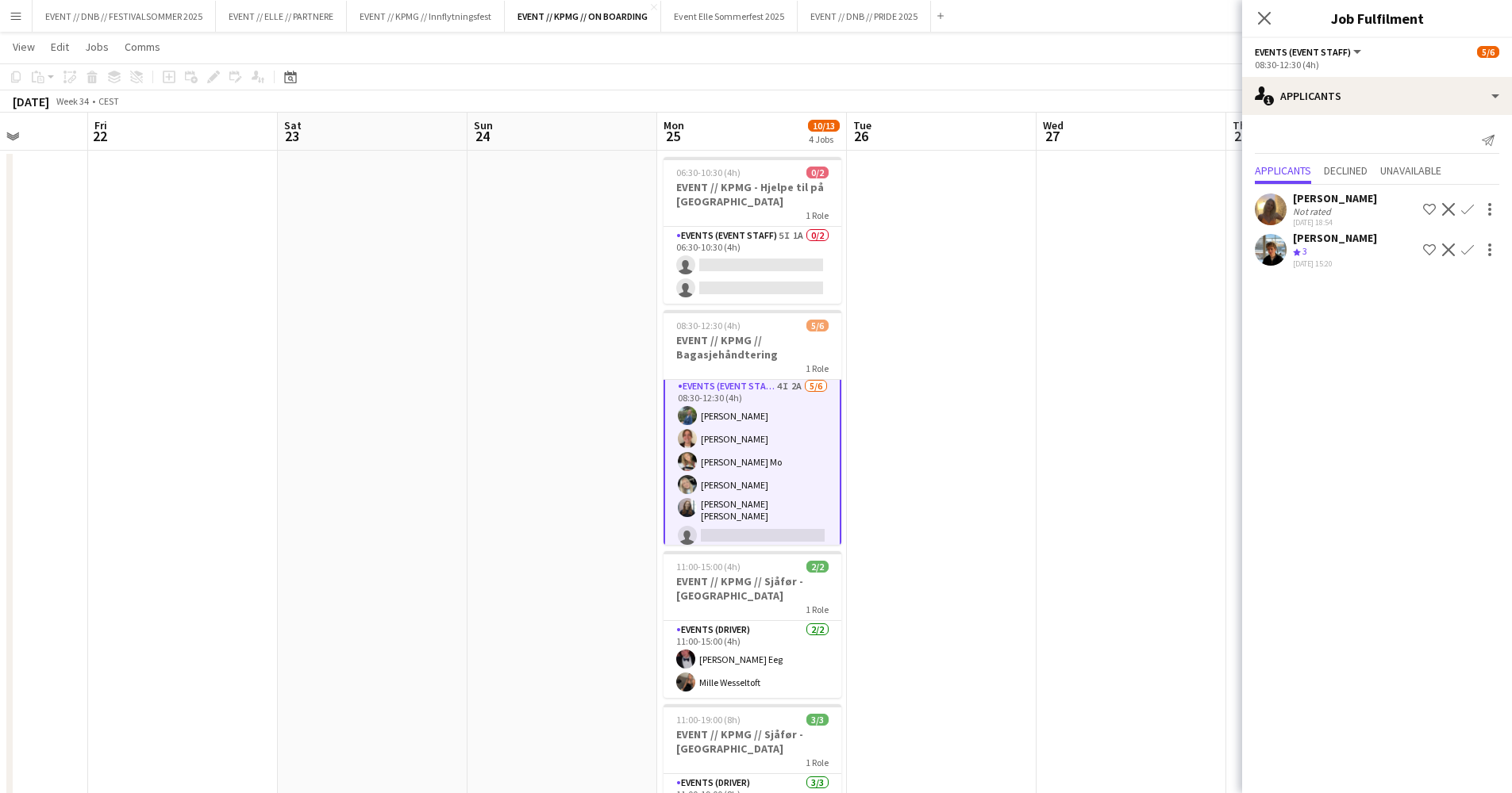
click at [1321, 207] on div "Not rated" at bounding box center [1313, 211] width 41 height 11
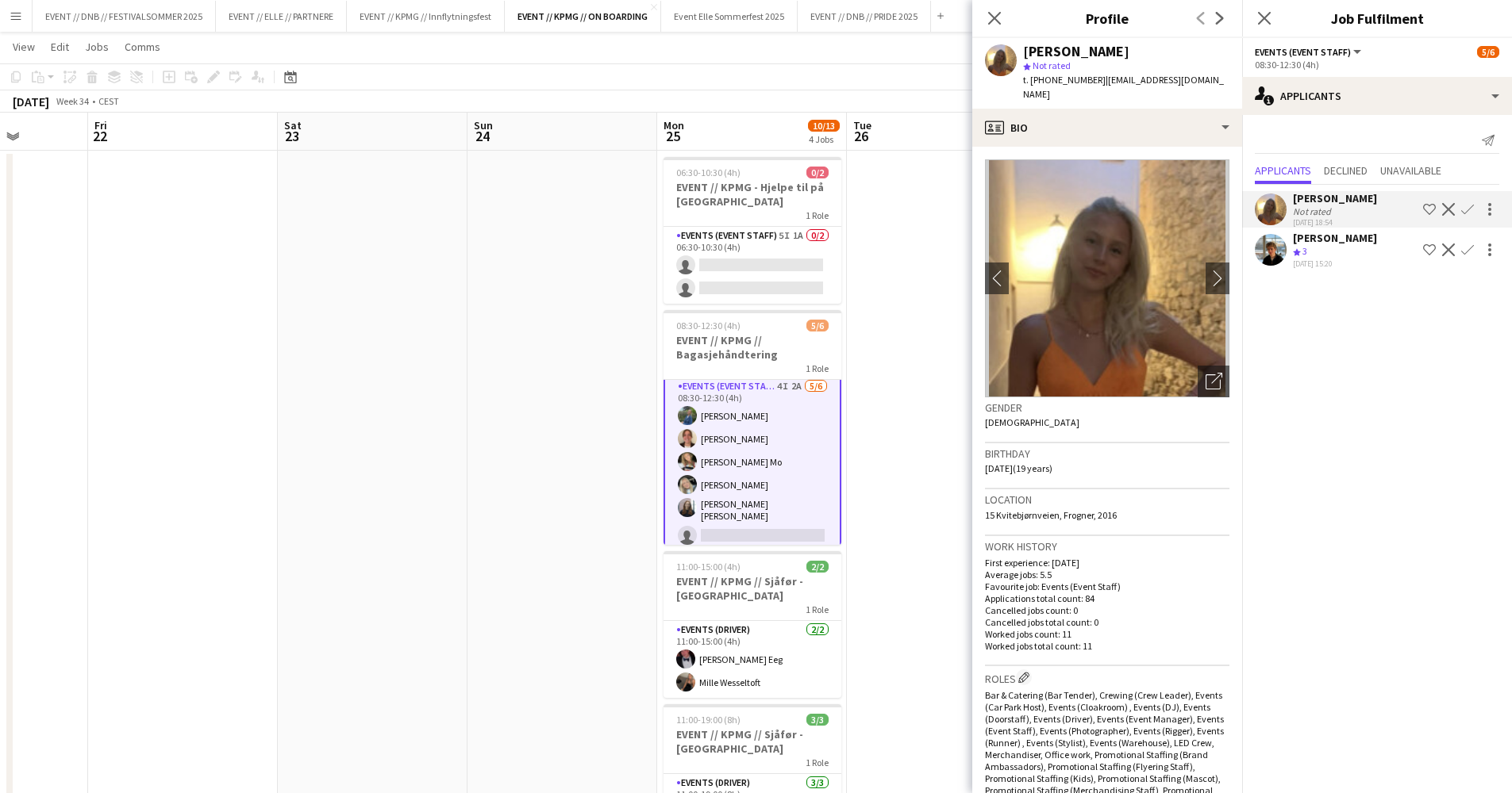
click at [1235, 275] on body "Menu Boards Boards Boards All jobs Status Workforce Workforce My Workforce Recr…" at bounding box center [756, 453] width 1512 height 965
click at [1210, 270] on app-icon "chevron-right" at bounding box center [1218, 277] width 25 height 16
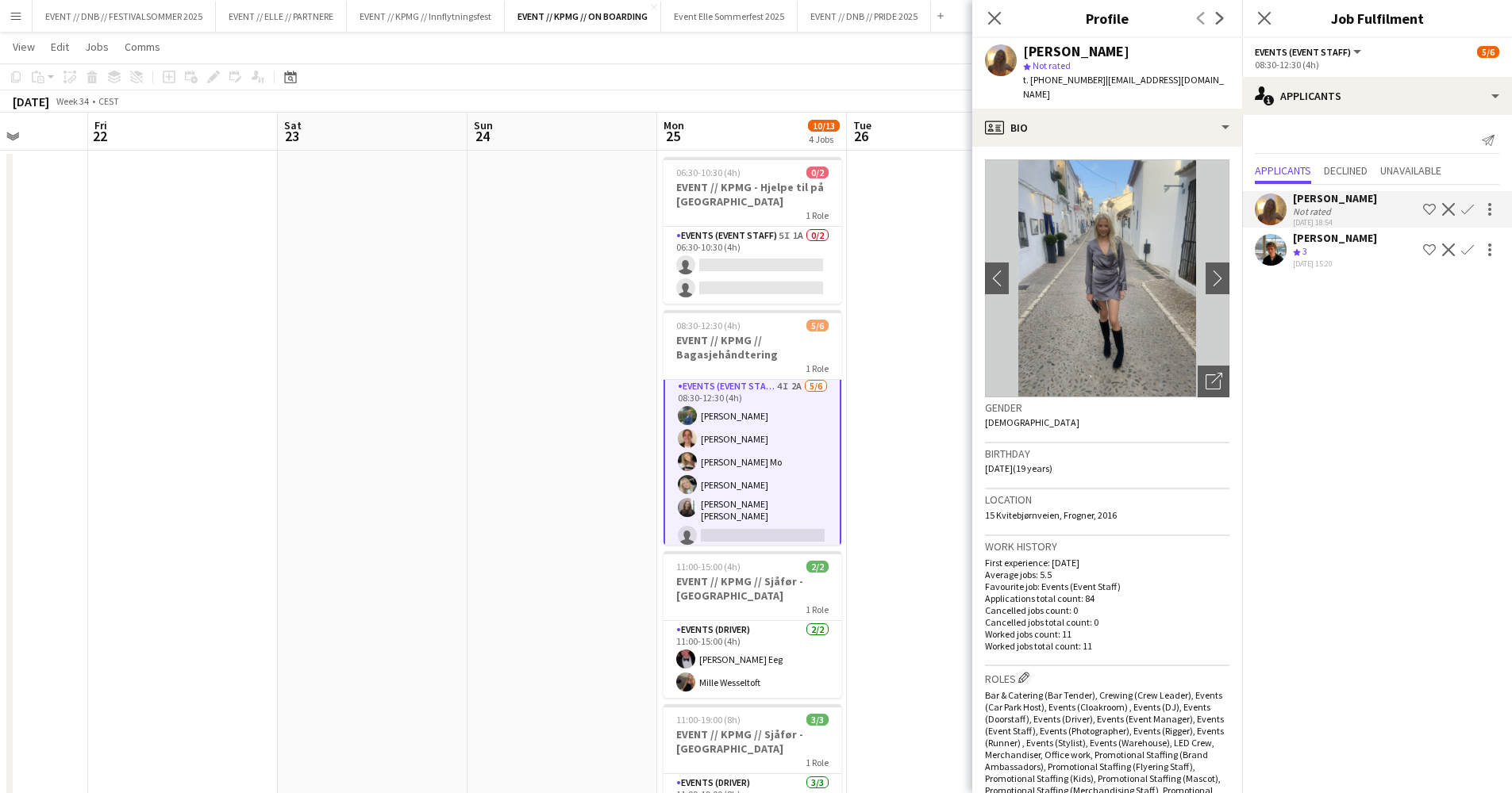
click at [1392, 305] on mat-expansion-panel "users2 Applicants Send notification Applicants Declined Unavailable [PERSON_NAM…" at bounding box center [1377, 453] width 270 height 678
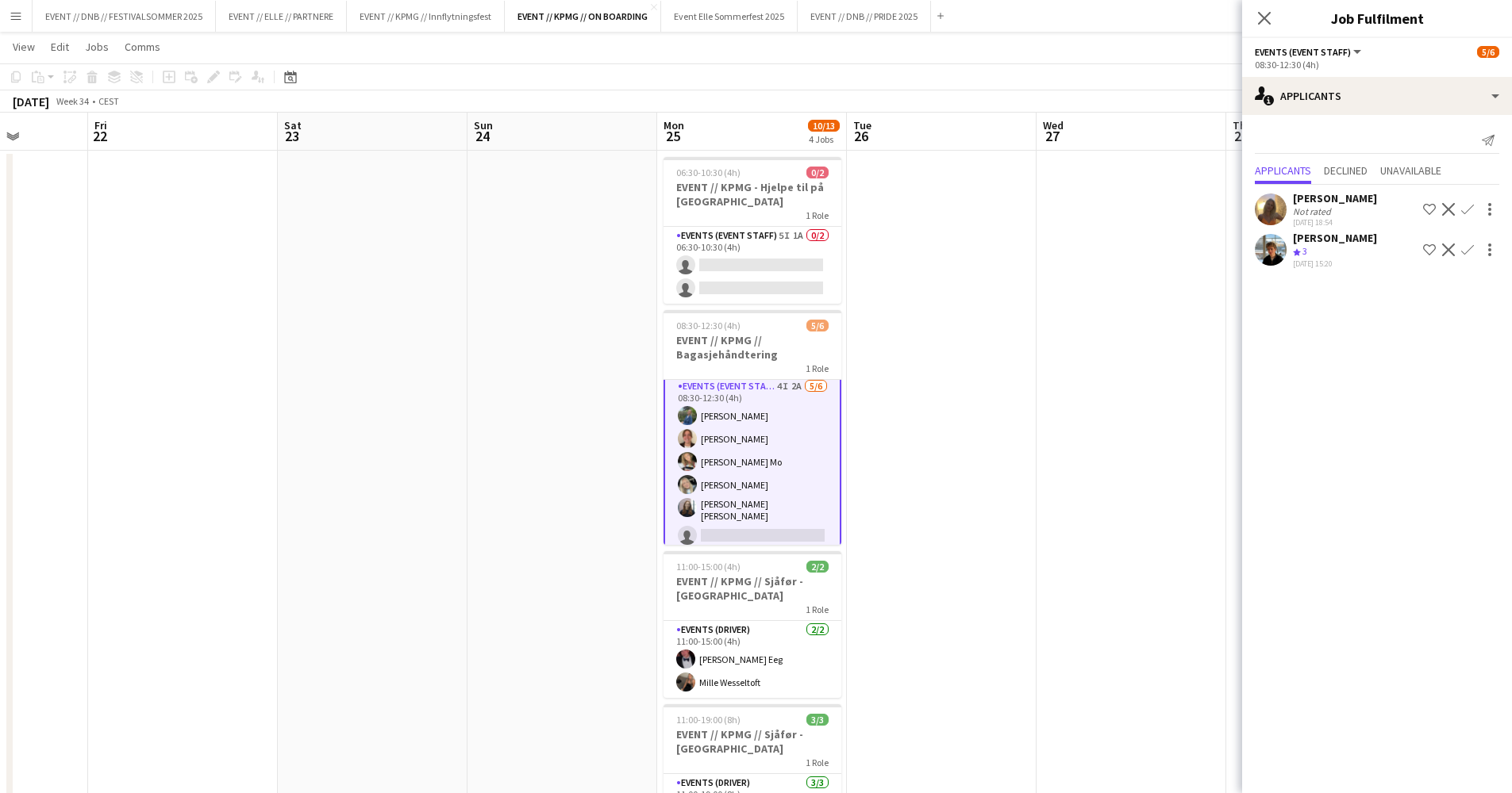
click at [1343, 217] on div "[DATE] 18:54" at bounding box center [1335, 222] width 84 height 11
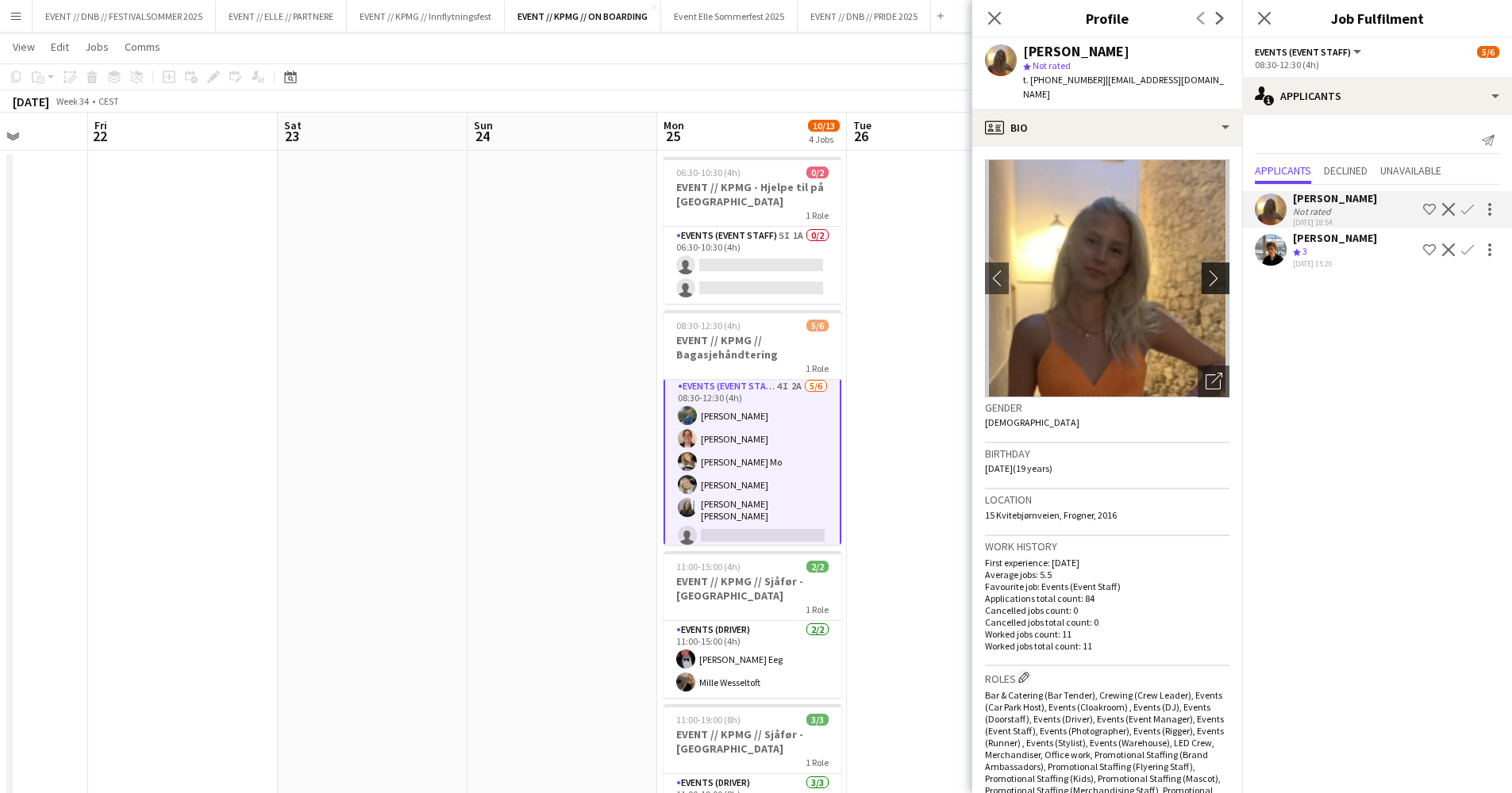
click at [1206, 271] on app-icon "chevron-right" at bounding box center [1218, 277] width 25 height 16
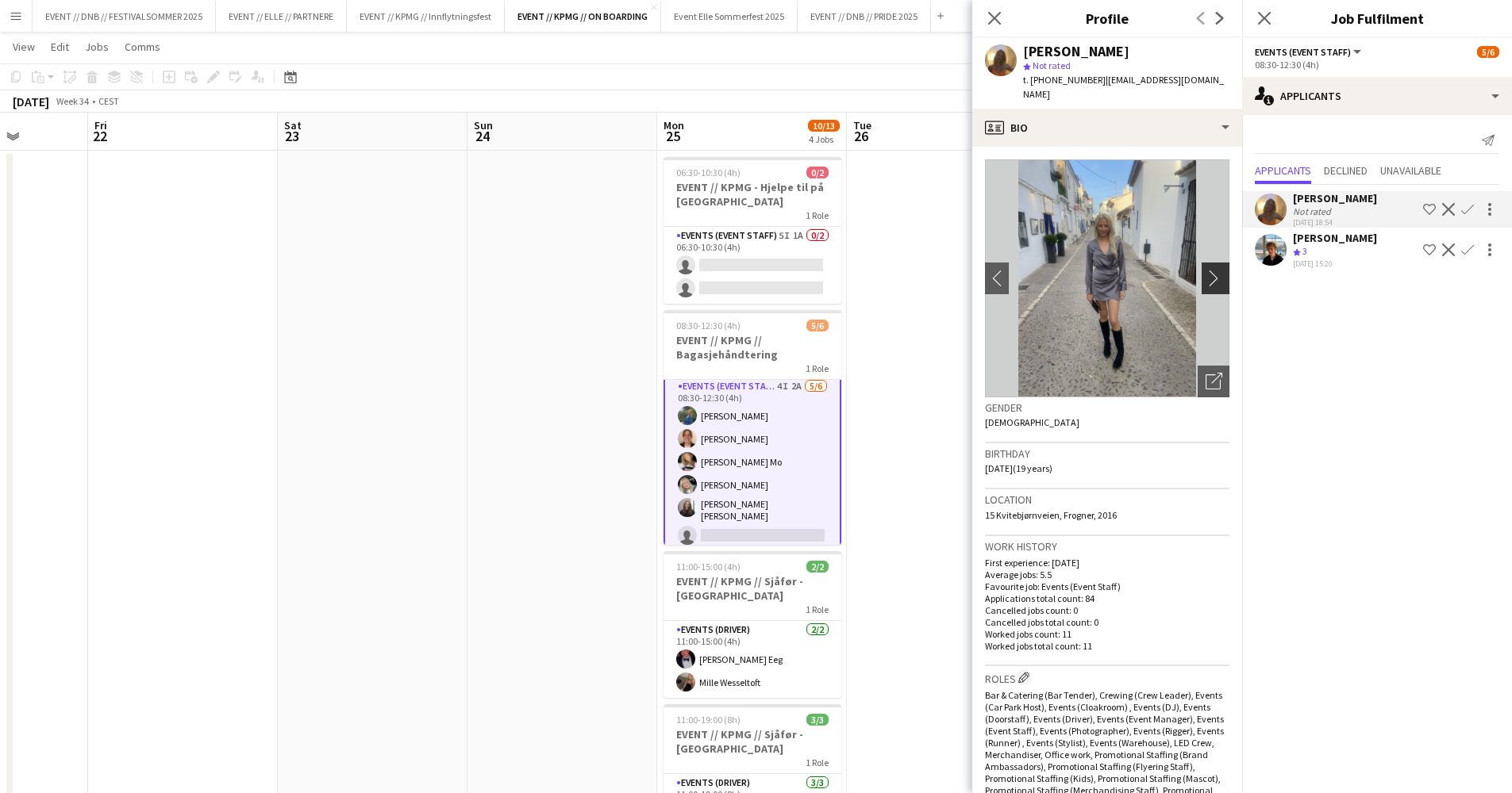
click at [1206, 271] on app-icon "chevron-right" at bounding box center [1218, 277] width 25 height 16
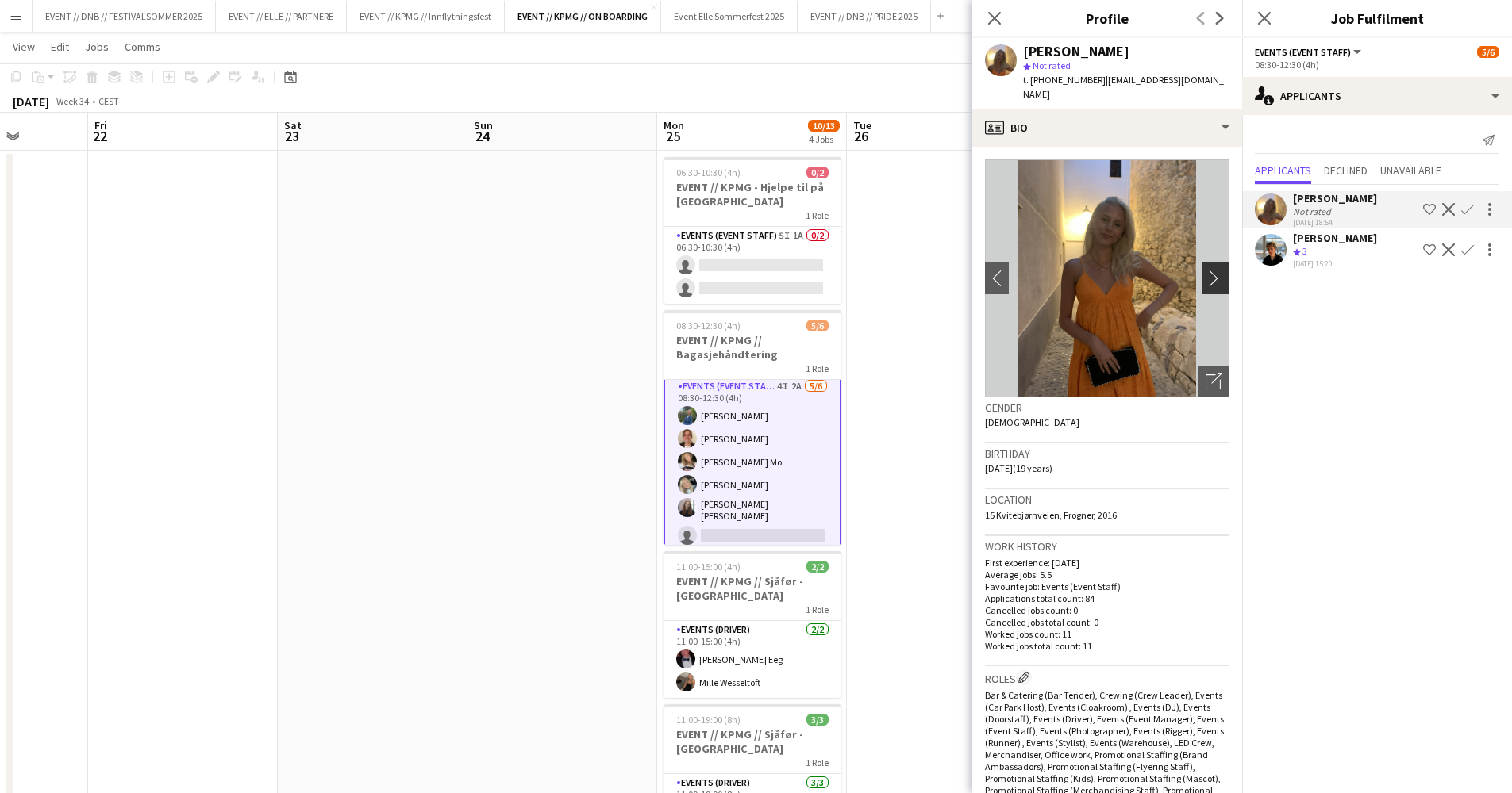
click at [1206, 271] on app-icon "chevron-right" at bounding box center [1218, 277] width 25 height 16
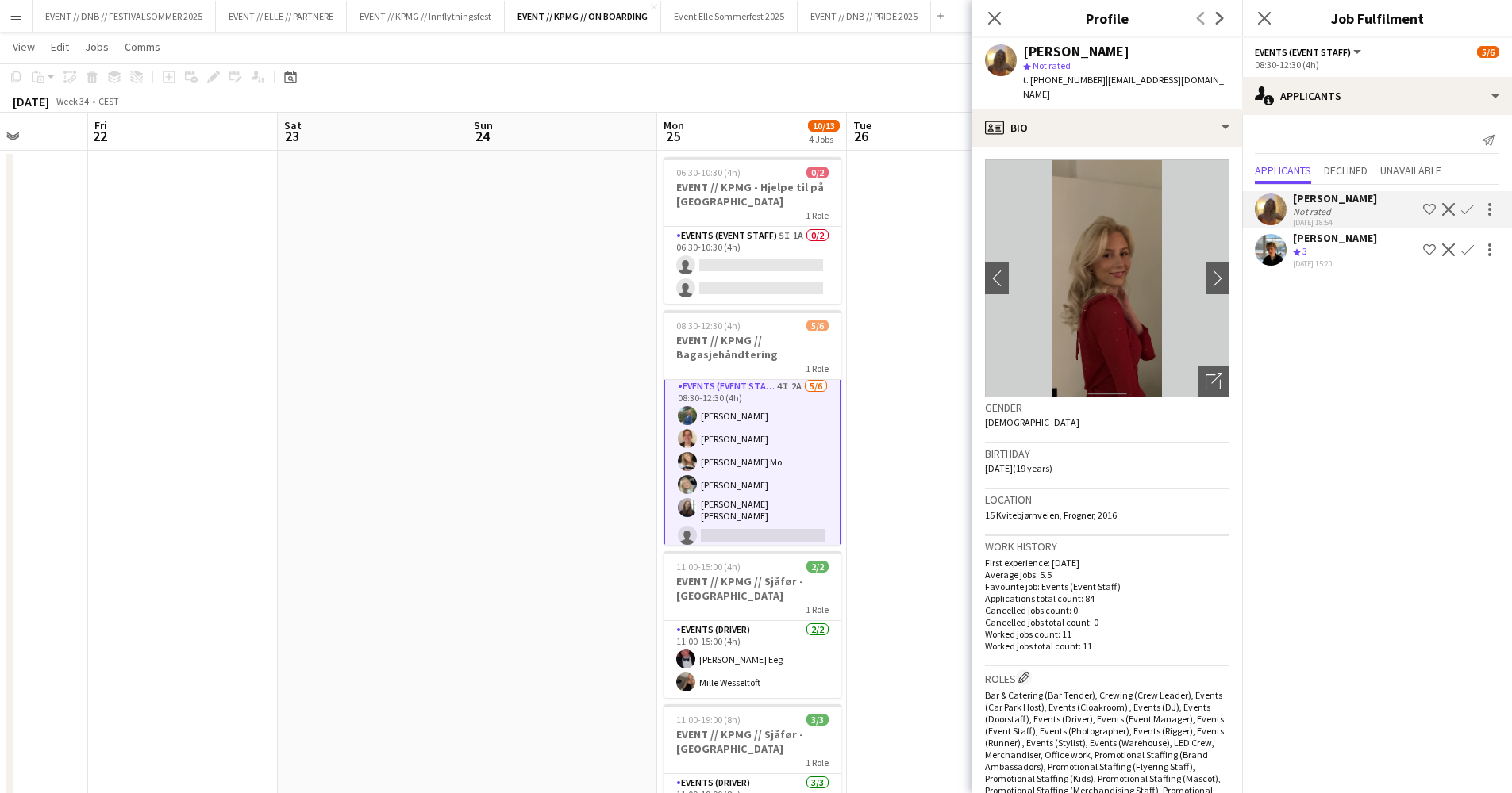
scroll to position [3, 0]
click at [1206, 267] on app-icon "chevron-right" at bounding box center [1218, 275] width 25 height 16
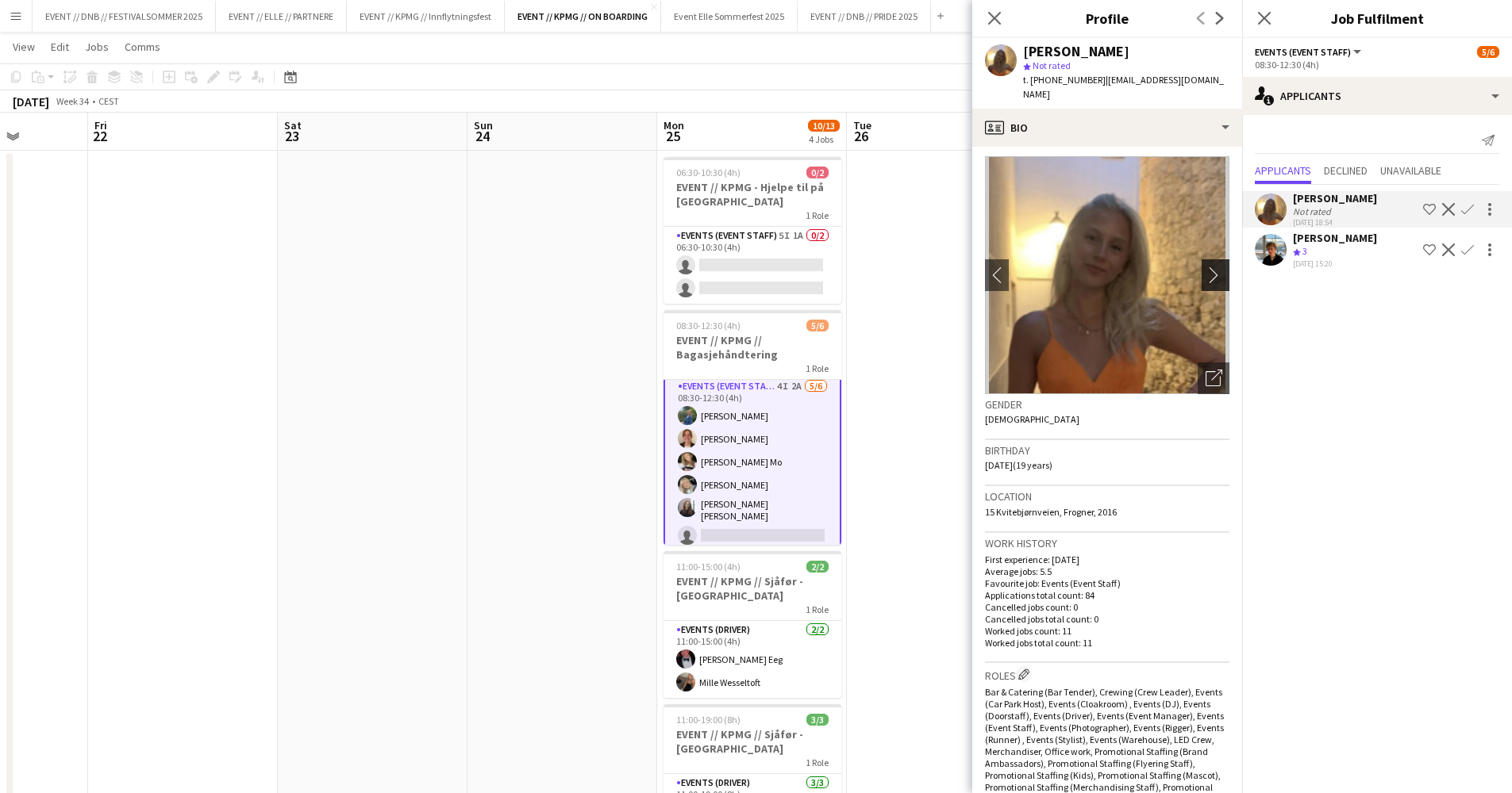
click at [1206, 267] on app-icon "chevron-right" at bounding box center [1218, 275] width 25 height 16
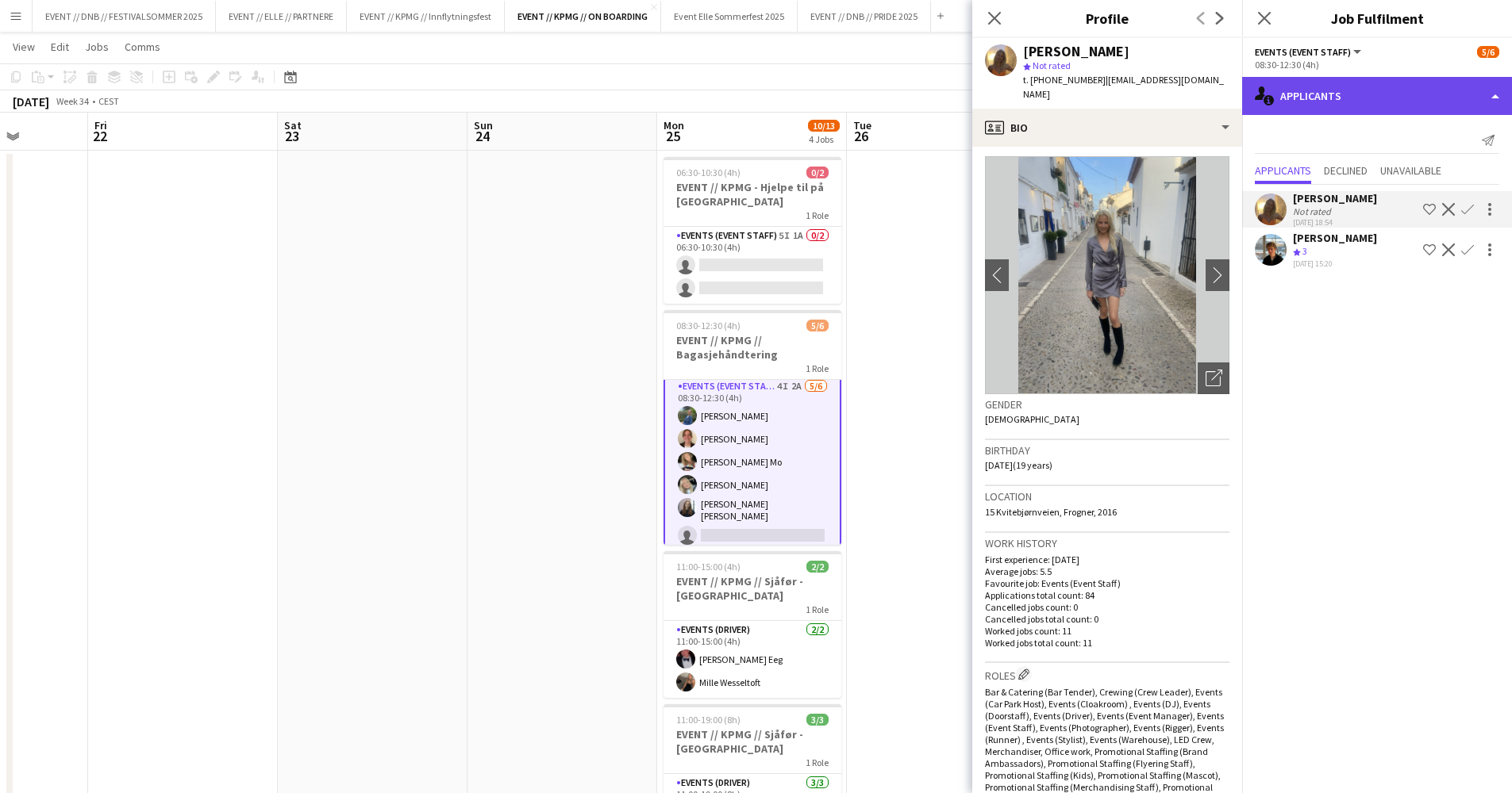
click at [1342, 98] on div "single-neutral-actions-information Applicants" at bounding box center [1377, 96] width 270 height 38
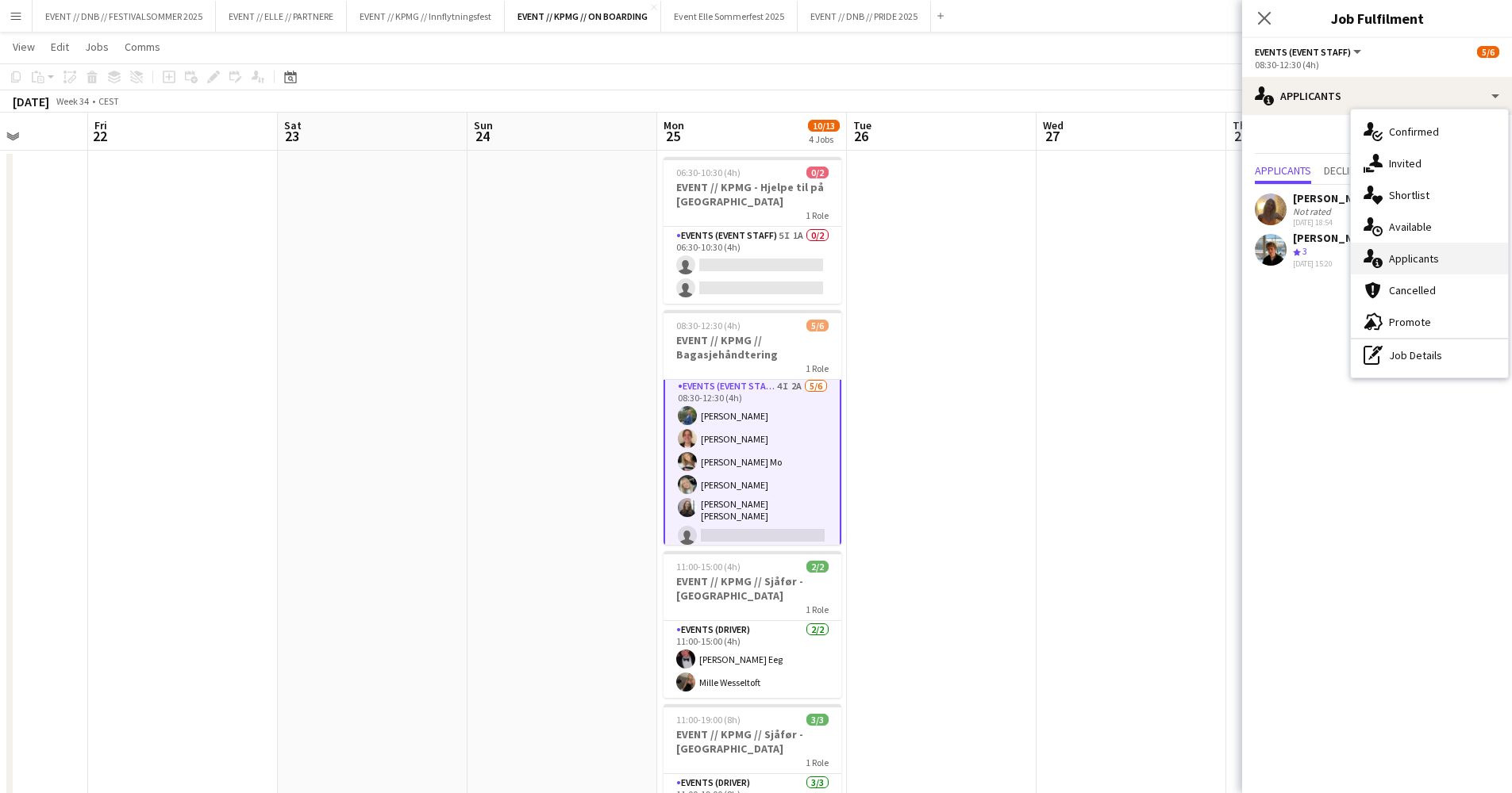
click at [1447, 266] on div "single-neutral-actions-information Applicants" at bounding box center [1429, 258] width 157 height 32
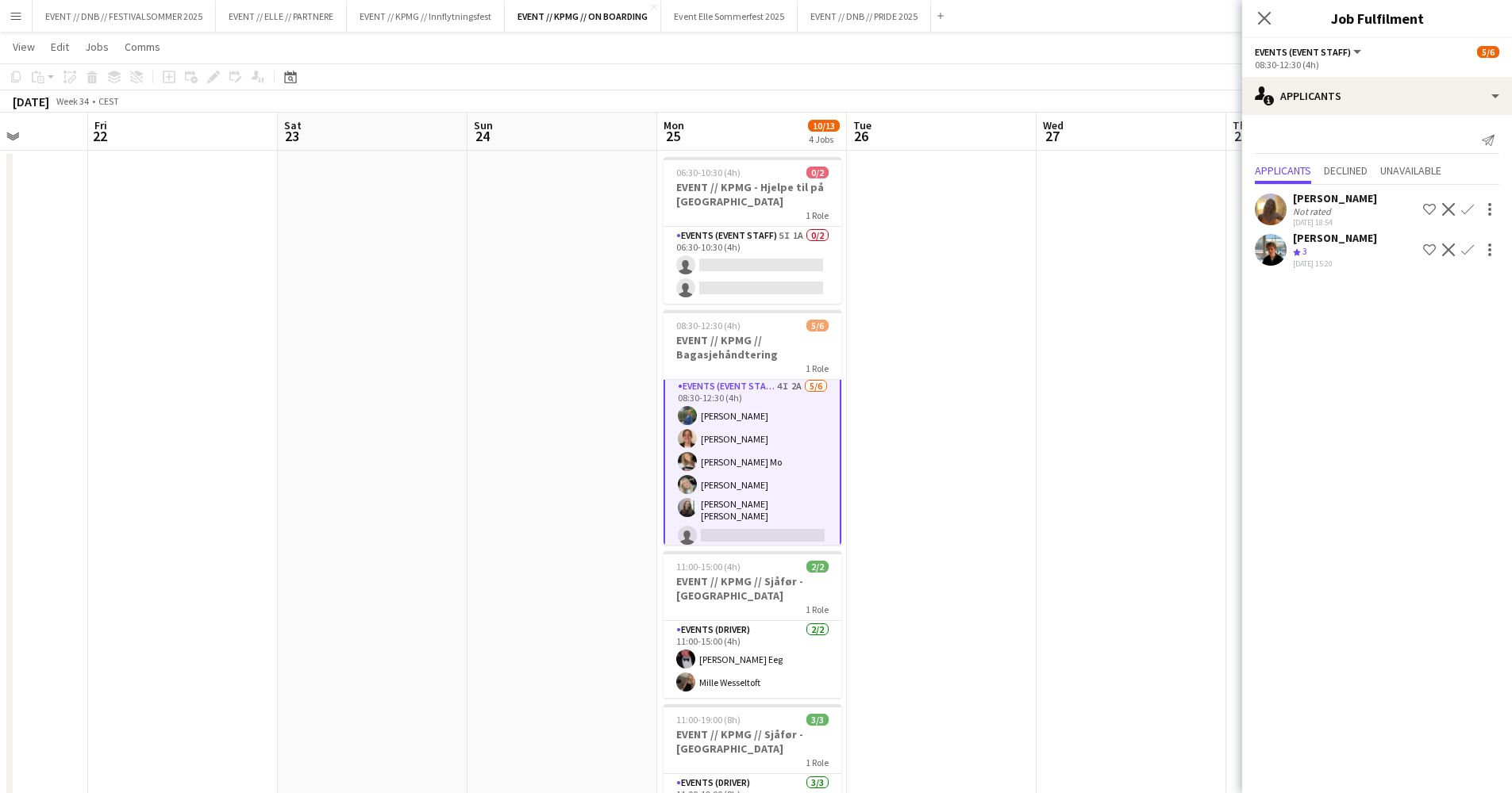
click at [1447, 266] on div "[PERSON_NAME] Crew rating 3 [DATE] 15:20 Shortlist crew Decline Confirm" at bounding box center [1377, 250] width 270 height 38
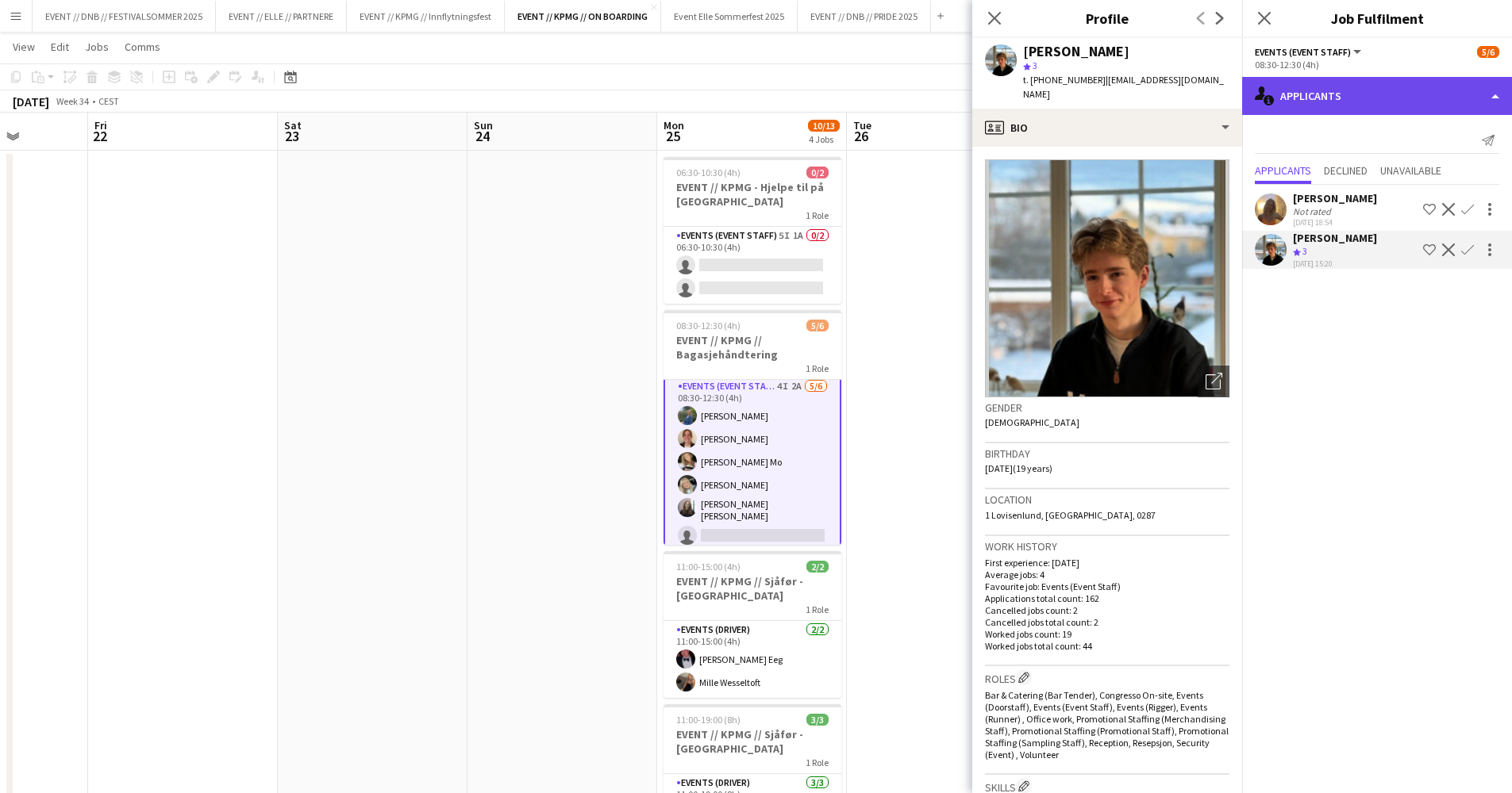
click at [1377, 92] on div "single-neutral-actions-information Applicants" at bounding box center [1377, 96] width 270 height 38
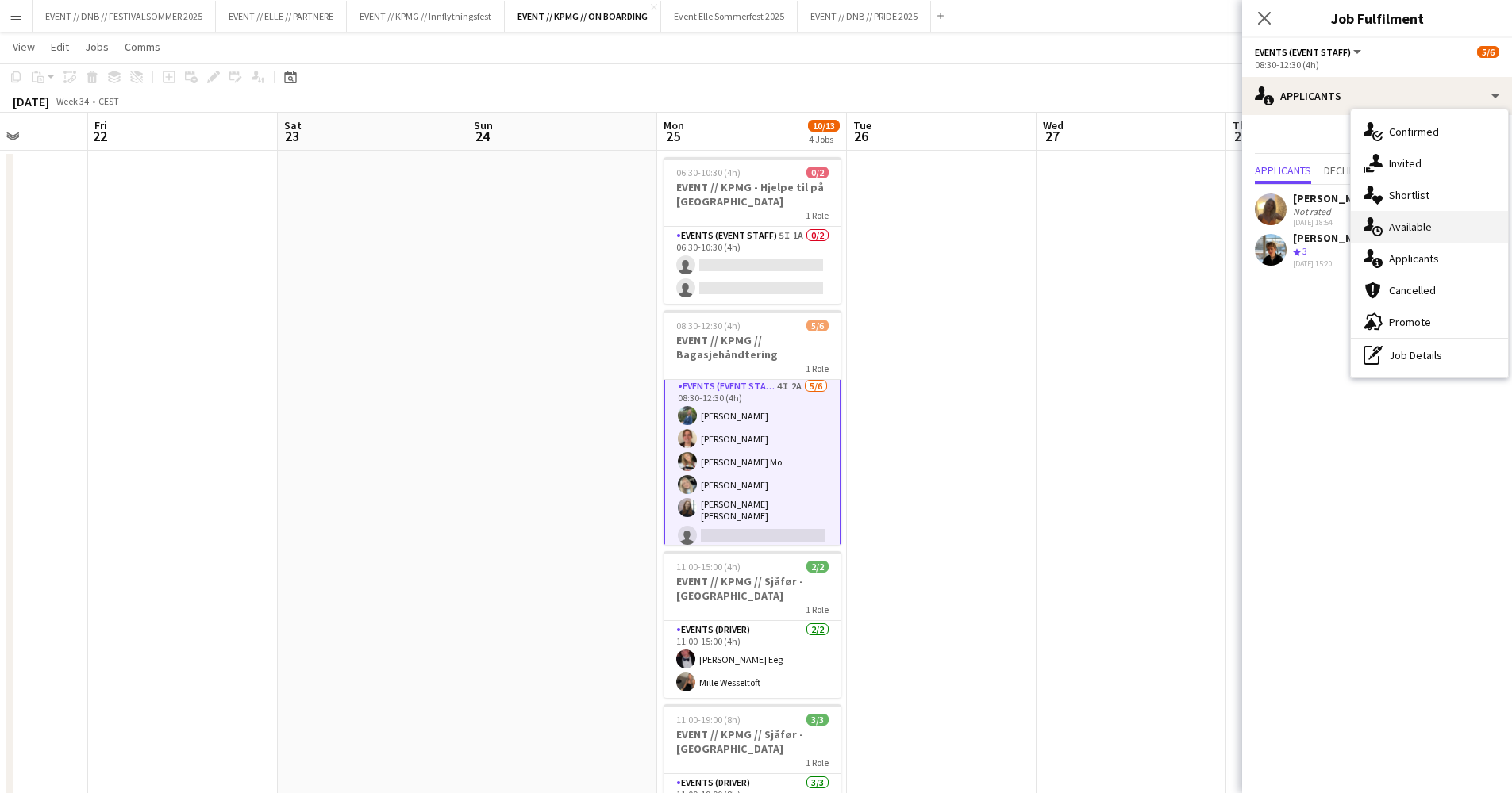
click at [1423, 234] on div "single-neutral-actions-upload Available" at bounding box center [1429, 227] width 157 height 32
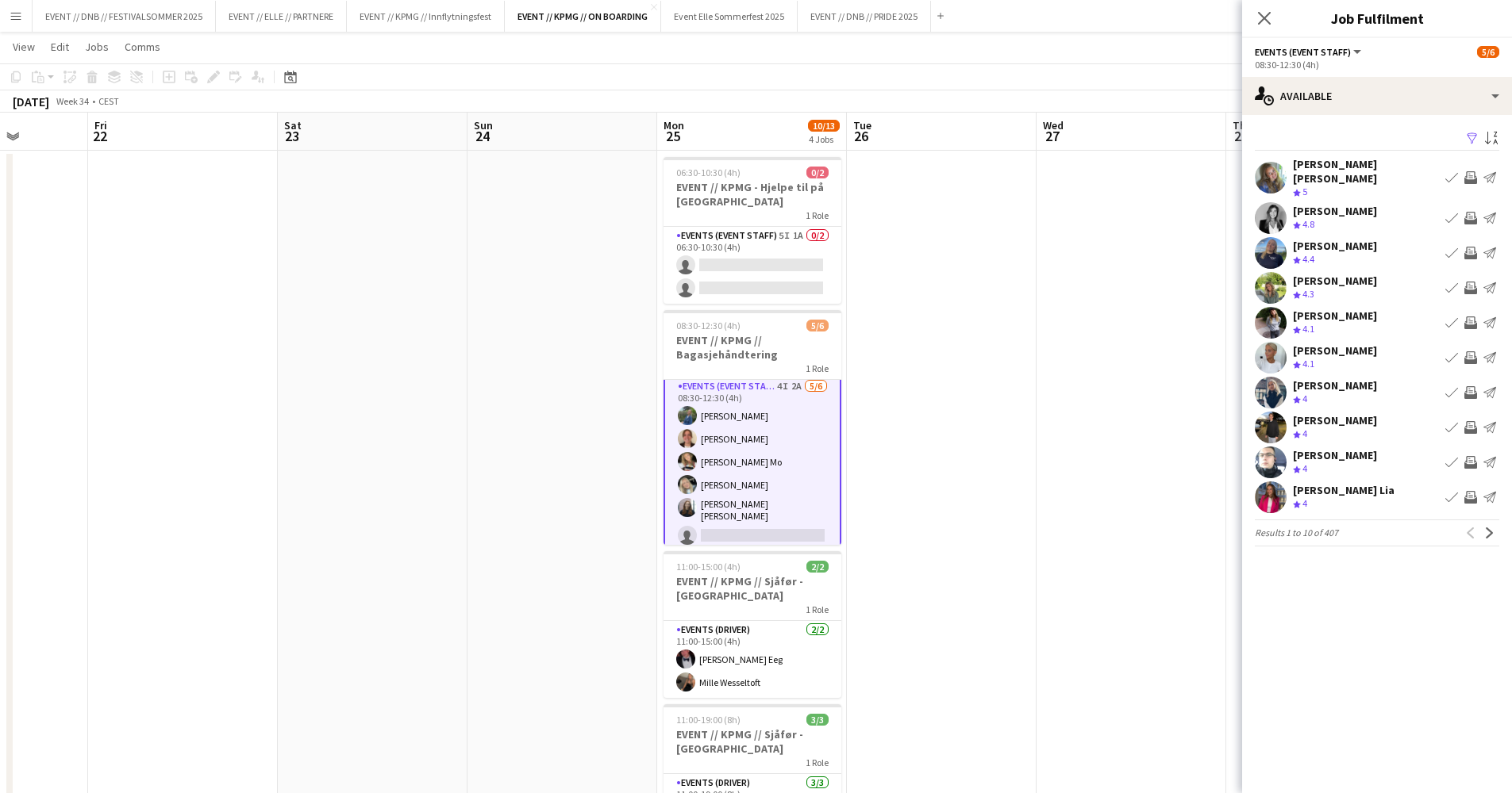
click at [1303, 207] on div "[PERSON_NAME]" at bounding box center [1335, 210] width 84 height 14
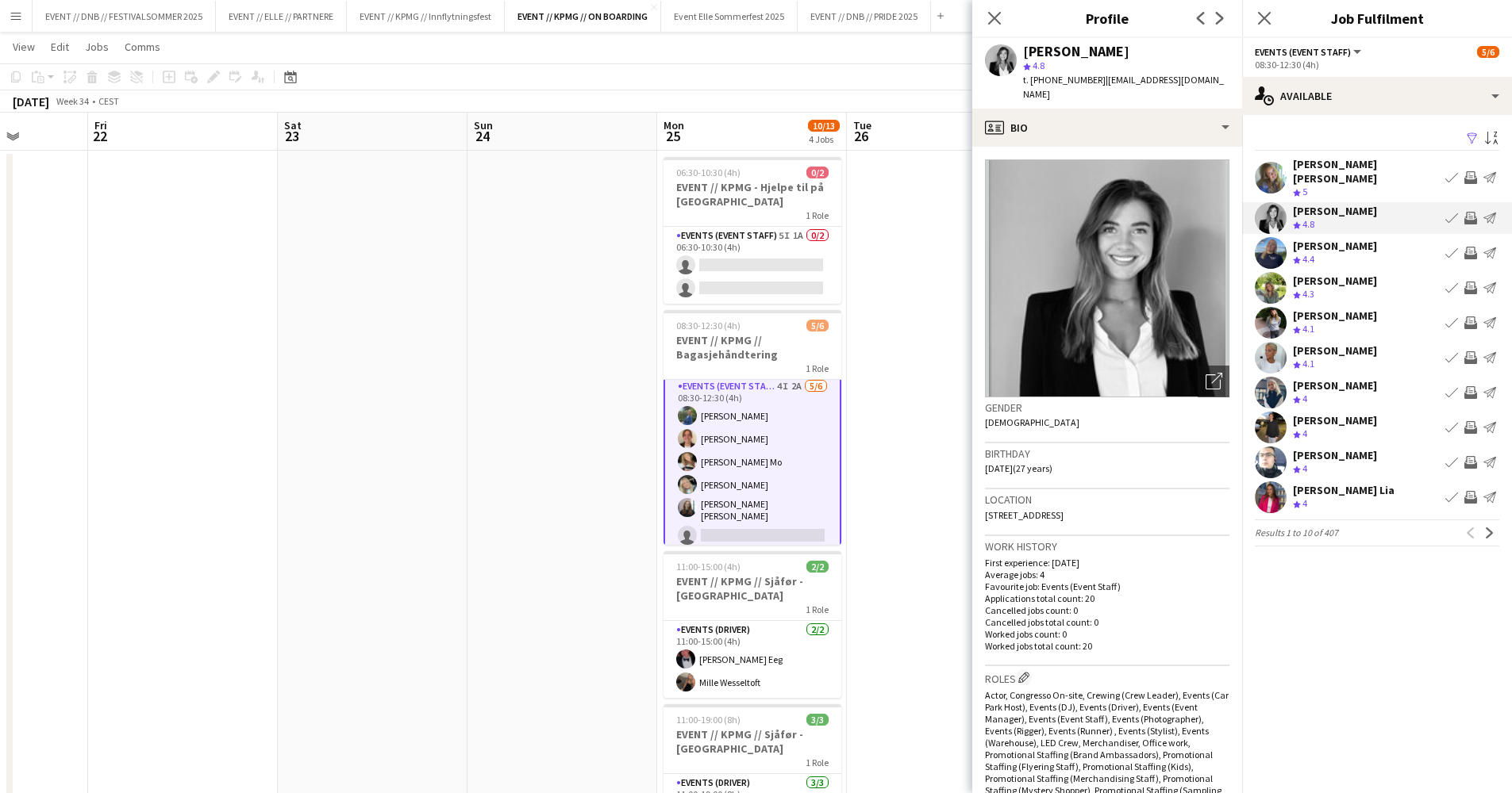
click at [1335, 165] on div "[PERSON_NAME] [PERSON_NAME]" at bounding box center [1366, 171] width 146 height 29
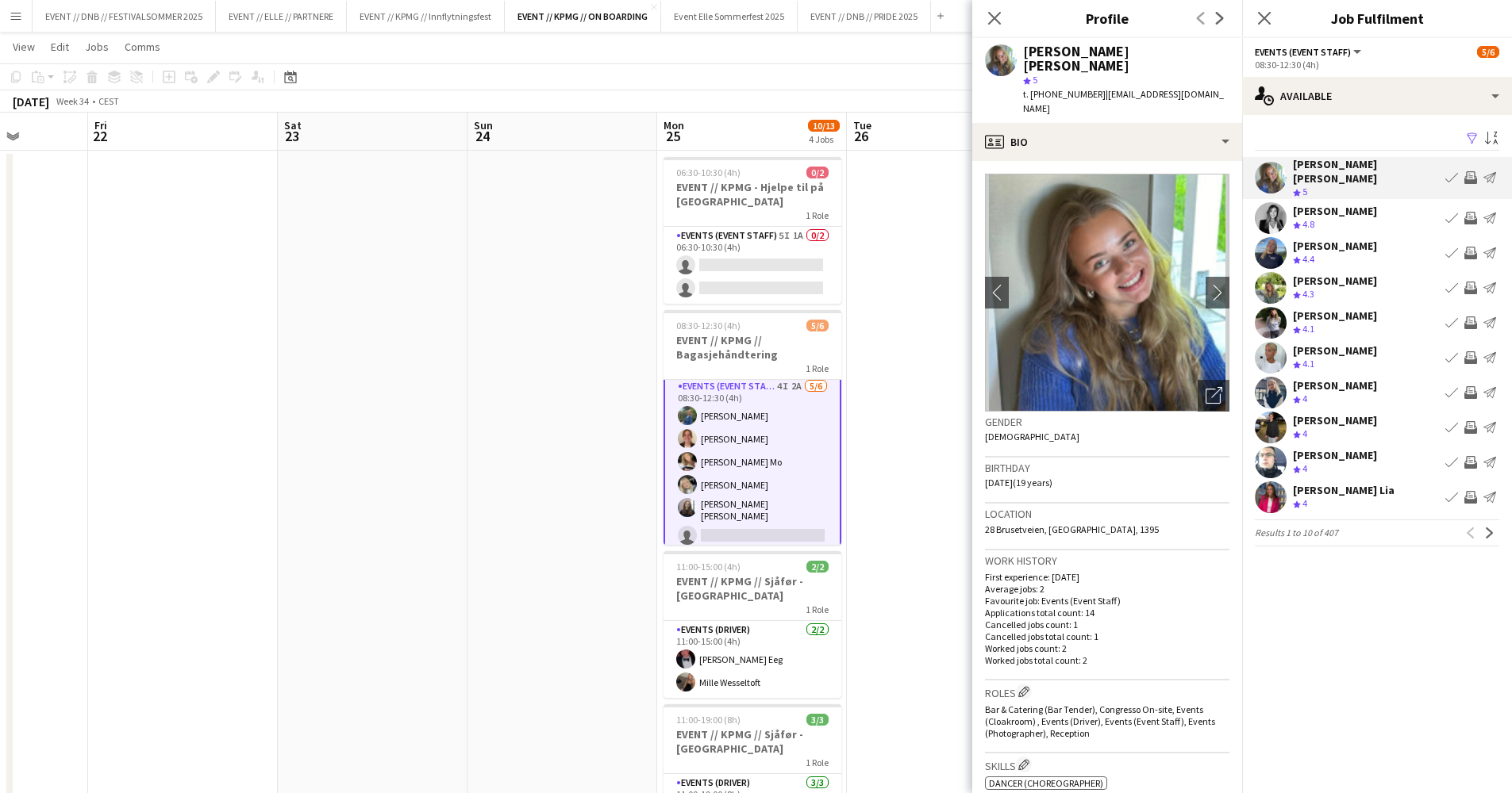
scroll to position [522, 0]
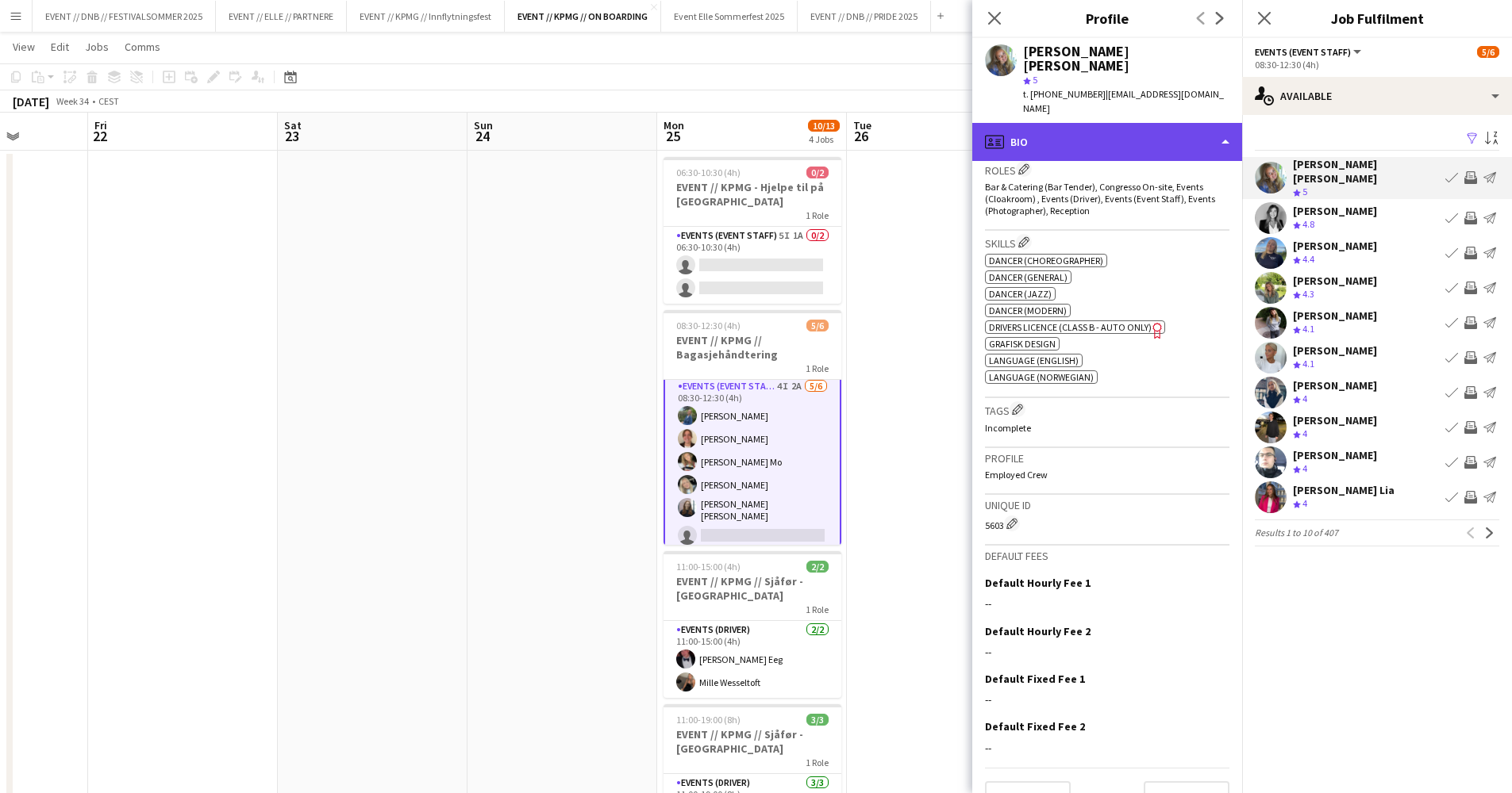
click at [1112, 123] on div "profile Bio" at bounding box center [1107, 143] width 270 height 38
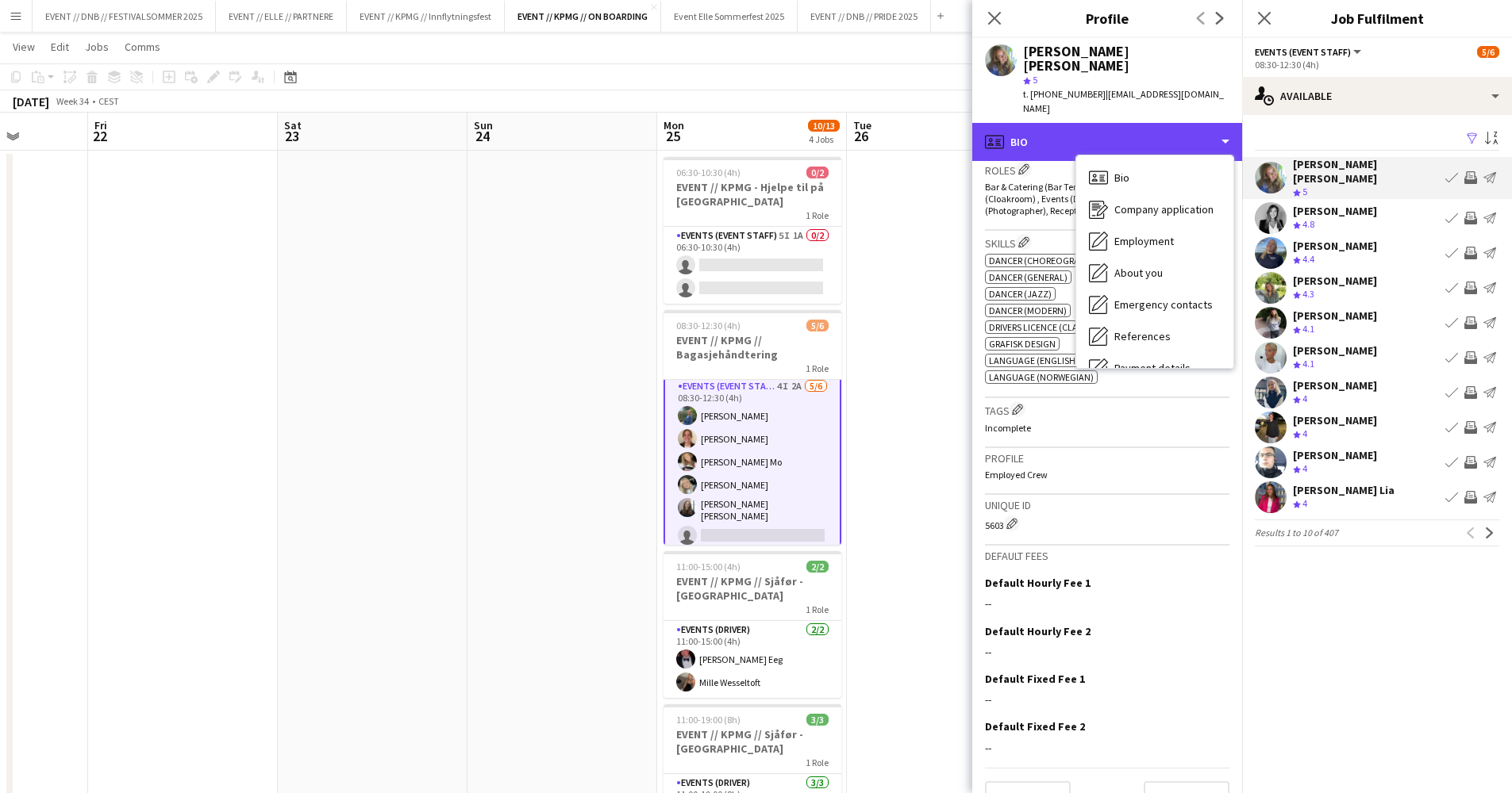
scroll to position [149, 0]
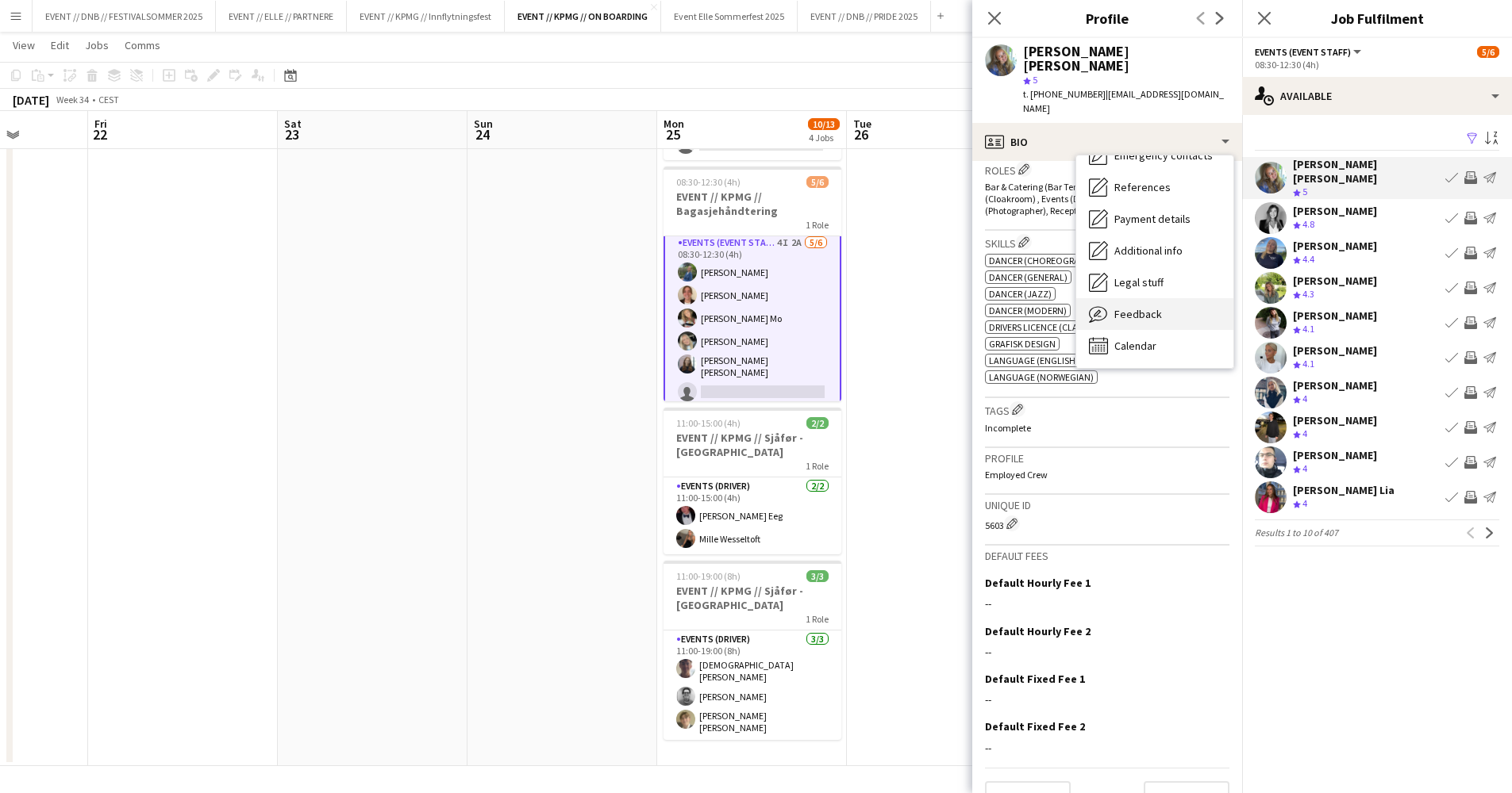
click at [1146, 298] on div "Feedback Feedback" at bounding box center [1154, 314] width 157 height 32
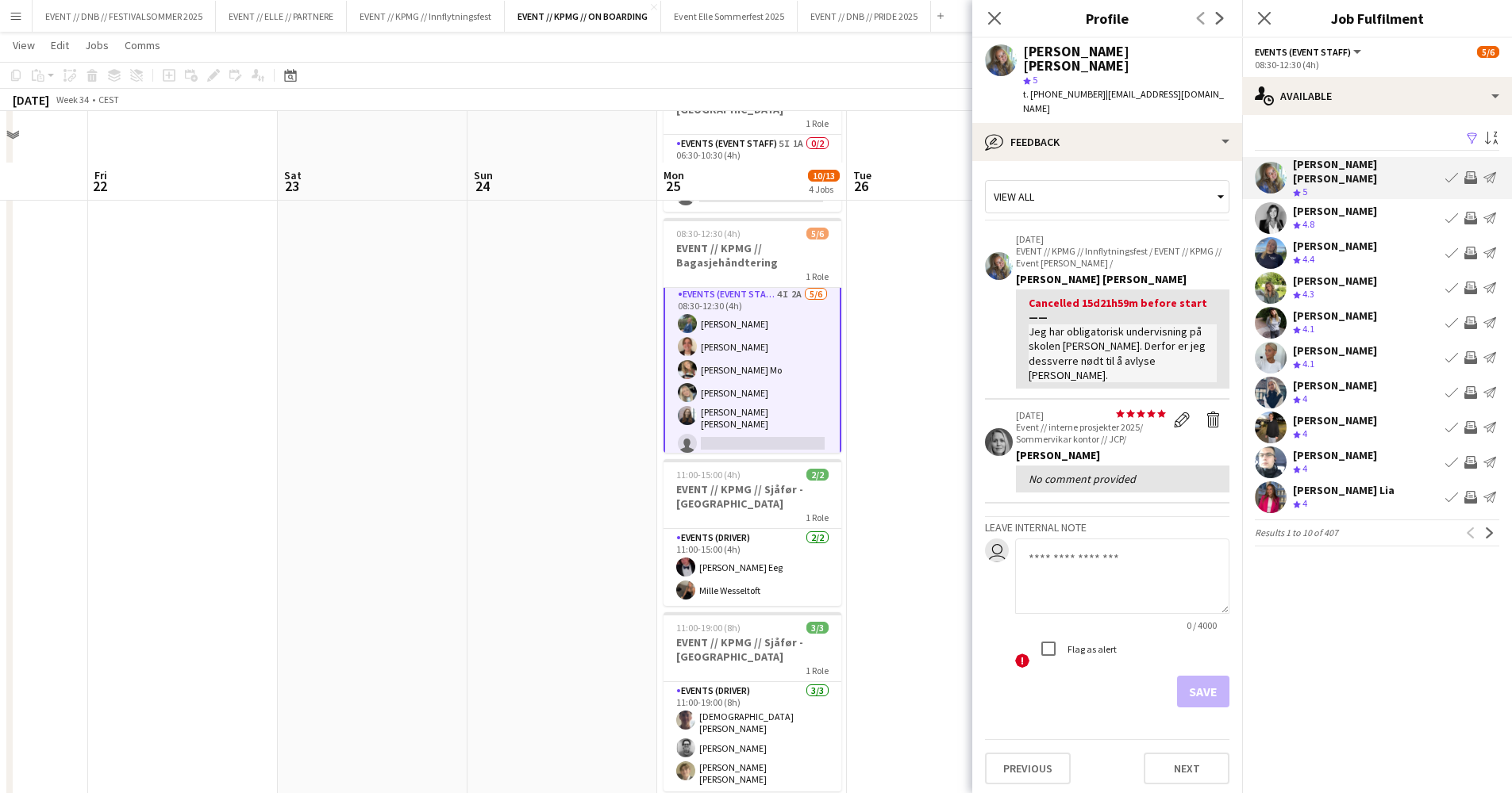
scroll to position [170, 0]
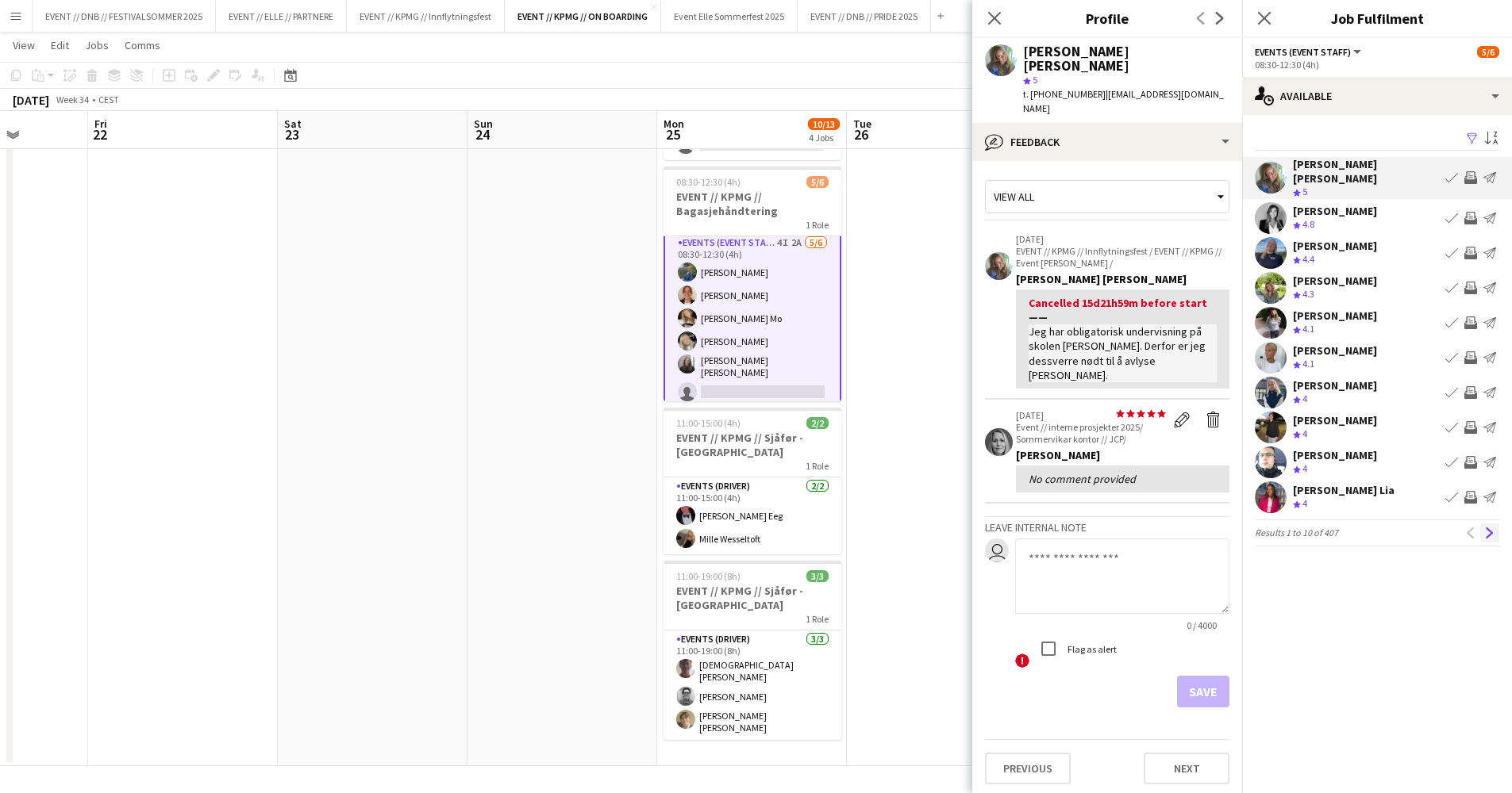
click at [1494, 527] on app-icon "Next" at bounding box center [1490, 533] width 11 height 11
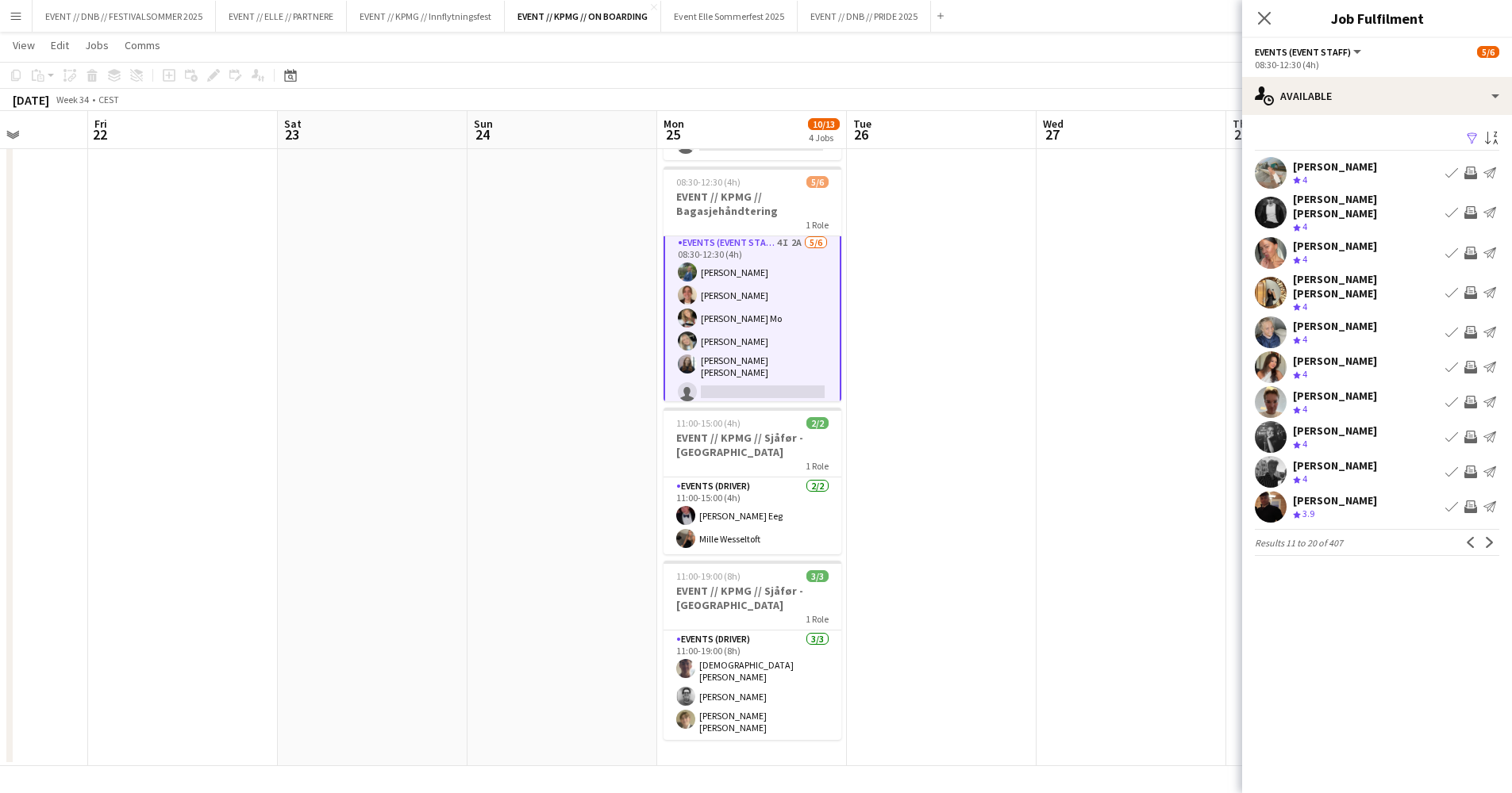
click at [1268, 237] on app-user-avatar at bounding box center [1270, 253] width 32 height 32
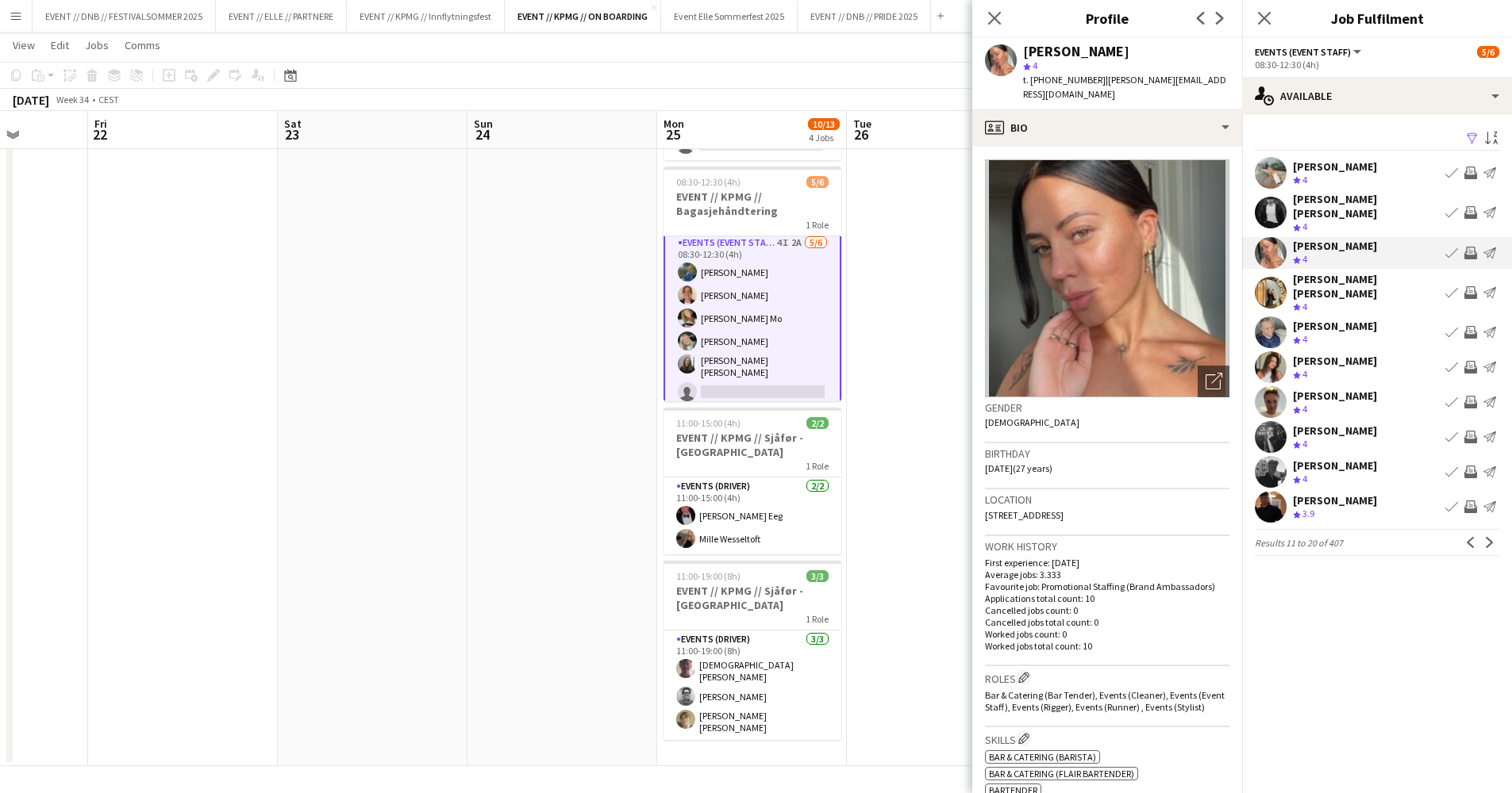
click at [1308, 272] on div "[PERSON_NAME] [PERSON_NAME]" at bounding box center [1366, 286] width 146 height 29
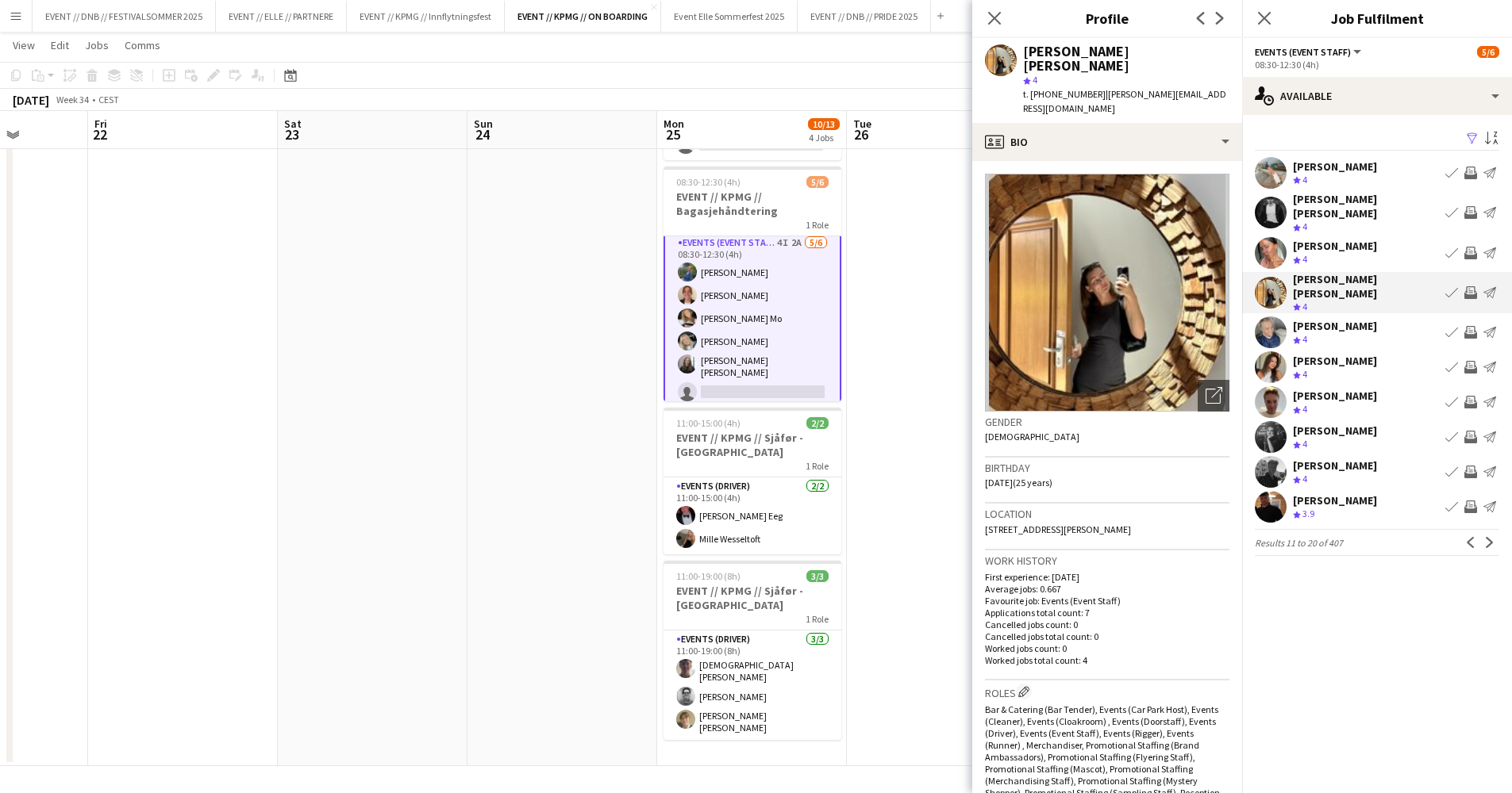
click at [1313, 319] on div "[PERSON_NAME]" at bounding box center [1335, 325] width 84 height 14
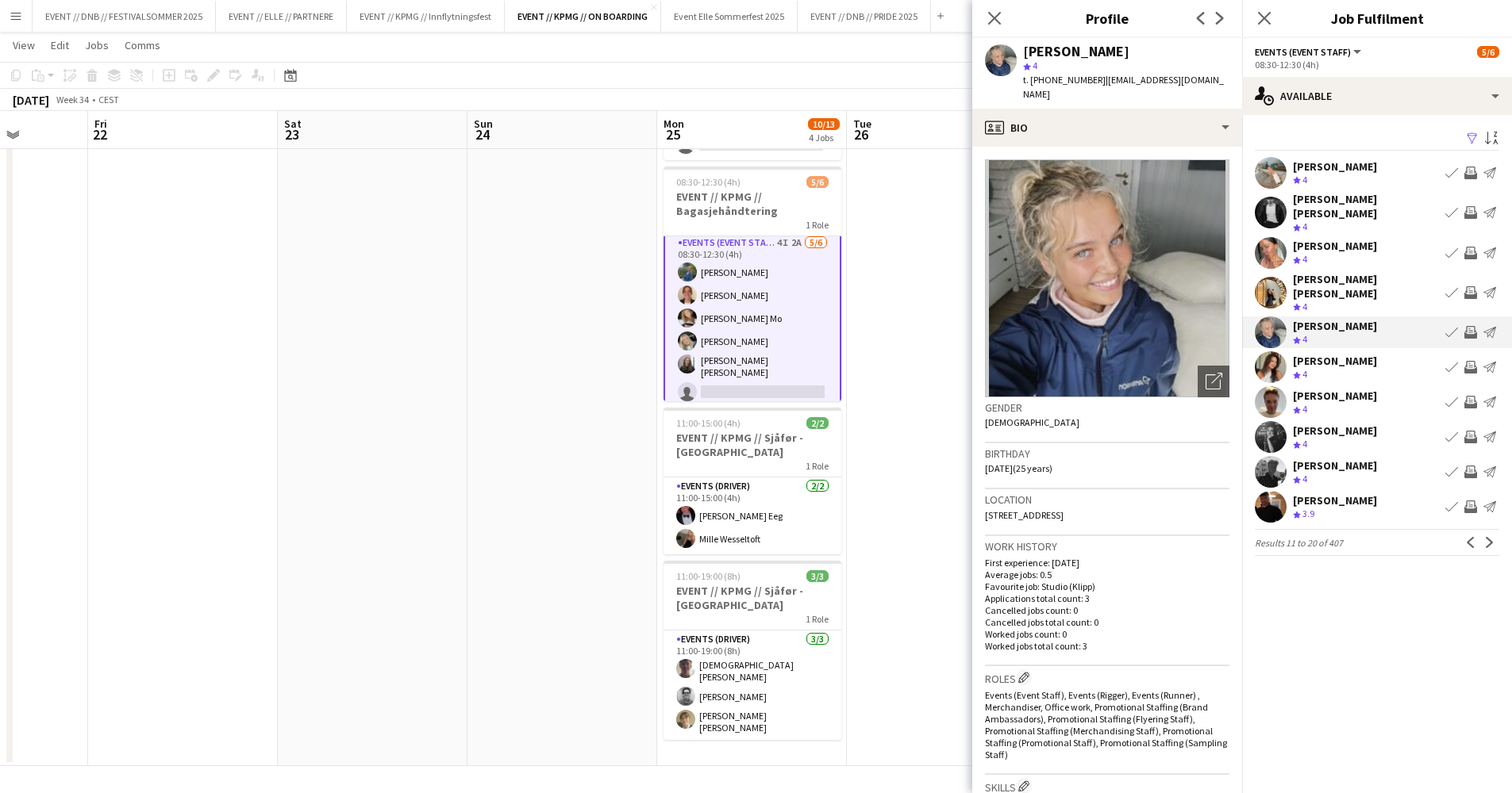
click at [1313, 331] on div "Filter Sort asc [PERSON_NAME] Crew rating 4 Book crew Invite crew Send notifica…" at bounding box center [1377, 344] width 270 height 460
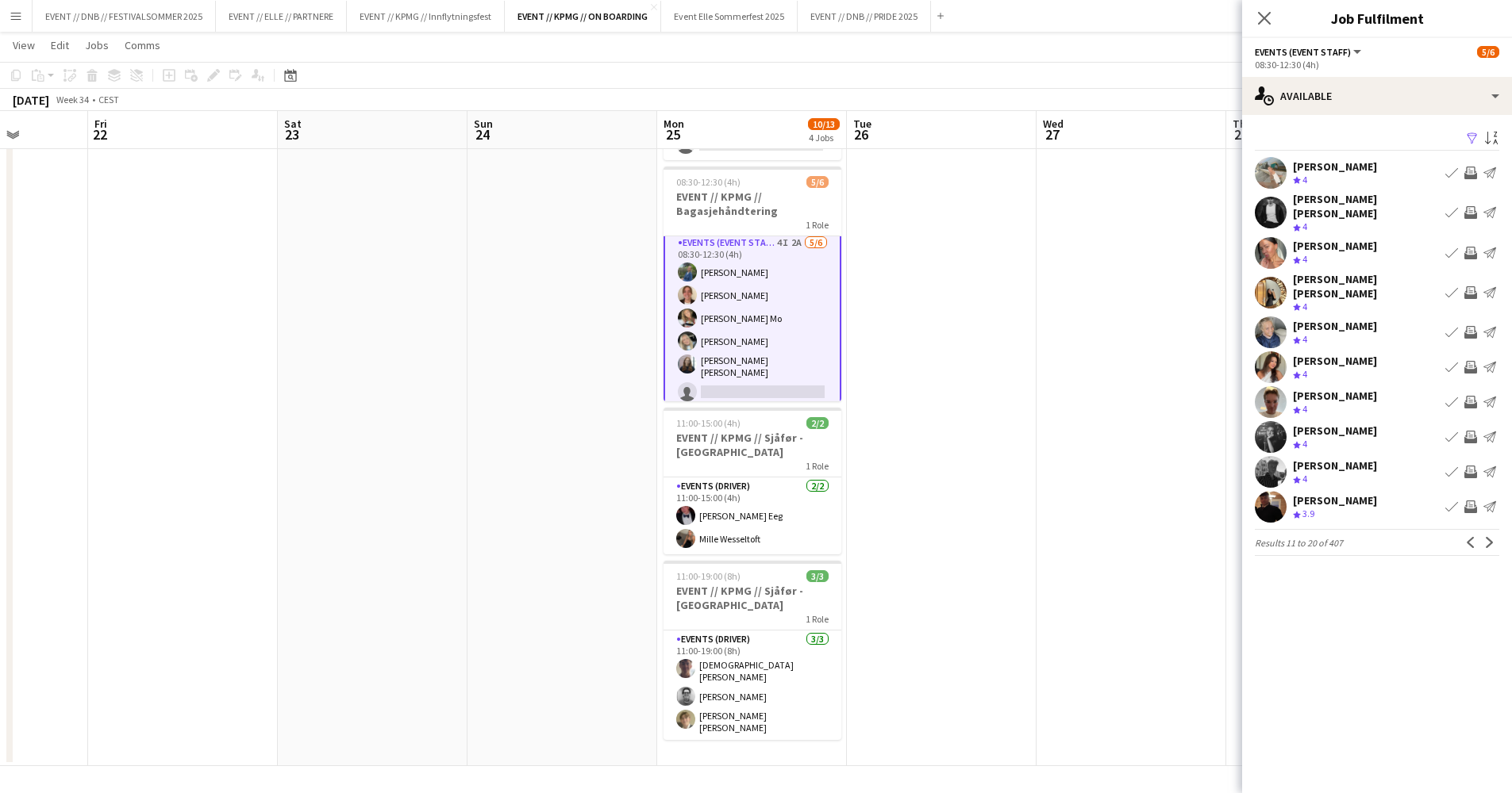
click at [1312, 354] on div "[PERSON_NAME]" at bounding box center [1335, 361] width 84 height 14
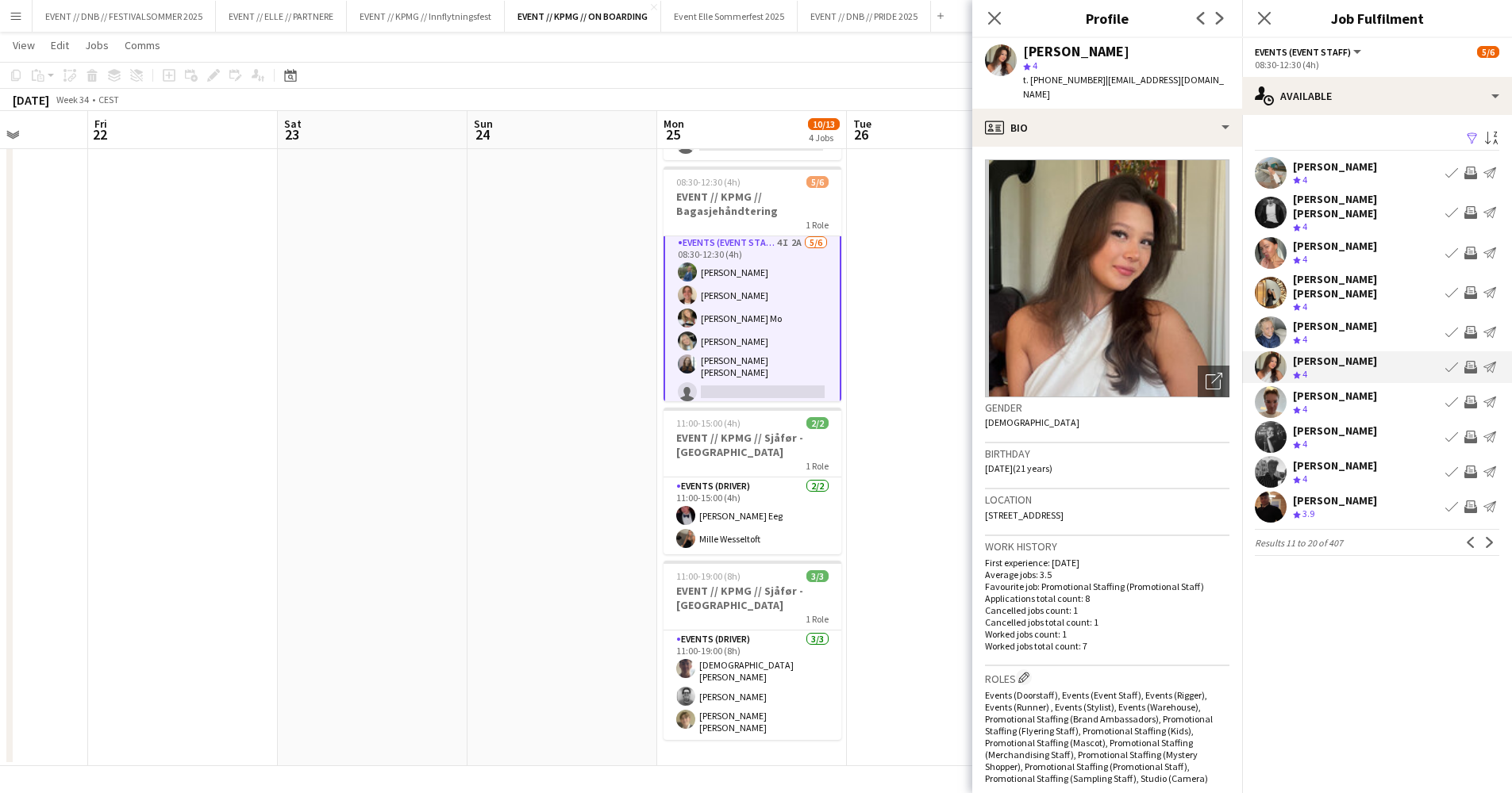
click at [1318, 388] on div "[PERSON_NAME]" at bounding box center [1335, 395] width 84 height 14
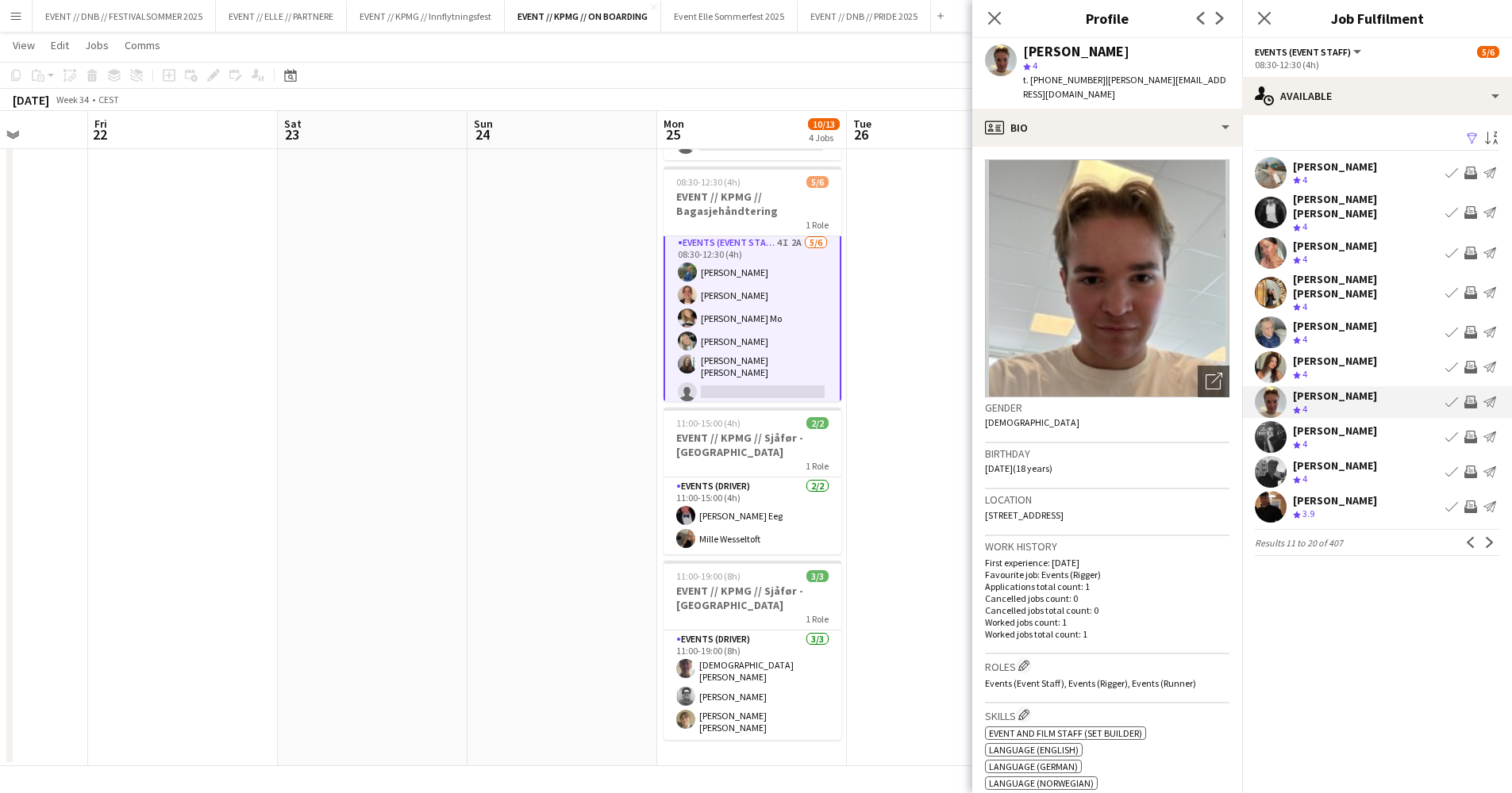
click at [1315, 424] on div "[PERSON_NAME] Crew rating 4" at bounding box center [1335, 437] width 84 height 28
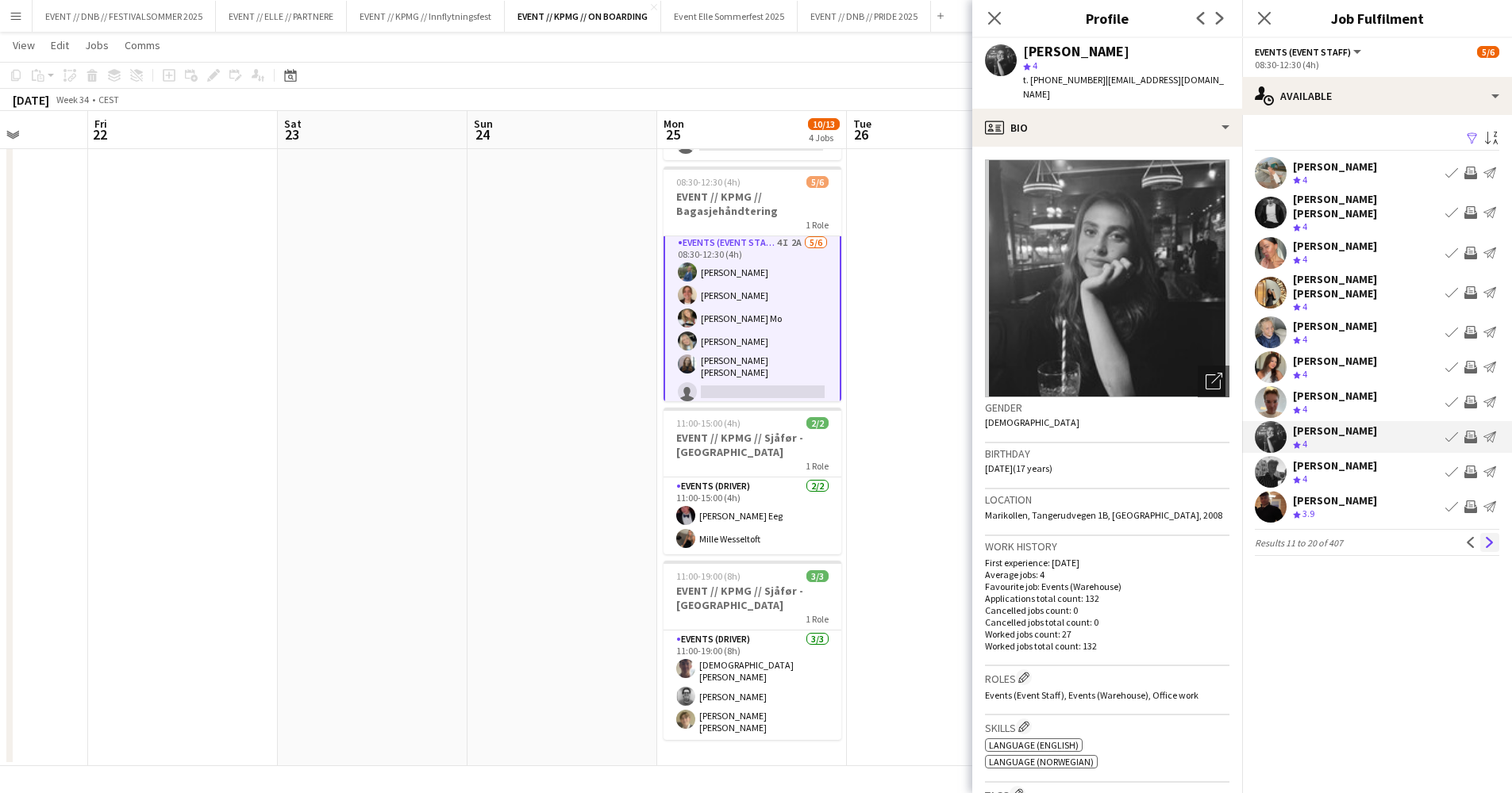
click at [1484, 537] on app-icon "Next" at bounding box center [1490, 542] width 11 height 11
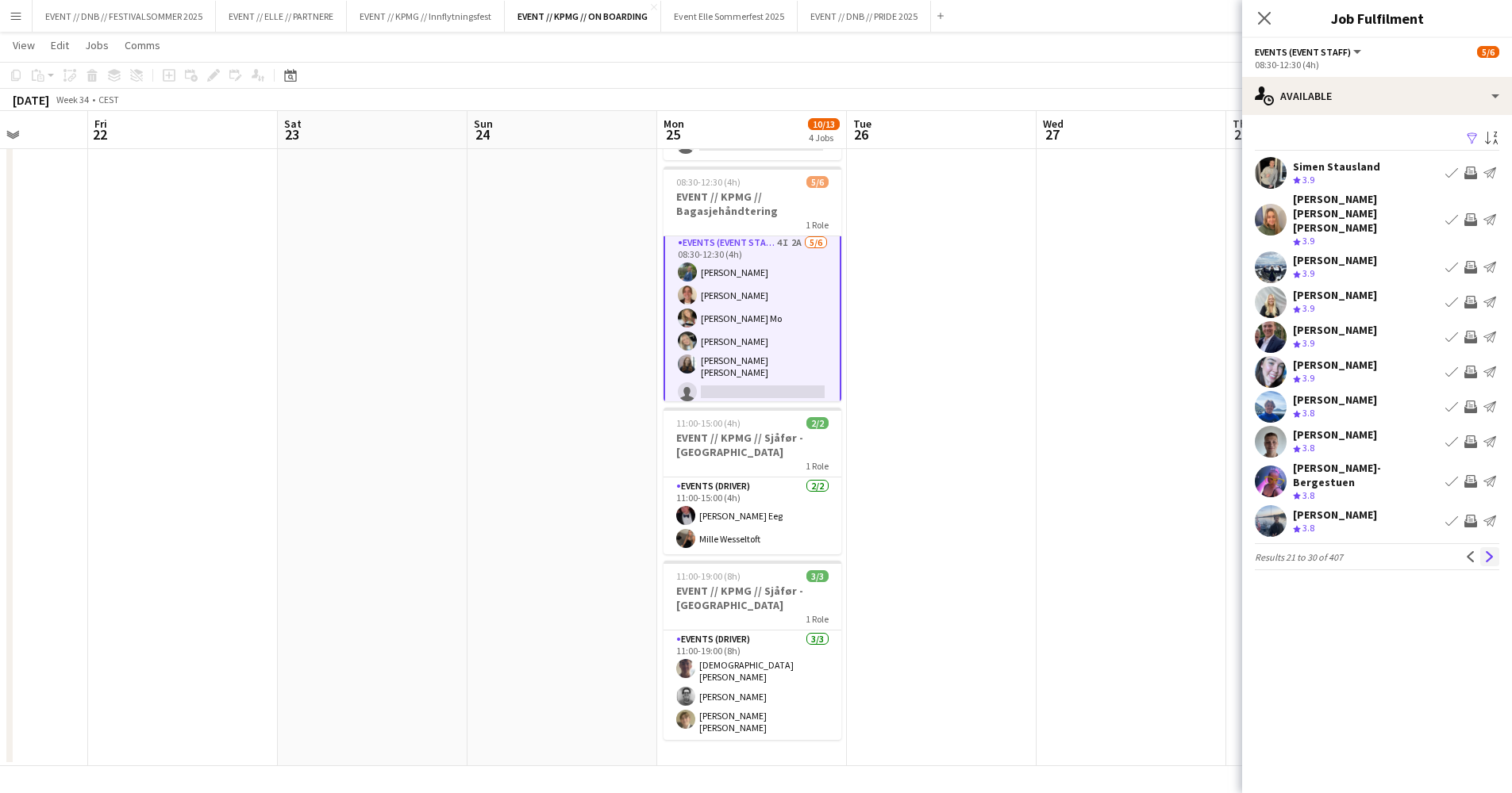
click at [1485, 551] on app-icon "Next" at bounding box center [1490, 557] width 11 height 11
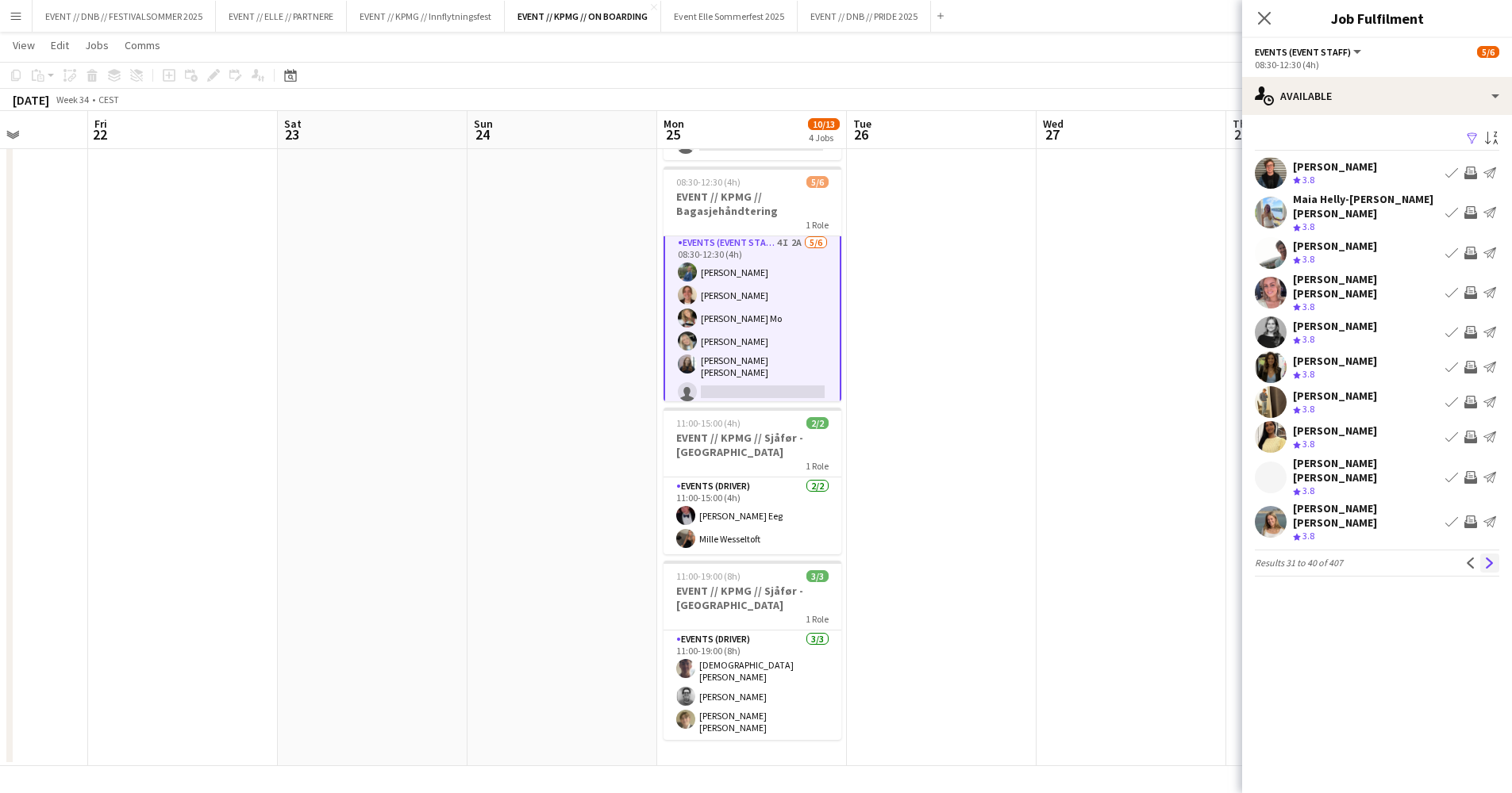
click at [1488, 558] on app-icon "Next" at bounding box center [1490, 563] width 11 height 11
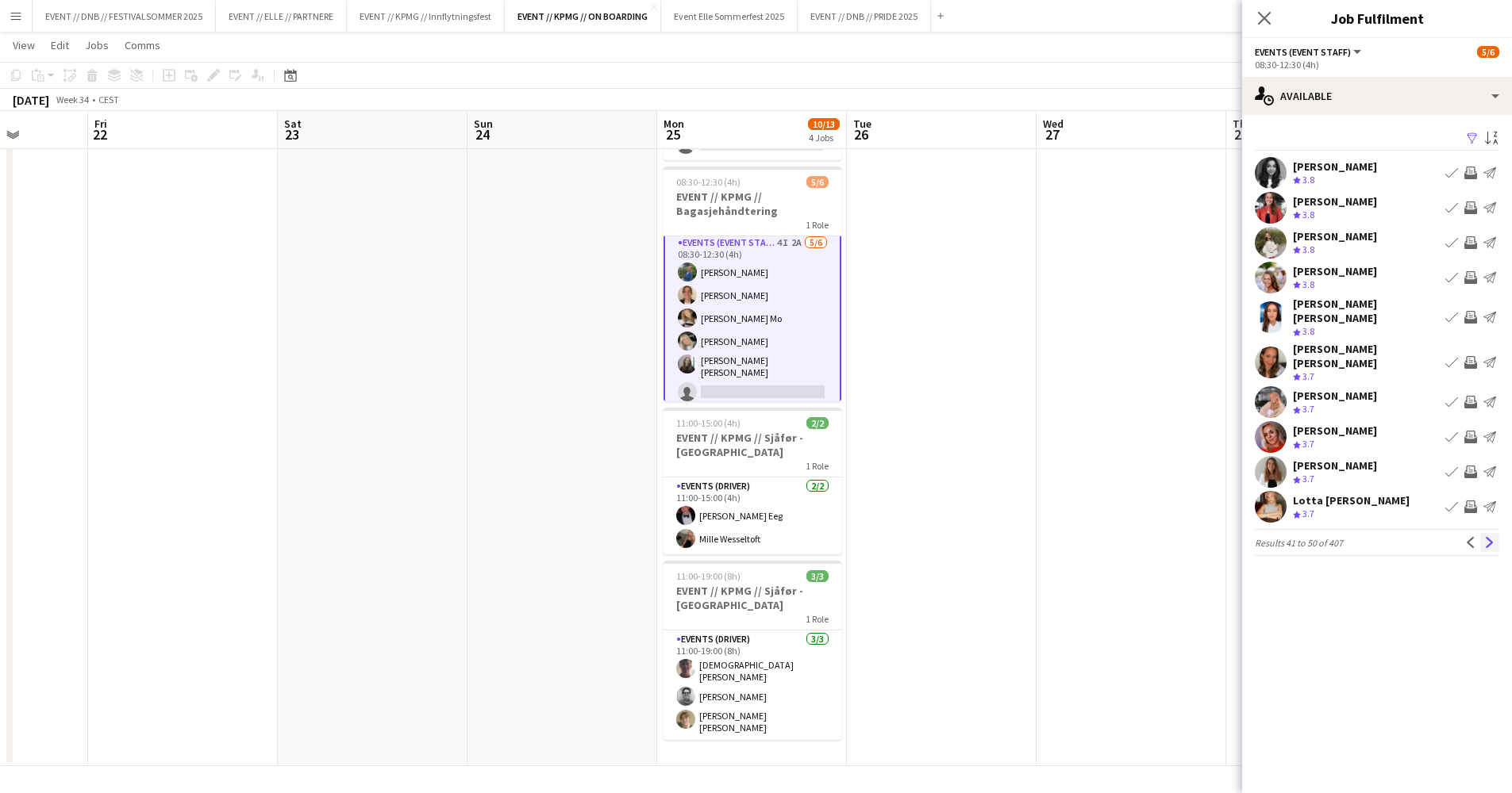
click at [1490, 537] on app-icon "Next" at bounding box center [1490, 542] width 11 height 11
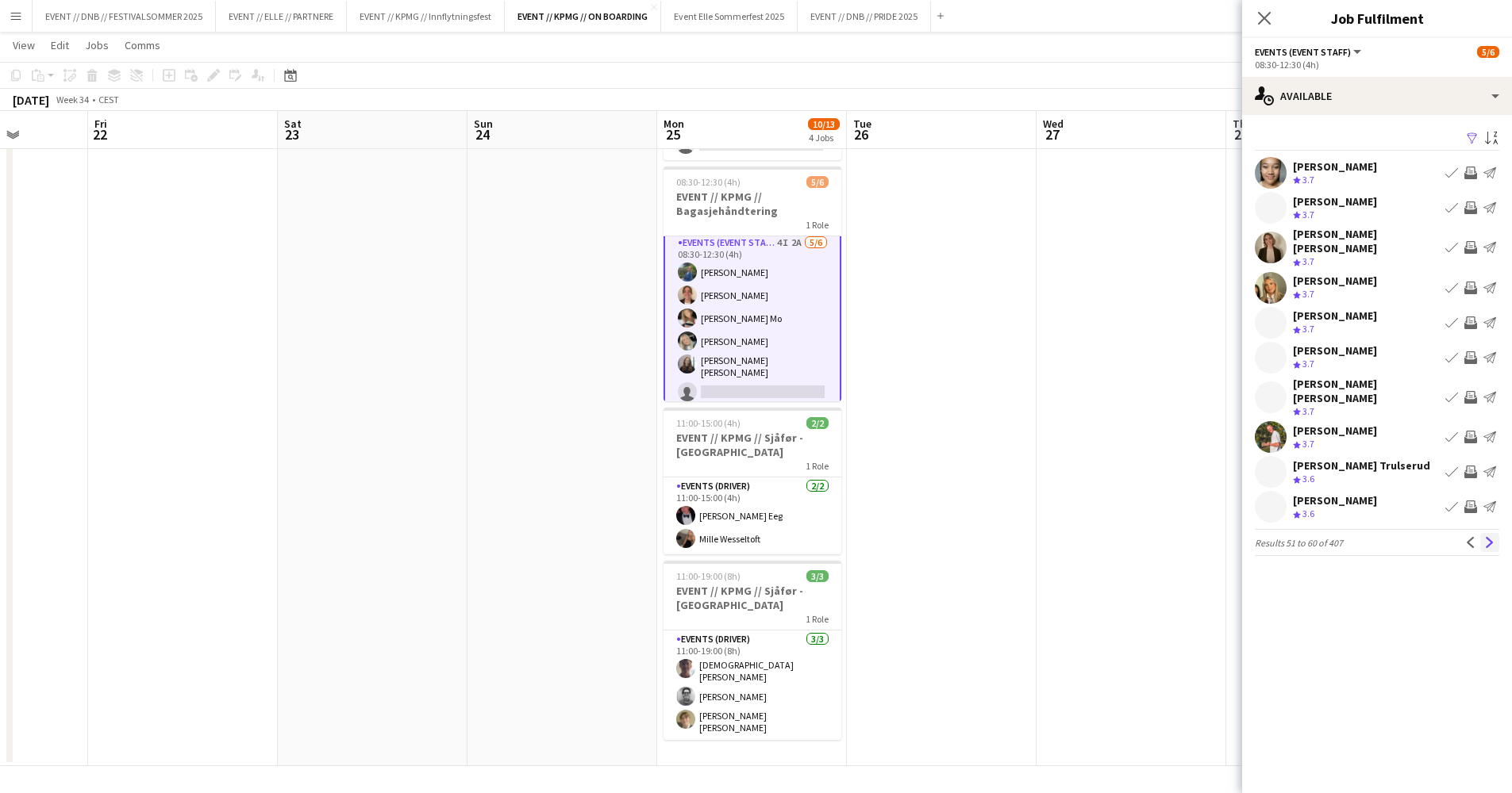
click at [1487, 537] on app-icon "Next" at bounding box center [1490, 542] width 11 height 11
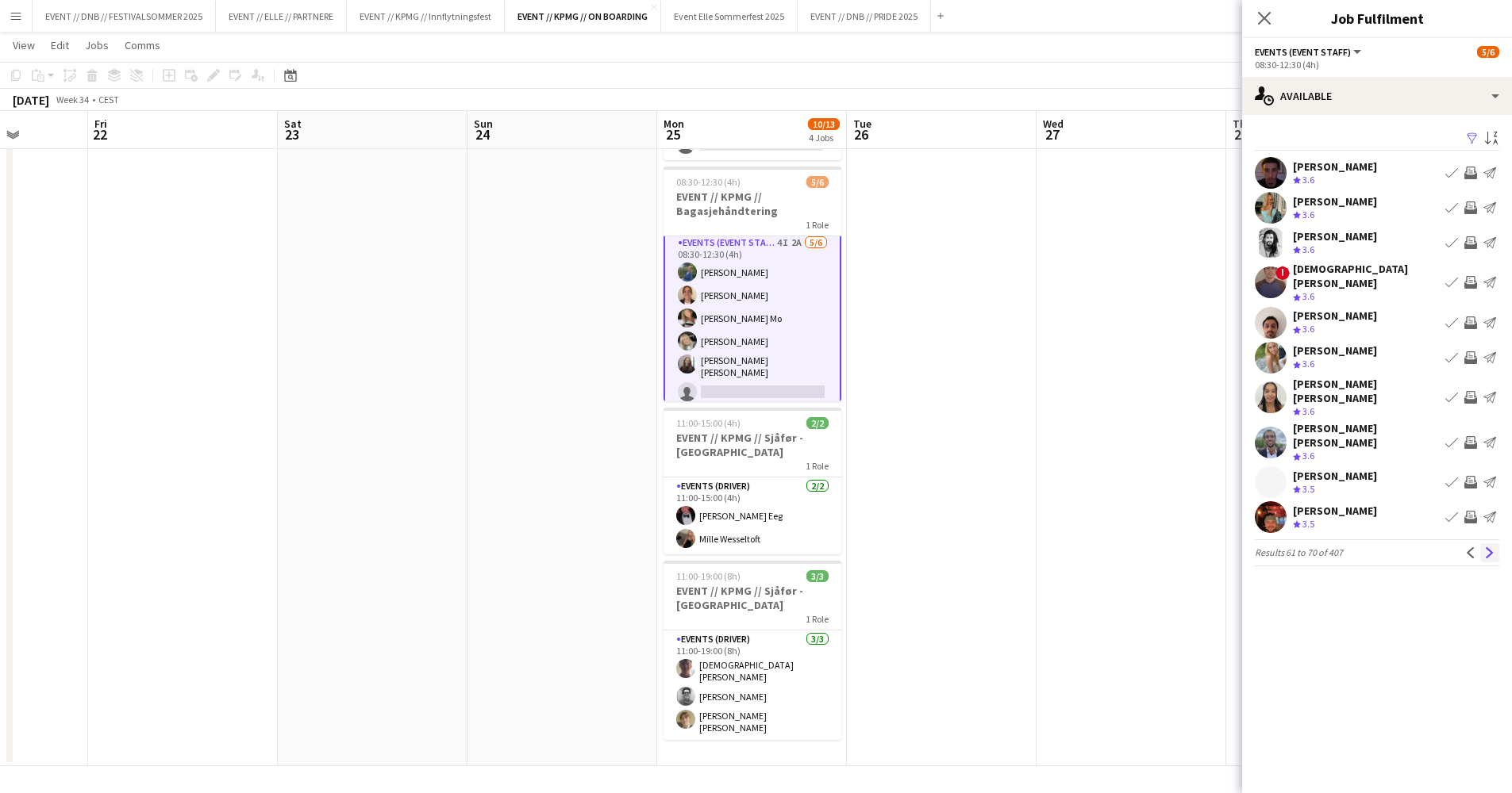
click at [1493, 547] on app-icon "Next" at bounding box center [1490, 553] width 11 height 11
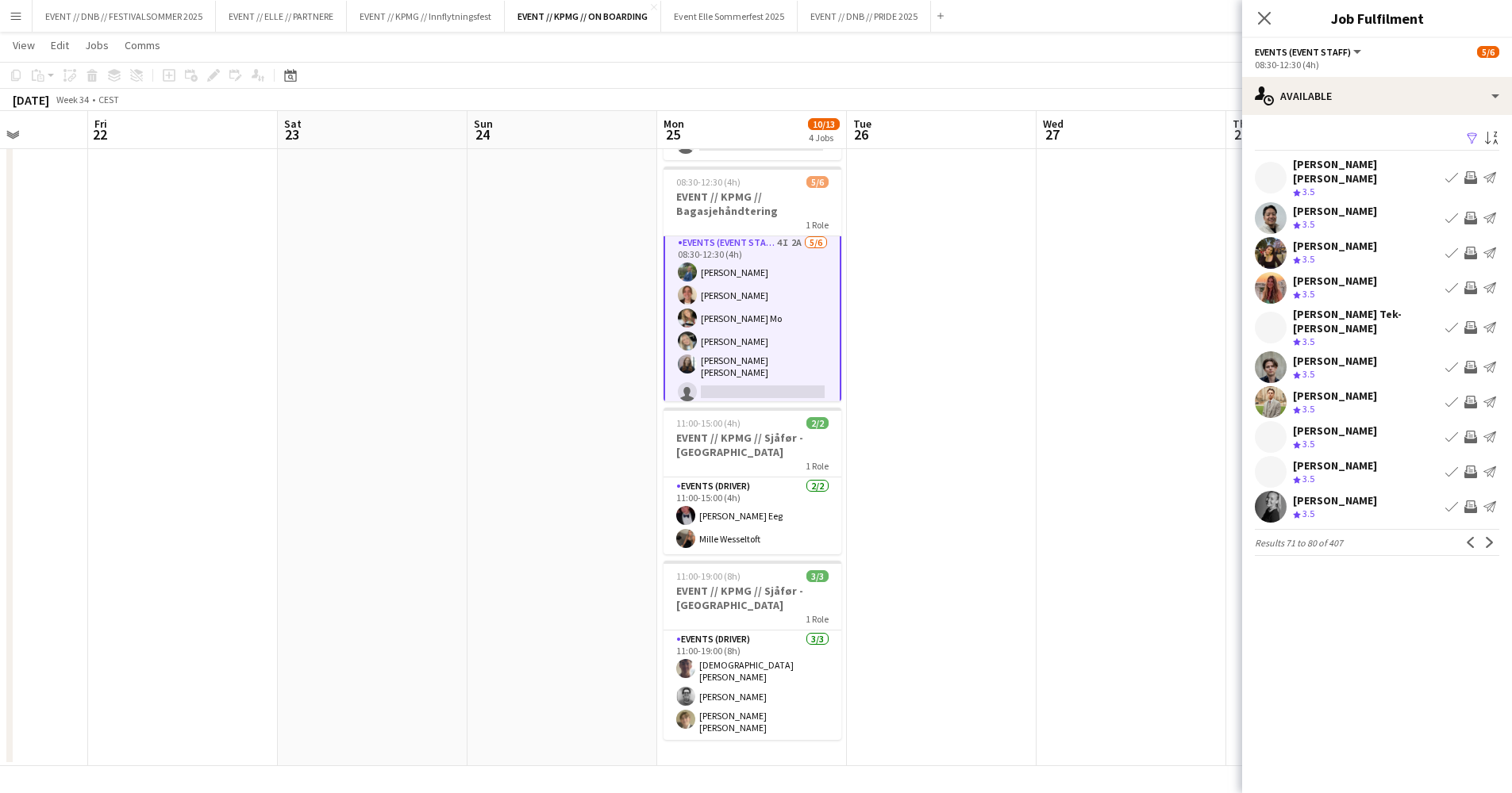
click at [1332, 508] on div "Crew rating 3.5" at bounding box center [1335, 515] width 84 height 13
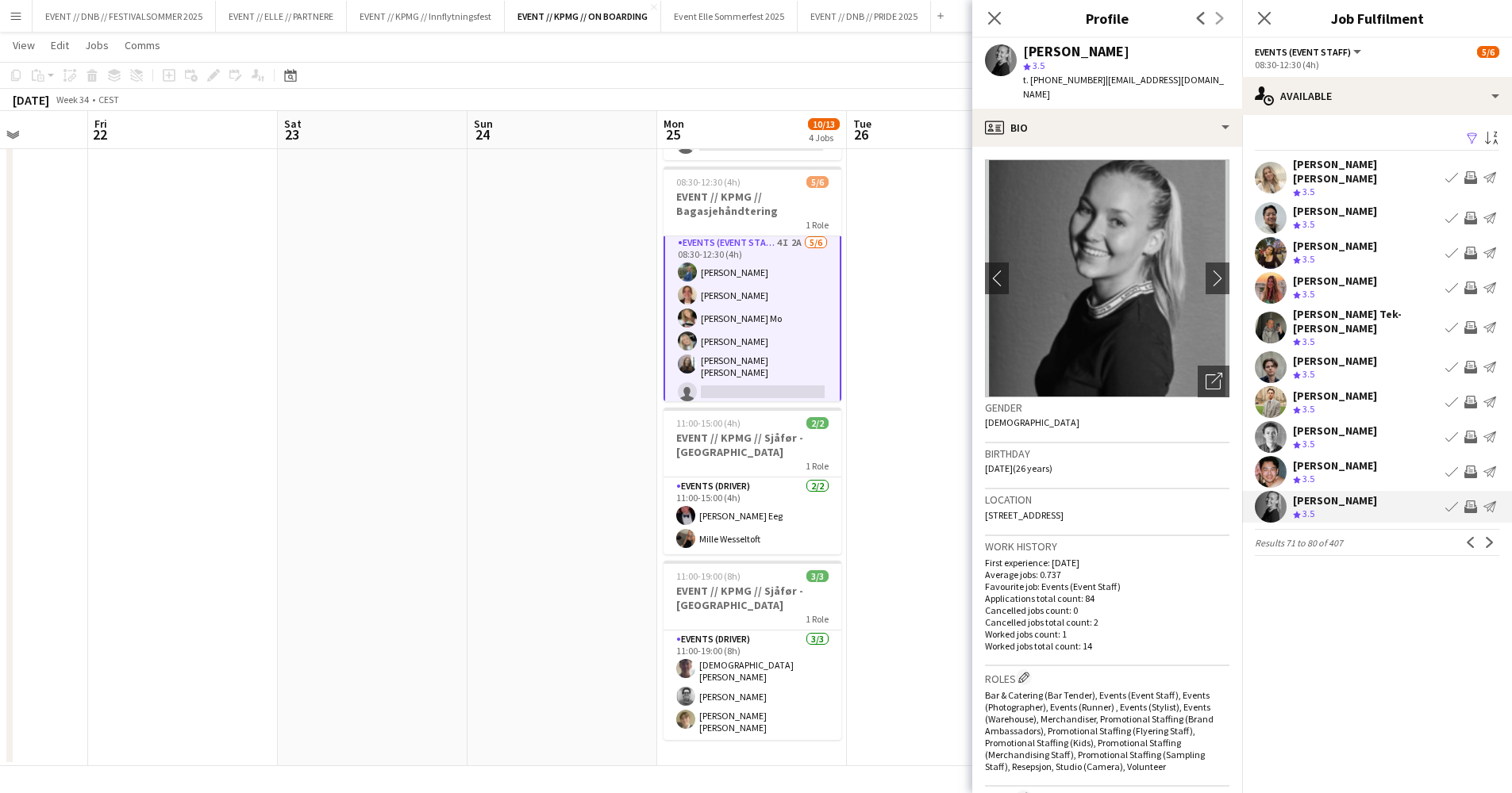
click at [1322, 274] on div "[PERSON_NAME]" at bounding box center [1335, 280] width 84 height 14
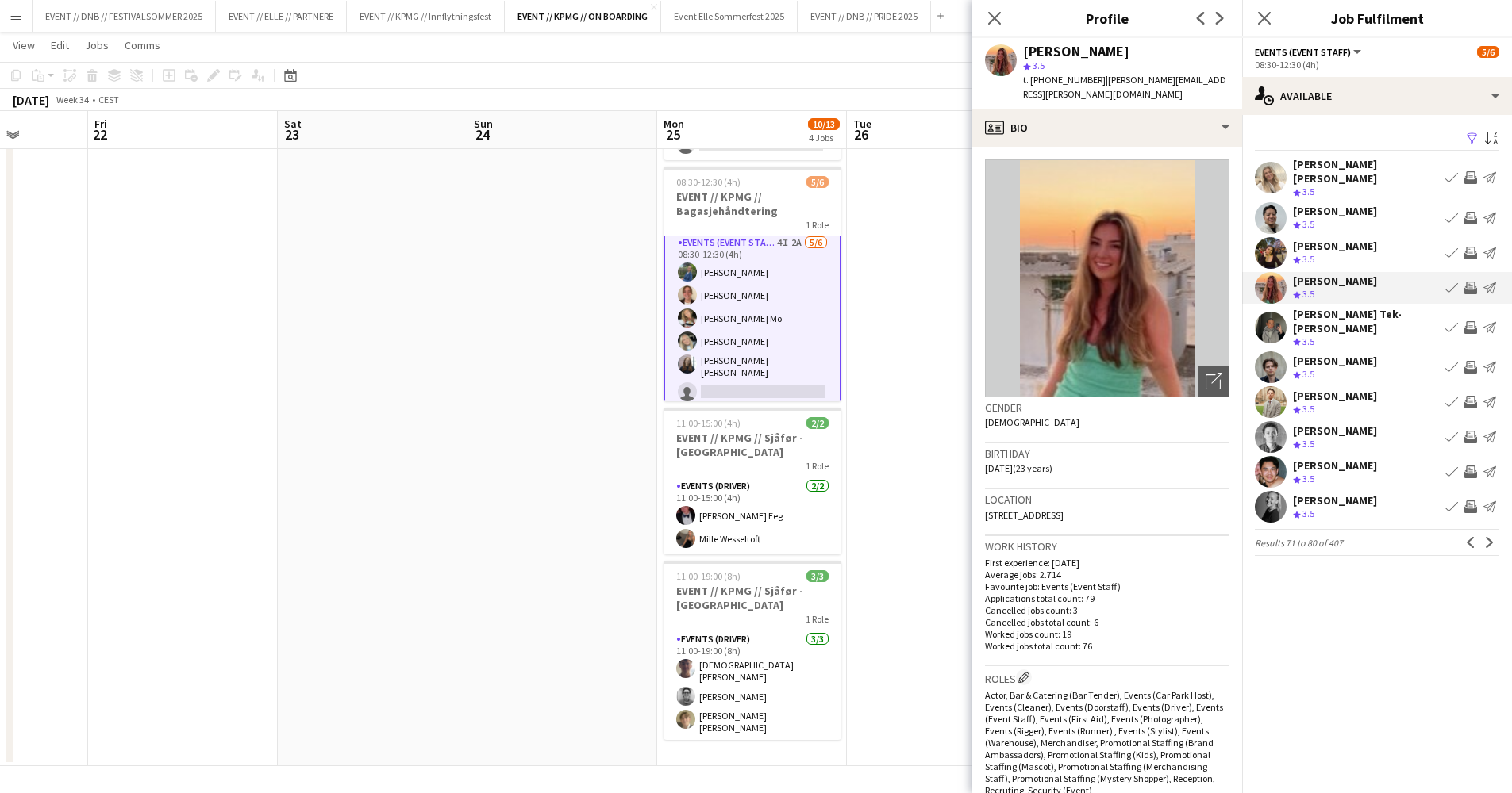
click at [1312, 187] on div "[PERSON_NAME] [PERSON_NAME] Crew rating 3.5 Book crew Invite crew Send notifica…" at bounding box center [1377, 178] width 270 height 42
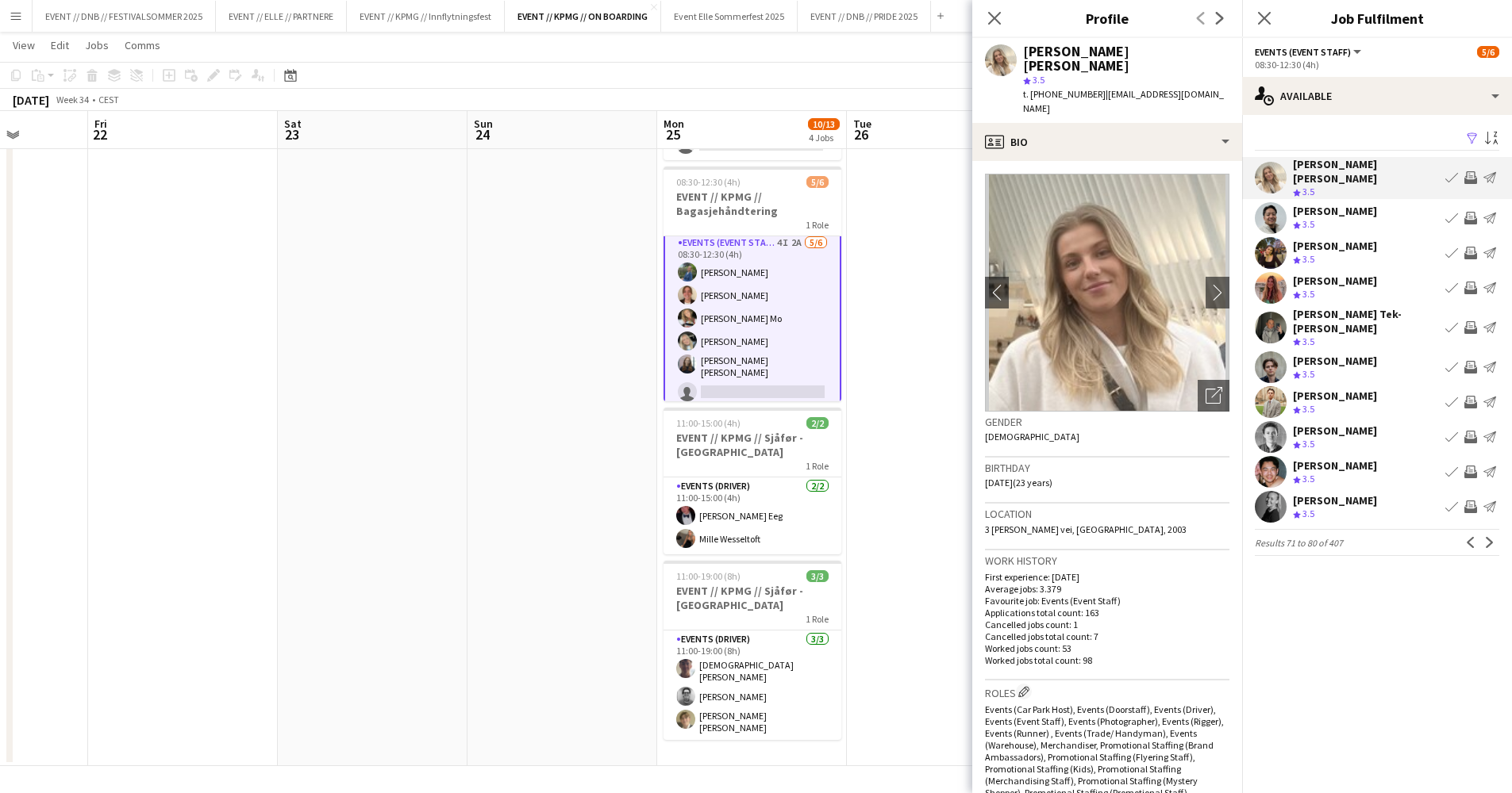
click at [1340, 666] on mat-expansion-panel "users Available Filter Sort asc [PERSON_NAME] [PERSON_NAME] Crew rating 3.5 Boo…" at bounding box center [1377, 453] width 270 height 678
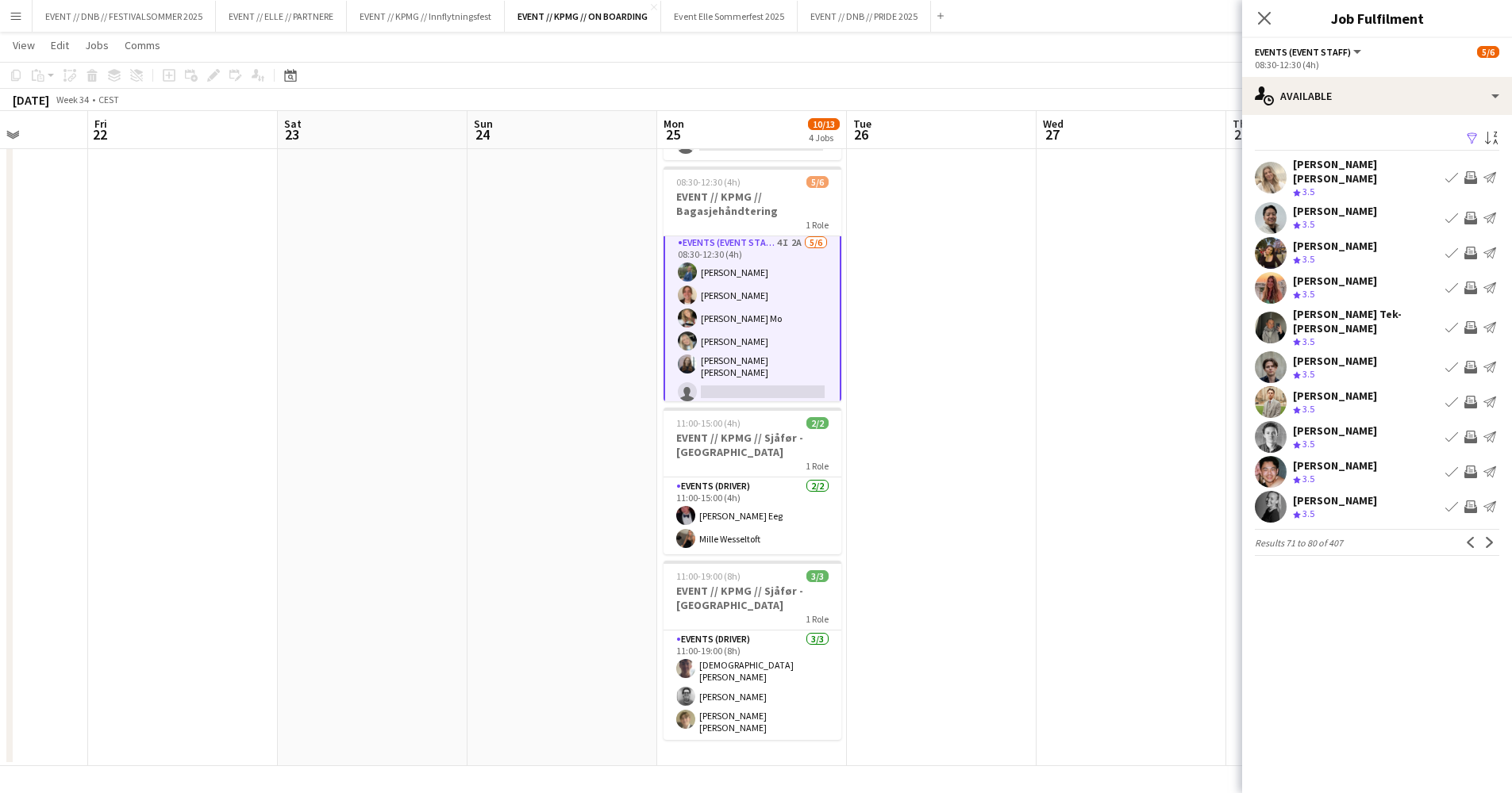
click at [1161, 620] on app-date-cell at bounding box center [1131, 386] width 189 height 760
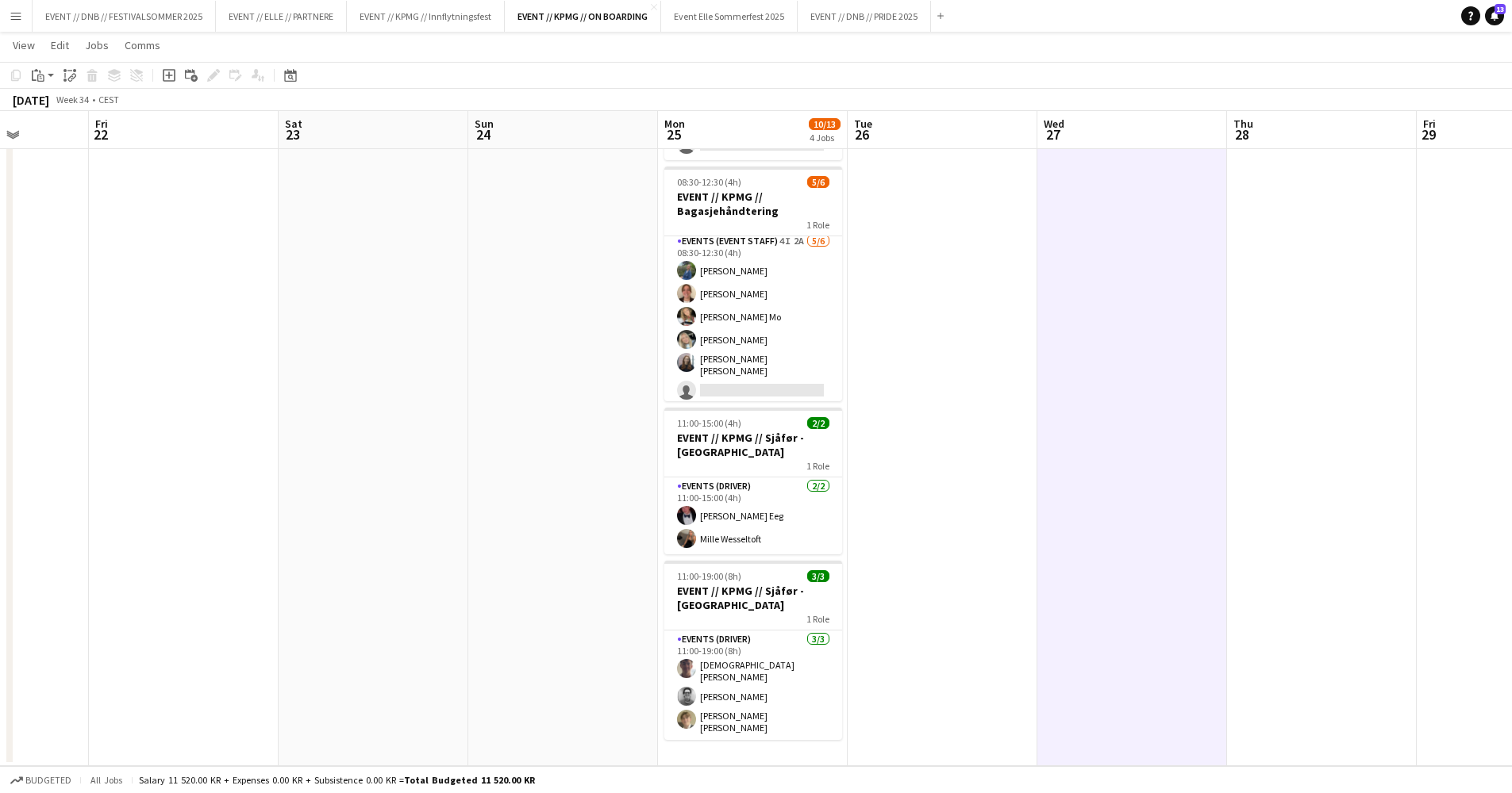
click at [1014, 557] on app-date-cell at bounding box center [943, 386] width 189 height 760
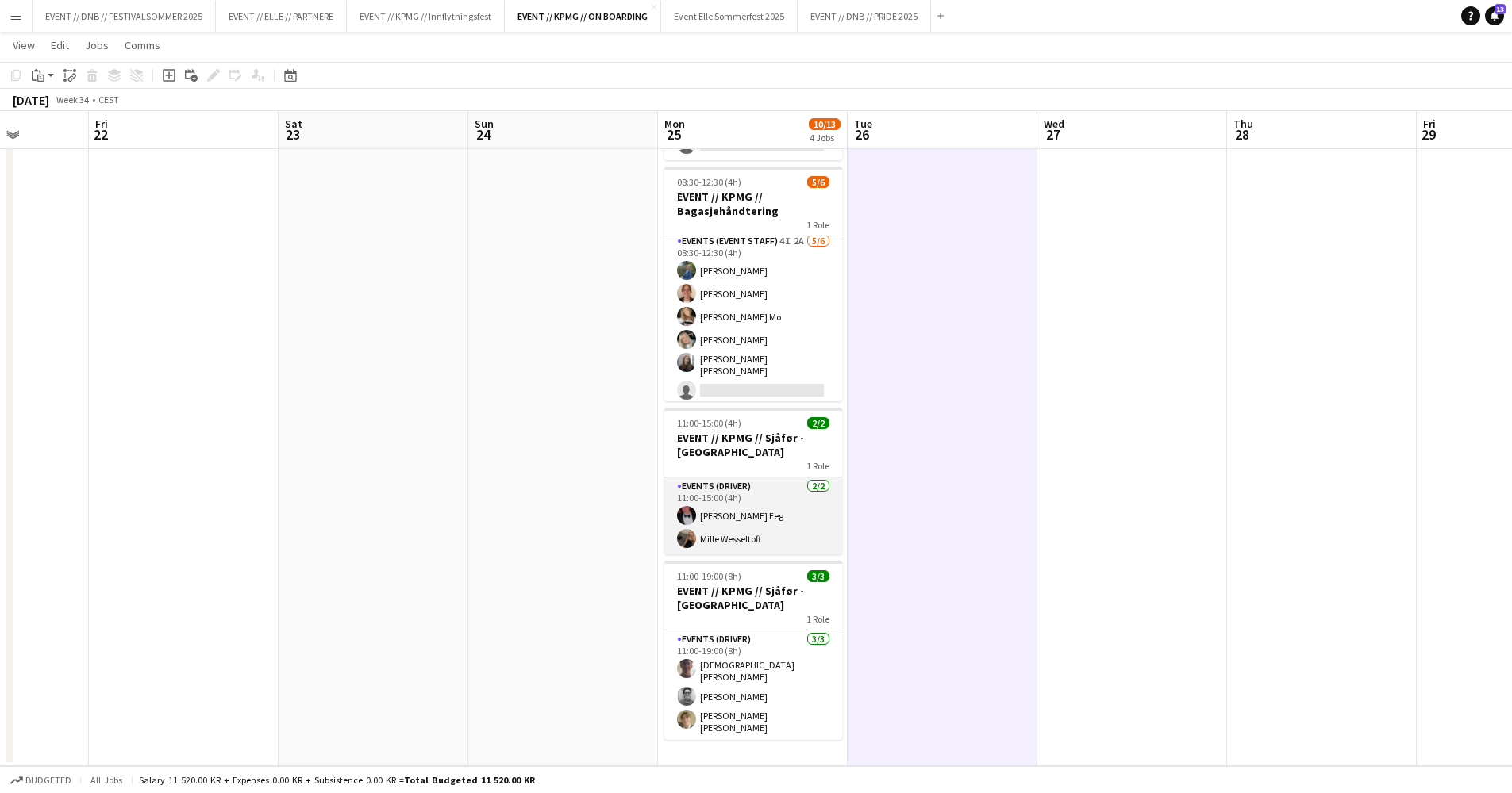
click at [744, 544] on app-card-role "Events (Driver) [DATE] 11:00-15:00 (4h) [PERSON_NAME] Eeg Mille Wesseltoft" at bounding box center [753, 516] width 178 height 77
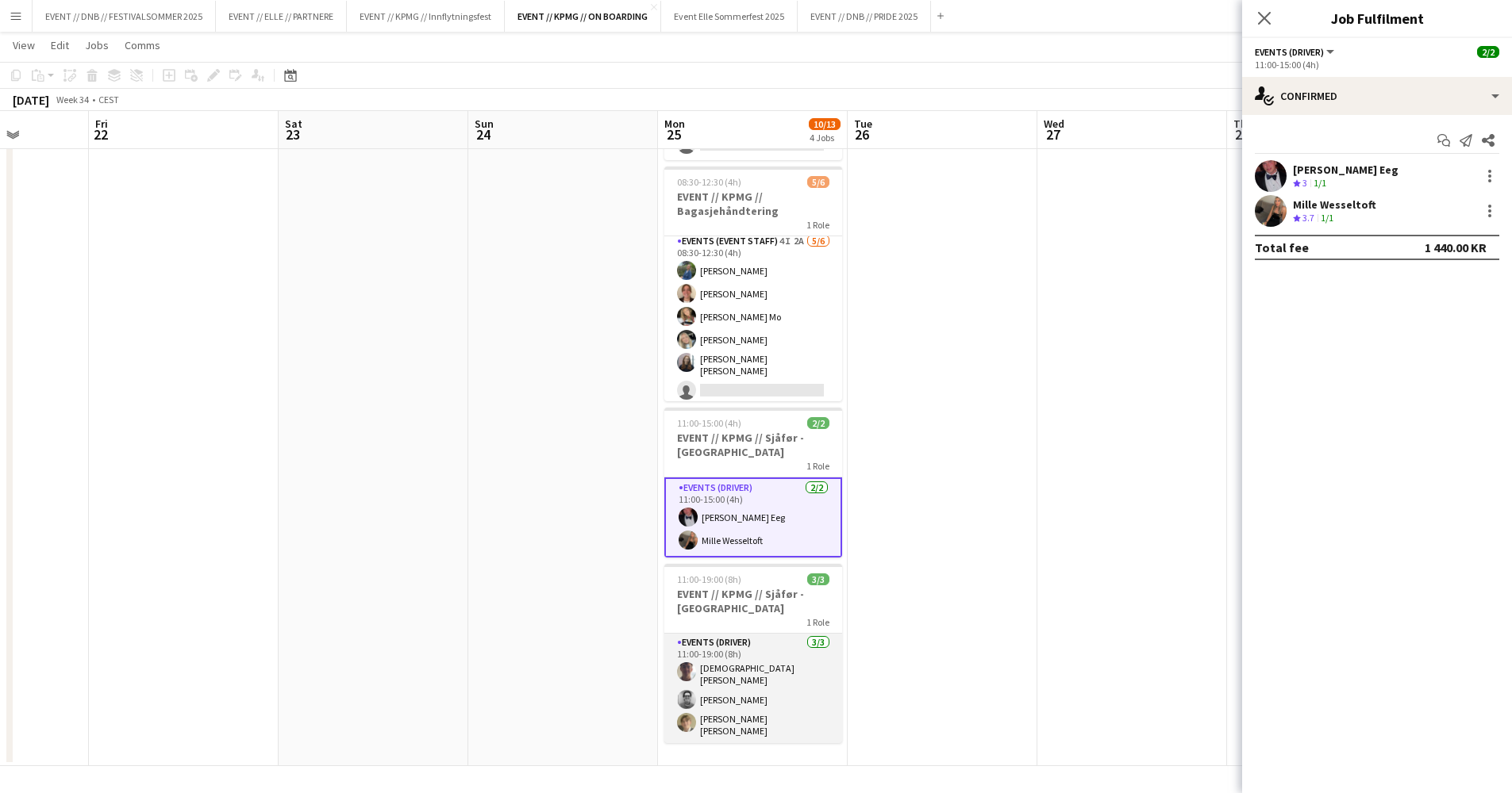
click at [747, 696] on app-card-role "Events (Driver) [DATE] 11:00-19:00 (8h) [DEMOGRAPHIC_DATA][PERSON_NAME] [DEMOGR…" at bounding box center [753, 689] width 178 height 109
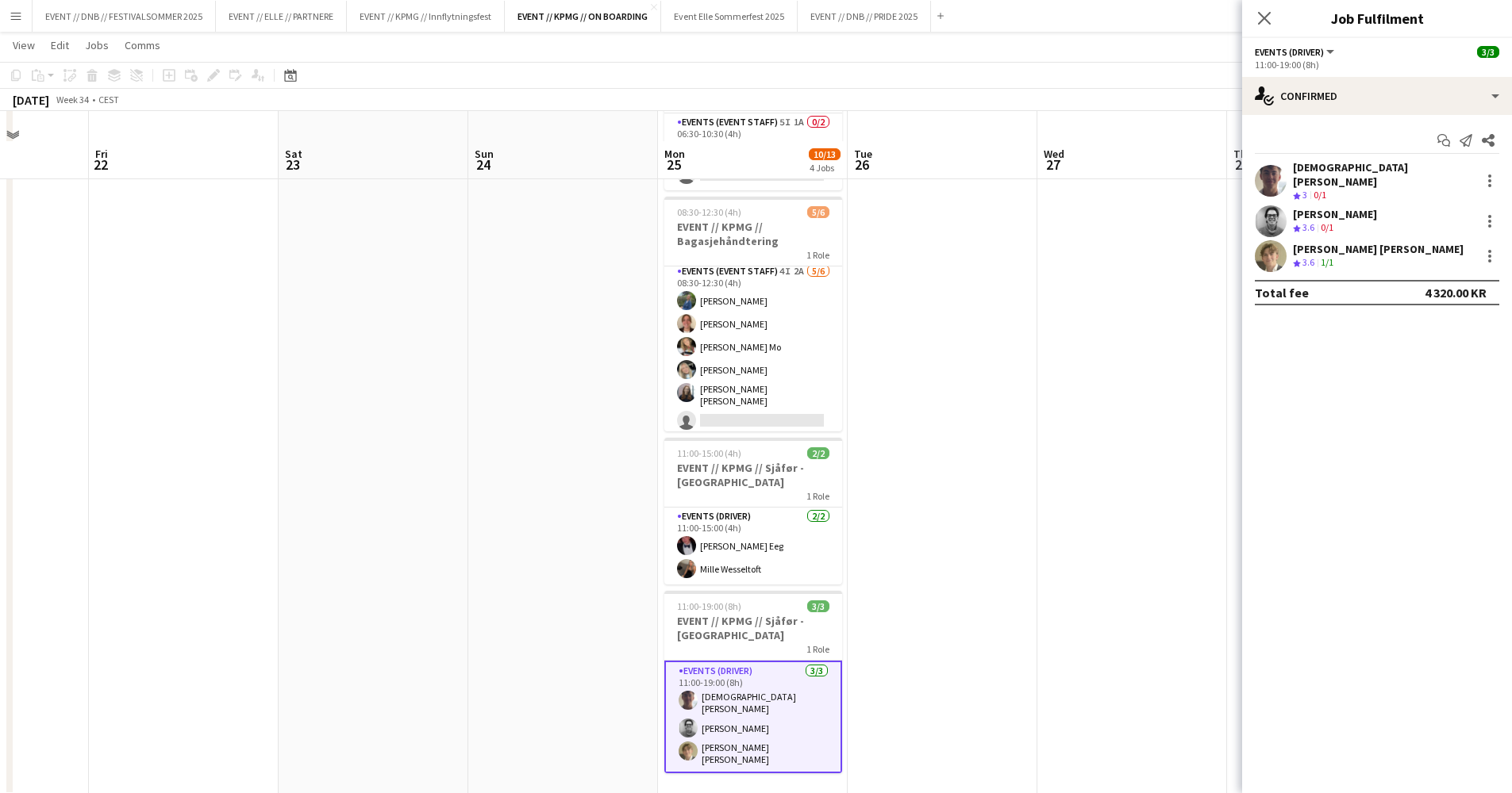
scroll to position [0, 0]
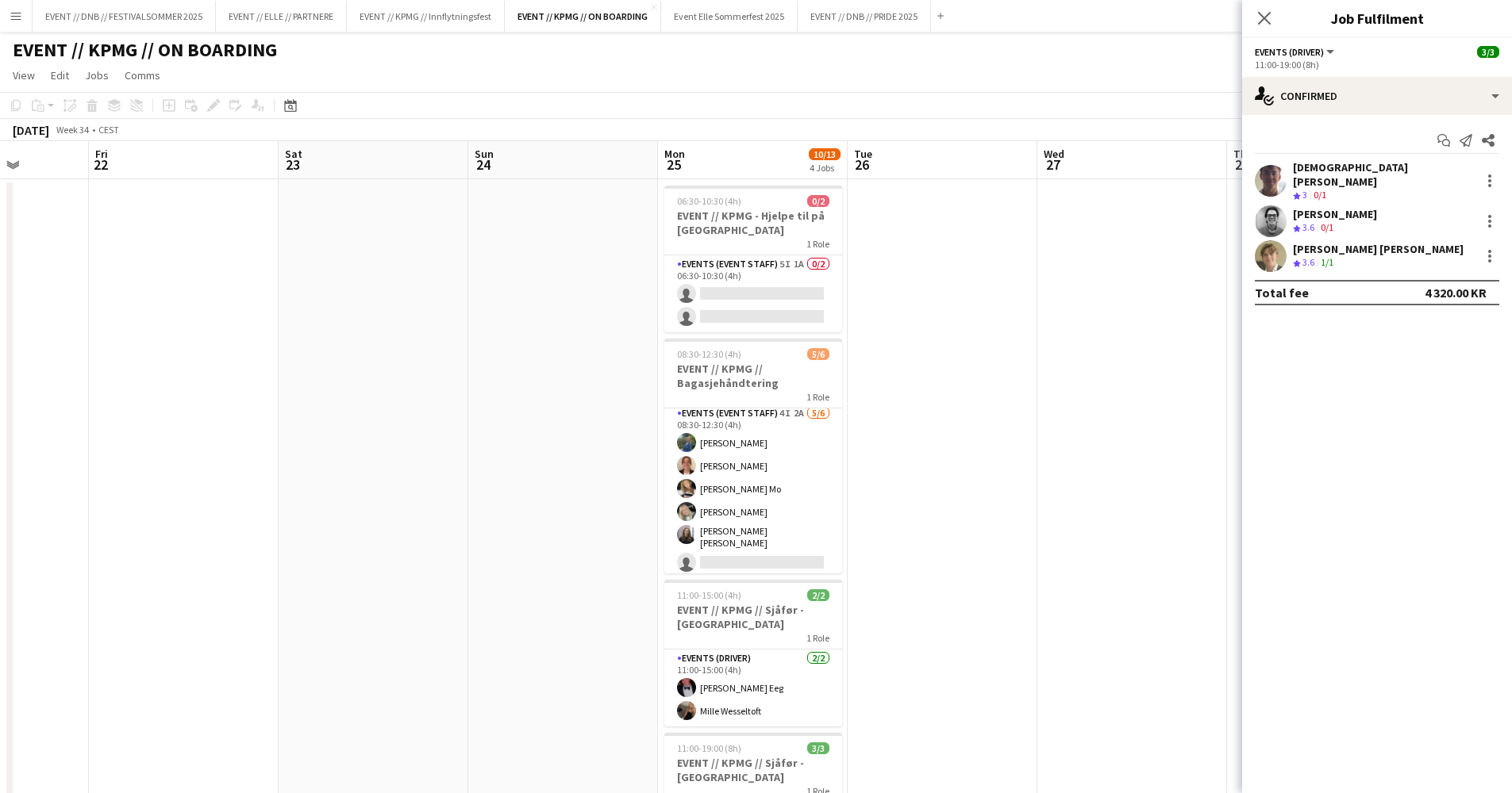
click at [577, 528] on app-date-cell at bounding box center [563, 559] width 189 height 760
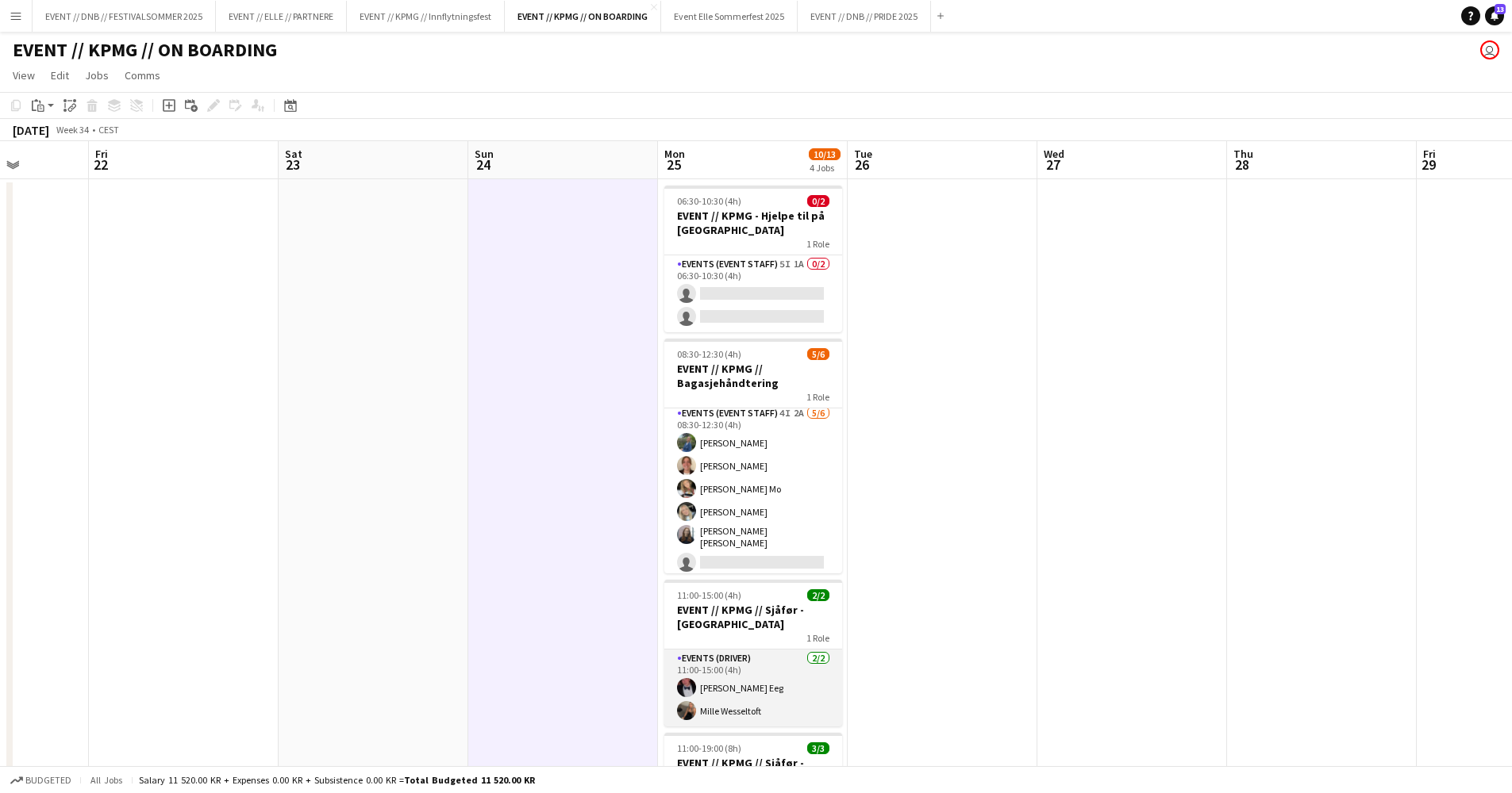
click at [735, 691] on app-card-role "Events (Driver) [DATE] 11:00-15:00 (4h) [PERSON_NAME] Eeg Mille Wesseltoft" at bounding box center [753, 688] width 178 height 77
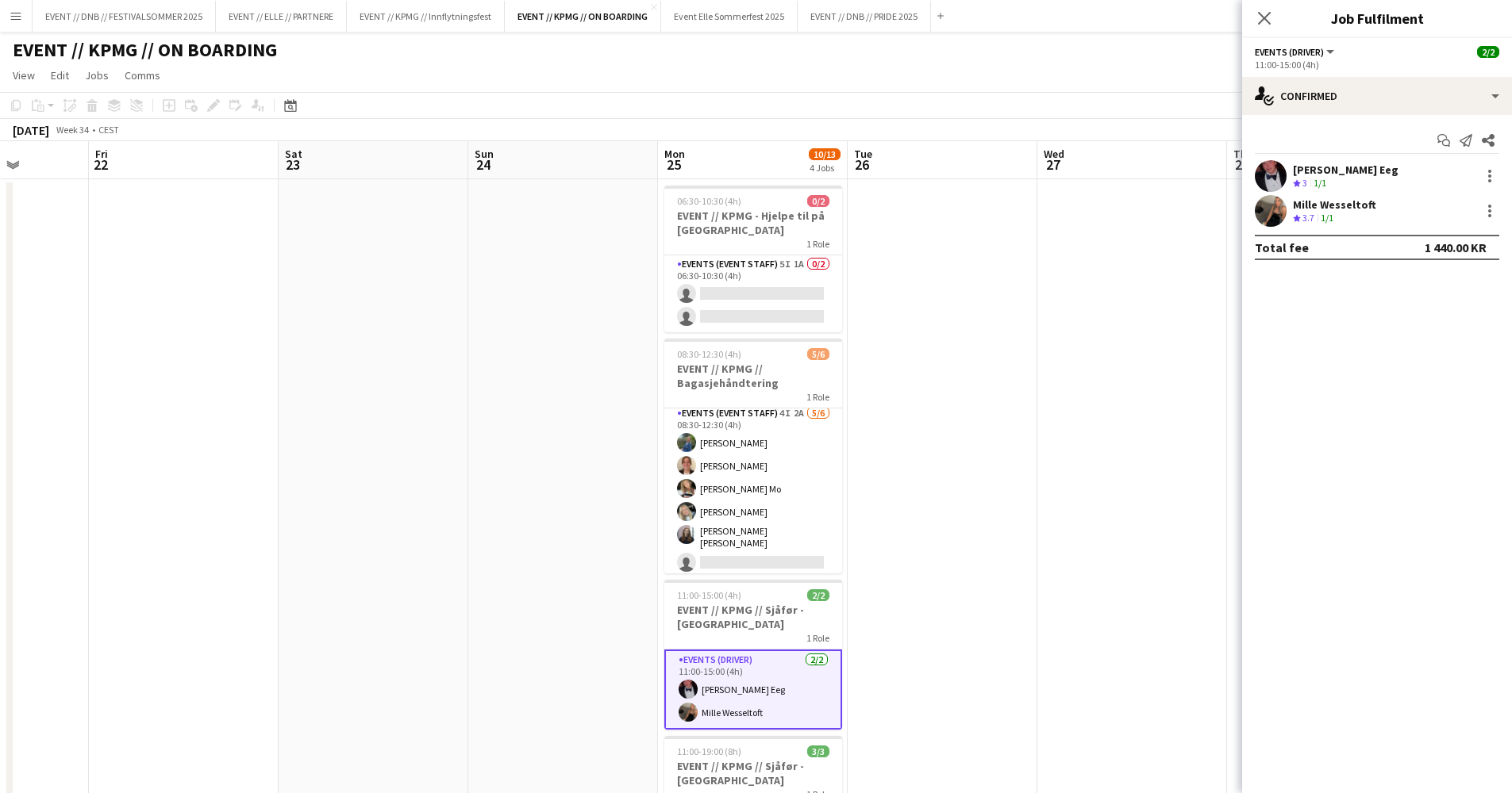
click at [1257, 174] on app-user-avatar at bounding box center [1270, 175] width 32 height 32
click at [1314, 170] on div "[PERSON_NAME] Eeg" at bounding box center [1345, 169] width 105 height 14
click at [1268, 209] on app-user-avatar at bounding box center [1270, 210] width 32 height 32
click at [1019, 322] on app-date-cell at bounding box center [943, 559] width 189 height 760
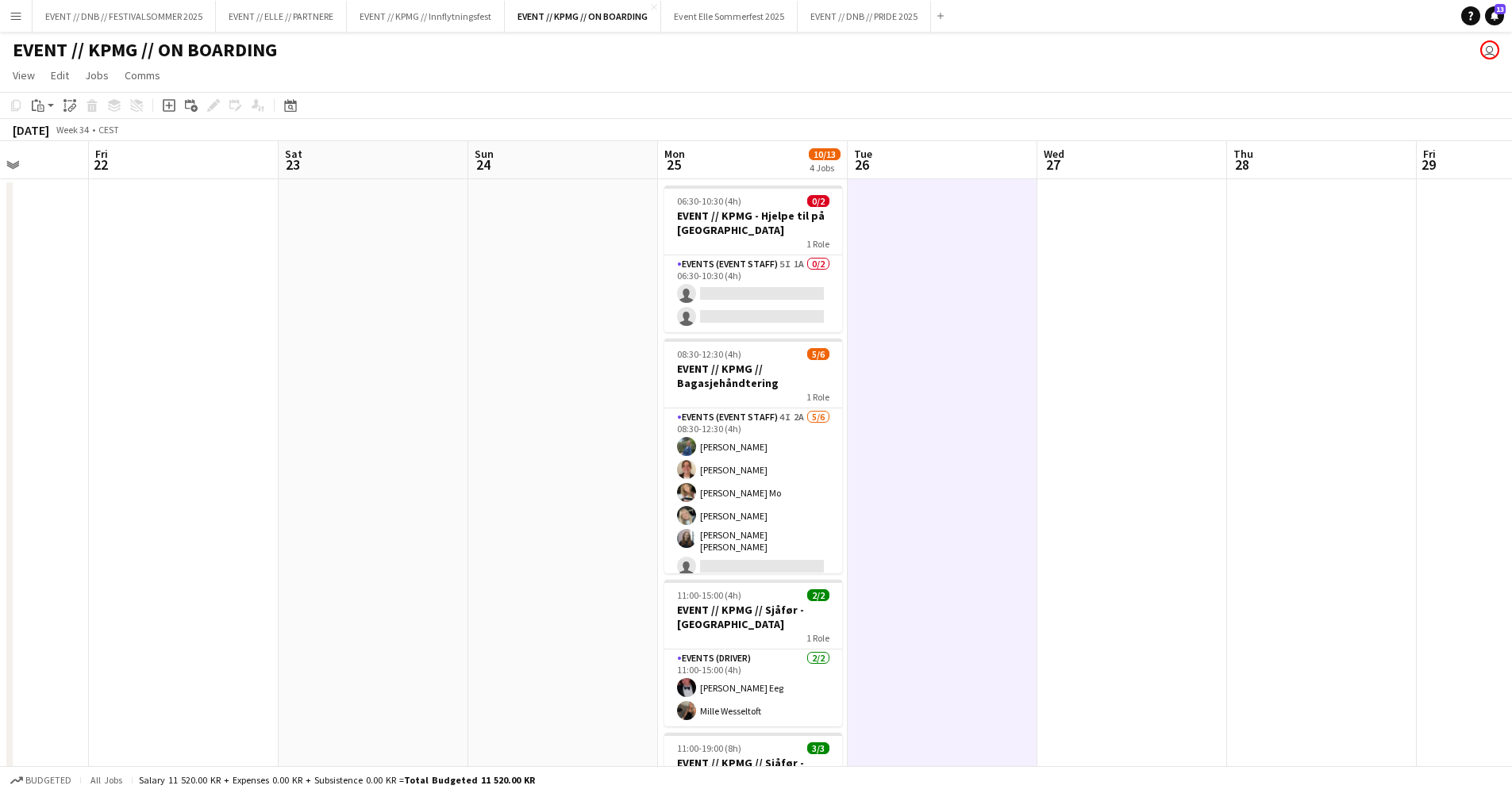
click at [738, 337] on app-date-cell "06:30-10:30 (4h) 0/2 EVENT // KPMG - Hjelpe til på Gardemoen 1 Role Events (Eve…" at bounding box center [752, 559] width 189 height 760
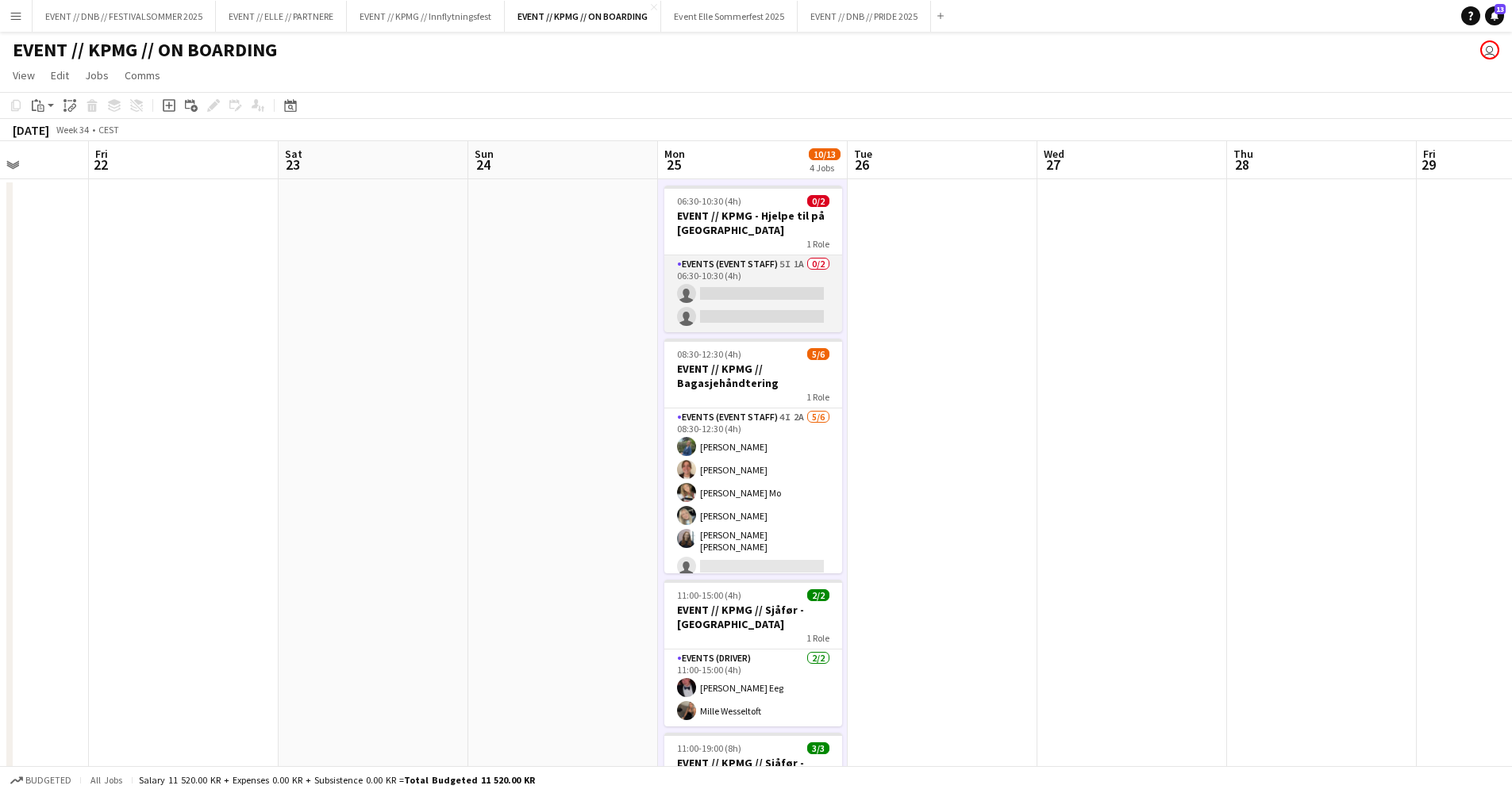
click at [736, 319] on app-card-role "Events (Event Staff) 5I 1A 0/2 06:30-10:30 (4h) single-neutral-actions single-n…" at bounding box center [753, 294] width 178 height 77
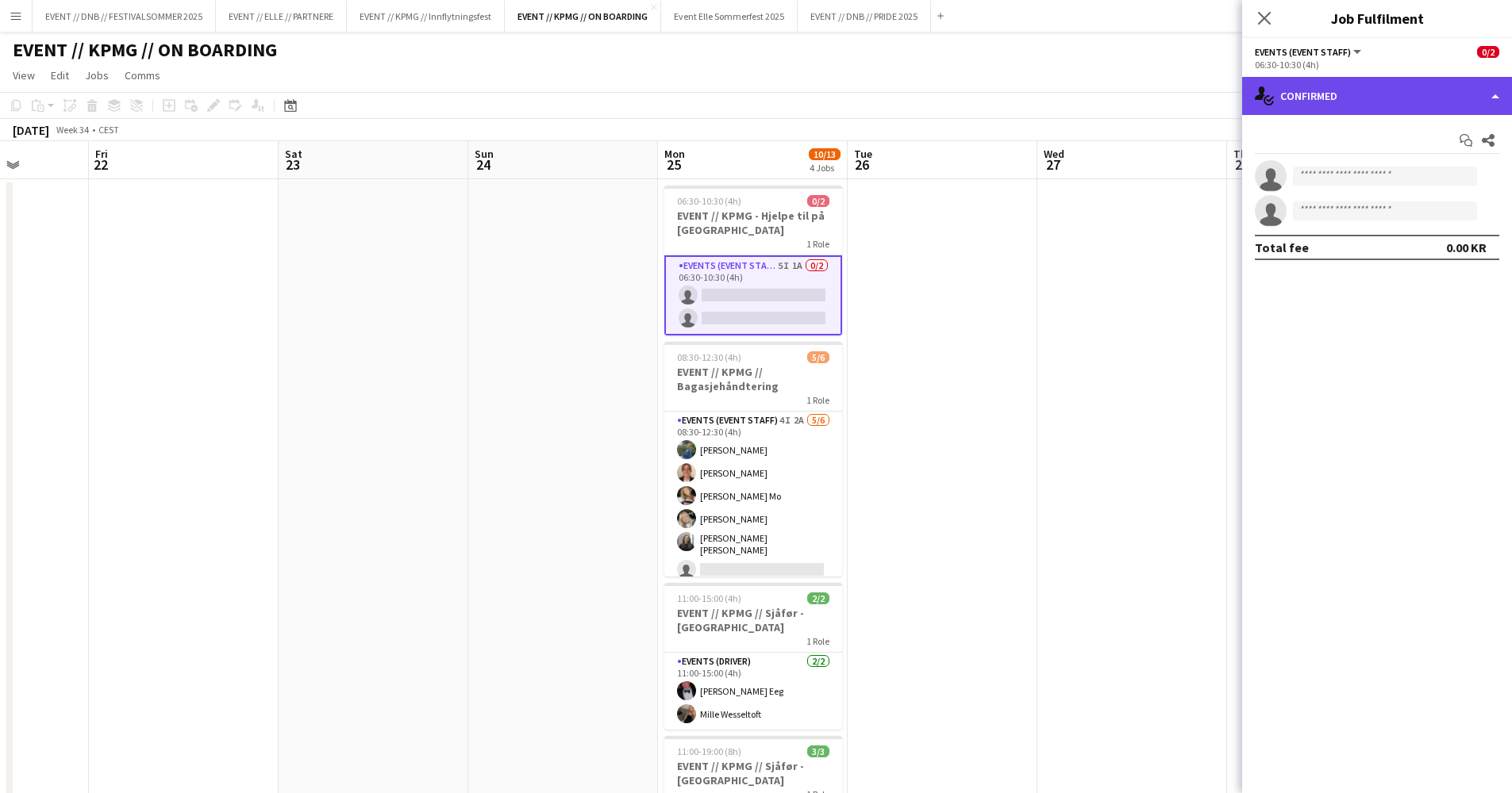
click at [1429, 91] on div "single-neutral-actions-check-2 Confirmed" at bounding box center [1377, 96] width 270 height 38
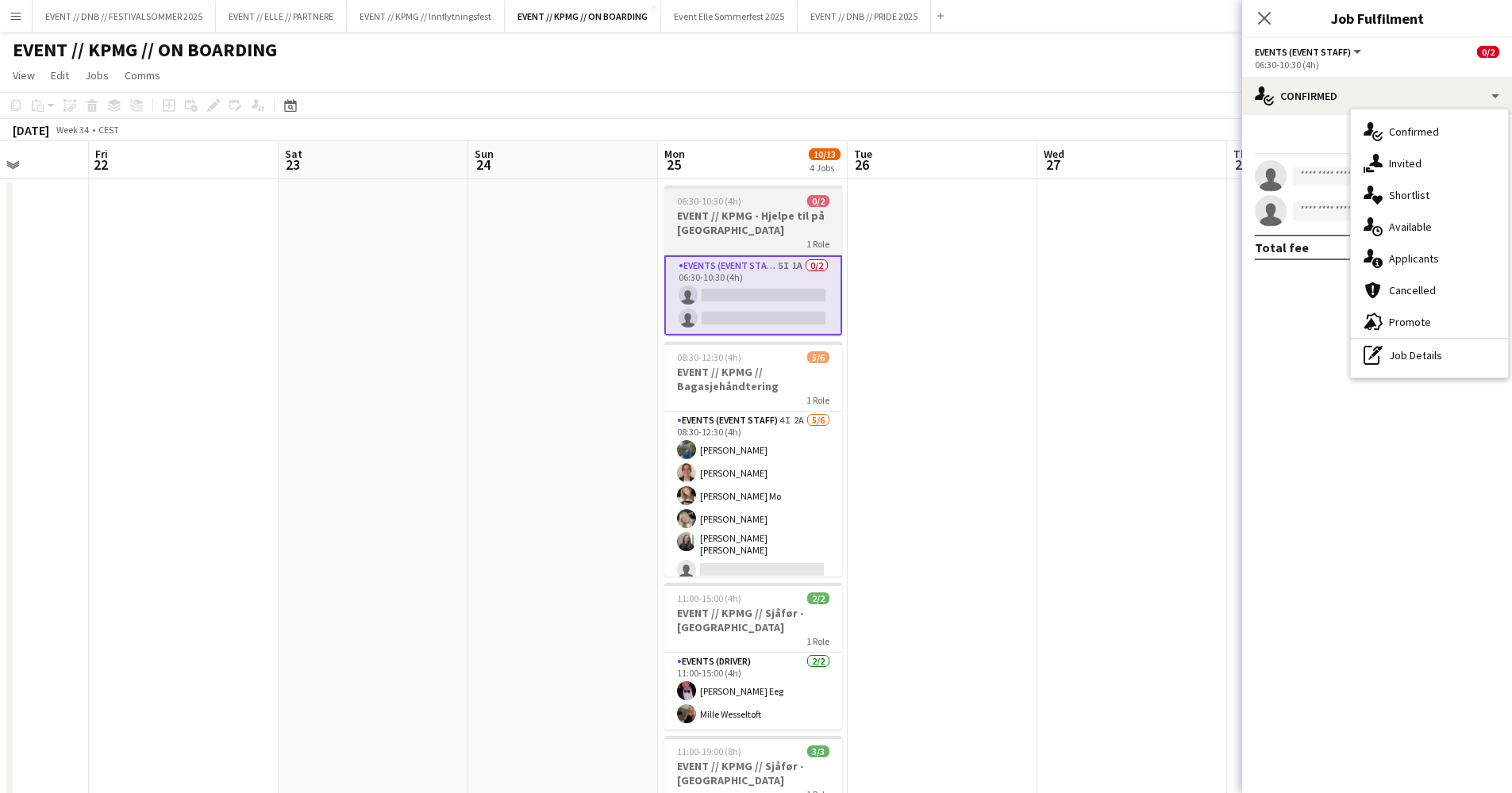
click at [750, 226] on h3 "EVENT // KPMG - Hjelpe til på [GEOGRAPHIC_DATA]" at bounding box center [753, 223] width 178 height 29
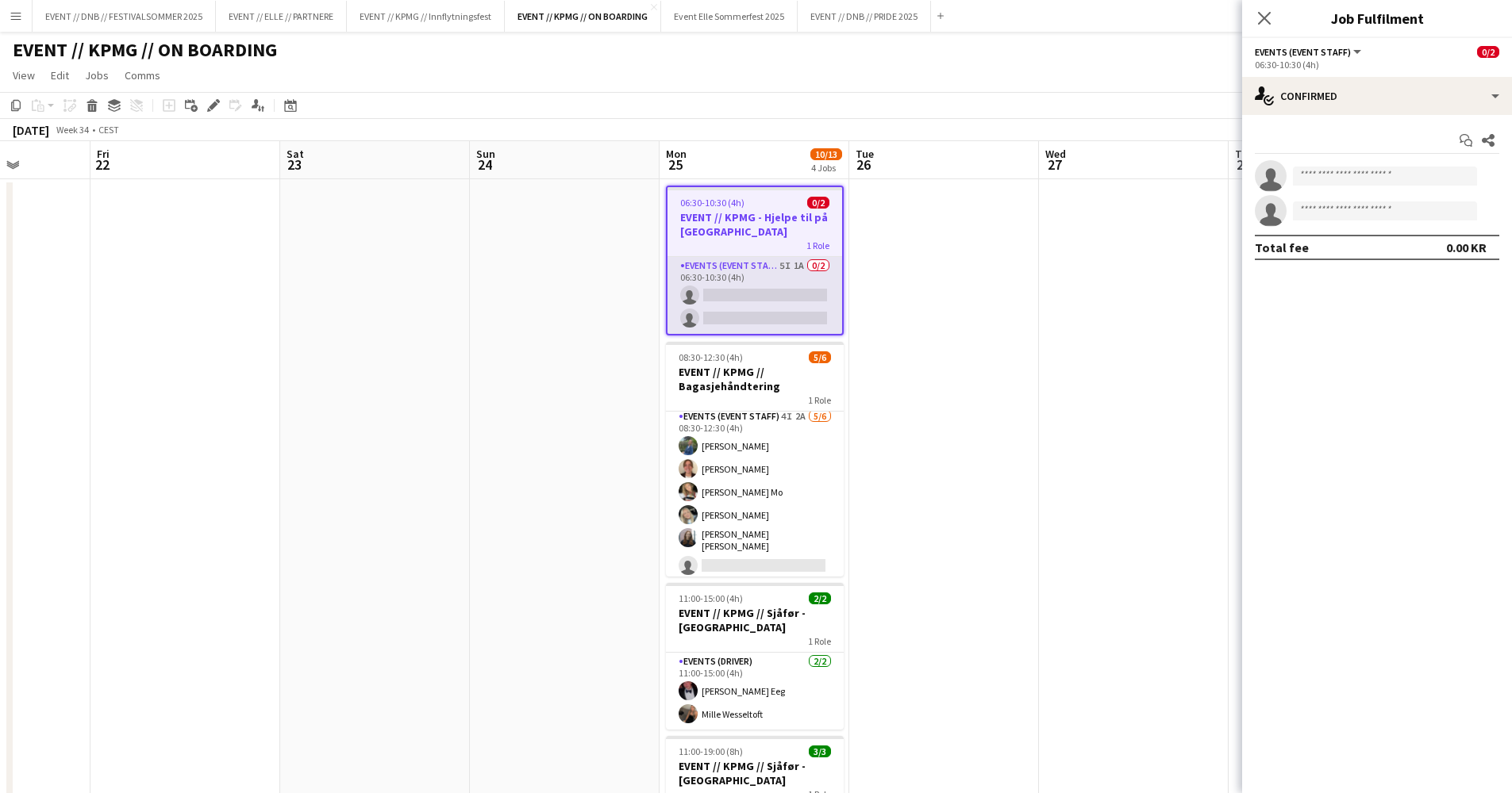
click at [742, 265] on app-card-role "Events (Event Staff) 5I 1A 0/2 06:30-10:30 (4h) single-neutral-actions single-n…" at bounding box center [754, 296] width 174 height 77
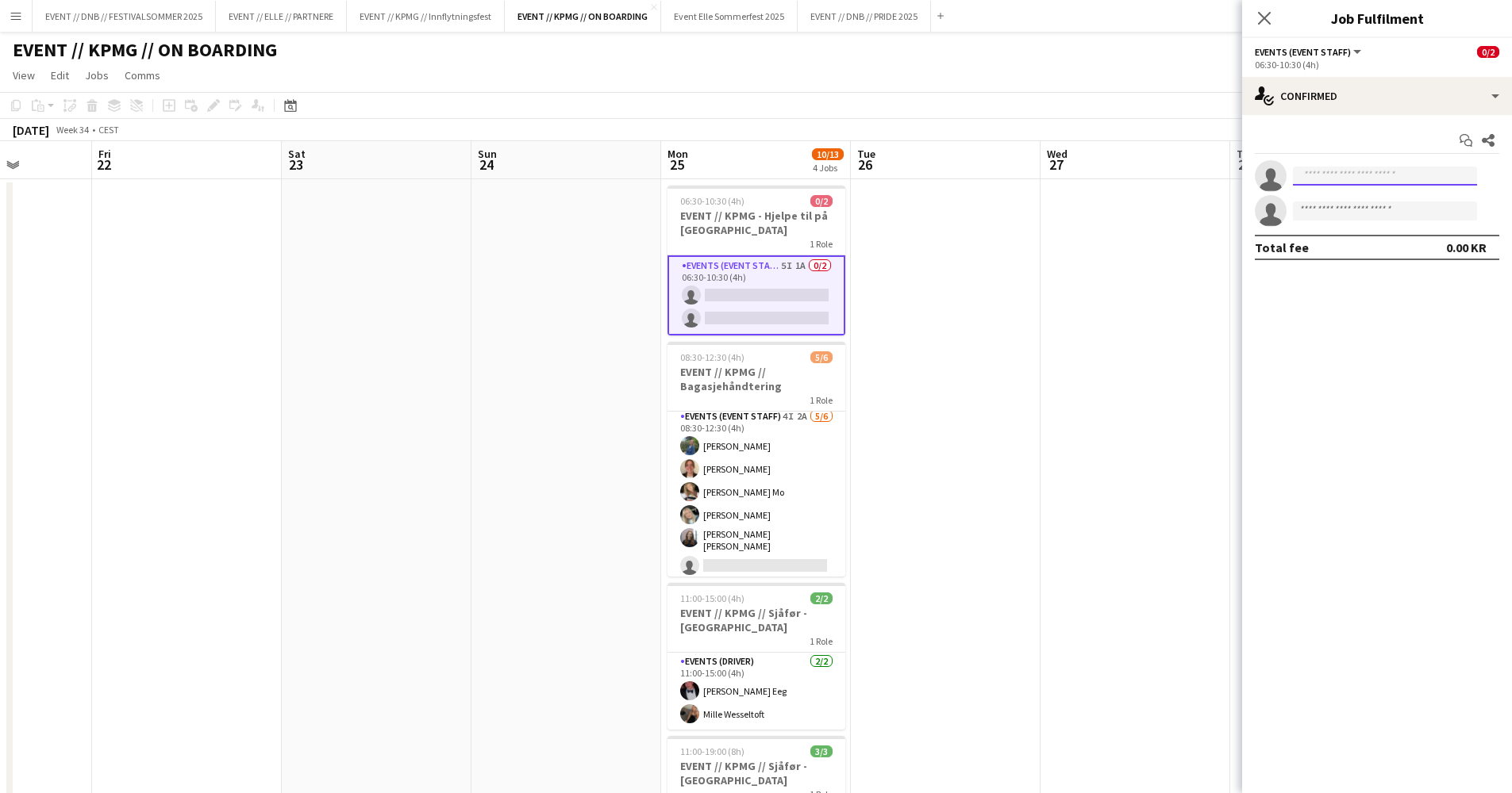
click at [1367, 177] on input at bounding box center [1385, 176] width 184 height 19
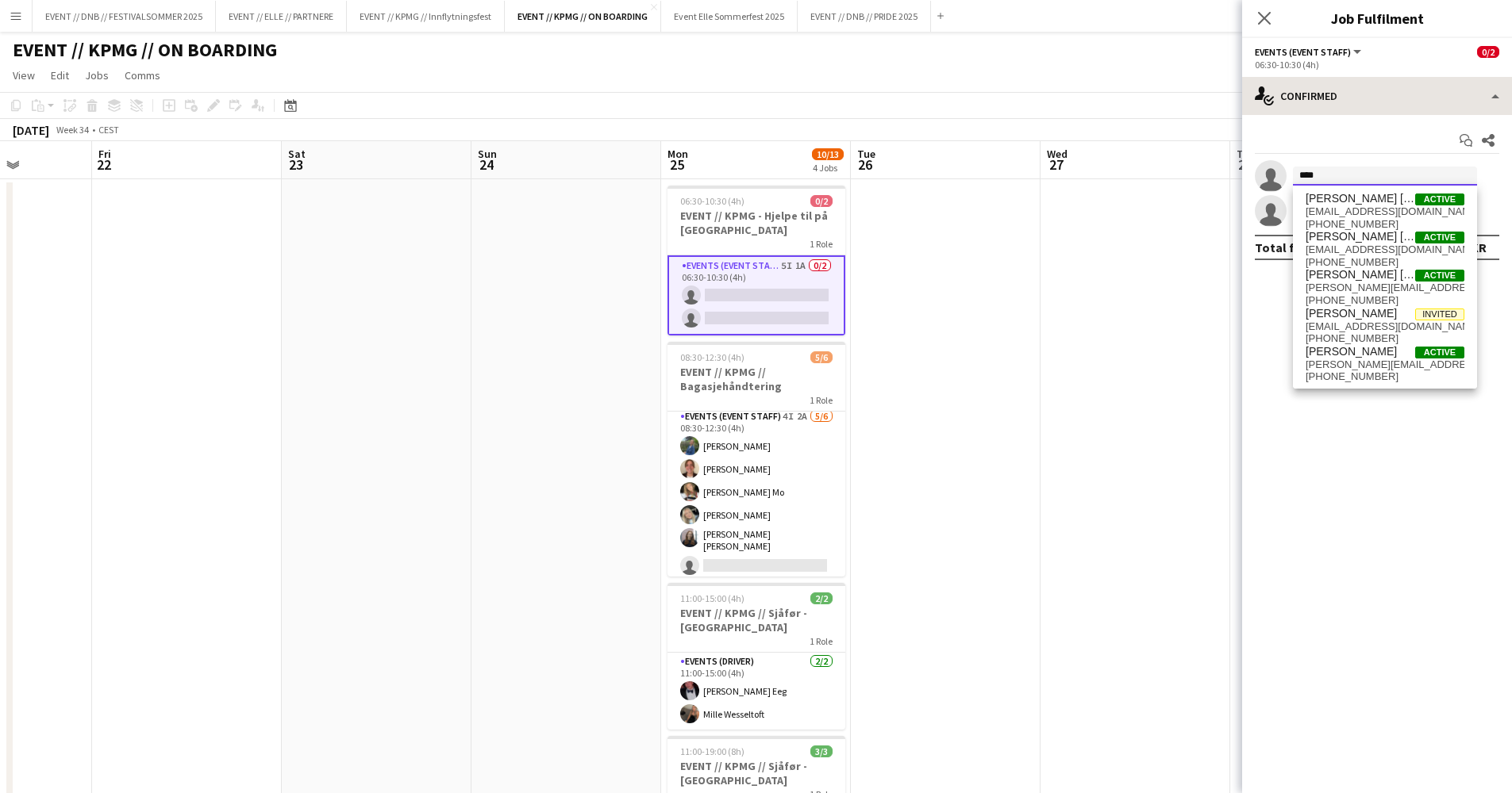
type input "****"
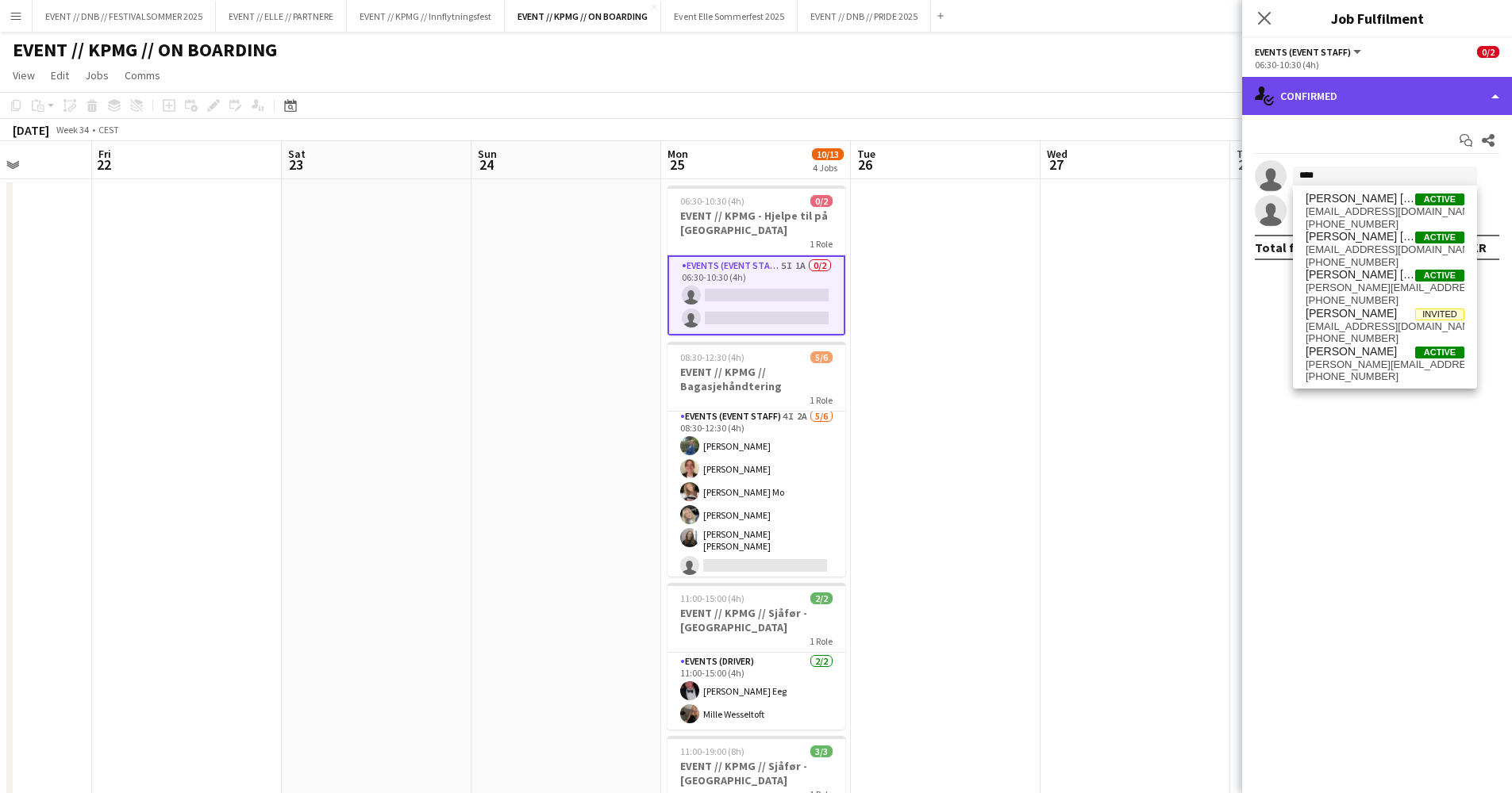
click at [1327, 107] on div "single-neutral-actions-check-2 Confirmed" at bounding box center [1377, 96] width 270 height 38
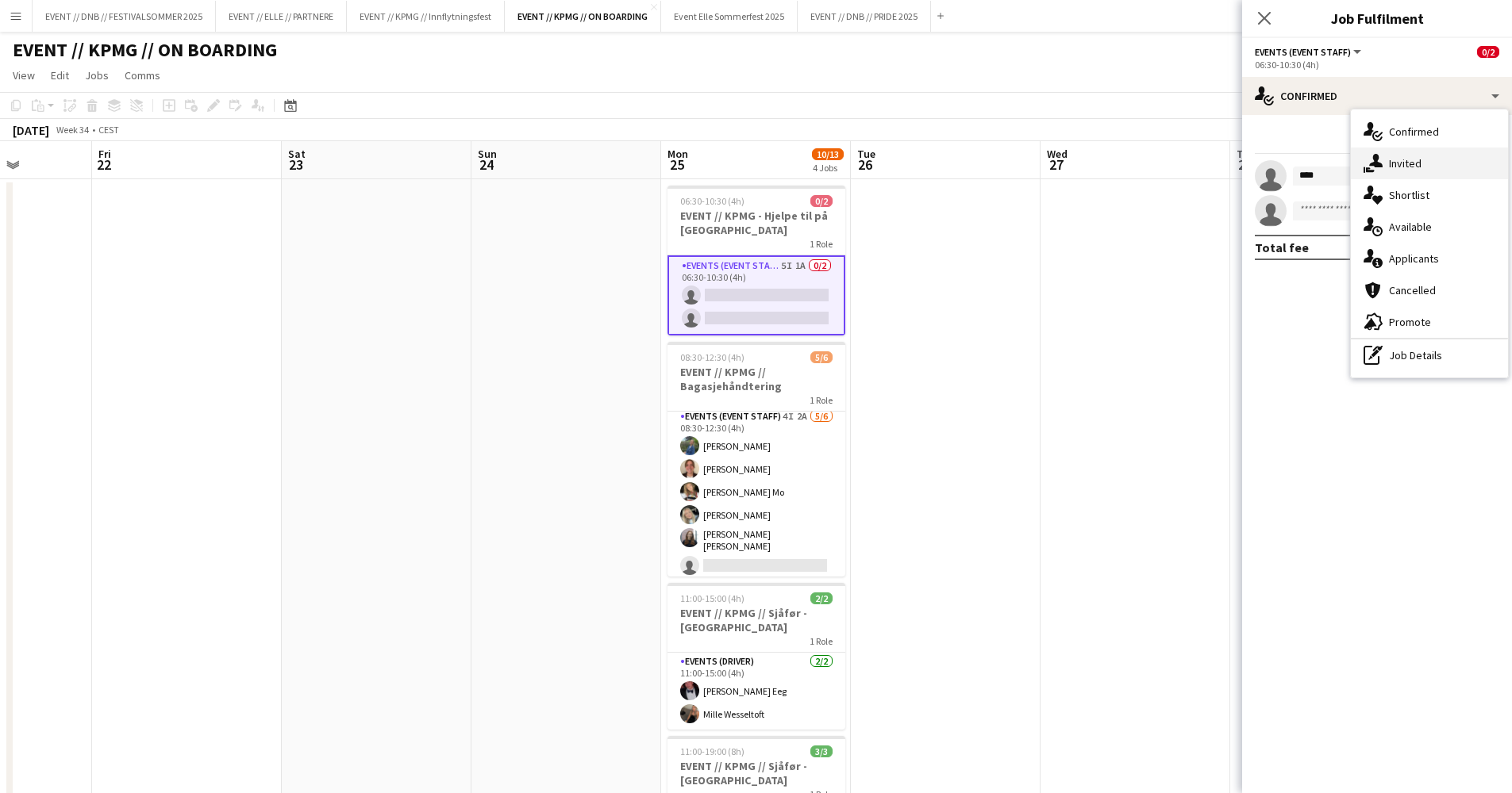
click at [1405, 172] on div "single-neutral-actions-share-1 Invited" at bounding box center [1429, 163] width 157 height 32
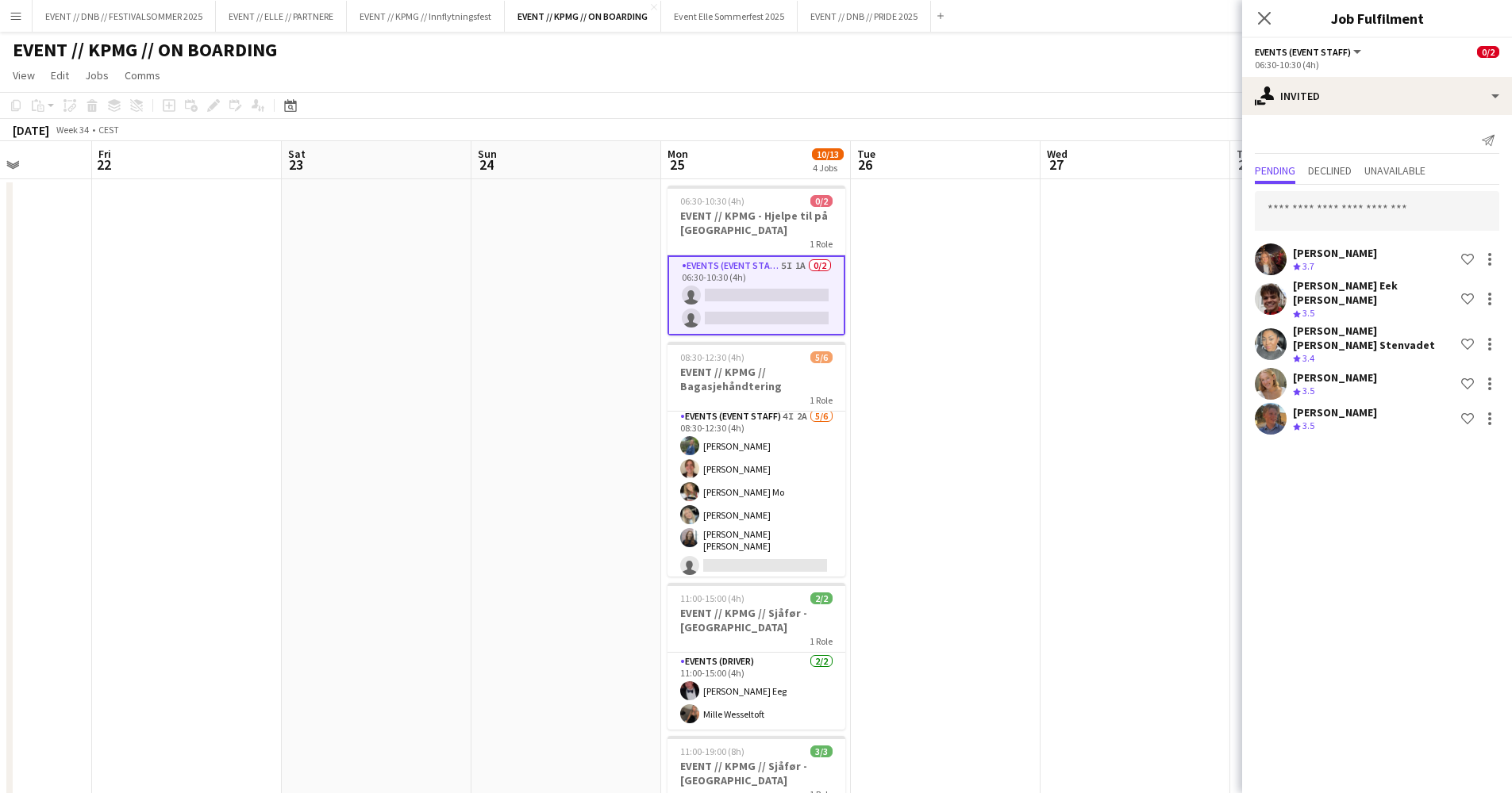
drag, startPoint x: 1350, startPoint y: 184, endPoint x: 1349, endPoint y: 196, distance: 12.0
click at [1349, 188] on mat-tab-group "Pending Declined Unavailable [PERSON_NAME] Crew rating 3.7 Shortlist crew [PERS…" at bounding box center [1377, 298] width 270 height 277
click at [1350, 207] on input "text" at bounding box center [1376, 210] width 244 height 39
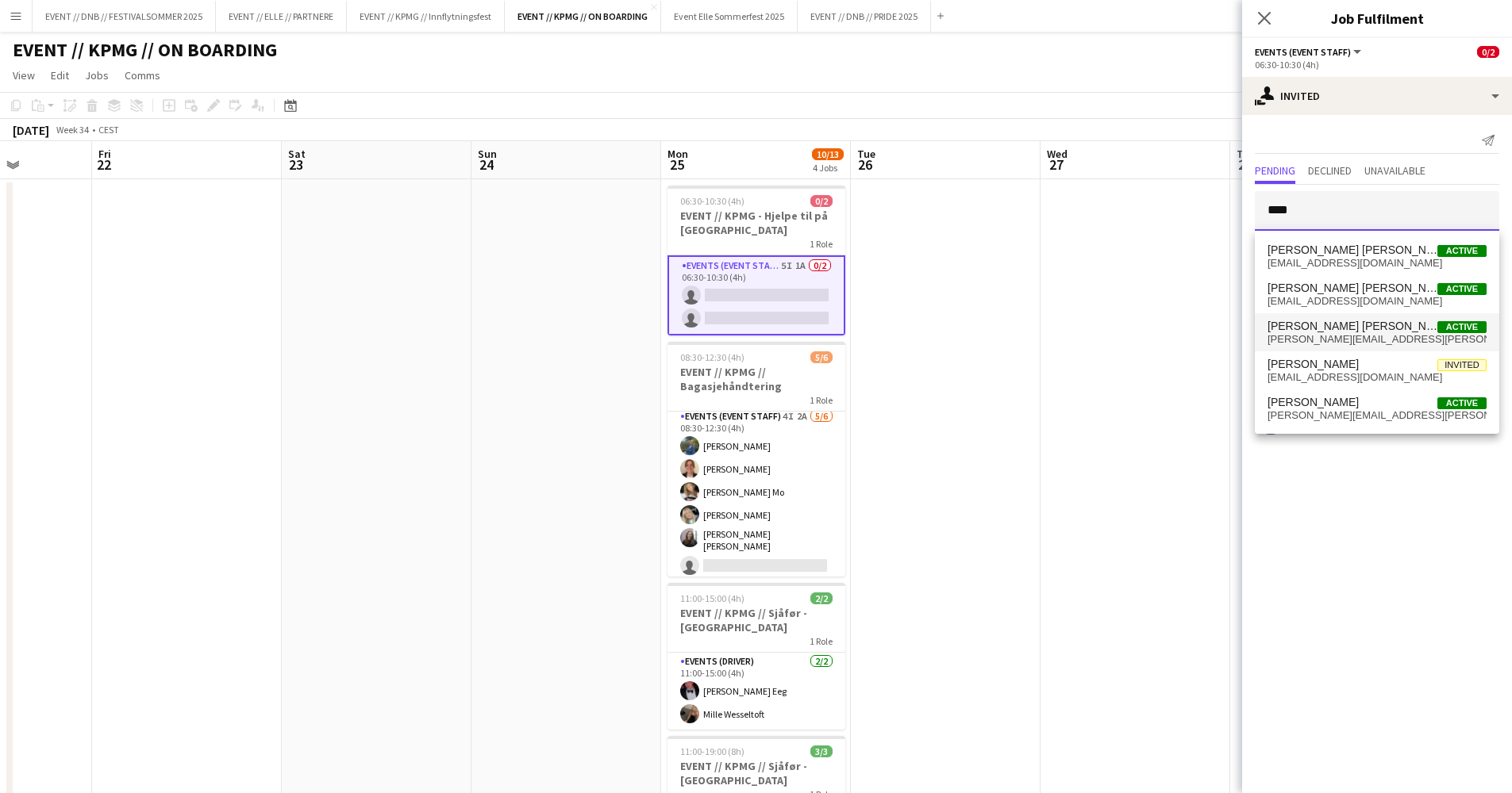
type input "****"
click at [1377, 323] on span "[PERSON_NAME] [PERSON_NAME]" at bounding box center [1351, 326] width 169 height 13
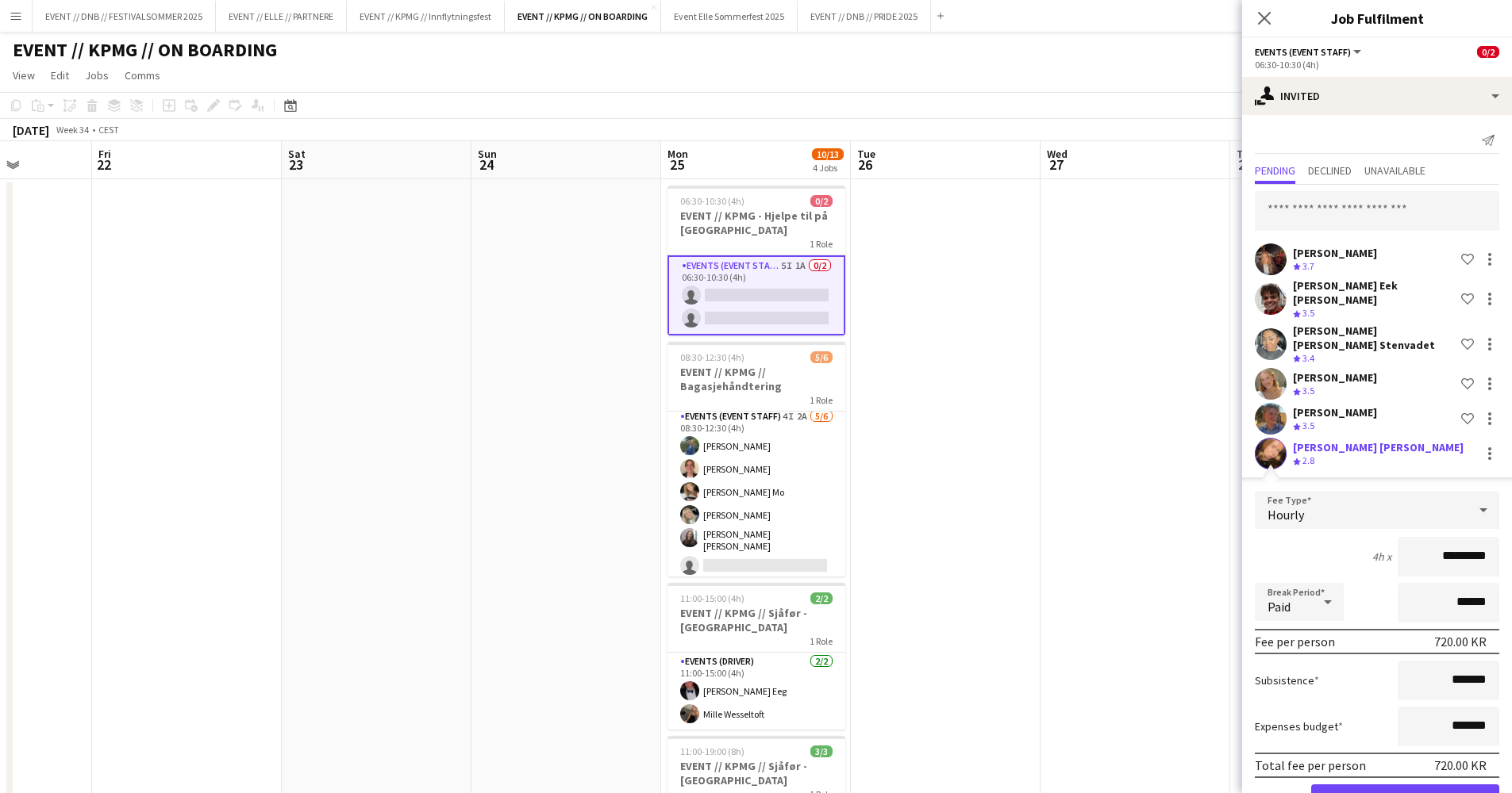
click at [1317, 454] on div "Crew rating 2.8" at bounding box center [1305, 461] width 25 height 13
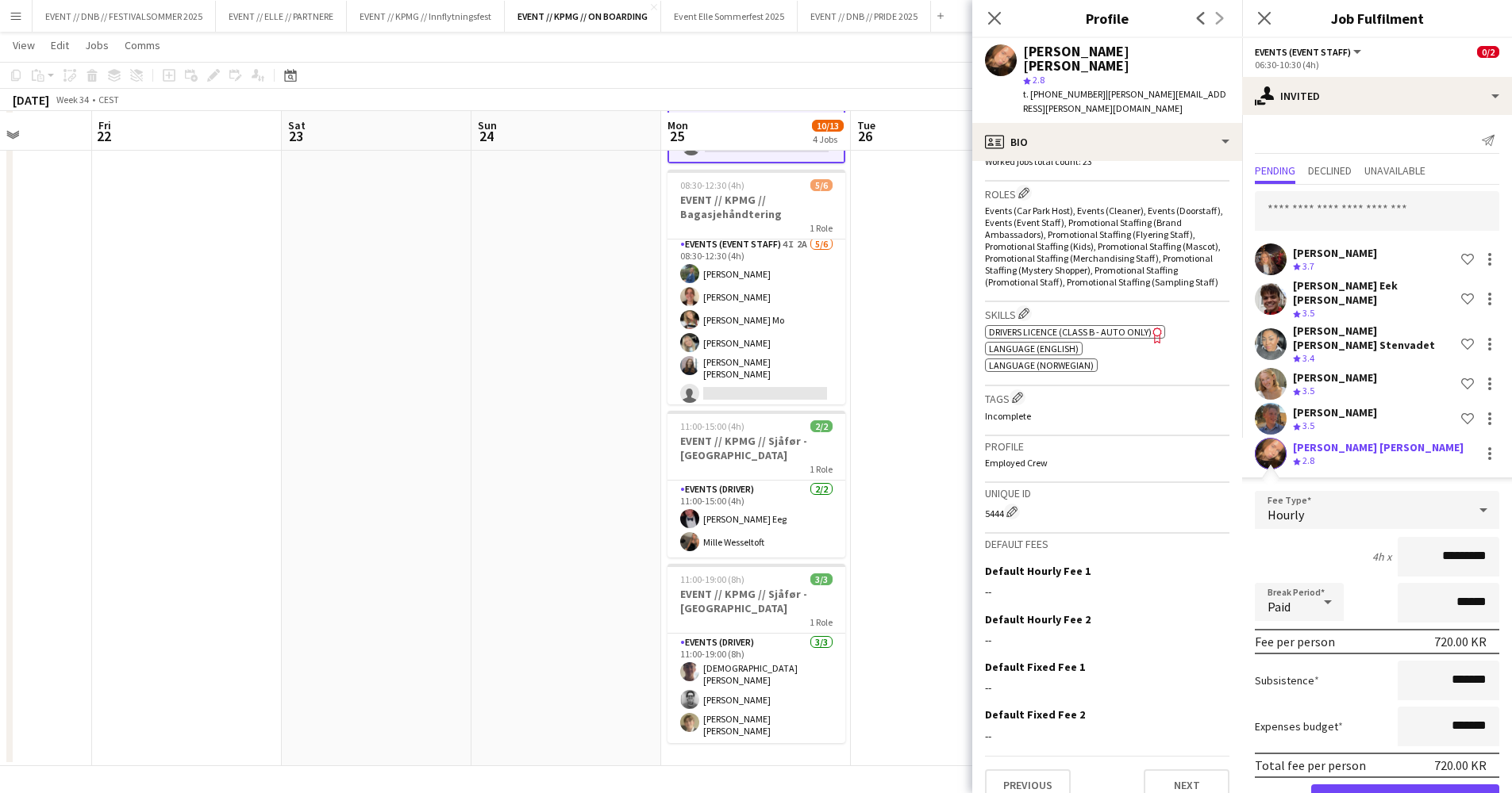
scroll to position [0, 0]
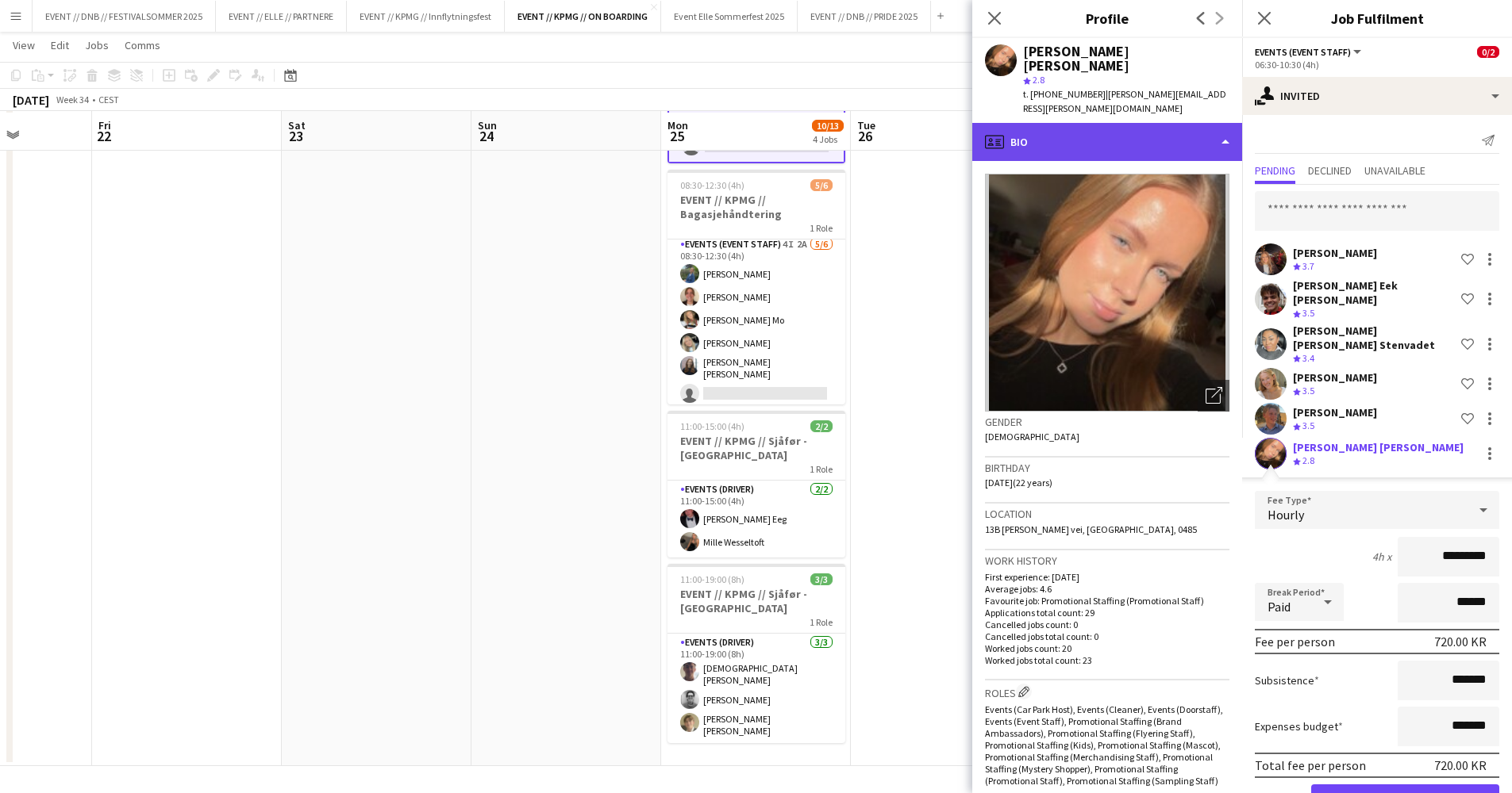
click at [1069, 123] on div "profile Bio" at bounding box center [1107, 143] width 270 height 38
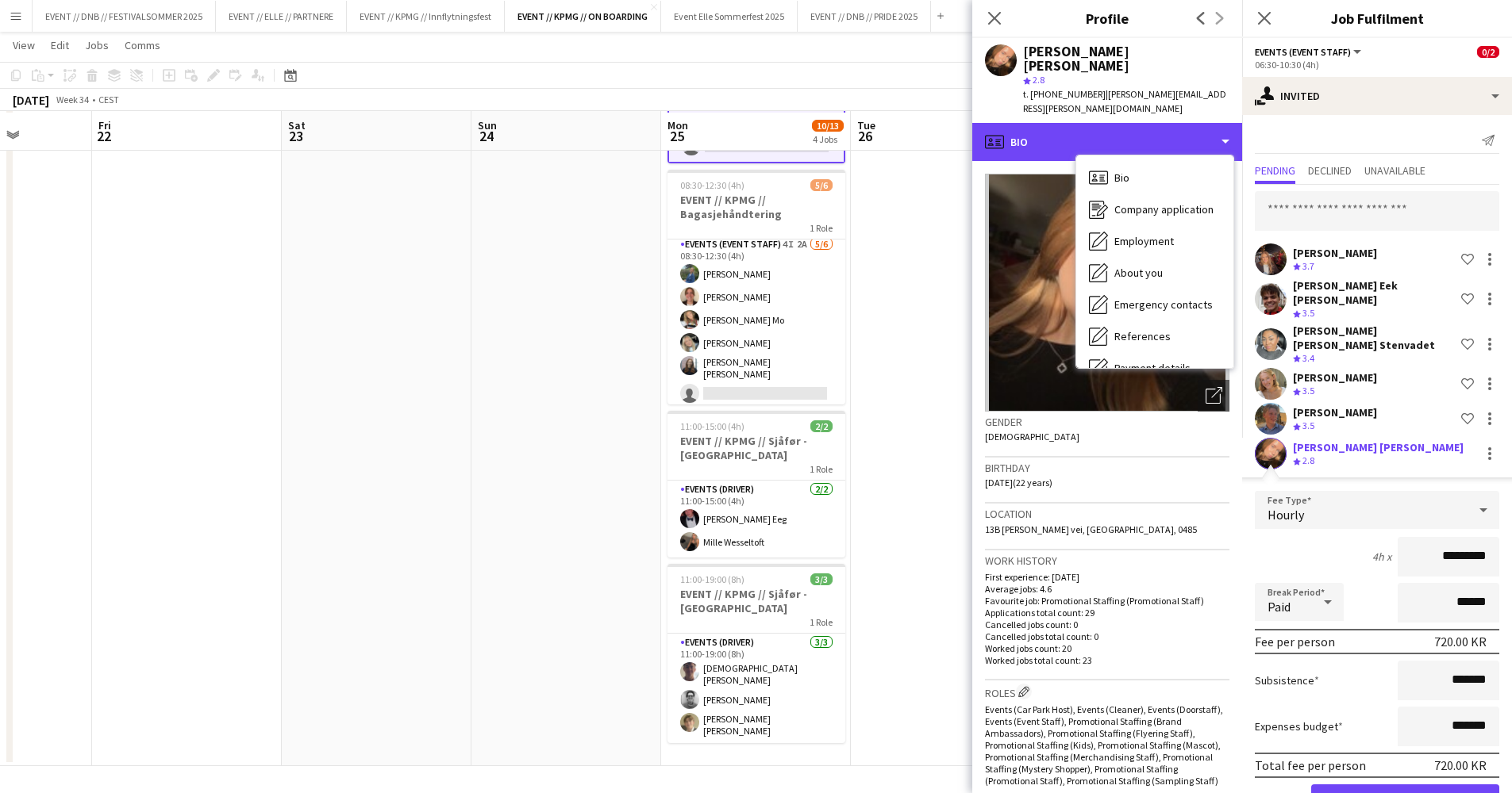
scroll to position [174, 0]
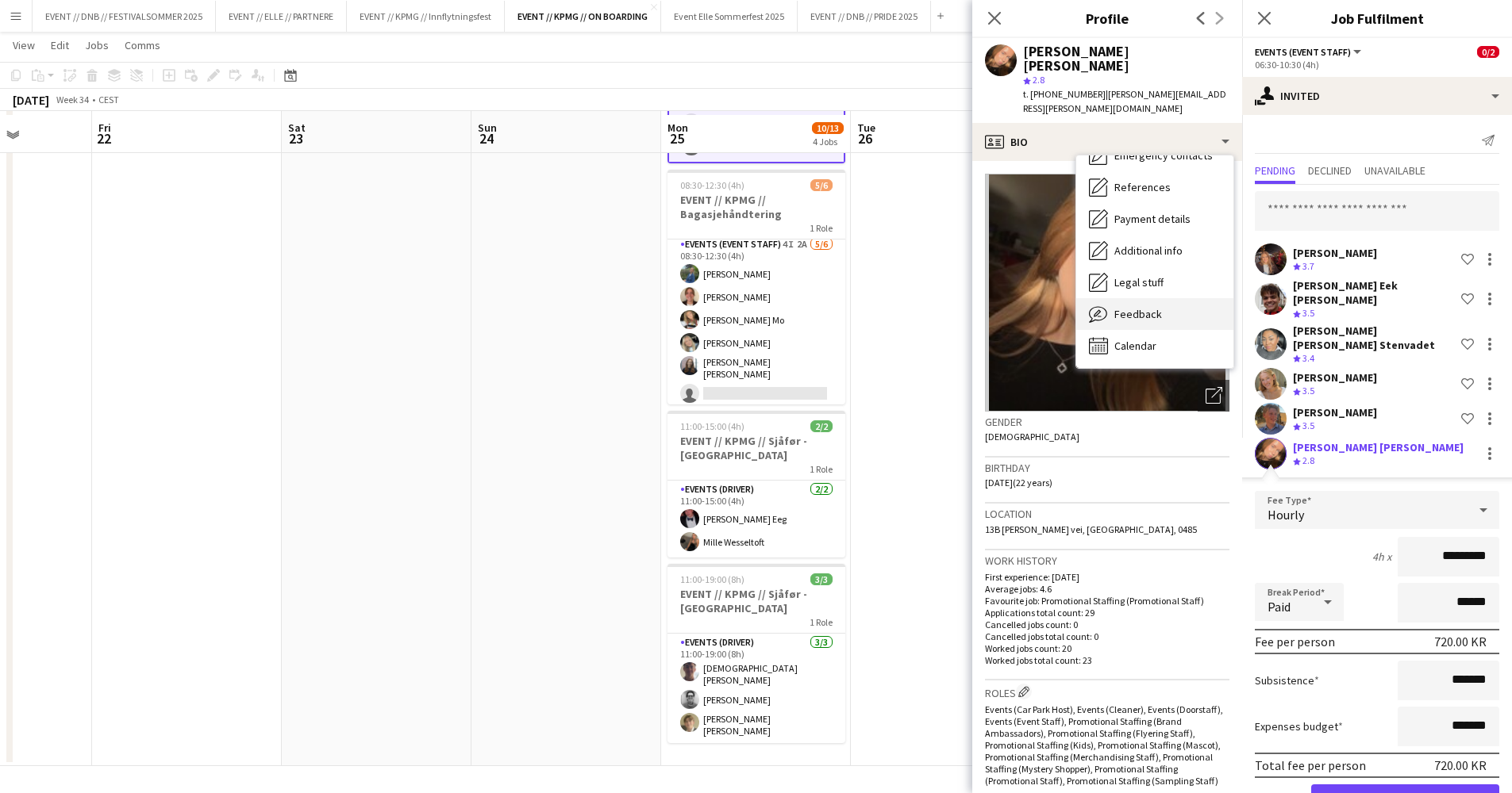
click at [1164, 298] on div "Feedback Feedback" at bounding box center [1154, 314] width 157 height 32
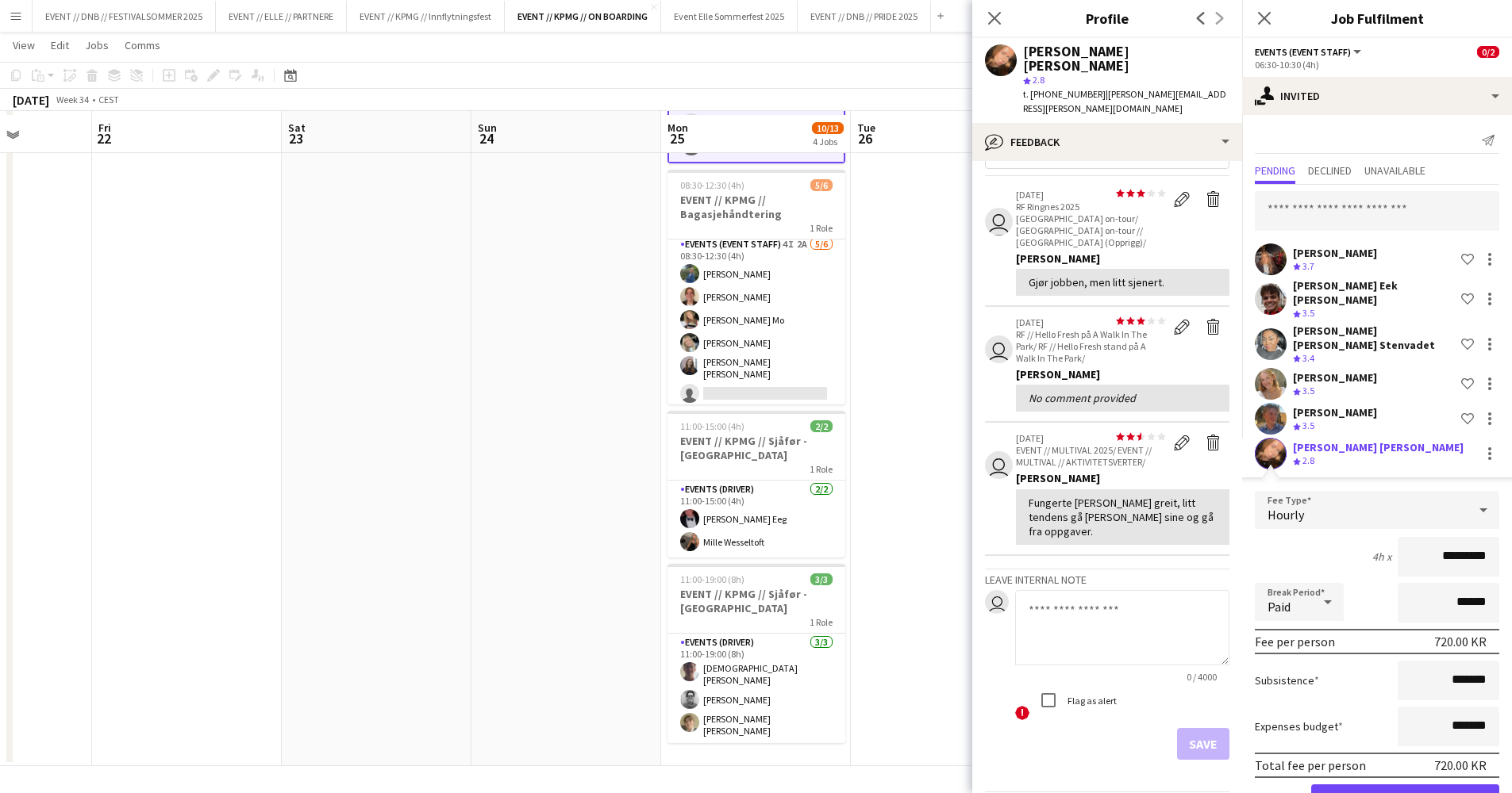
scroll to position [0, 0]
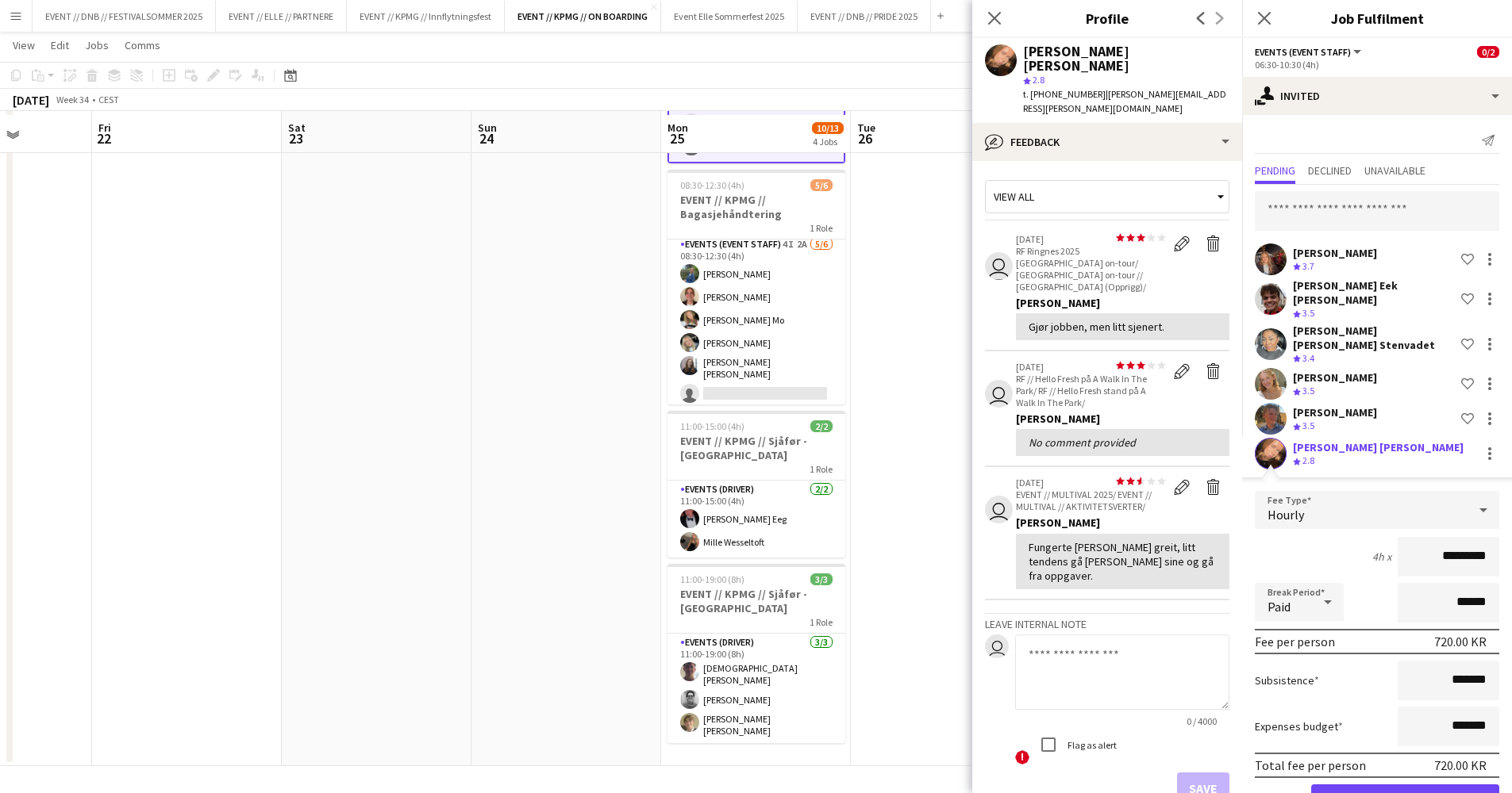
click at [1268, 425] on div "[PERSON_NAME] Crew rating 3.7 Shortlist crew [PERSON_NAME] Eek [PERSON_NAME] Cr…" at bounding box center [1377, 508] width 270 height 648
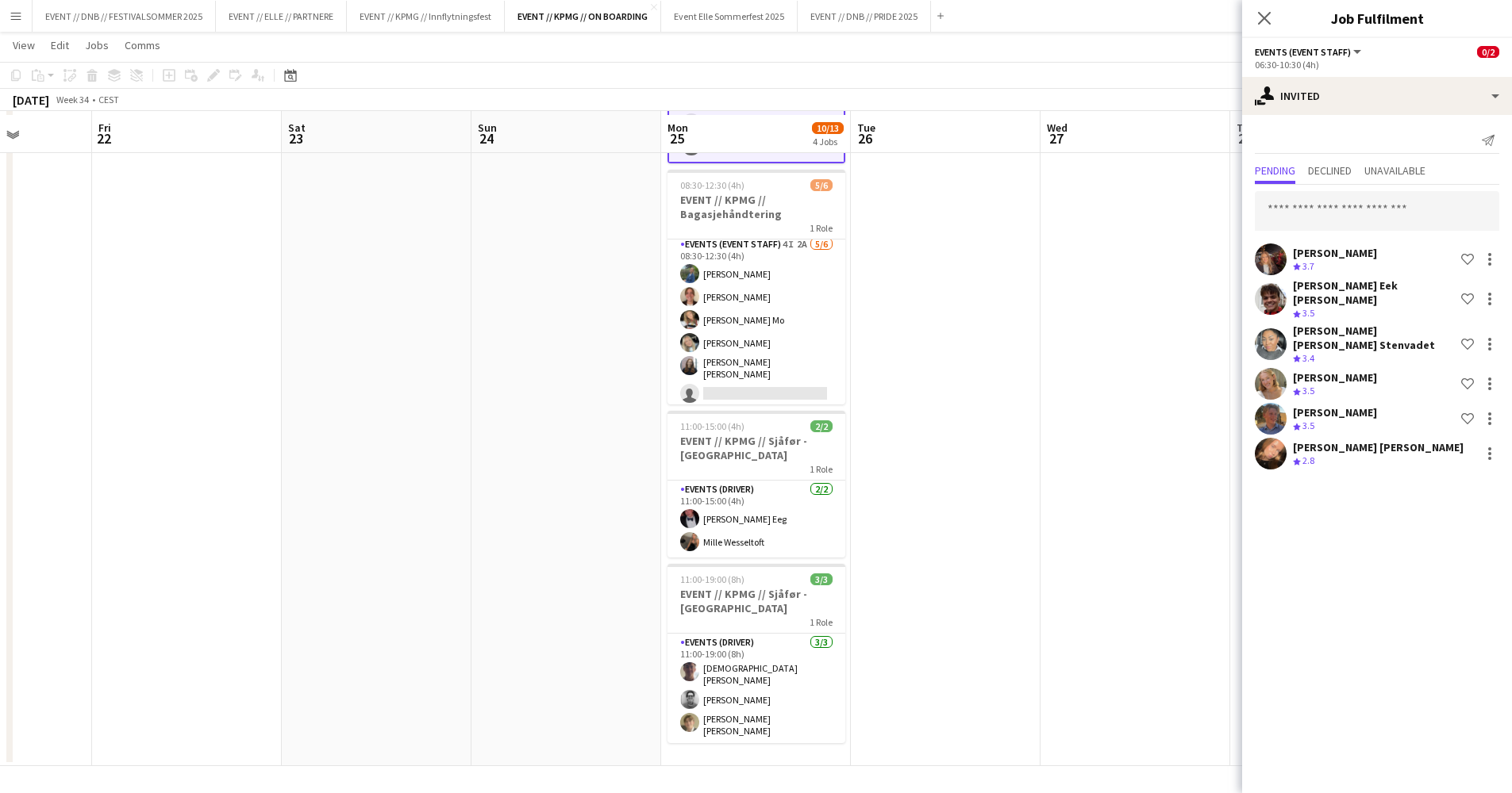
click at [1269, 425] on div "[PERSON_NAME] Crew rating 3.7 Shortlist crew [PERSON_NAME] Eek [PERSON_NAME] Cr…" at bounding box center [1377, 328] width 270 height 288
click at [1271, 438] on app-user-avatar at bounding box center [1270, 453] width 32 height 32
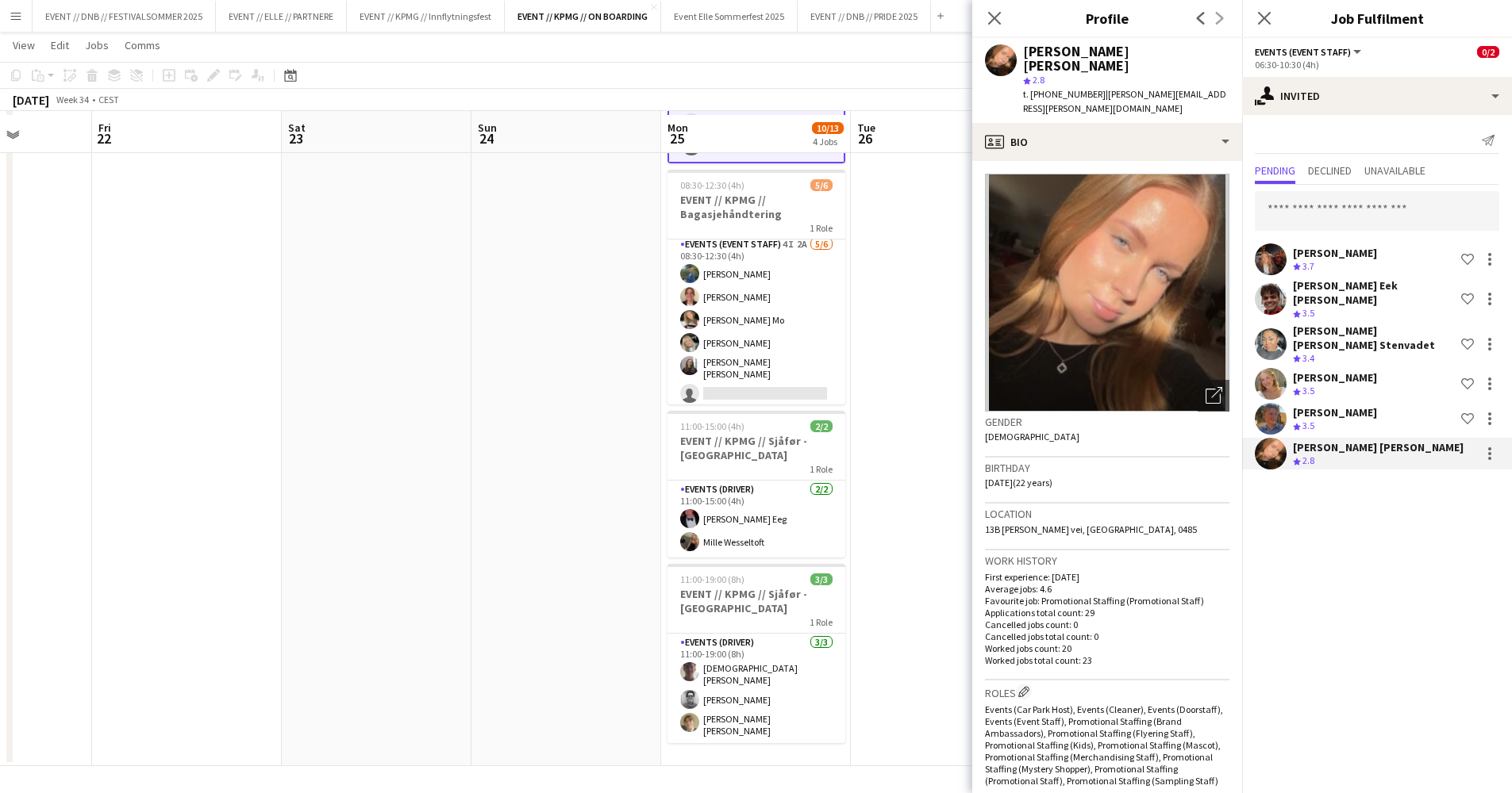
click at [888, 361] on app-date-cell at bounding box center [945, 386] width 189 height 760
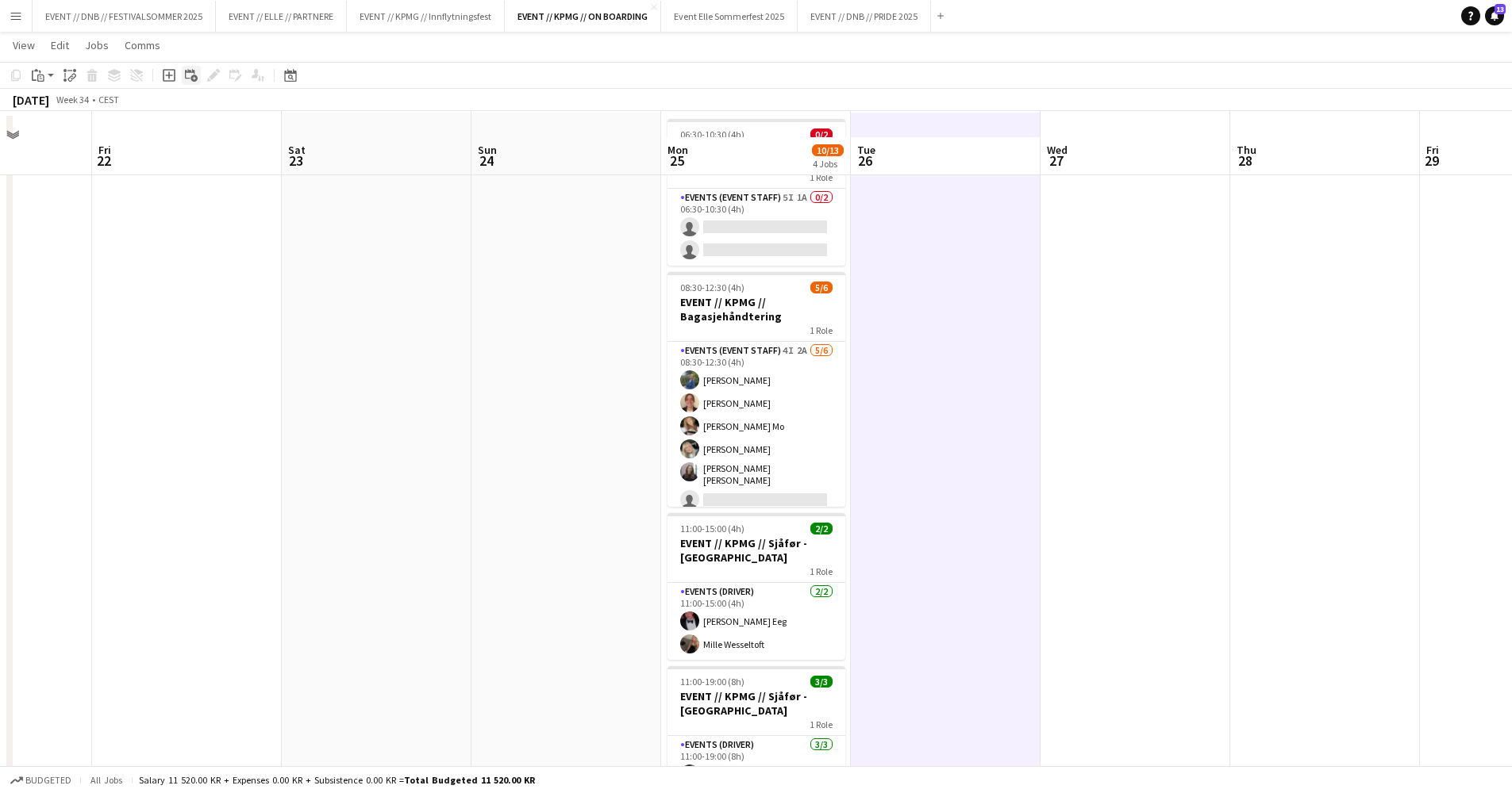
scroll to position [39, 0]
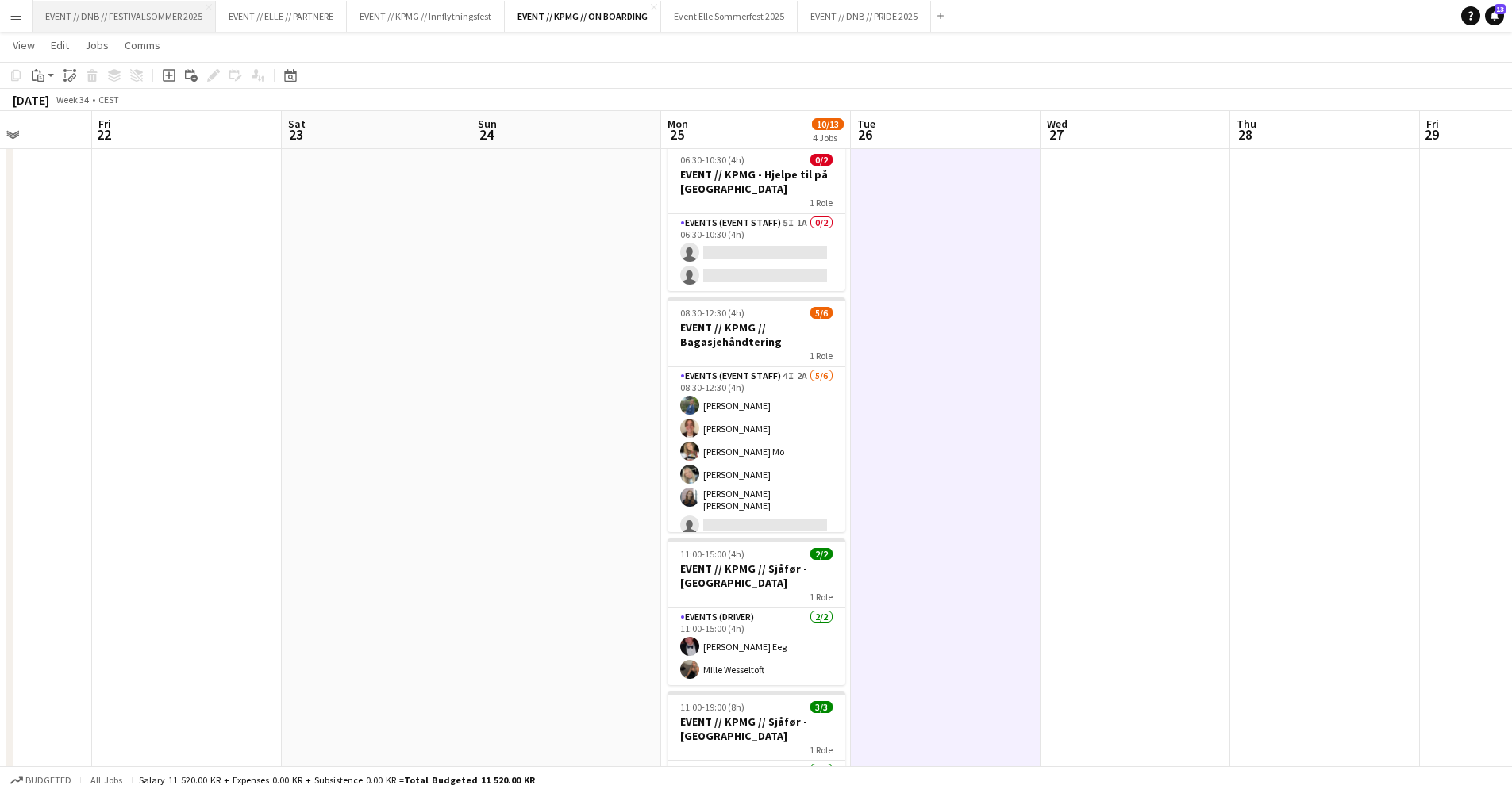
click at [155, 21] on button "EVENT // DNB // FESTIVALSOMMER 2025 Close" at bounding box center [124, 16] width 184 height 31
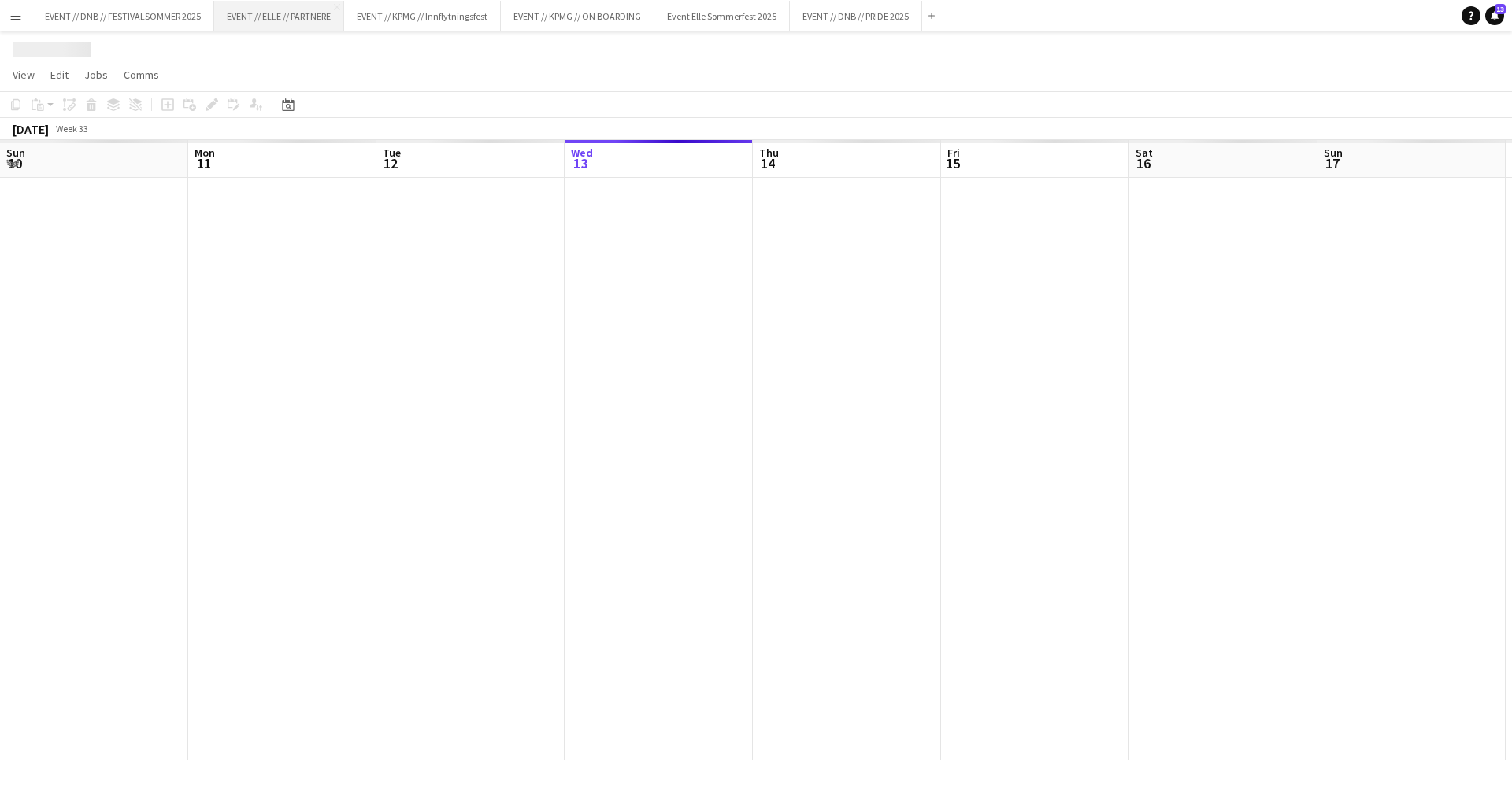
scroll to position [0, 376]
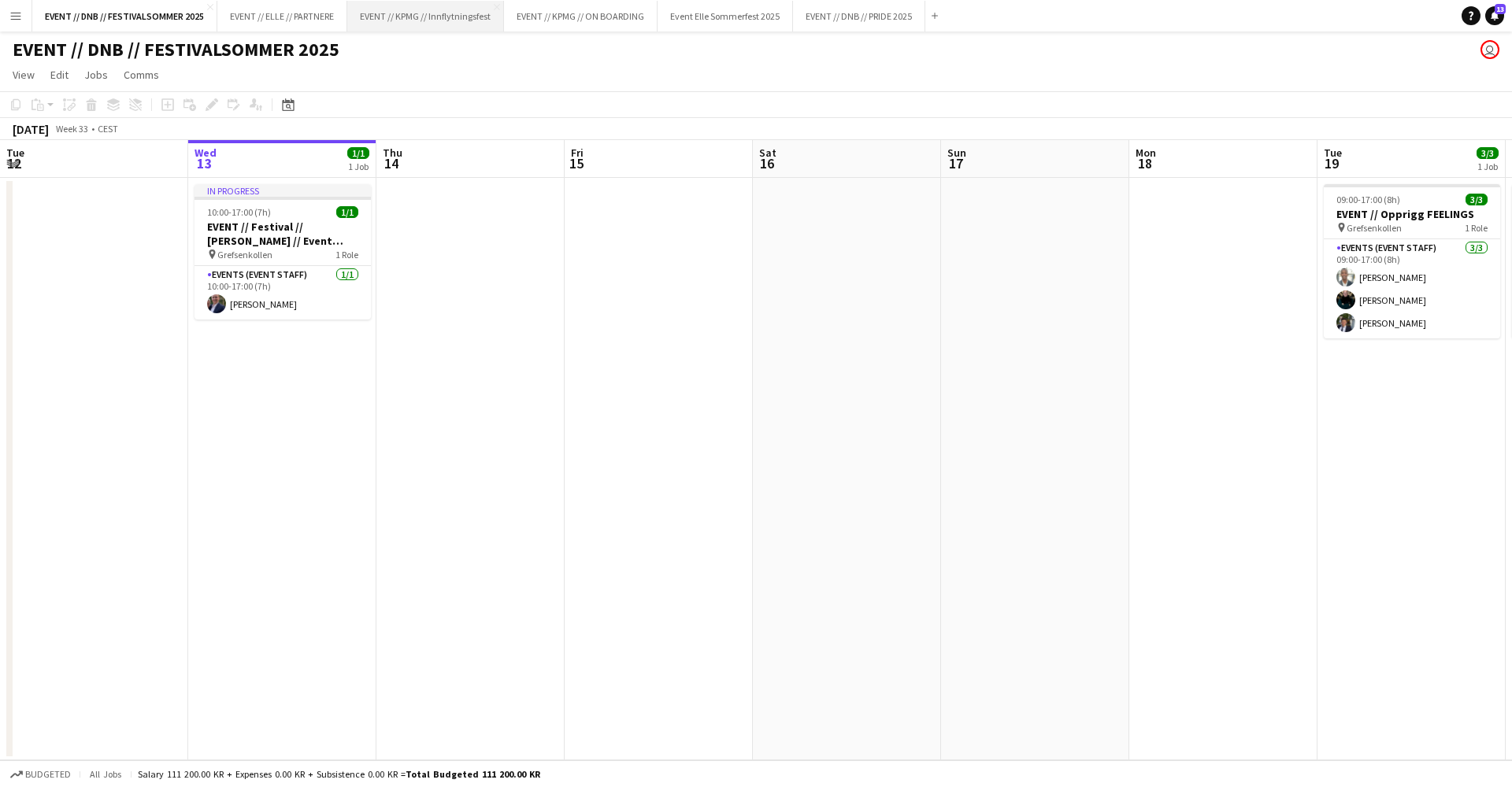
click at [403, 8] on button "EVENT // KPMG // Innflytningsfest Close" at bounding box center [425, 16] width 157 height 30
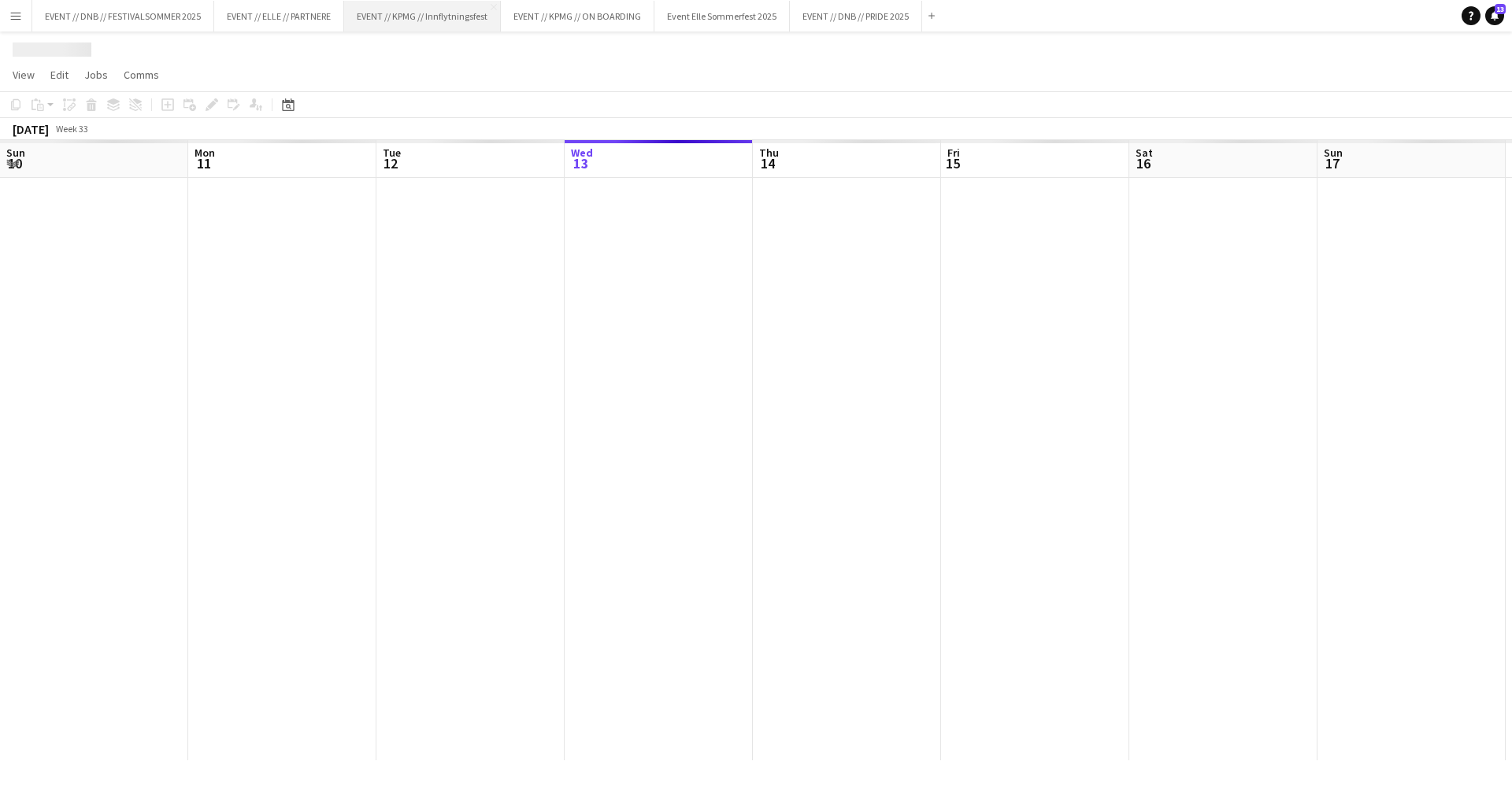
scroll to position [0, 376]
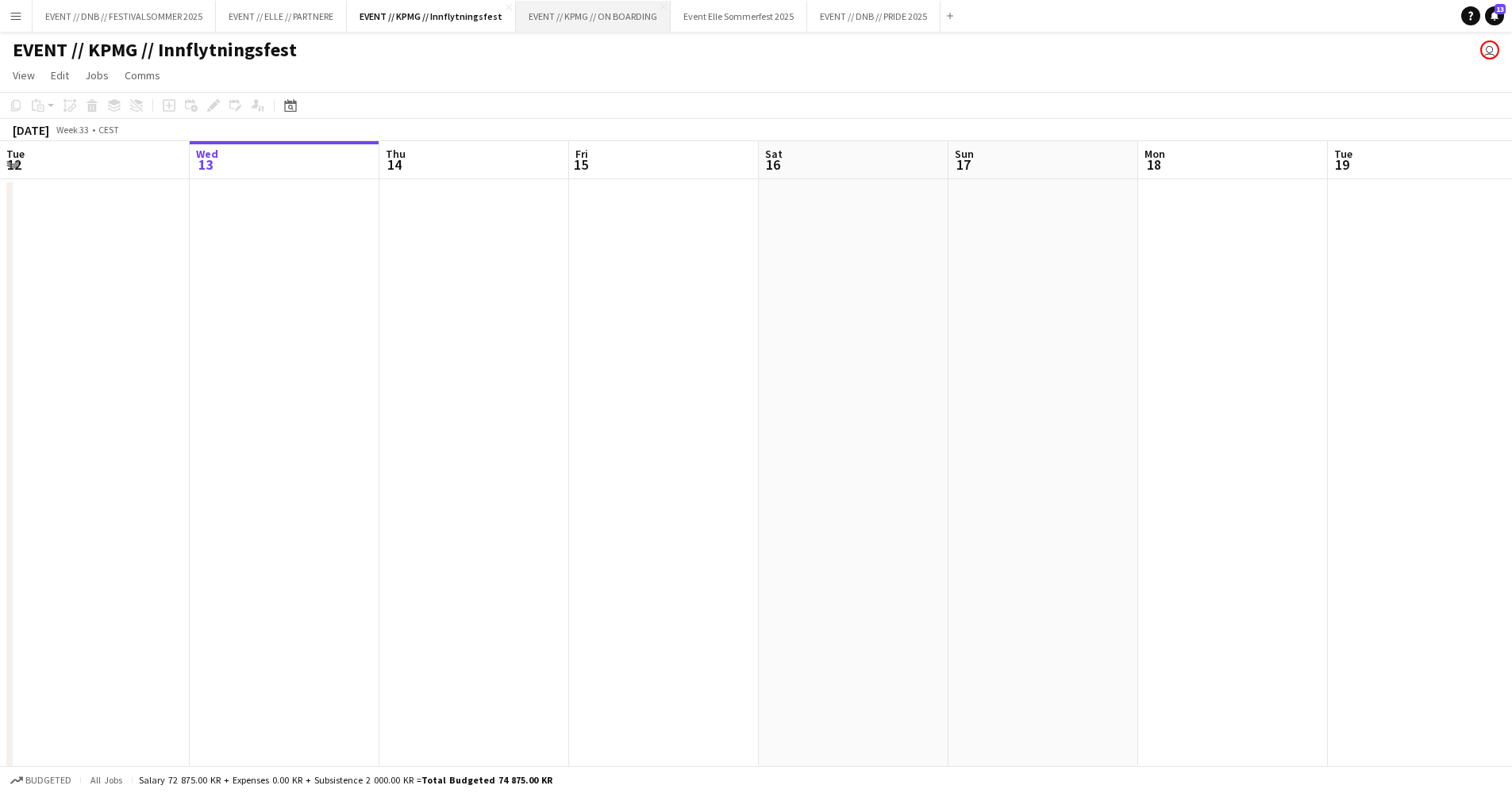
click at [560, 12] on button "EVENT // KPMG // ON BOARDING Close" at bounding box center [593, 16] width 155 height 31
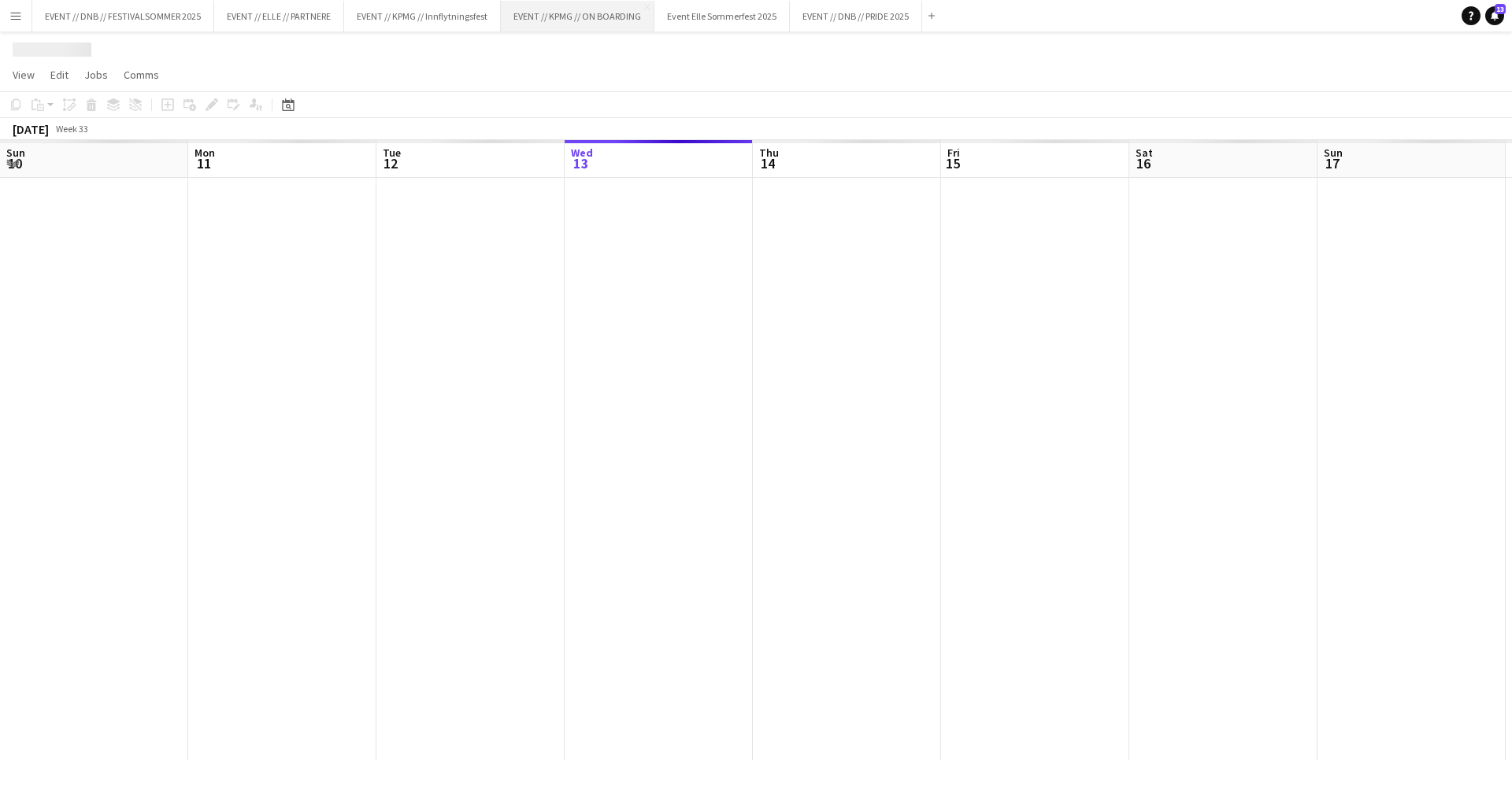
scroll to position [0, 376]
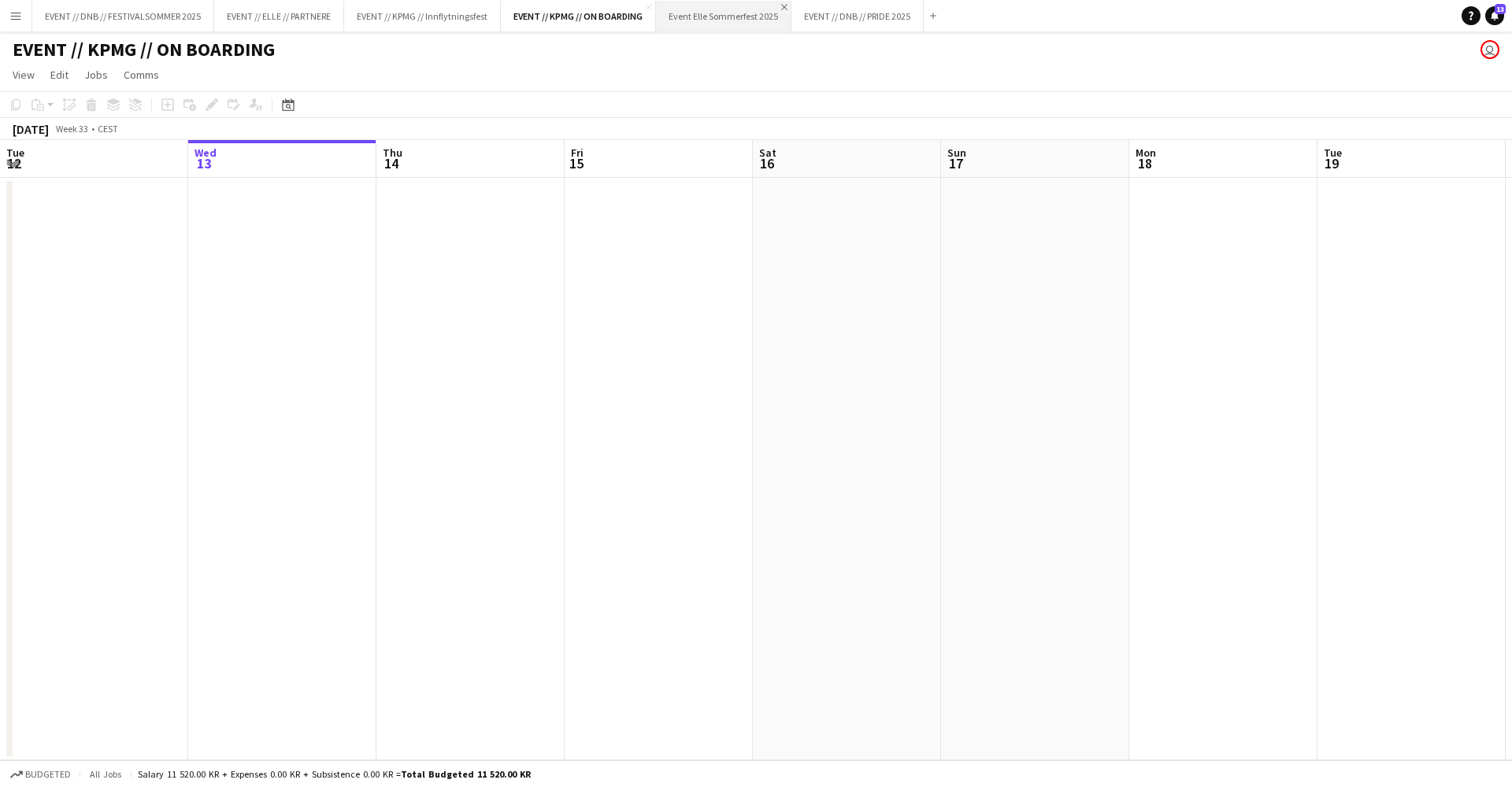
click at [786, 7] on app-icon "Close" at bounding box center [784, 7] width 7 height 7
click at [784, 8] on app-icon "Close" at bounding box center [781, 7] width 7 height 7
click at [463, 27] on button "EVENT // KPMG // Innflytningsfest Close" at bounding box center [422, 16] width 157 height 30
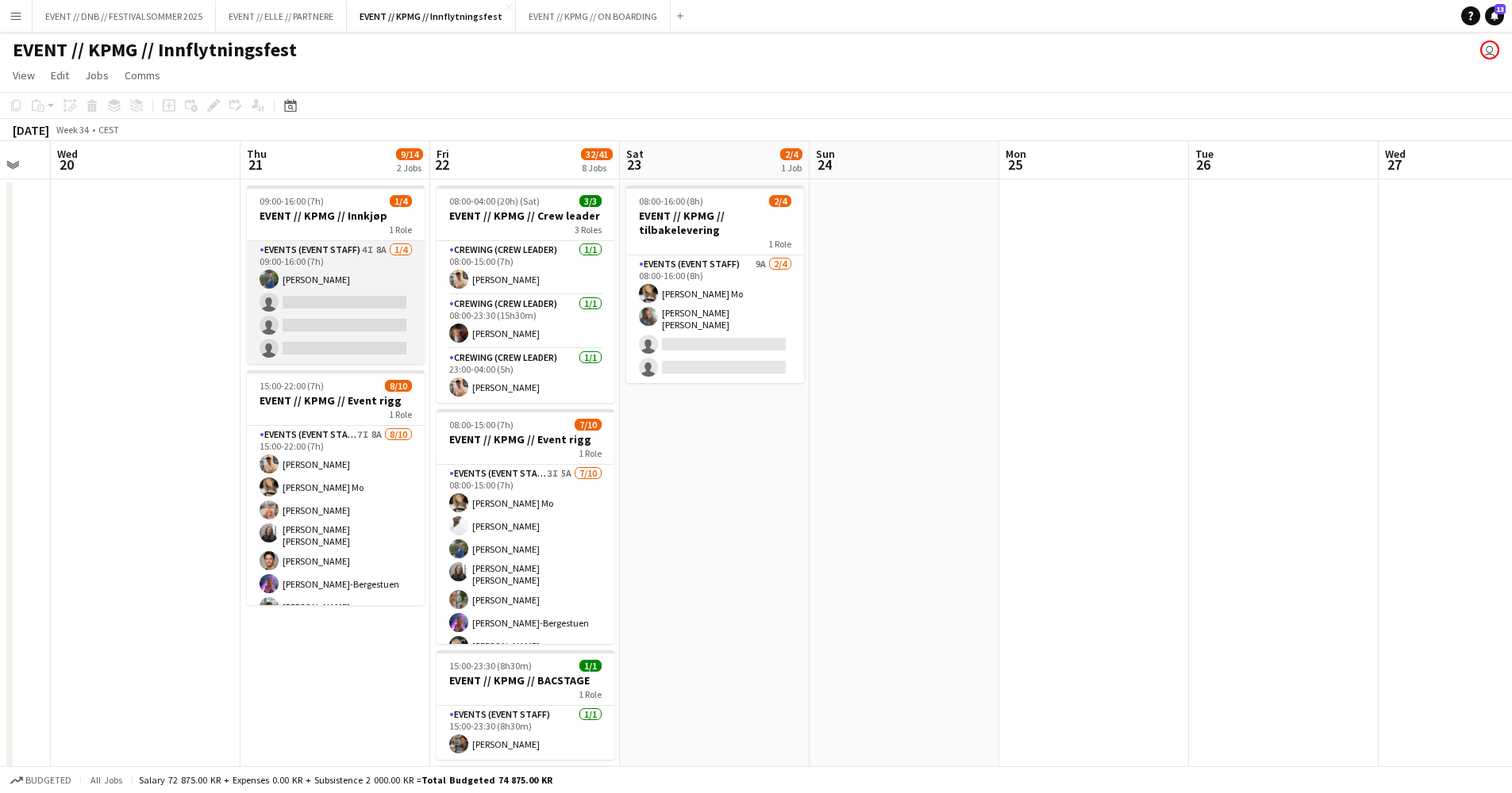
click at [311, 309] on app-card-role "Events (Event Staff) 4I 8A [DATE] 09:00-16:00 (7h) [PERSON_NAME] single-neutral…" at bounding box center [336, 302] width 178 height 123
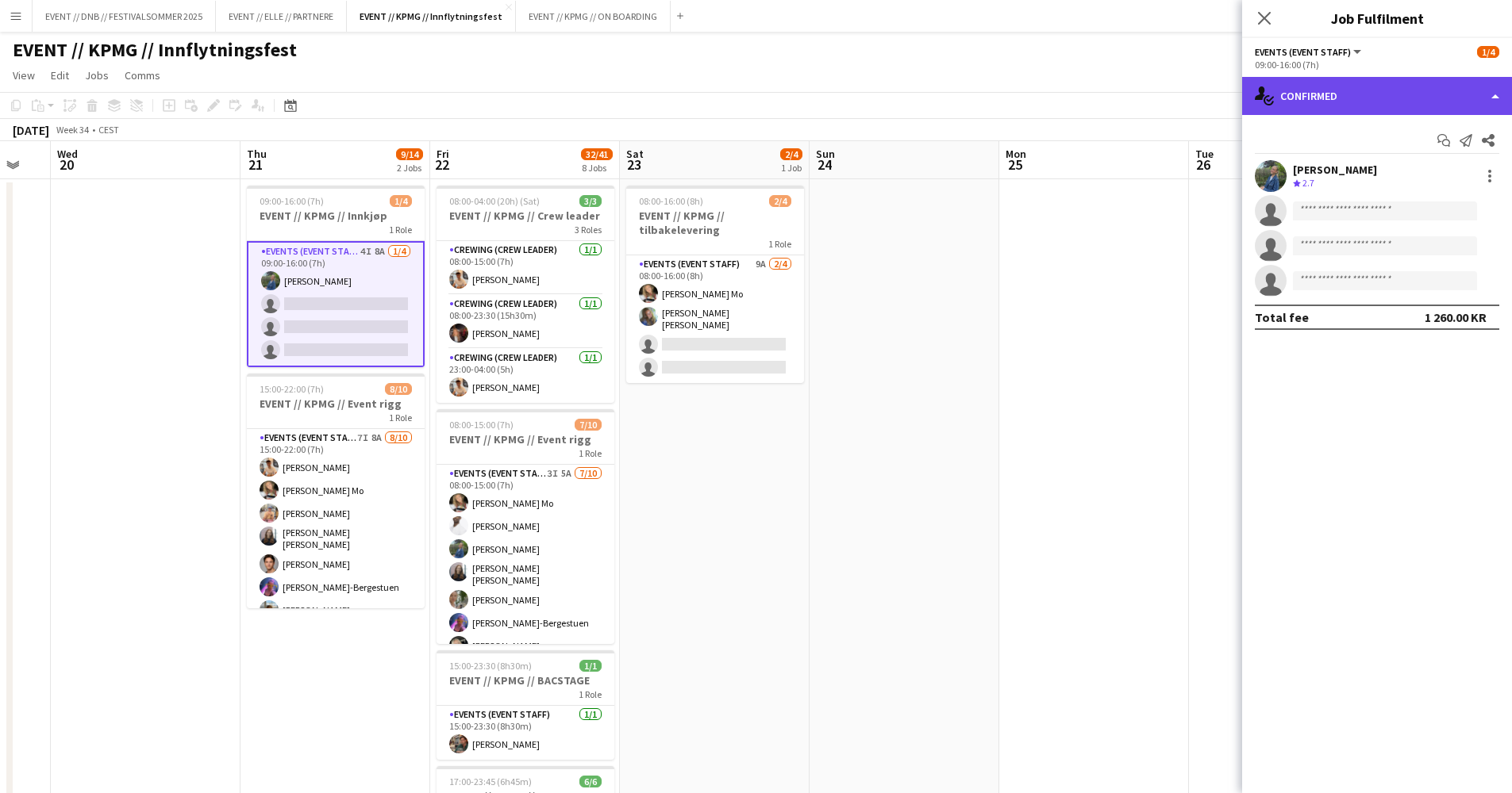
click at [1301, 92] on div "single-neutral-actions-check-2 Confirmed" at bounding box center [1377, 96] width 270 height 38
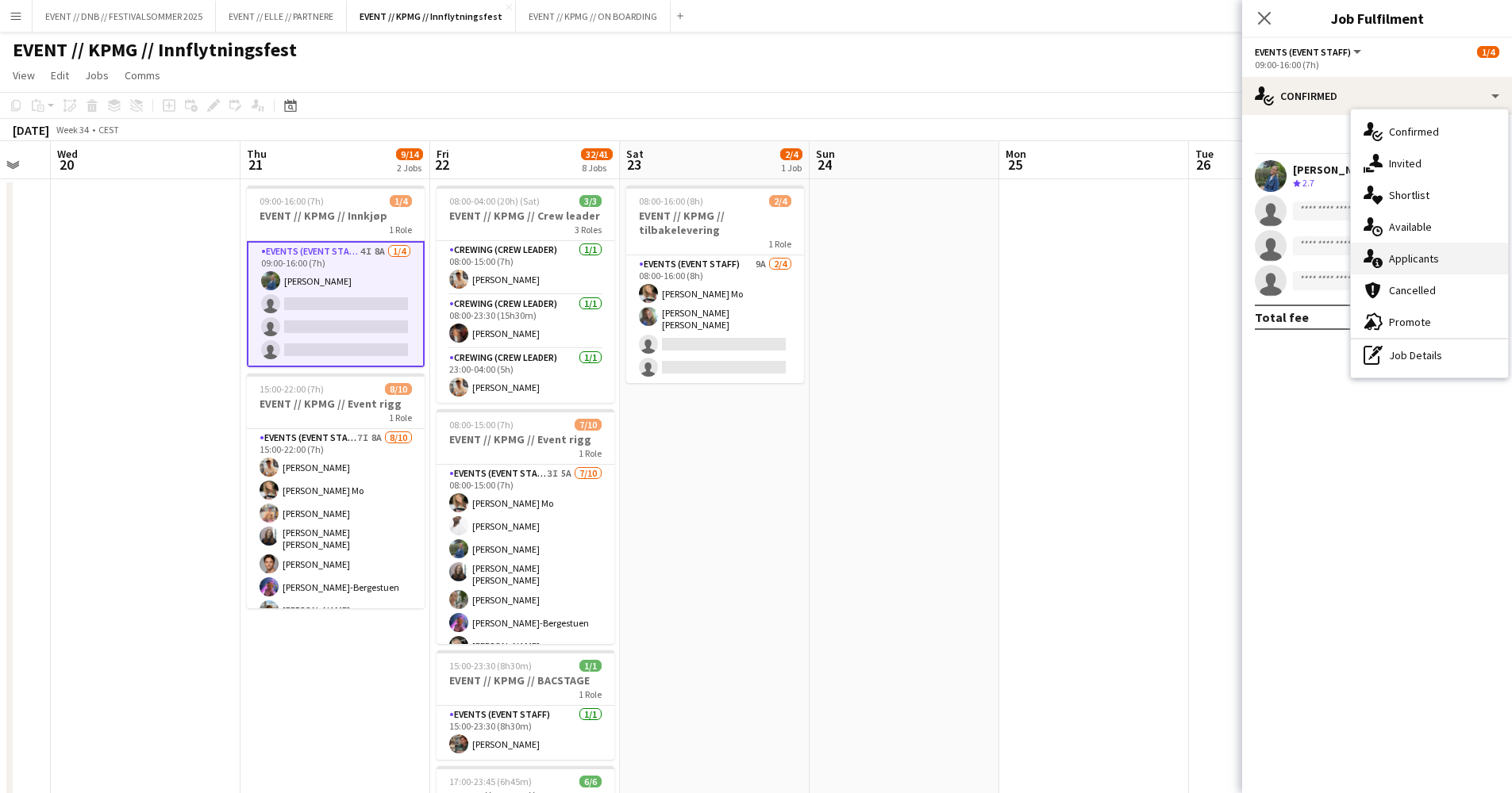
click at [1442, 247] on div "single-neutral-actions-information Applicants" at bounding box center [1429, 258] width 157 height 32
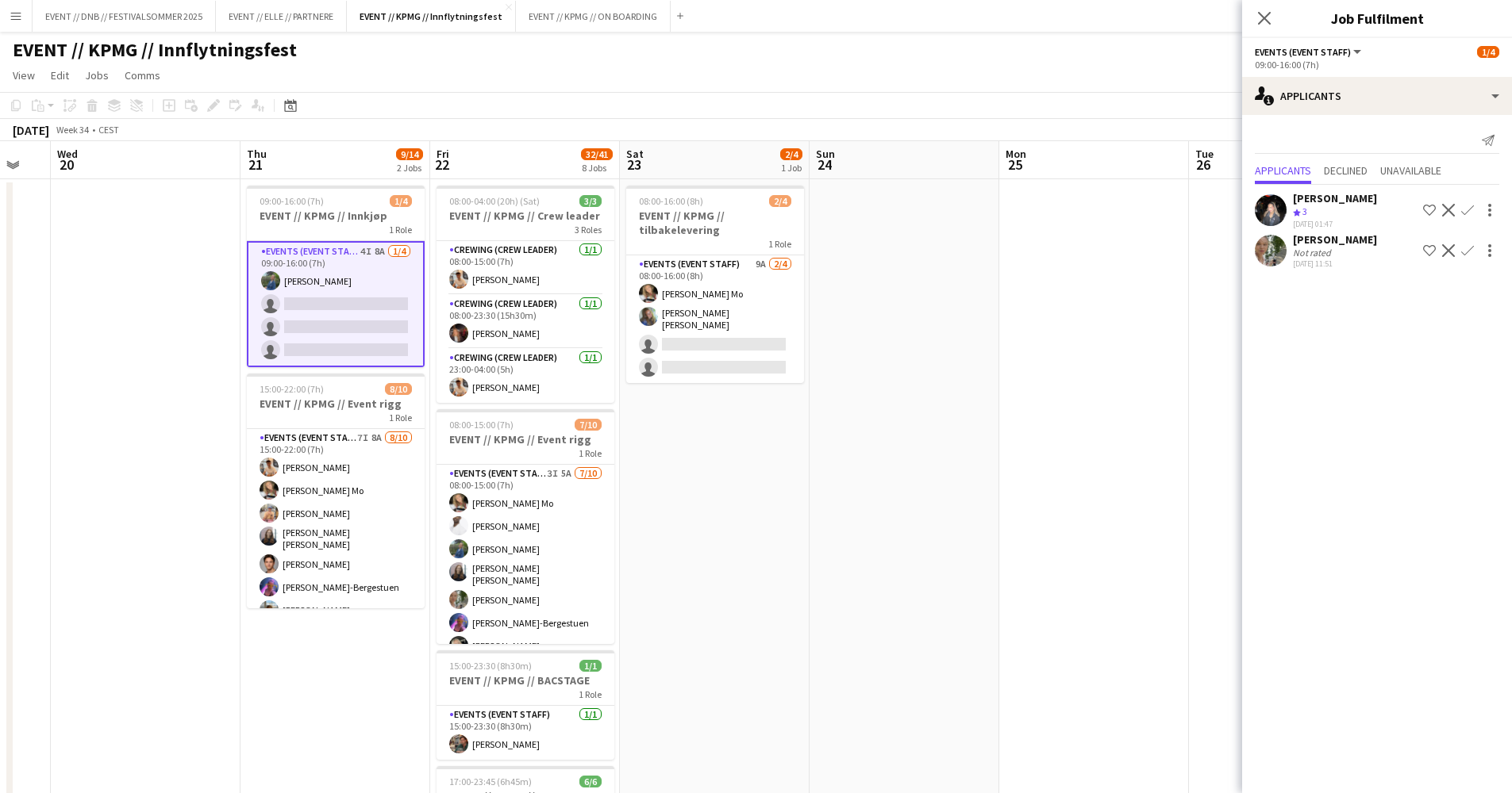
click at [1279, 207] on app-user-avatar at bounding box center [1270, 209] width 32 height 32
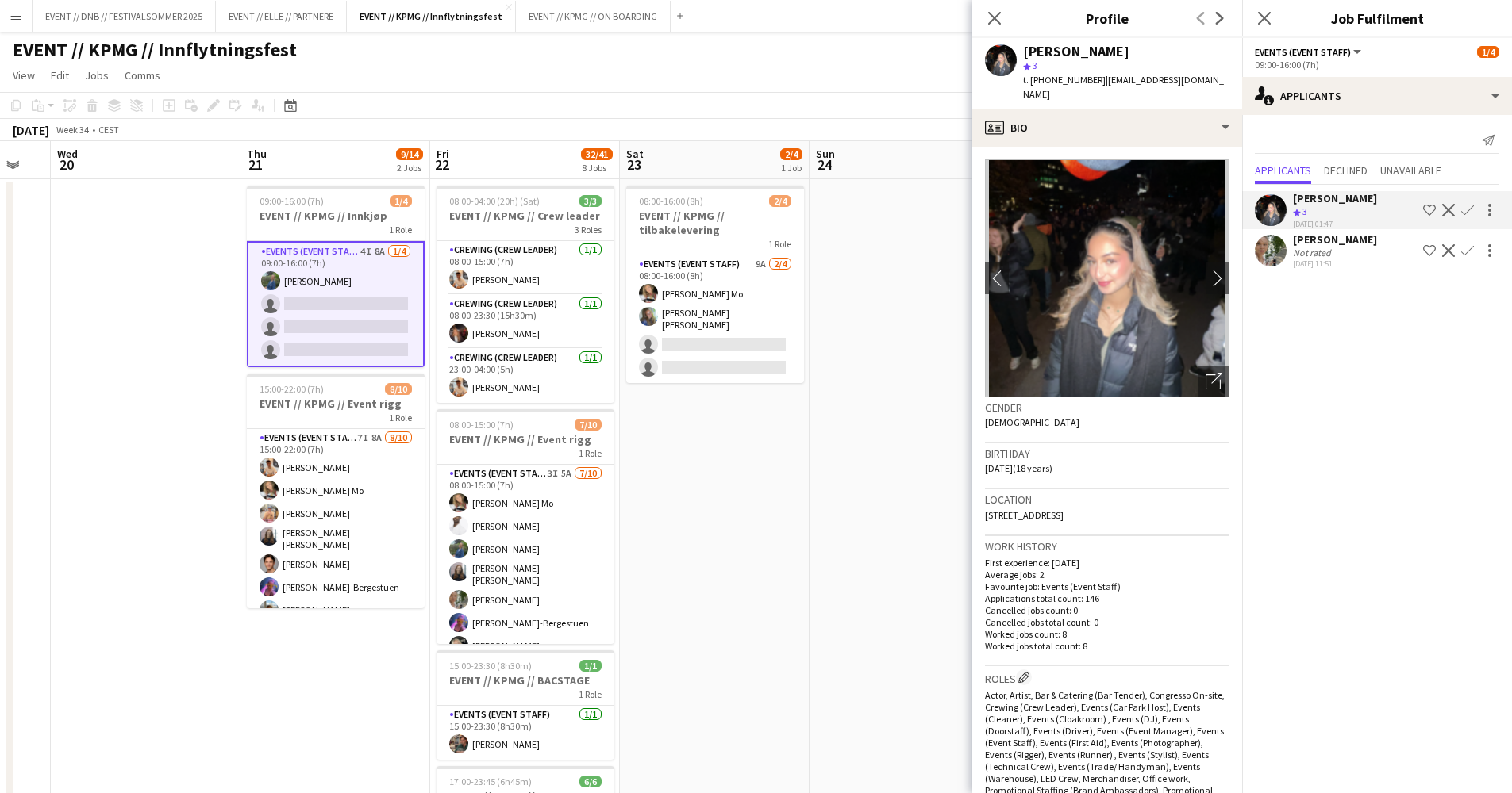
click at [1280, 245] on app-user-avatar at bounding box center [1270, 250] width 32 height 32
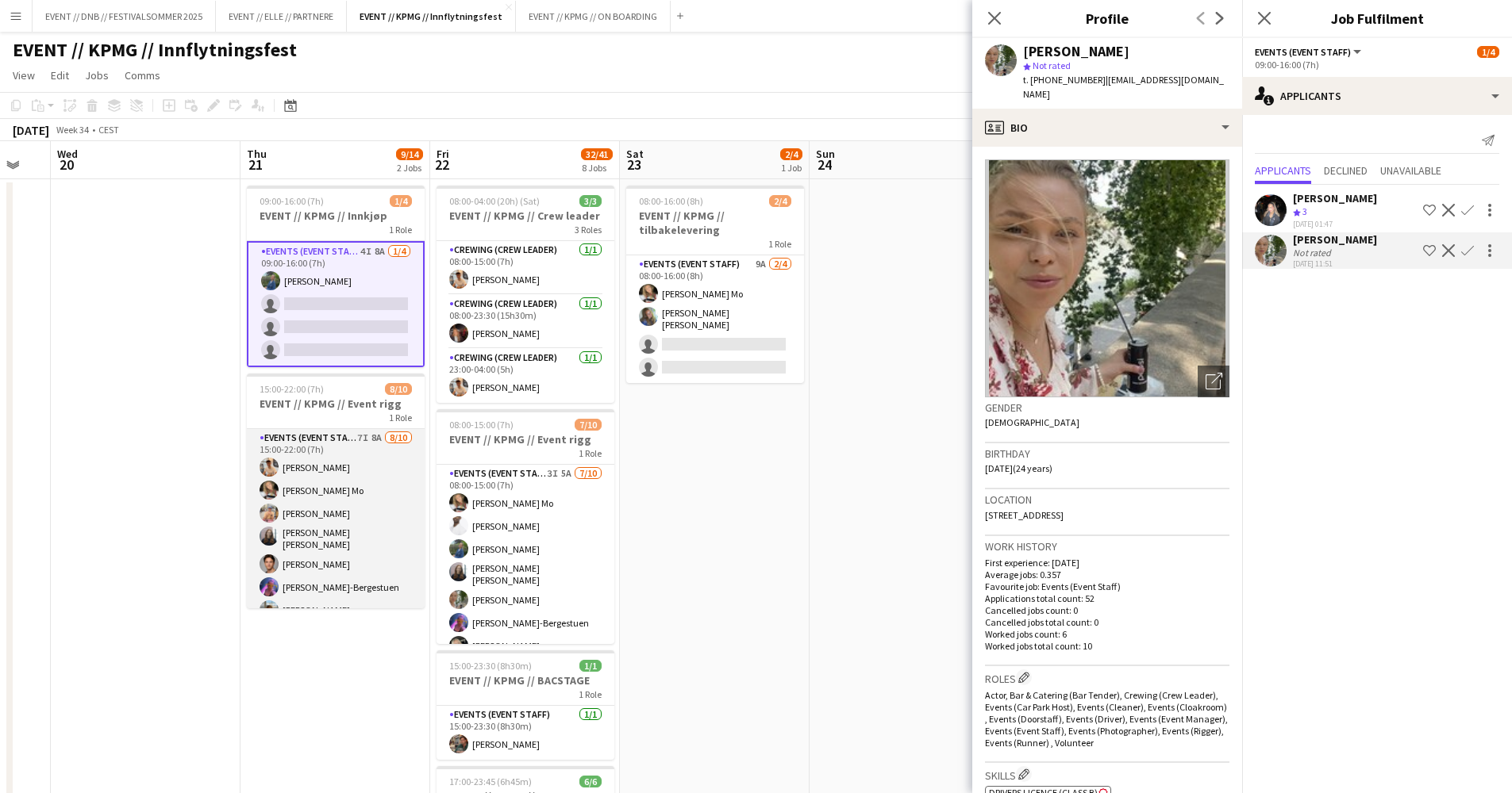
click at [300, 577] on app-card-role "Events (Event Staff) 7I 8A [DATE] 15:00-22:00 (7h) [PERSON_NAME] [PERSON_NAME] …" at bounding box center [336, 564] width 178 height 271
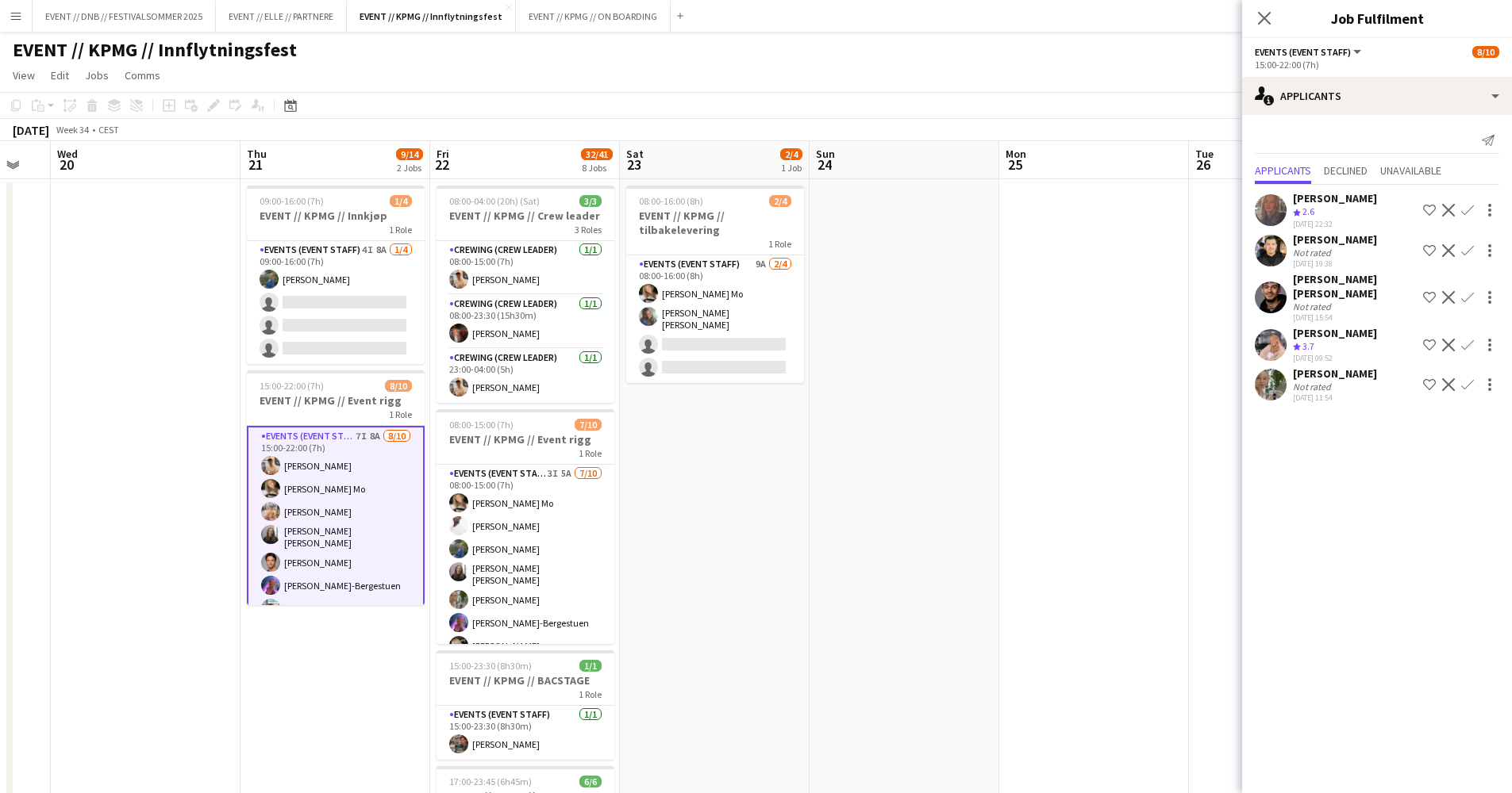
click at [1261, 294] on app-user-avatar at bounding box center [1270, 297] width 32 height 32
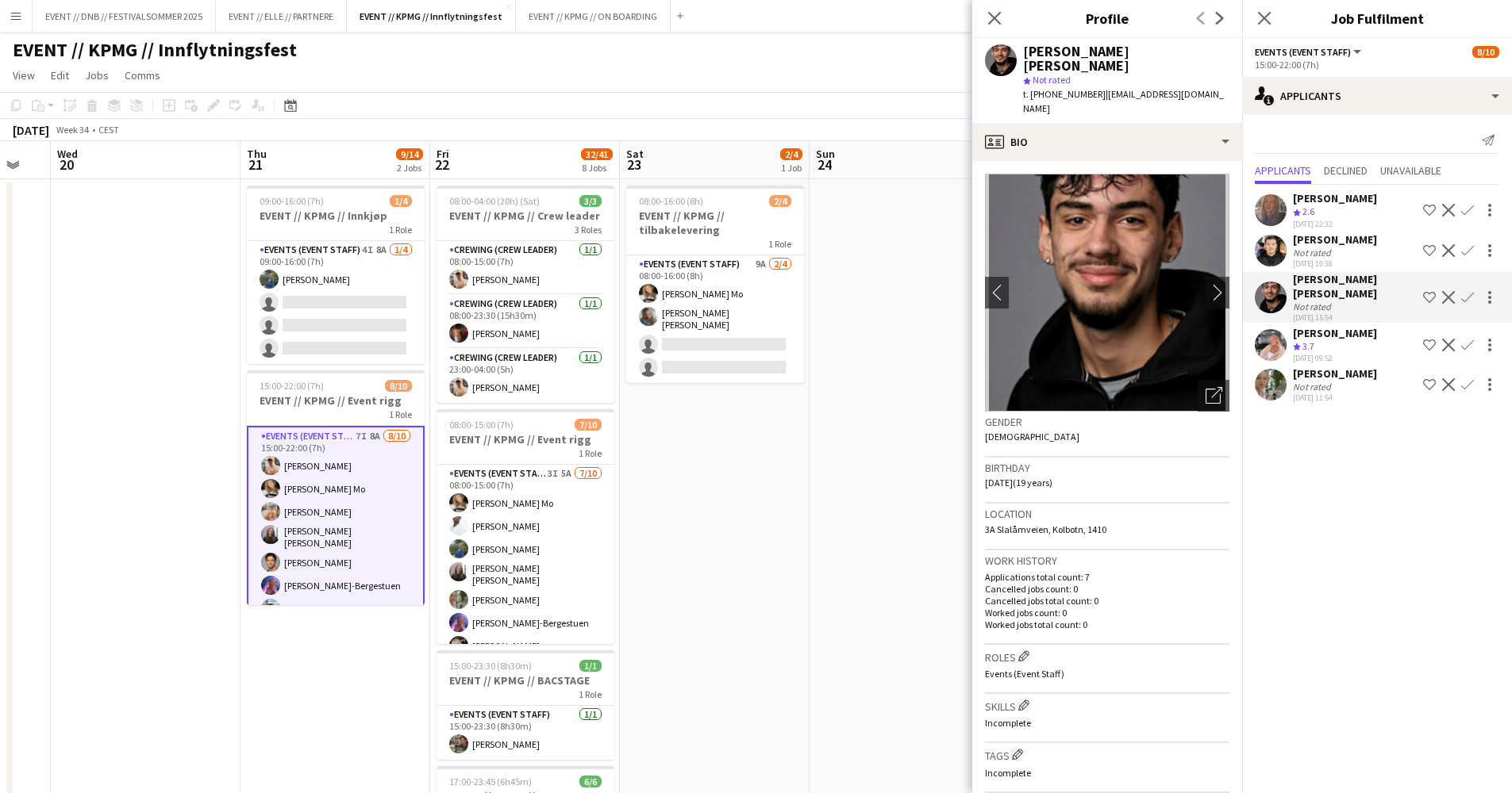
click at [1271, 244] on app-user-avatar at bounding box center [1270, 250] width 32 height 32
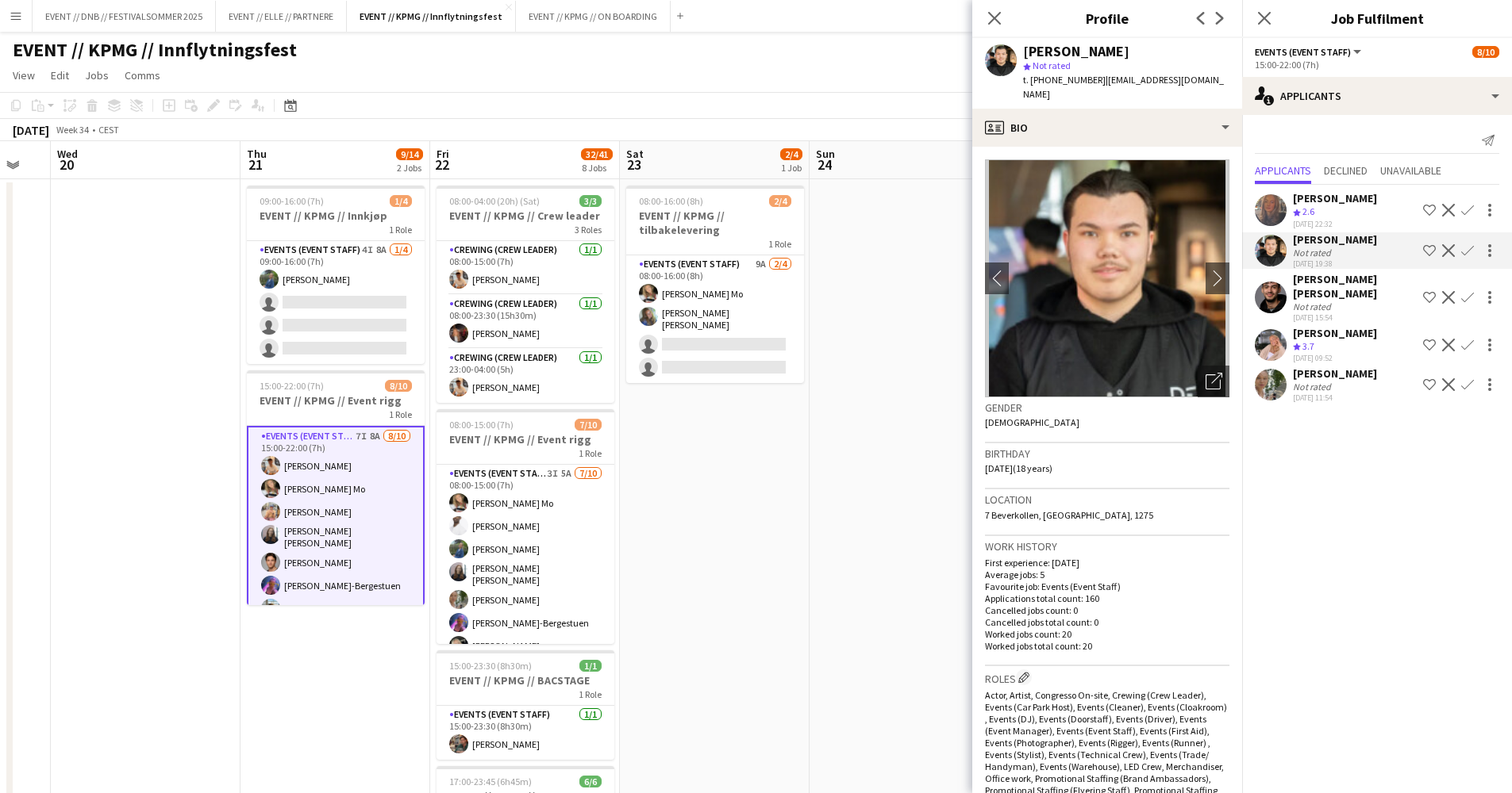
click at [1271, 212] on app-user-avatar at bounding box center [1270, 209] width 32 height 32
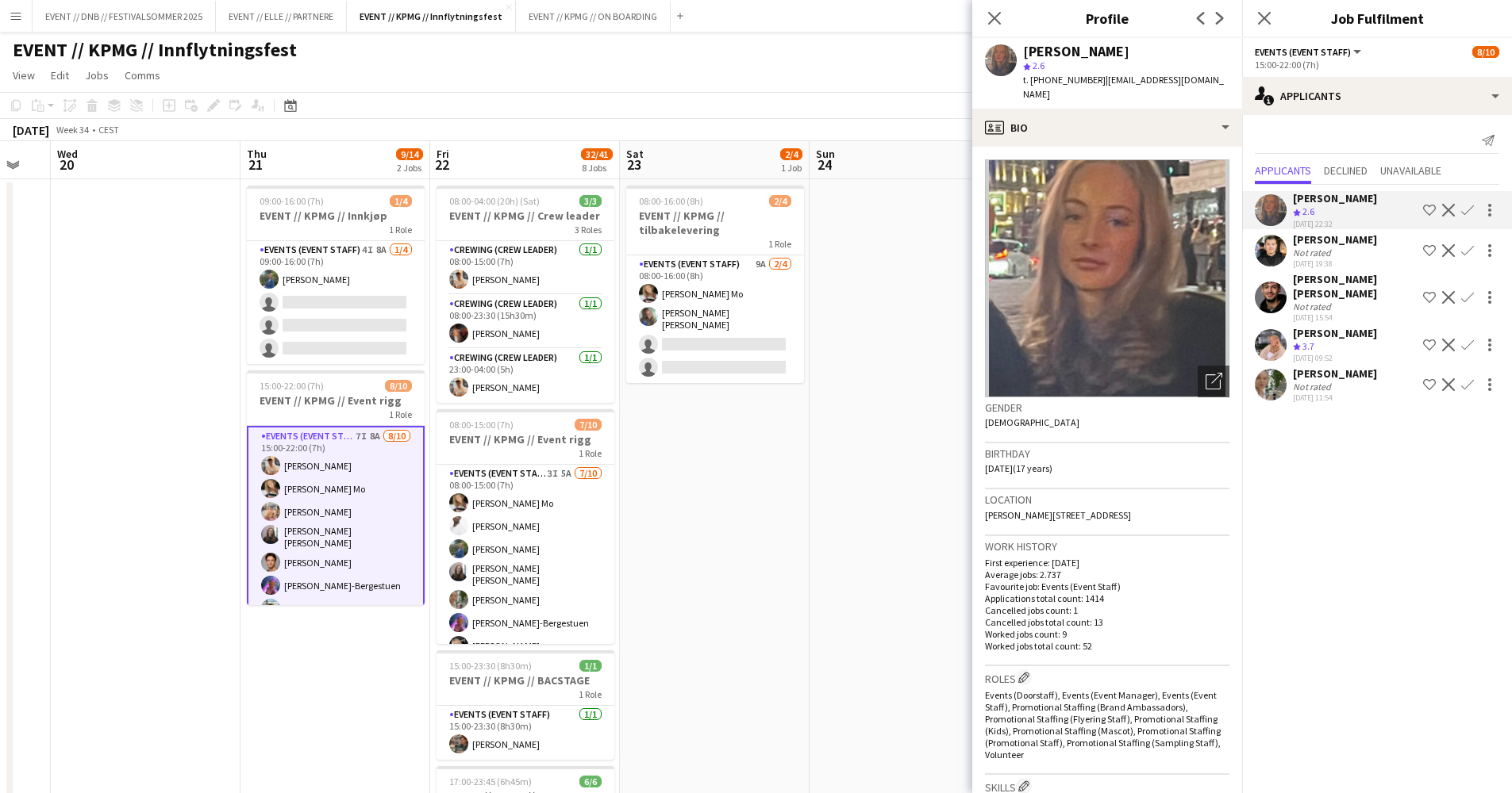
click at [1266, 330] on app-user-avatar at bounding box center [1270, 344] width 32 height 32
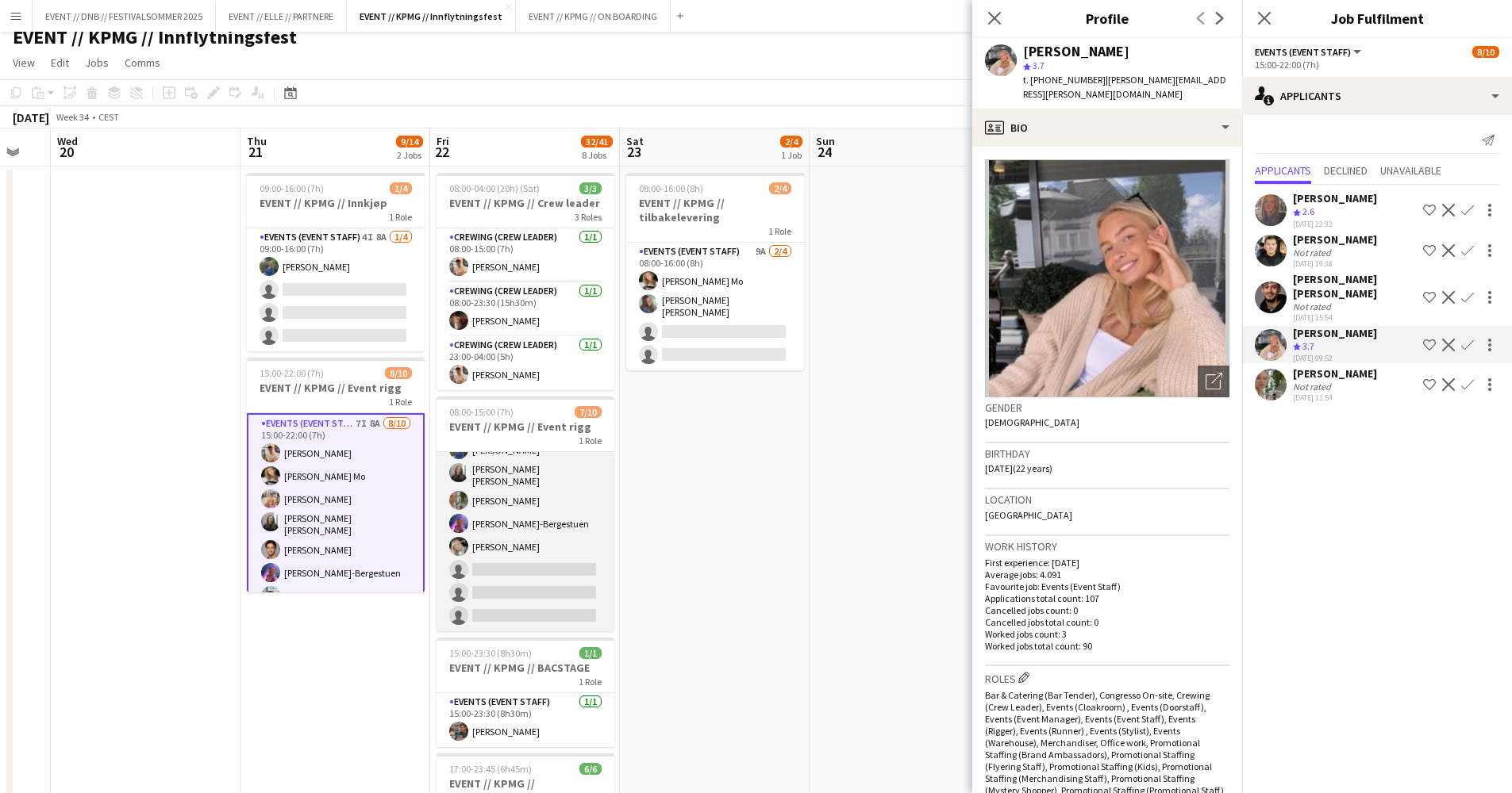
scroll to position [86, 0]
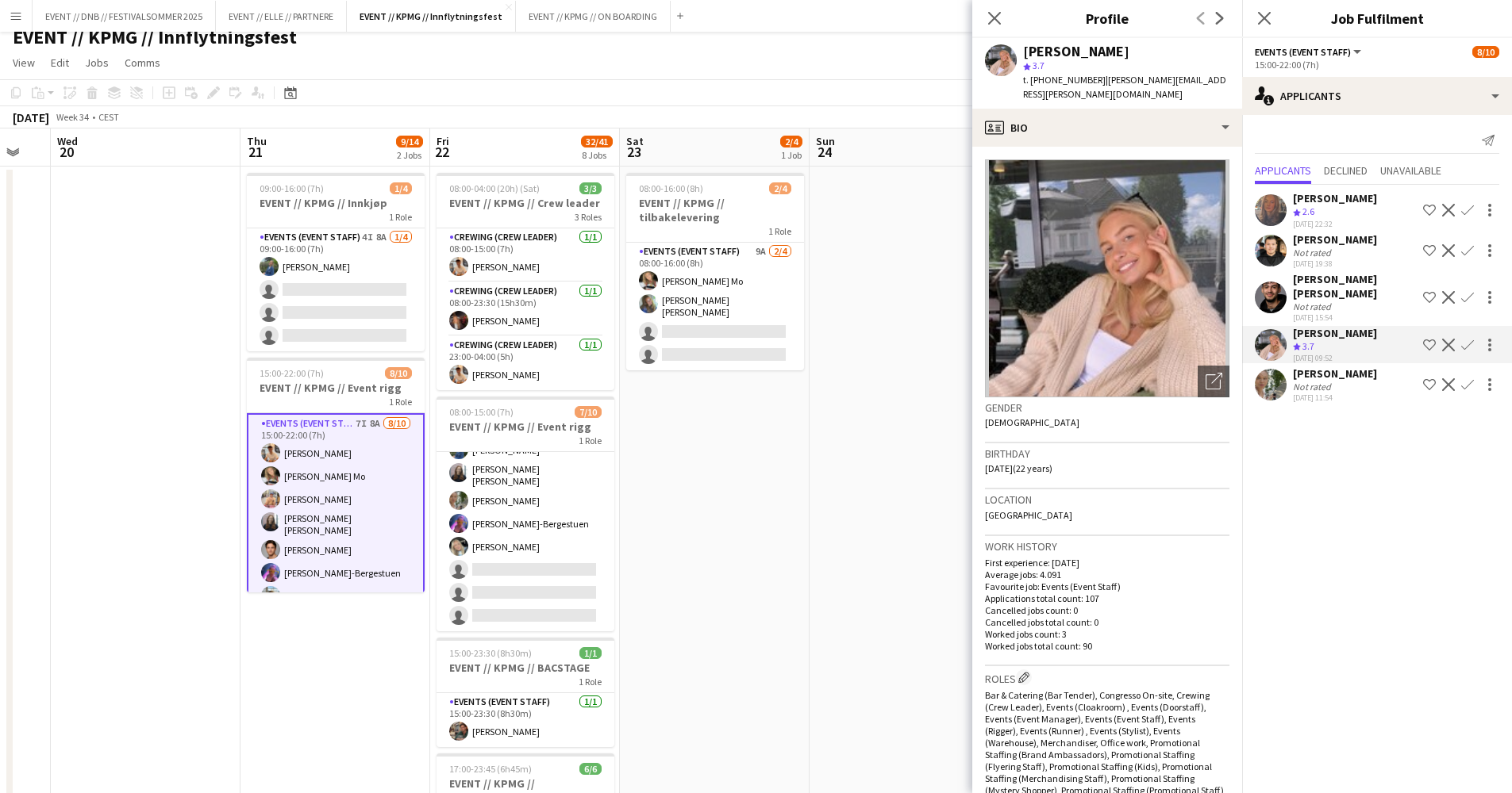
click at [1315, 381] on div "Not rated" at bounding box center [1313, 386] width 41 height 11
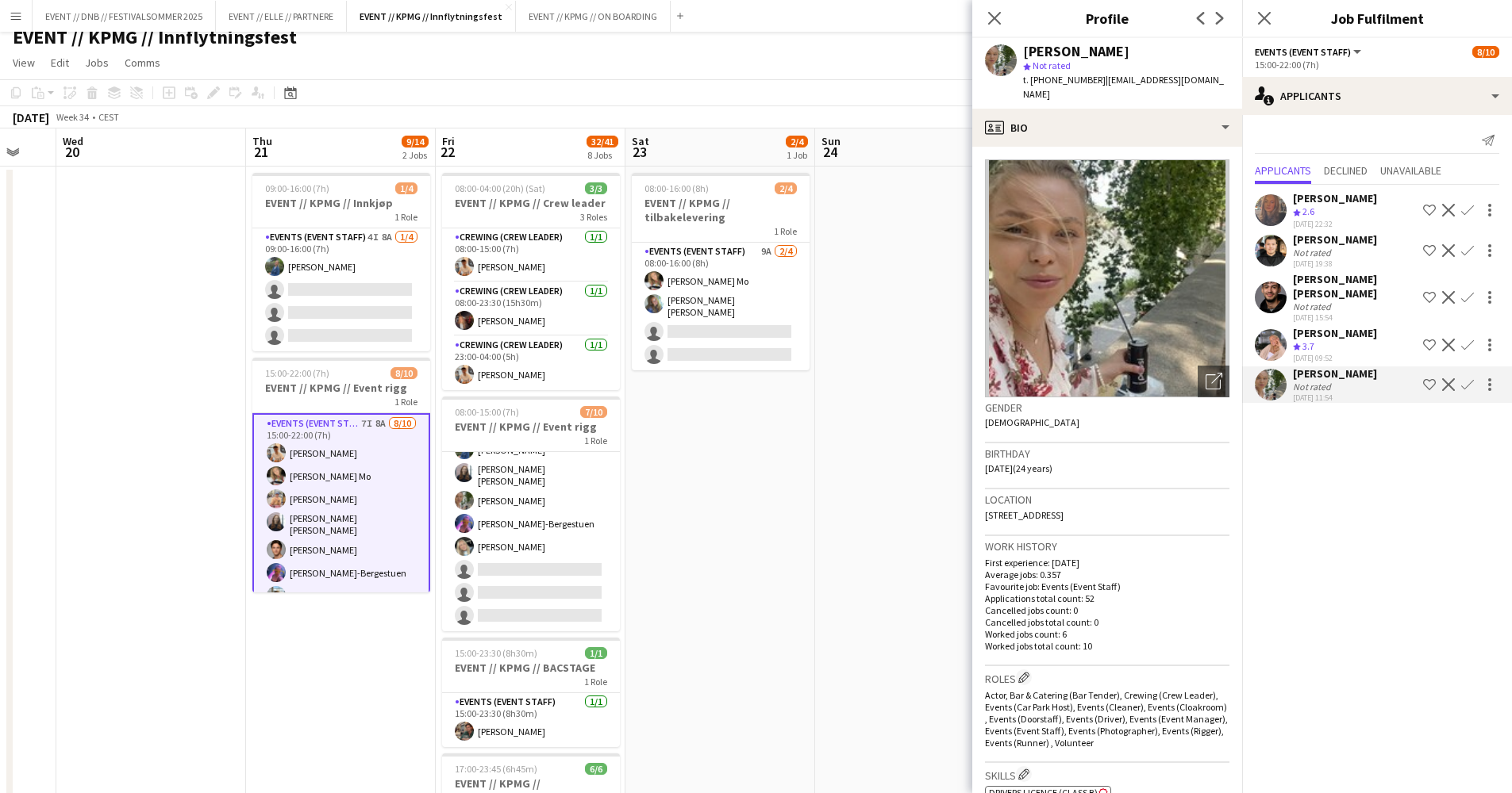
click at [727, 299] on app-card-role "Events (Event Staff) 9A [DATE] 08:00-16:00 (8h) [PERSON_NAME] Mo [PERSON_NAME] …" at bounding box center [721, 306] width 178 height 127
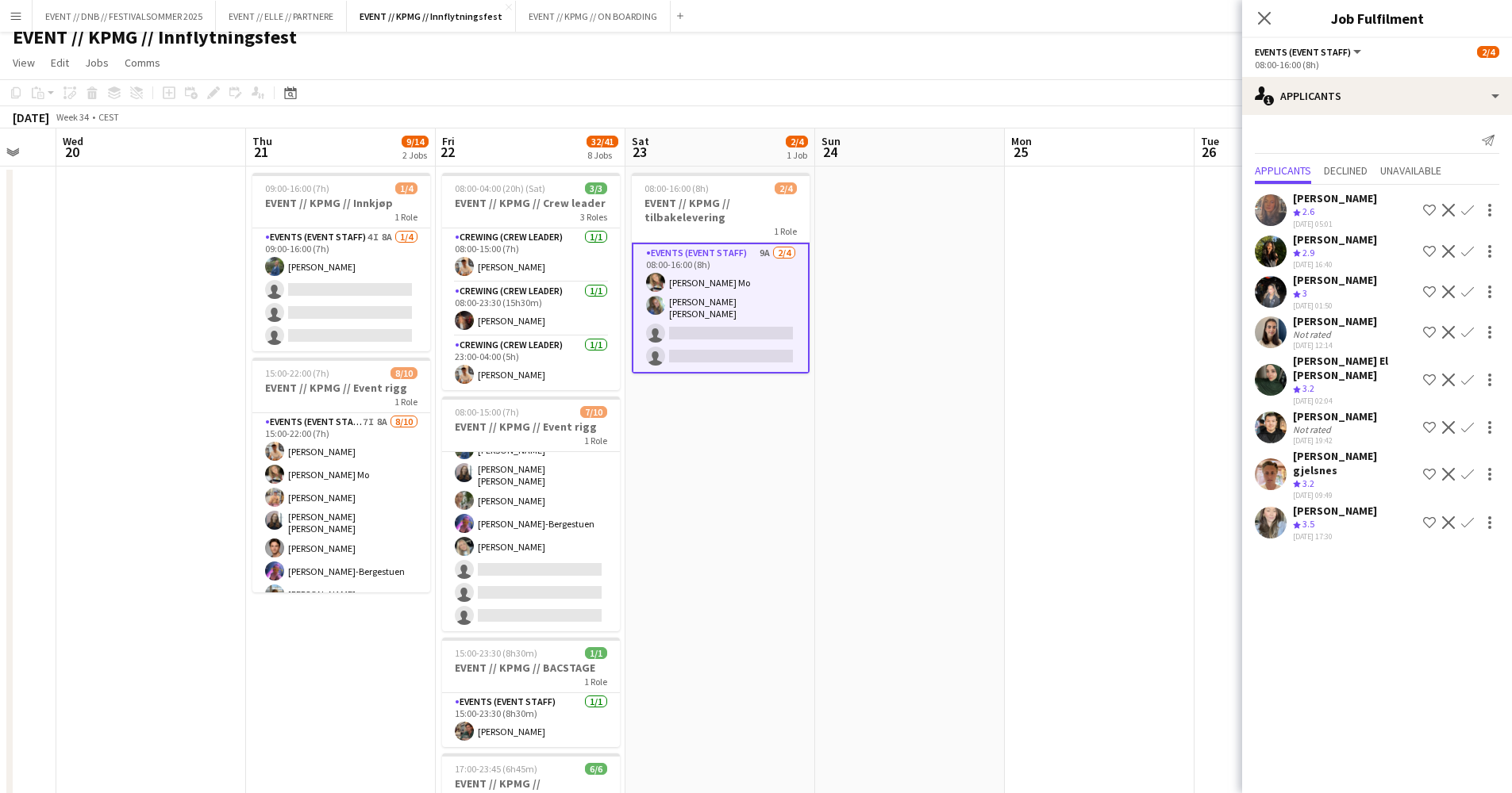
click at [1311, 518] on span "3.5" at bounding box center [1308, 523] width 11 height 11
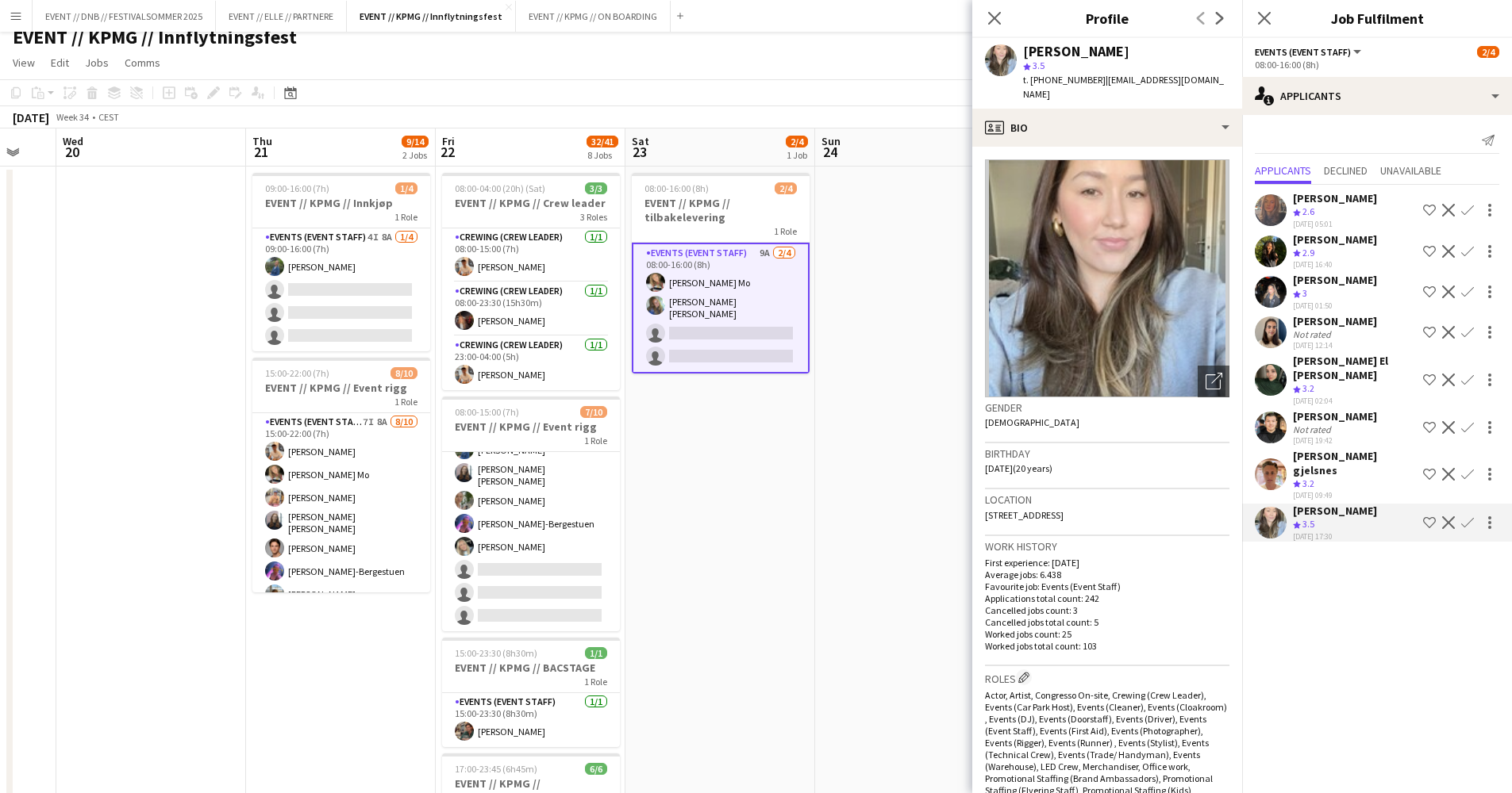
click at [727, 293] on app-card-role "Events (Event Staff) 9A [DATE] 08:00-16:00 (8h) [PERSON_NAME] Mo [PERSON_NAME] …" at bounding box center [721, 308] width 178 height 131
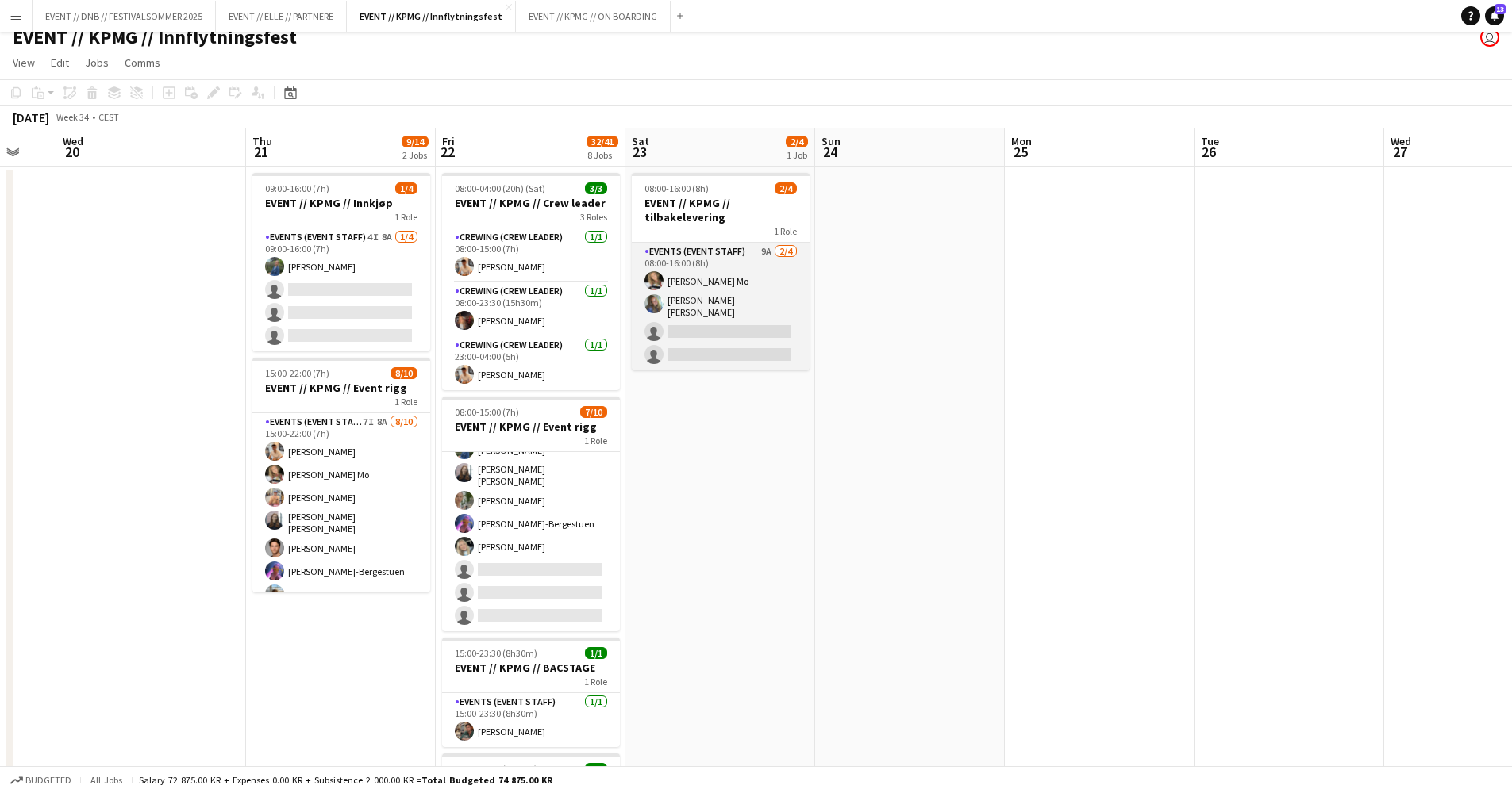
click at [767, 288] on app-card-role "Events (Event Staff) 9A [DATE] 08:00-16:00 (8h) [PERSON_NAME] Mo [PERSON_NAME] …" at bounding box center [721, 306] width 178 height 127
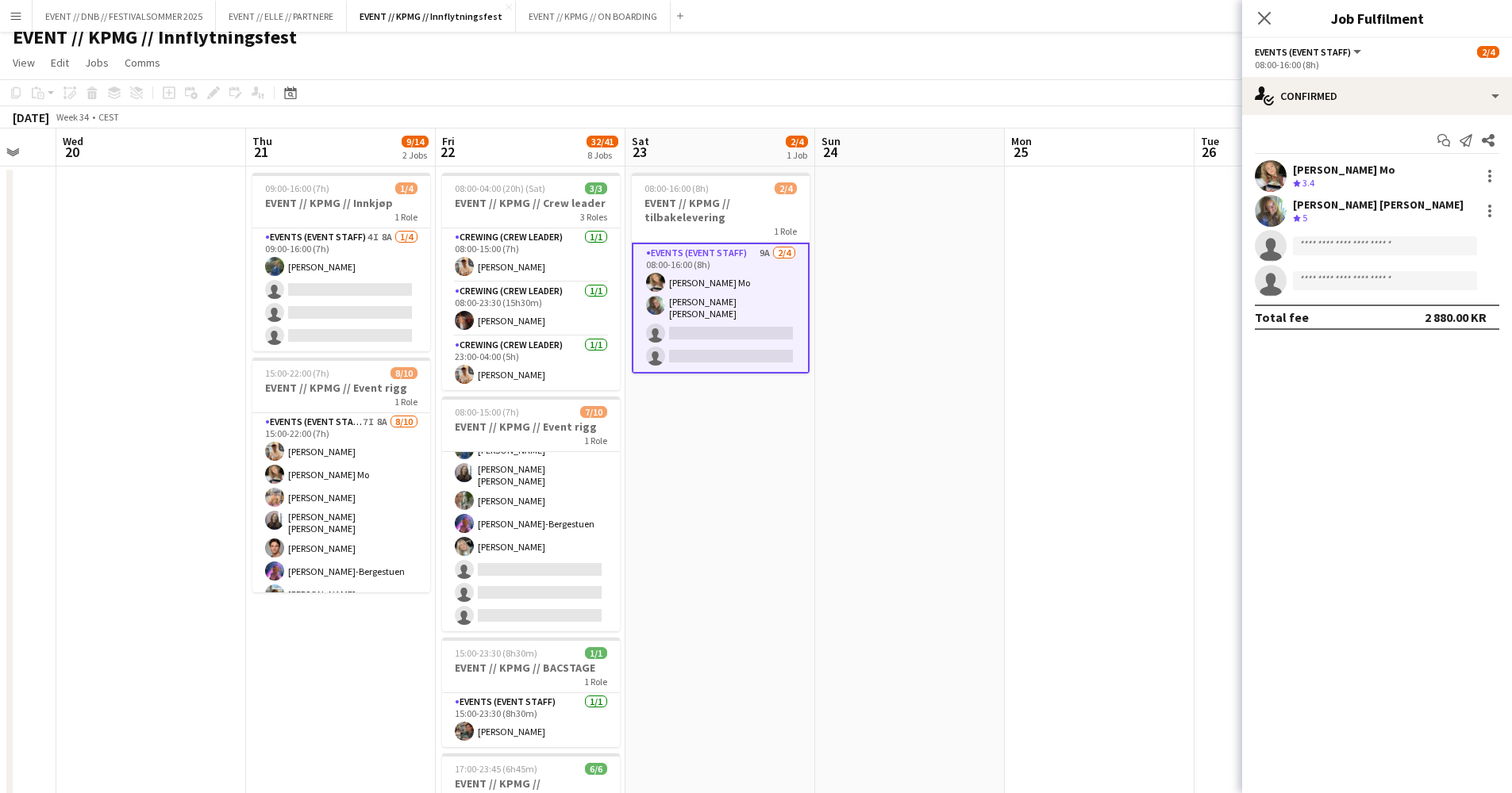
click at [1336, 167] on div "[PERSON_NAME] Mo" at bounding box center [1344, 169] width 102 height 14
click at [1267, 175] on app-user-avatar at bounding box center [1270, 175] width 32 height 32
click at [1279, 207] on app-user-avatar at bounding box center [1270, 210] width 32 height 32
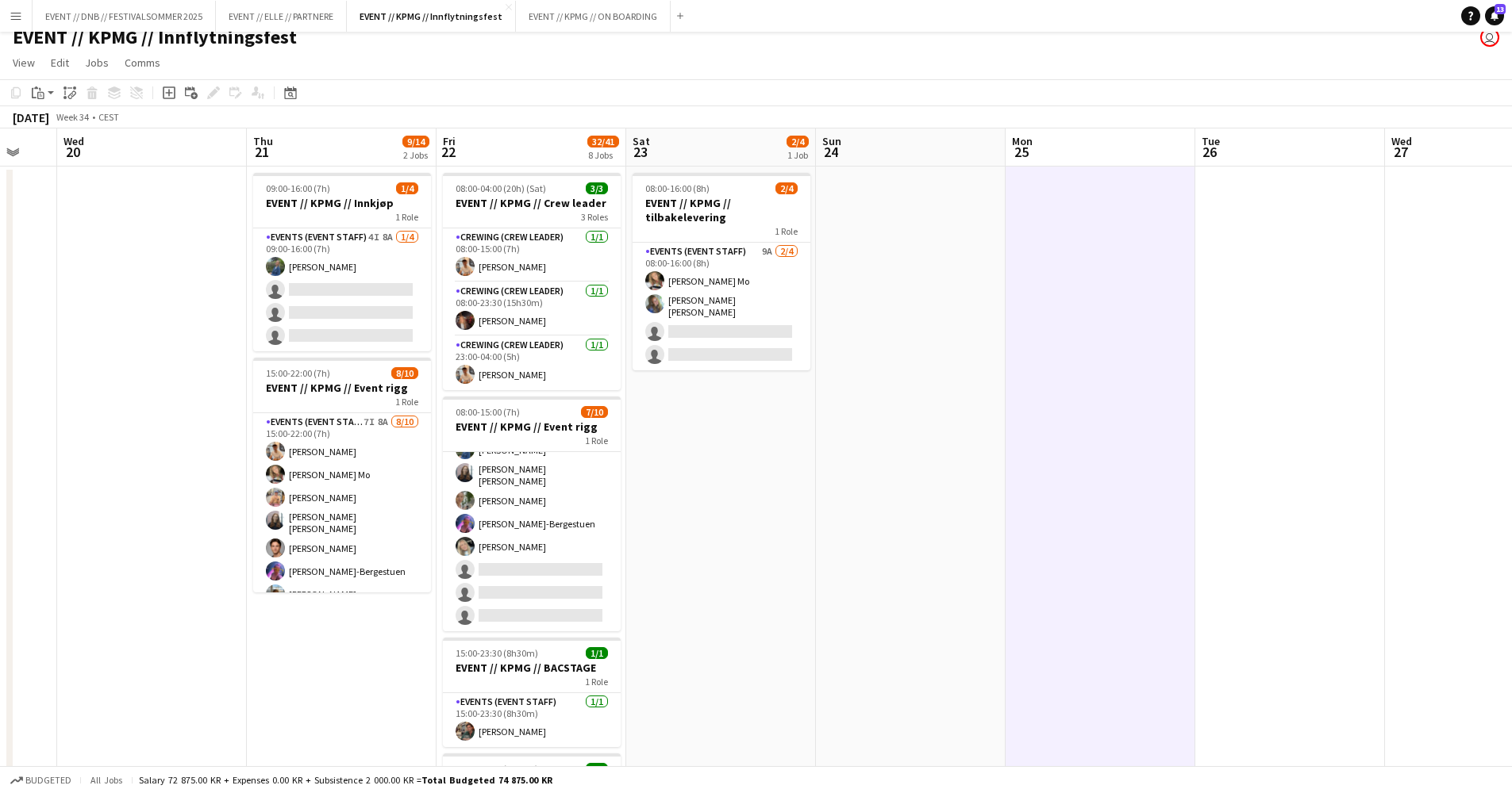
click at [1143, 161] on app-board-header-date "Mon 25" at bounding box center [1101, 147] width 189 height 38
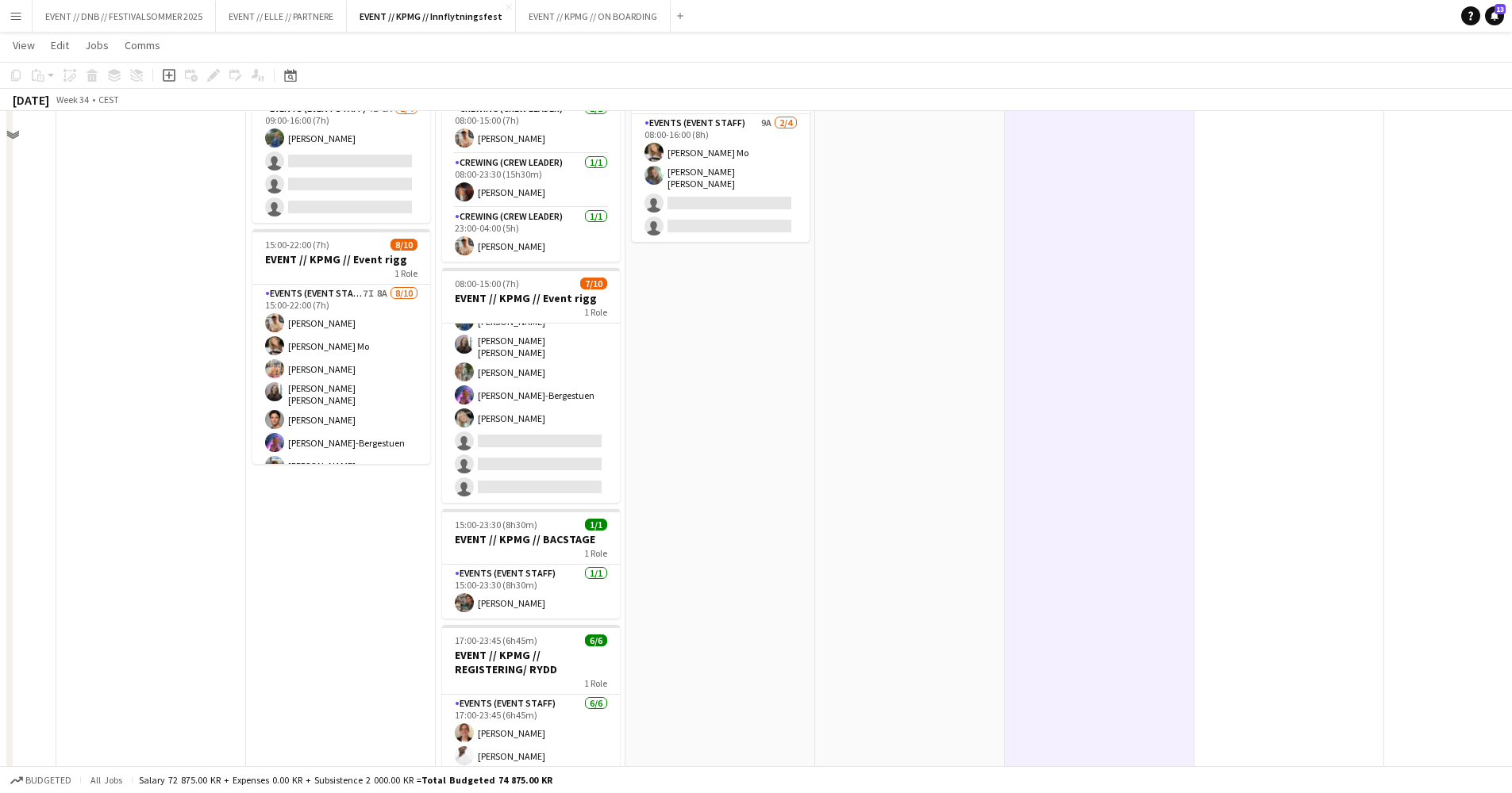
scroll to position [81, 0]
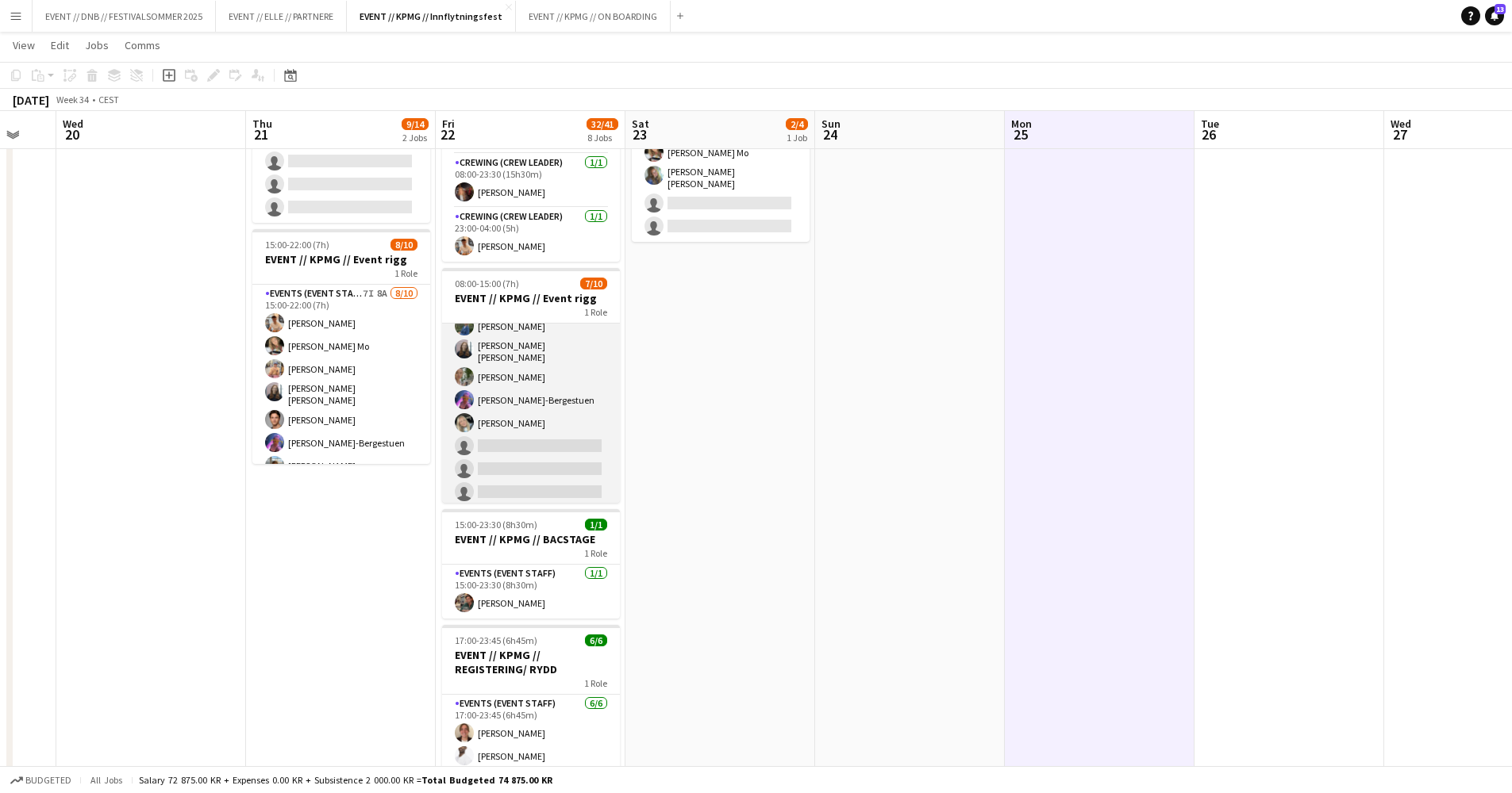
click at [524, 355] on app-card-role "Events (Event Staff) 3I 5A [DATE] 08:00-15:00 (7h) [PERSON_NAME] Mo [PERSON_NAM…" at bounding box center [531, 375] width 178 height 266
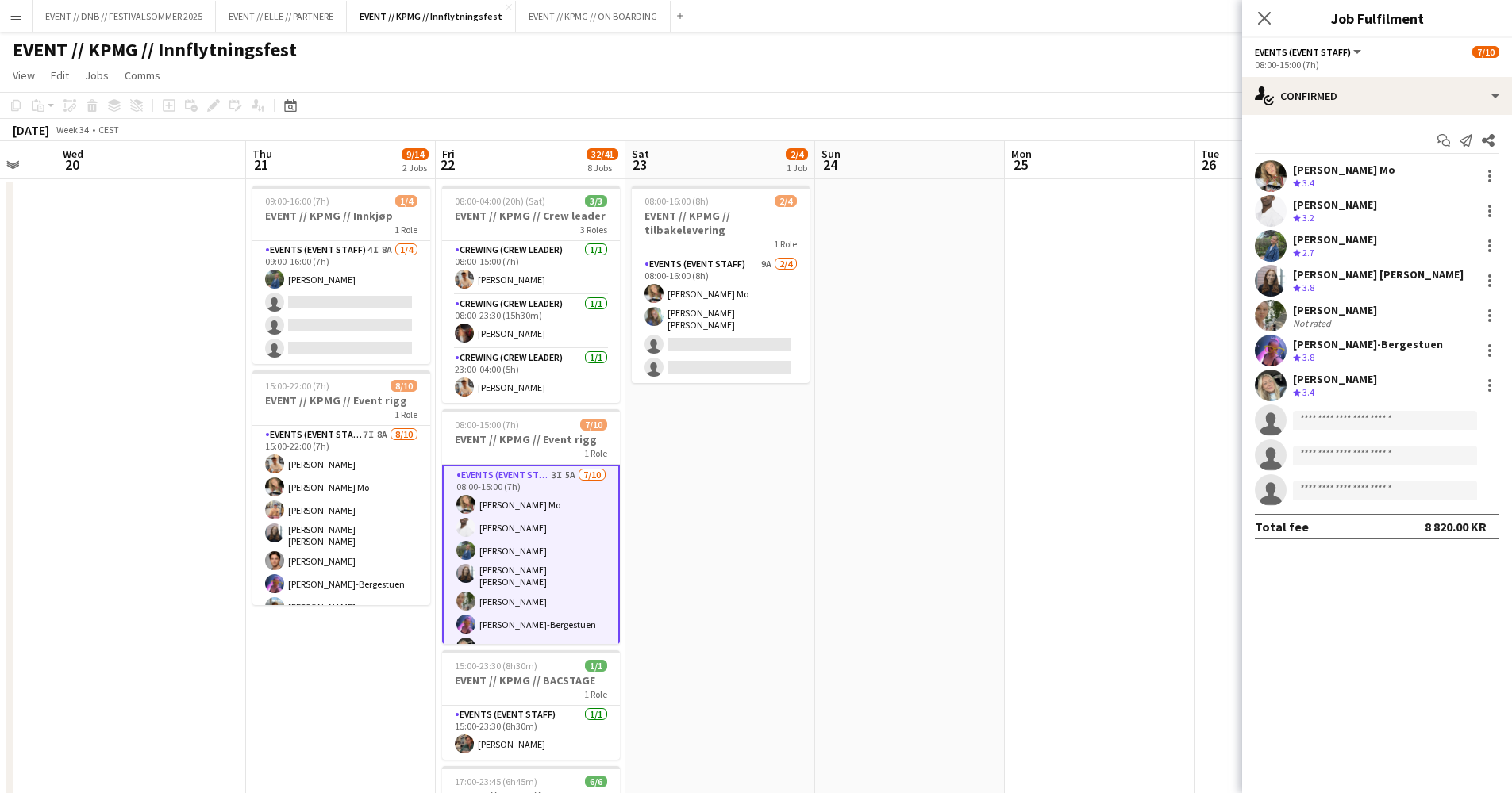
scroll to position [0, 0]
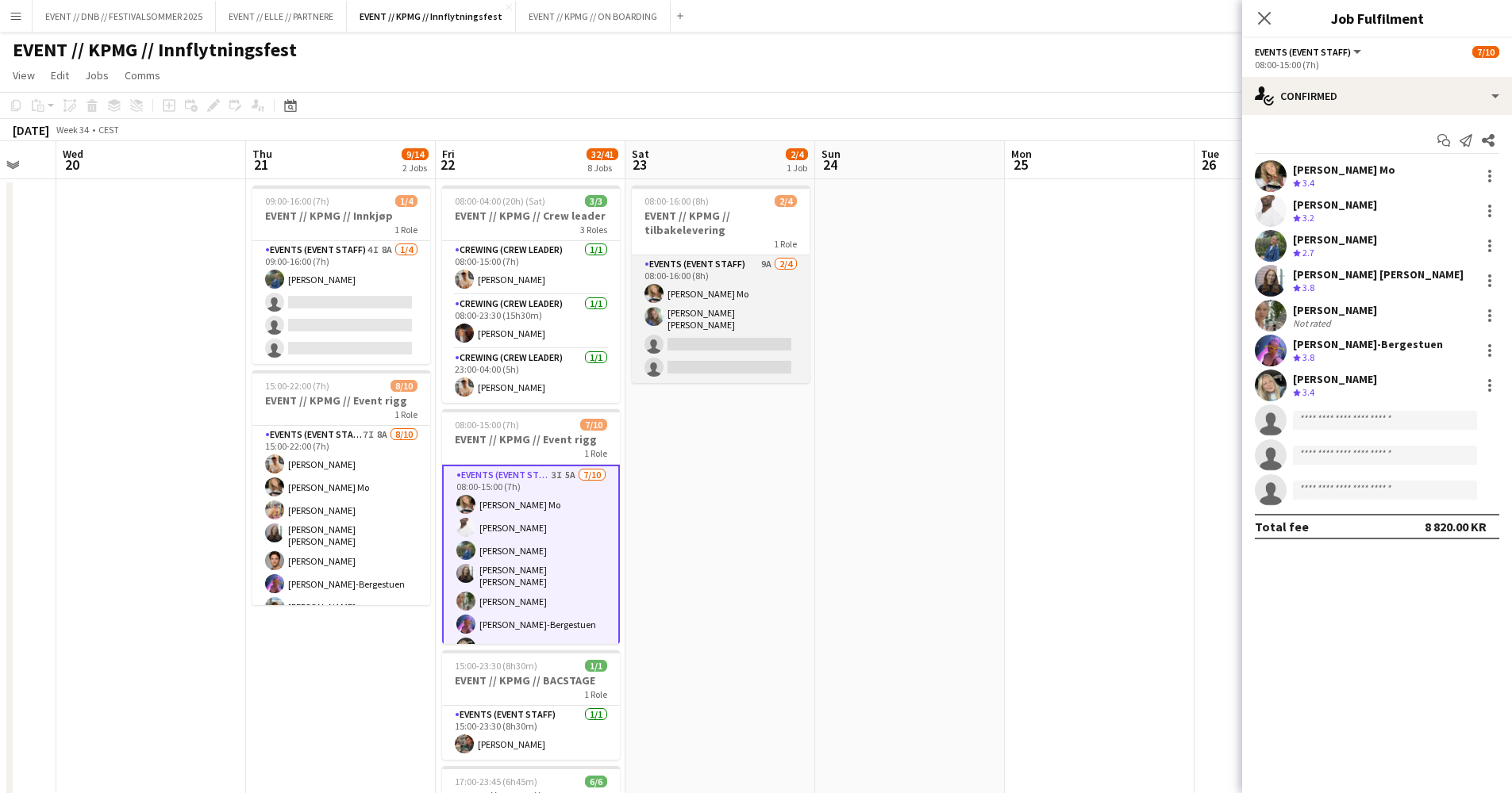
click at [788, 271] on app-card-role "Events (Event Staff) 9A [DATE] 08:00-16:00 (8h) [PERSON_NAME] Mo [PERSON_NAME] …" at bounding box center [721, 319] width 178 height 127
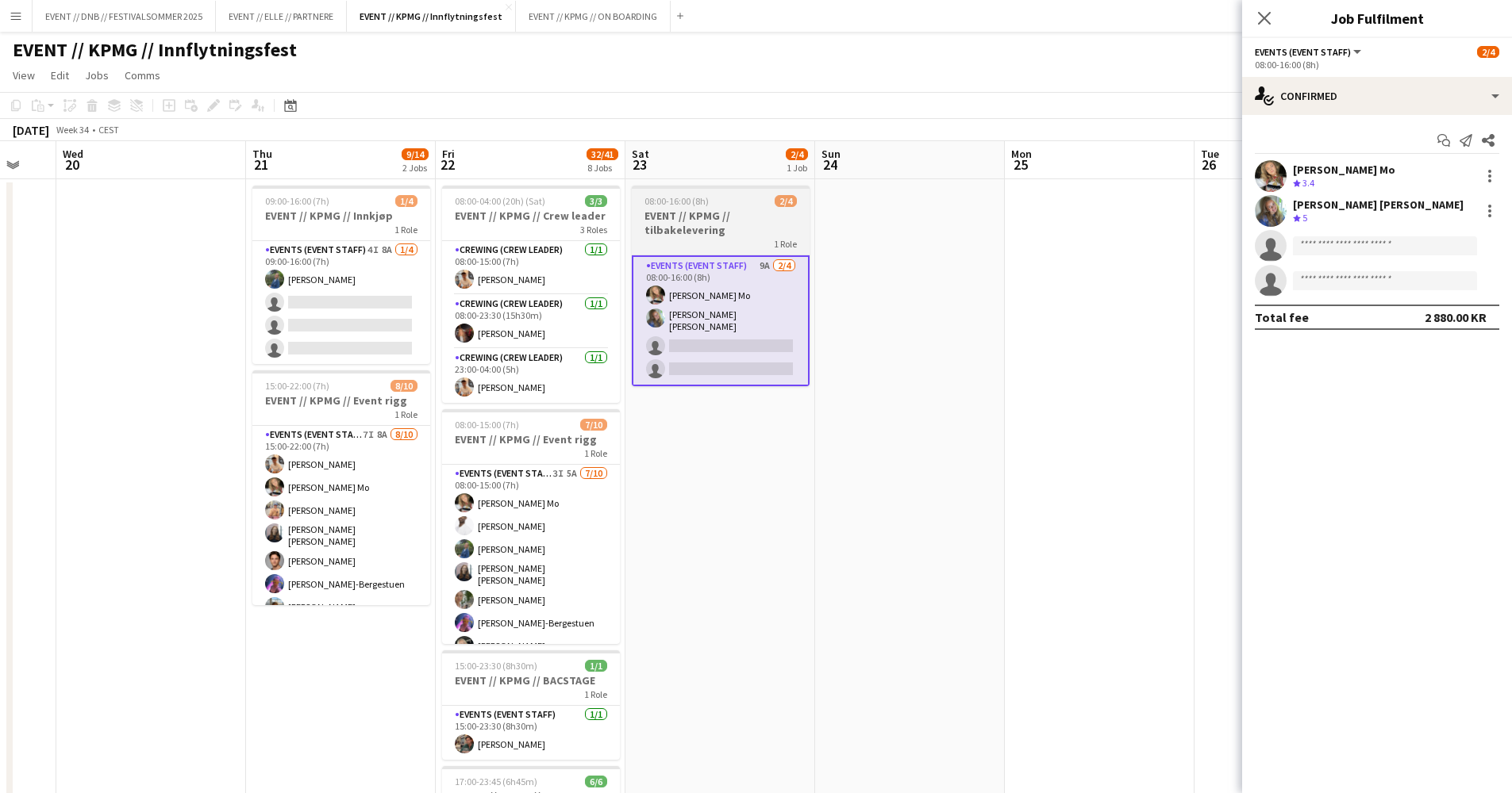
click at [765, 218] on h3 "EVENT // KPMG // tilbakelevering" at bounding box center [721, 223] width 178 height 29
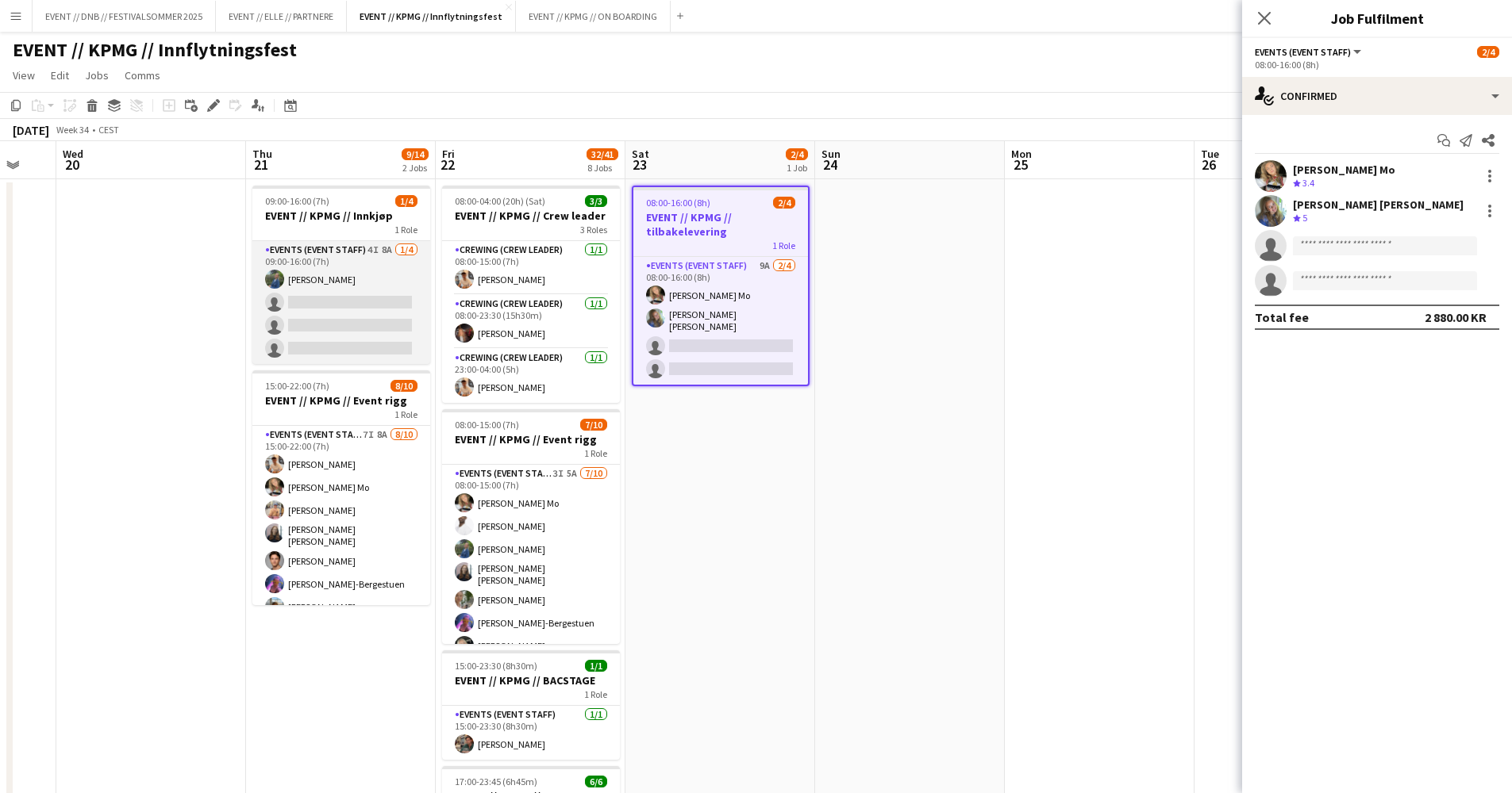
click at [300, 299] on app-card-role "Events (Event Staff) 4I 8A [DATE] 09:00-16:00 (7h) [PERSON_NAME] single-neutral…" at bounding box center [342, 302] width 178 height 123
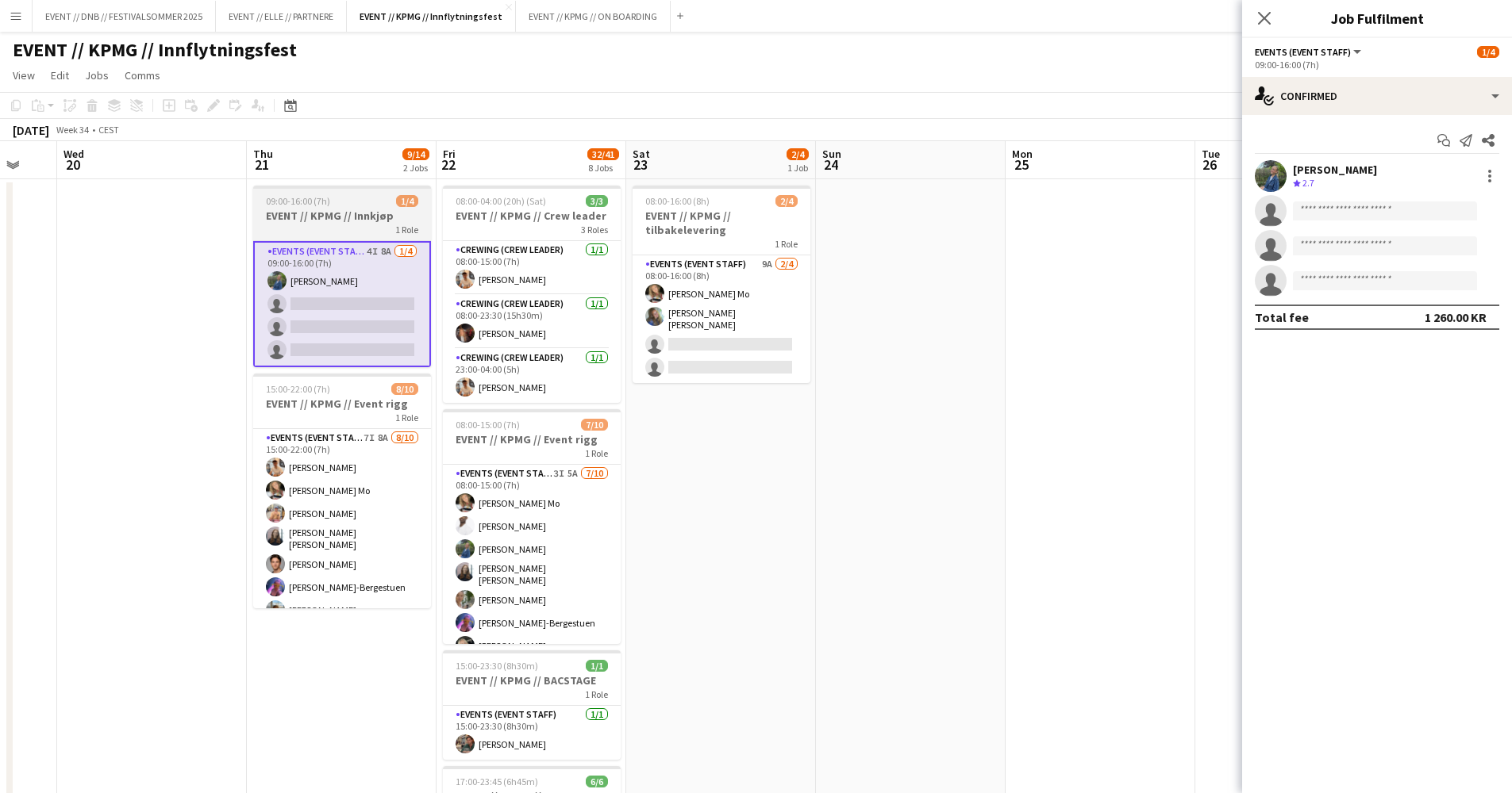
click at [337, 216] on h3 "EVENT // KPMG // Innkjøp" at bounding box center [343, 215] width 178 height 14
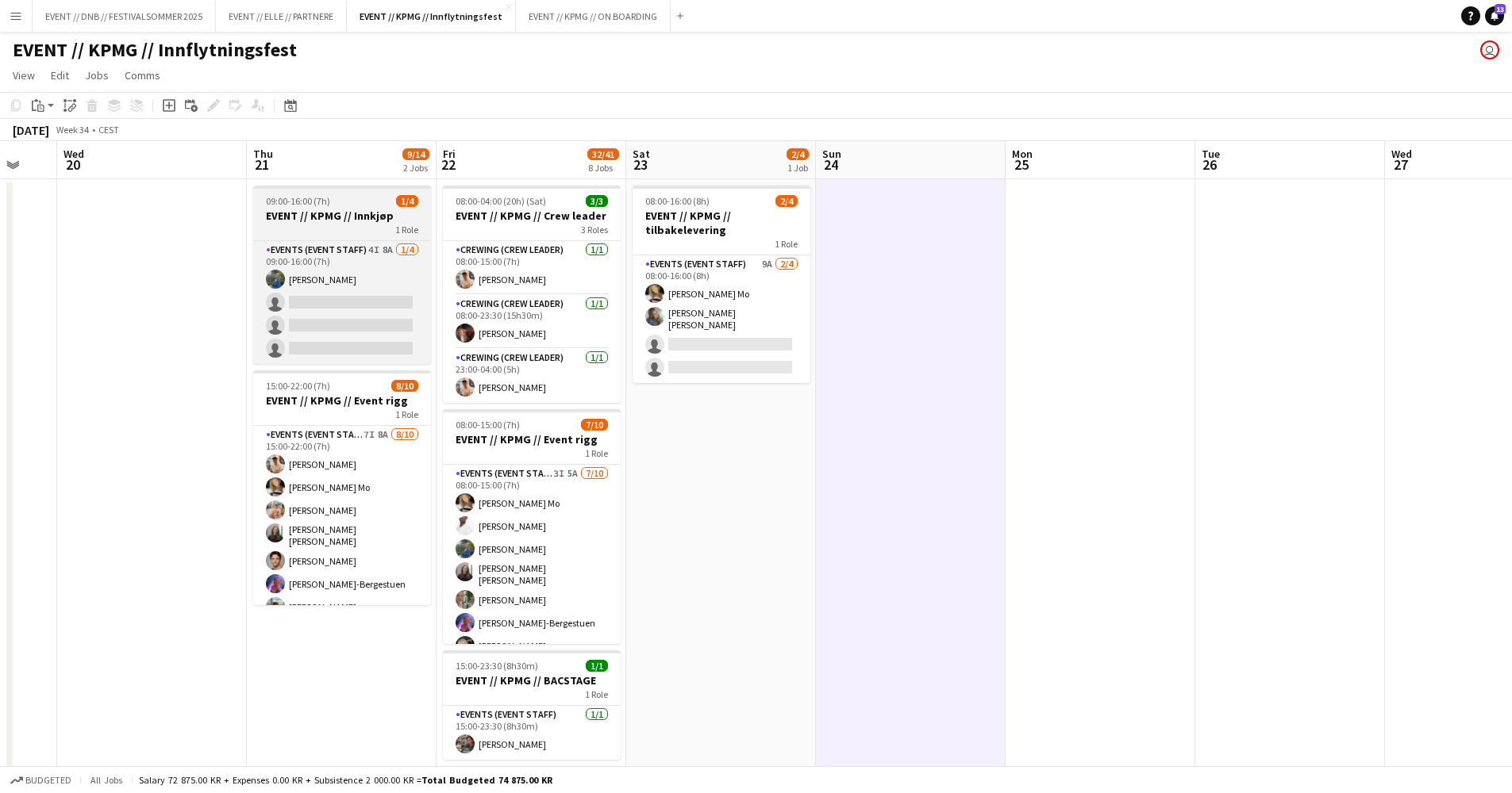
click at [293, 230] on div "1 Role" at bounding box center [343, 229] width 178 height 12
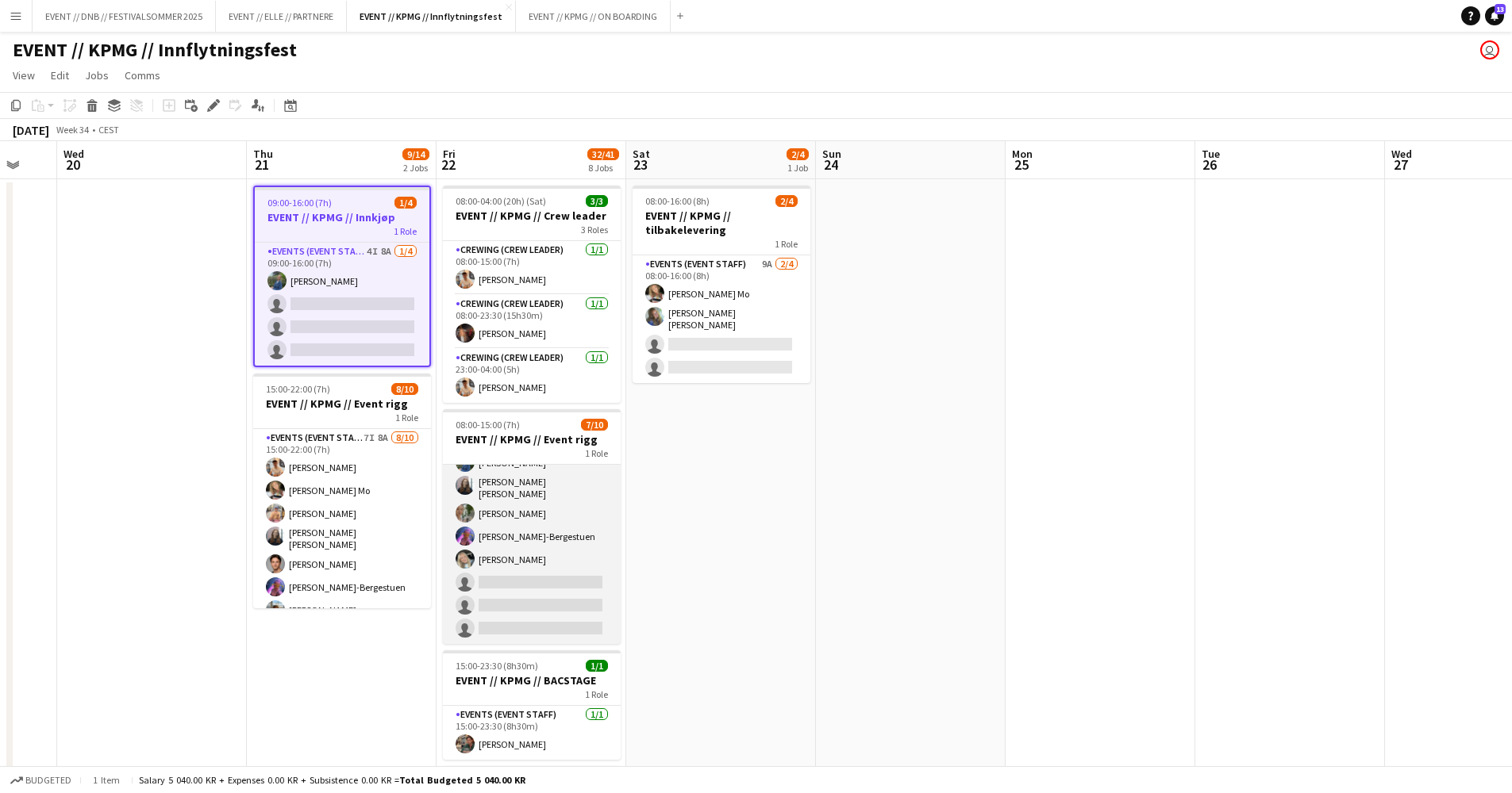
scroll to position [0, 0]
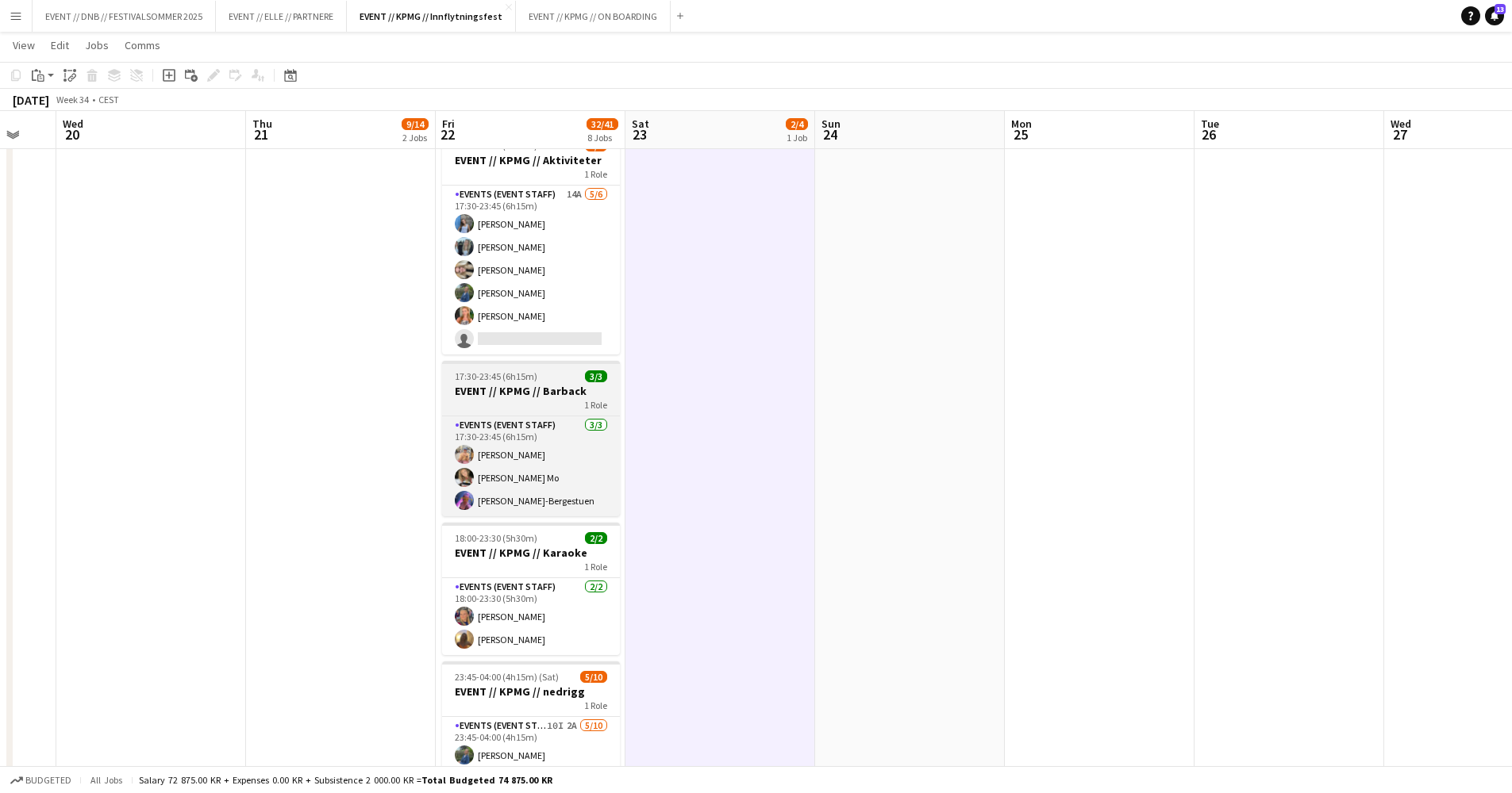
scroll to position [1110, 0]
